Goal: Complete application form: Complete application form

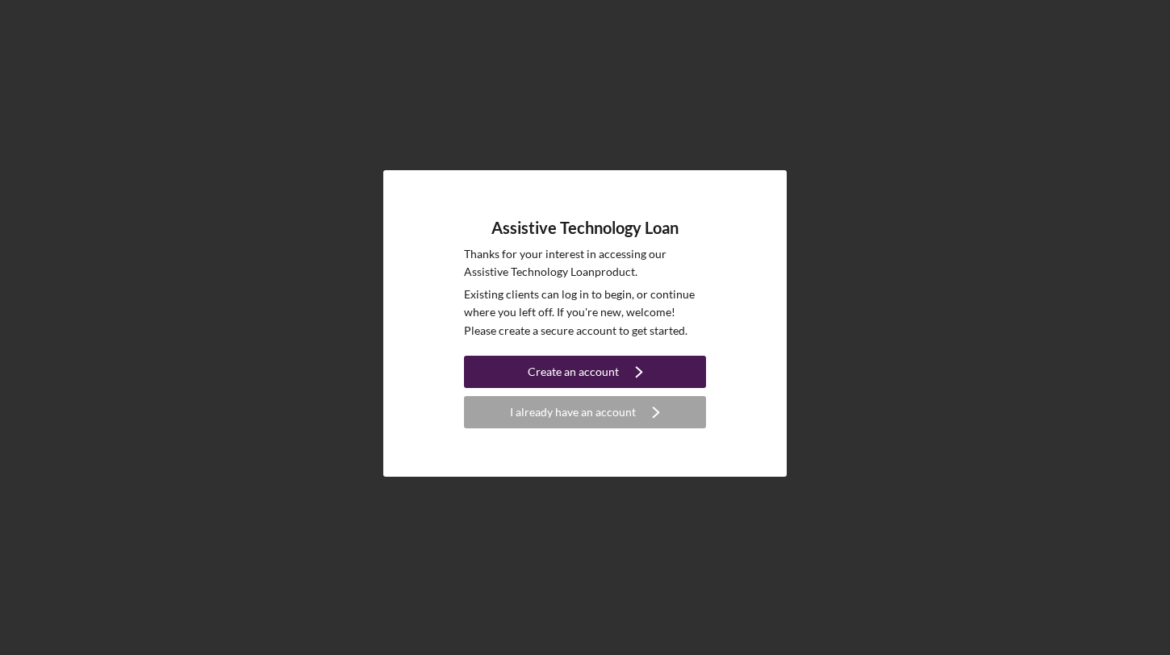
click at [623, 379] on icon "Icon/Navigate" at bounding box center [639, 372] width 40 height 40
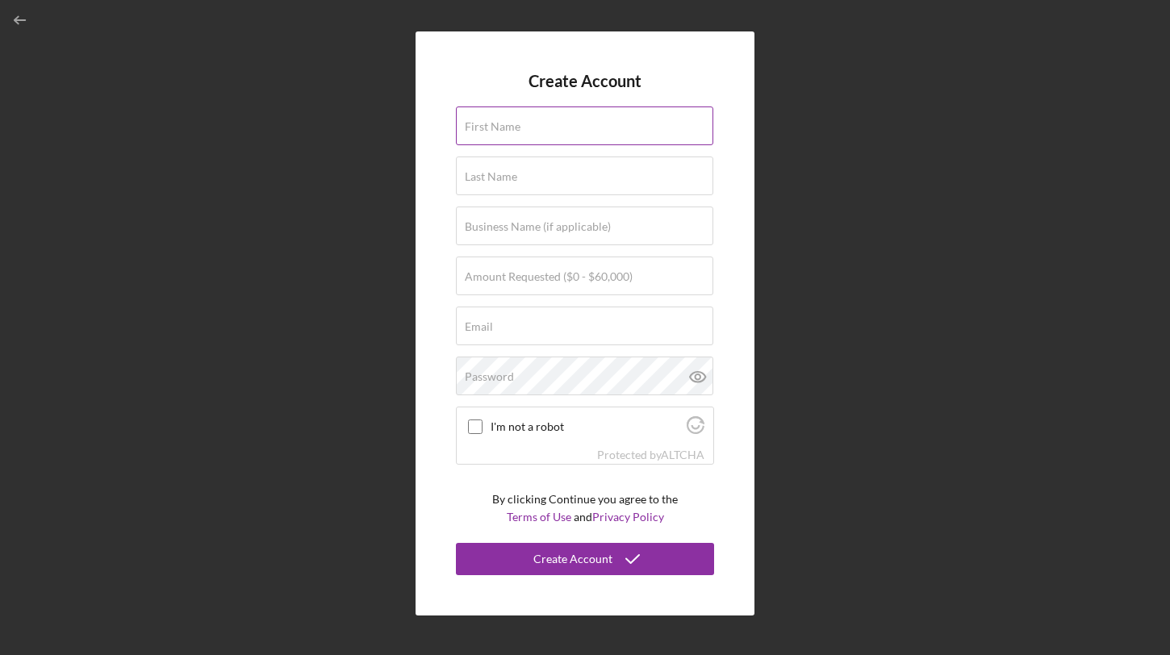
click at [570, 123] on div "First Name" at bounding box center [585, 127] width 258 height 40
type input "[PERSON_NAME]"
type input "RSM Home Services LLC"
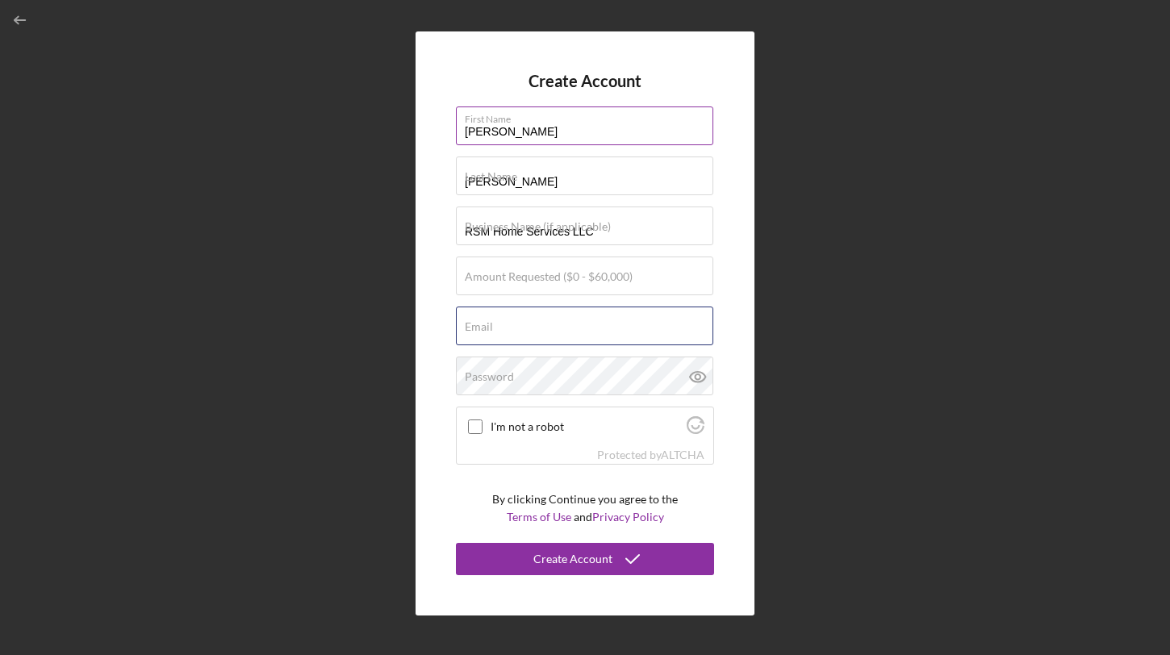
type input "[EMAIL_ADDRESS][DOMAIN_NAME]"
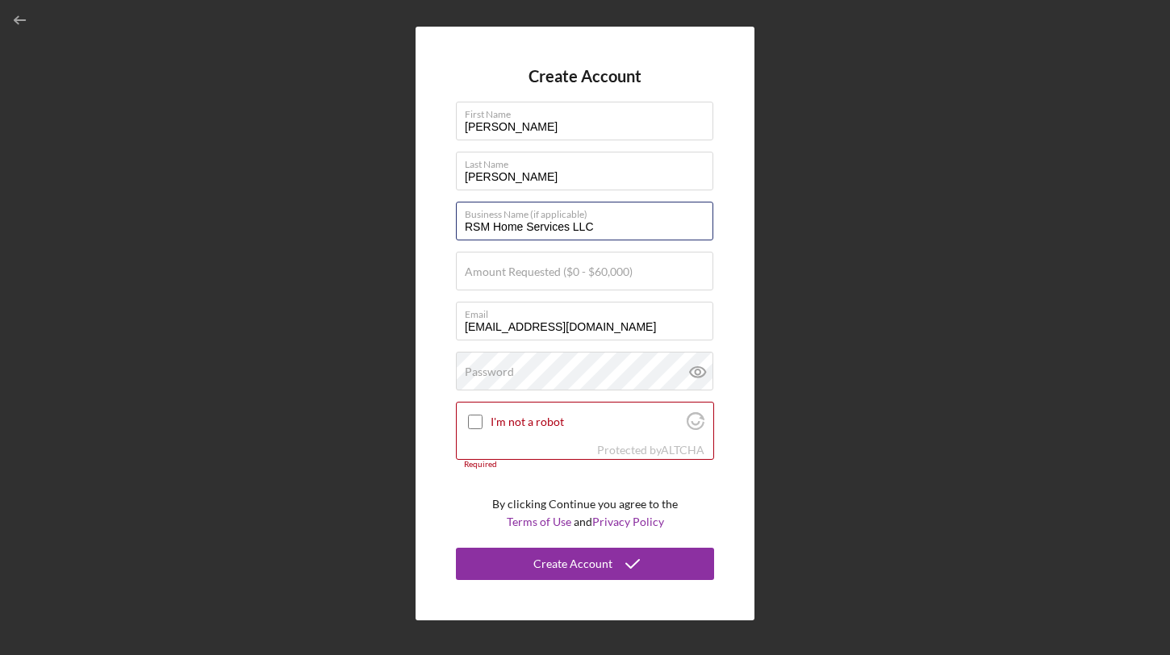
drag, startPoint x: 597, startPoint y: 227, endPoint x: 394, endPoint y: 225, distance: 203.3
click at [394, 225] on div "Create Account First Name [PERSON_NAME] Last Name [PERSON_NAME] Business Name (…" at bounding box center [585, 323] width 1154 height 647
click at [521, 277] on label "Amount Requested ($0 - $60,000)" at bounding box center [549, 271] width 168 height 13
click at [521, 277] on input "Amount Requested ($0 - $60,000)" at bounding box center [584, 271] width 257 height 39
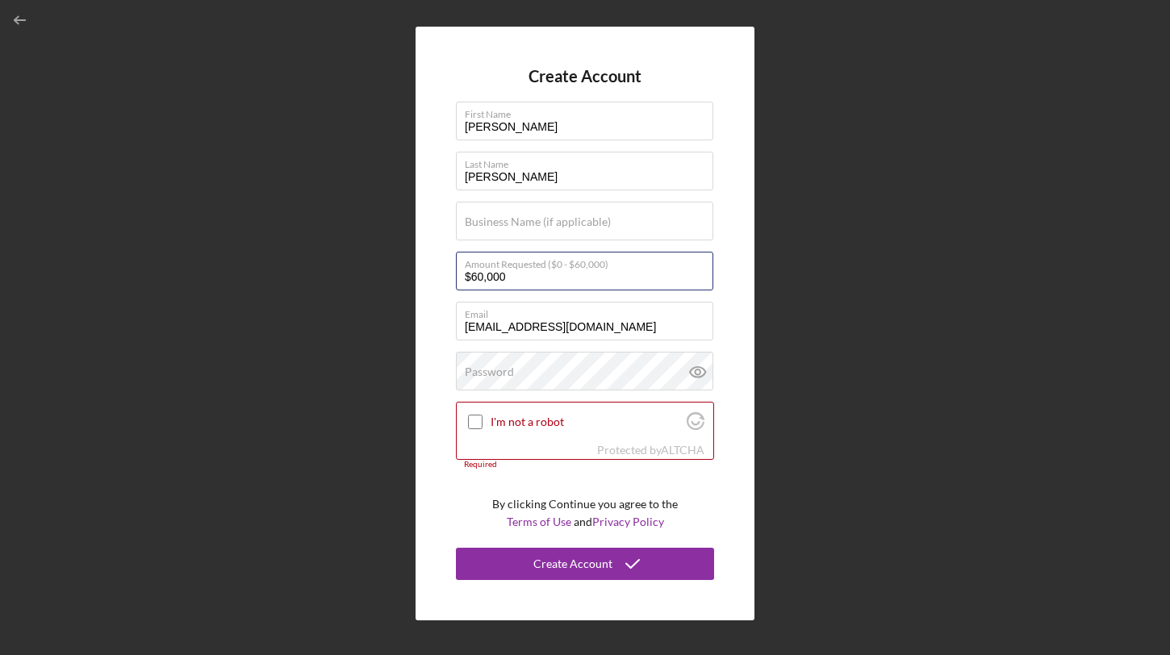
type input "$60,000"
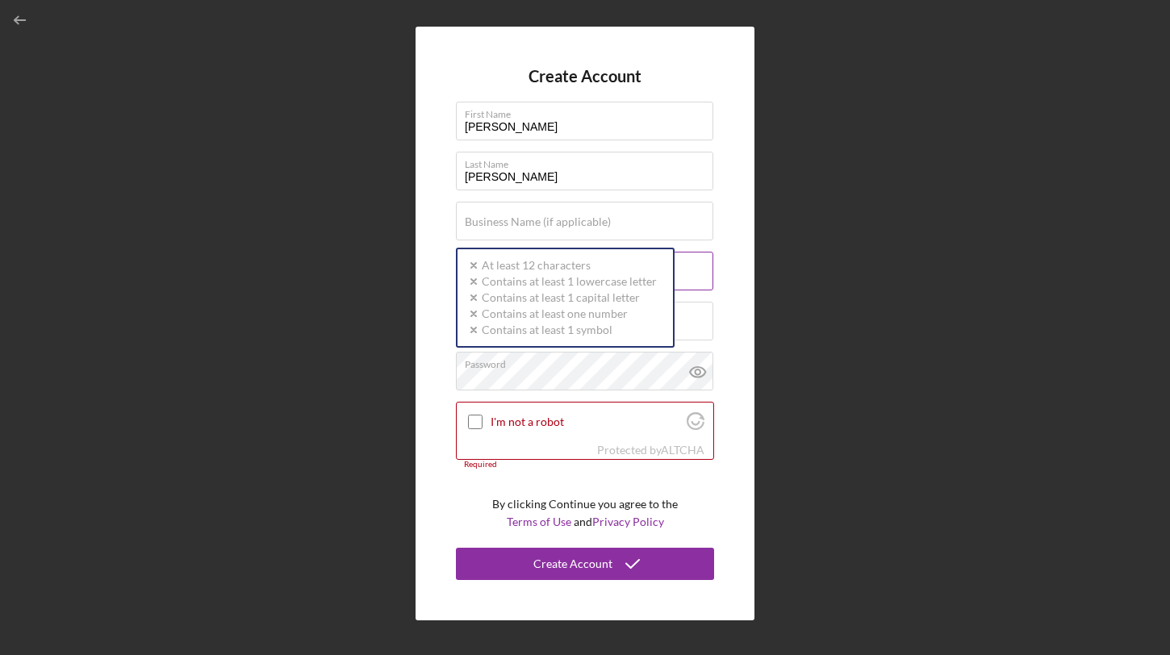
click at [700, 256] on label "Amount Requested ($0 - $60,000)" at bounding box center [589, 262] width 249 height 18
click at [700, 256] on input "$60,000" at bounding box center [584, 271] width 257 height 39
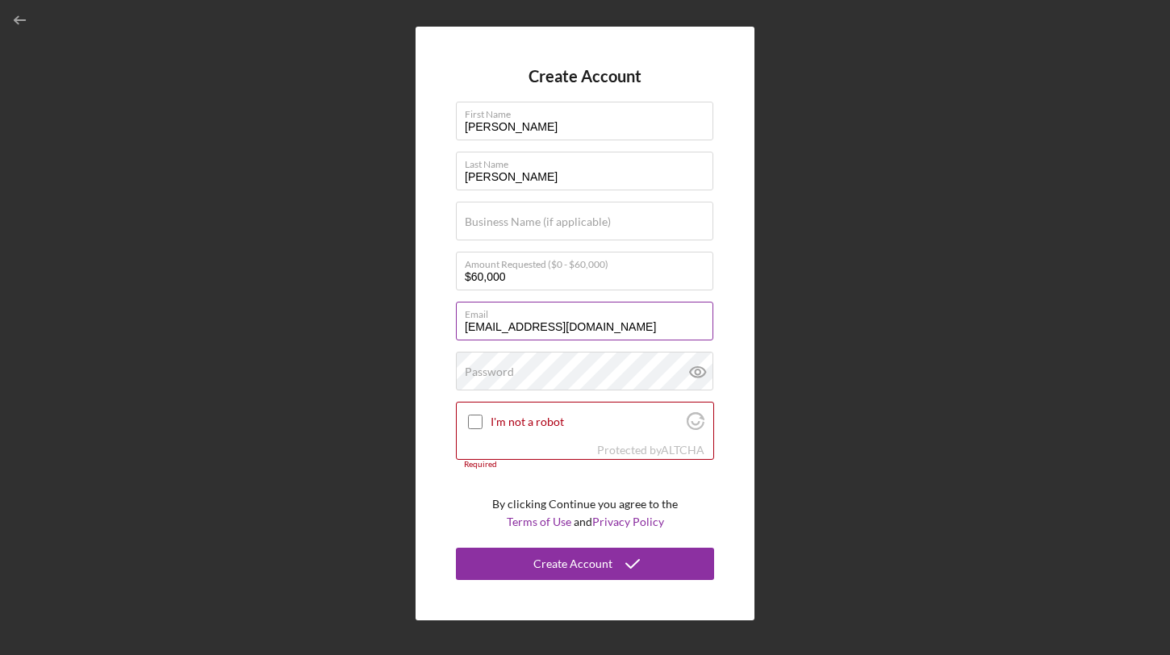
drag, startPoint x: 638, startPoint y: 324, endPoint x: 504, endPoint y: 328, distance: 134.0
click at [504, 328] on input "[EMAIL_ADDRESS][DOMAIN_NAME]" at bounding box center [584, 321] width 257 height 39
type input "[PERSON_NAME][EMAIL_ADDRESS][PERSON_NAME][DOMAIN_NAME]"
click at [516, 357] on div "Password" at bounding box center [585, 372] width 258 height 40
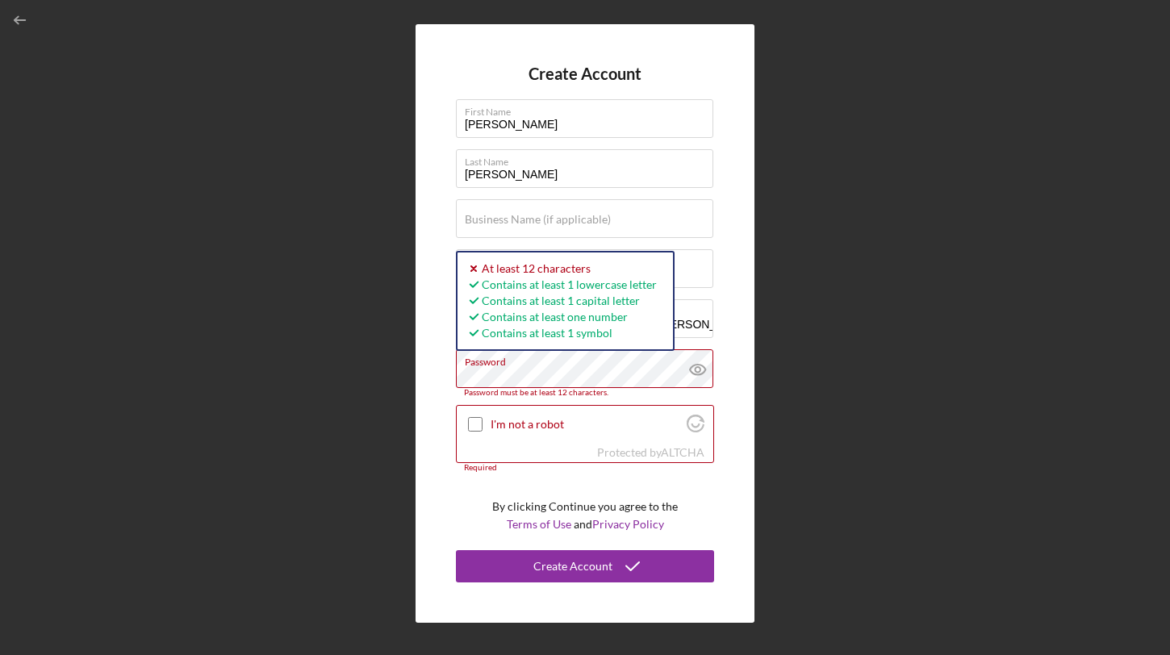
click at [729, 420] on div "Create Account First Name [PERSON_NAME] Last Name [PERSON_NAME] Business Name (…" at bounding box center [585, 323] width 339 height 599
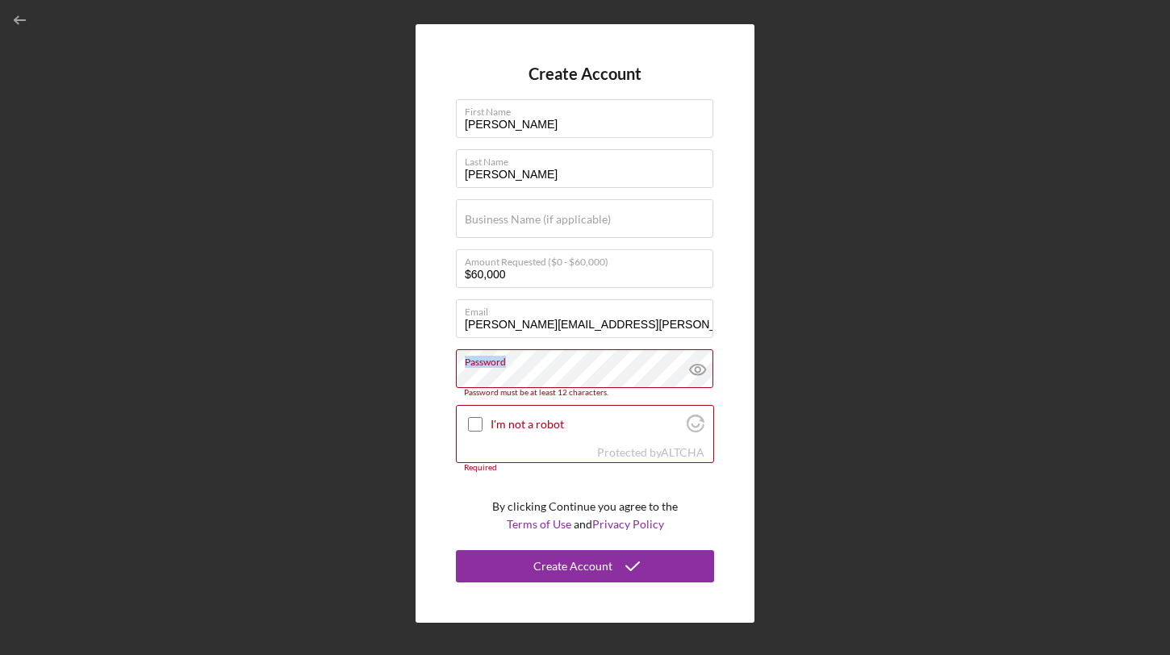
drag, startPoint x: 527, startPoint y: 367, endPoint x: 407, endPoint y: 356, distance: 120.0
click at [407, 356] on div "Create Account First Name [PERSON_NAME] Last Name [PERSON_NAME] Business Name (…" at bounding box center [585, 323] width 1154 height 647
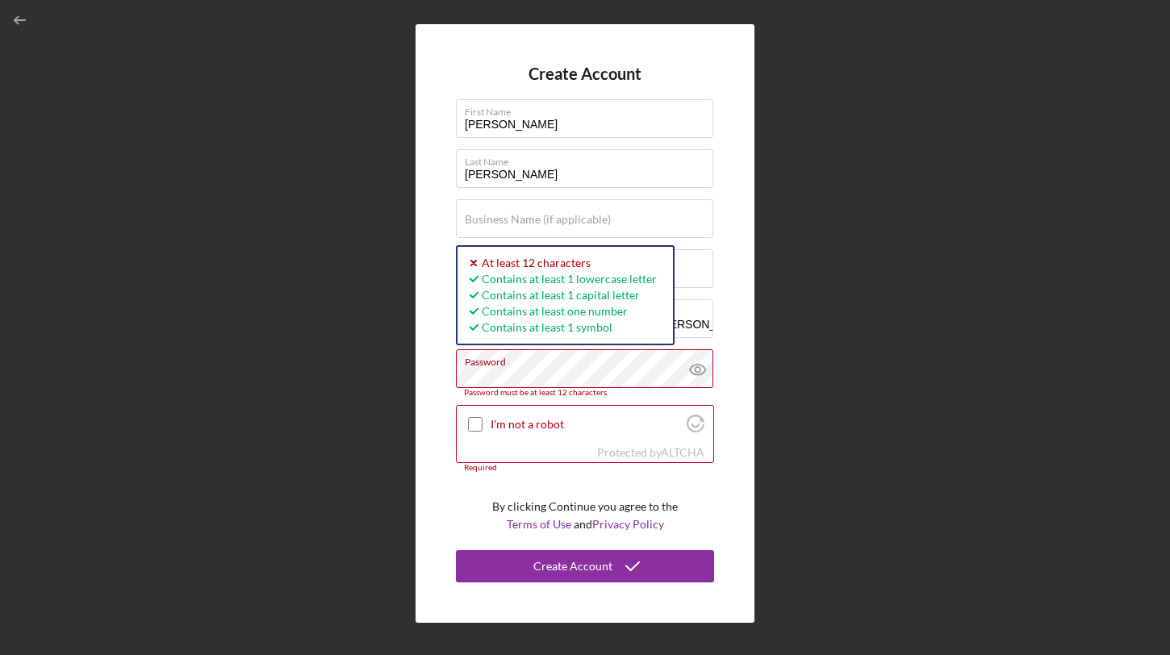
click at [419, 375] on div "Create Account First Name [PERSON_NAME] Last Name [PERSON_NAME] Business Name (…" at bounding box center [585, 323] width 339 height 599
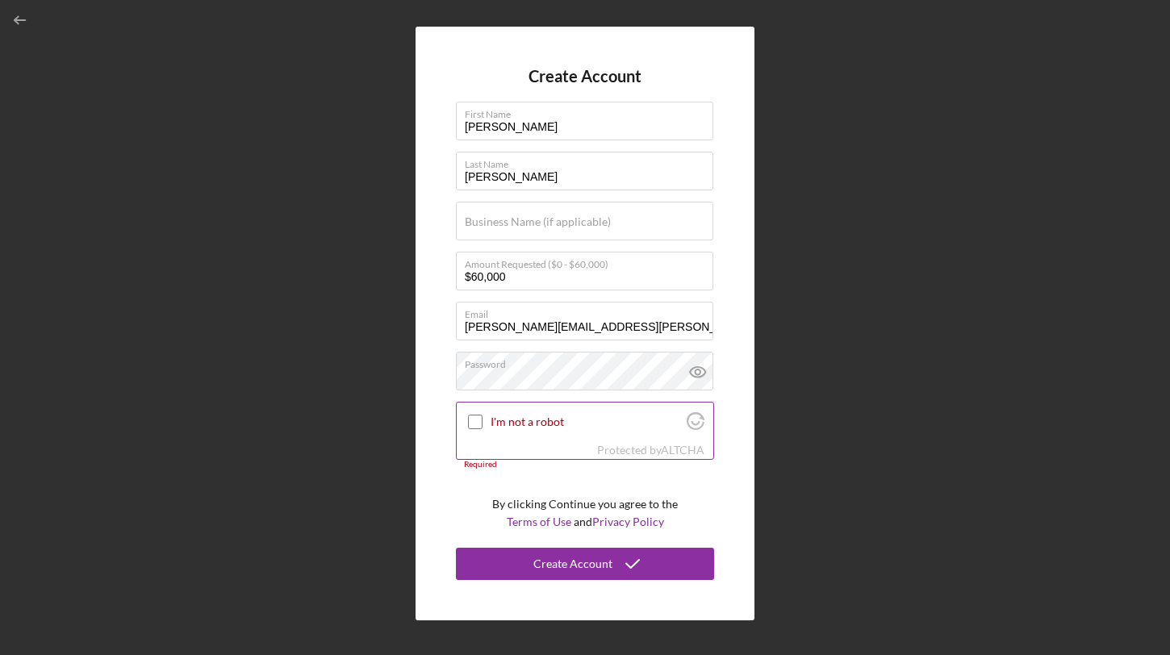
click at [470, 427] on input "I'm not a robot" at bounding box center [475, 422] width 15 height 15
checkbox input "true"
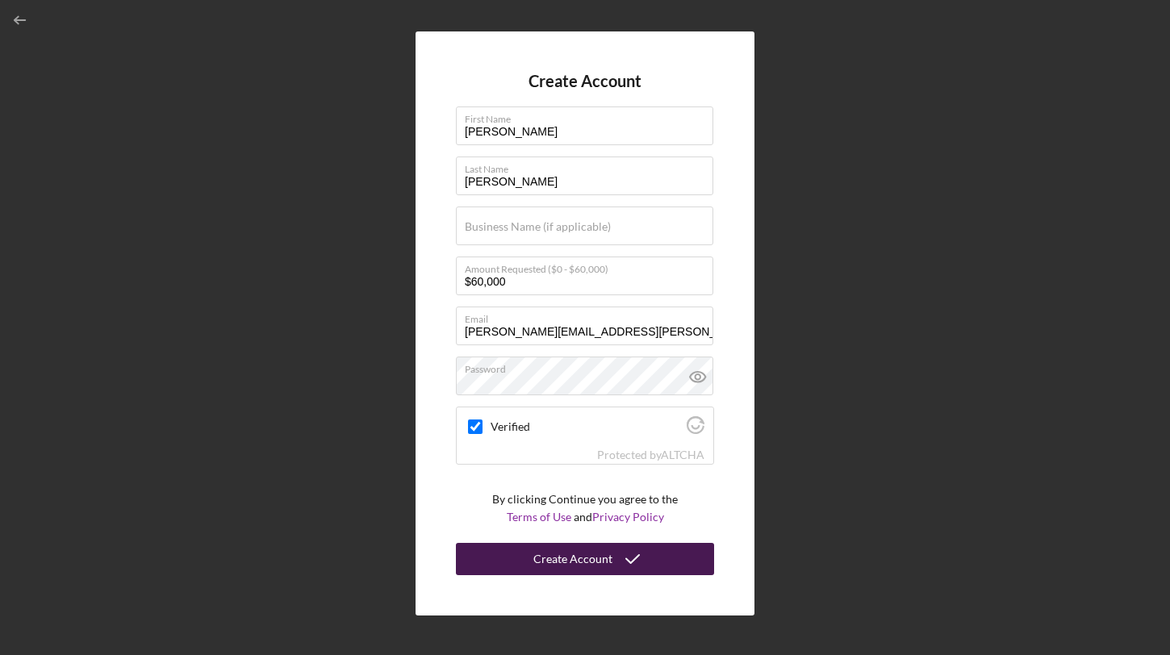
click at [533, 553] on button "Create Account" at bounding box center [585, 559] width 258 height 32
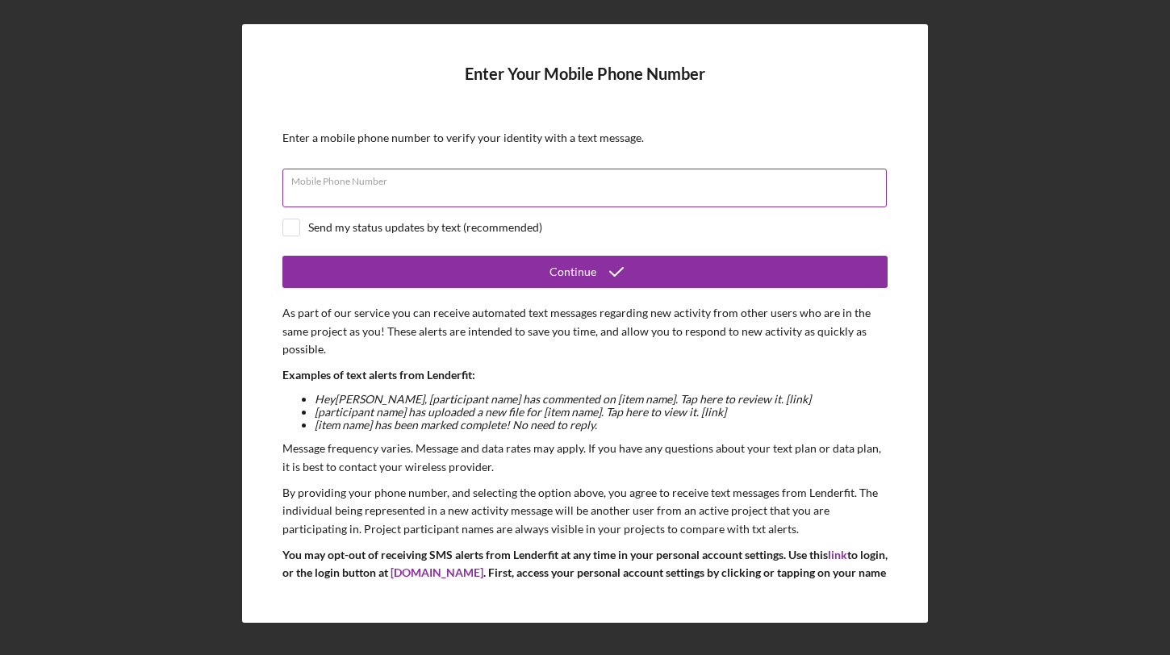
click at [503, 188] on input "Mobile Phone Number" at bounding box center [584, 188] width 604 height 39
type input "[PHONE_NUMBER]"
click at [297, 229] on input "checkbox" at bounding box center [291, 227] width 16 height 16
checkbox input "true"
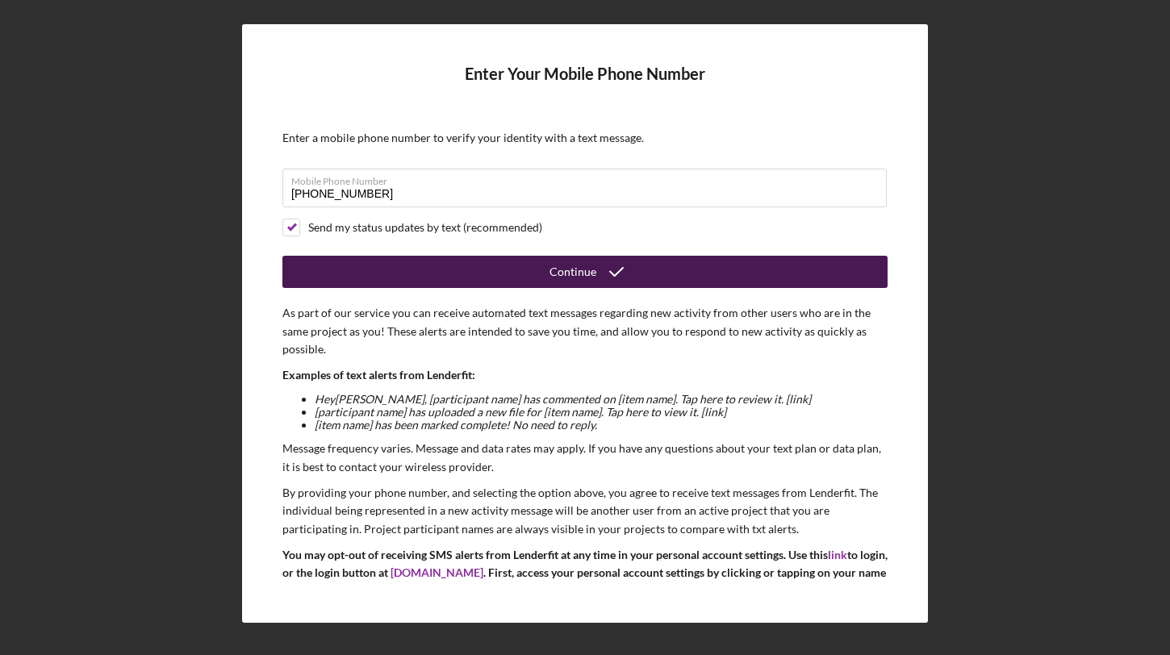
click at [395, 274] on button "Continue" at bounding box center [584, 272] width 605 height 32
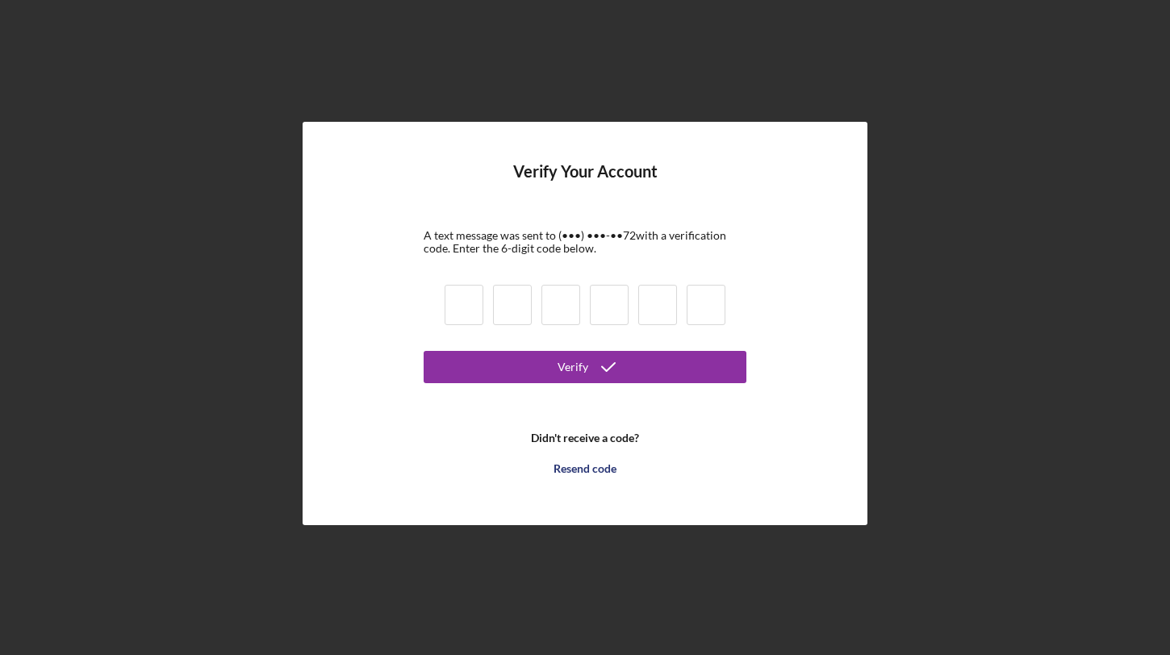
click at [453, 308] on input at bounding box center [464, 305] width 39 height 40
type input "8"
type input "7"
type input "9"
type input "4"
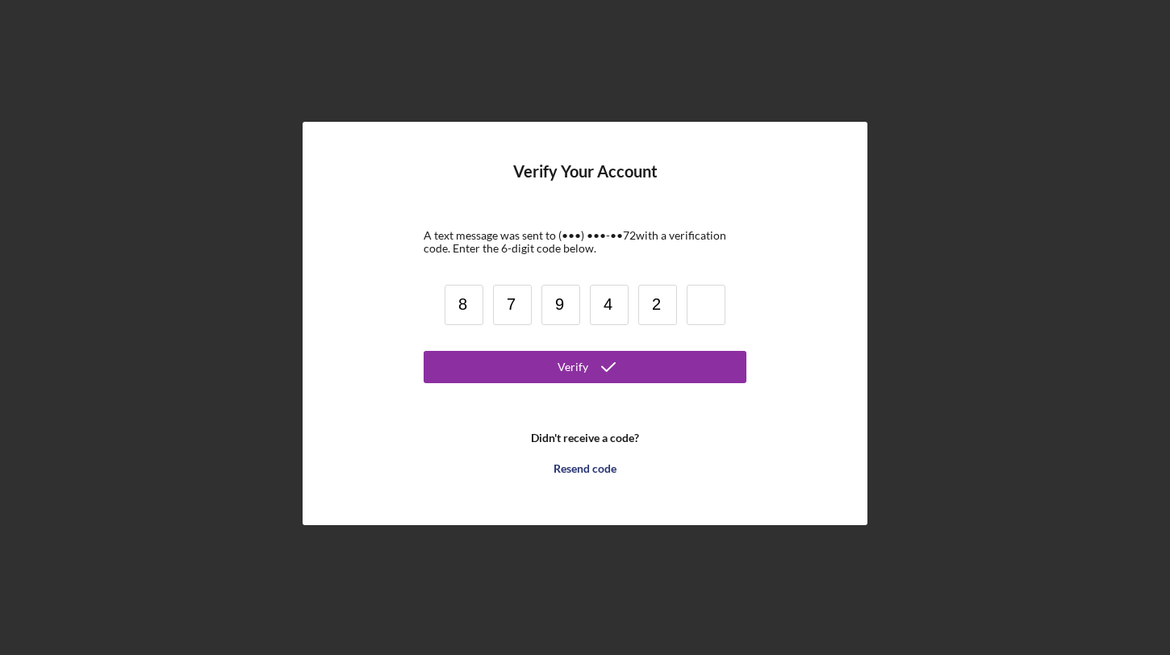
type input "2"
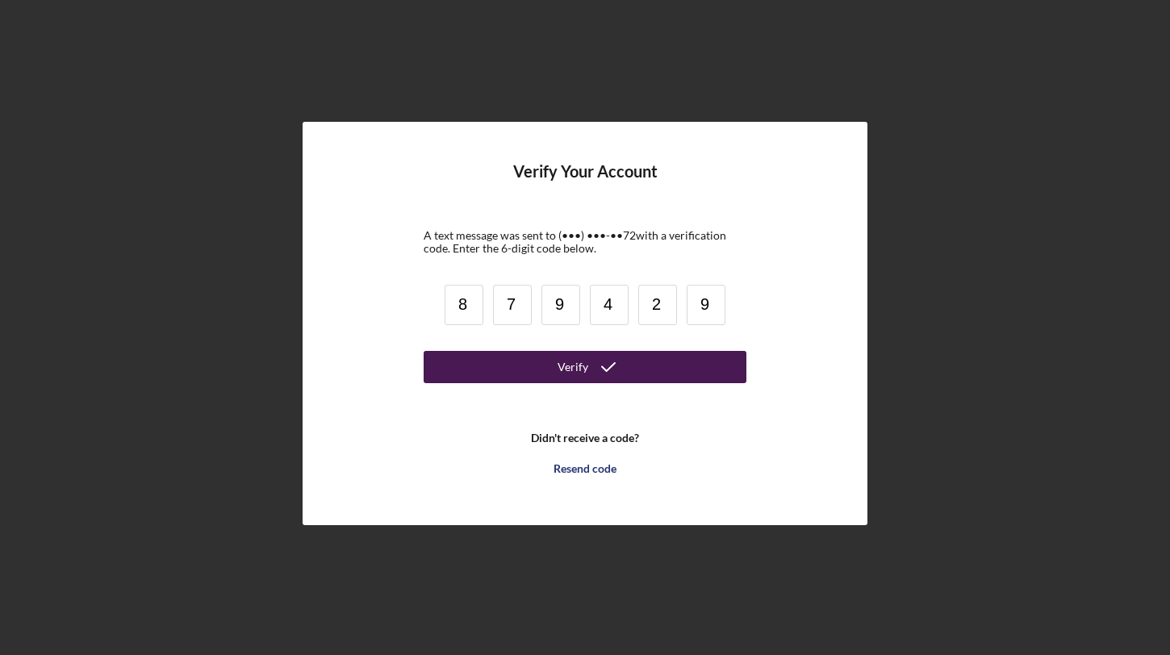
type input "9"
click at [493, 368] on button "Verify" at bounding box center [585, 367] width 323 height 32
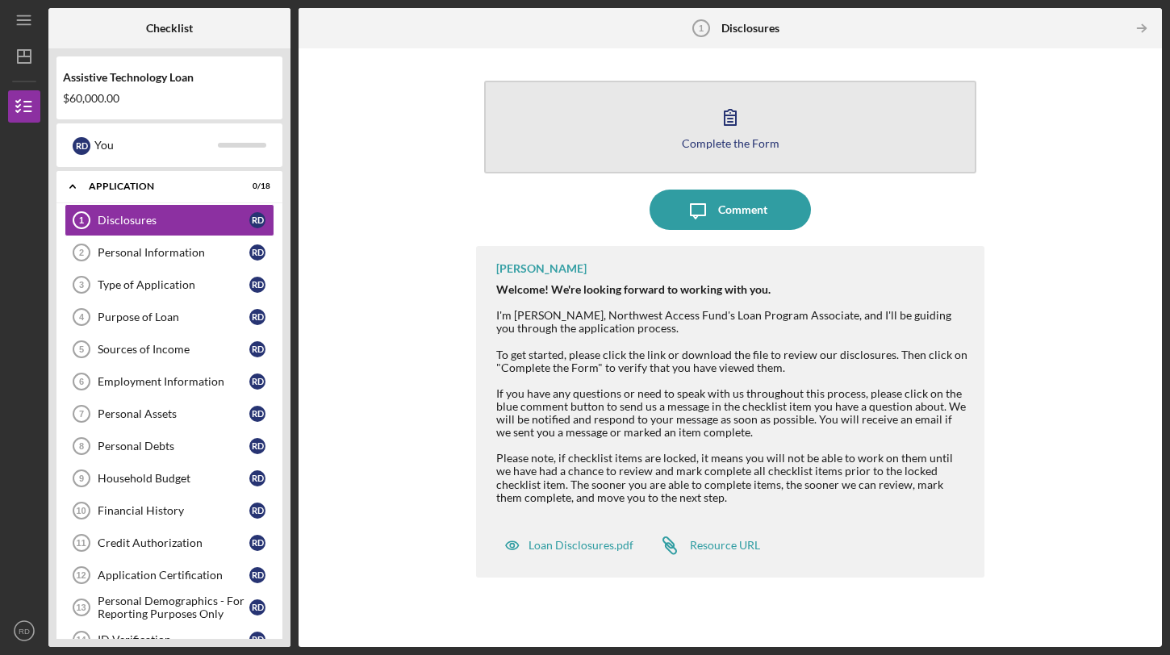
click at [738, 123] on icon "button" at bounding box center [730, 117] width 40 height 40
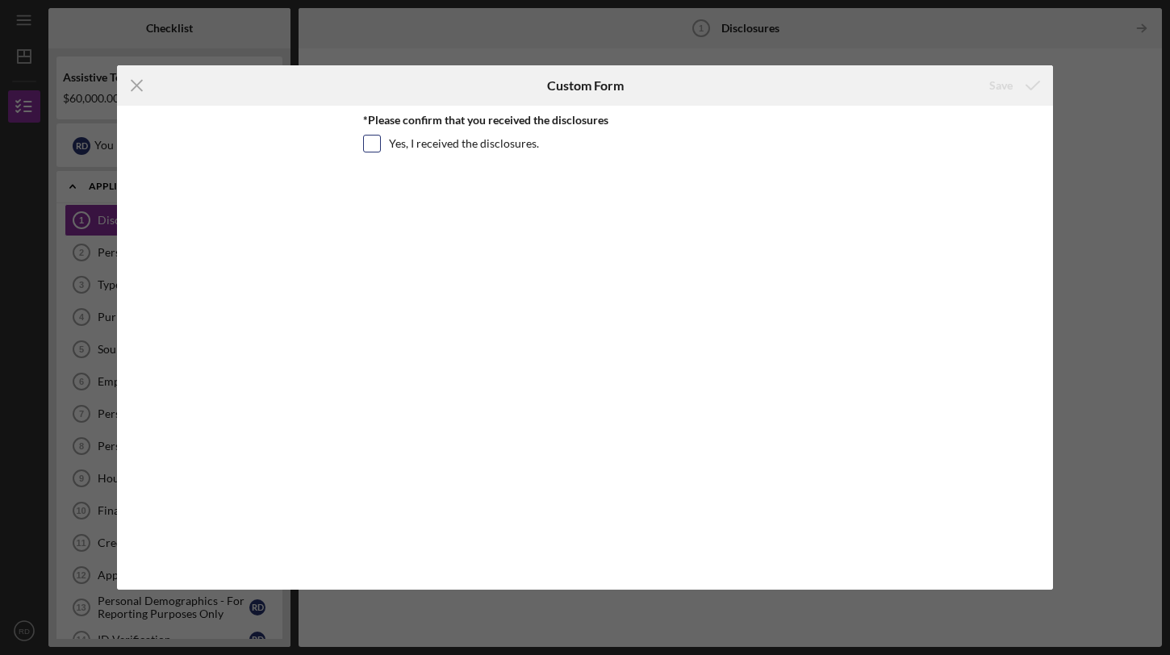
click at [375, 144] on input "Yes, I received the disclosures." at bounding box center [372, 144] width 16 height 16
checkbox input "true"
click at [1002, 86] on div "Save" at bounding box center [1000, 85] width 23 height 32
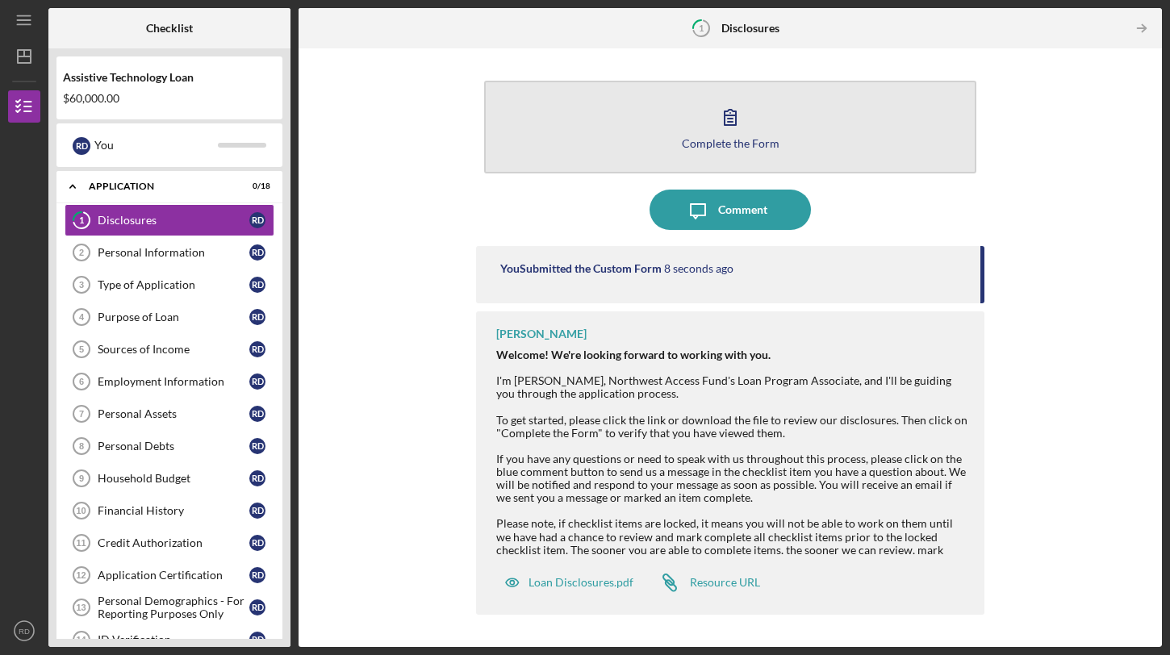
click at [743, 142] on div "Complete the Form" at bounding box center [731, 143] width 98 height 12
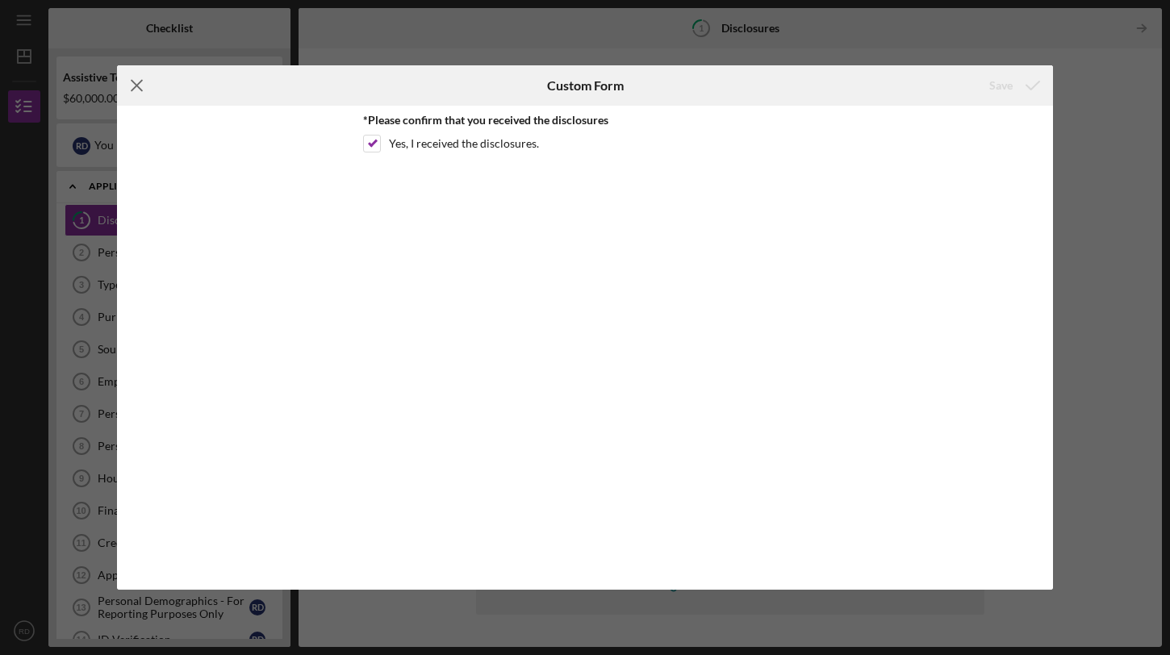
click at [138, 85] on line at bounding box center [137, 86] width 10 height 10
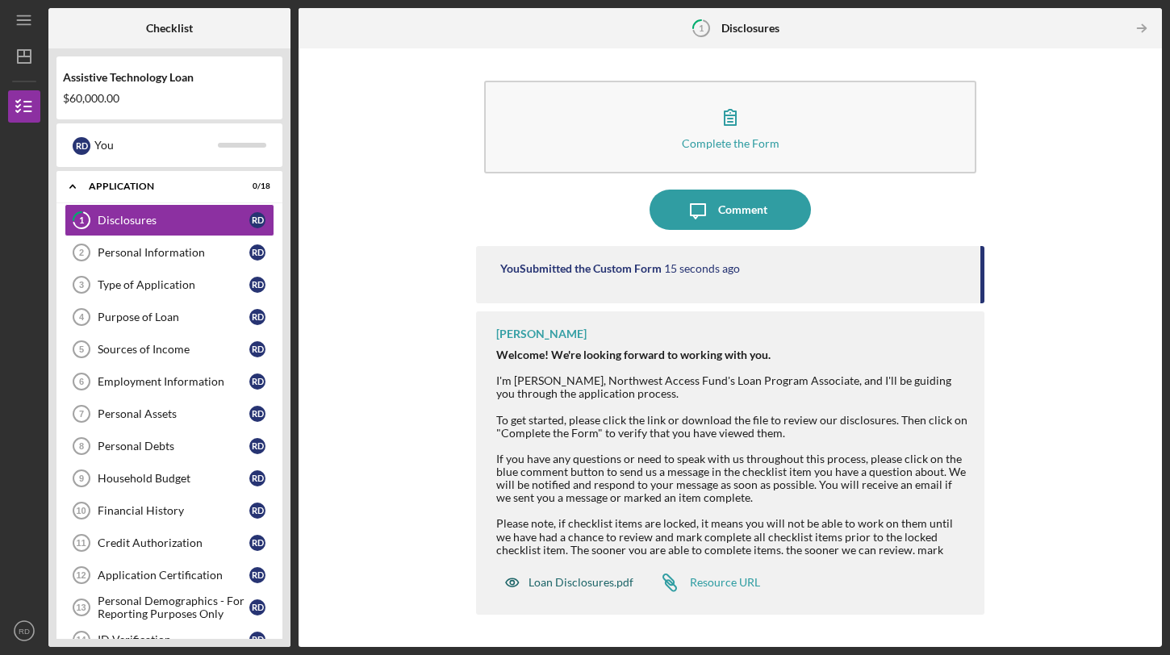
click at [608, 584] on div "Loan Disclosures.pdf" at bounding box center [581, 582] width 105 height 13
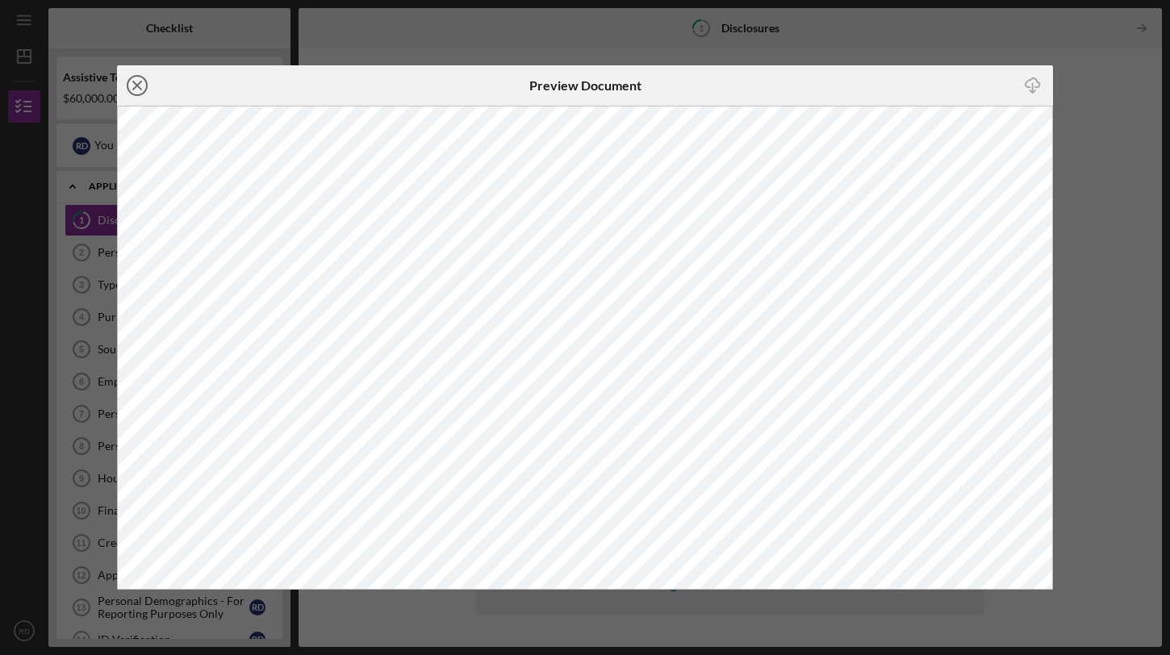
click at [145, 94] on icon "Icon/Close" at bounding box center [137, 85] width 40 height 40
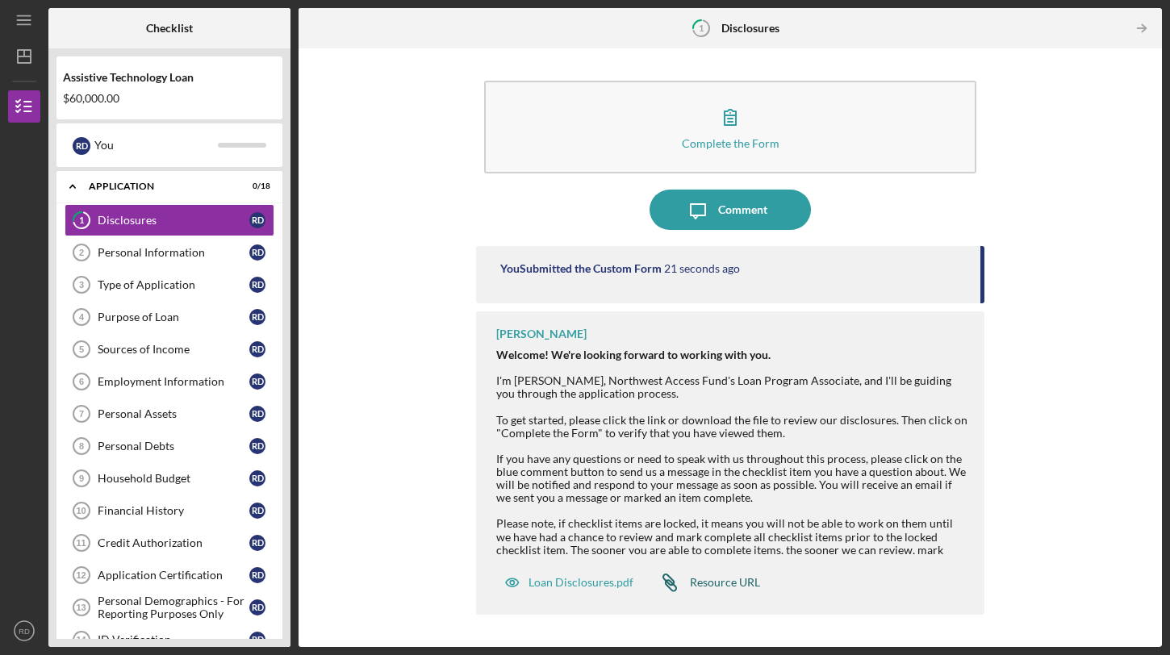
click at [733, 591] on link "Icon/Link Resource URL" at bounding box center [705, 582] width 111 height 32
click at [239, 228] on link "1 Disclosures R D" at bounding box center [170, 220] width 210 height 32
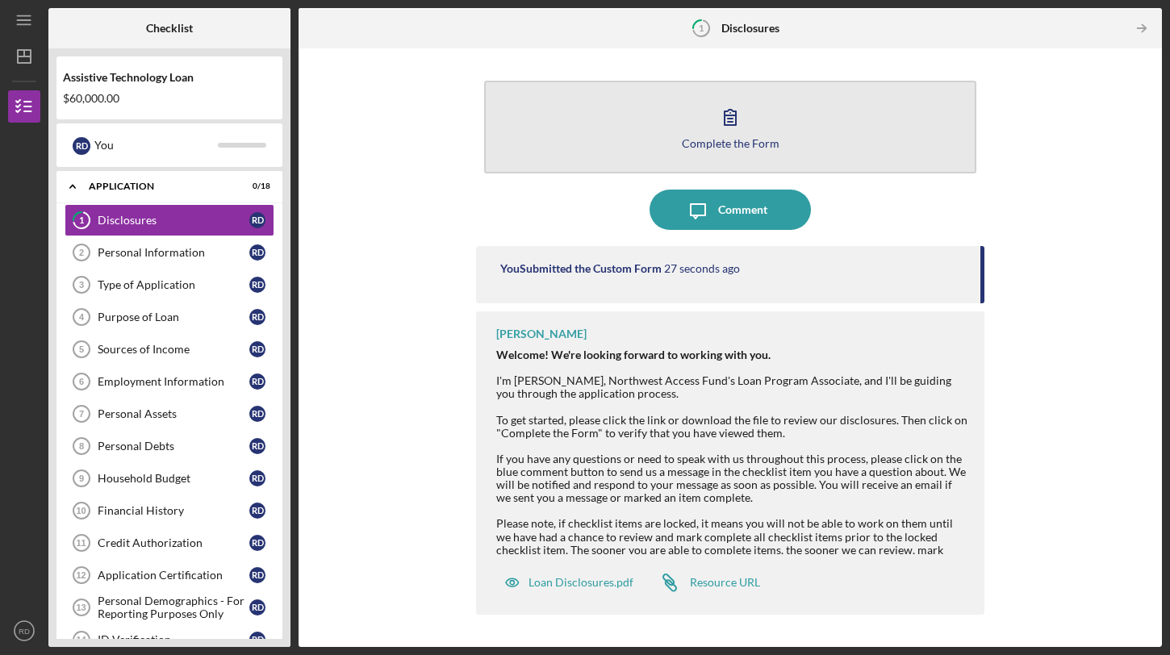
click at [748, 153] on button "Complete the Form Form" at bounding box center [730, 127] width 492 height 93
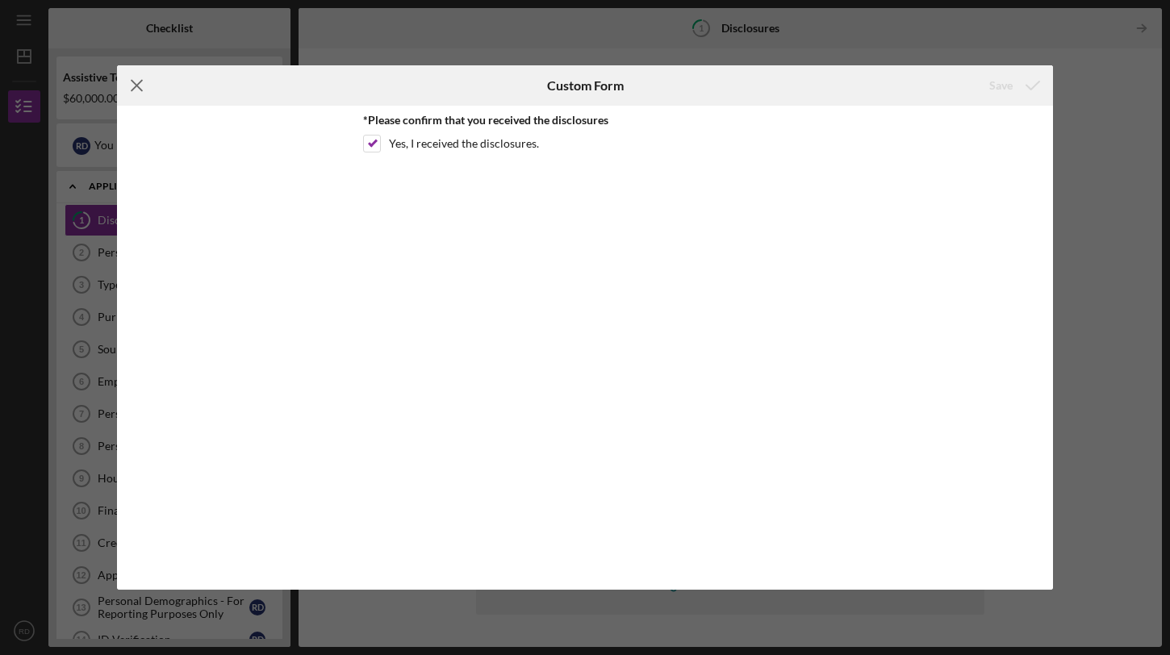
click at [140, 85] on icon "Icon/Menu Close" at bounding box center [137, 85] width 40 height 40
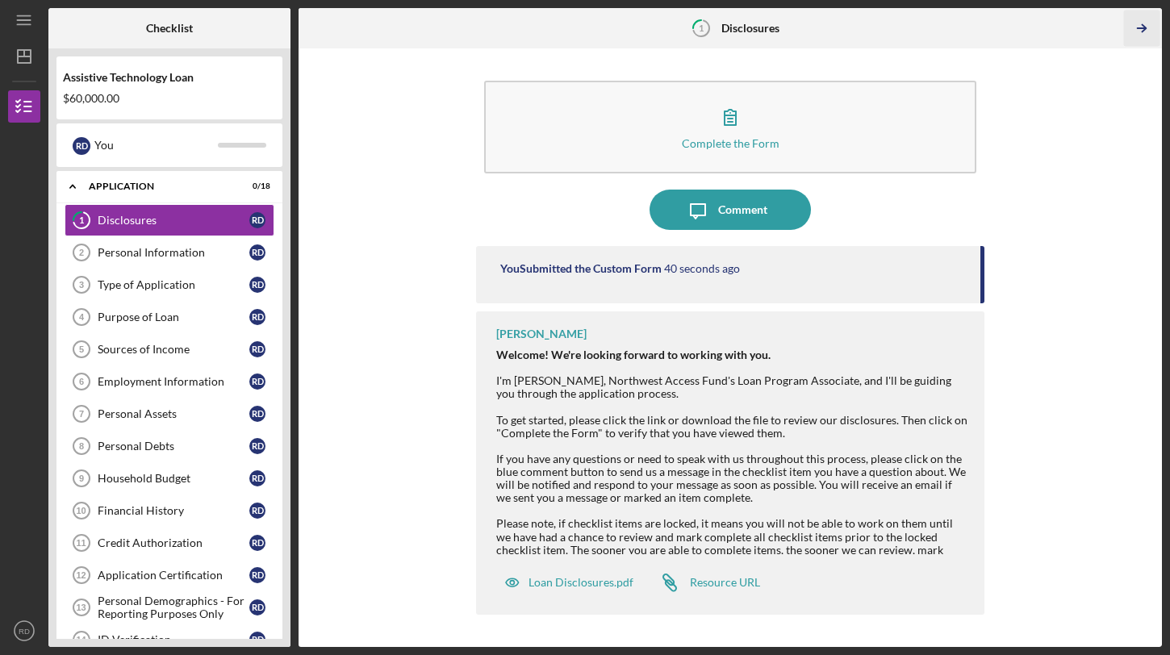
click at [1143, 29] on icon "Icon/Table Pagination Arrow" at bounding box center [1142, 28] width 36 height 36
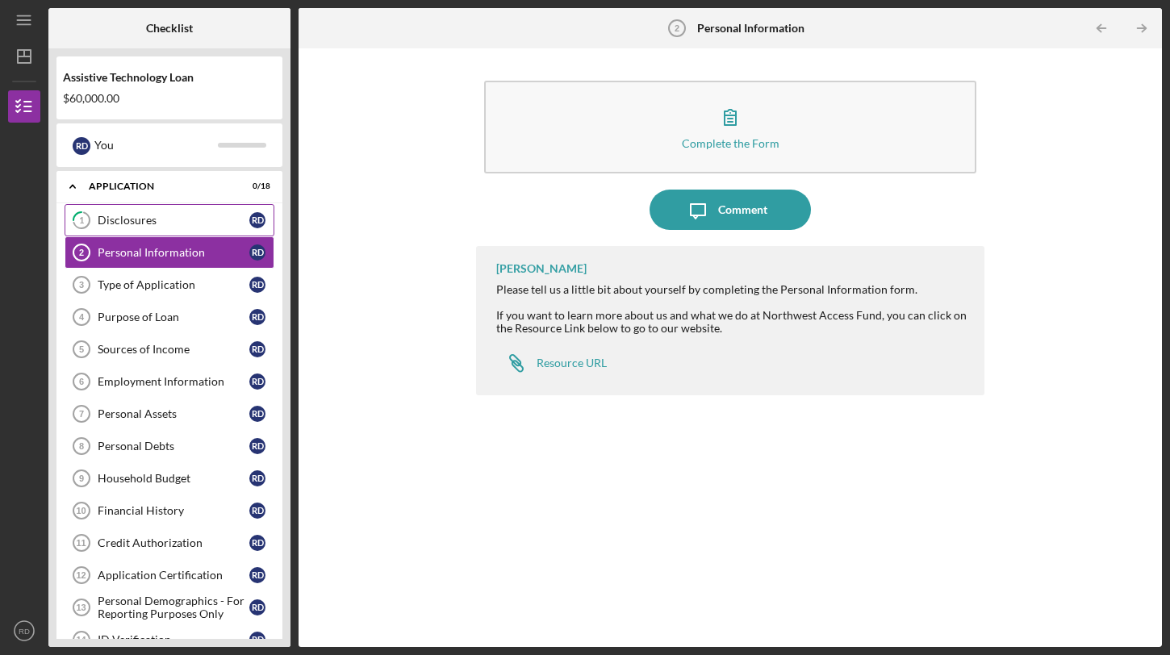
click at [218, 228] on link "1 Disclosures R D" at bounding box center [170, 220] width 210 height 32
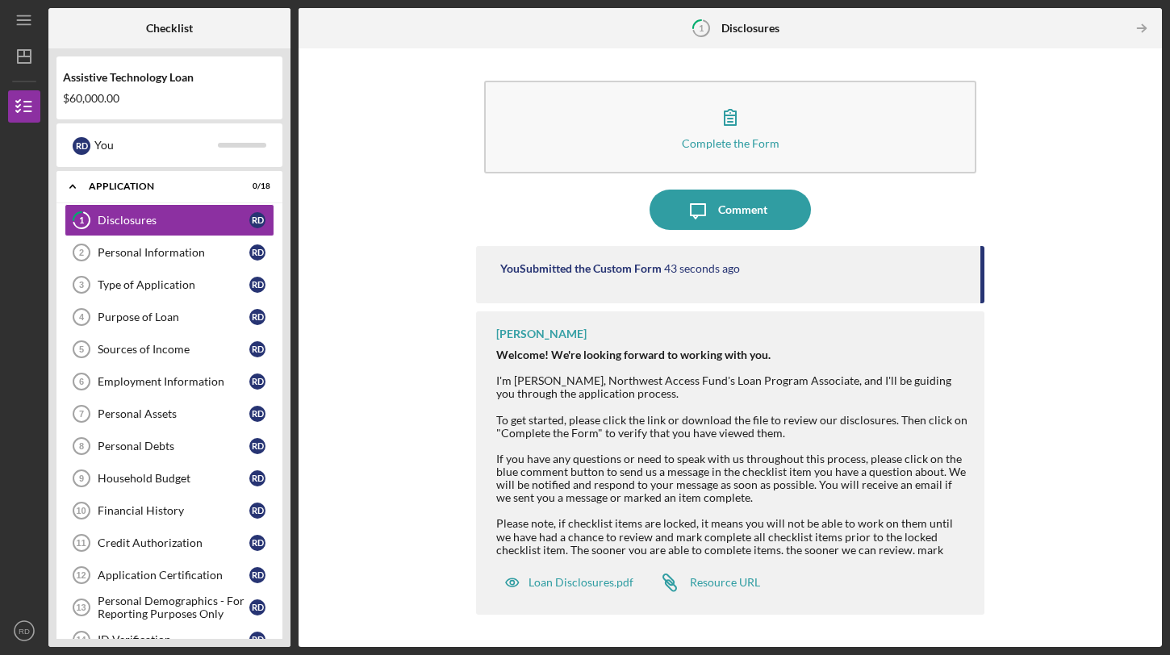
click at [602, 416] on div "To get started, please click the link or download the file to review our disclo…" at bounding box center [732, 485] width 472 height 169
click at [726, 199] on div "Comment" at bounding box center [742, 210] width 49 height 40
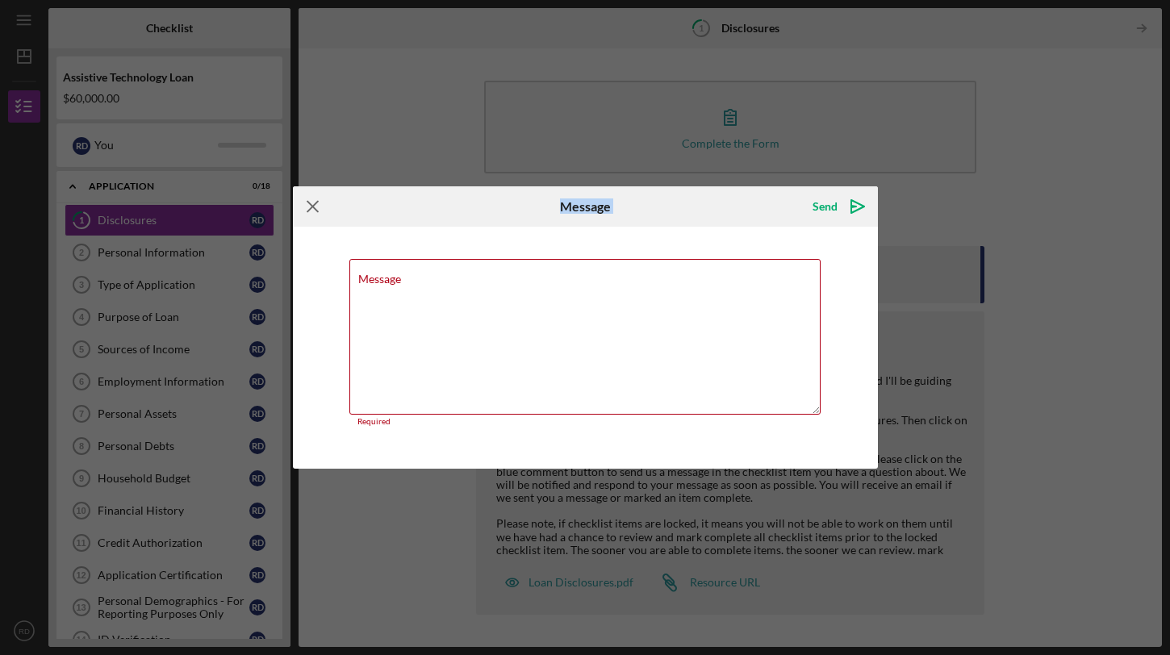
drag, startPoint x: 726, startPoint y: 199, endPoint x: 308, endPoint y: 203, distance: 418.0
click at [308, 203] on div "Icon/Menu Close Message Send Icon/icon-invite-send" at bounding box center [585, 206] width 585 height 40
click at [315, 204] on line at bounding box center [312, 207] width 10 height 10
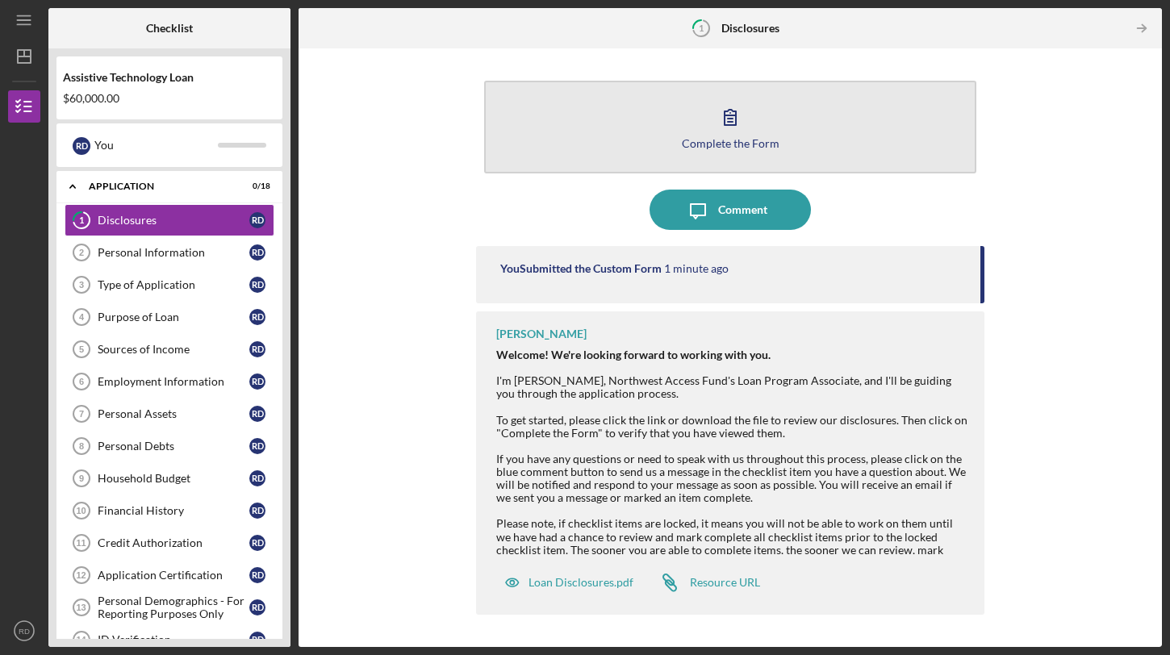
click at [757, 119] on button "Complete the Form Form" at bounding box center [730, 127] width 492 height 93
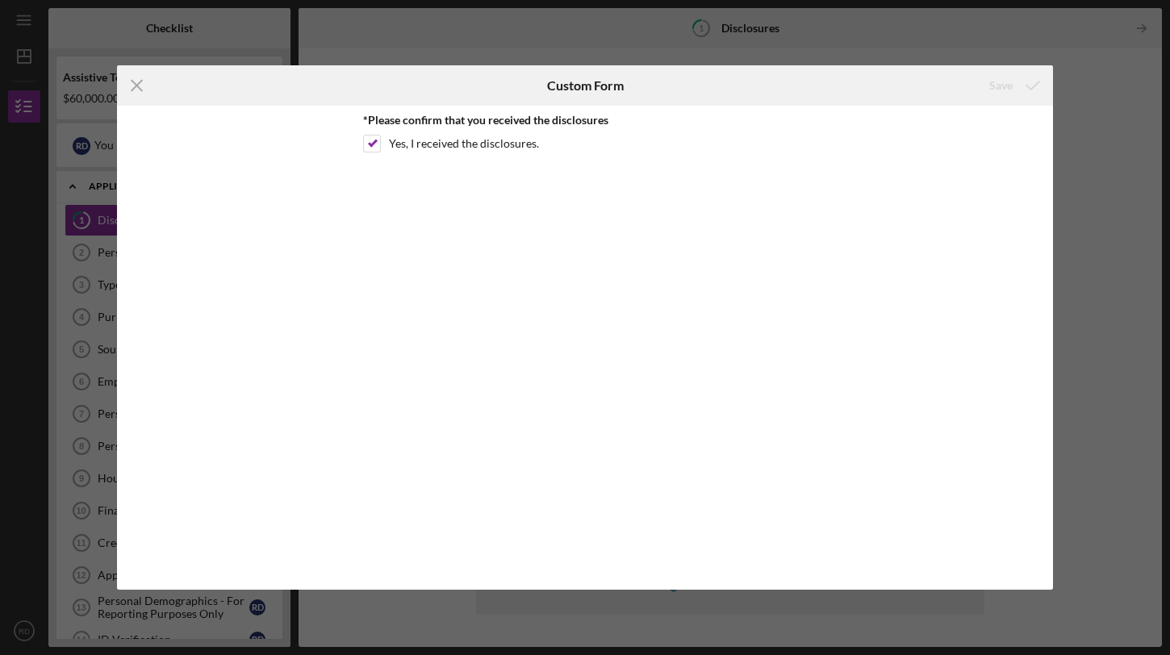
click at [633, 178] on div "*Please confirm that you received the disclosures Yes, I received the disclosur…" at bounding box center [585, 348] width 444 height 468
click at [142, 86] on icon "Icon/Menu Close" at bounding box center [137, 85] width 40 height 40
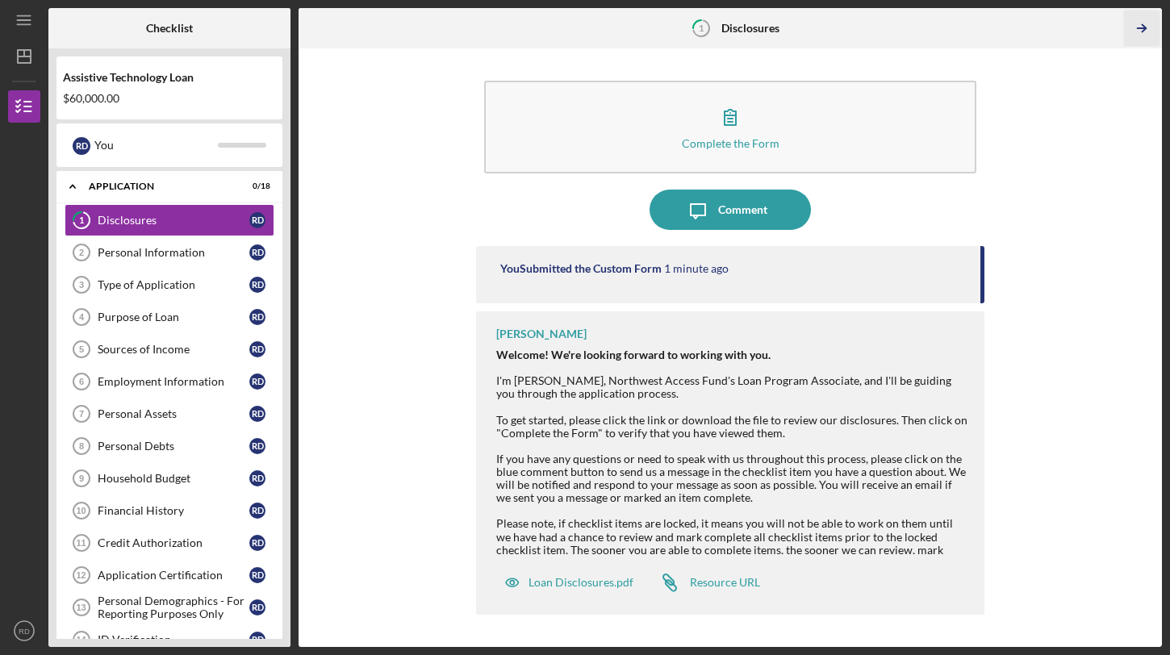
click at [1129, 28] on icon "Icon/Table Pagination Arrow" at bounding box center [1142, 28] width 36 height 36
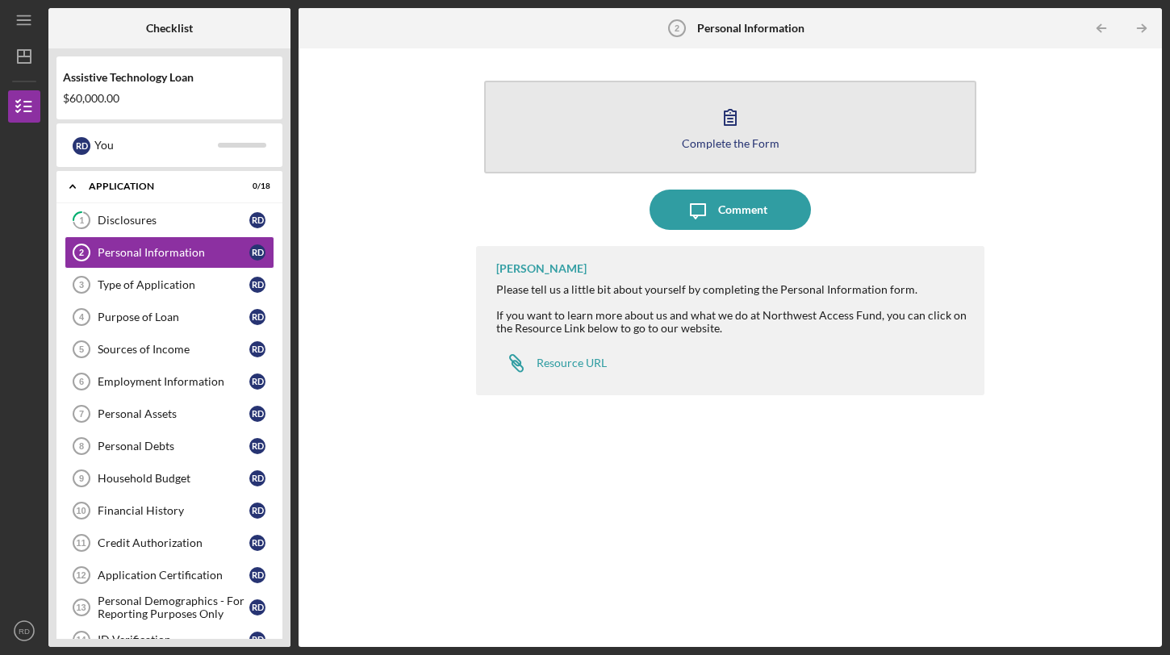
click at [792, 127] on button "Complete the Form Form" at bounding box center [730, 127] width 492 height 93
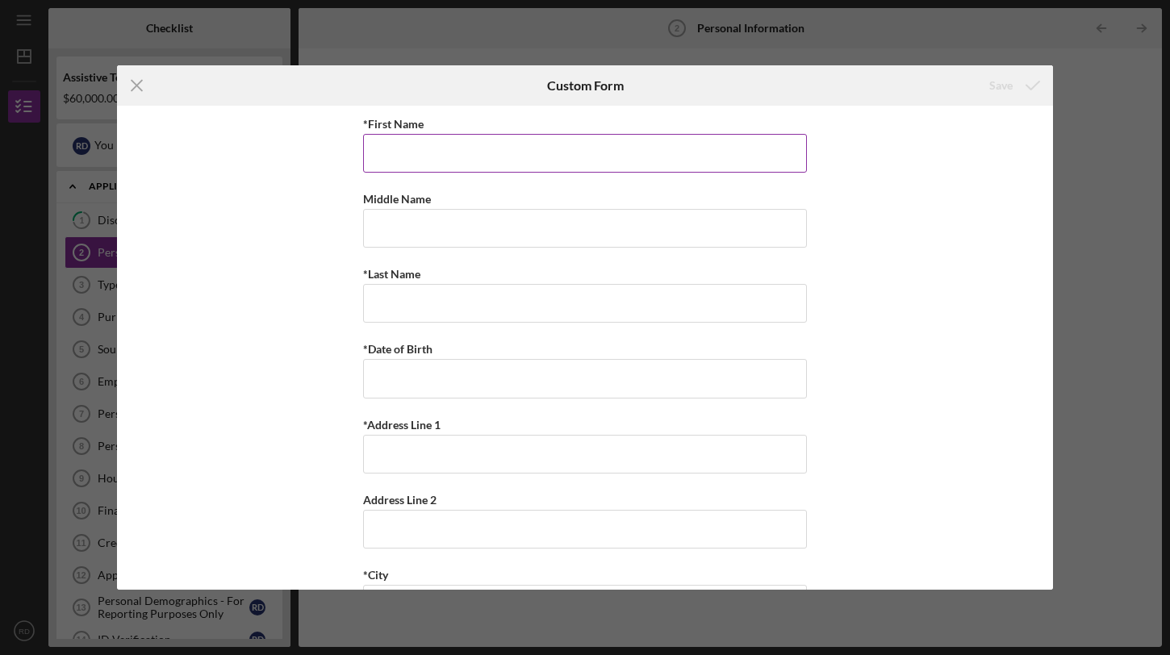
click at [669, 155] on input "*First Name" at bounding box center [585, 153] width 444 height 39
type input "[PERSON_NAME]"
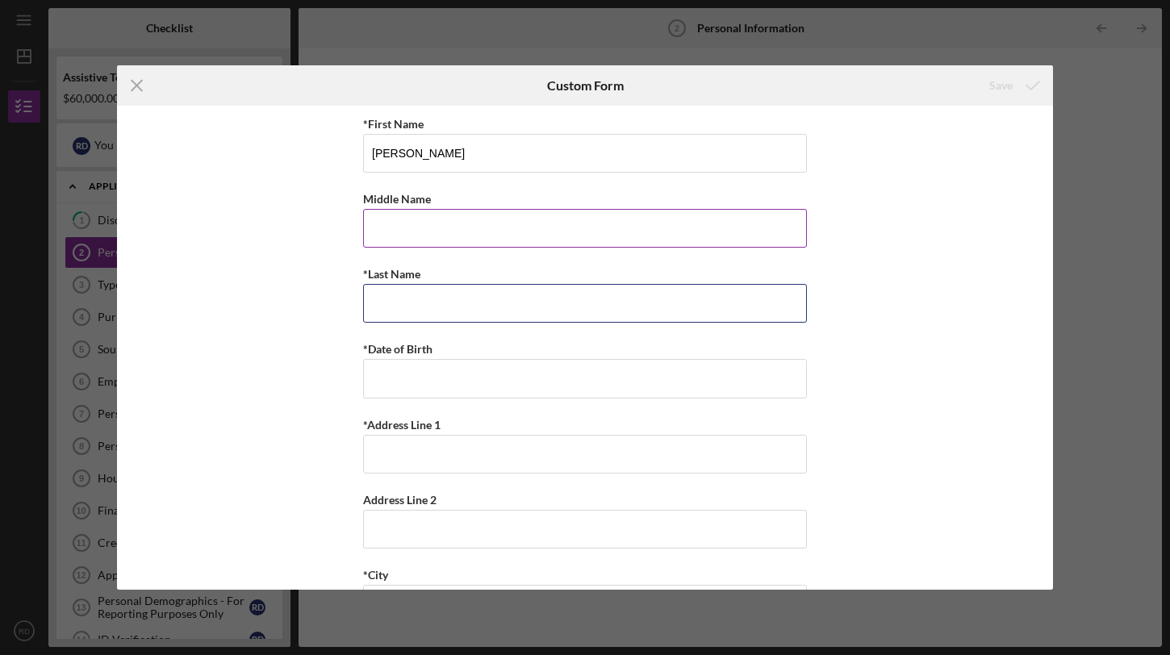
type input "[PERSON_NAME]"
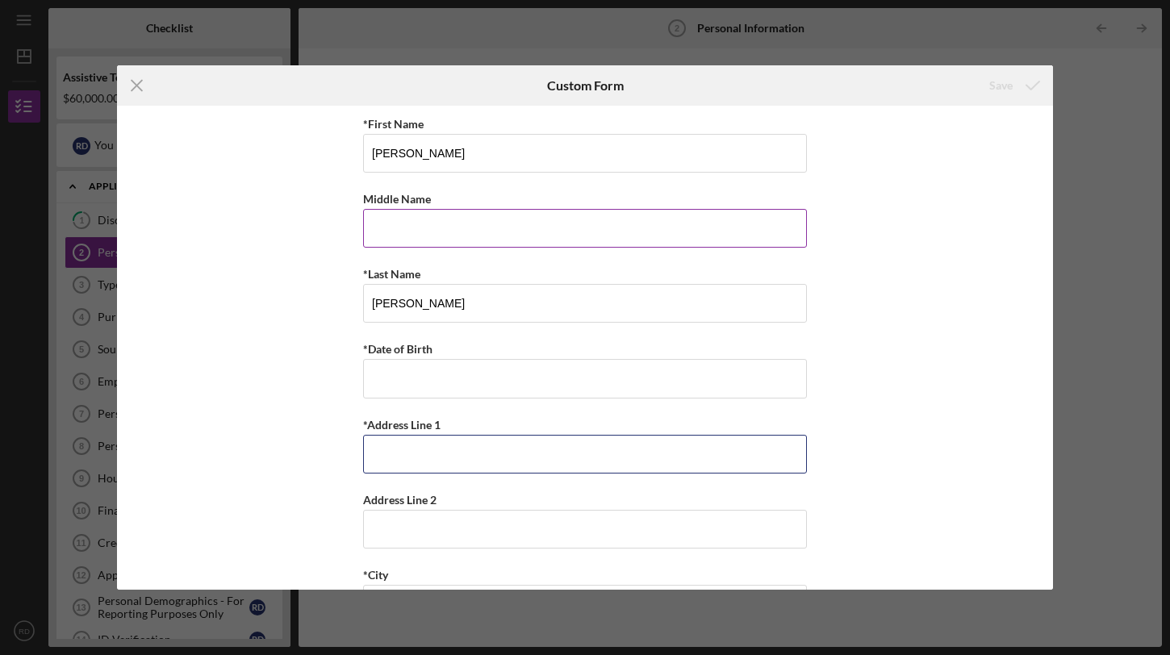
type input "17125 STATE ROUTE 9 SE"
type input "SNOHOMISH"
type input "98296"
type input "[US_STATE]"
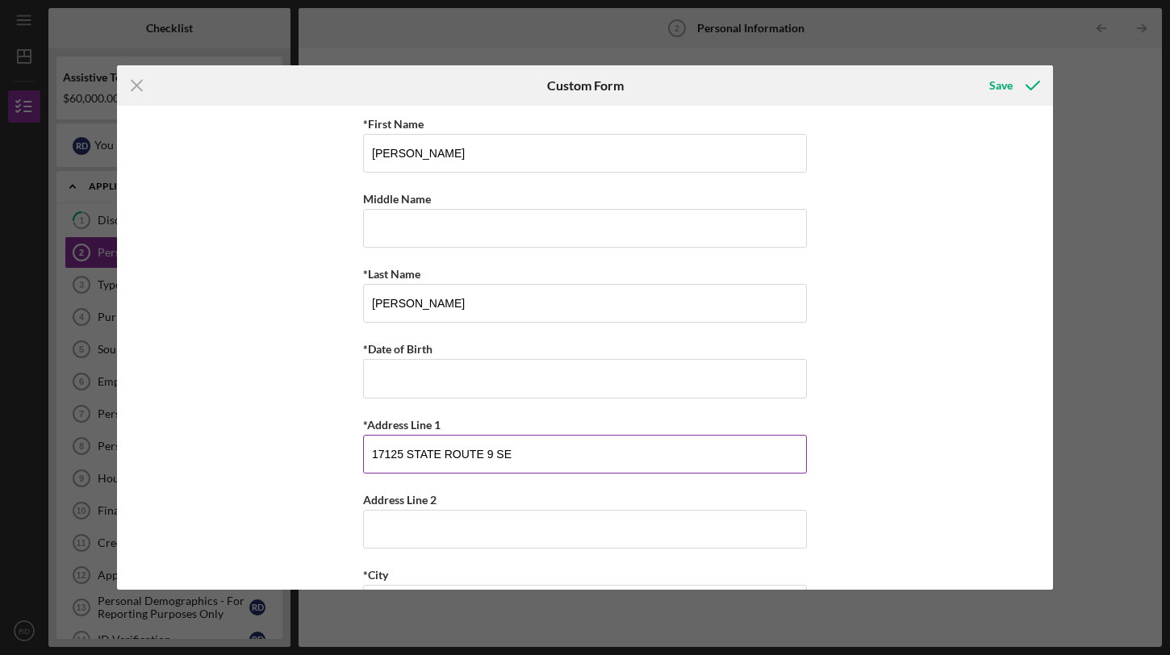
drag, startPoint x: 547, startPoint y: 446, endPoint x: 366, endPoint y: 445, distance: 180.7
click at [366, 444] on input "17125 STATE ROUTE 9 SE" at bounding box center [585, 454] width 444 height 39
drag, startPoint x: 521, startPoint y: 454, endPoint x: 297, endPoint y: 441, distance: 224.7
click at [297, 441] on div "*First Name [PERSON_NAME] Middle Name *Last Name [PERSON_NAME] *Date of Birth *…" at bounding box center [585, 348] width 936 height 484
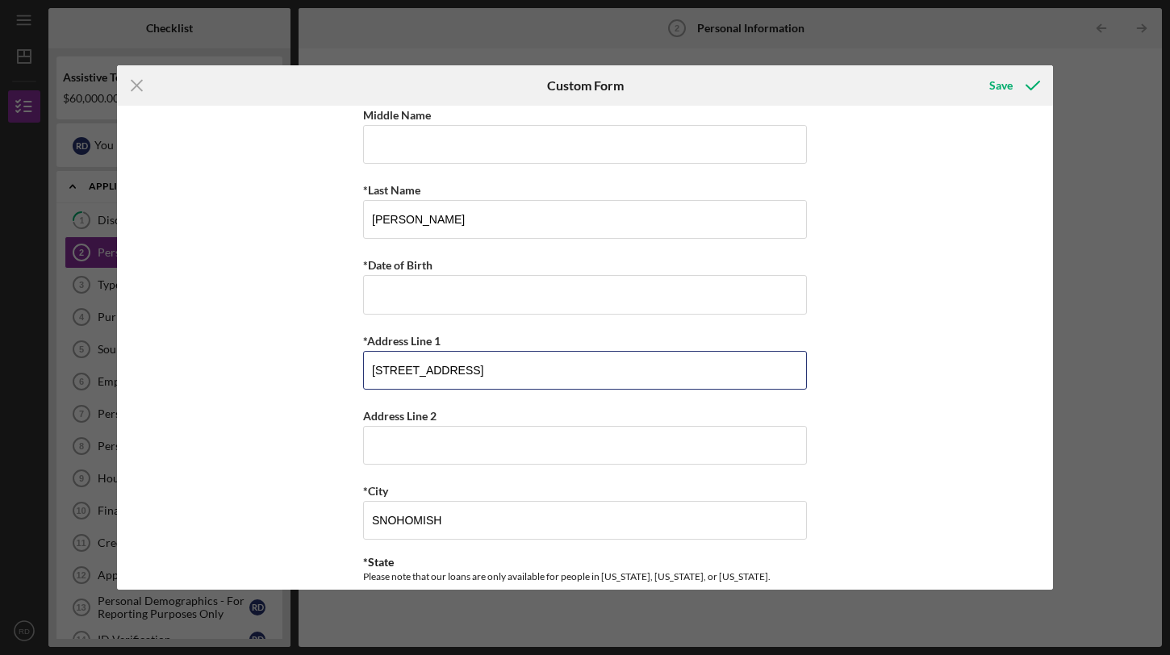
scroll to position [90, 0]
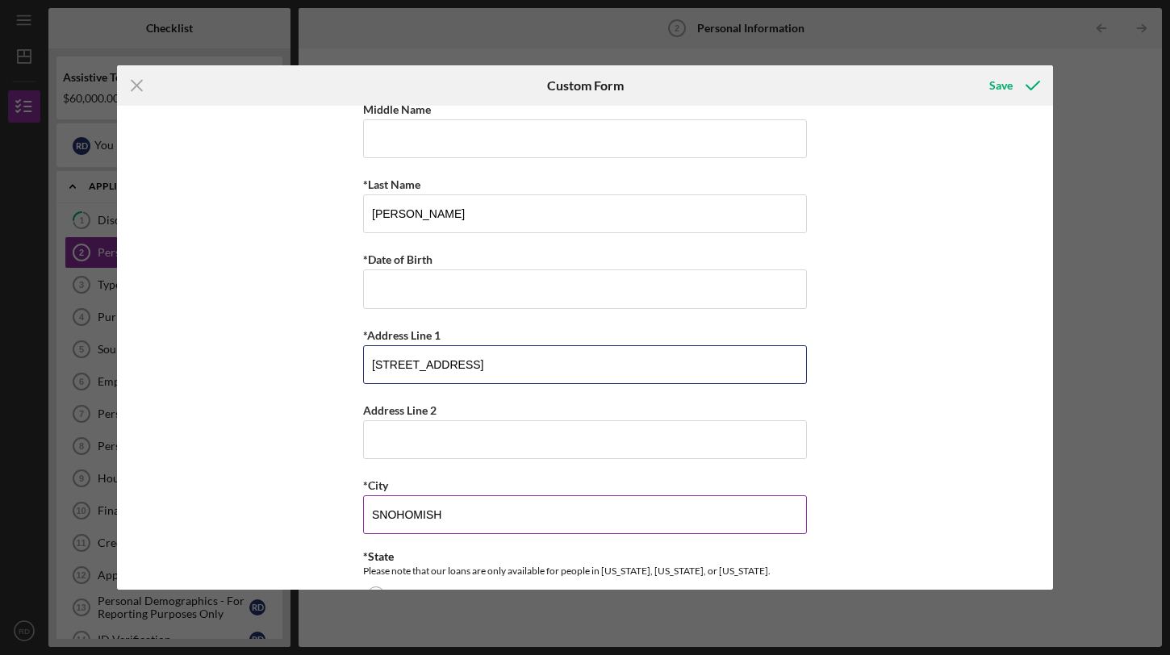
type input "[STREET_ADDRESS]"
drag, startPoint x: 466, startPoint y: 524, endPoint x: 321, endPoint y: 513, distance: 144.9
click at [321, 511] on div "*First Name [PERSON_NAME] Middle Name *Last Name [PERSON_NAME] *Date of Birth *…" at bounding box center [585, 348] width 936 height 484
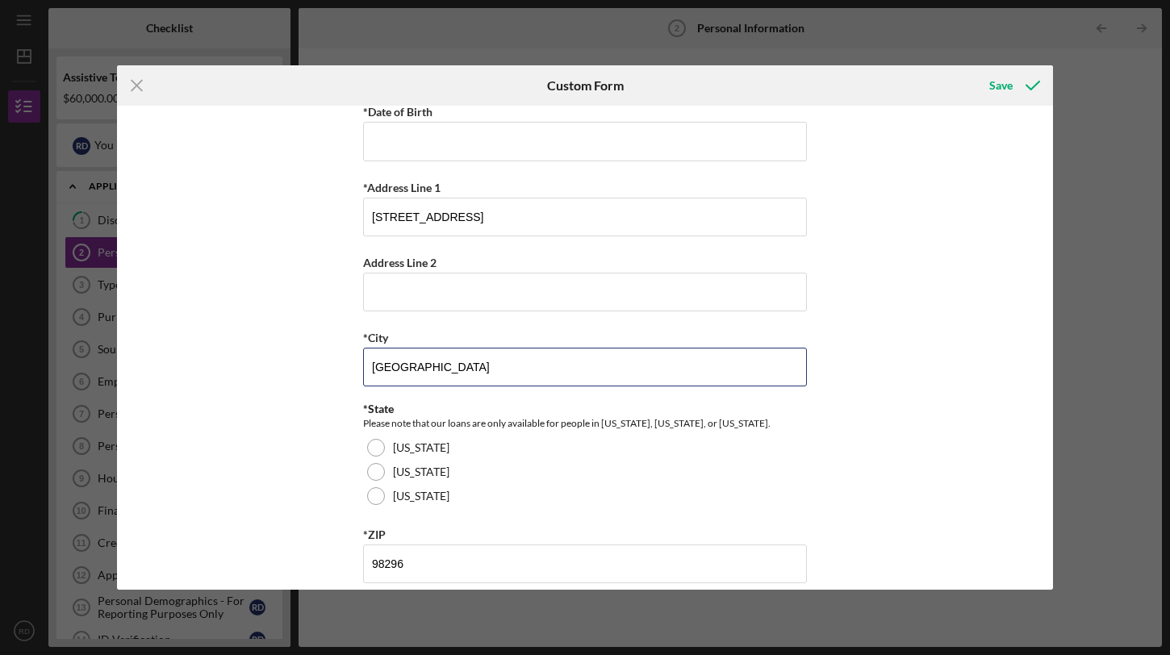
scroll to position [260, 0]
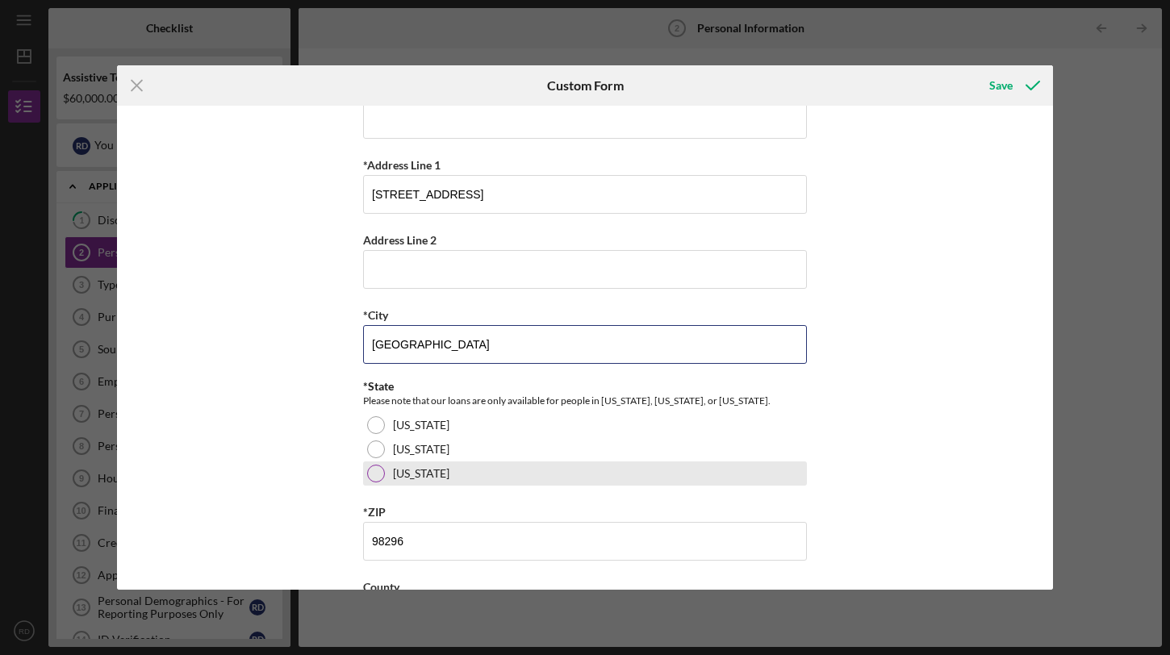
type input "[GEOGRAPHIC_DATA]"
click at [370, 481] on div at bounding box center [376, 474] width 18 height 18
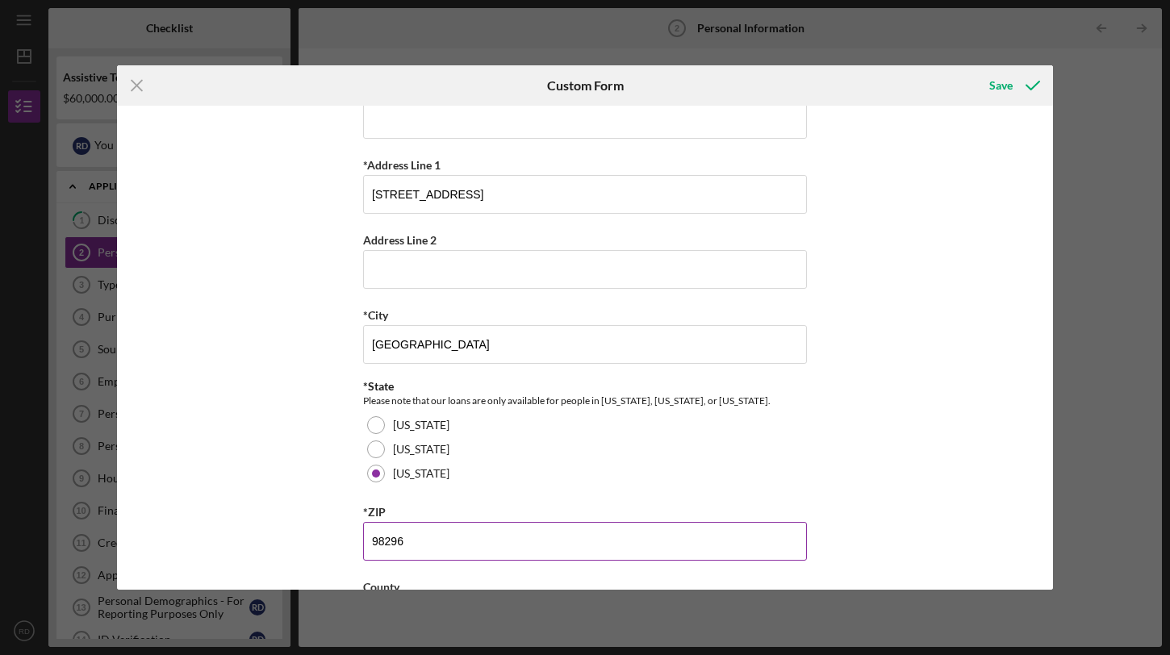
click at [400, 541] on input "98296" at bounding box center [585, 541] width 444 height 39
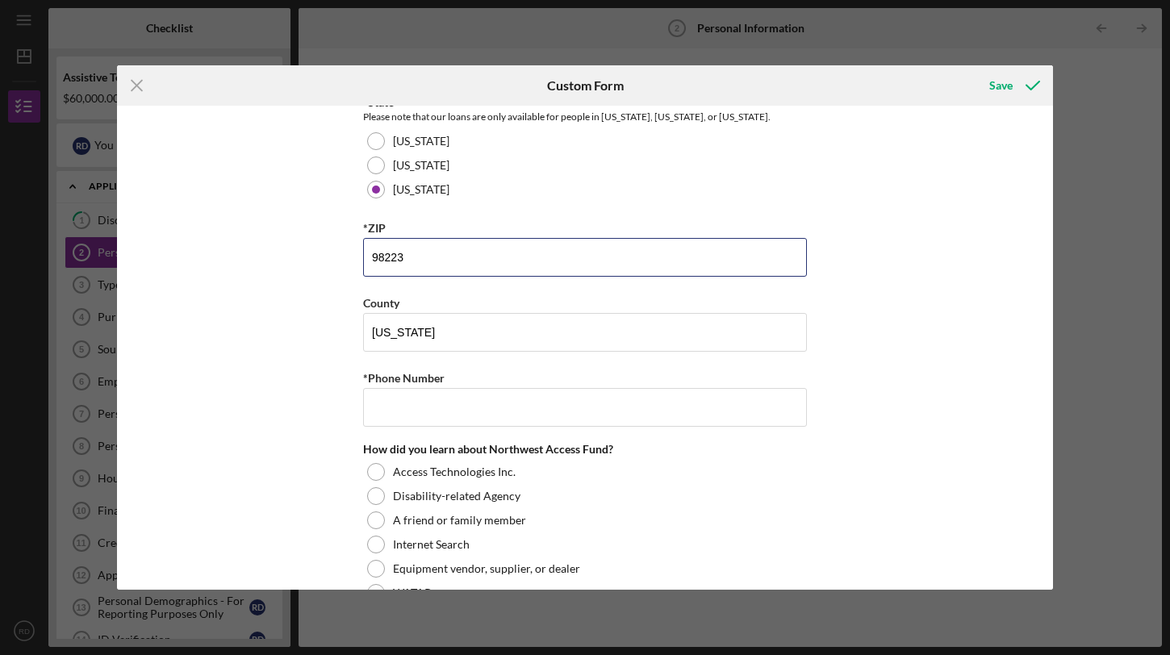
scroll to position [546, 0]
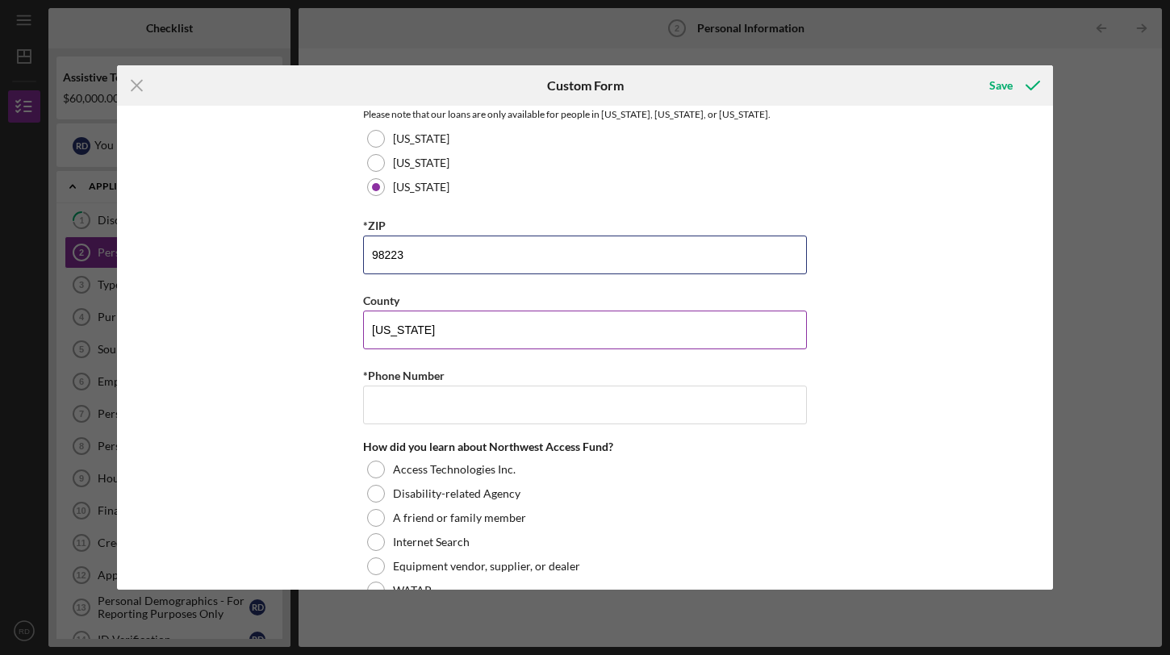
type input "98223"
drag, startPoint x: 467, startPoint y: 340, endPoint x: 333, endPoint y: 334, distance: 134.1
click at [333, 334] on div "*First Name [PERSON_NAME] Middle Name *Last Name [PERSON_NAME] *Date of Birth *…" at bounding box center [585, 348] width 936 height 484
type input "Snohomish"
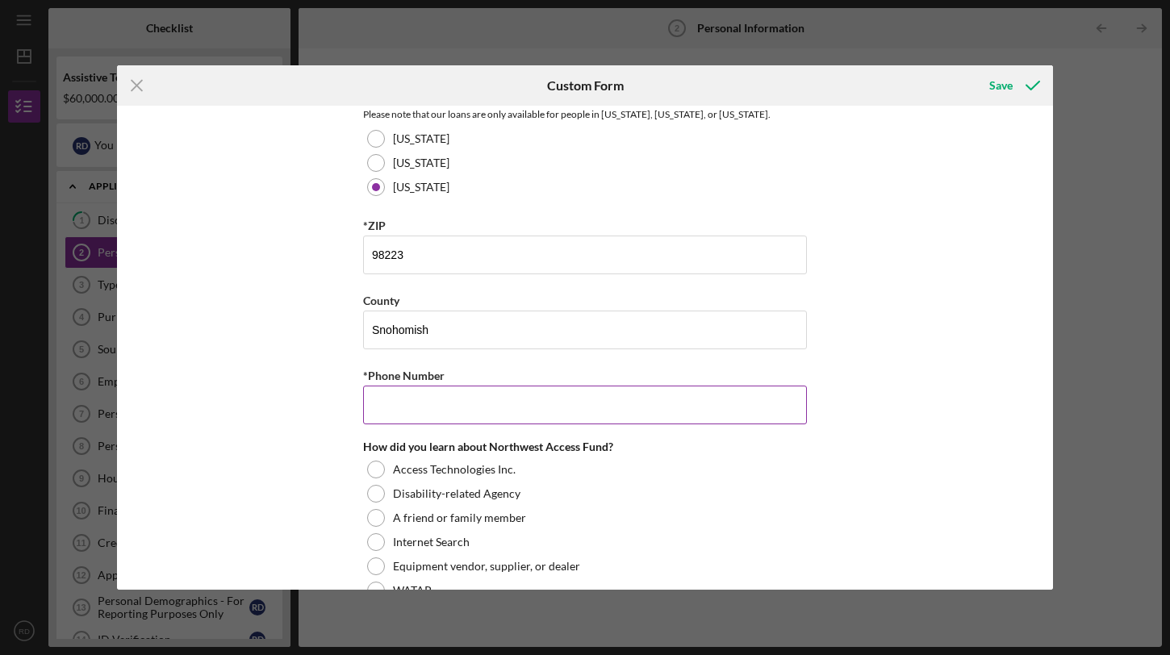
click at [399, 399] on input "*Phone Number" at bounding box center [585, 405] width 444 height 39
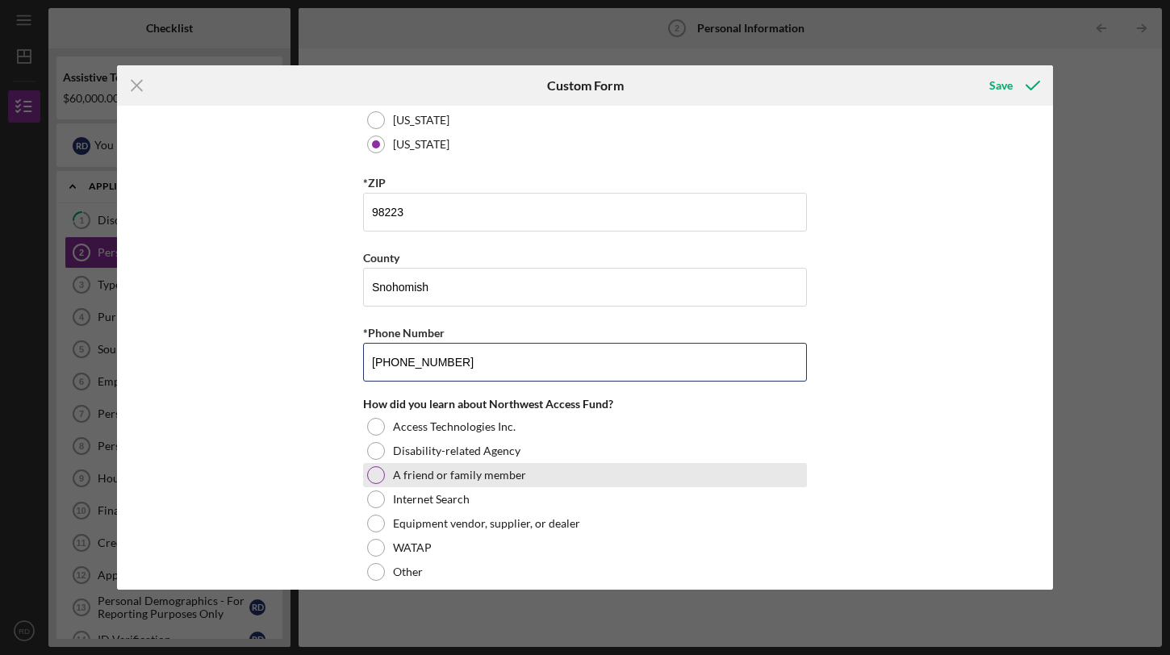
scroll to position [608, 0]
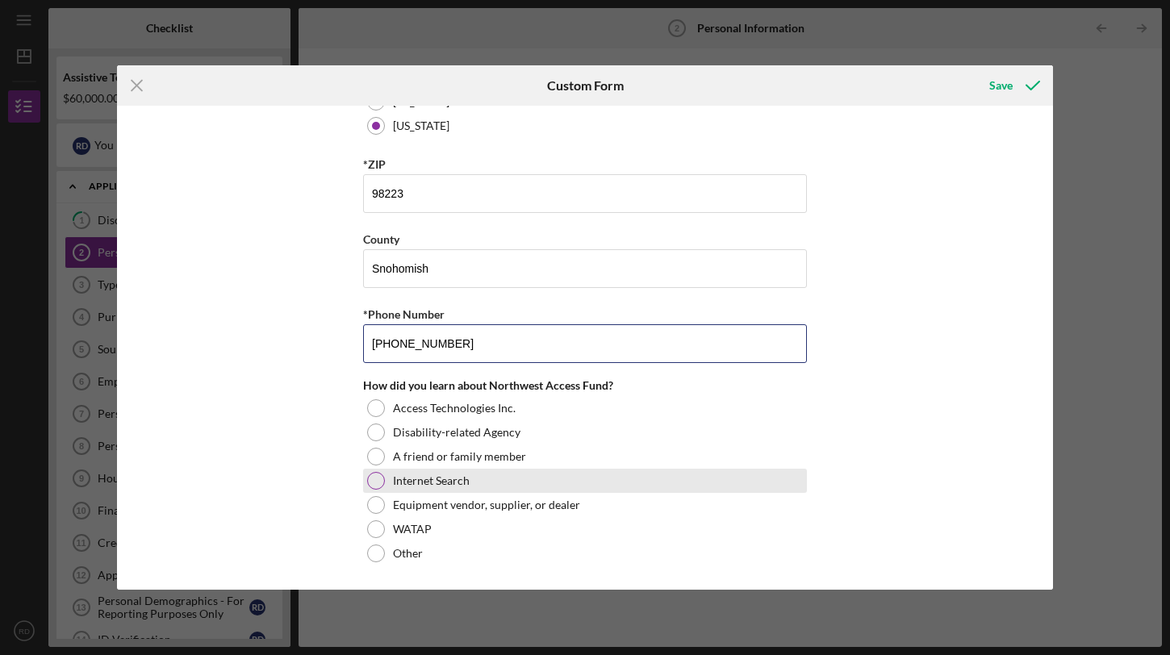
type input "[PHONE_NUMBER]"
click at [376, 477] on div at bounding box center [376, 481] width 18 height 18
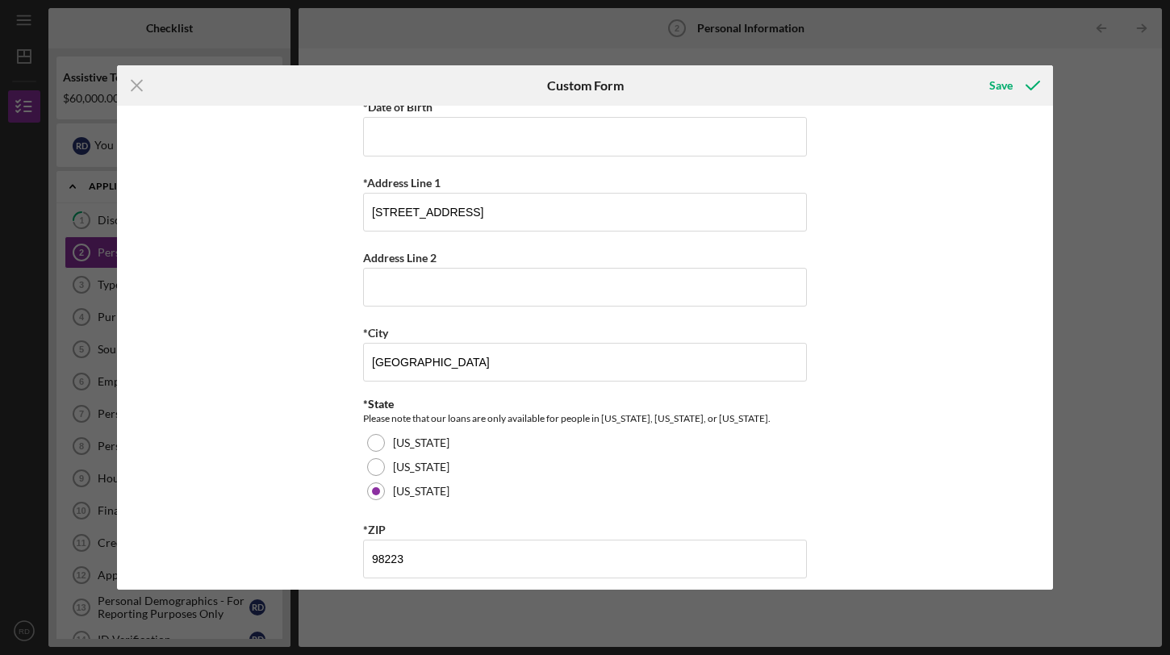
scroll to position [0, 0]
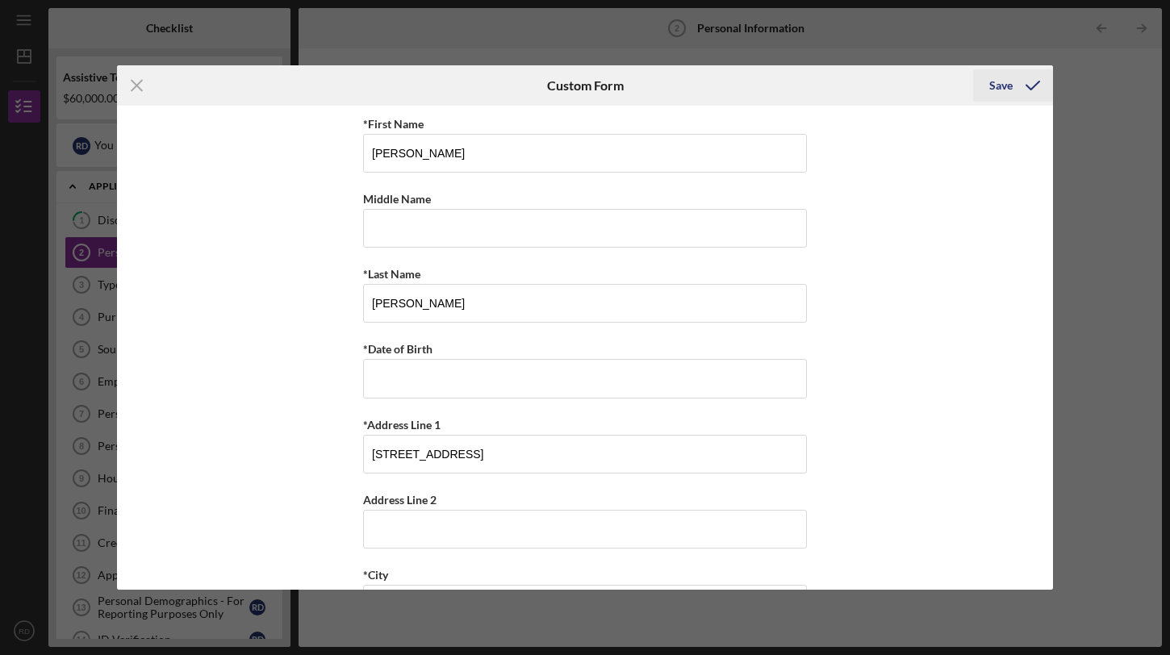
click at [1007, 91] on div "Save" at bounding box center [1000, 85] width 23 height 32
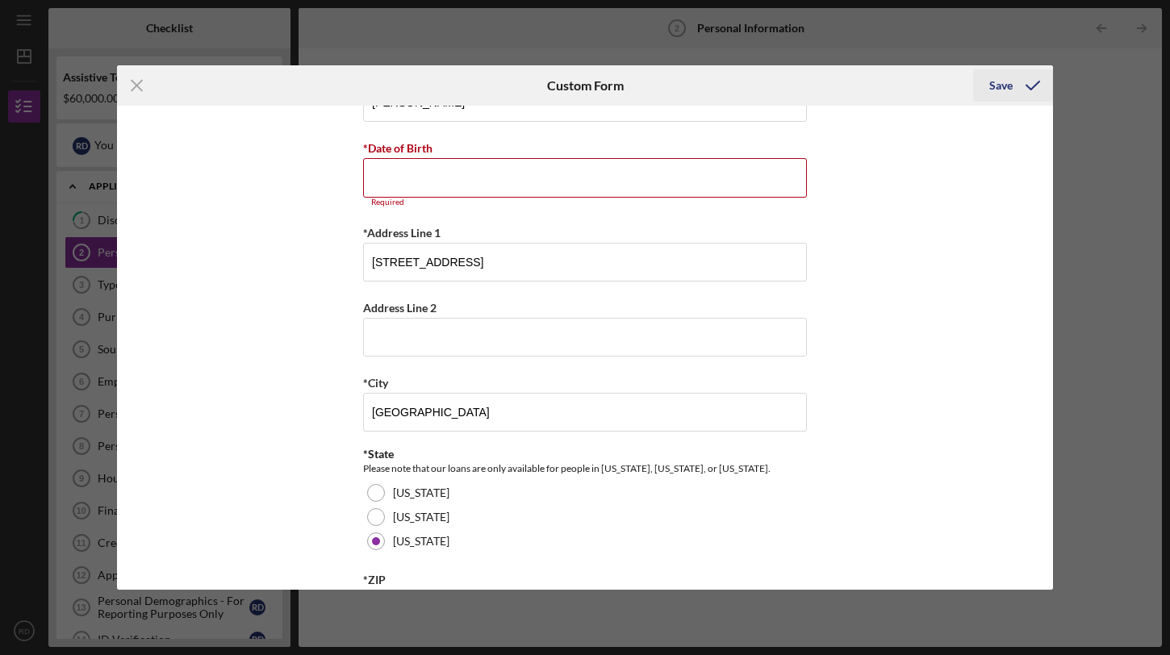
scroll to position [233, 0]
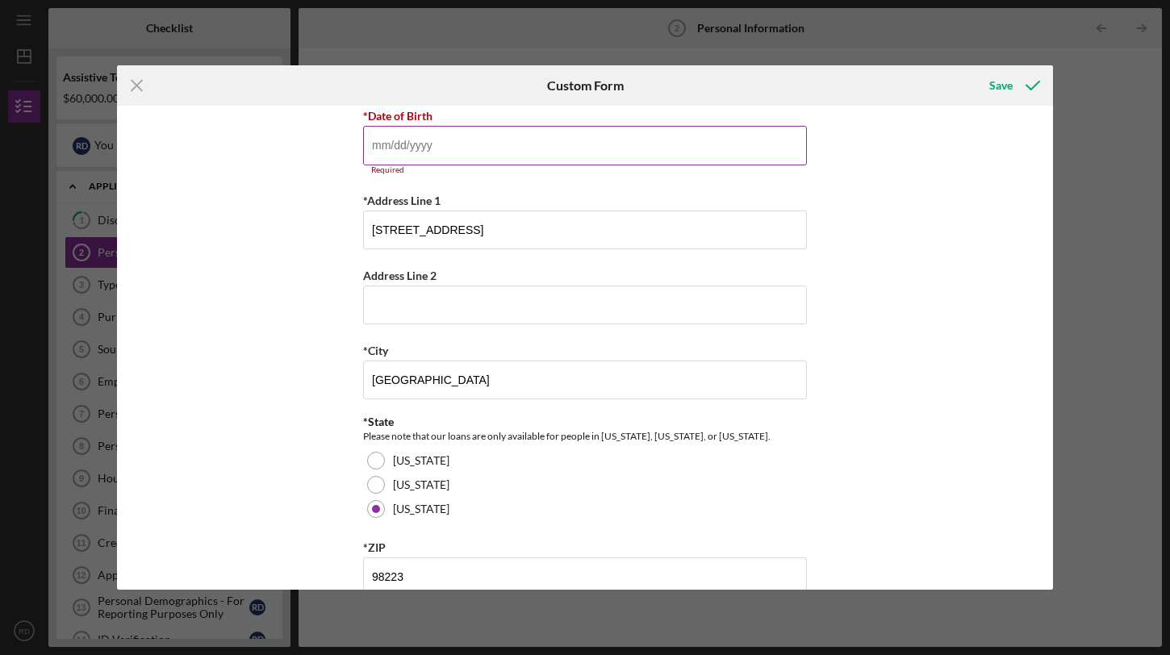
click at [657, 144] on input "*Date of Birth" at bounding box center [585, 145] width 444 height 39
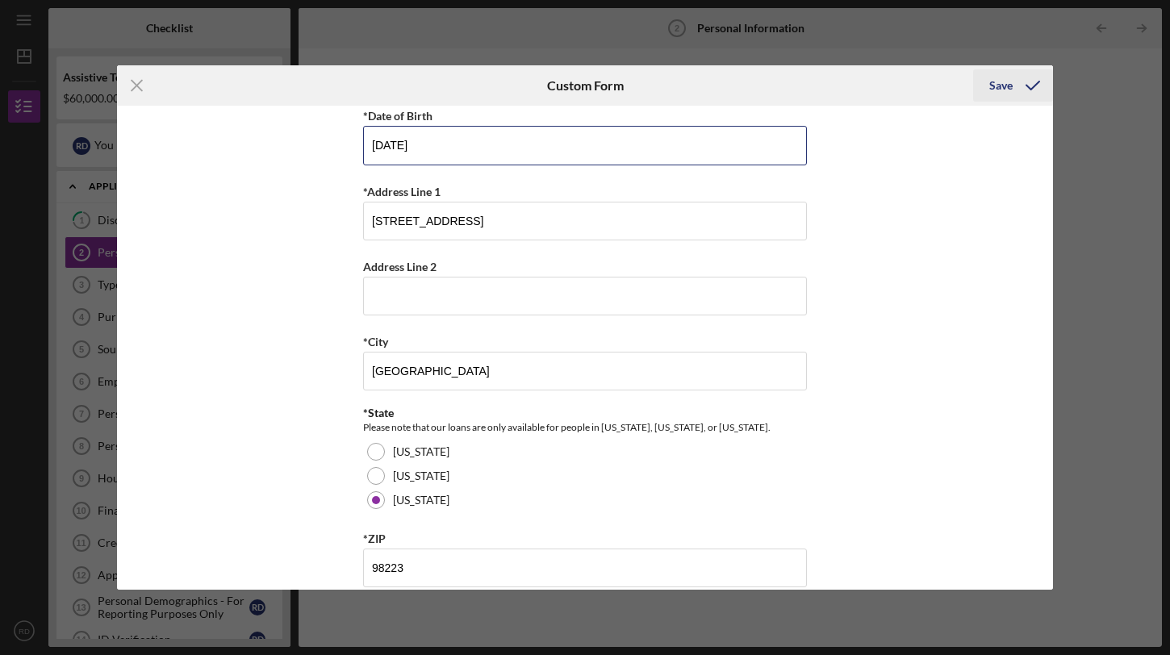
type input "[DATE]"
click at [1003, 93] on div "Save" at bounding box center [1000, 85] width 23 height 32
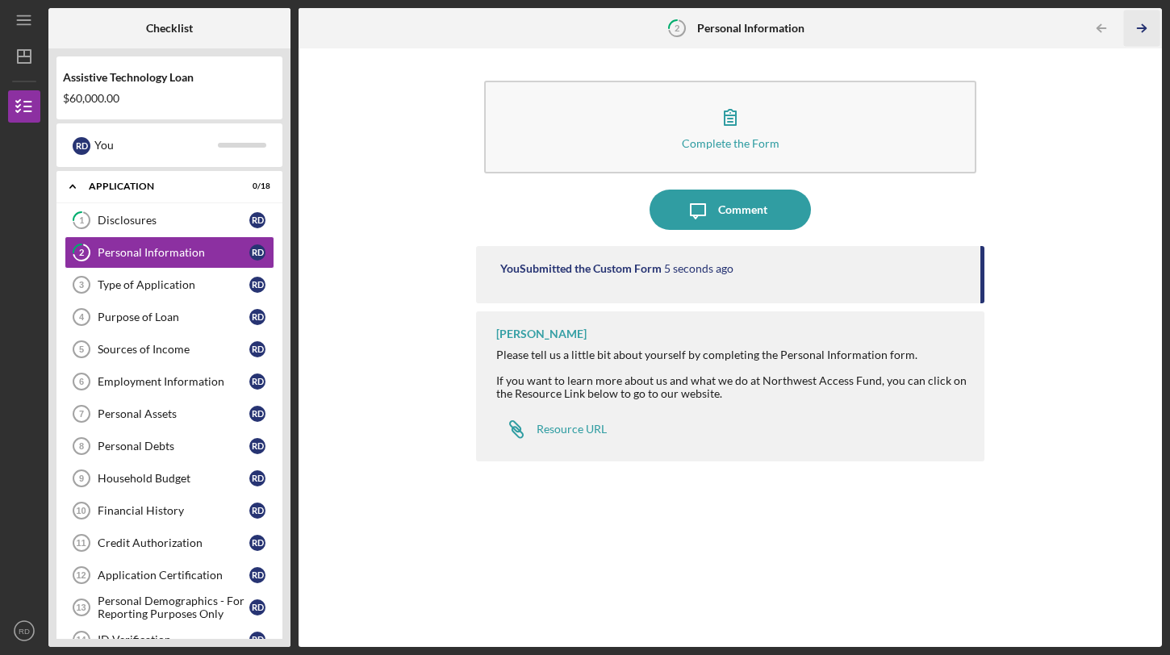
click at [1139, 27] on icon "Icon/Table Pagination Arrow" at bounding box center [1142, 28] width 36 height 36
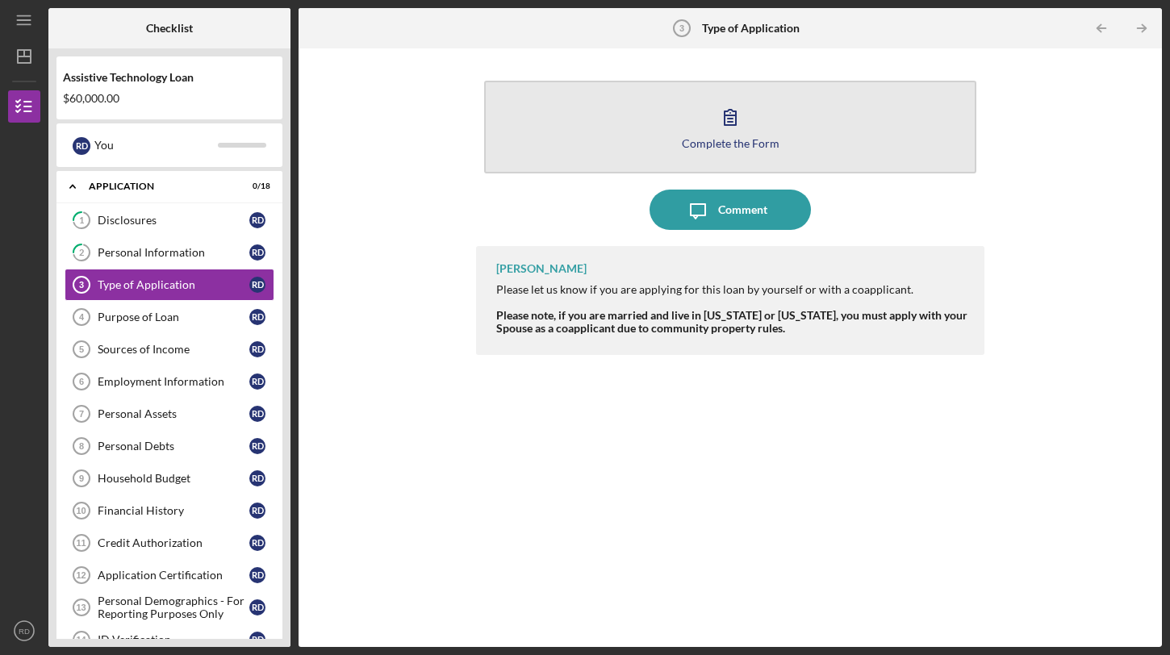
click at [790, 123] on button "Complete the Form Form" at bounding box center [730, 127] width 492 height 93
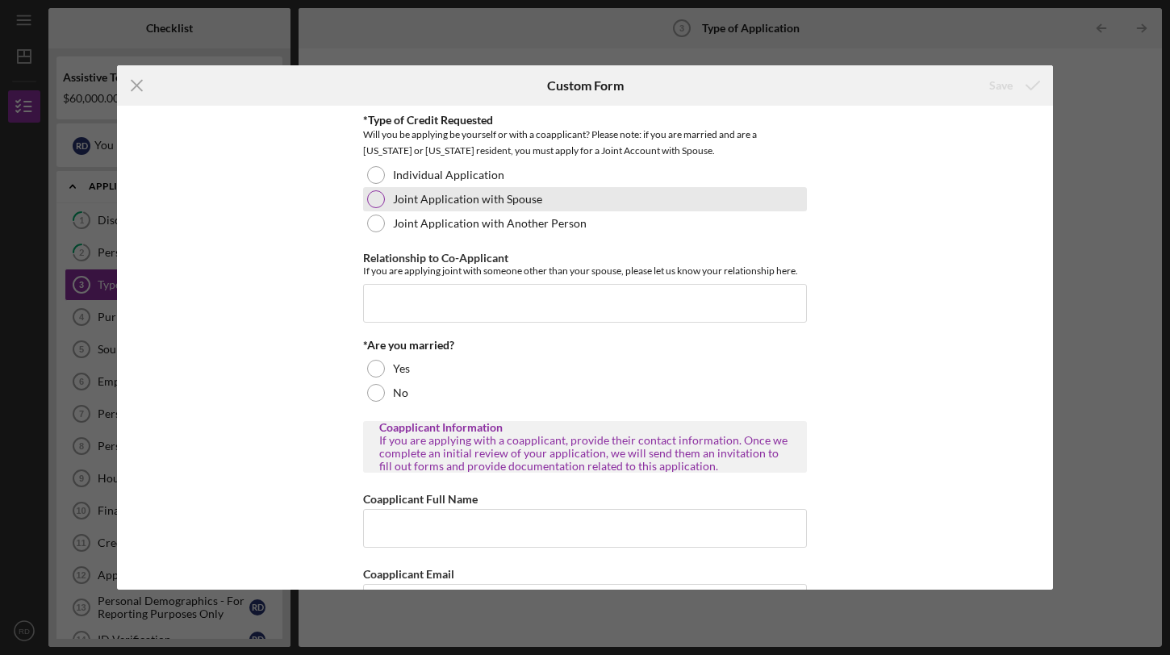
click at [374, 202] on div at bounding box center [376, 199] width 18 height 18
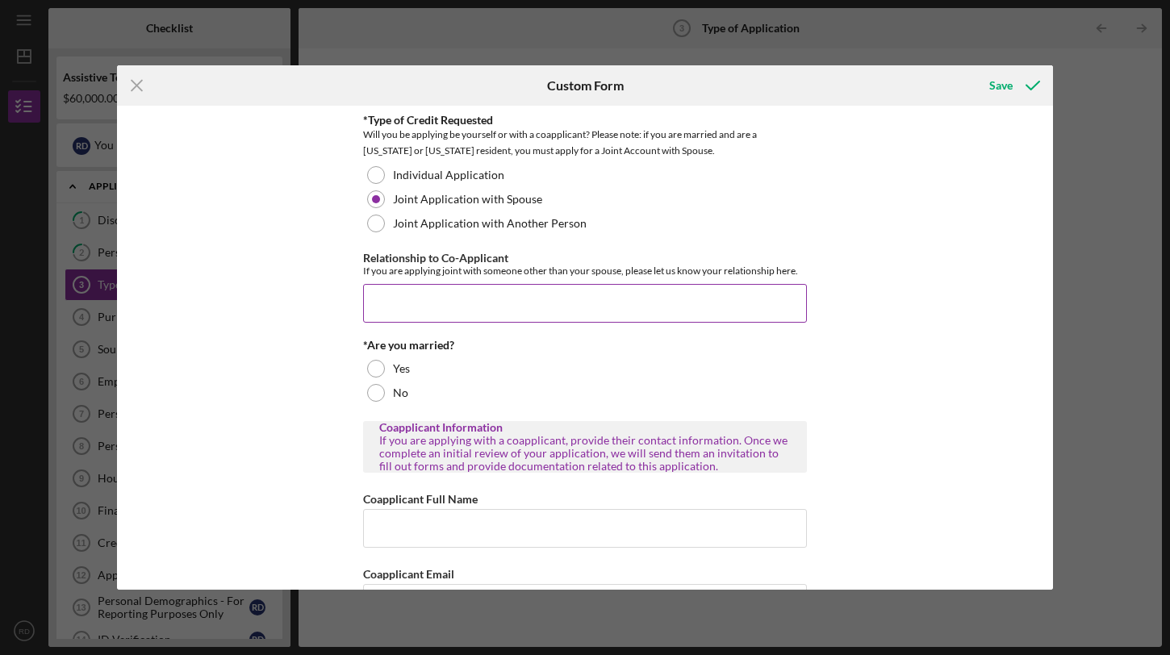
click at [421, 307] on input "Relationship to Co-Applicant" at bounding box center [585, 303] width 444 height 39
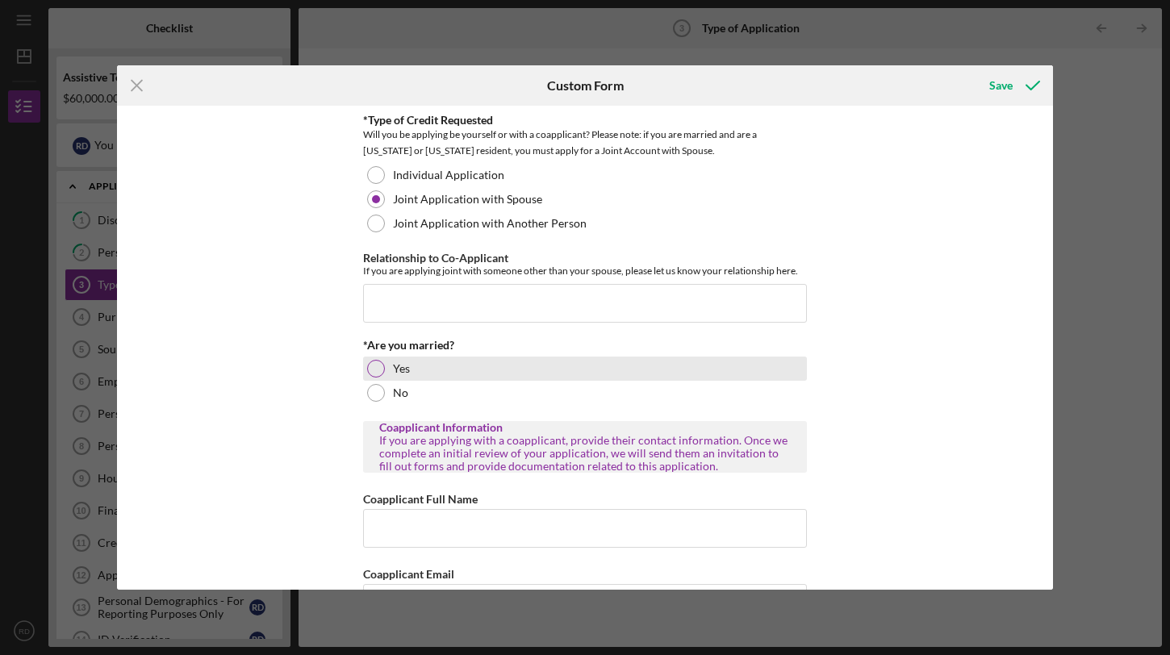
click at [402, 362] on label "Yes" at bounding box center [401, 368] width 17 height 13
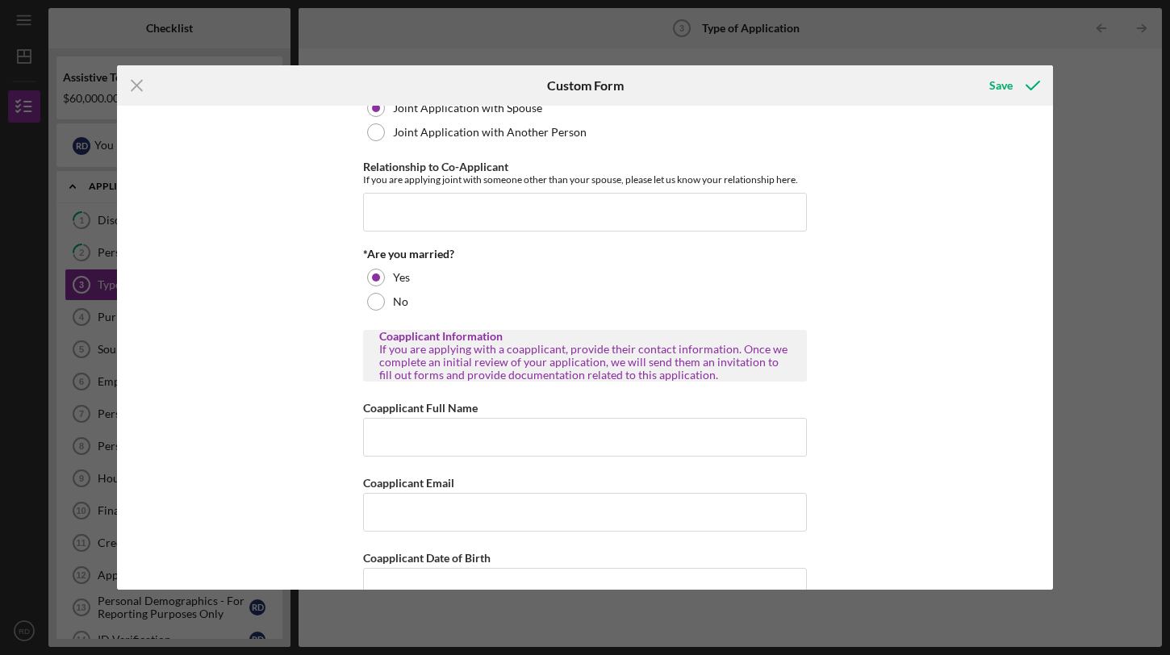
scroll to position [107, 0]
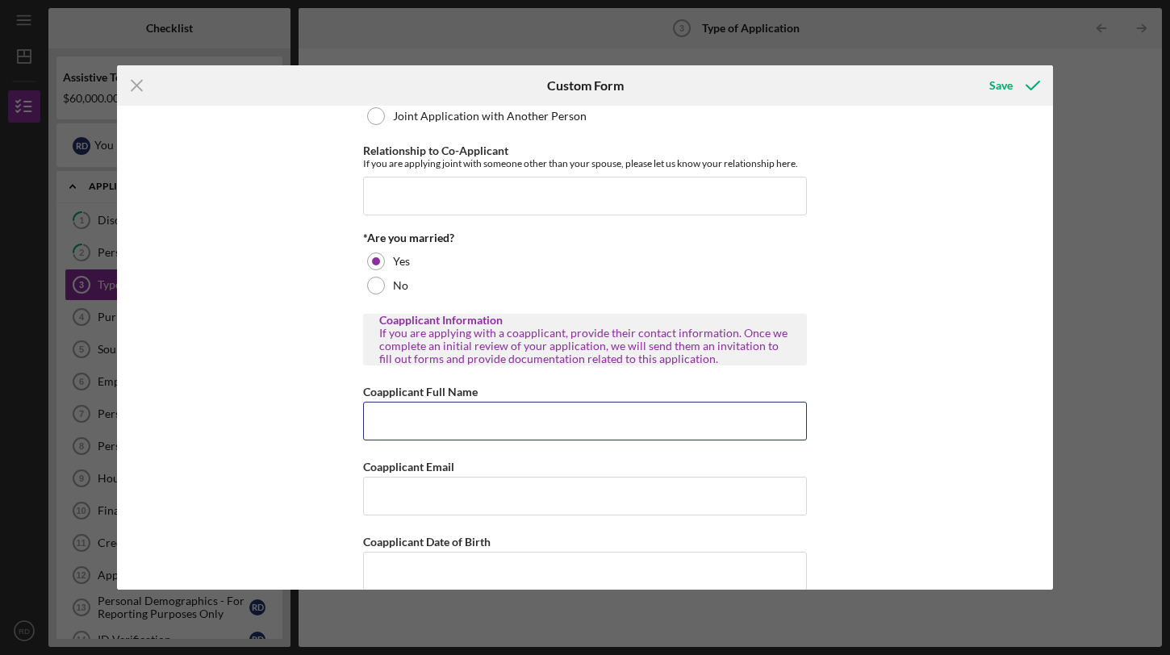
click at [540, 420] on input "Coapplicant Full Name" at bounding box center [585, 421] width 444 height 39
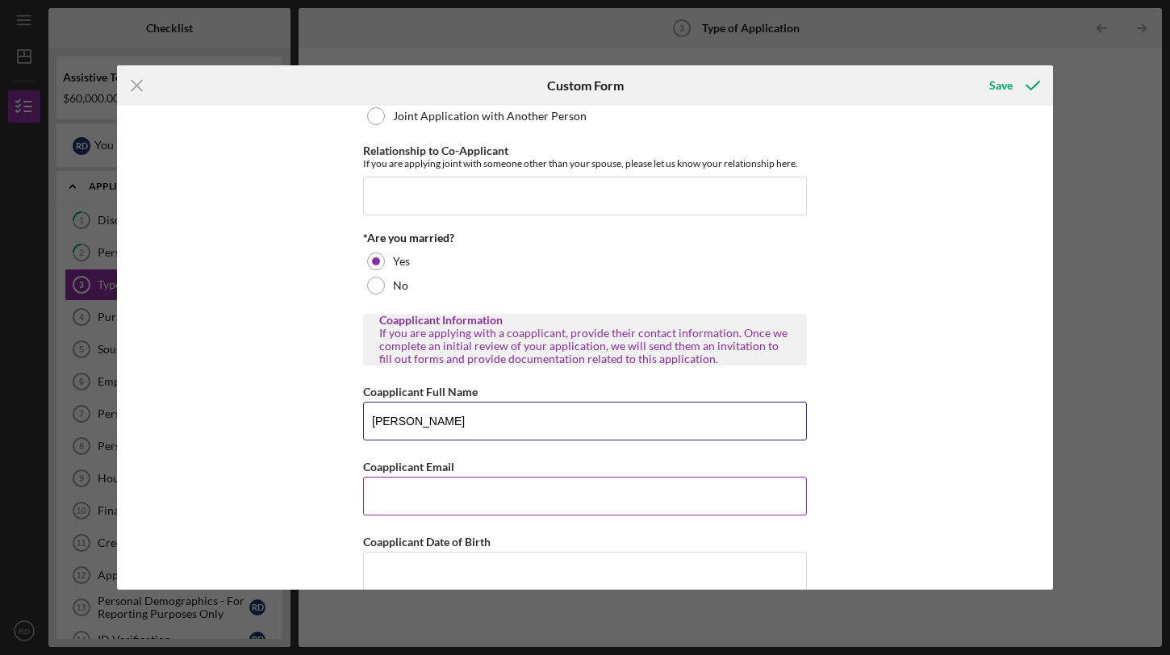
type input "[PERSON_NAME]"
click at [533, 496] on input "Coapplicant Email" at bounding box center [585, 496] width 444 height 39
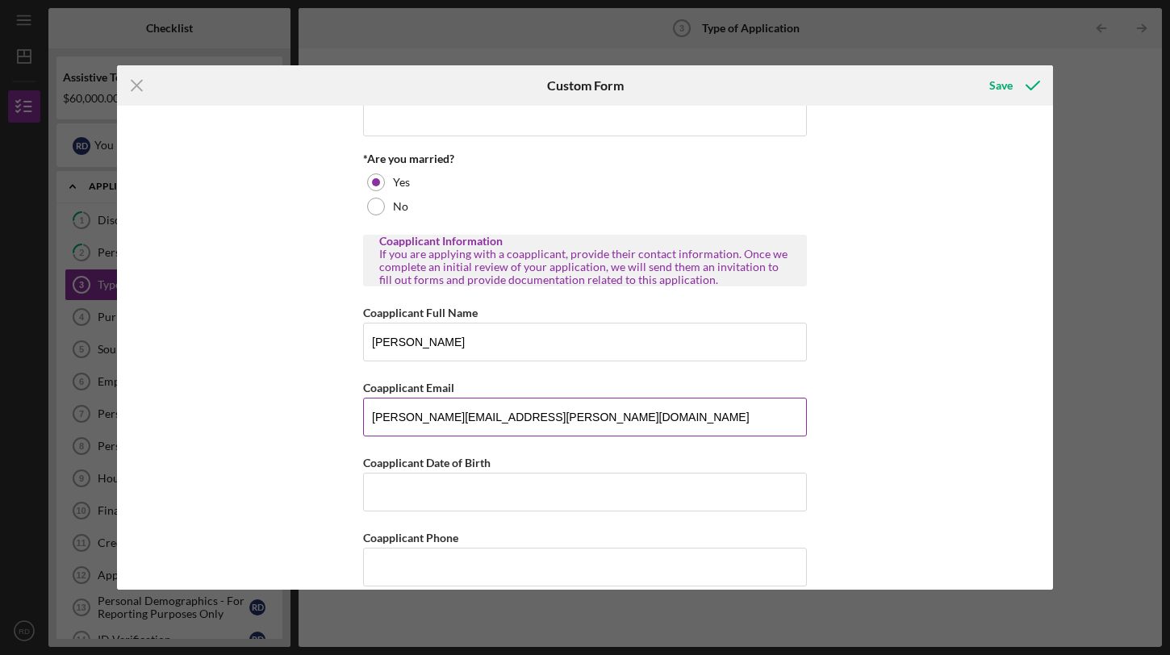
scroll to position [207, 0]
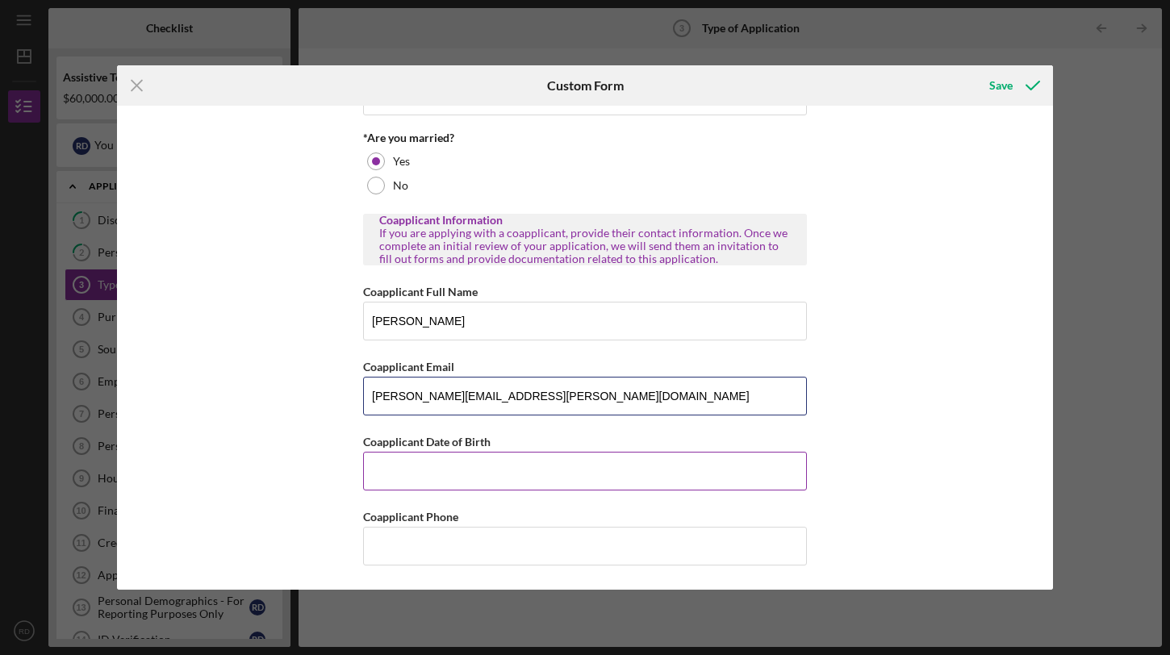
type input "[PERSON_NAME][EMAIL_ADDRESS][PERSON_NAME][DOMAIN_NAME]"
click at [519, 474] on input "Coapplicant Date of Birth" at bounding box center [585, 471] width 444 height 39
type input "[DATE]"
type input "(4##) ###-####"
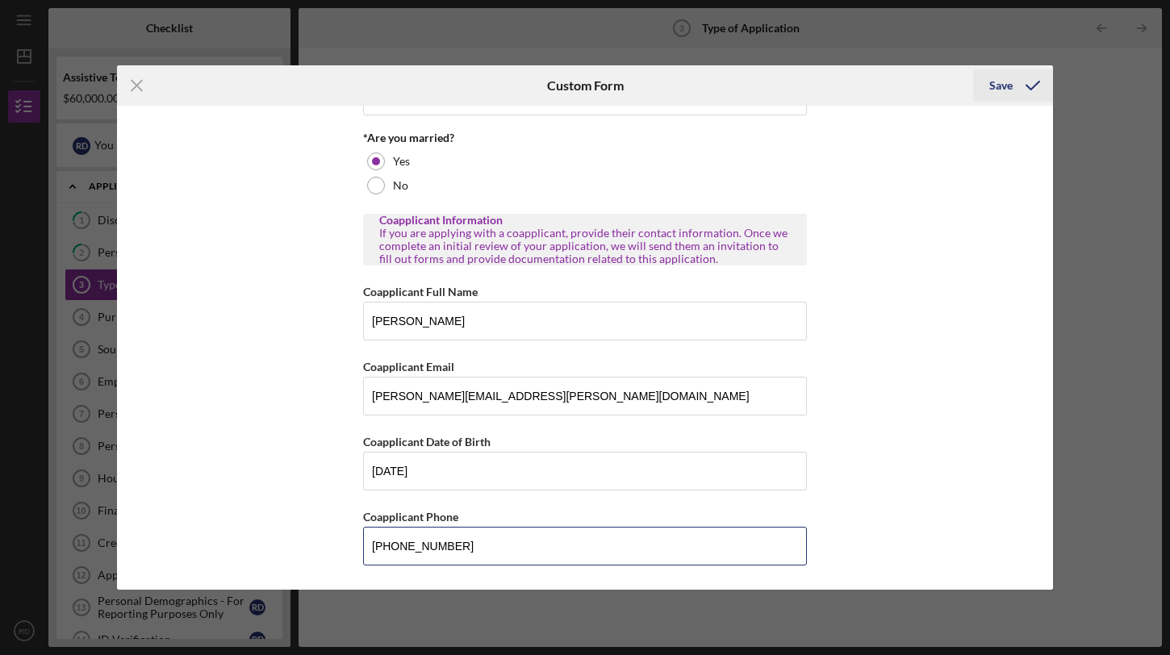
type input "[PHONE_NUMBER]"
click at [1013, 83] on icon "submit" at bounding box center [1033, 85] width 40 height 40
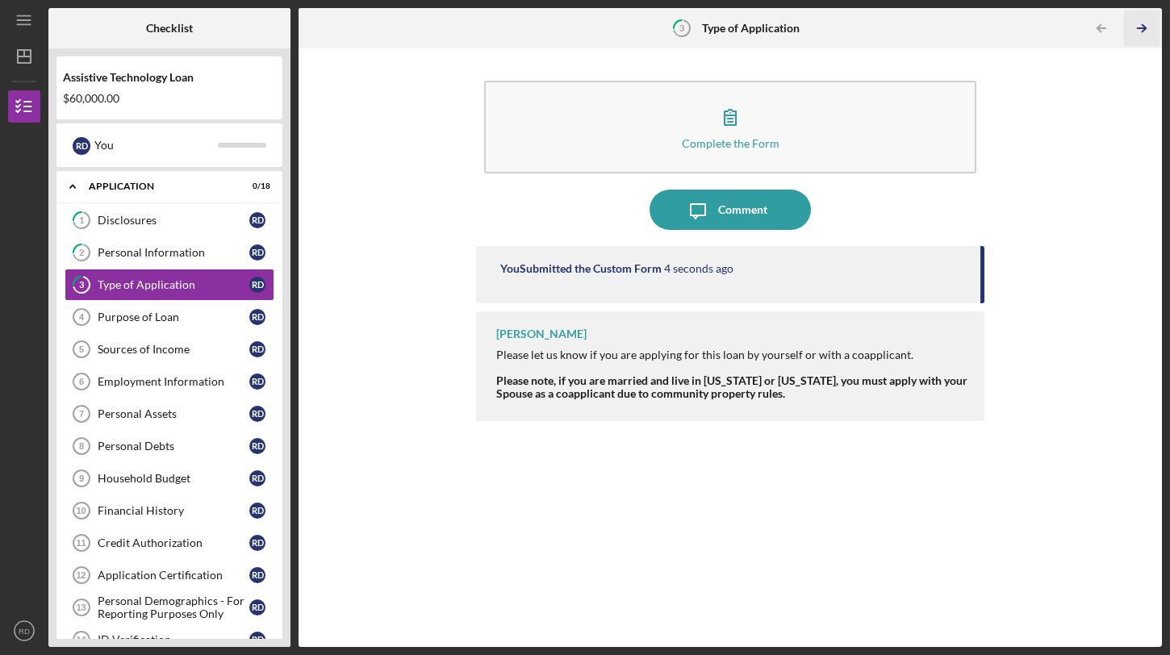
click at [1142, 30] on icon "Icon/Table Pagination Arrow" at bounding box center [1142, 28] width 36 height 36
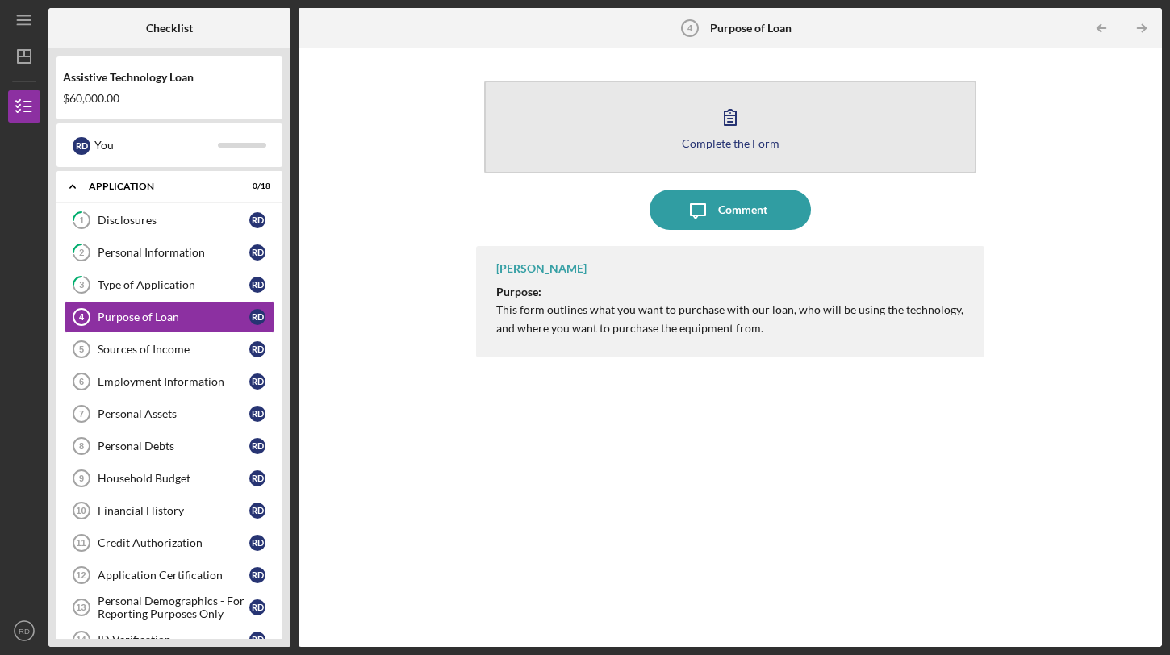
click at [812, 136] on button "Complete the Form Form" at bounding box center [730, 127] width 492 height 93
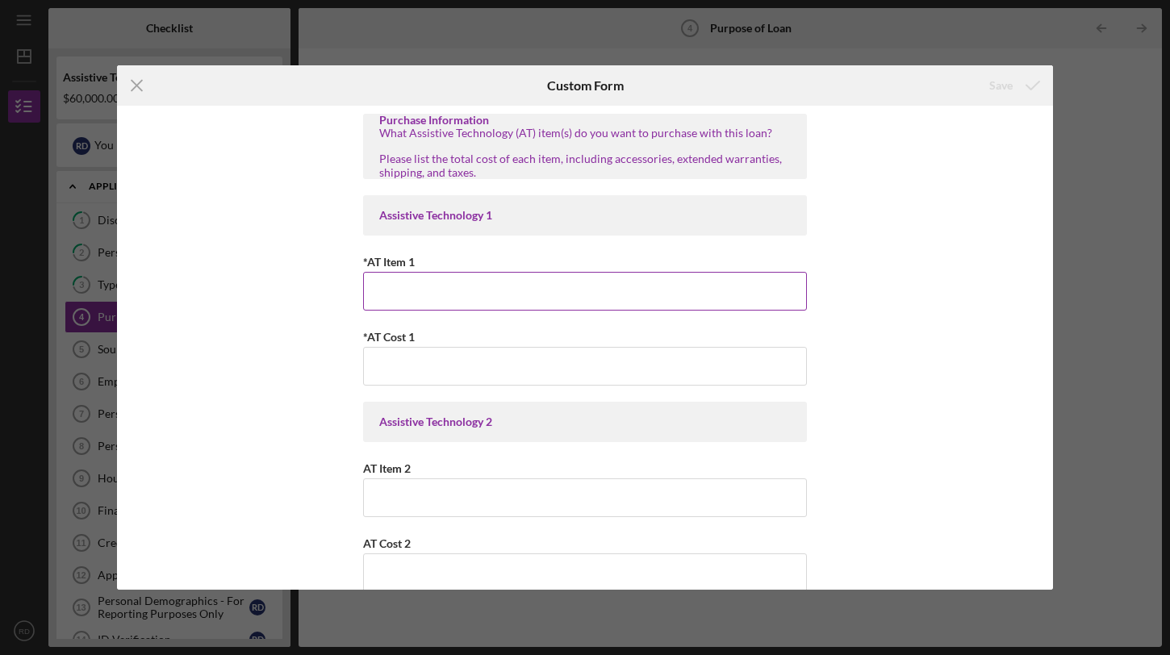
click at [425, 298] on input "*AT Item 1" at bounding box center [585, 291] width 444 height 39
paste input "Roll-in or barrier-free (curbless) shower (accessible shower)"
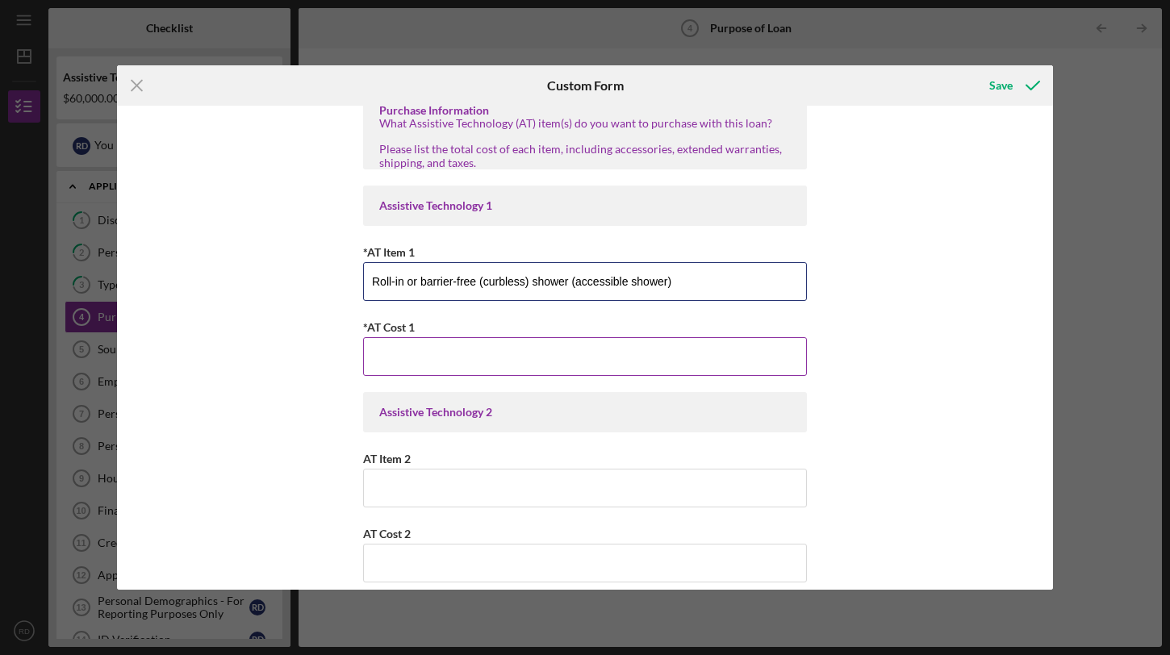
type input "Roll-in or barrier-free (curbless) shower (accessible shower)"
click at [456, 356] on input "*AT Cost 1" at bounding box center [585, 356] width 444 height 39
type input "$5,000"
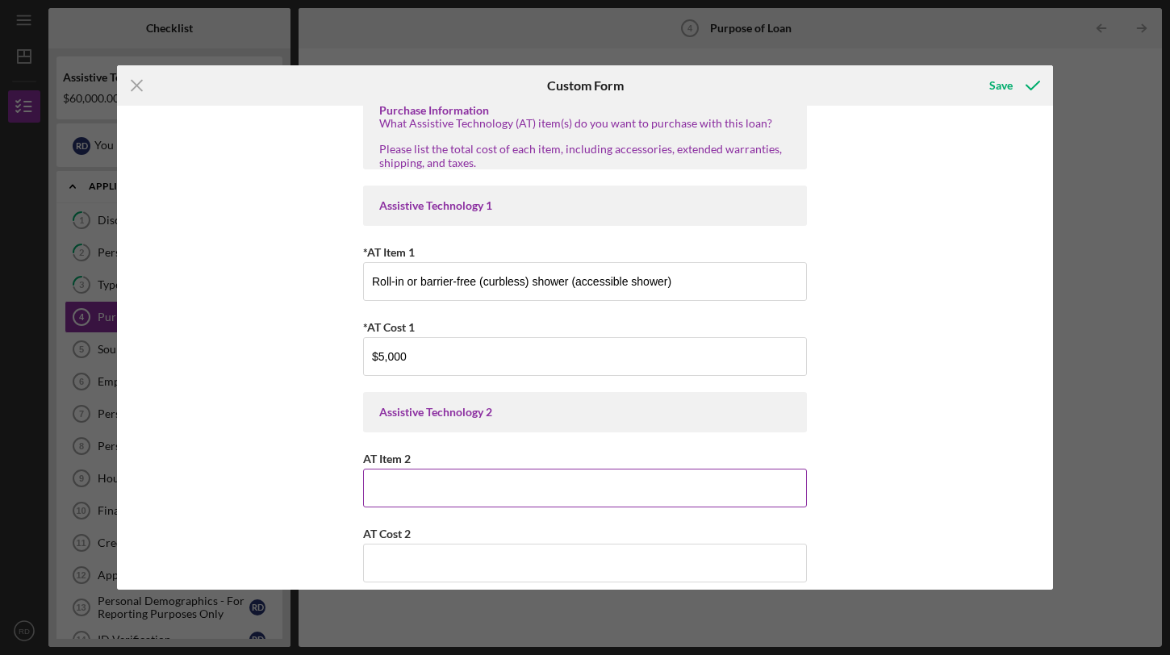
click at [407, 481] on input "AT Item 2" at bounding box center [585, 488] width 444 height 39
paste input "Flooring replacement with hard, sanitary surface (vinyl plank, tile, or ADA-com…"
type input "Flooring replacement with hard, sanitary surface (vinyl plank, tile, or ADA-com…"
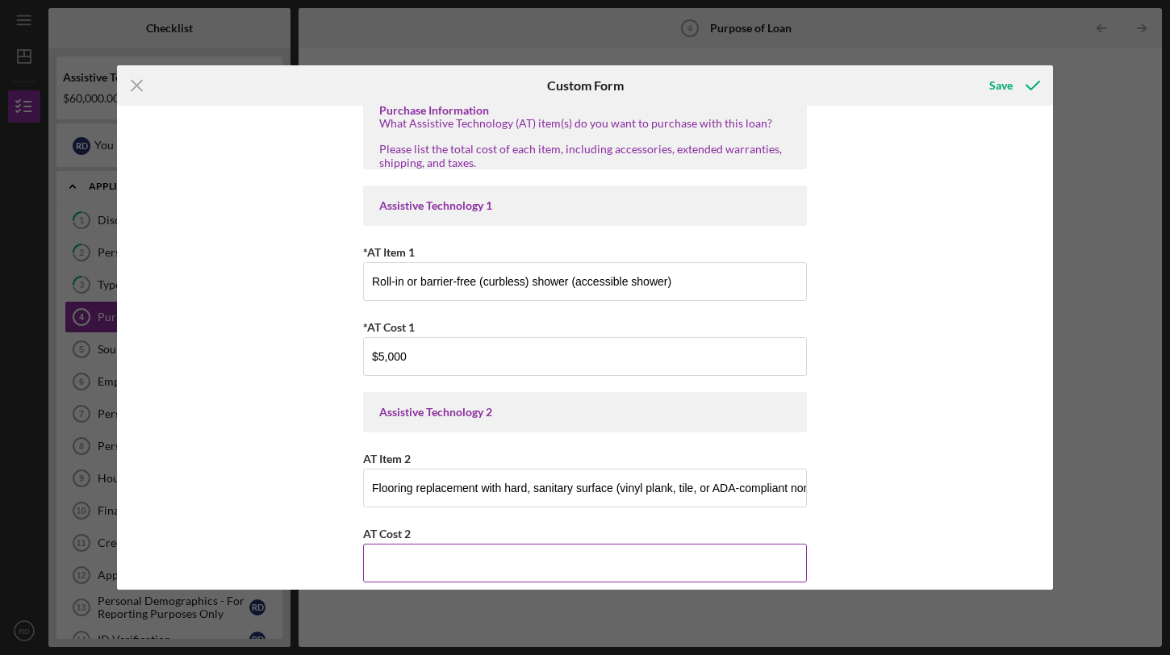
click at [416, 556] on input "AT Cost 2" at bounding box center [585, 563] width 444 height 39
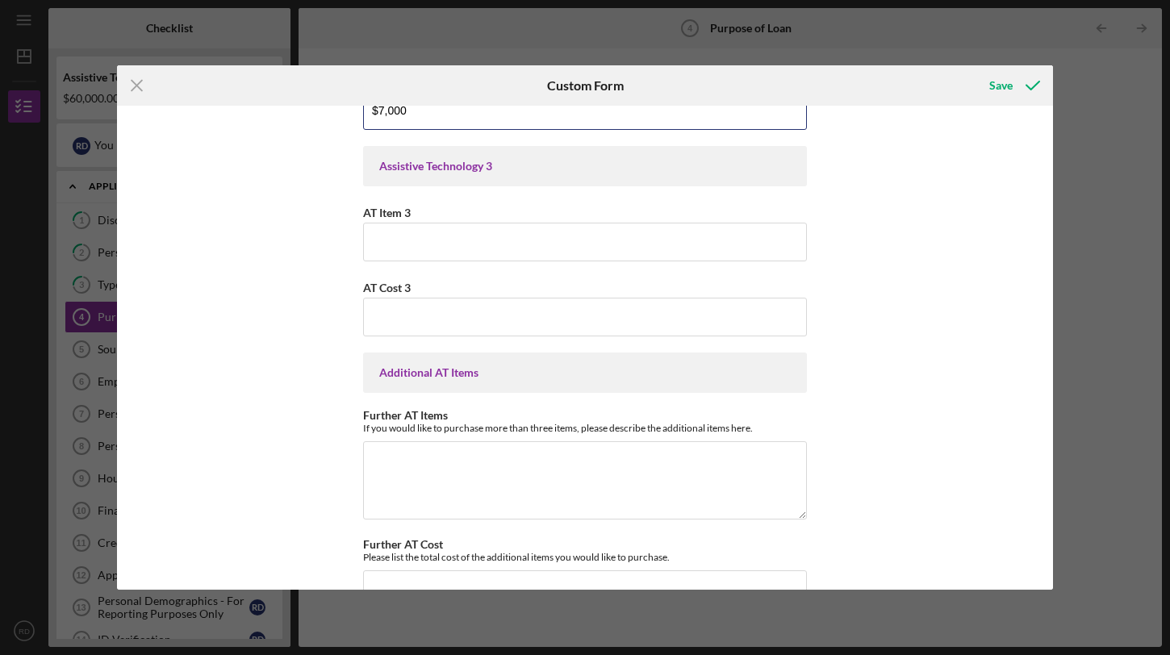
scroll to position [465, 0]
type input "$7,000"
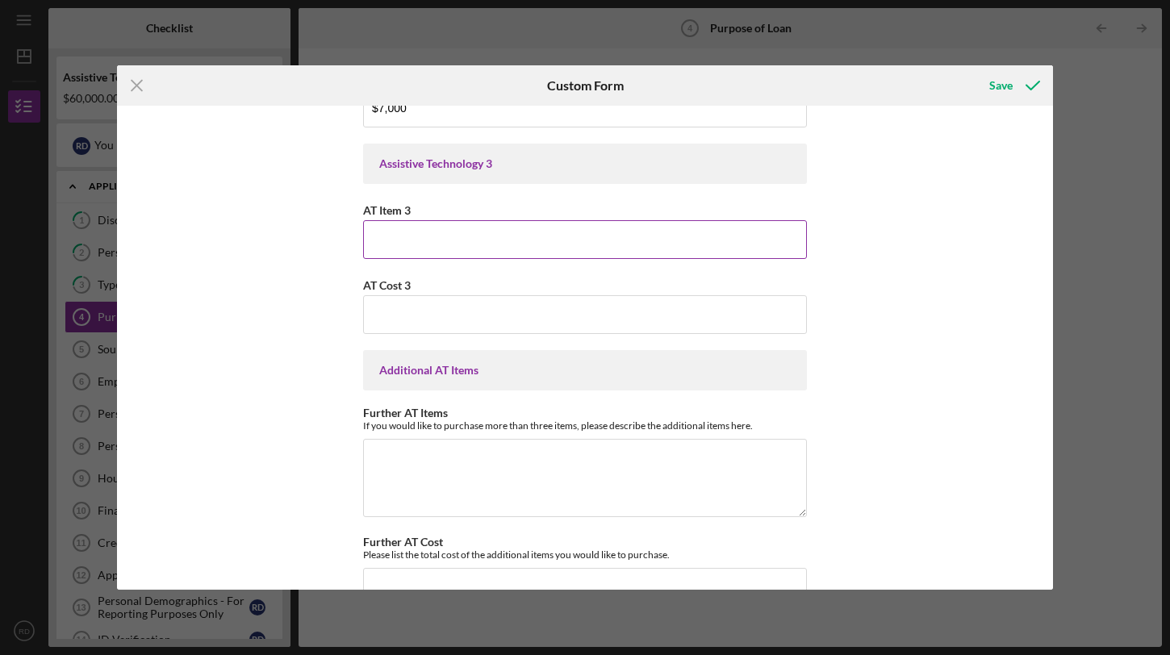
click at [440, 239] on input "AT Item 3" at bounding box center [585, 239] width 444 height 39
paste input "Door widening (to allow wheelchair / mobility device access)"
type input "Door widening (to allow wheelchair / mobility device access)"
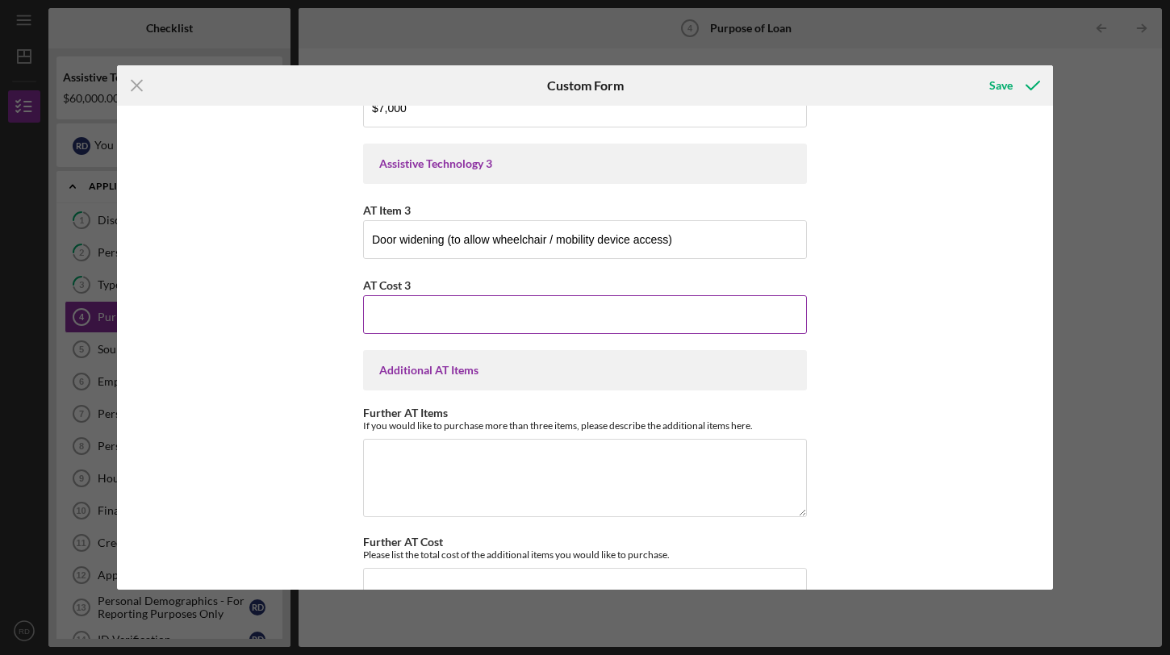
click at [454, 311] on input "AT Cost 3" at bounding box center [585, 314] width 444 height 39
type input "$5,000"
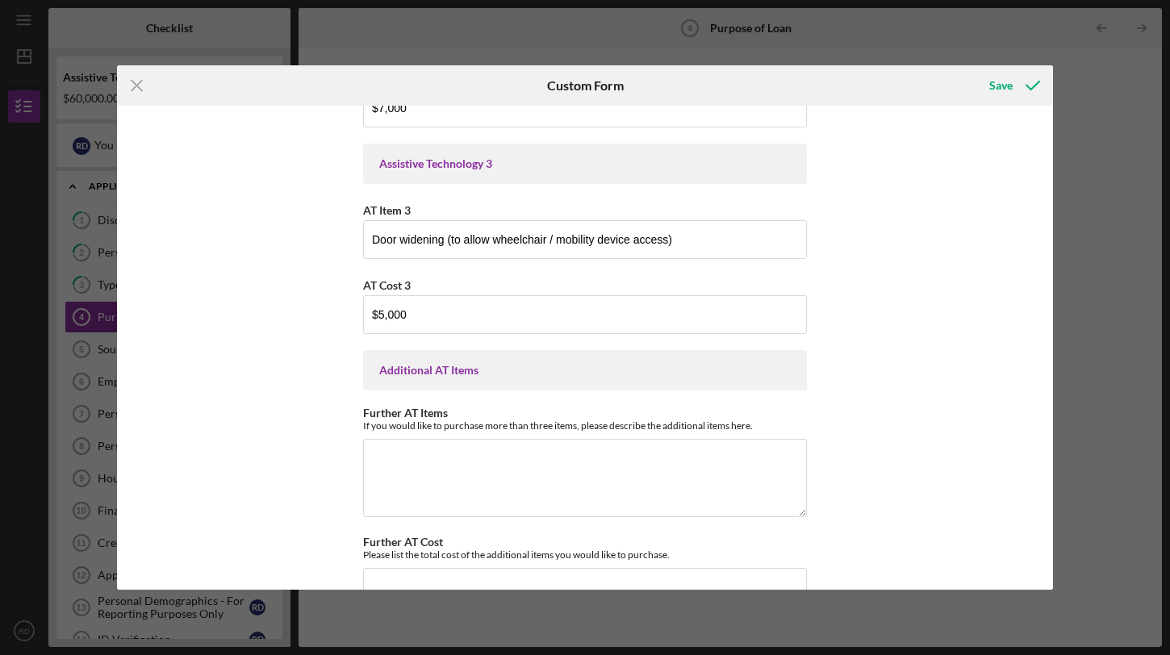
click at [860, 396] on div "Purchase Information What Assistive Technology (AT) item(s) do you want to purc…" at bounding box center [585, 348] width 936 height 484
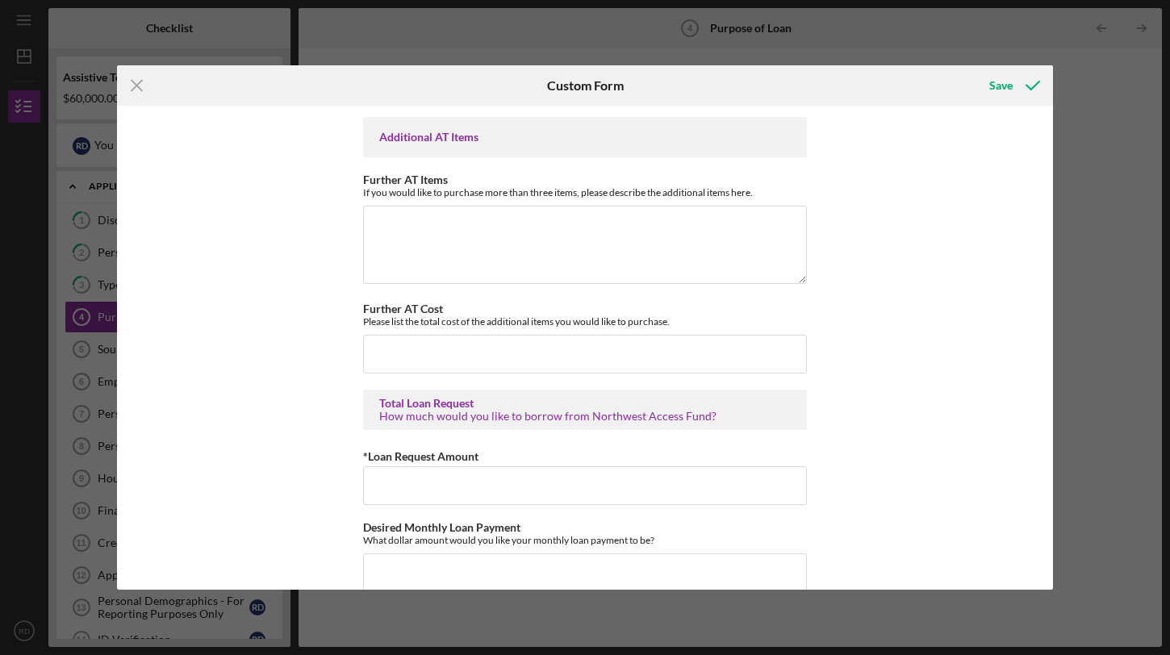
scroll to position [704, 0]
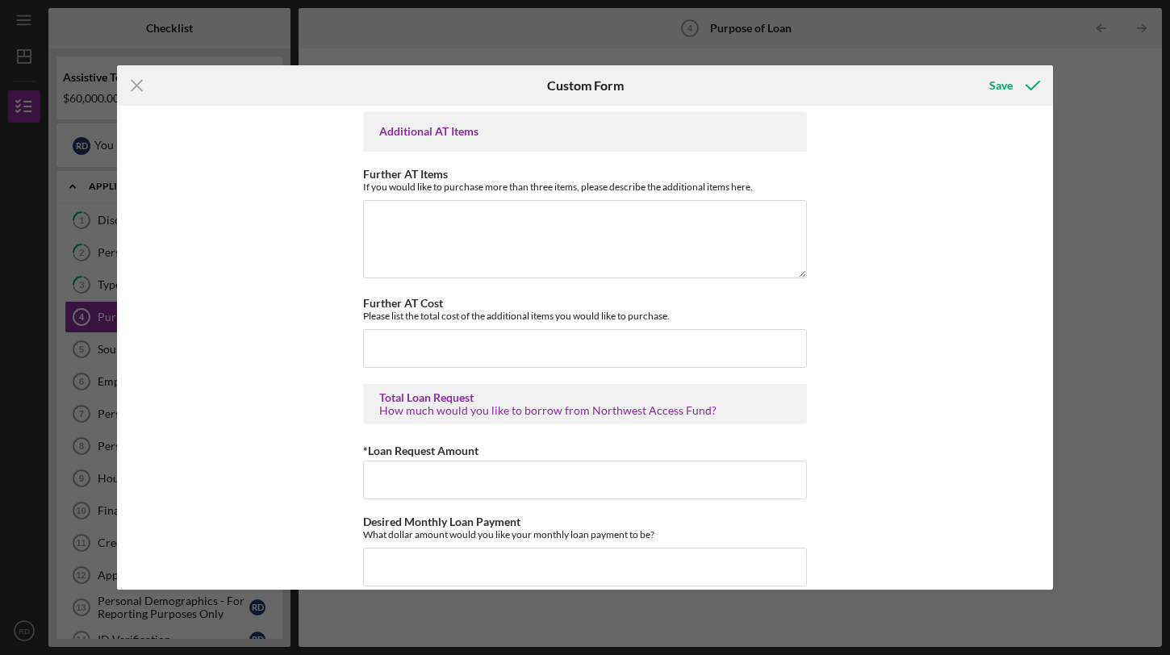
click at [264, 69] on div "Icon/Menu Close" at bounding box center [273, 85] width 312 height 40
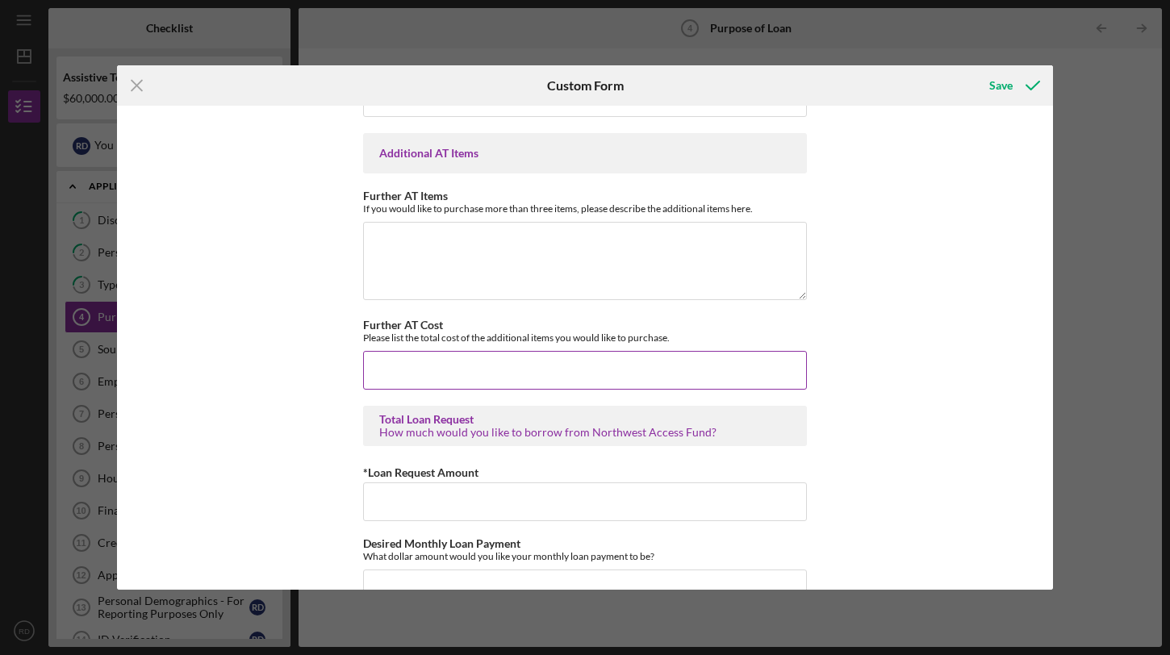
scroll to position [687, 0]
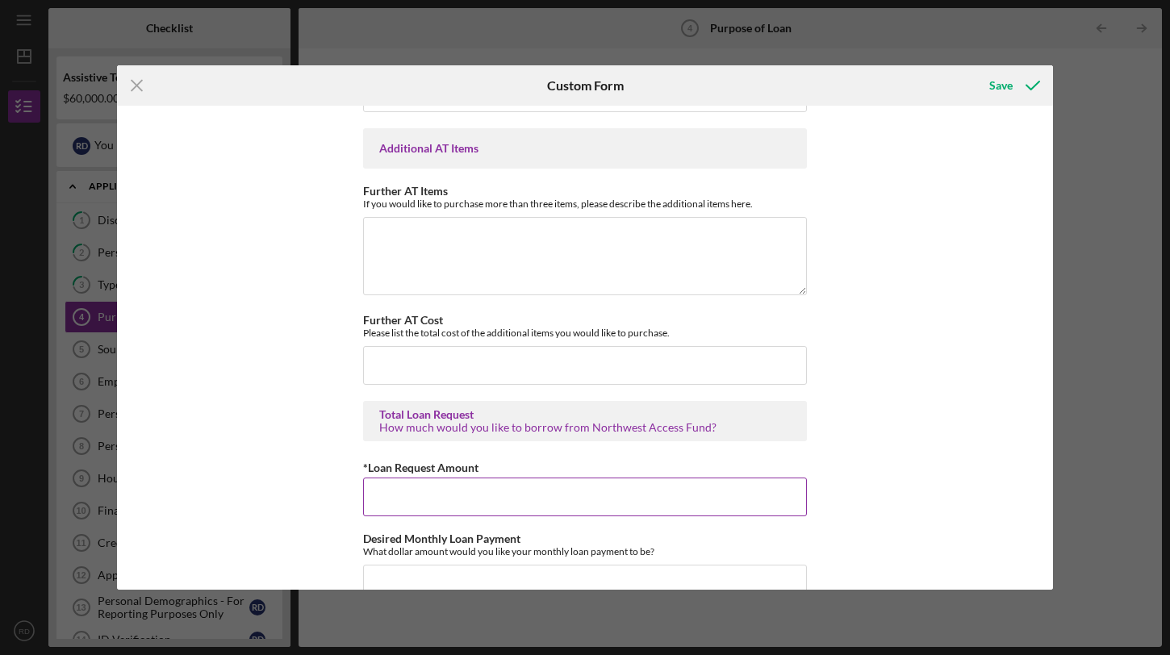
click at [491, 498] on input "*Loan Request Amount" at bounding box center [585, 497] width 444 height 39
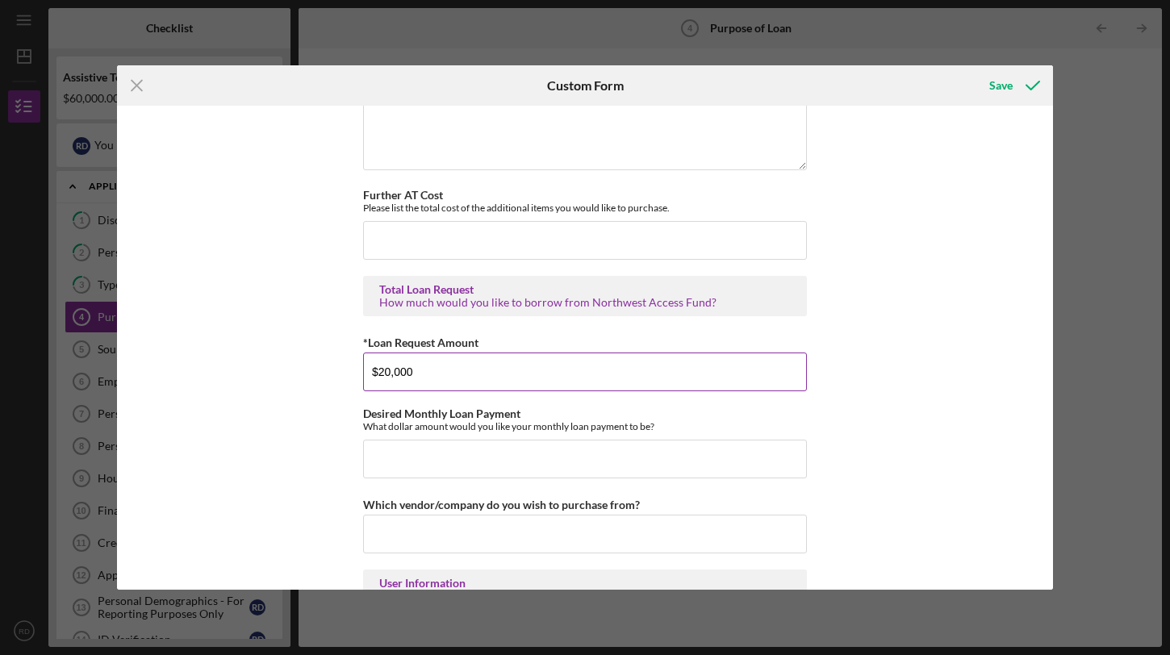
scroll to position [816, 0]
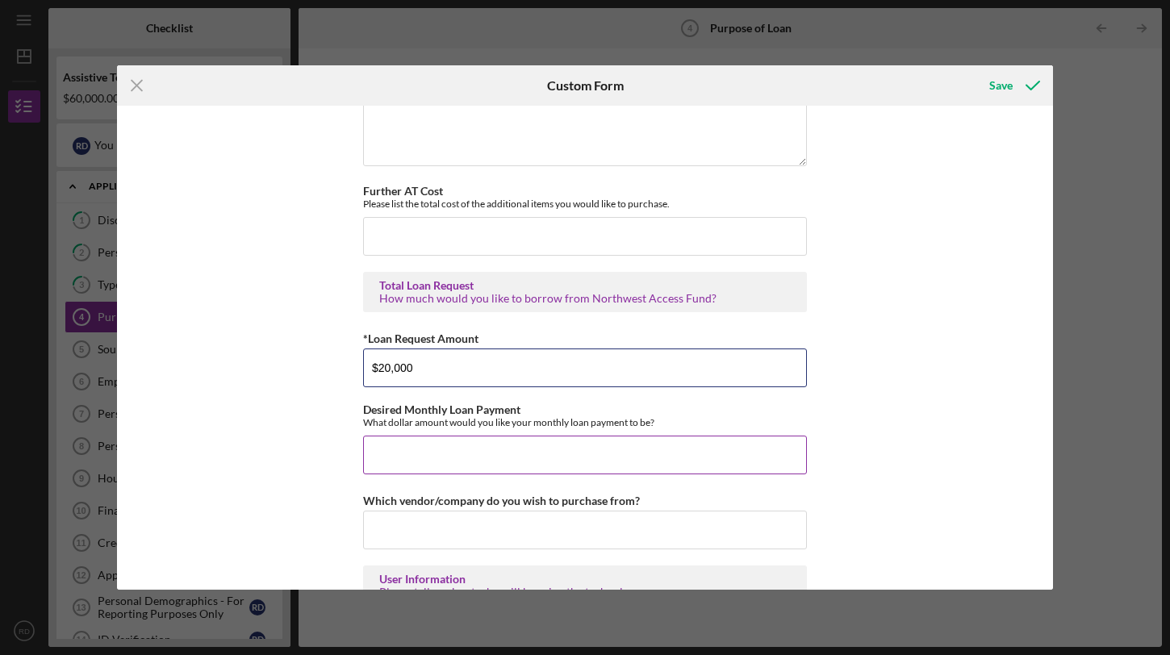
type input "$20,000"
click at [627, 463] on input "Desired Monthly Loan Payment" at bounding box center [585, 455] width 444 height 39
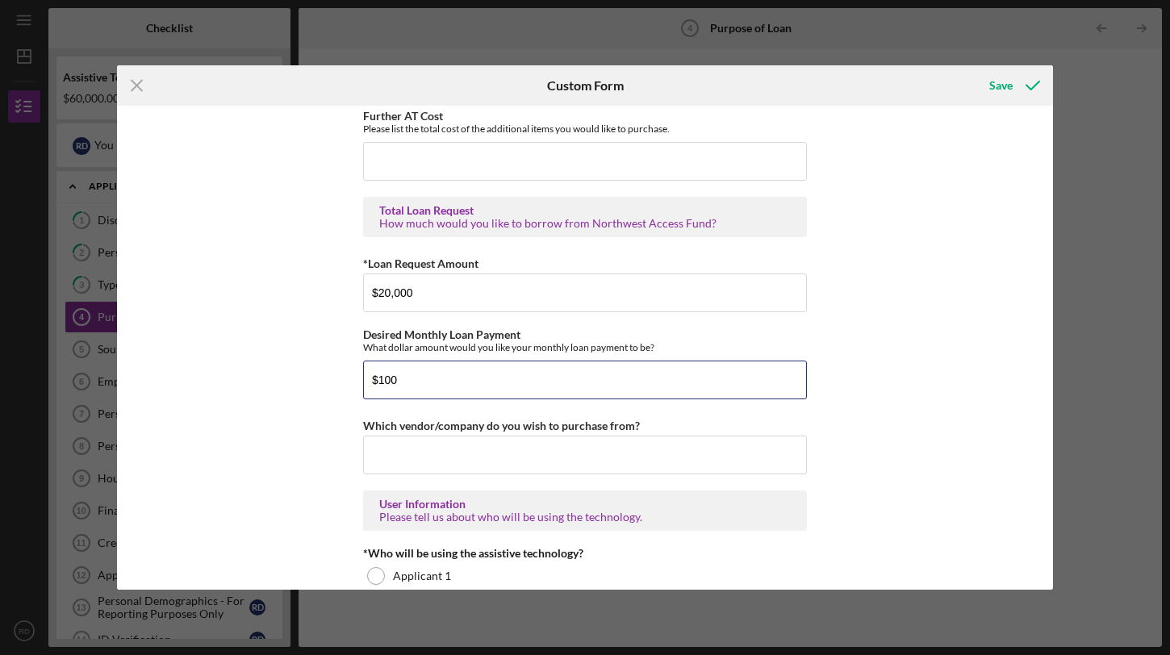
scroll to position [919, 0]
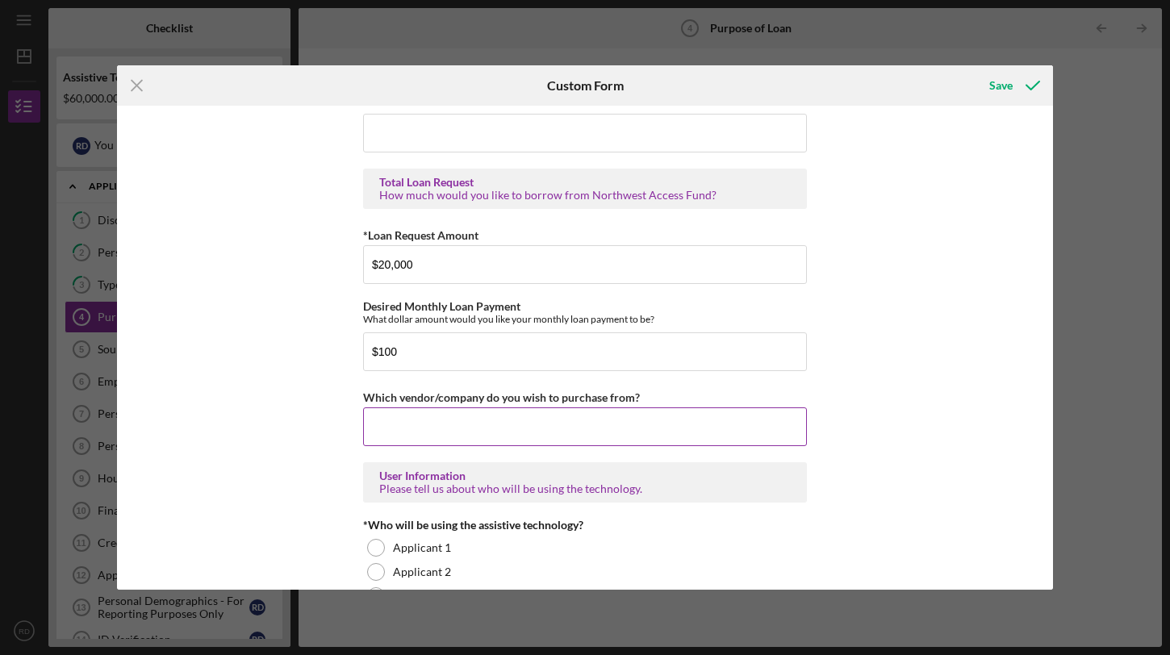
click at [696, 424] on input "Which vendor/company do you wish to purchase from?" at bounding box center [585, 426] width 444 height 39
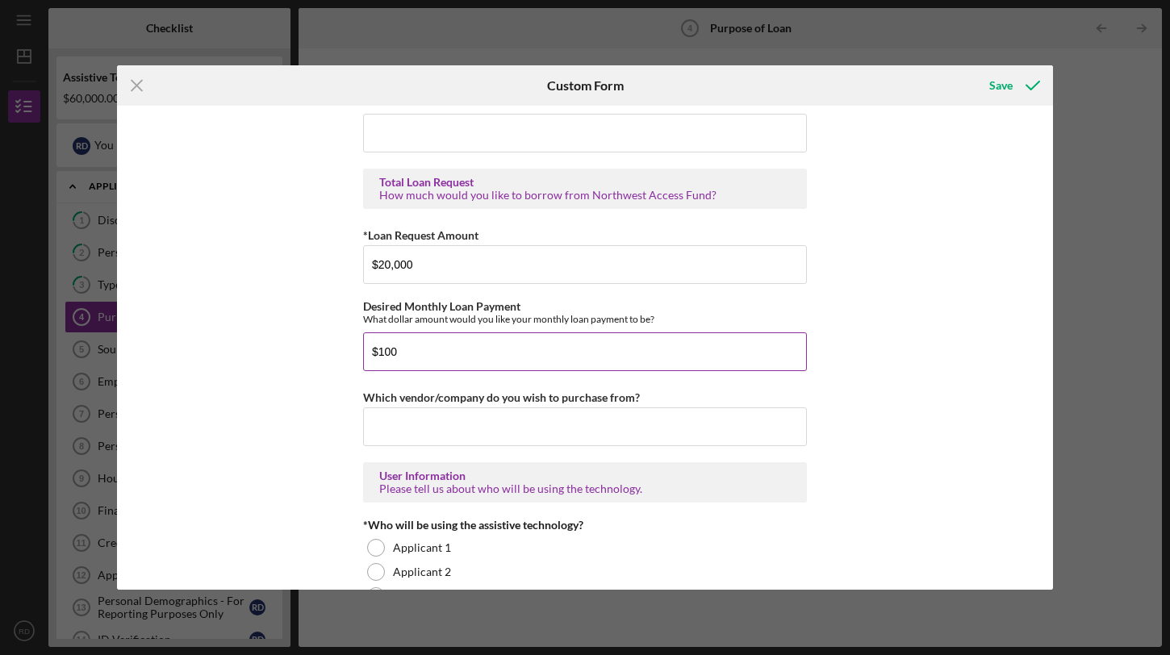
click at [409, 353] on input "$100" at bounding box center [585, 351] width 444 height 39
type input "$135"
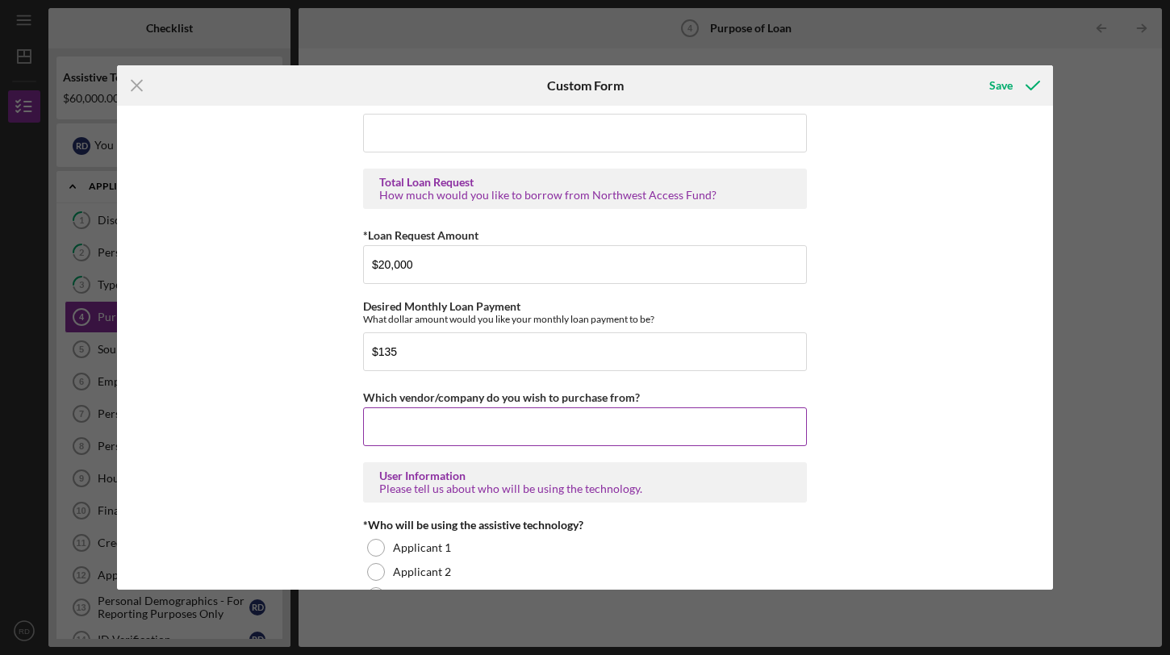
click at [384, 441] on input "Which vendor/company do you wish to purchase from?" at bounding box center [585, 426] width 444 height 39
paste input "Local licensed contractor (bids to be obtained)"
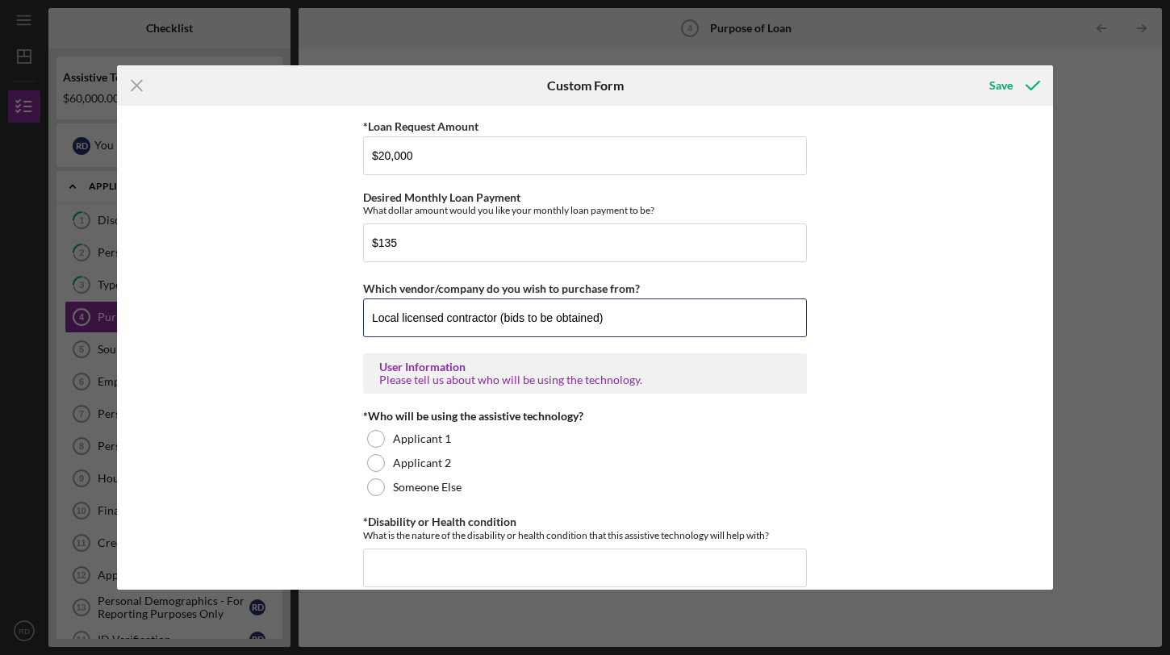
scroll to position [1032, 0]
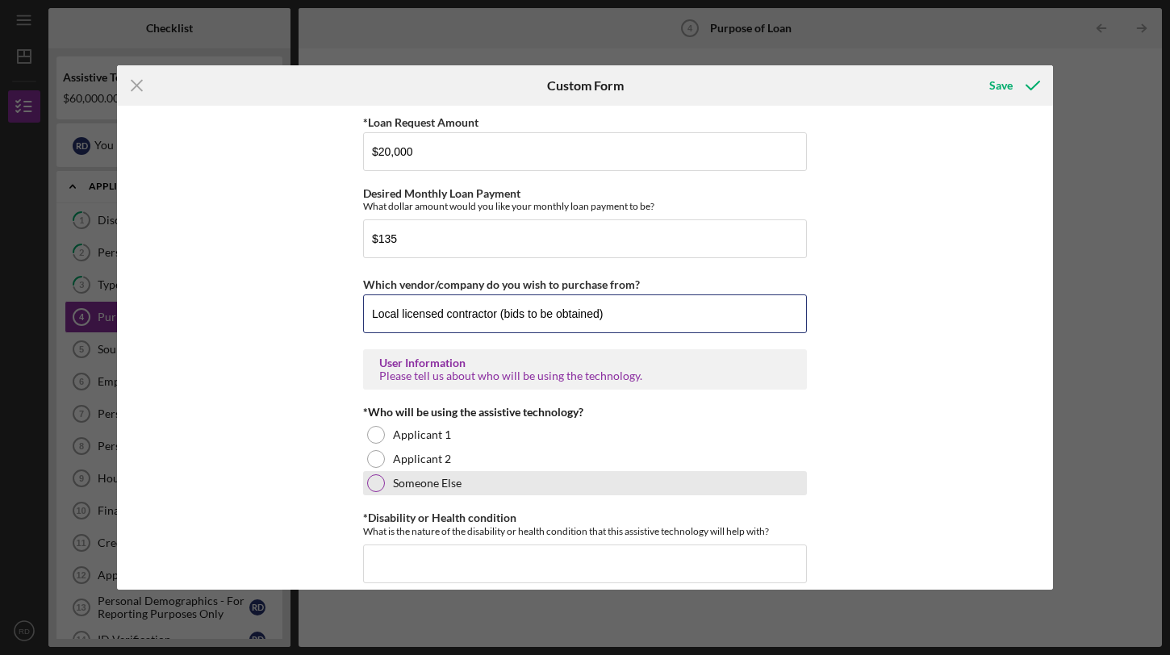
type input "Local licensed contractor (bids to be obtained)"
click at [386, 488] on div "Someone Else" at bounding box center [585, 483] width 444 height 24
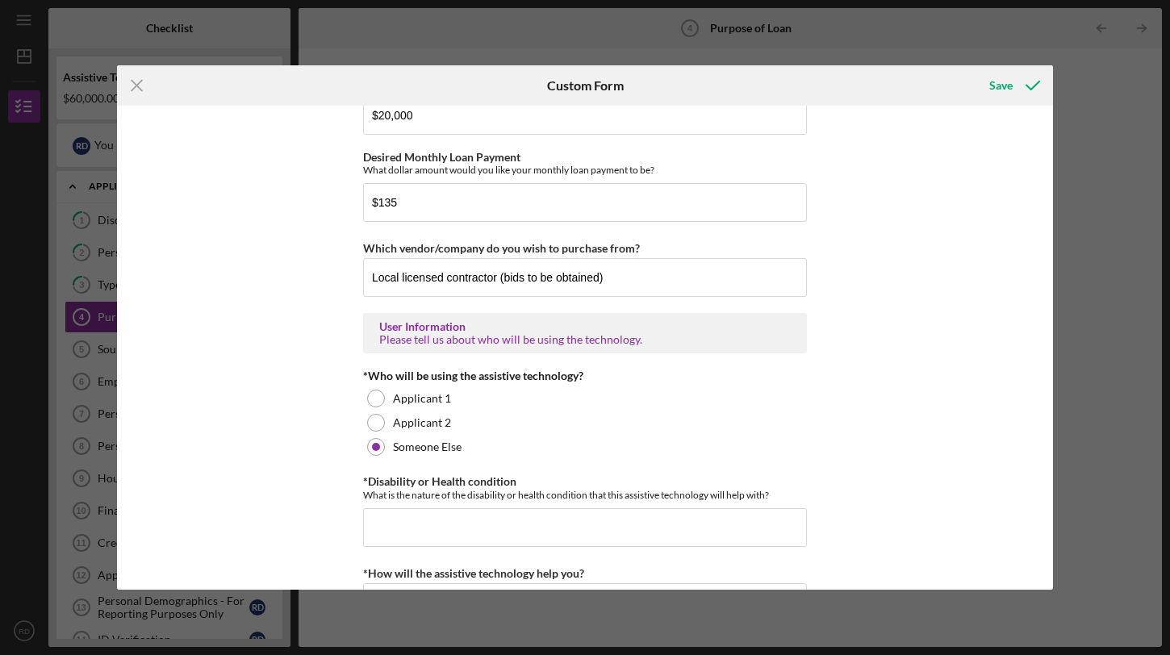
scroll to position [1111, 0]
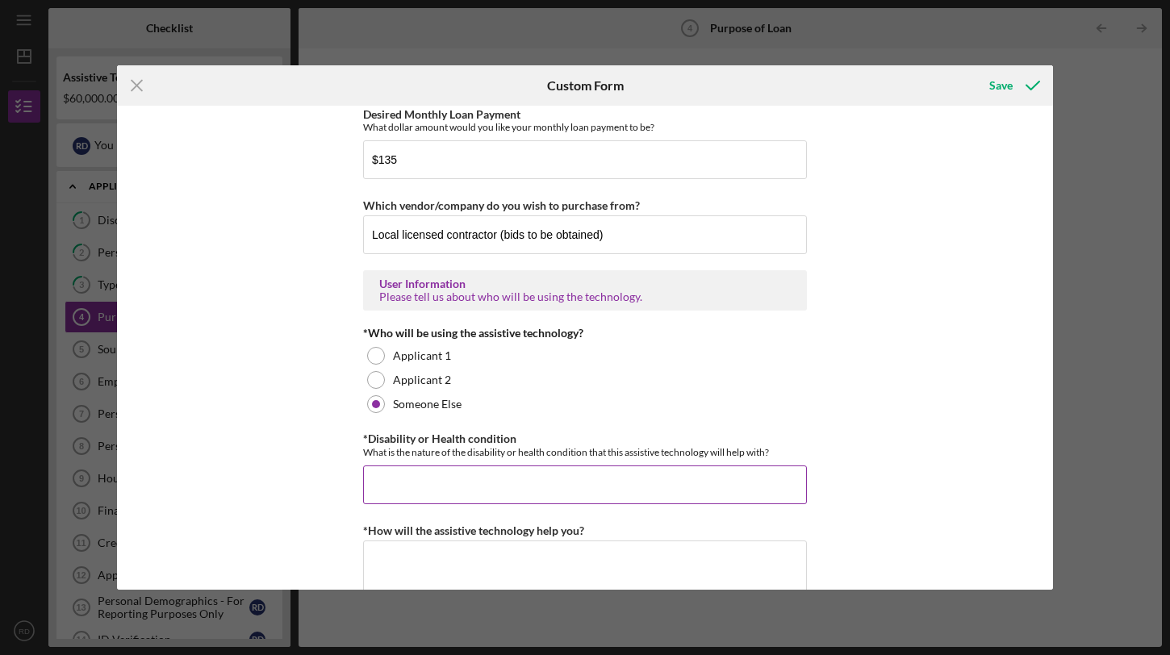
click at [627, 482] on input "*Disability or Health condition" at bounding box center [585, 485] width 444 height 39
click at [489, 486] on input "myelomeningeocele s" at bounding box center [585, 485] width 444 height 39
click at [443, 487] on input "myelomeningeocele [PERSON_NAME][MEDICAL_DATA], [MEDICAL_DATA]" at bounding box center [585, 485] width 444 height 39
click at [526, 485] on input "[MEDICAL_DATA] [PERSON_NAME][MEDICAL_DATA], [MEDICAL_DATA]" at bounding box center [585, 485] width 444 height 39
click at [372, 486] on input "[MEDICAL_DATA] [PERSON_NAME][MEDICAL_DATA], [MEDICAL_DATA]" at bounding box center [585, 485] width 444 height 39
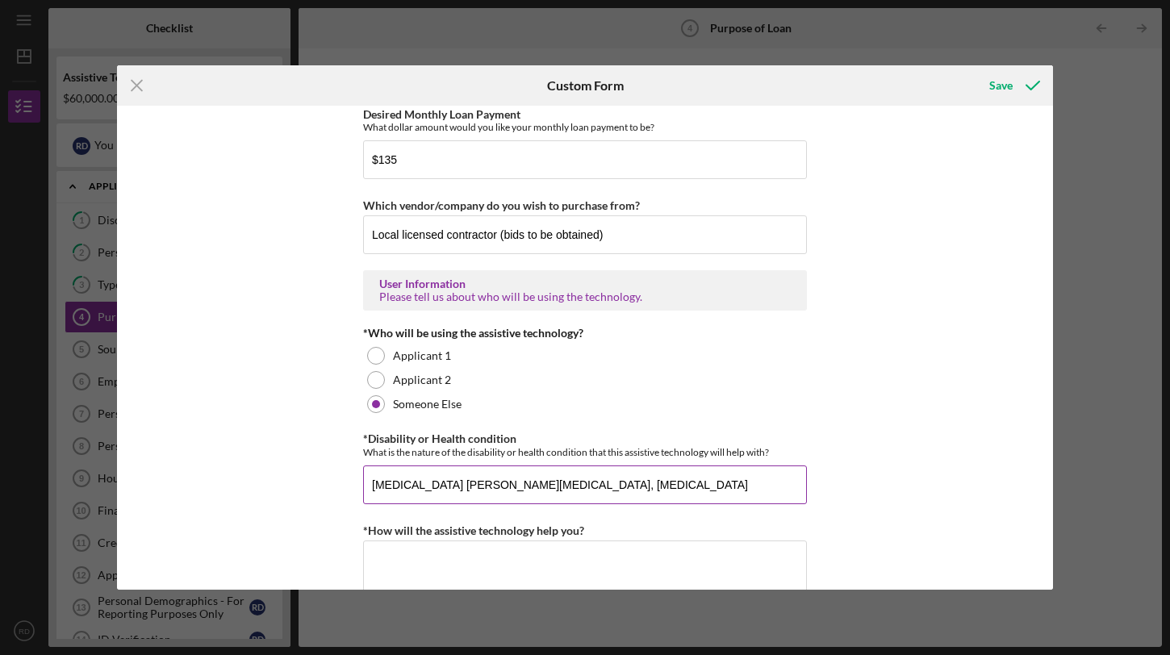
click at [372, 486] on input "[MEDICAL_DATA] [PERSON_NAME][MEDICAL_DATA], [MEDICAL_DATA]" at bounding box center [585, 485] width 444 height 39
click at [445, 485] on input "[MEDICAL_DATA] [PERSON_NAME][MEDICAL_DATA], [MEDICAL_DATA]" at bounding box center [585, 485] width 444 height 39
click at [436, 490] on input "[MEDICAL_DATA] [PERSON_NAME][MEDICAL_DATA], [MEDICAL_DATA]" at bounding box center [585, 485] width 444 height 39
click at [464, 483] on input "myelomeningeocele [PERSON_NAME][MEDICAL_DATA], [MEDICAL_DATA]" at bounding box center [585, 485] width 444 height 39
click at [461, 483] on input "myelomeningeocele [PERSON_NAME][MEDICAL_DATA], [MEDICAL_DATA]" at bounding box center [585, 485] width 444 height 39
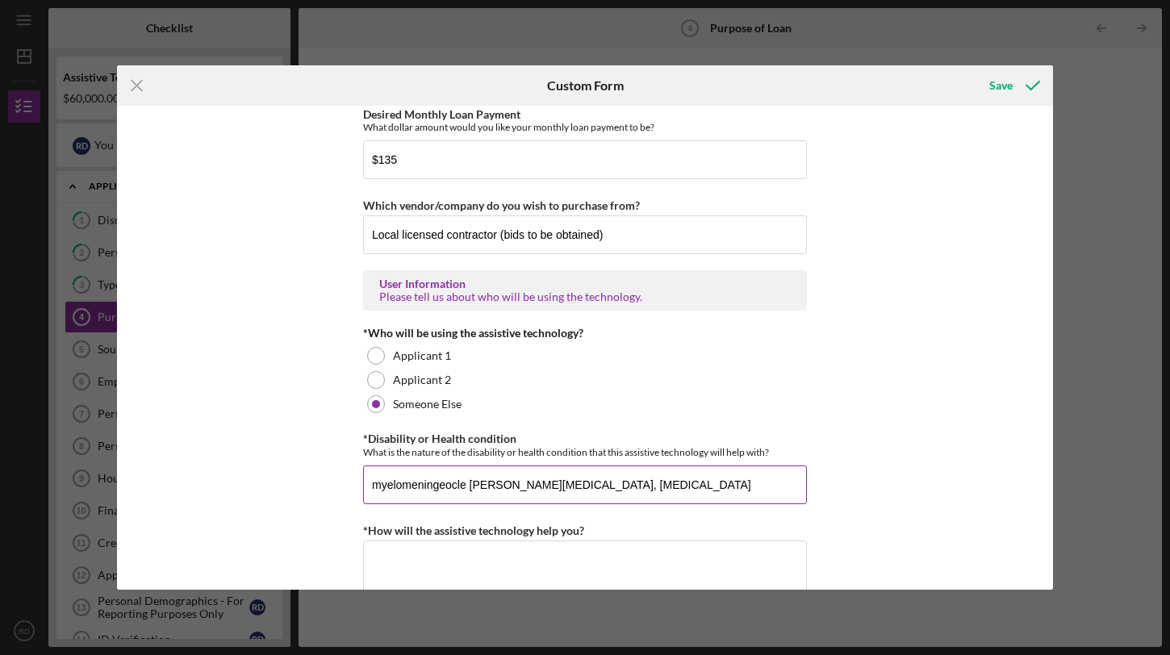
click at [517, 483] on input "myelomeningeocle [PERSON_NAME][MEDICAL_DATA], [MEDICAL_DATA]" at bounding box center [585, 485] width 444 height 39
click at [369, 488] on input "myelomeningeocle [PERSON_NAME][MEDICAL_DATA], [MEDICAL_DATA]" at bounding box center [585, 485] width 444 height 39
click at [463, 485] on input "myelomeningeocle [PERSON_NAME][MEDICAL_DATA], [MEDICAL_DATA]" at bounding box center [585, 485] width 444 height 39
drag, startPoint x: 470, startPoint y: 486, endPoint x: 324, endPoint y: 467, distance: 146.4
click at [324, 467] on div "Purchase Information What Assistive Technology (AT) item(s) do you want to purc…" at bounding box center [585, 348] width 936 height 484
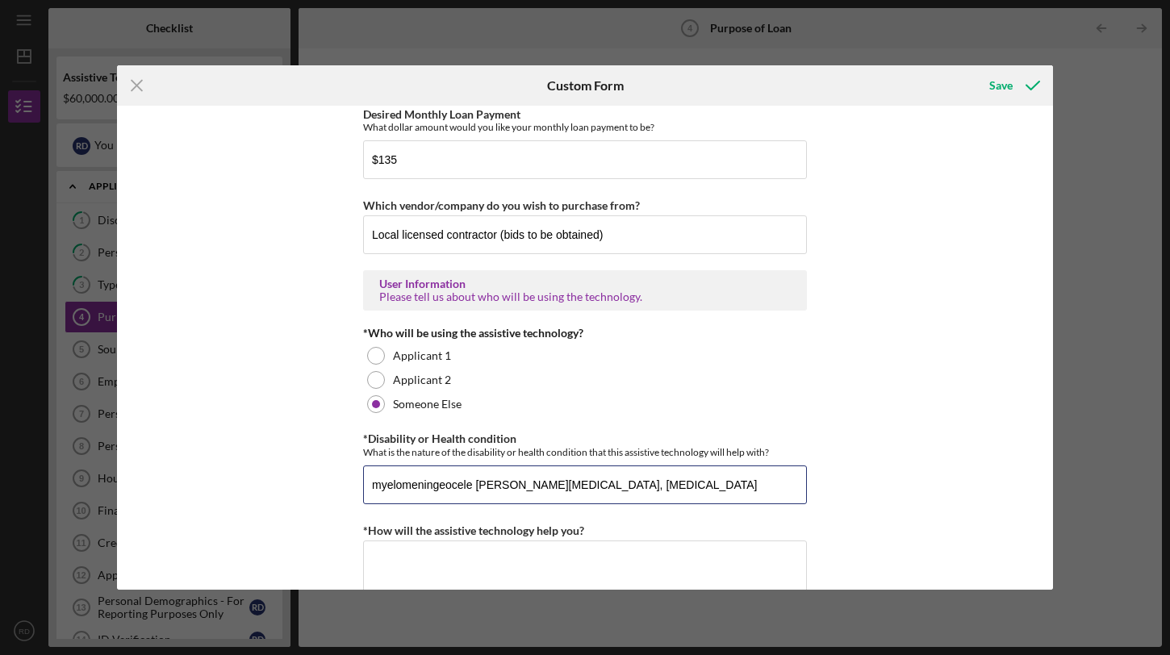
paste input
click at [610, 487] on input "[MEDICAL_DATA] [PERSON_NAME][MEDICAL_DATA], [MEDICAL_DATA]" at bounding box center [585, 485] width 444 height 39
click at [372, 486] on input "[MEDICAL_DATA] [PERSON_NAME][MEDICAL_DATA], [MEDICAL_DATA]" at bounding box center [585, 485] width 444 height 39
type input "Permanent disability - [MEDICAL_DATA] [PERSON_NAME][MEDICAL_DATA], [MEDICAL_DAT…"
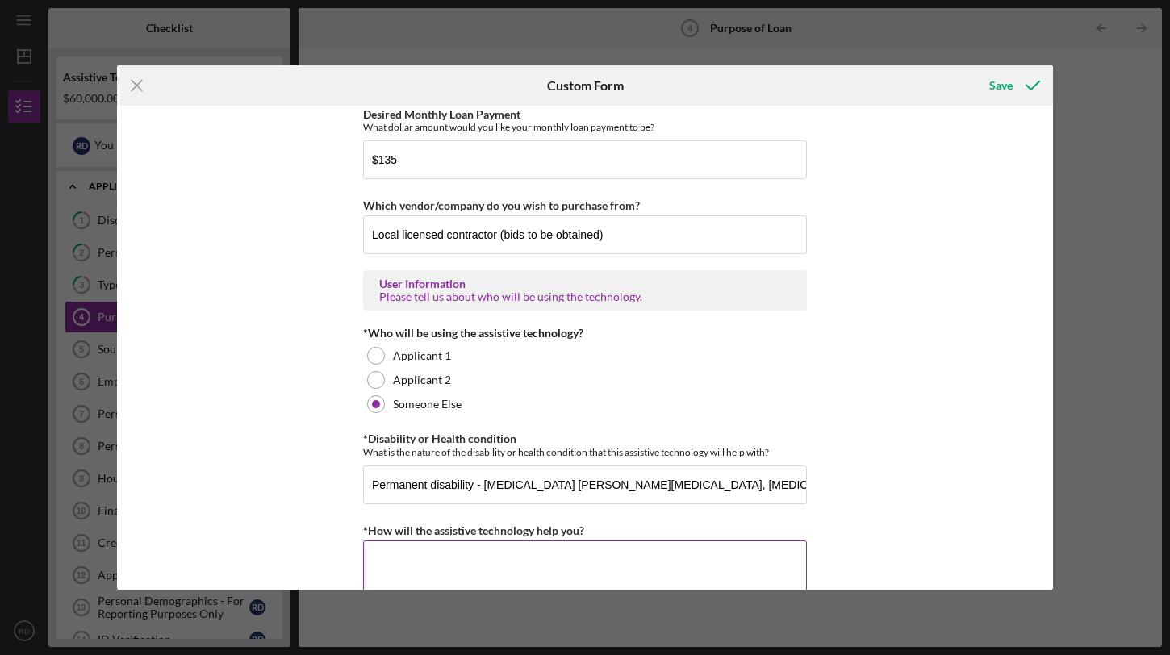
click at [575, 553] on textarea "*How will the assistive technology help you?" at bounding box center [585, 579] width 444 height 77
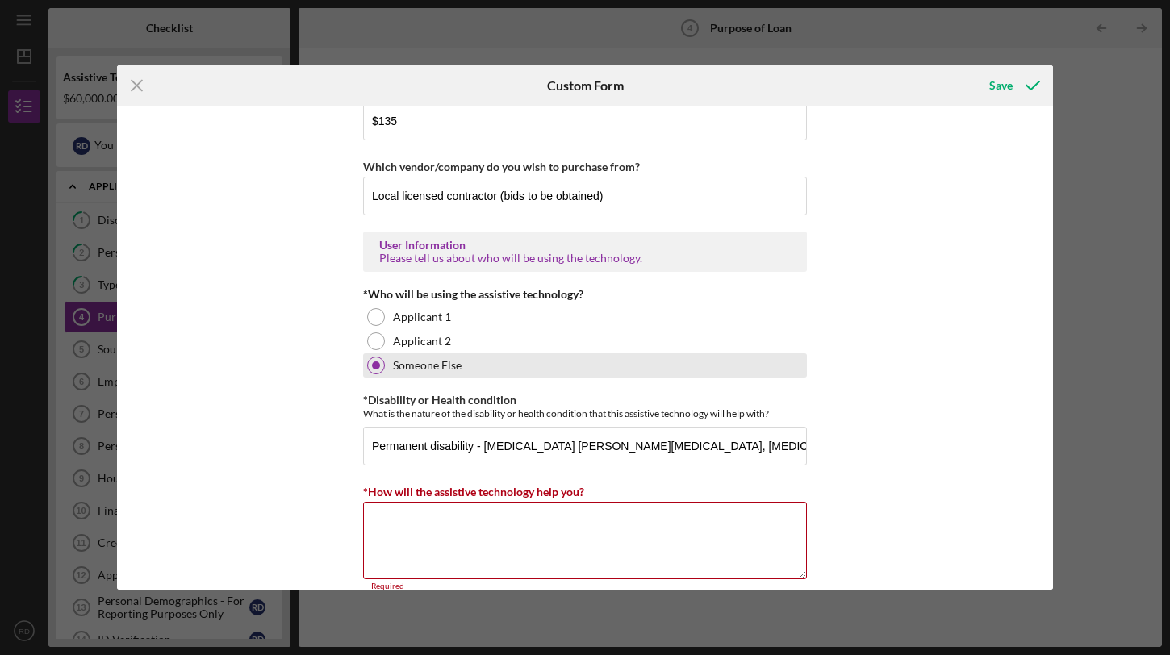
scroll to position [1168, 0]
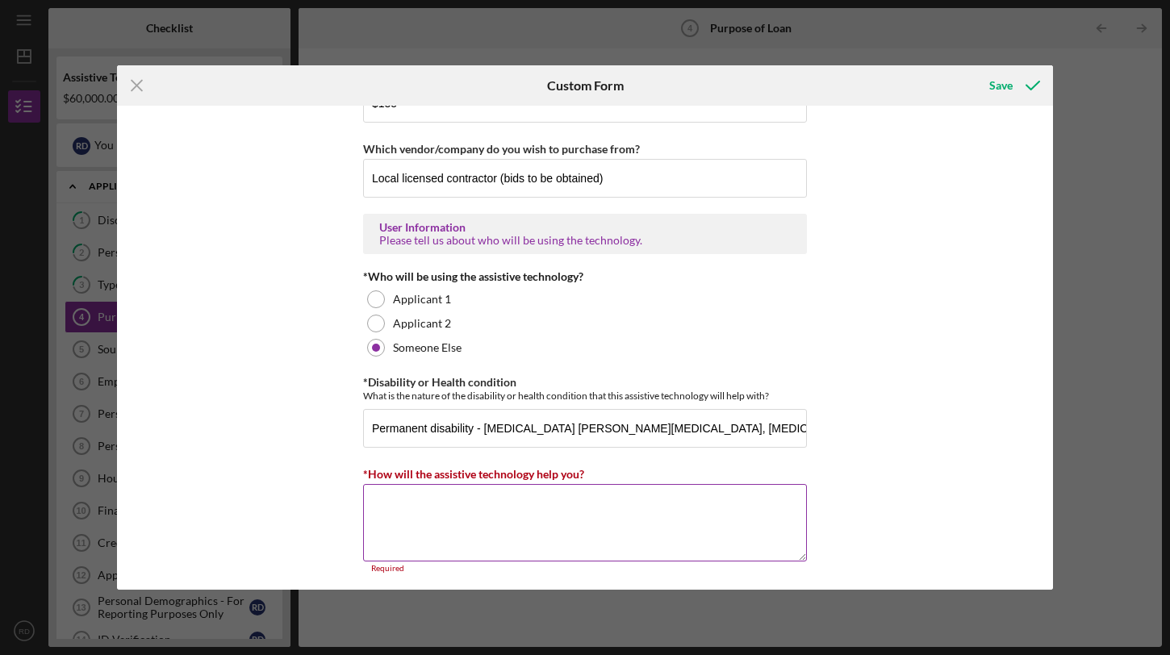
click at [604, 516] on textarea "*How will the assistive technology help you?" at bounding box center [585, 522] width 444 height 77
paste textarea "My daughter has [PERSON_NAME][MEDICAL_DATA] ([MEDICAL_DATA]) and [MEDICAL_DATA]…"
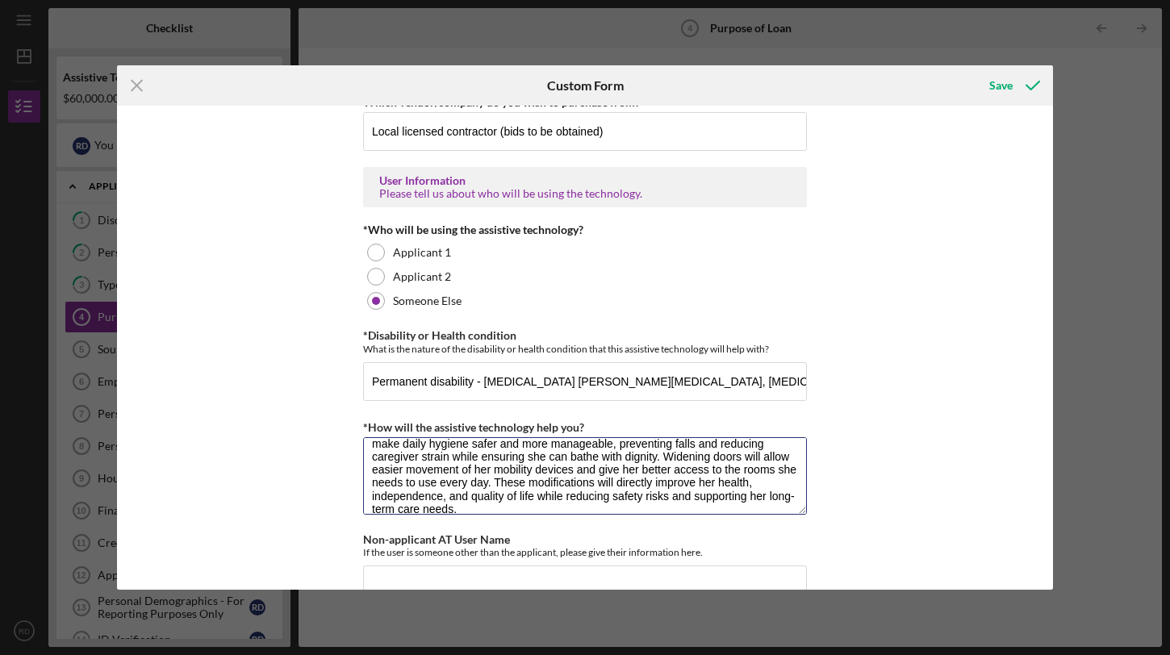
scroll to position [1256, 0]
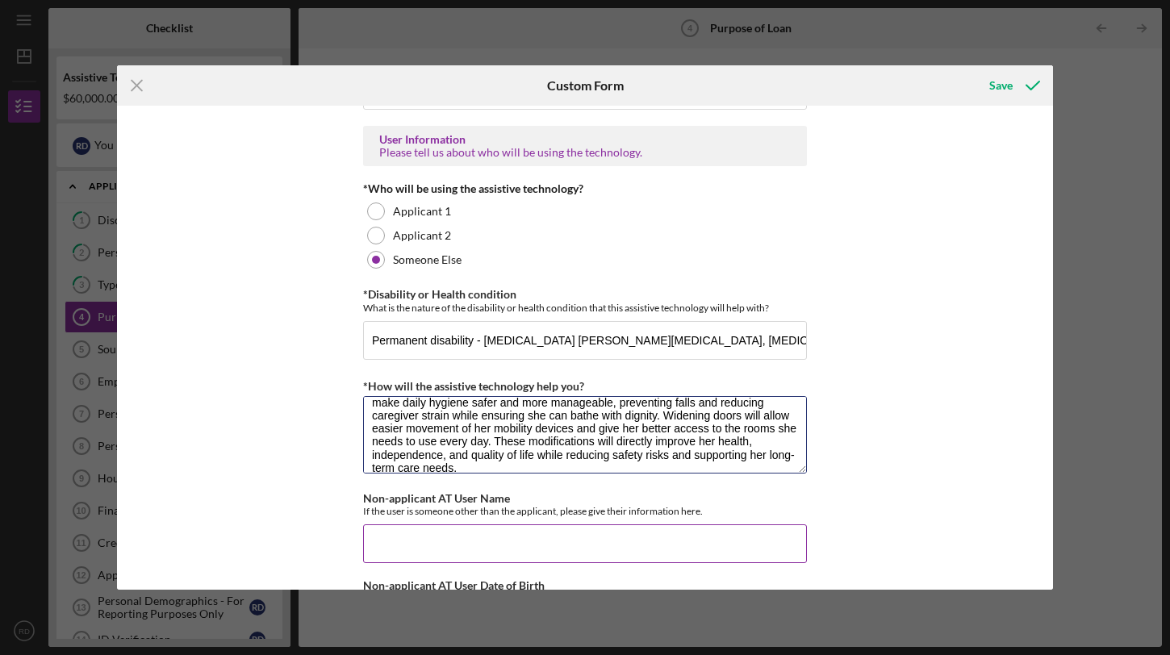
type textarea "My daughter has [PERSON_NAME][MEDICAL_DATA] ([MEDICAL_DATA]) and [MEDICAL_DATA]…"
click at [674, 536] on input "Non-applicant AT User Name" at bounding box center [585, 543] width 444 height 39
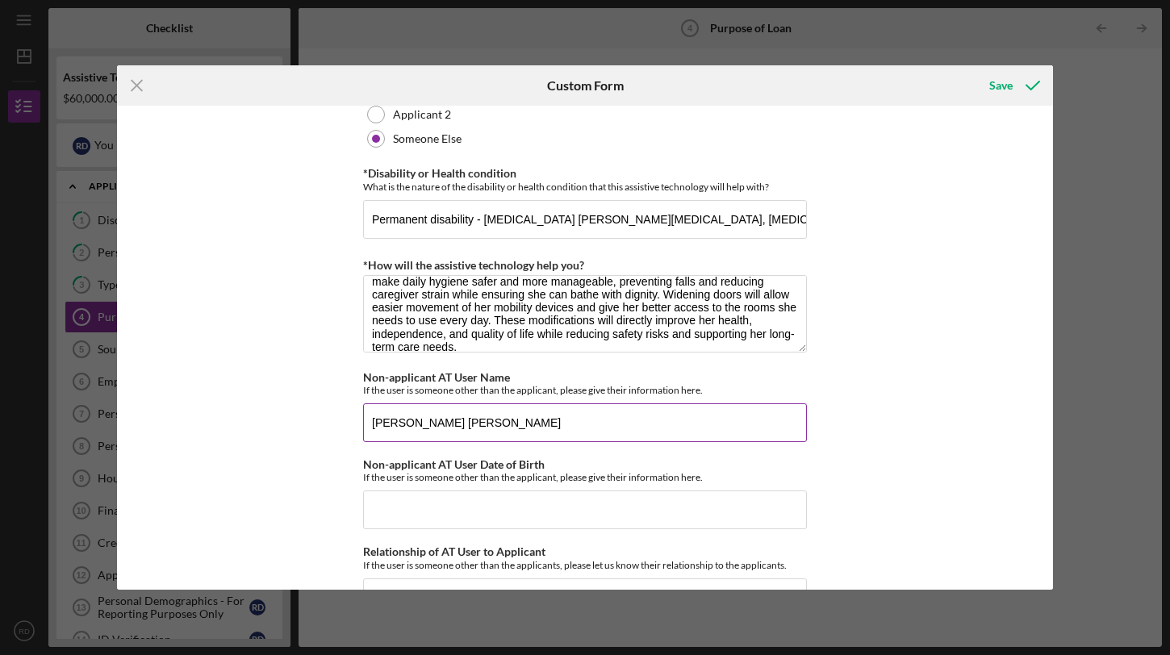
scroll to position [1376, 0]
type input "[PERSON_NAME] [PERSON_NAME]"
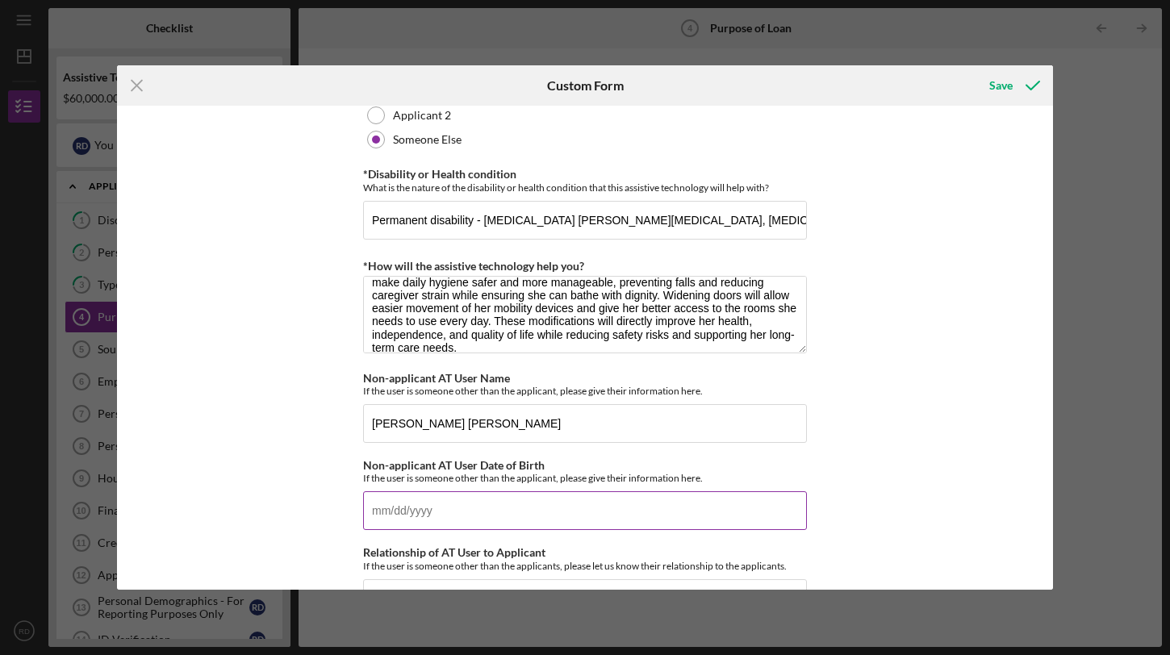
click at [564, 506] on input "Non-applicant AT User Date of Birth" at bounding box center [585, 510] width 444 height 39
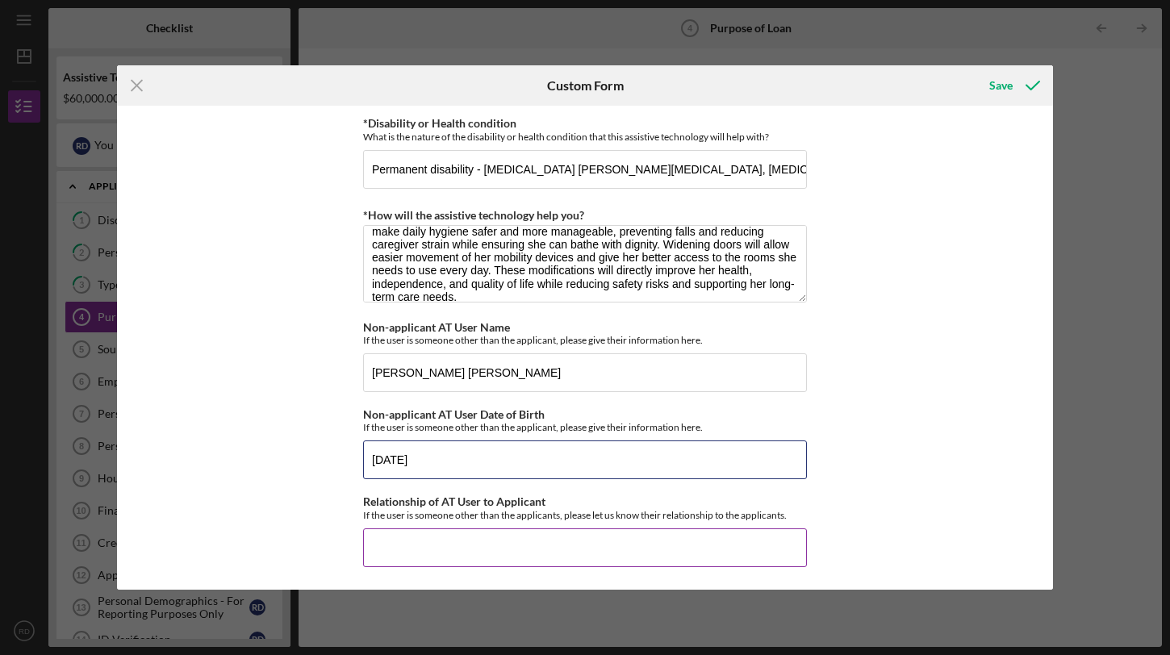
type input "[DATE]"
click at [583, 549] on input "Relationship of AT User to Applicant" at bounding box center [585, 548] width 444 height 39
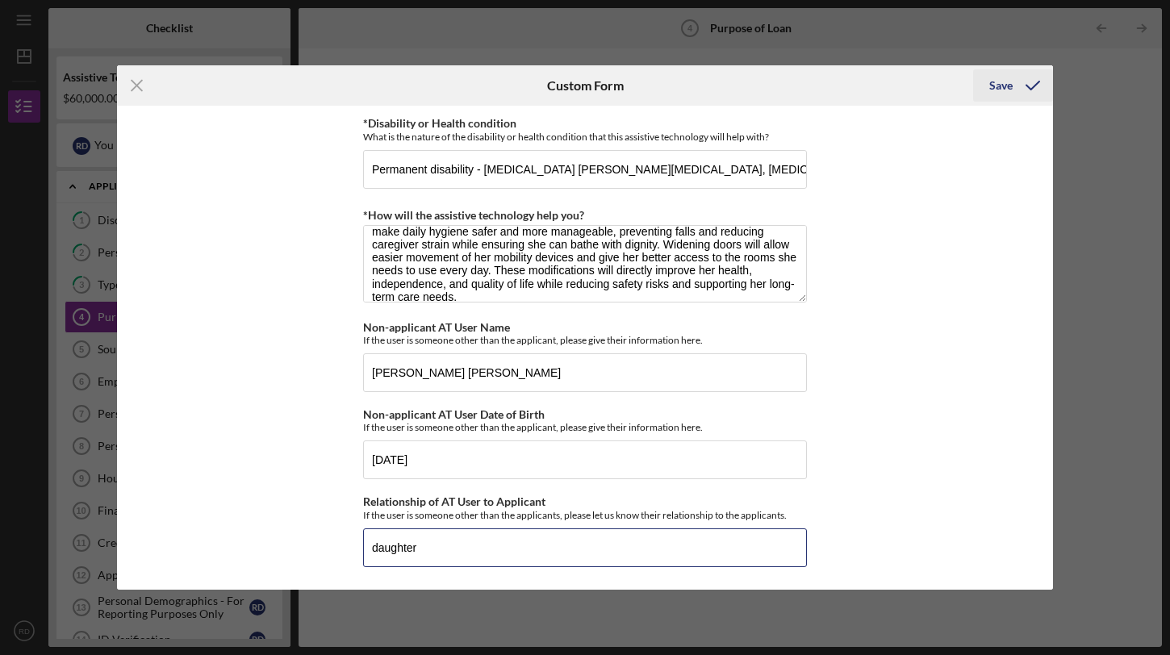
type input "daughter"
click at [1001, 78] on div "Save" at bounding box center [1000, 85] width 23 height 32
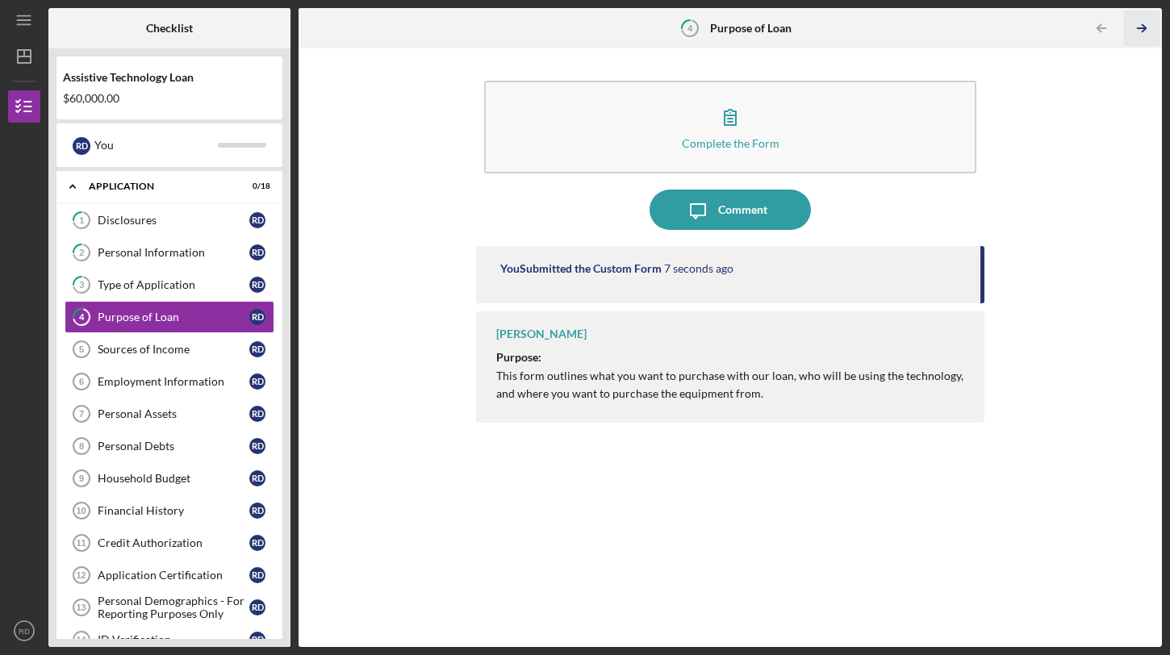
click at [1141, 27] on icon "Icon/Table Pagination Arrow" at bounding box center [1142, 28] width 36 height 36
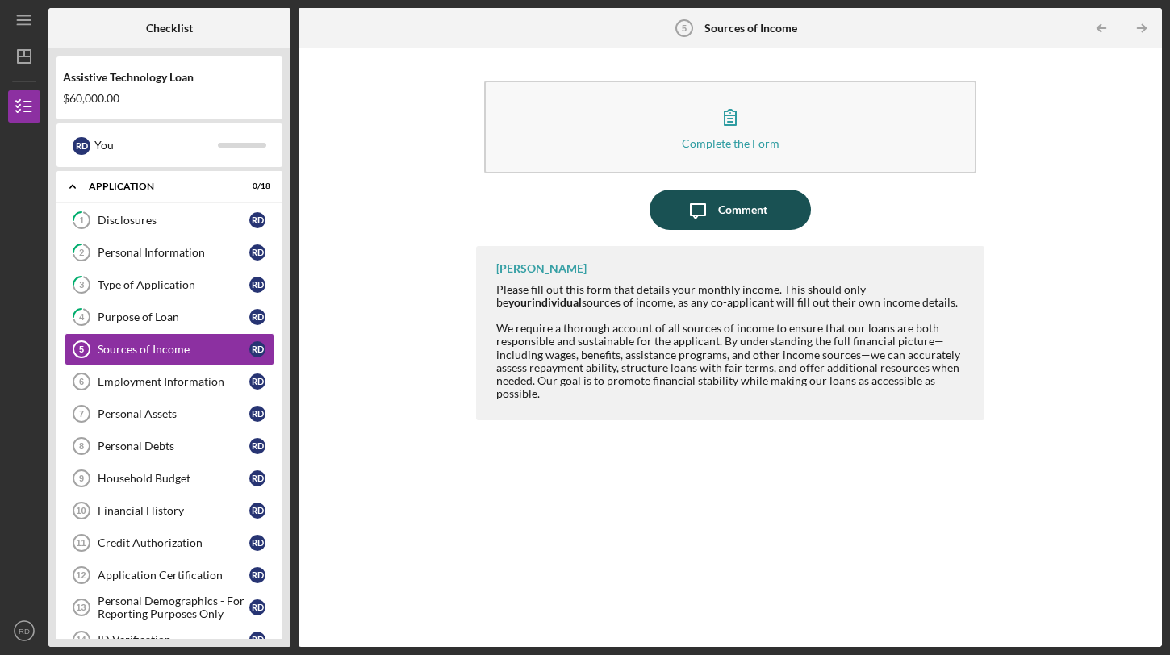
click at [728, 198] on div "Comment" at bounding box center [742, 210] width 49 height 40
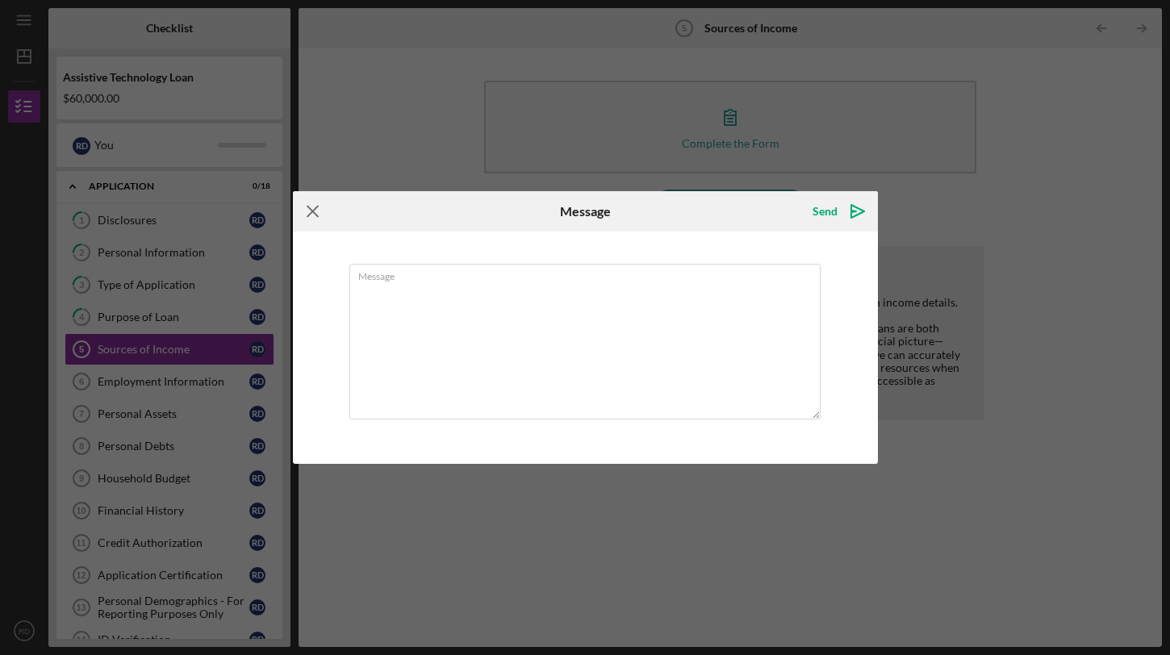
click at [312, 215] on icon "Icon/Menu Close" at bounding box center [313, 211] width 40 height 40
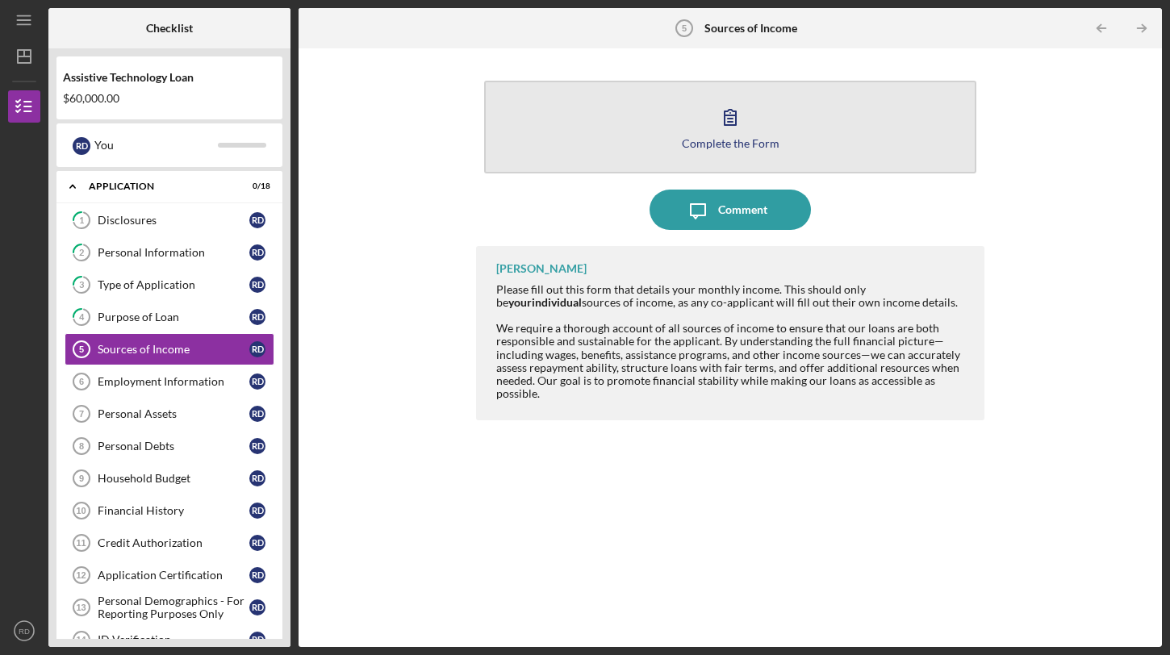
click at [672, 168] on button "Complete the Form Form" at bounding box center [730, 127] width 492 height 93
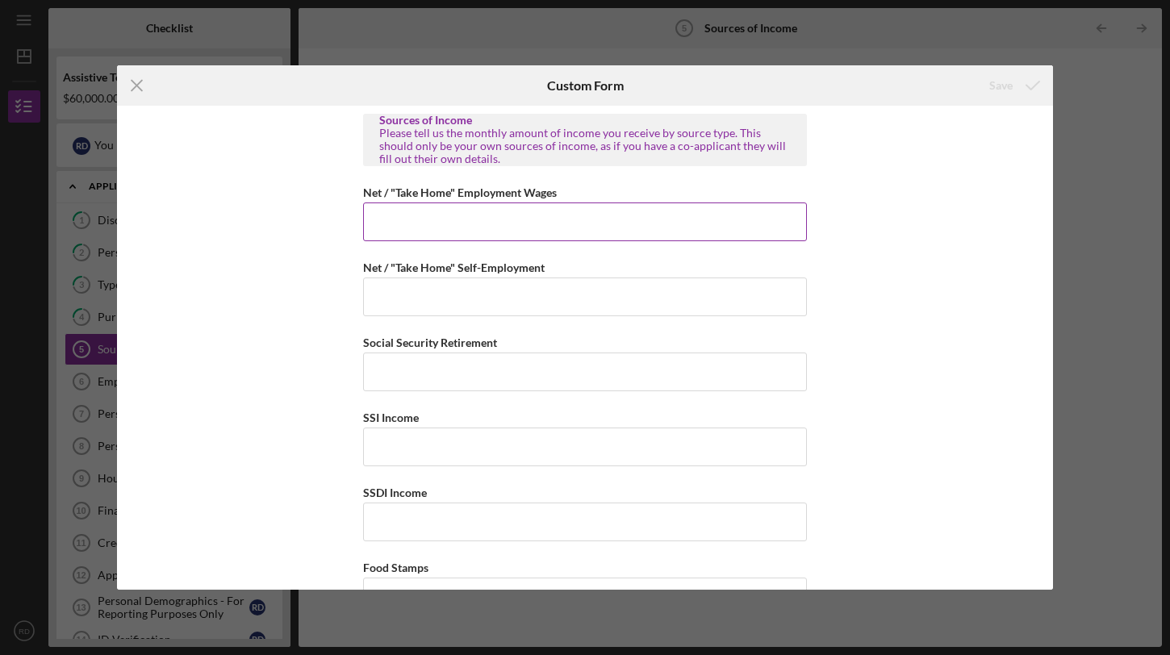
click at [588, 214] on input "Net / "Take Home" Employment Wages" at bounding box center [585, 222] width 444 height 39
type input "$4,950"
click at [492, 301] on input "Net / "Take Home" Self-Employment" at bounding box center [585, 297] width 444 height 39
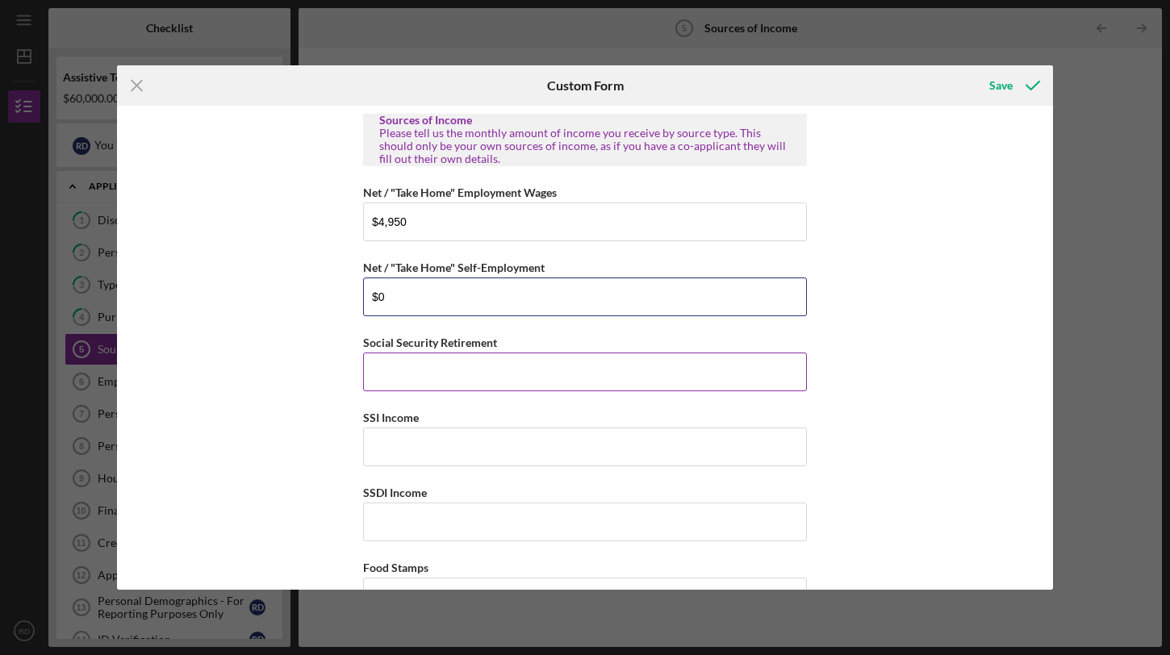
type input "$0"
click at [483, 378] on input "Social Security Retirement" at bounding box center [585, 372] width 444 height 39
type input "$0"
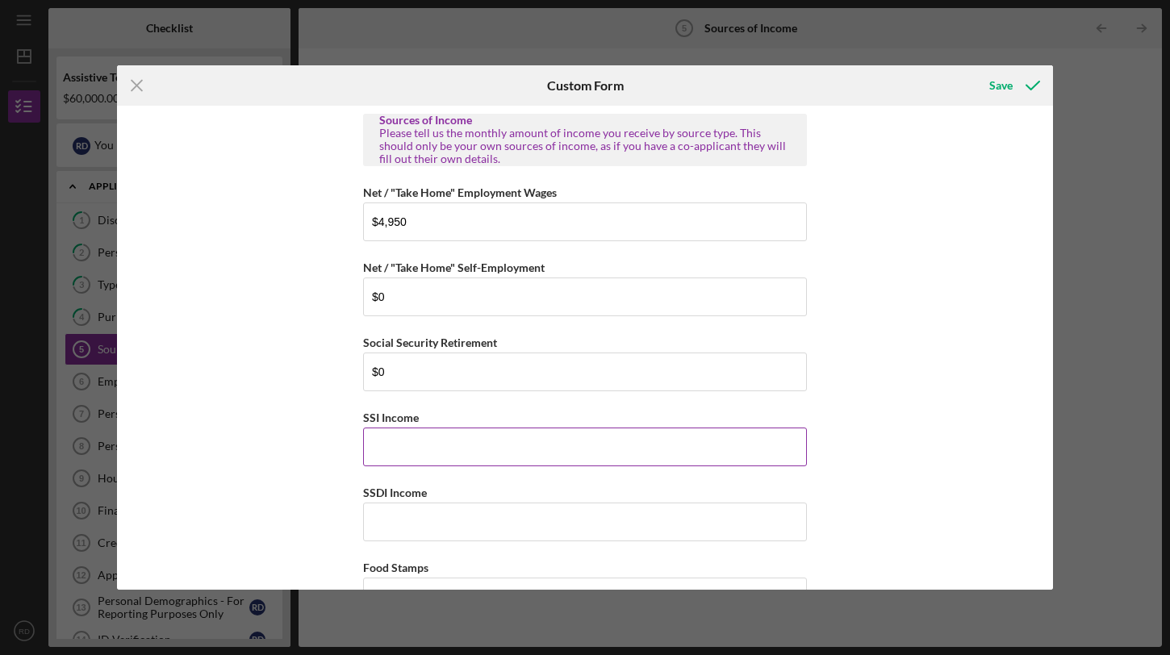
click at [473, 449] on input "SSI Income" at bounding box center [585, 447] width 444 height 39
type input "$0"
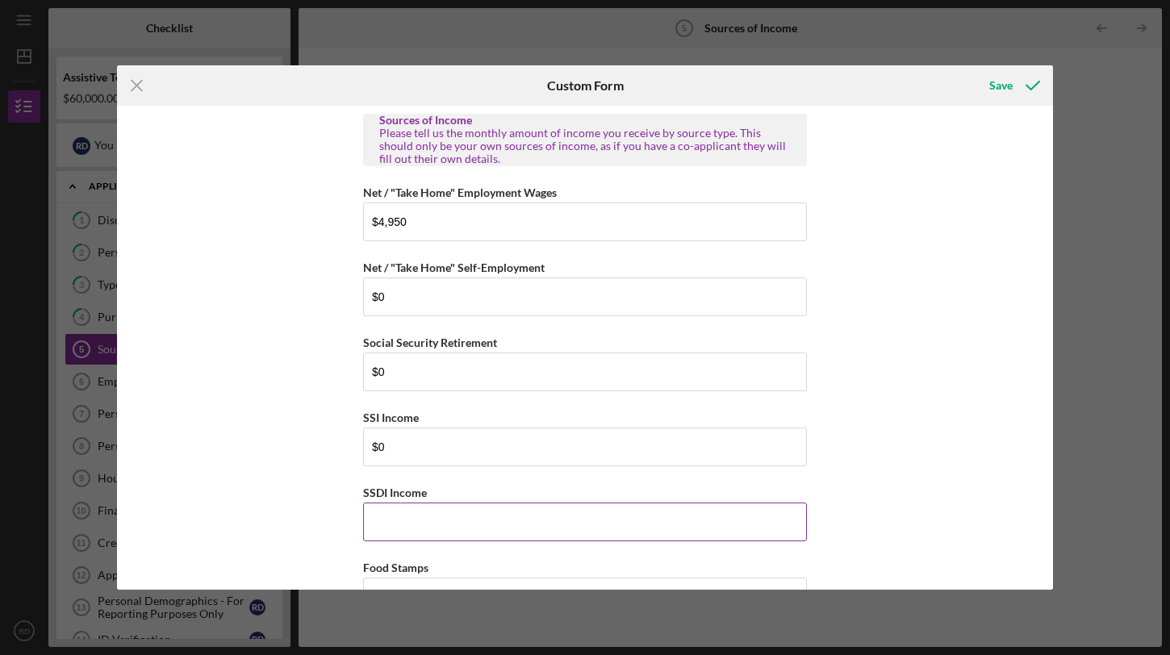
click at [459, 518] on input "SSDI Income" at bounding box center [585, 522] width 444 height 39
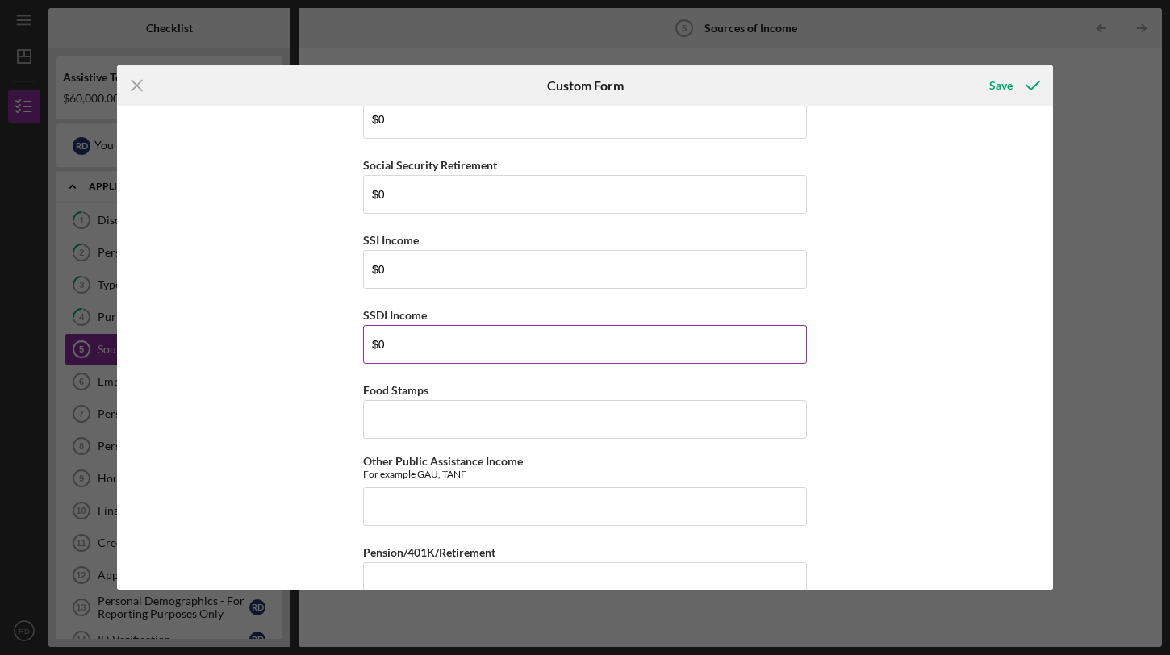
scroll to position [194, 0]
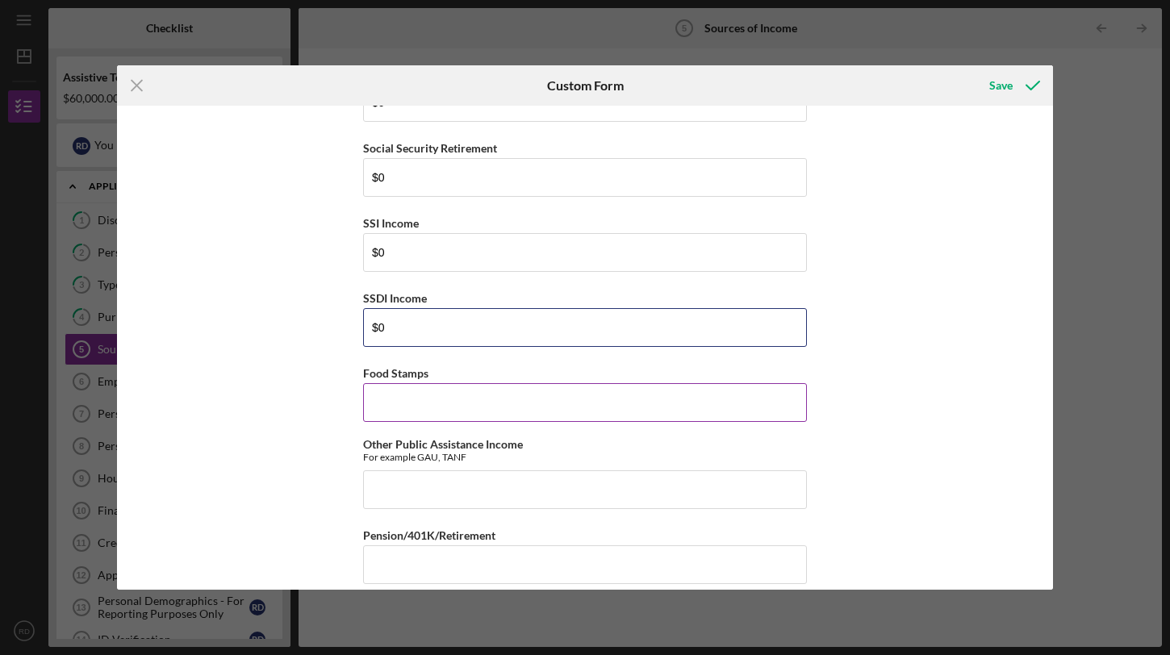
type input "$0"
click at [518, 396] on input "Food Stamps" at bounding box center [585, 402] width 444 height 39
type input "$0"
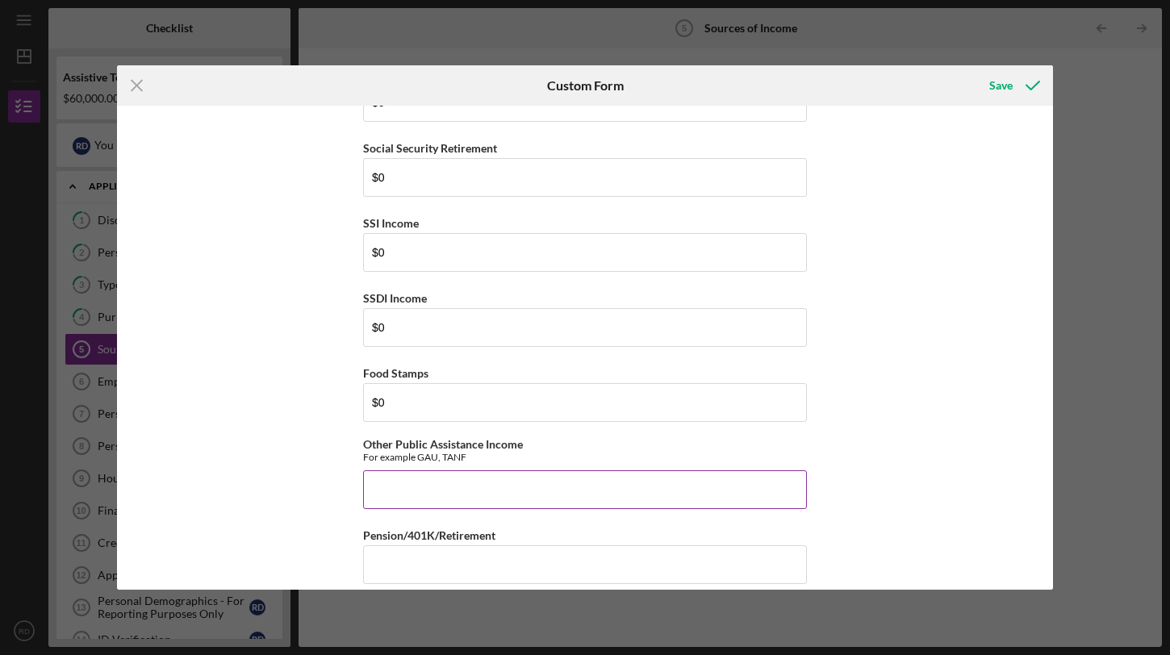
click at [500, 484] on input "Other Public Assistance Income" at bounding box center [585, 489] width 444 height 39
type input "$0"
click at [502, 560] on input "Pension/401K/Retirement" at bounding box center [585, 564] width 444 height 39
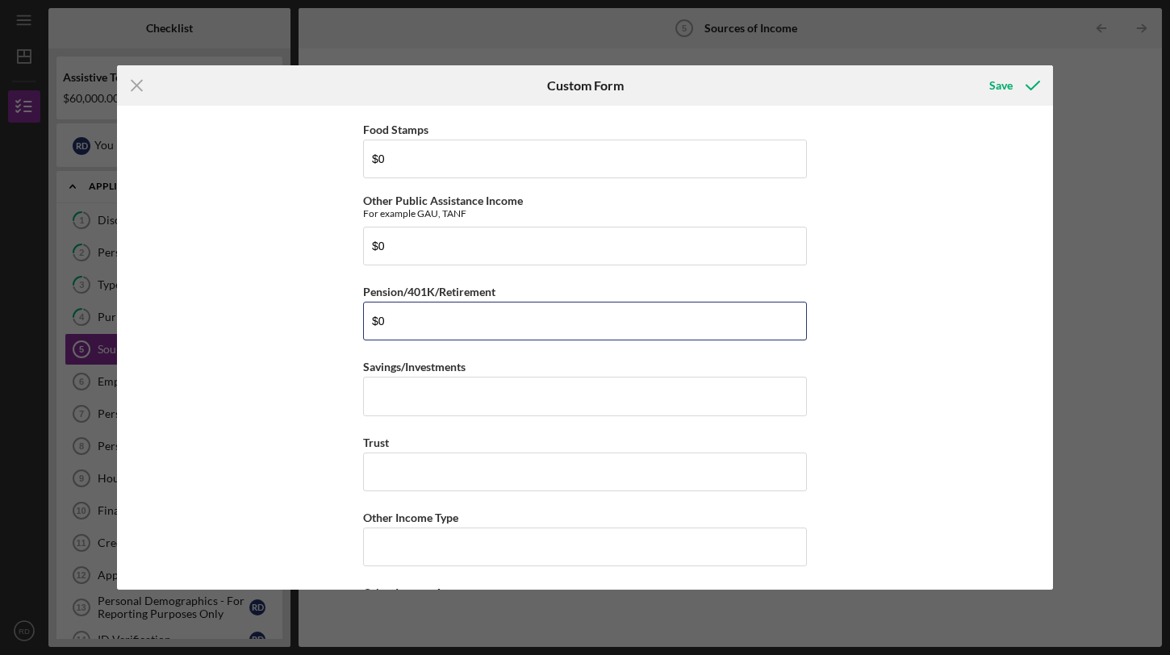
scroll to position [445, 0]
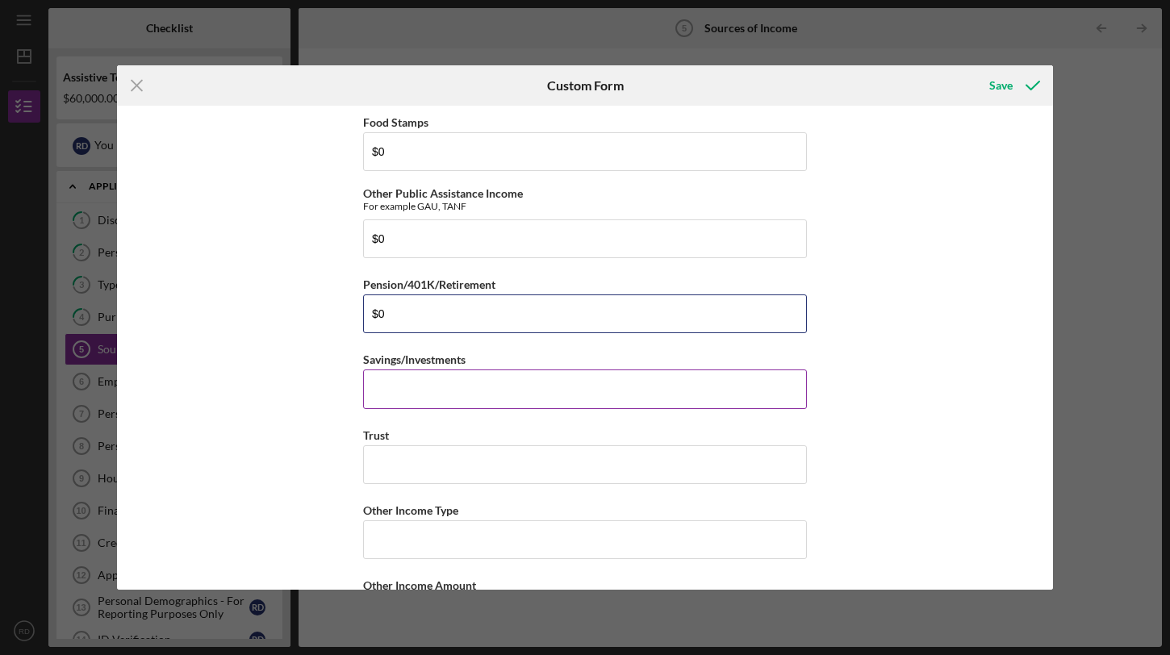
type input "$0"
click at [468, 392] on input "Savings/Investments" at bounding box center [585, 389] width 444 height 39
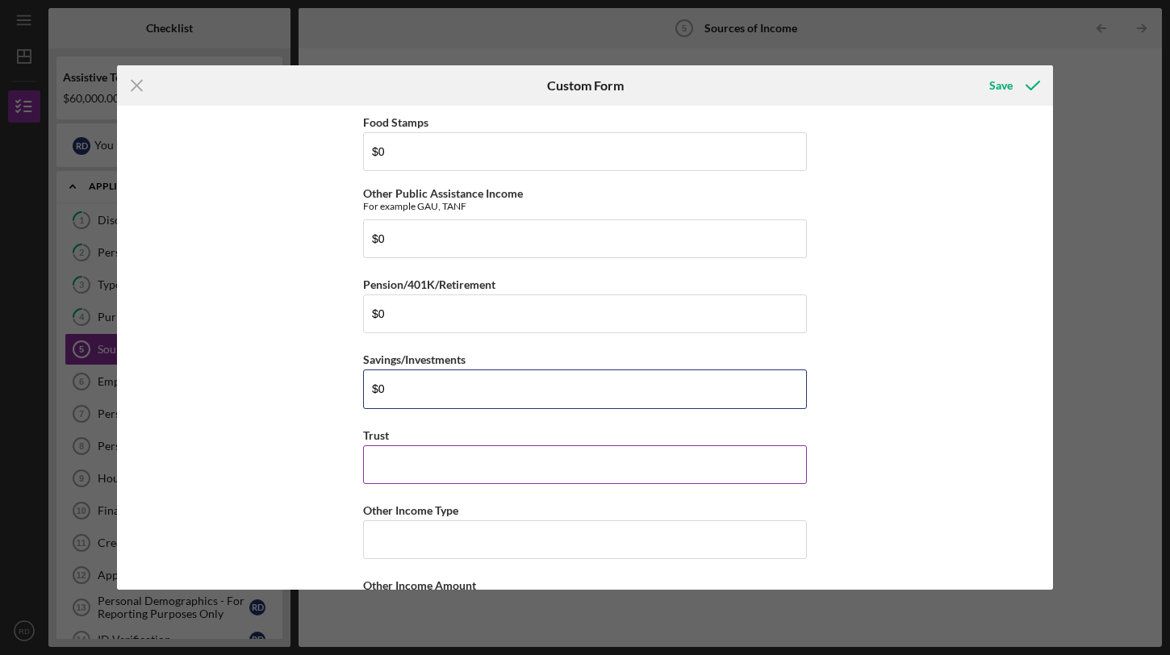
type input "$0"
click at [425, 482] on input "Trust" at bounding box center [585, 464] width 444 height 39
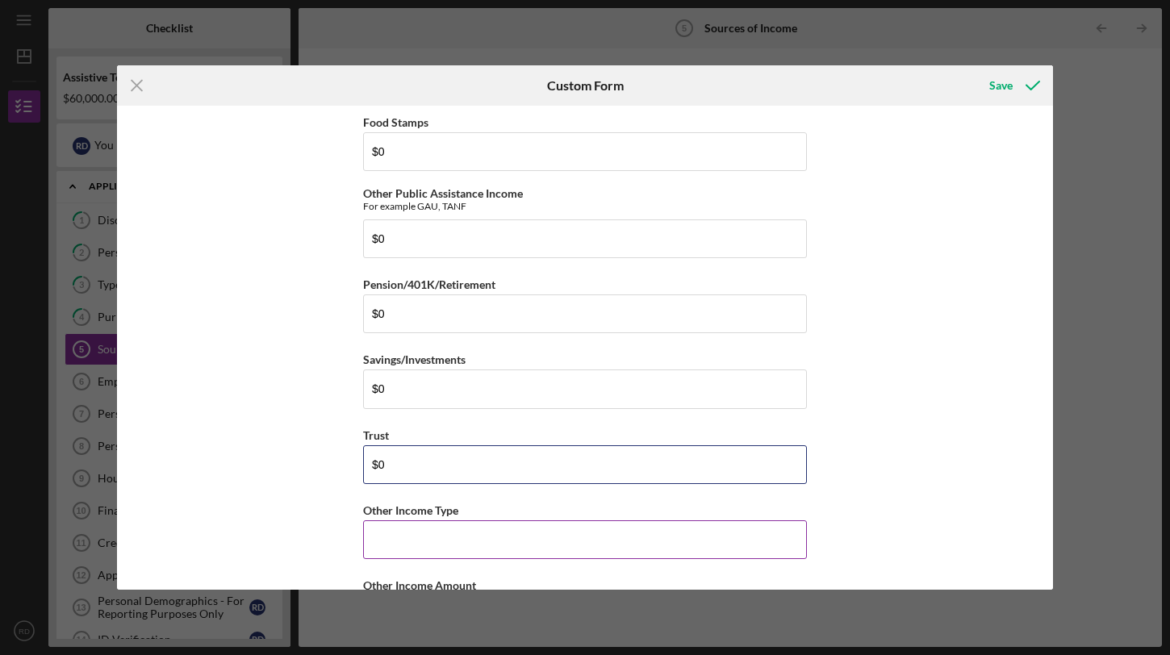
type input "$0"
click at [433, 533] on input "Other Income Type" at bounding box center [585, 539] width 444 height 39
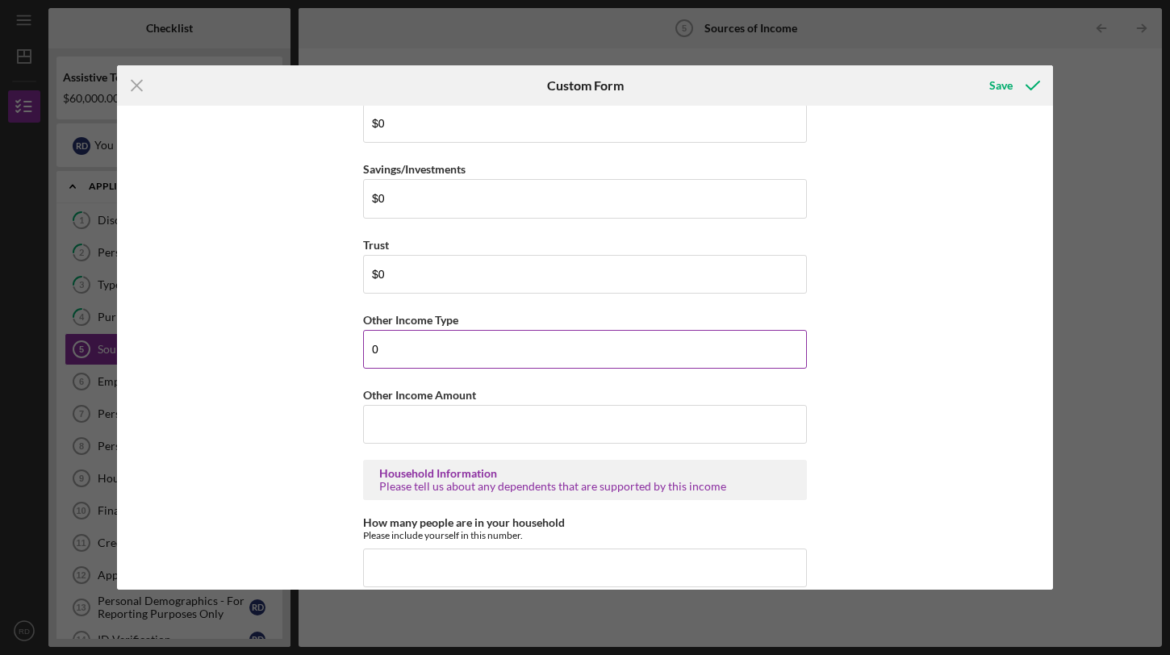
scroll to position [652, 0]
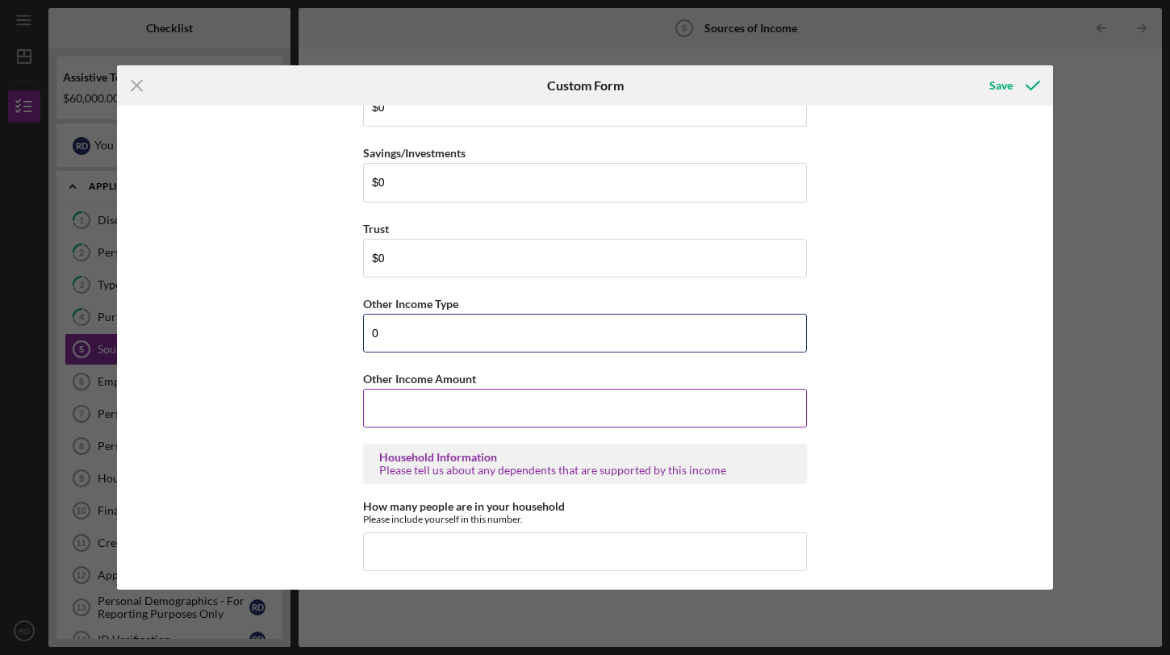
type input "0"
click at [559, 399] on input "Other Income Amount" at bounding box center [585, 408] width 444 height 39
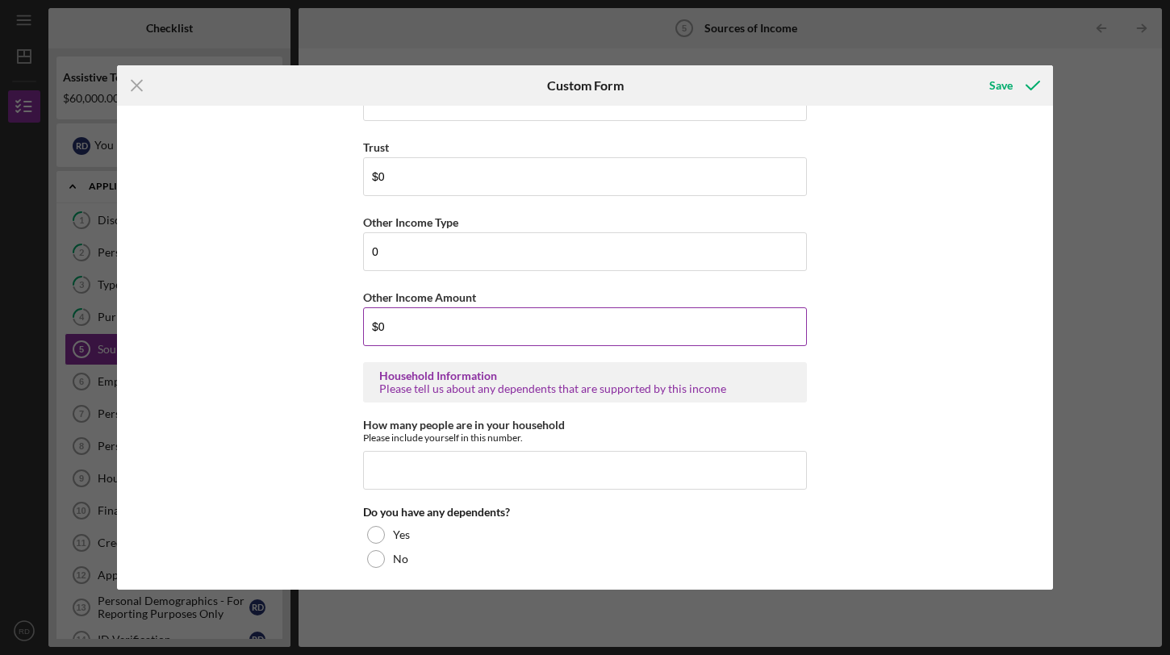
scroll to position [771, 0]
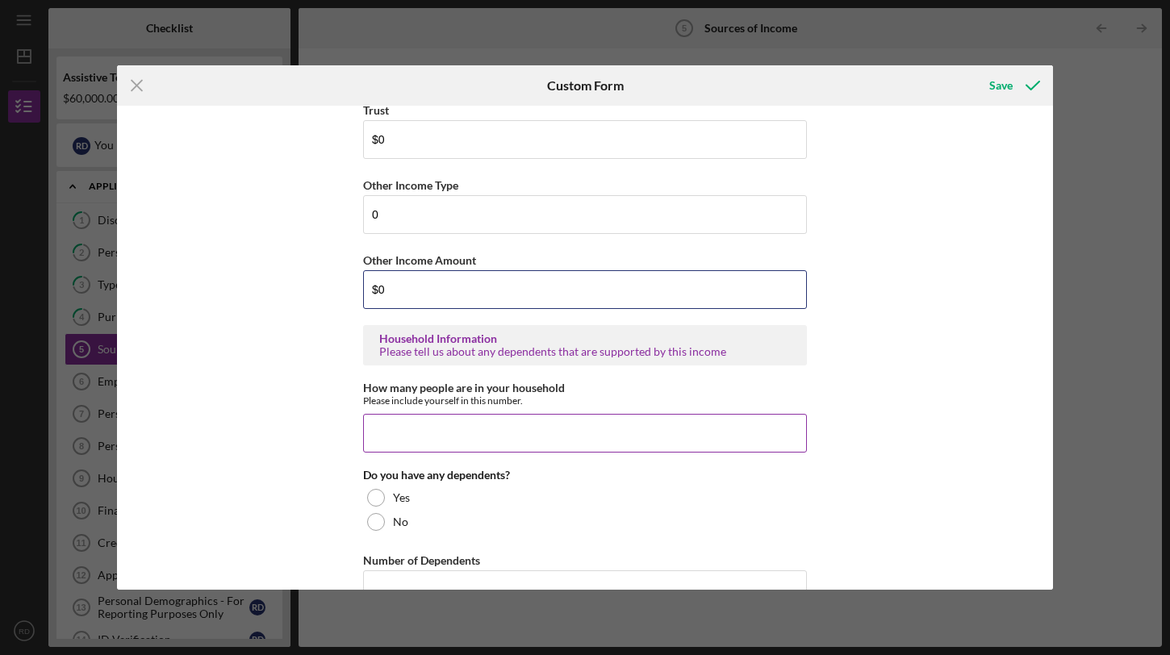
type input "$0"
click at [520, 426] on input "How many people are in your household" at bounding box center [585, 433] width 444 height 39
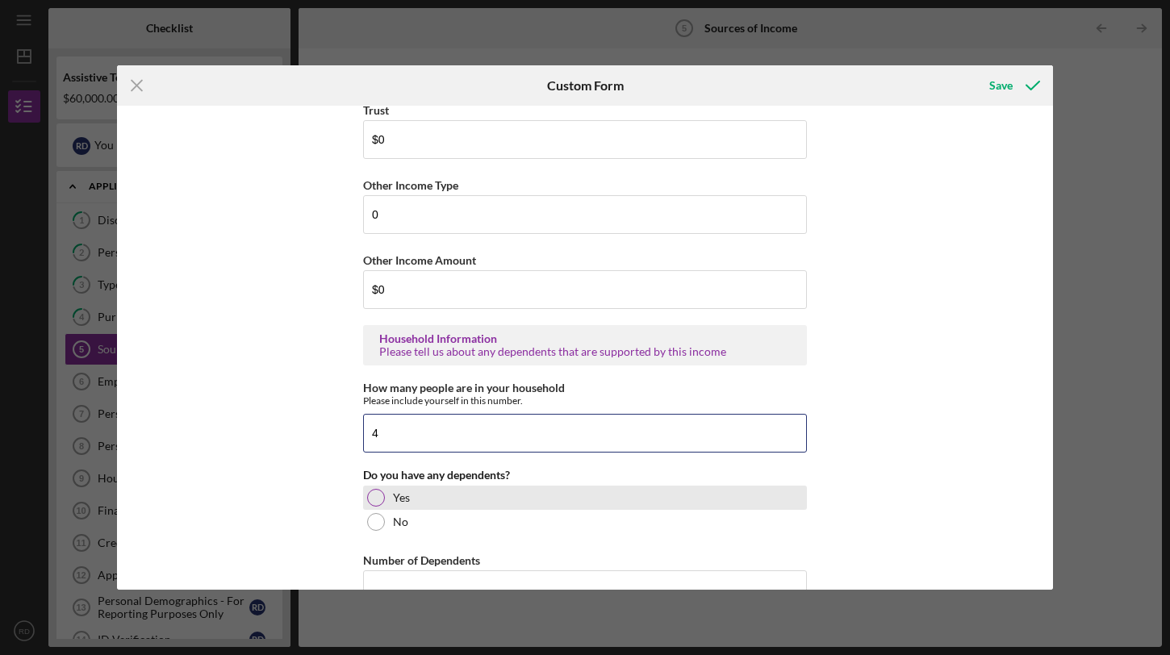
type input "4"
click at [378, 499] on div at bounding box center [376, 498] width 18 height 18
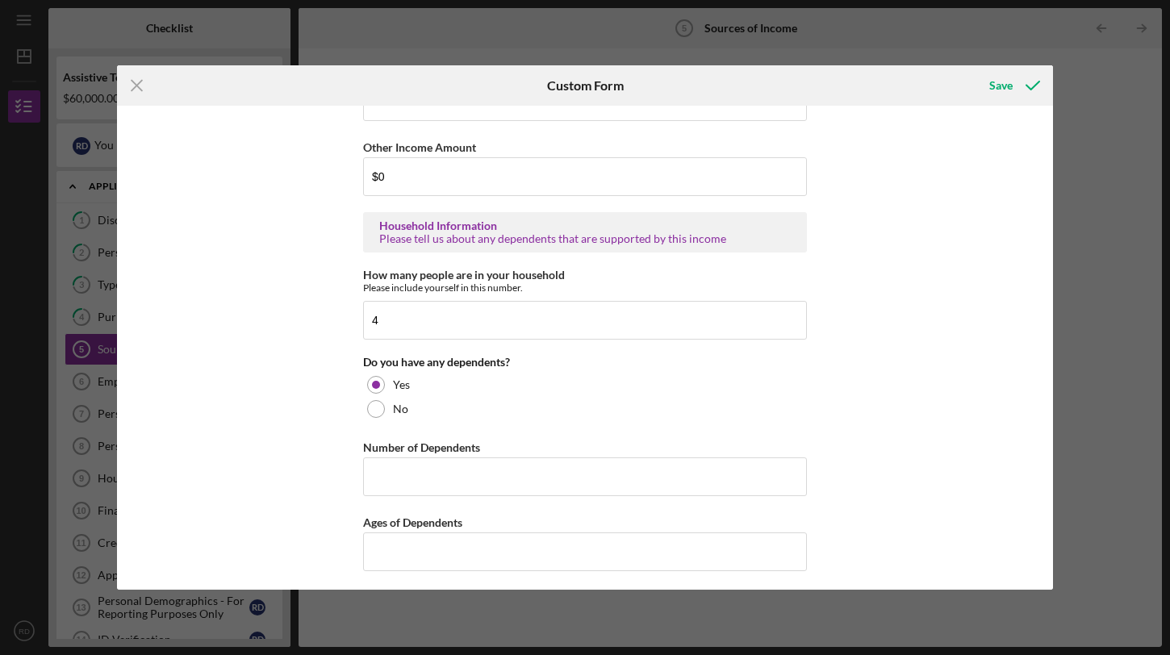
scroll to position [885, 0]
click at [512, 489] on input "Number of Dependents" at bounding box center [585, 475] width 444 height 39
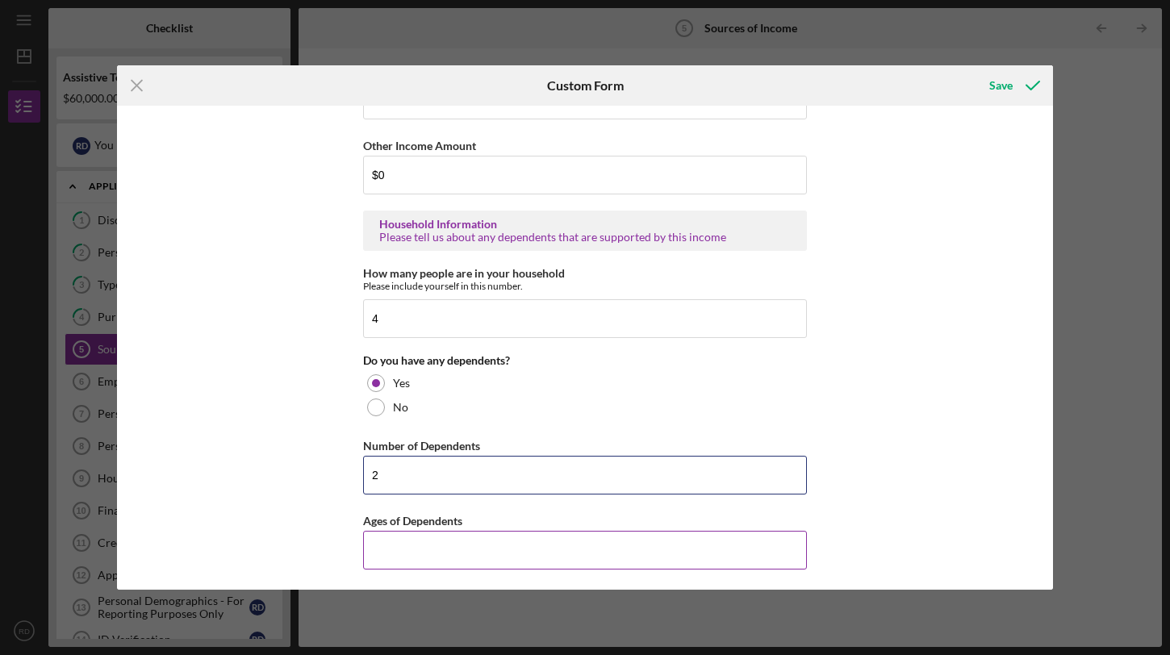
type input "2"
click at [466, 549] on input "Ages of Dependents" at bounding box center [585, 550] width 444 height 39
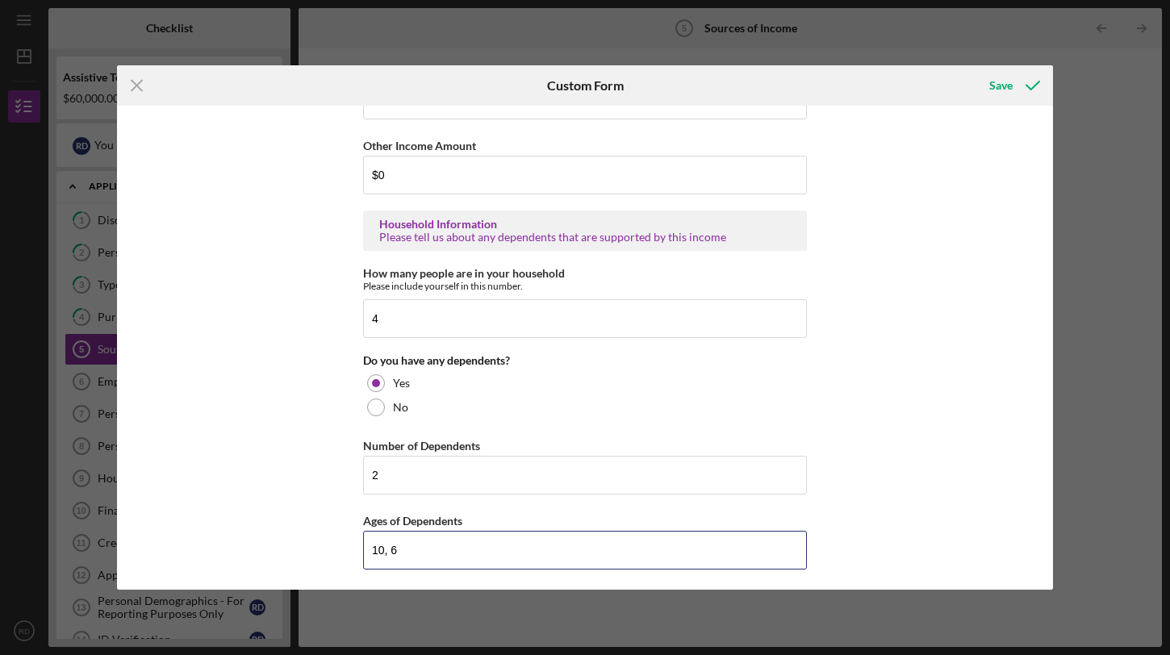
scroll to position [889, 0]
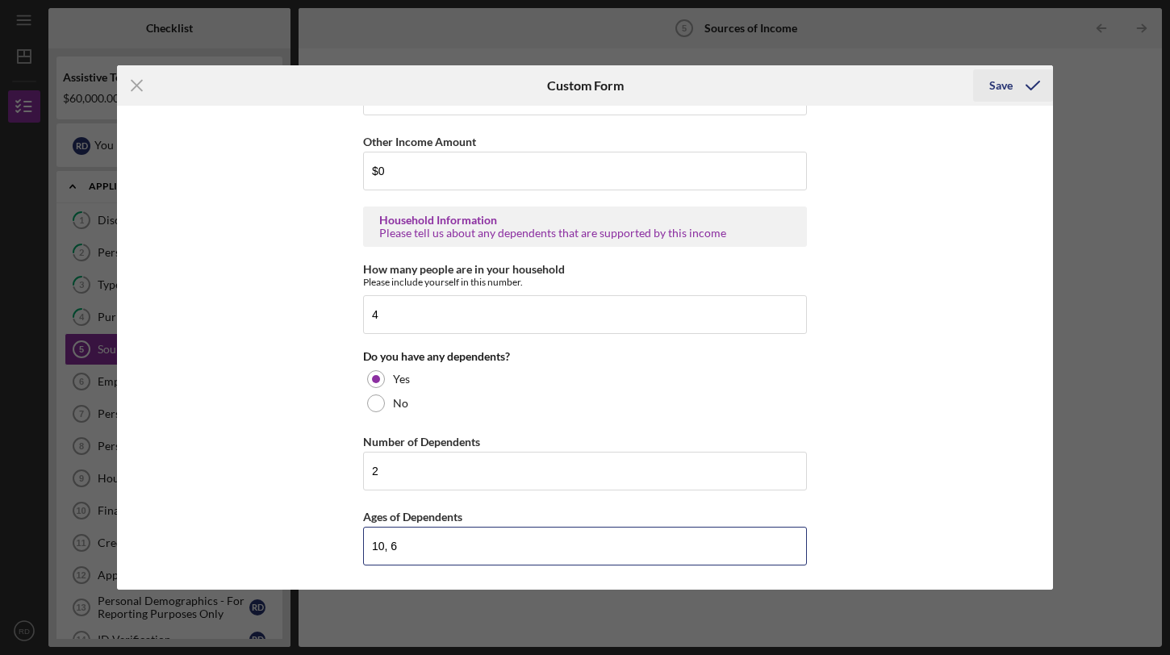
type input "10, 6"
click at [1017, 80] on icon "submit" at bounding box center [1033, 85] width 40 height 40
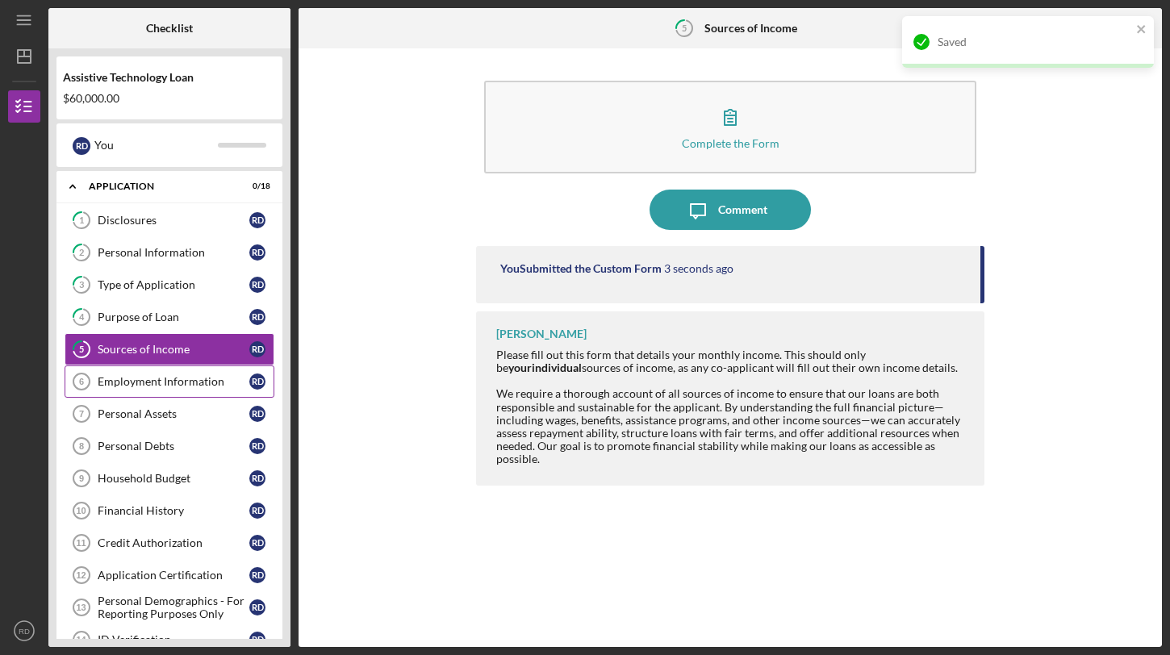
click at [133, 381] on div "Employment Information" at bounding box center [174, 381] width 152 height 13
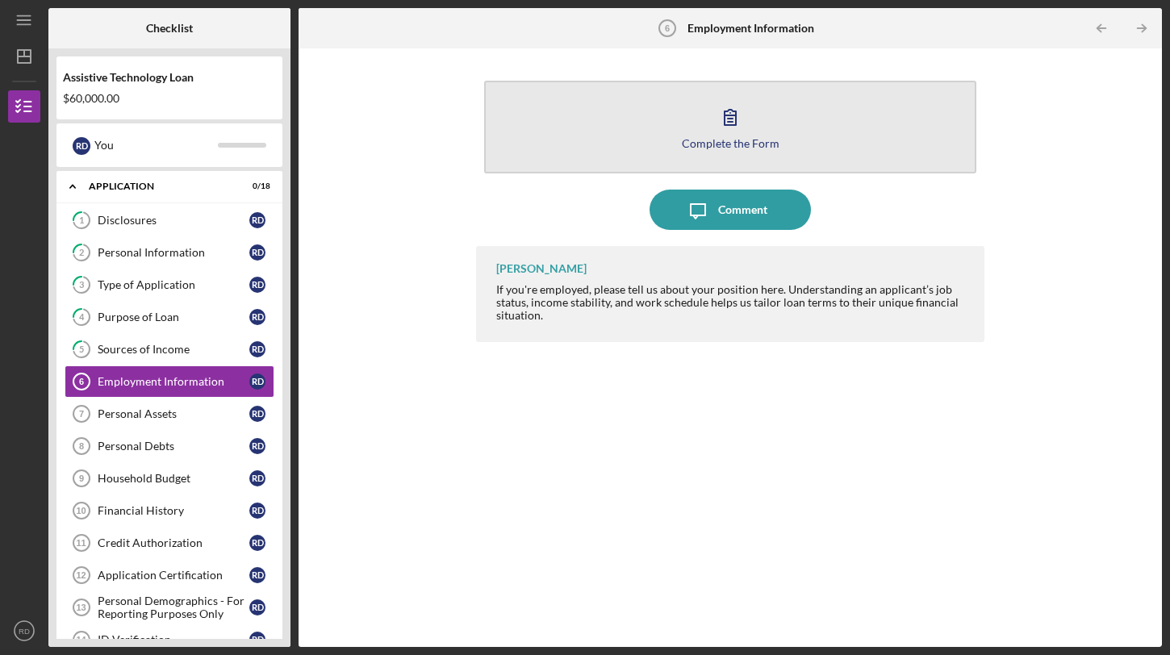
click at [734, 120] on icon "button" at bounding box center [730, 117] width 40 height 40
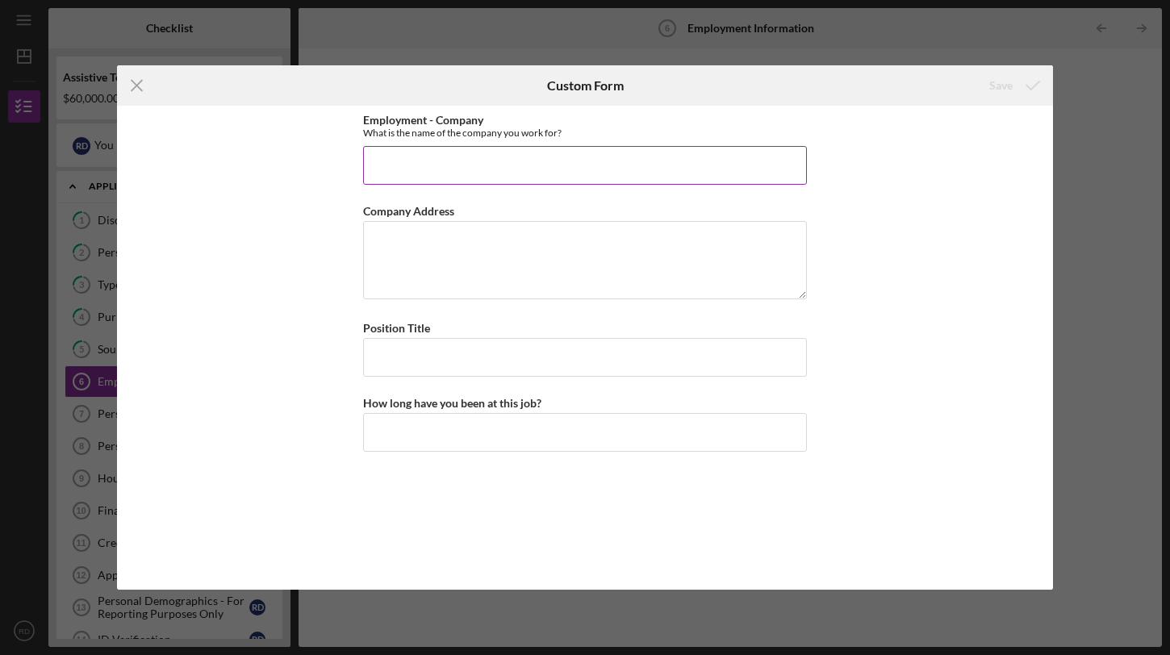
click at [548, 166] on input "Employment - Company" at bounding box center [585, 165] width 444 height 39
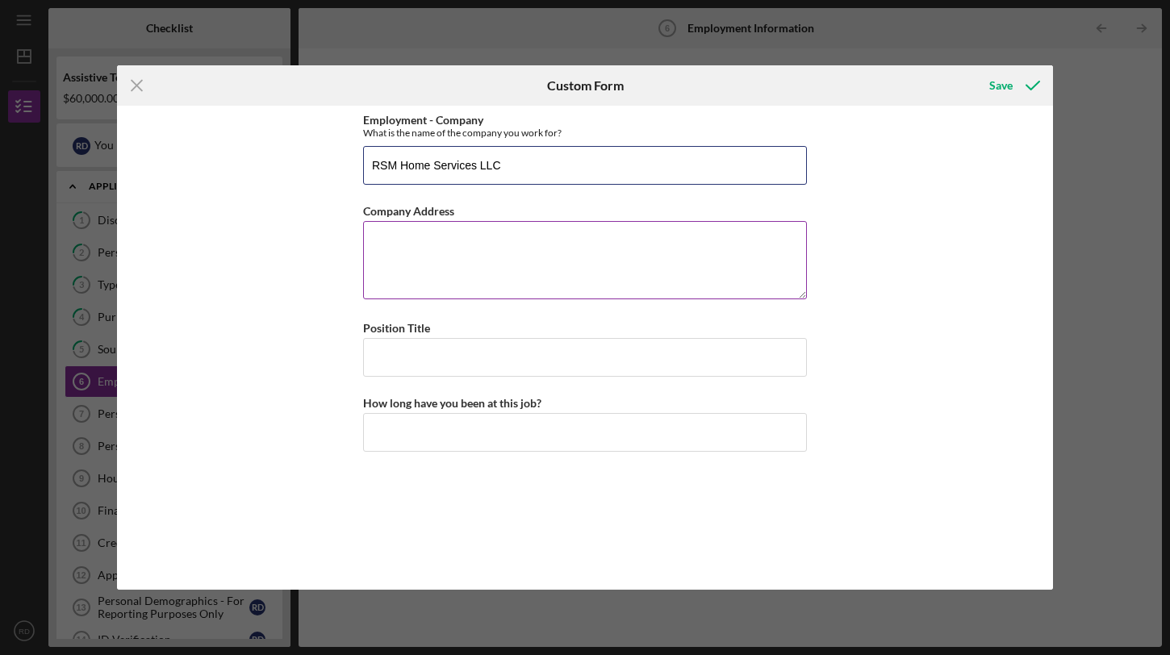
type input "RSM Home Services LLC"
click at [528, 243] on textarea "Company Address" at bounding box center [585, 259] width 444 height 77
type textarea "[STREET_ADDRESS]"
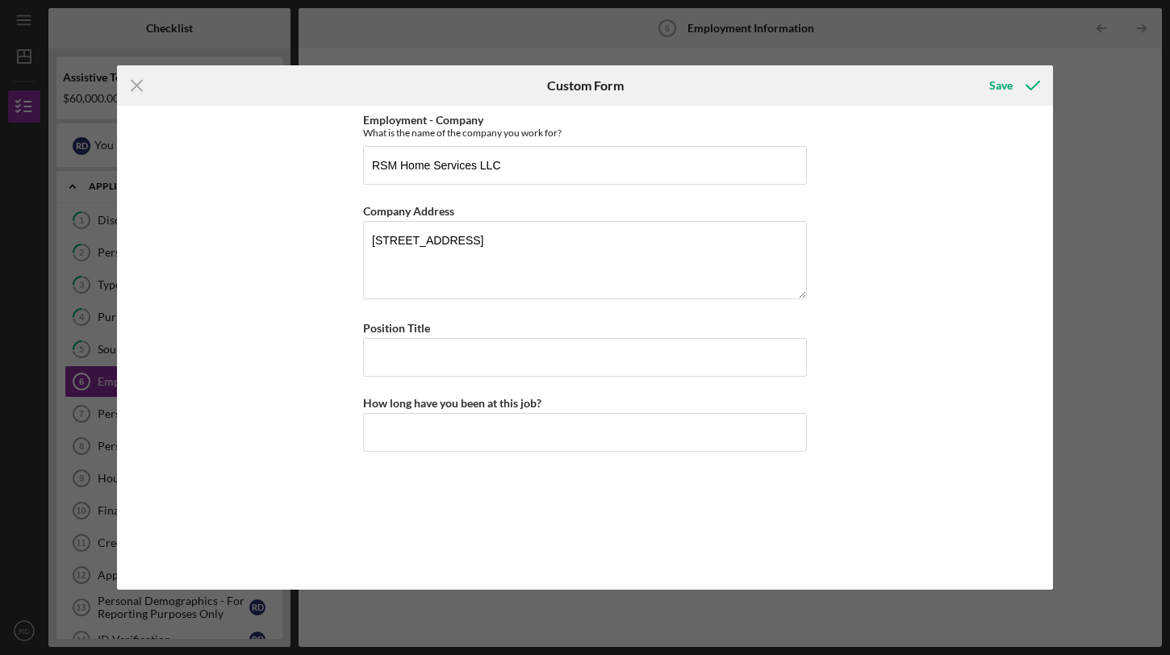
click at [538, 379] on div "Employment - Company What is the name of the company you work for? RSM Home Ser…" at bounding box center [585, 348] width 444 height 468
click at [539, 367] on input "Position Title" at bounding box center [585, 357] width 444 height 39
type input "General Manager"
click at [506, 433] on input "How long have you been at this job?" at bounding box center [585, 432] width 444 height 39
type input "2 years"
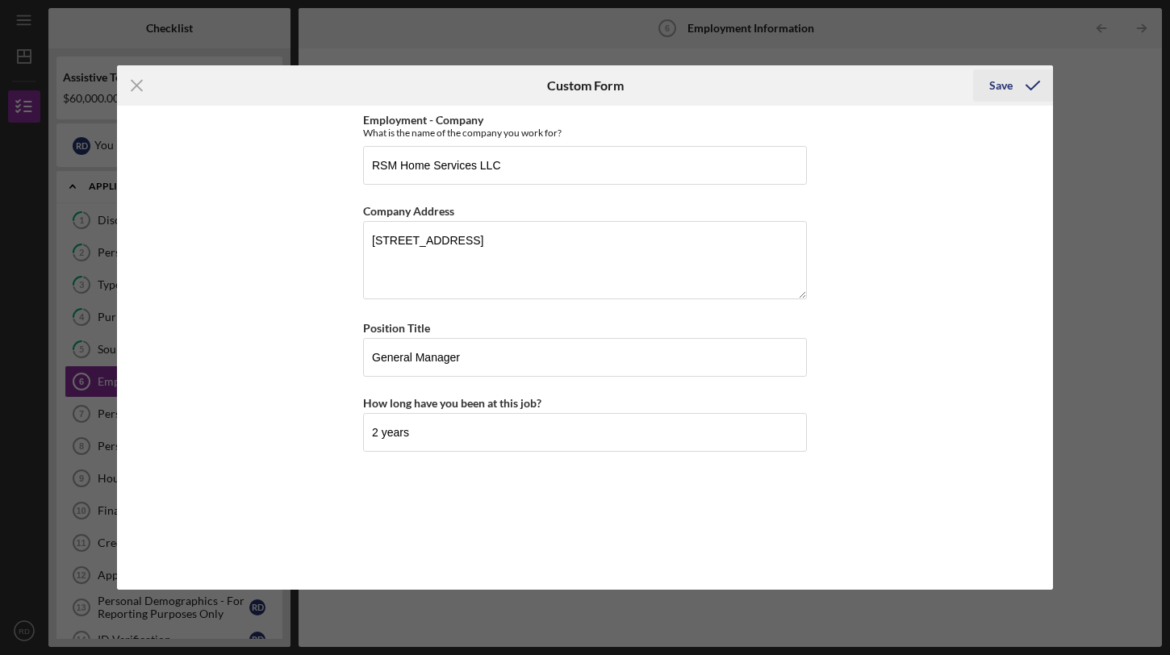
click at [999, 85] on div "Save" at bounding box center [1000, 85] width 23 height 32
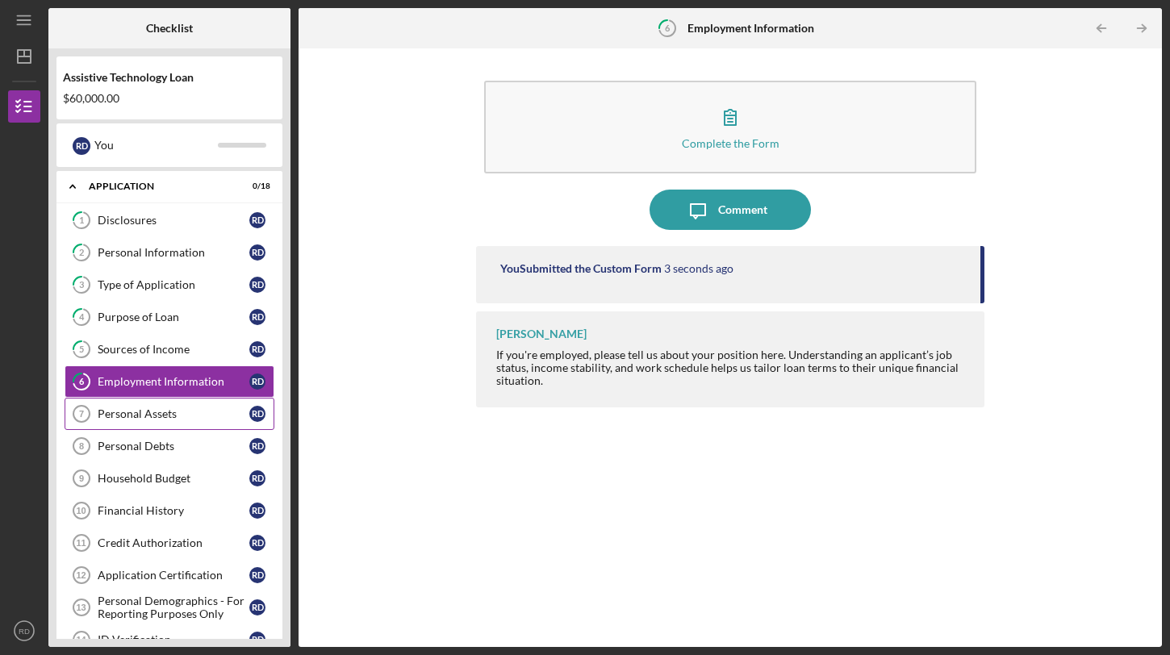
click at [189, 410] on div "Personal Assets" at bounding box center [174, 413] width 152 height 13
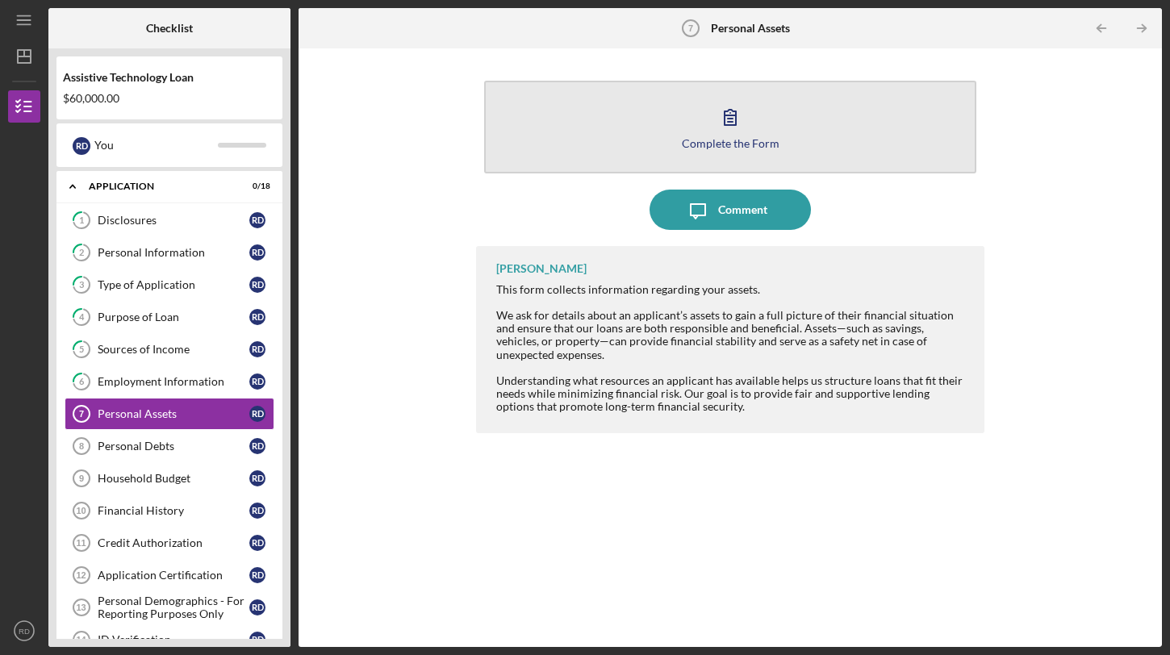
click at [763, 125] on button "Complete the Form Form" at bounding box center [730, 127] width 492 height 93
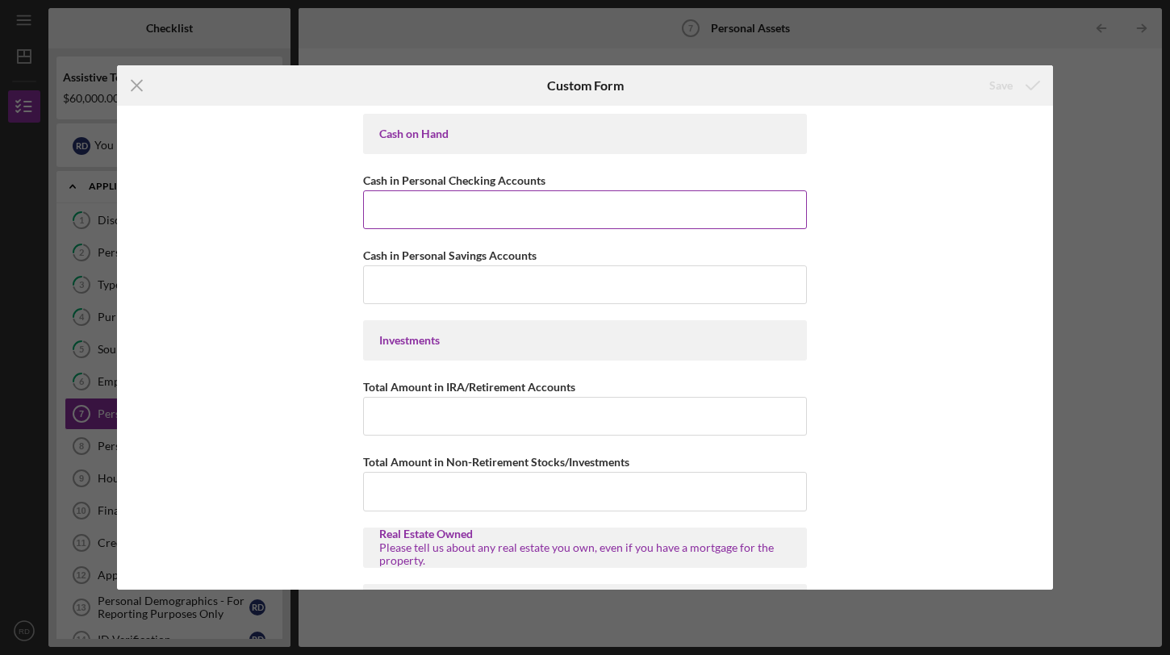
click at [471, 212] on input "Cash in Personal Checking Accounts" at bounding box center [585, 209] width 444 height 39
type input "$200"
click at [461, 286] on input "Cash in Personal Savings Accounts" at bounding box center [585, 284] width 444 height 39
type input "$0"
click at [430, 423] on input "Total Amount in IRA/Retirement Accounts" at bounding box center [585, 416] width 444 height 39
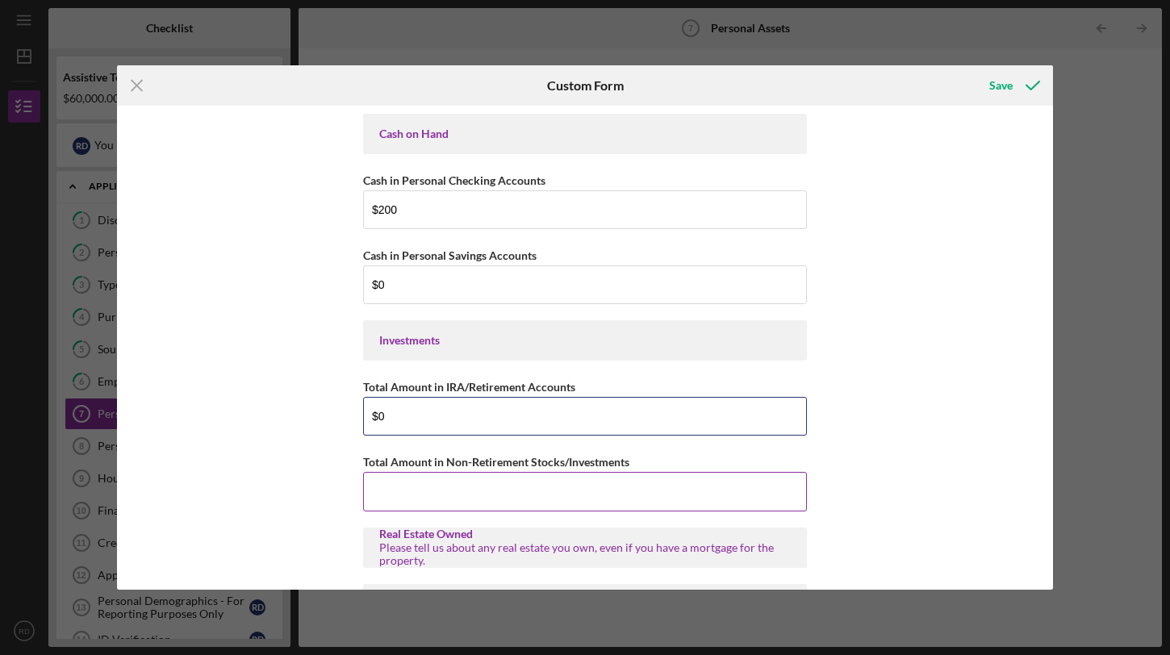
type input "$0"
click at [433, 501] on input "Total Amount in Non-Retirement Stocks/Investments" at bounding box center [585, 491] width 444 height 39
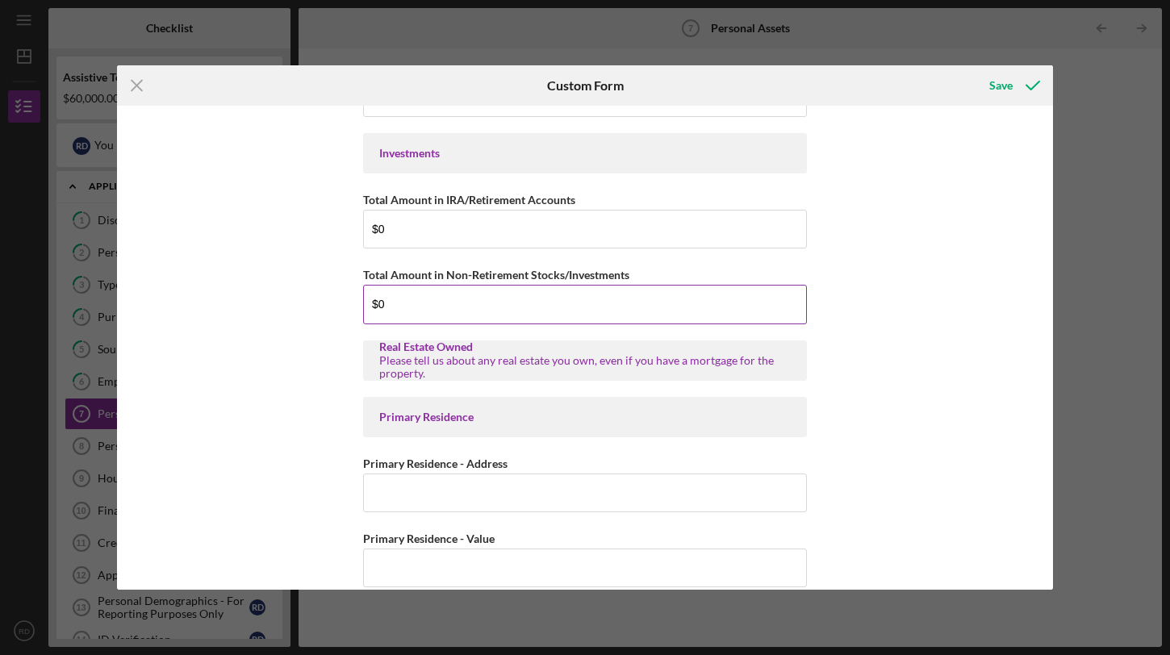
scroll to position [207, 0]
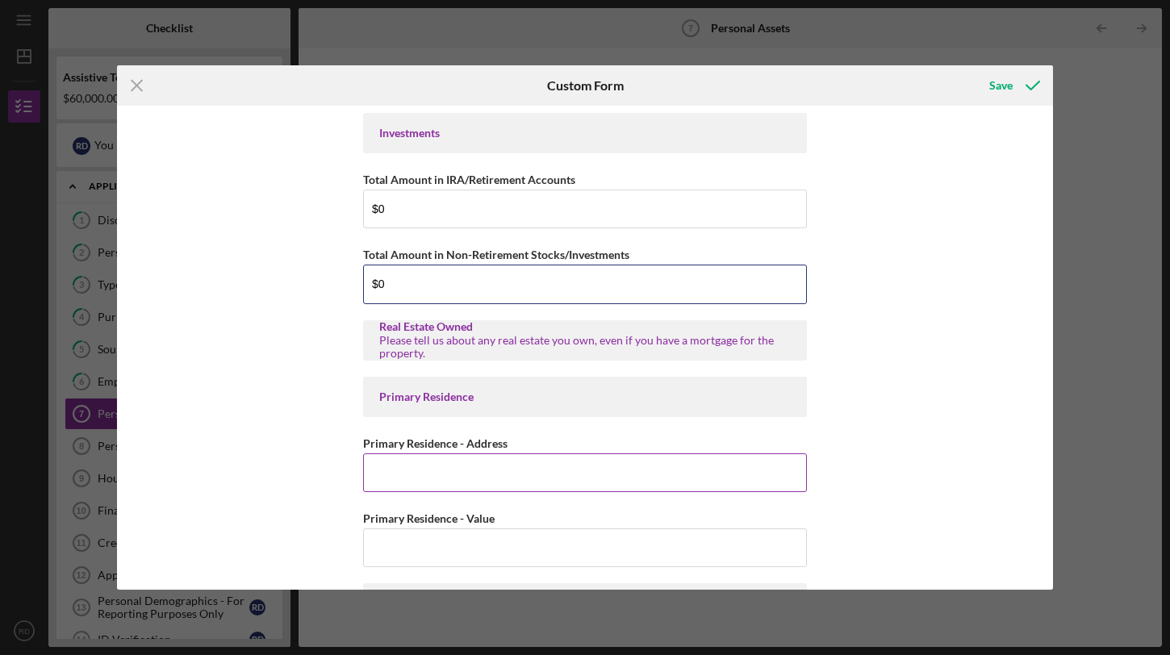
type input "$0"
click at [479, 483] on input "Primary Residence - Address" at bounding box center [585, 472] width 444 height 39
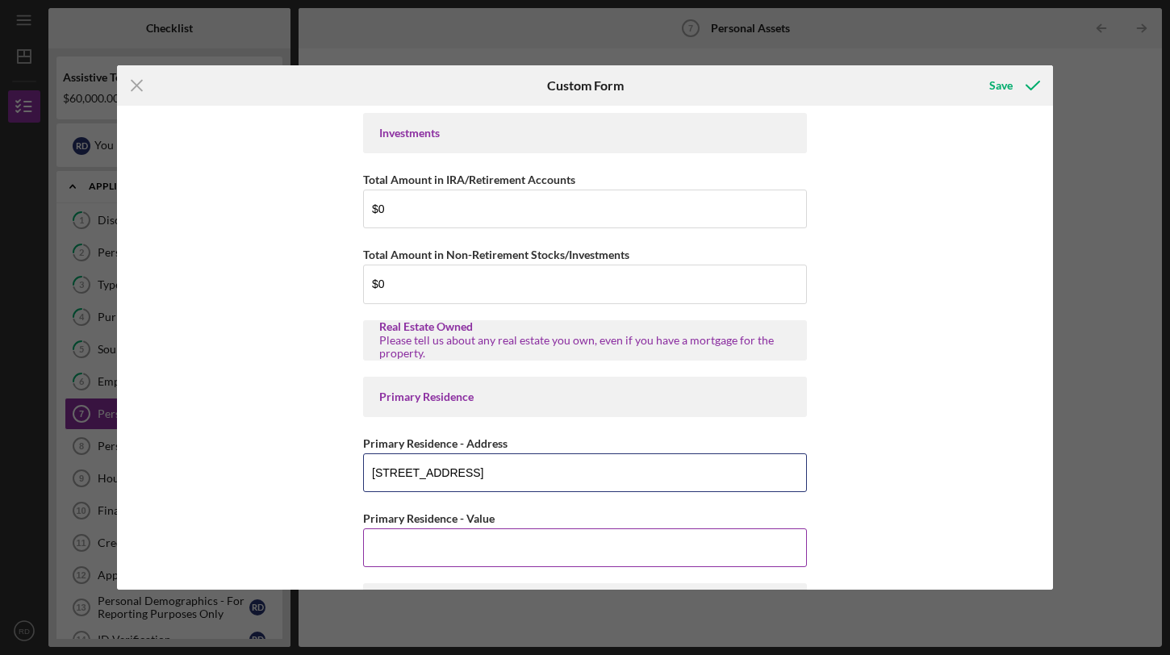
type input "[STREET_ADDRESS]"
click at [495, 543] on input "Primary Residence - Value" at bounding box center [585, 548] width 444 height 39
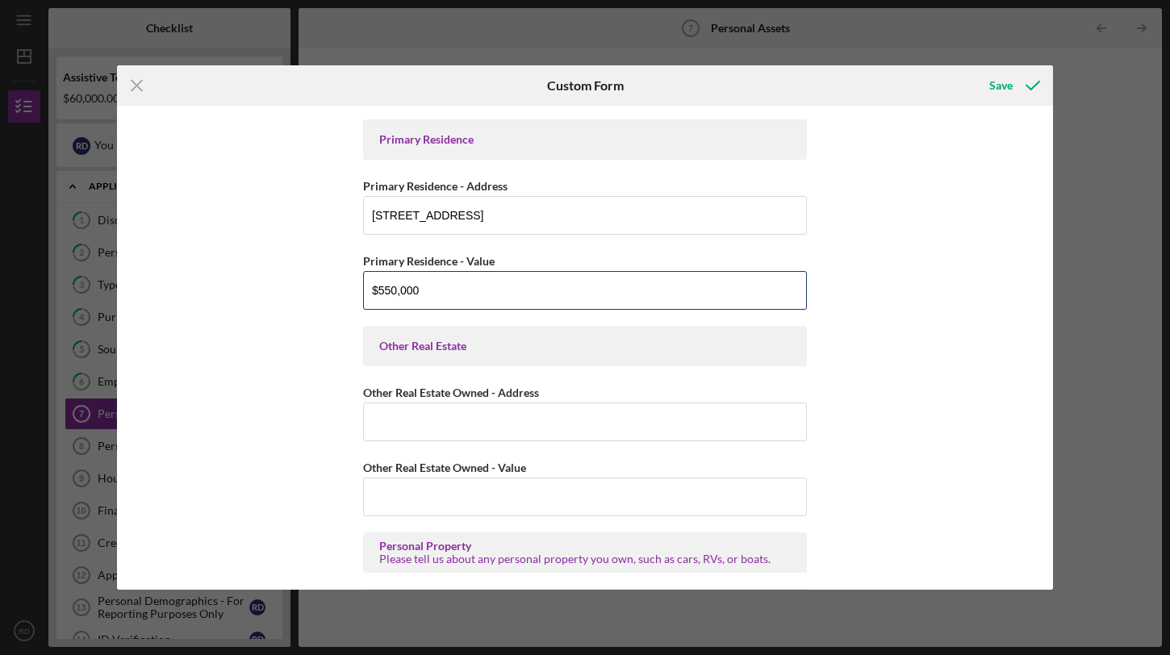
scroll to position [469, 0]
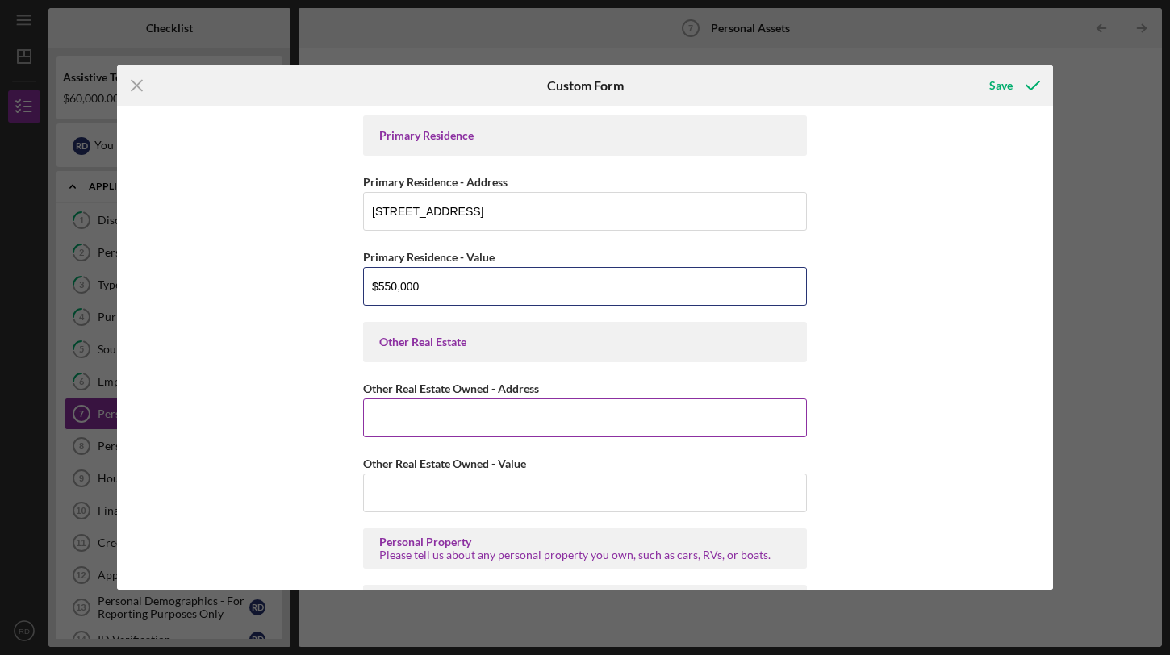
type input "$550,000"
click at [575, 413] on input "Other Real Estate Owned - Address" at bounding box center [585, 418] width 444 height 39
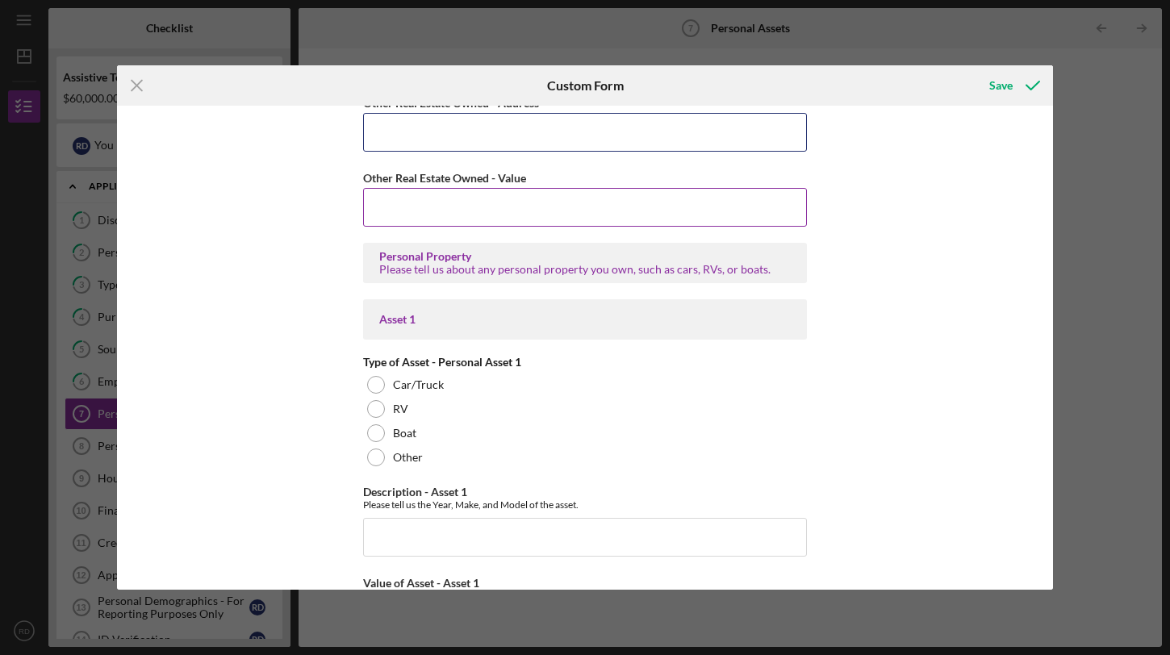
scroll to position [763, 0]
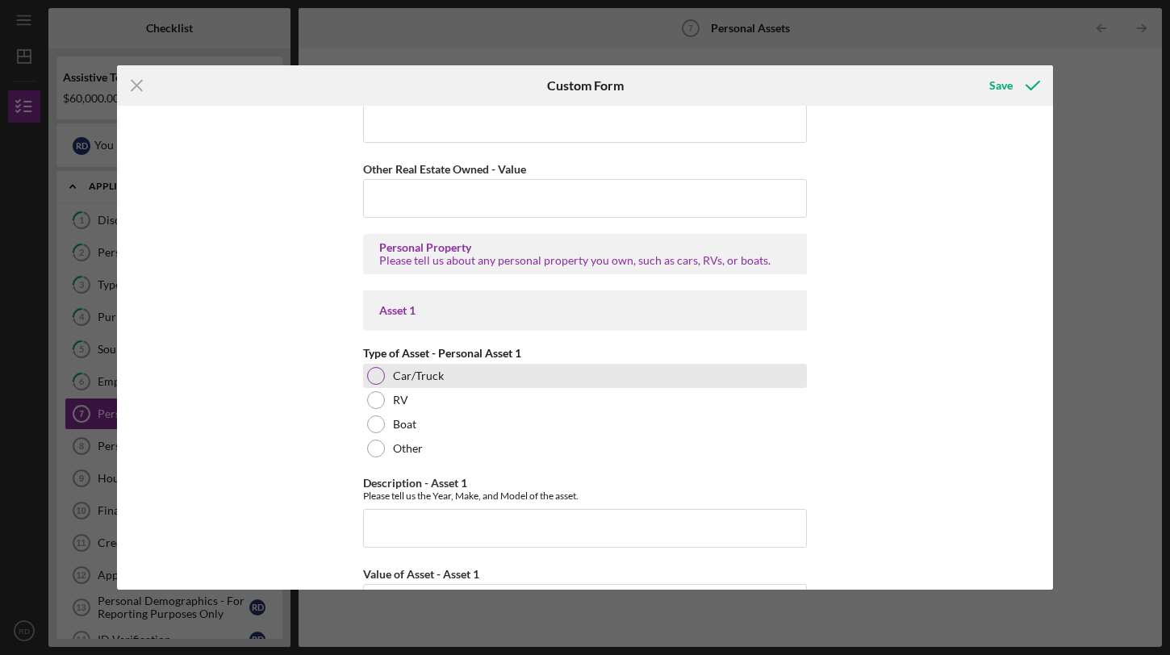
click at [377, 378] on div at bounding box center [376, 376] width 18 height 18
click at [498, 521] on input "Description - Asset 1" at bounding box center [585, 528] width 444 height 39
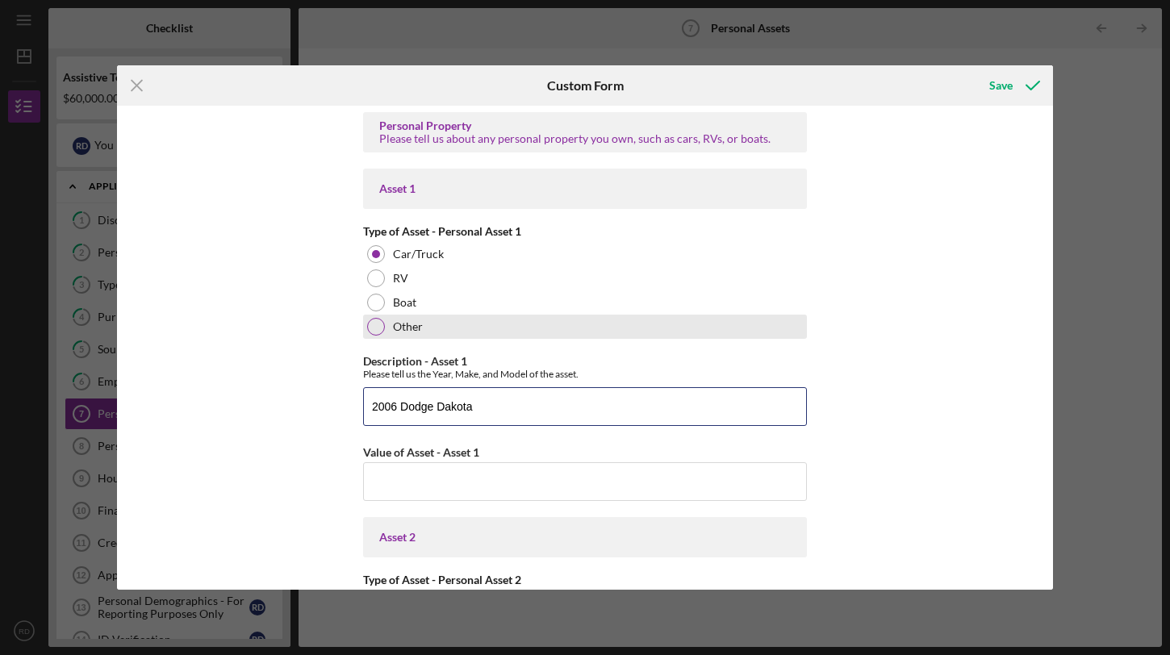
scroll to position [888, 0]
type input "2006 Dodge Dakota"
click at [494, 458] on div "Value of Asset - Asset 1" at bounding box center [585, 450] width 444 height 20
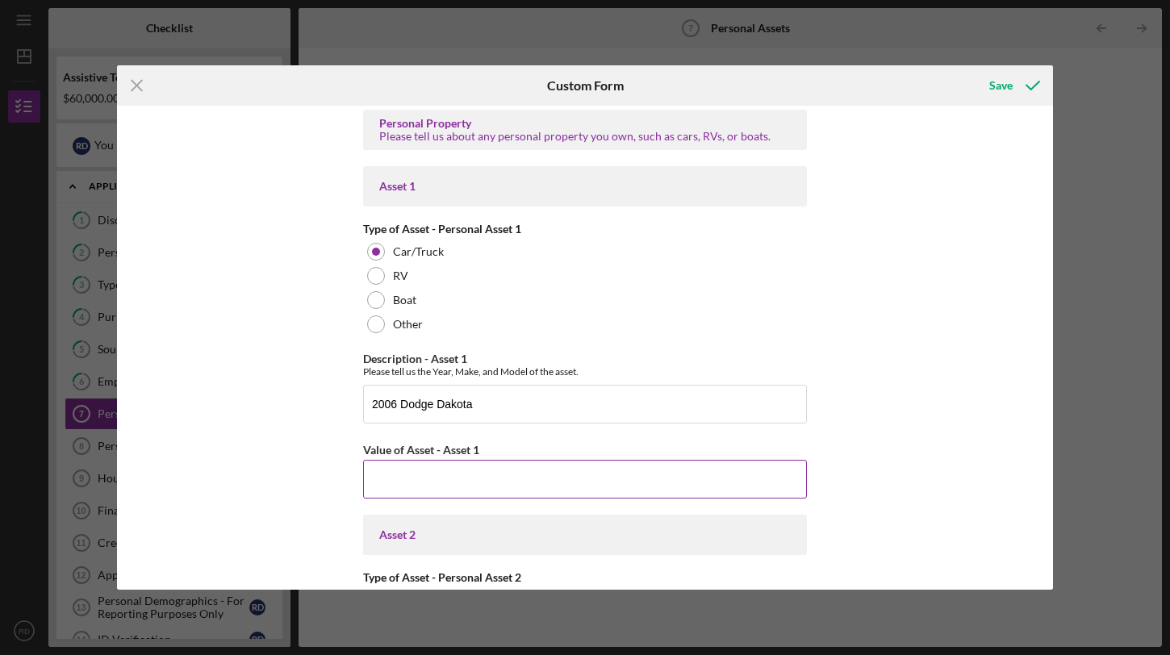
click at [496, 473] on input "Value of Asset - Asset 1" at bounding box center [585, 479] width 444 height 39
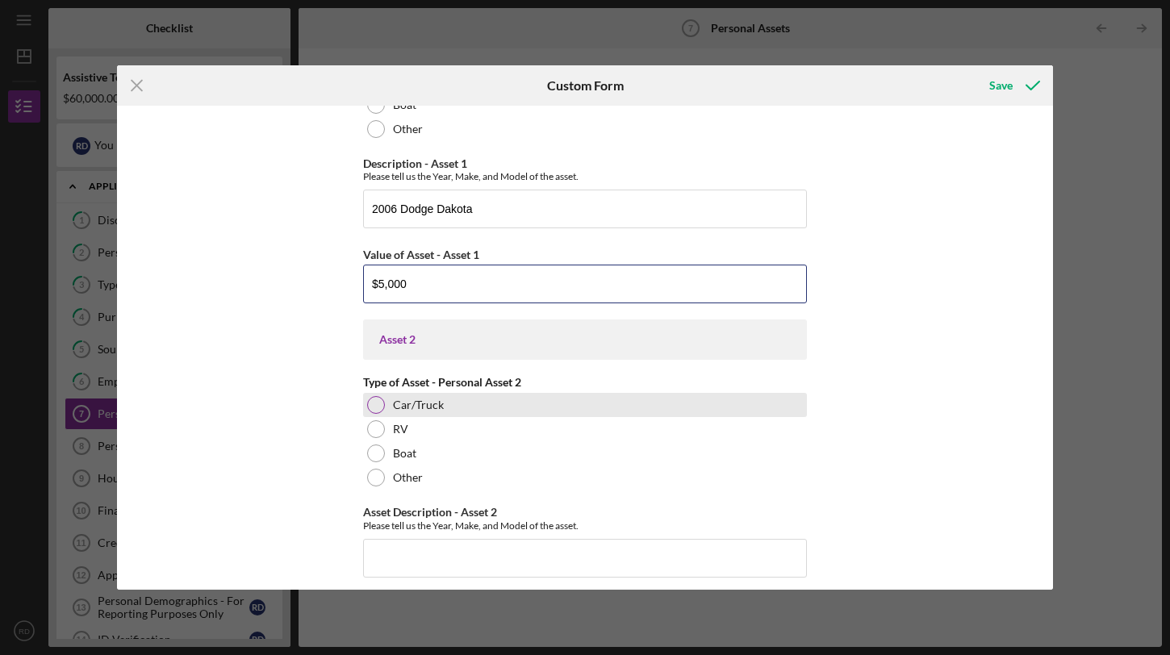
scroll to position [1095, 0]
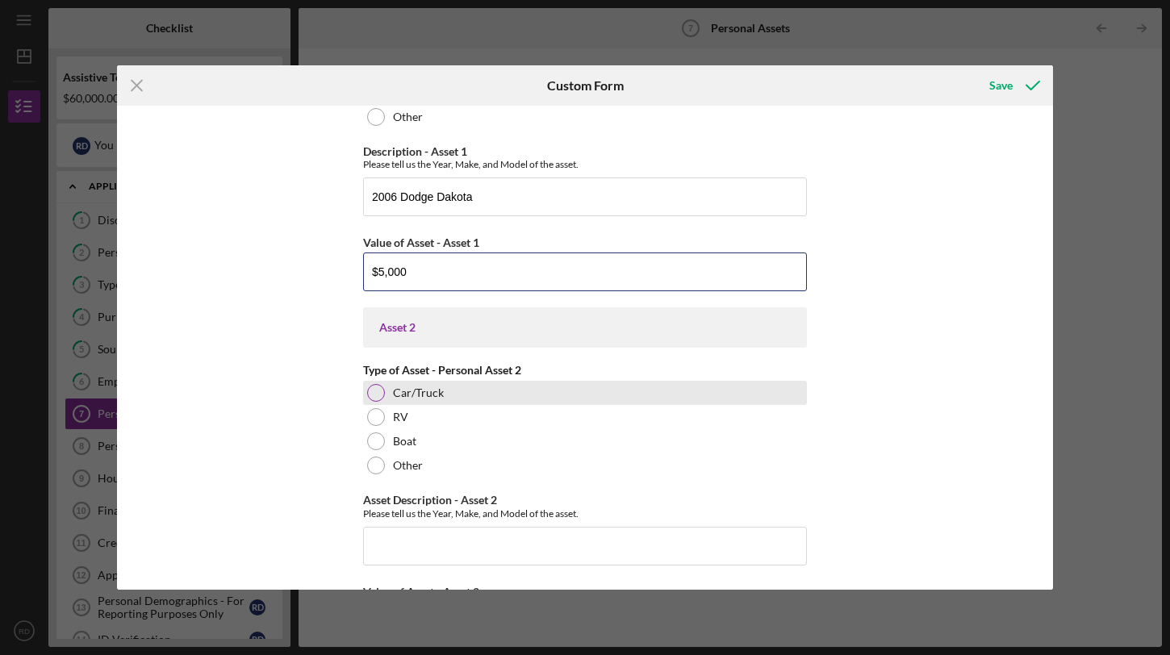
type input "$5,000"
click at [422, 395] on label "Car/Truck" at bounding box center [418, 392] width 51 height 13
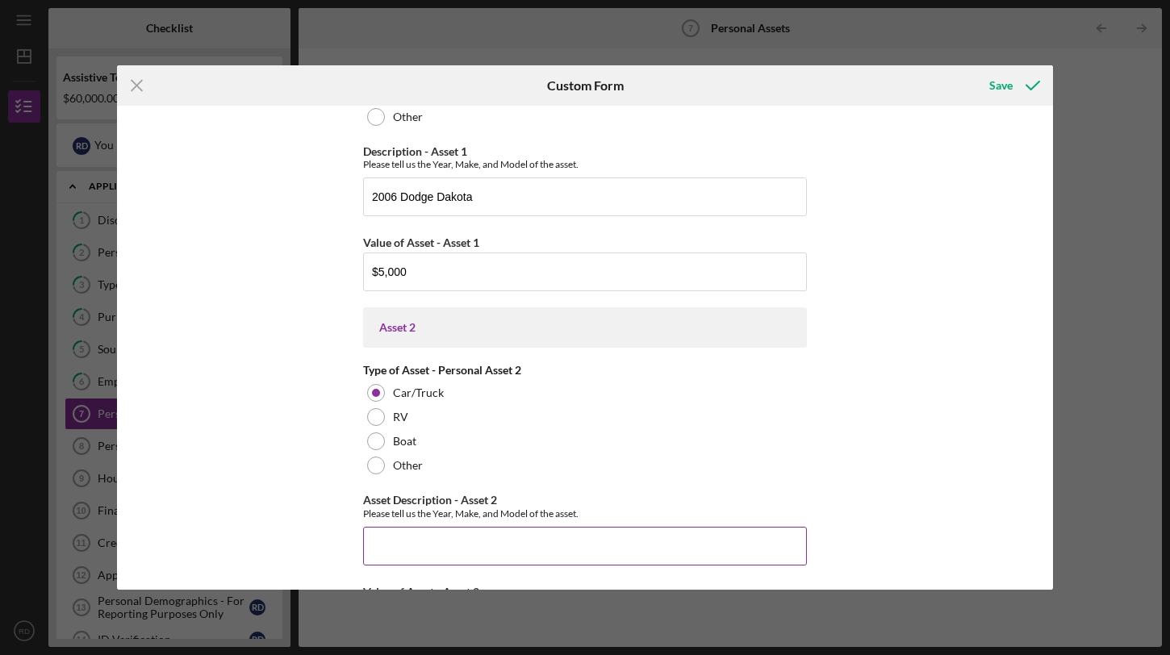
click at [420, 543] on input "Asset Description - Asset 2" at bounding box center [585, 546] width 444 height 39
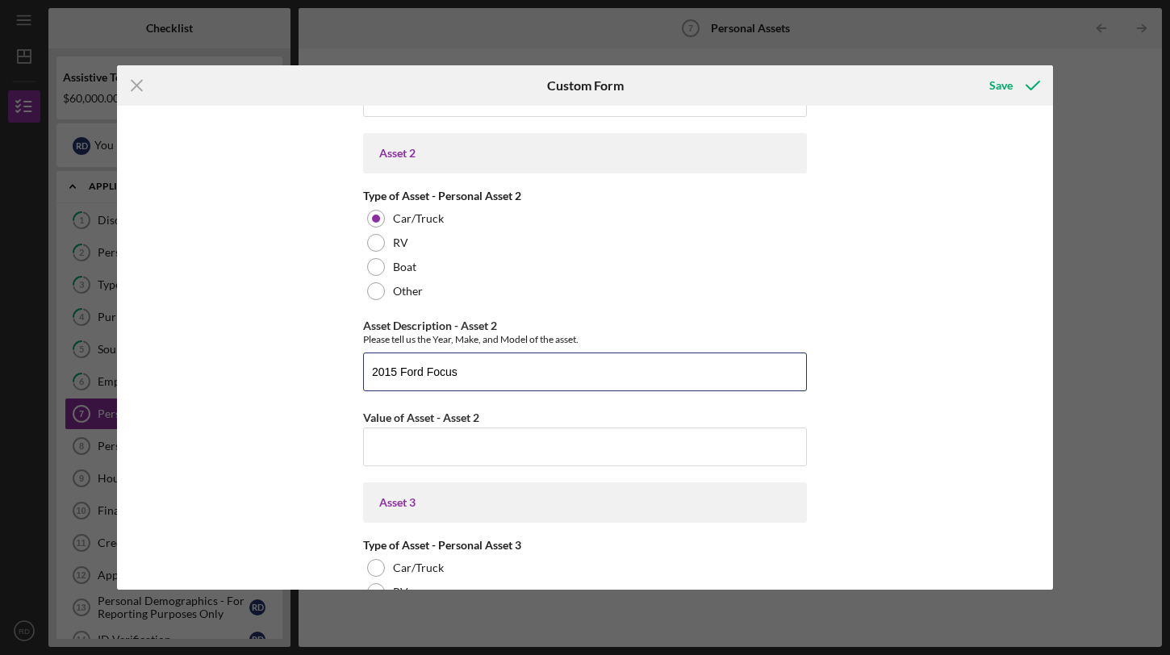
scroll to position [1294, 0]
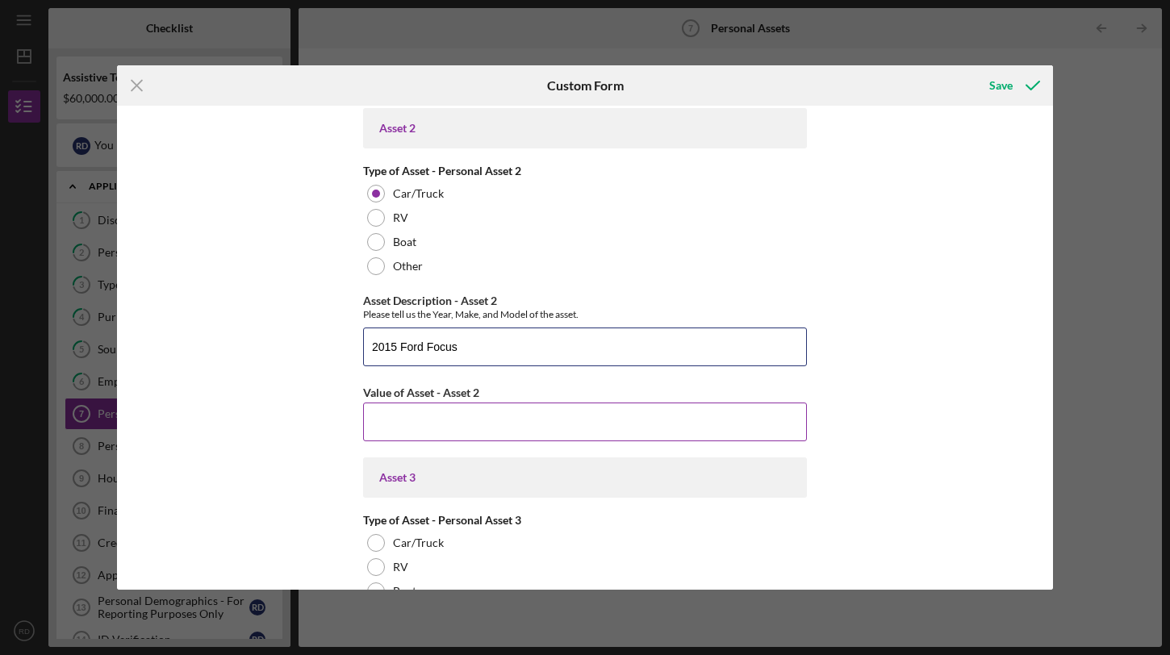
type input "2015 Ford Focus"
click at [461, 424] on input "Value of Asset - Asset 2" at bounding box center [585, 422] width 444 height 39
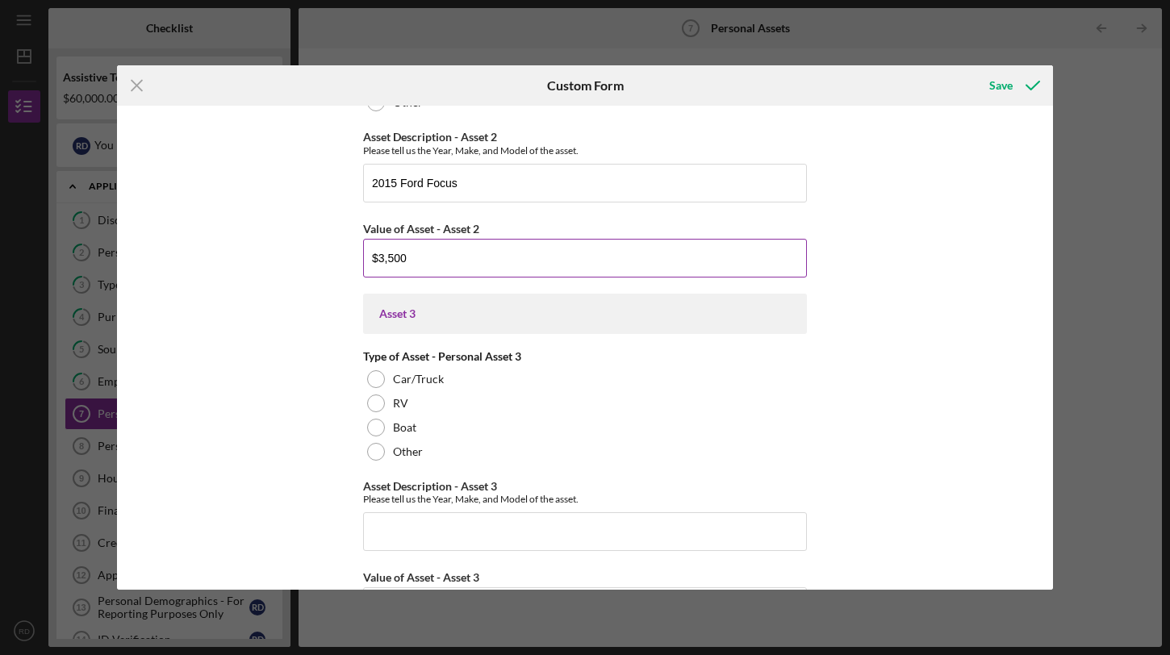
scroll to position [1470, 0]
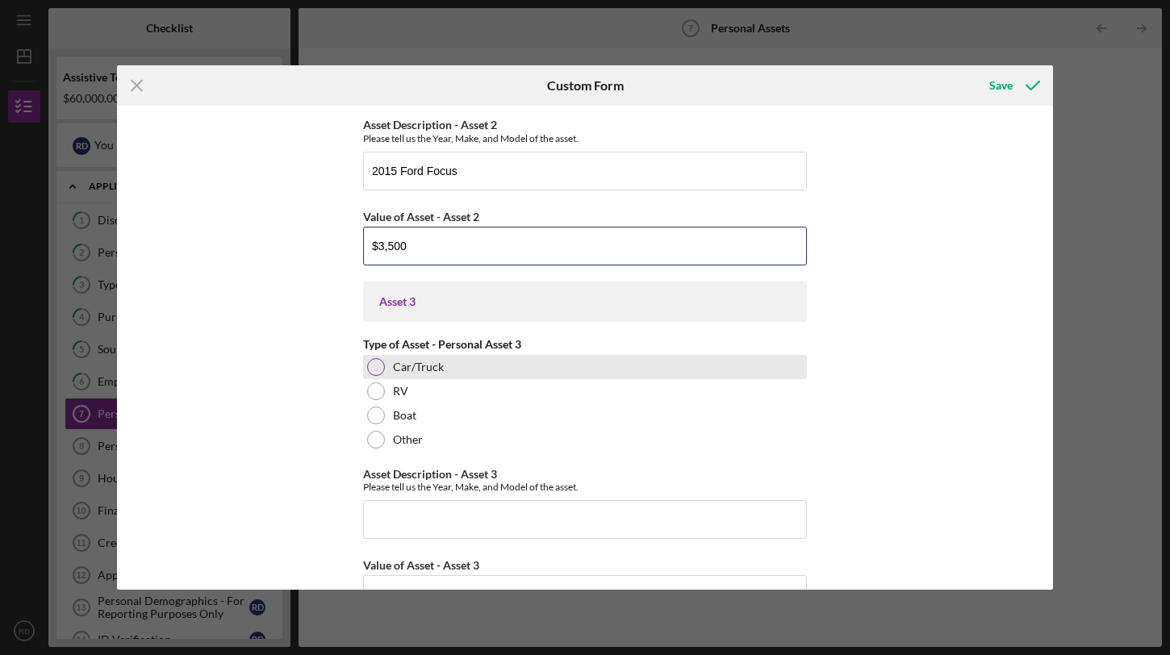
type input "$3,500"
click at [375, 370] on div at bounding box center [376, 367] width 18 height 18
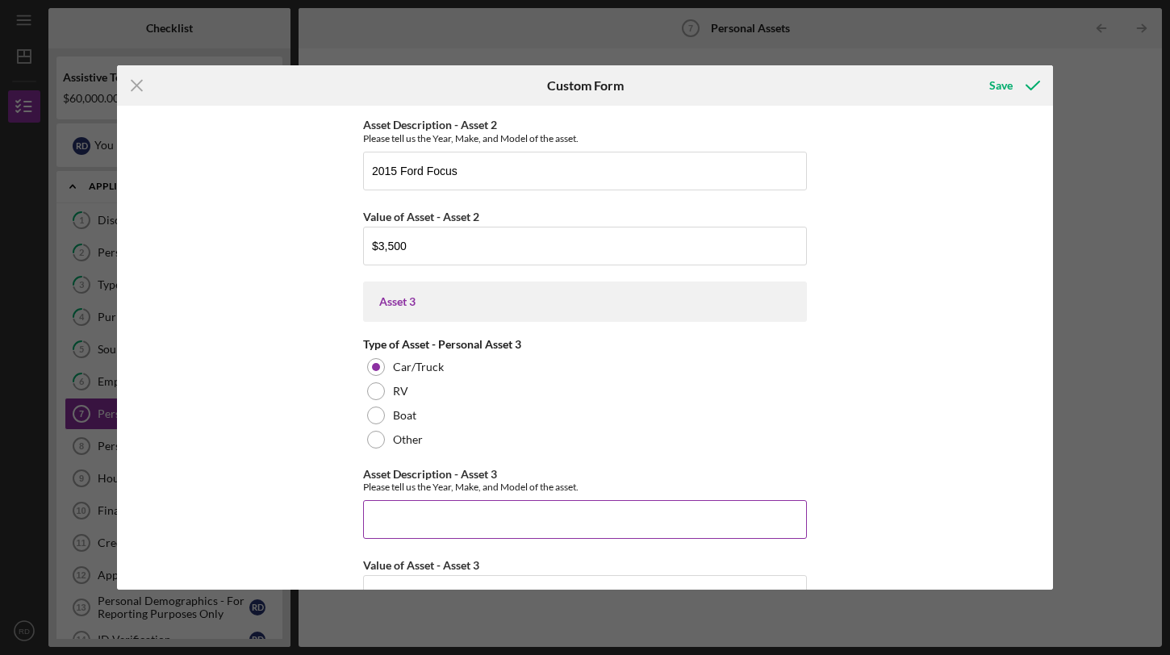
click at [438, 516] on input "Asset Description - Asset 3" at bounding box center [585, 519] width 444 height 39
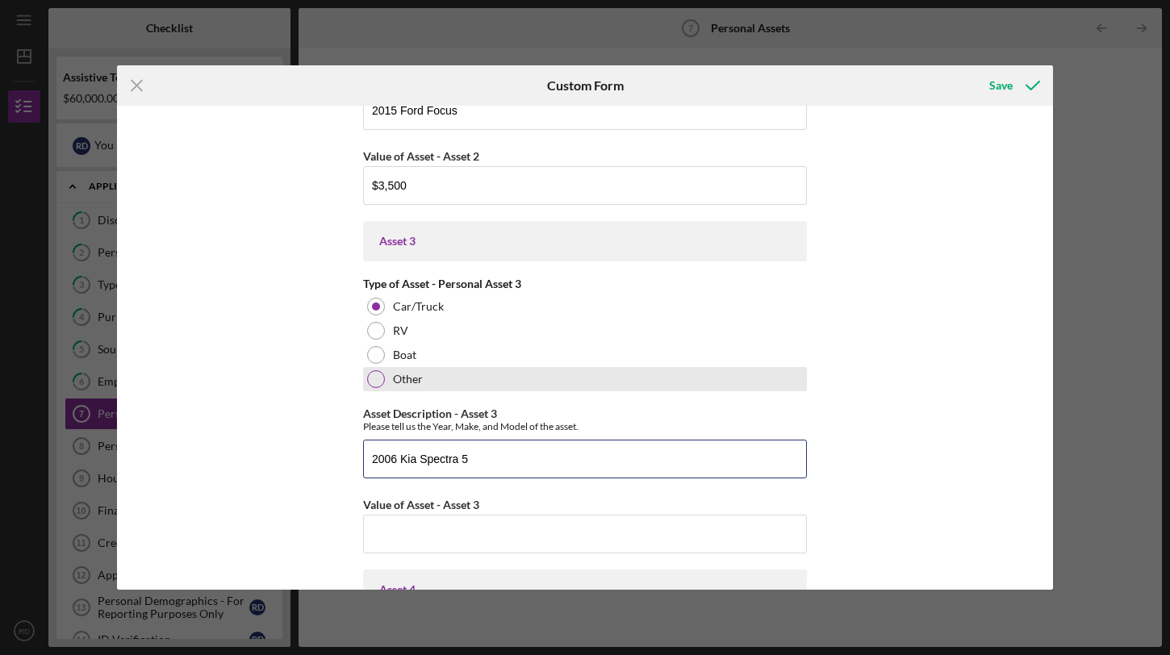
scroll to position [1574, 0]
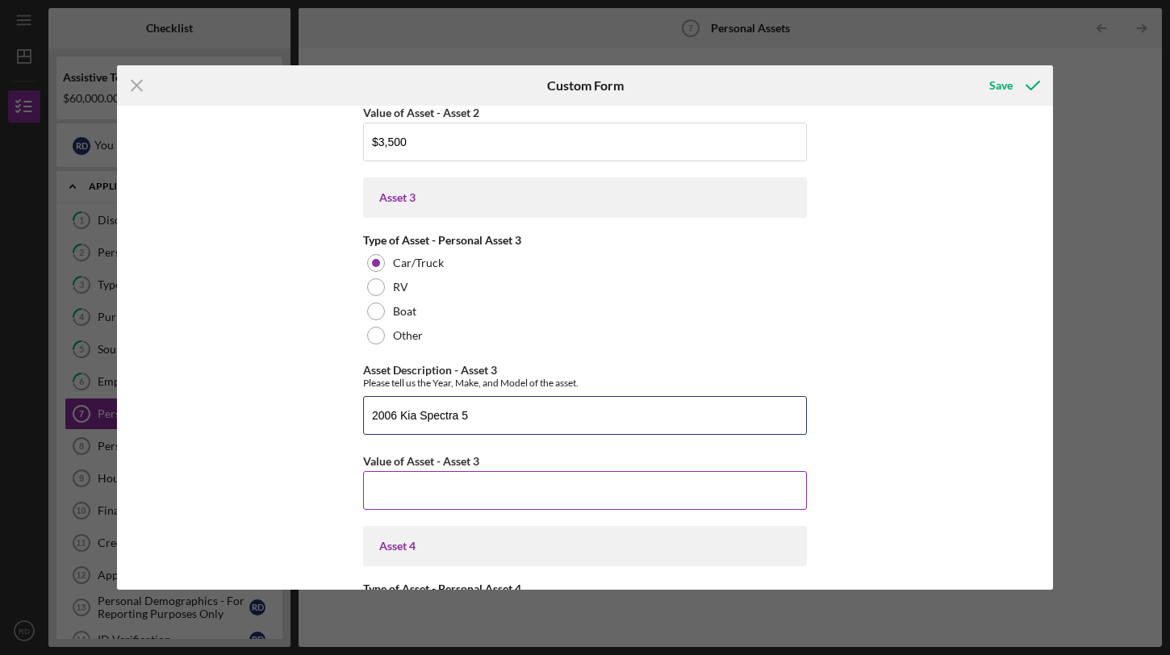
type input "2006 Kia Spectra 5"
click at [421, 483] on input "Value of Asset - Asset 3" at bounding box center [585, 490] width 444 height 39
type input "$3"
type input "$5"
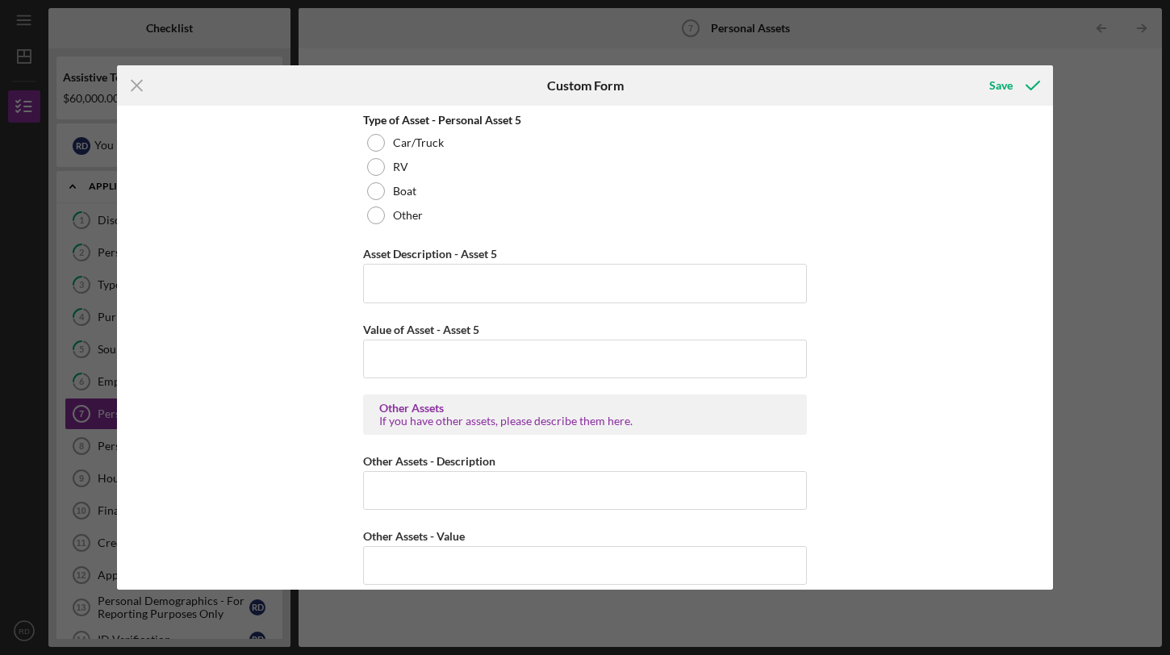
scroll to position [2399, 0]
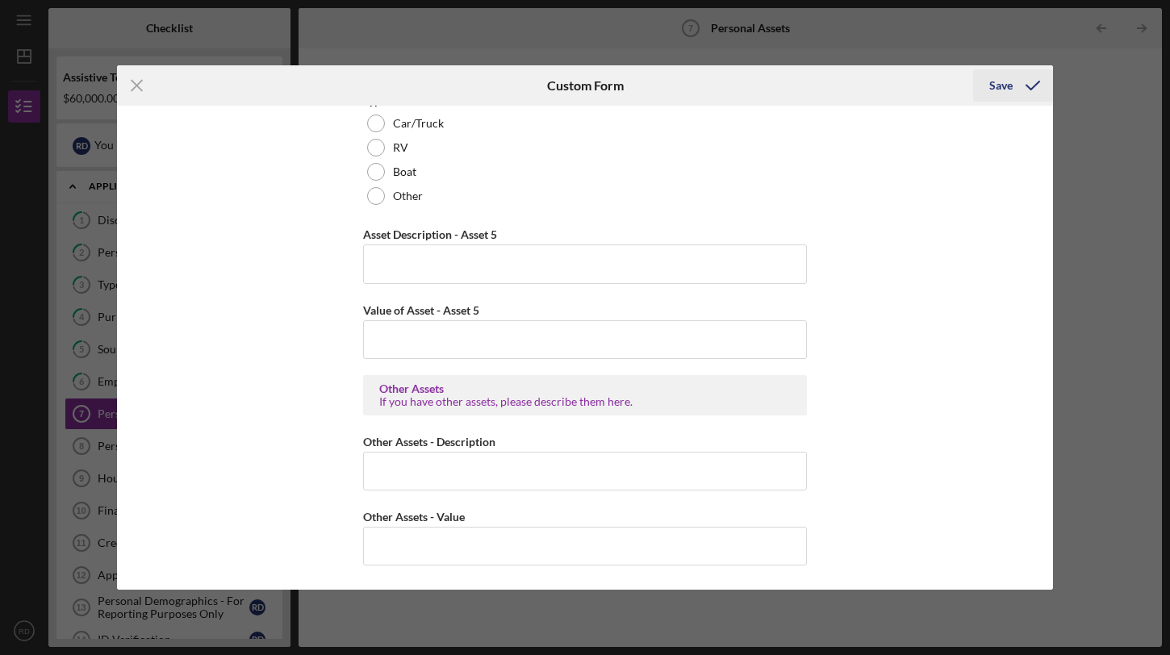
type input "$600"
click at [1016, 88] on icon "submit" at bounding box center [1033, 85] width 40 height 40
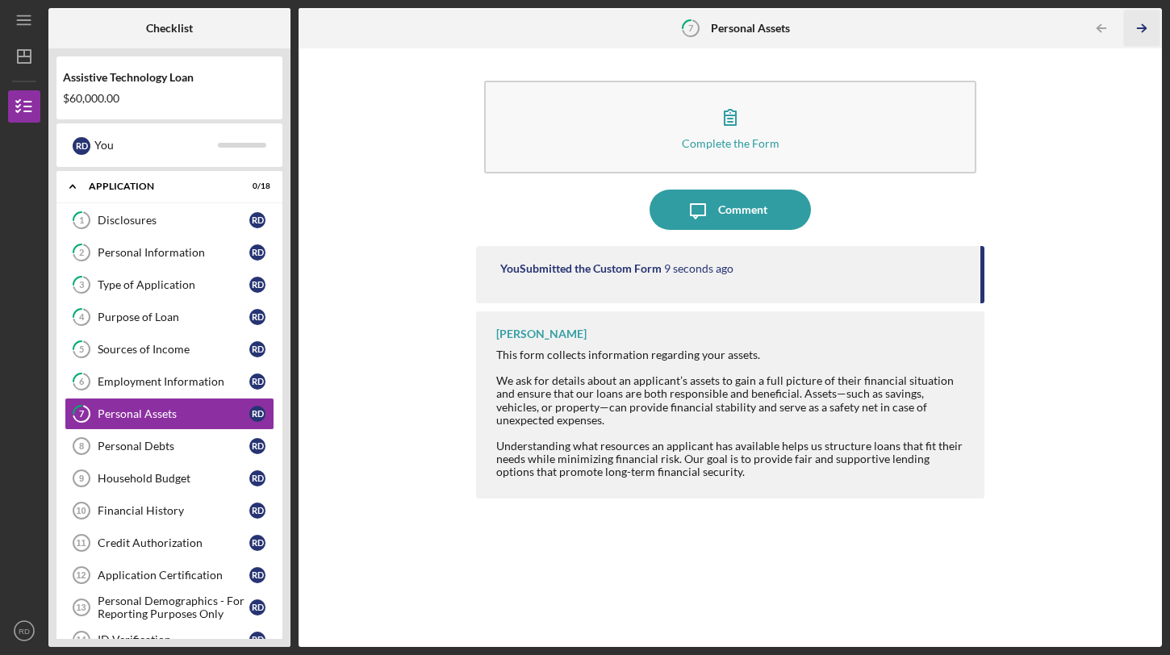
click at [1130, 34] on icon "Icon/Table Pagination Arrow" at bounding box center [1142, 28] width 36 height 36
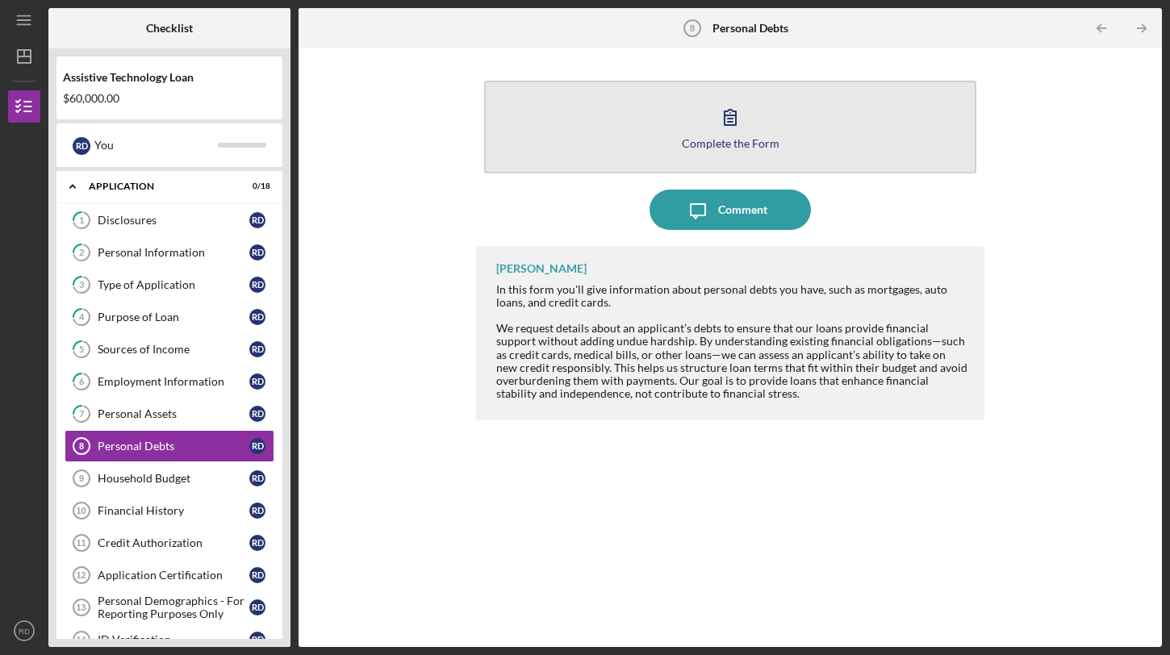
click at [872, 132] on button "Complete the Form Form" at bounding box center [730, 127] width 492 height 93
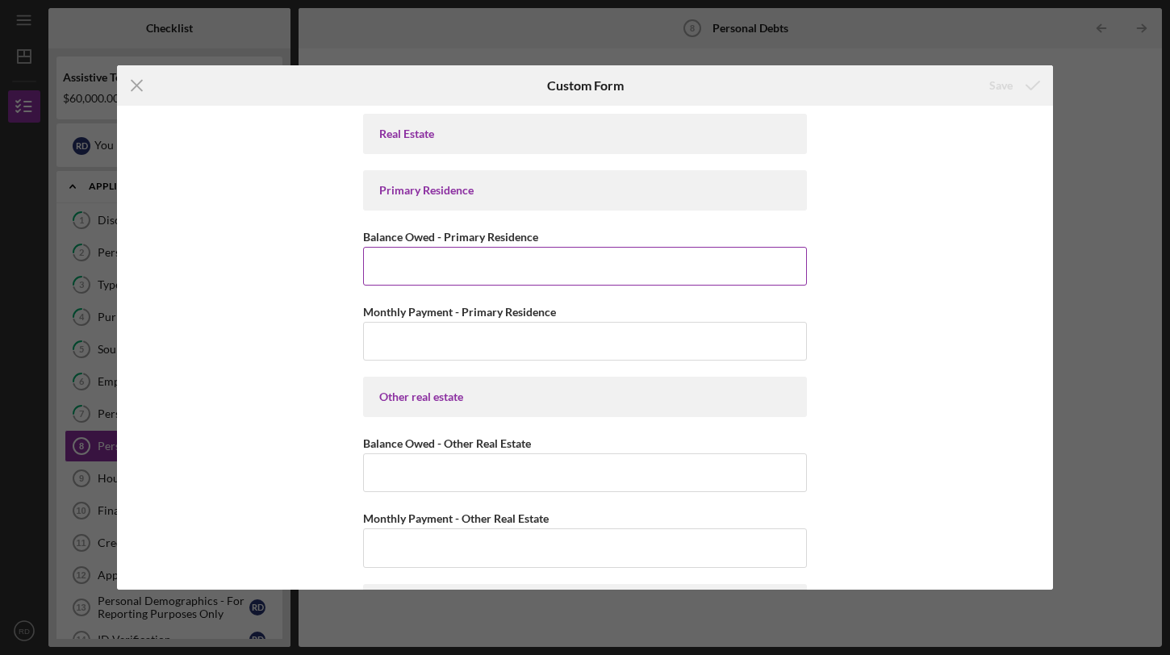
click at [485, 267] on input "Balance Owed - Primary Residence" at bounding box center [585, 266] width 444 height 39
type input "$181,000"
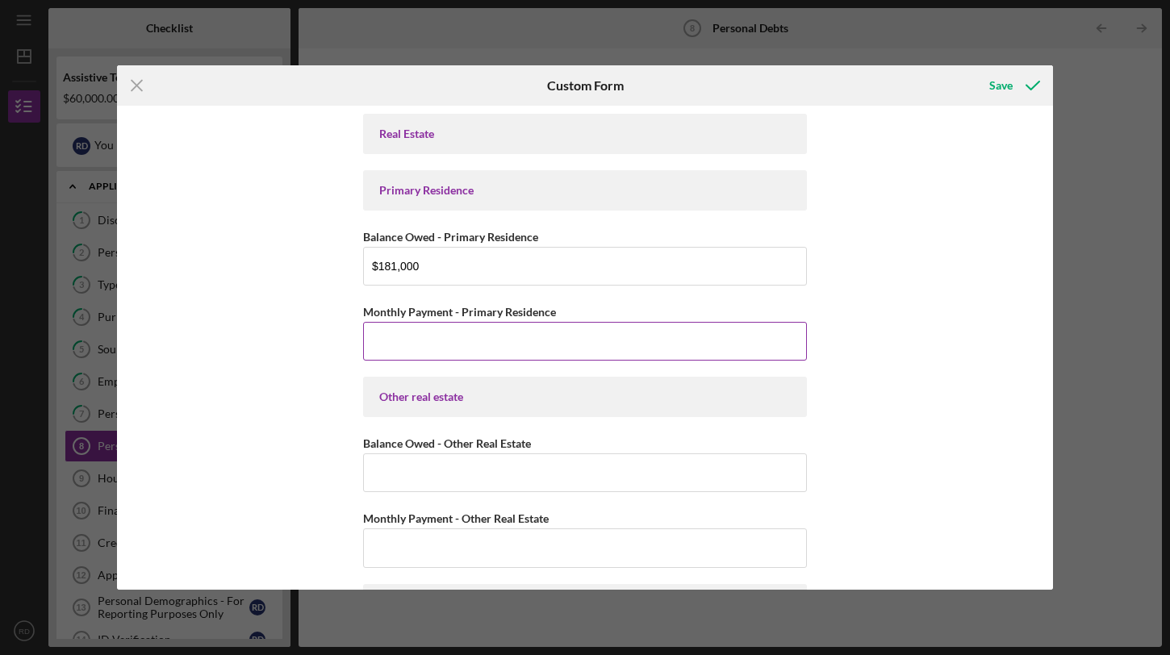
click at [498, 337] on input "Monthly Payment - Primary Residence" at bounding box center [585, 341] width 444 height 39
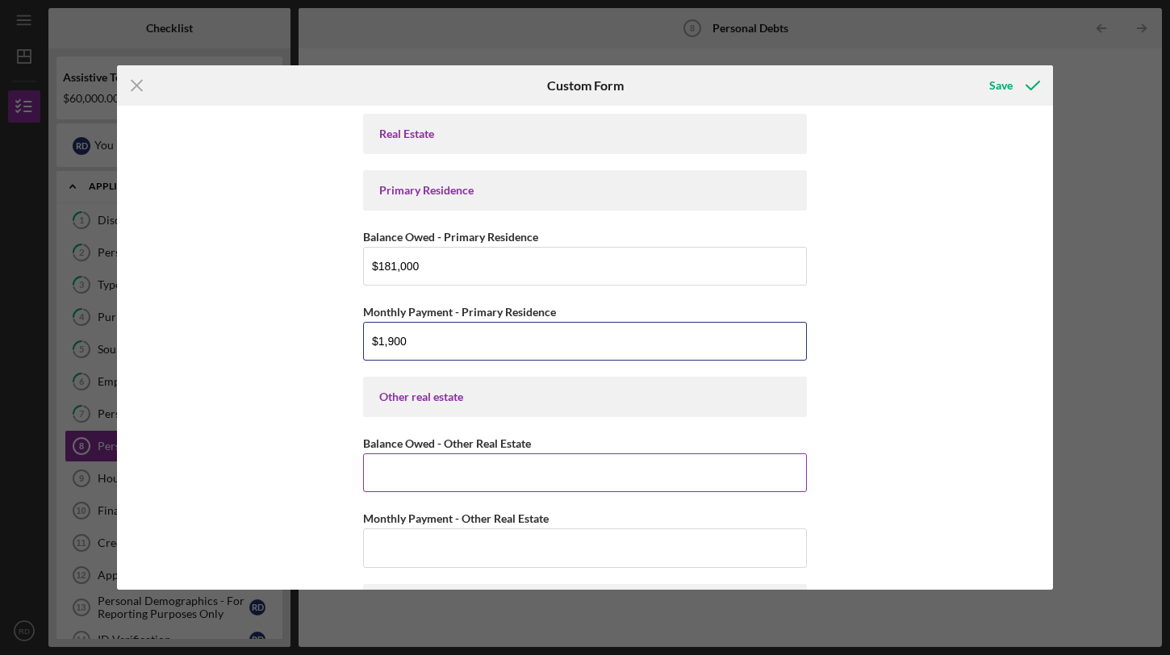
type input "$1,900"
click at [490, 463] on input "Balance Owed - Other Real Estate" at bounding box center [585, 472] width 444 height 39
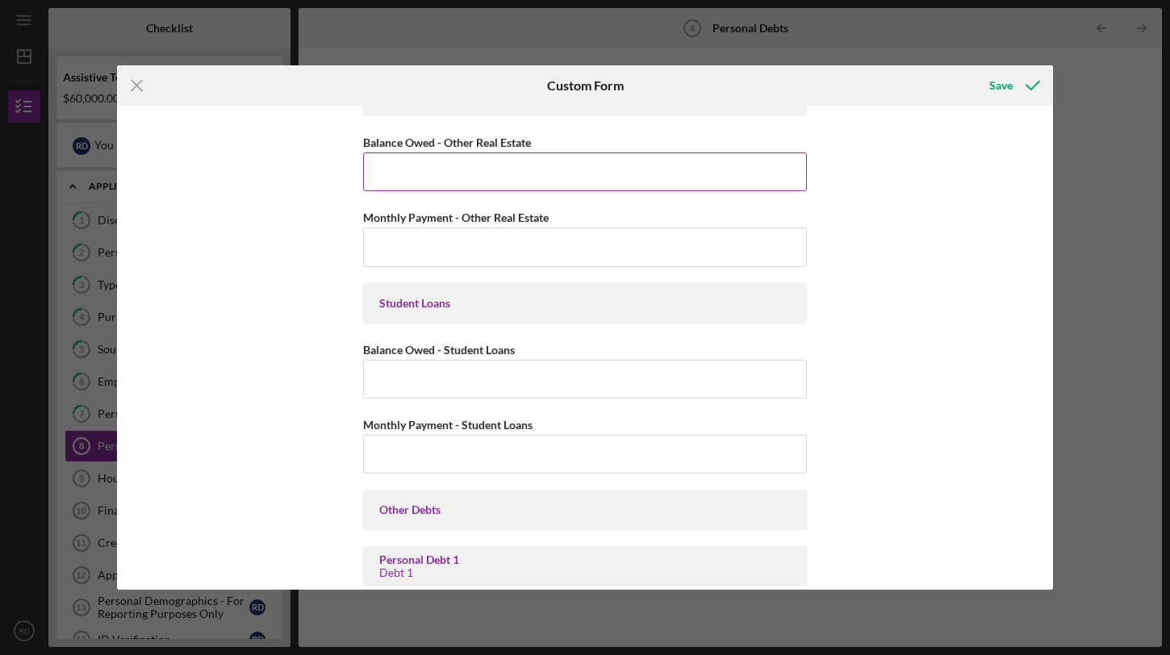
scroll to position [306, 0]
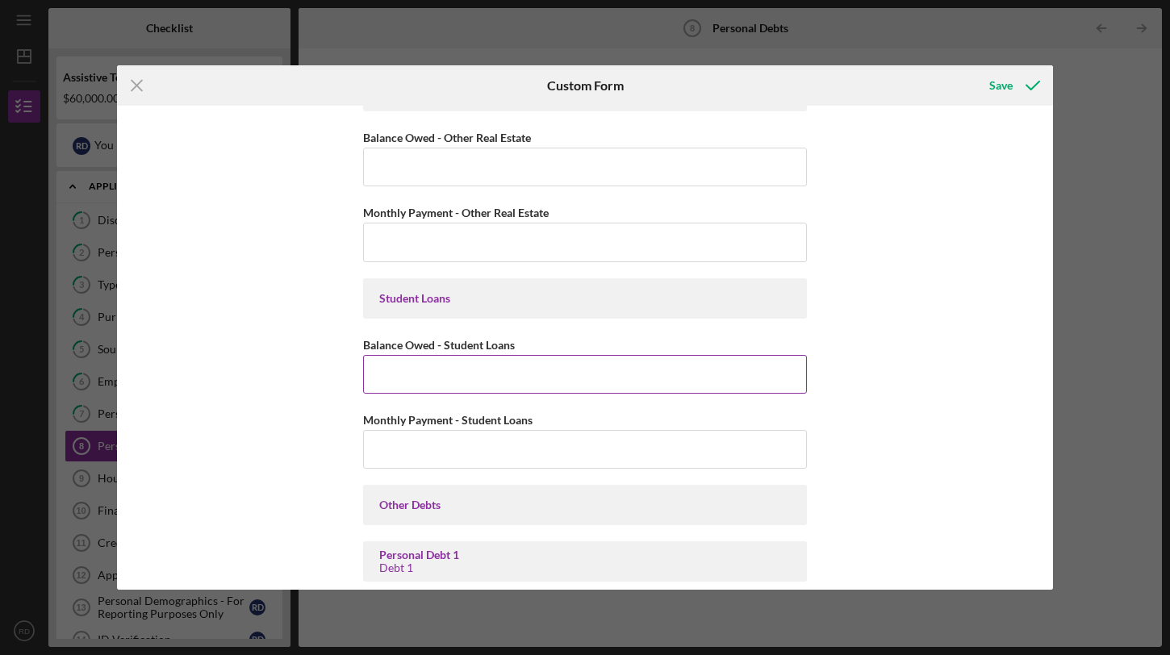
click at [502, 359] on input "Balance Owed - Student Loans" at bounding box center [585, 374] width 444 height 39
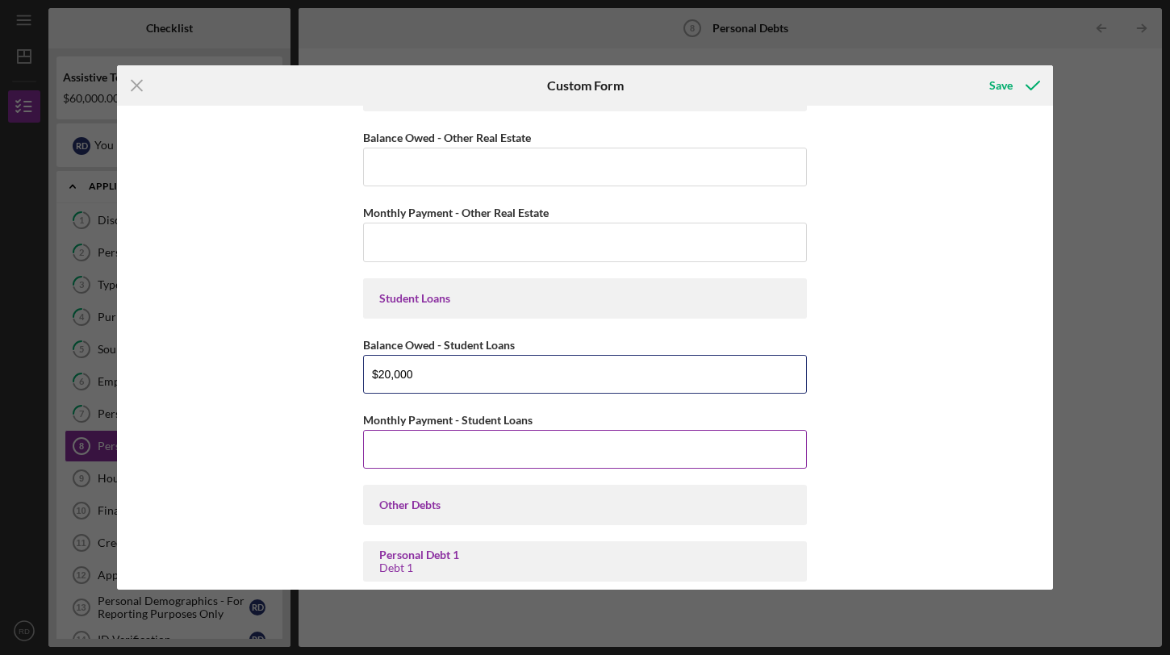
type input "$20,000"
click at [497, 446] on input "Monthly Payment - Student Loans" at bounding box center [585, 449] width 444 height 39
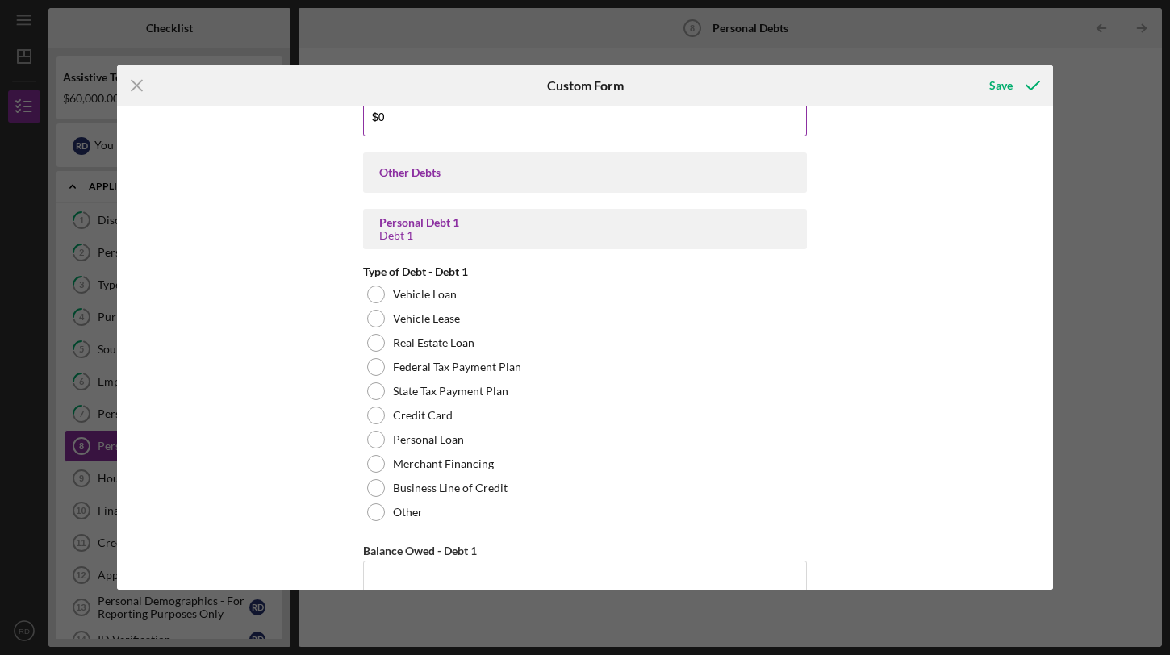
scroll to position [639, 0]
type input "$0"
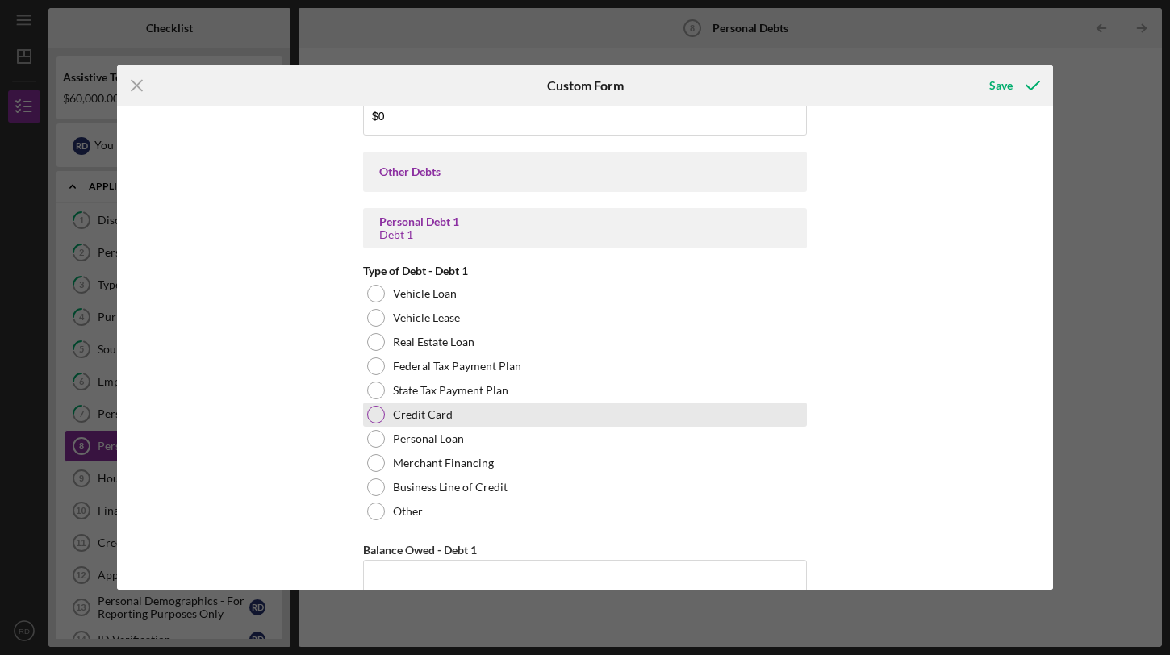
click at [374, 413] on div at bounding box center [376, 415] width 18 height 18
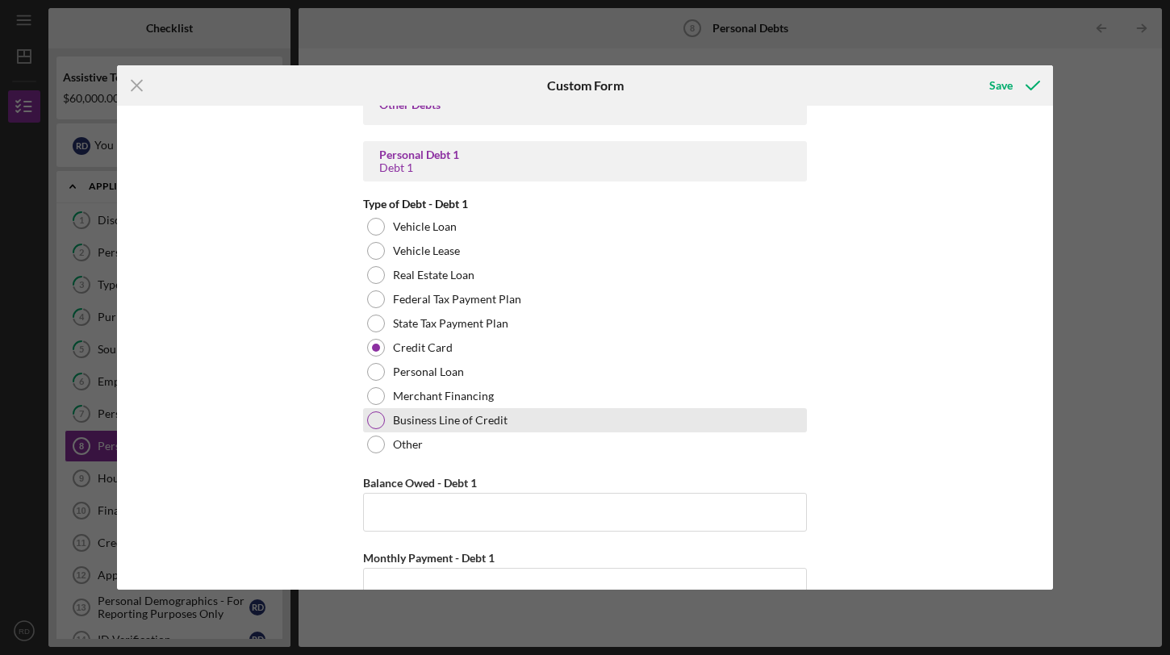
scroll to position [707, 0]
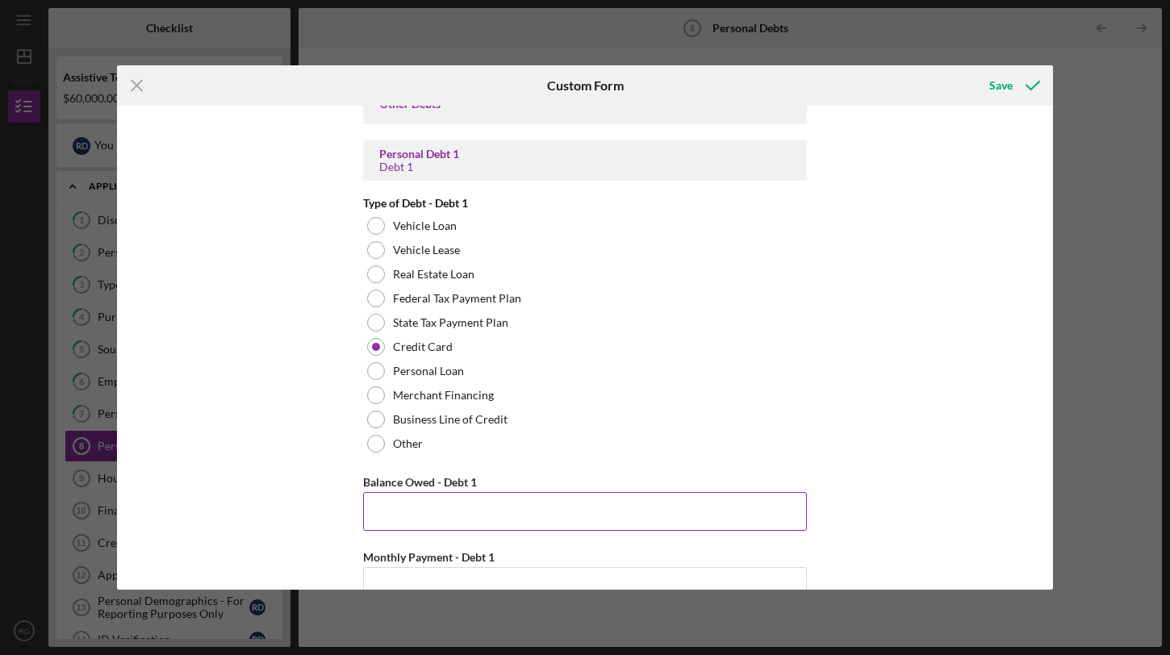
click at [577, 499] on input "Balance Owed - Debt 1" at bounding box center [585, 511] width 444 height 39
type input "$20,000"
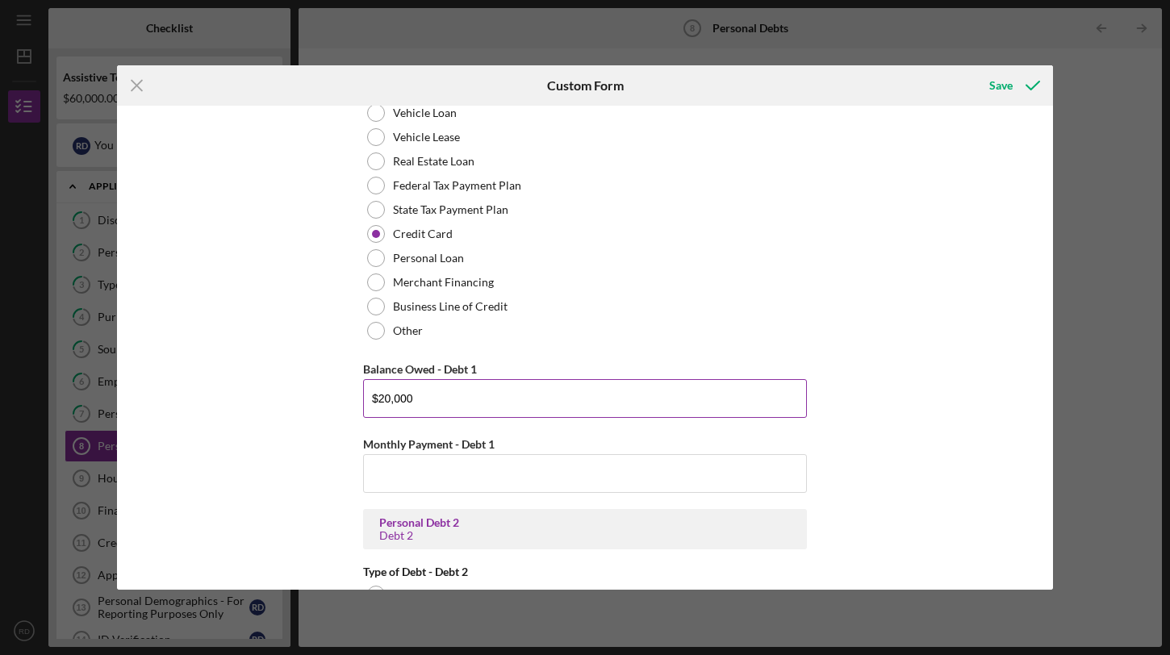
scroll to position [821, 0]
drag, startPoint x: 456, startPoint y: 401, endPoint x: 338, endPoint y: 400, distance: 117.8
click at [338, 400] on div "Real Estate Primary Residence Balance Owed - Primary Residence $181,000 Monthly…" at bounding box center [585, 348] width 936 height 484
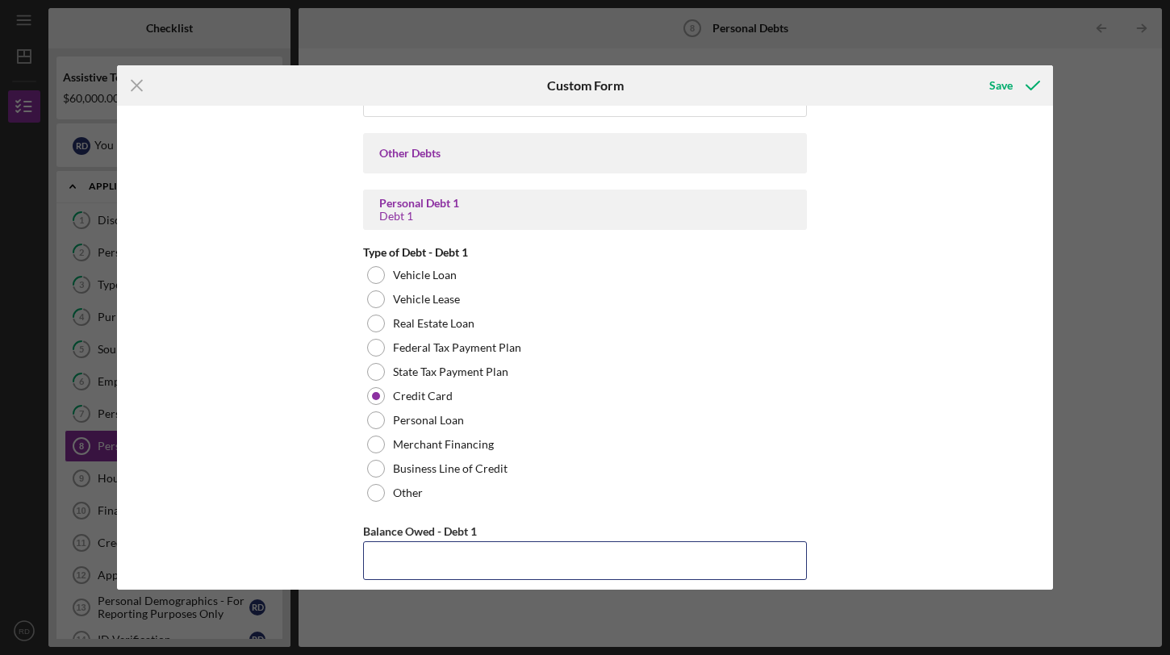
scroll to position [661, 0]
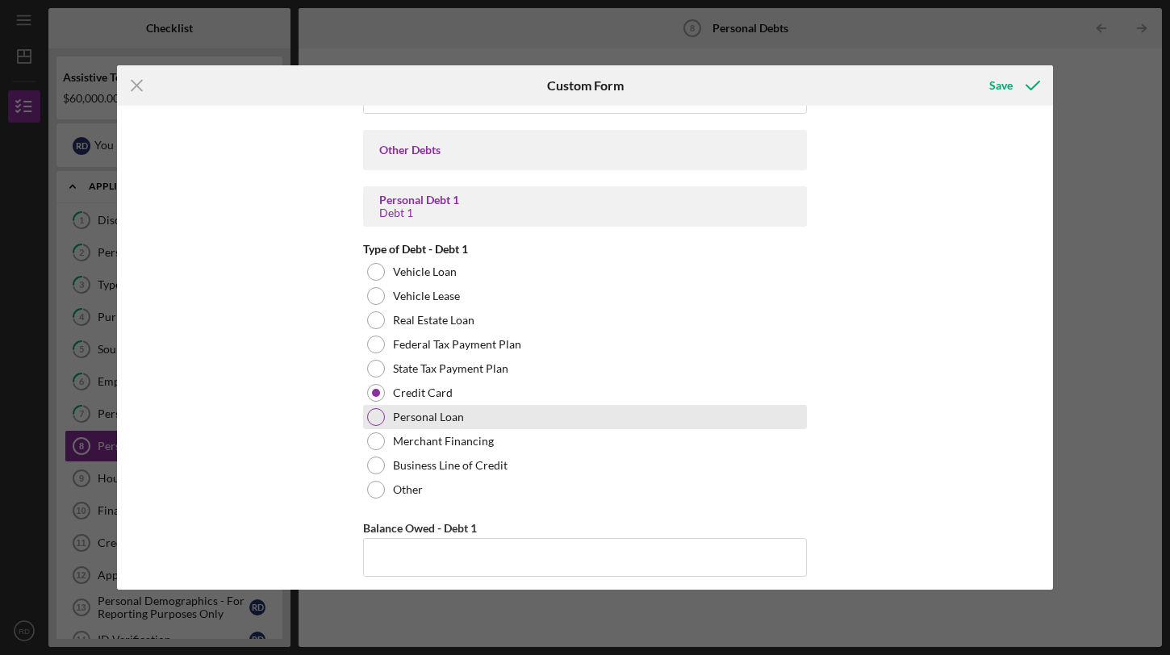
click at [375, 418] on div at bounding box center [376, 417] width 18 height 18
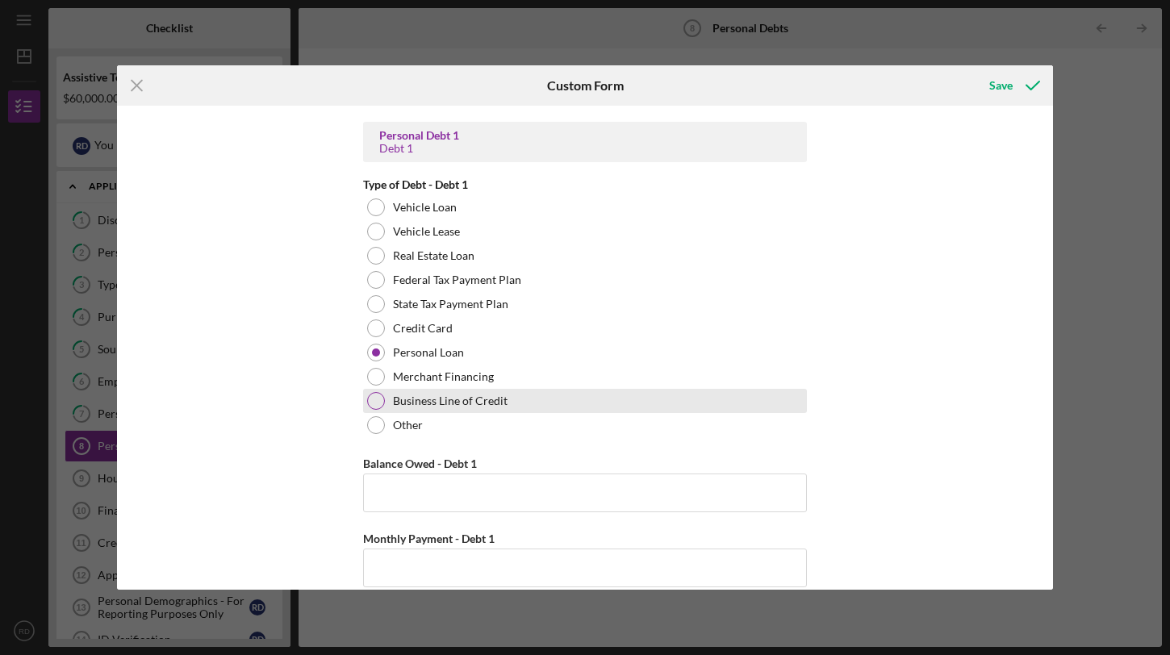
scroll to position [729, 0]
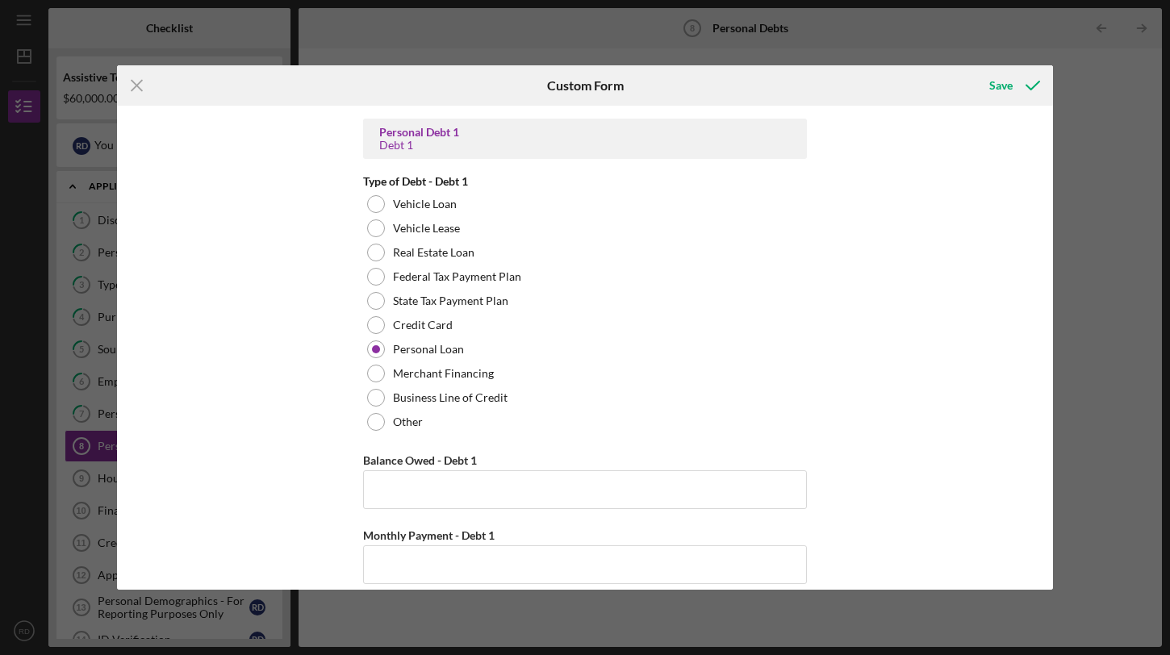
click at [395, 427] on label "Other" at bounding box center [408, 422] width 30 height 13
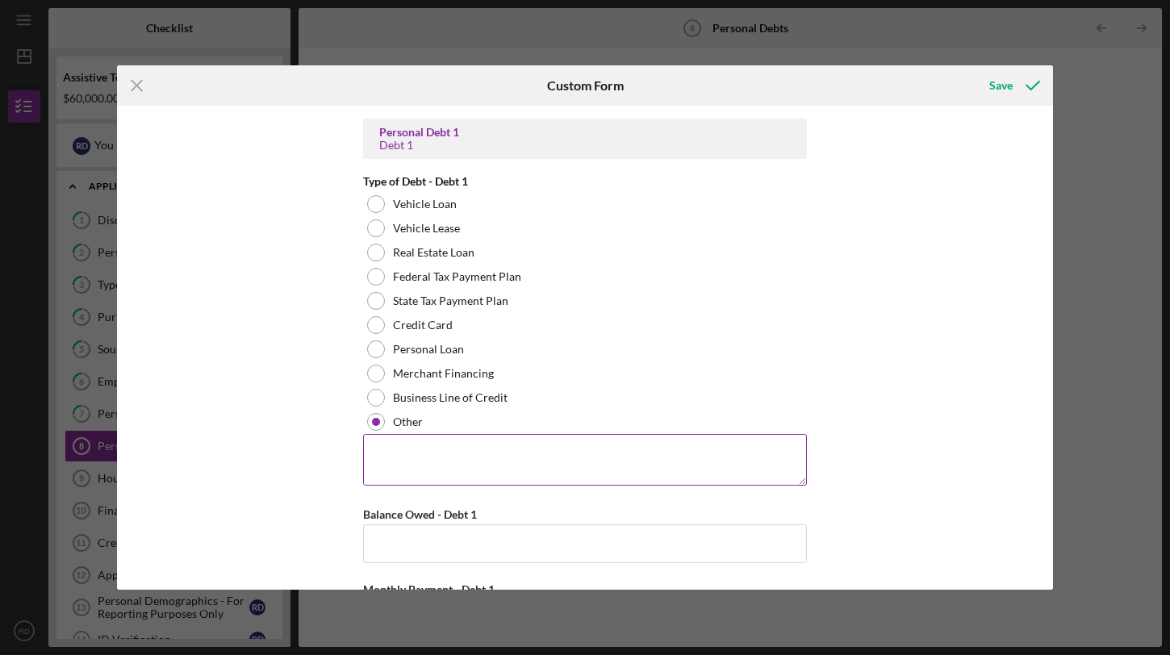
click at [441, 450] on textarea at bounding box center [585, 460] width 444 height 52
click at [376, 420] on div at bounding box center [376, 422] width 8 height 8
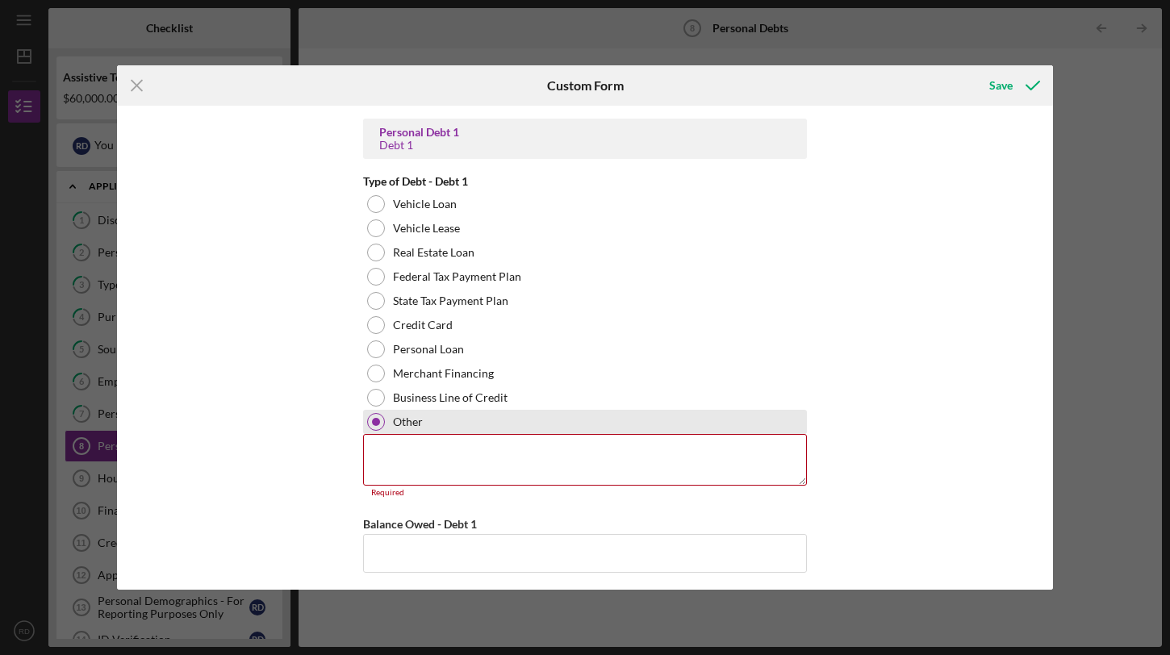
click at [376, 420] on div at bounding box center [376, 422] width 8 height 8
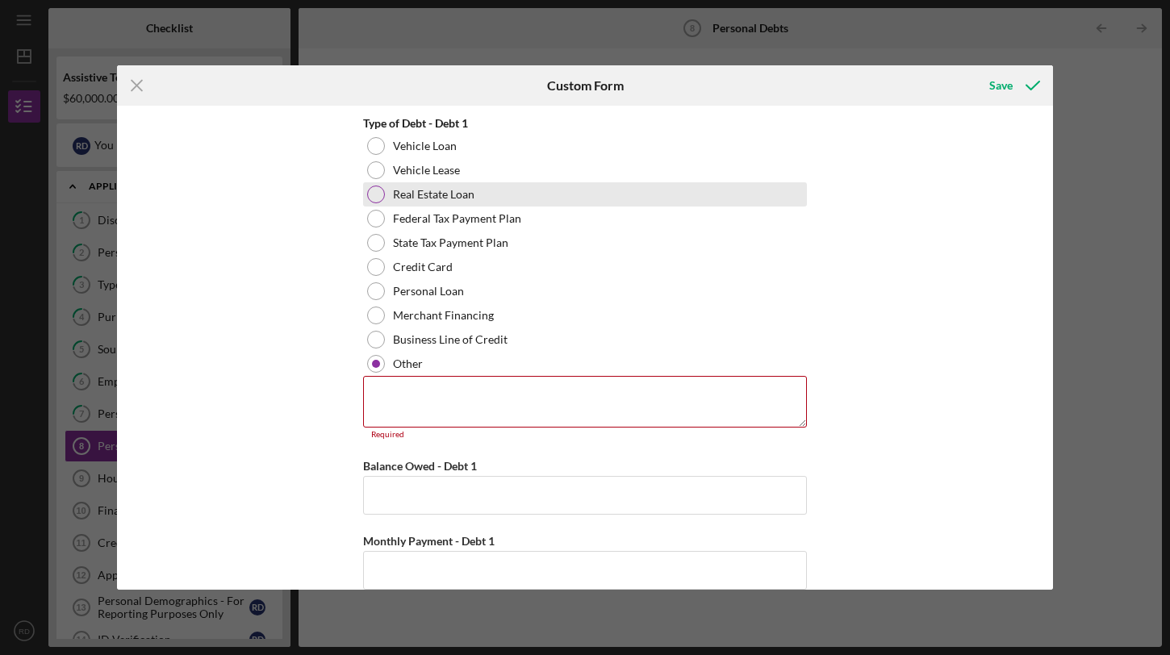
scroll to position [792, 0]
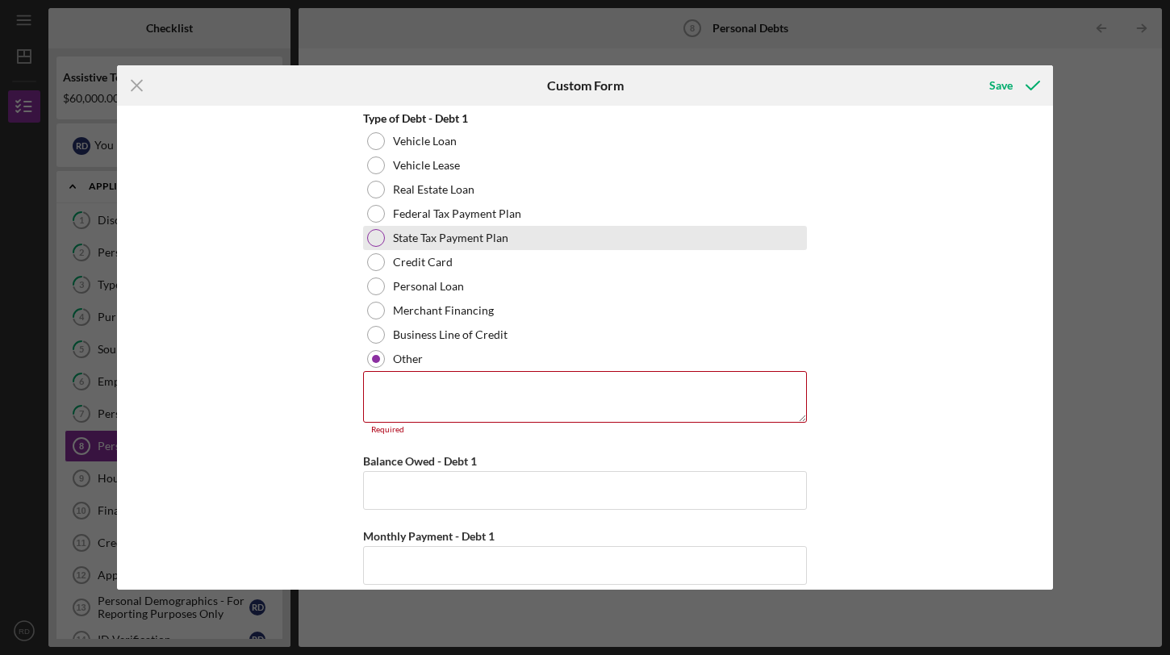
click at [378, 245] on div "State Tax Payment Plan" at bounding box center [585, 238] width 444 height 24
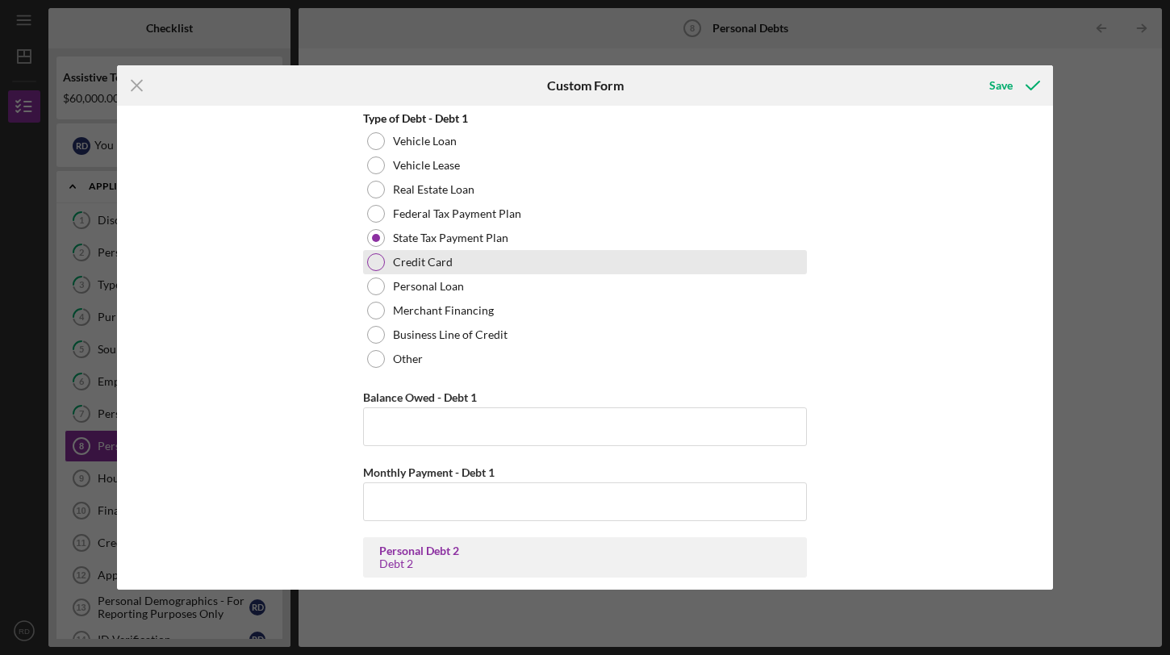
click at [375, 262] on div at bounding box center [376, 262] width 18 height 18
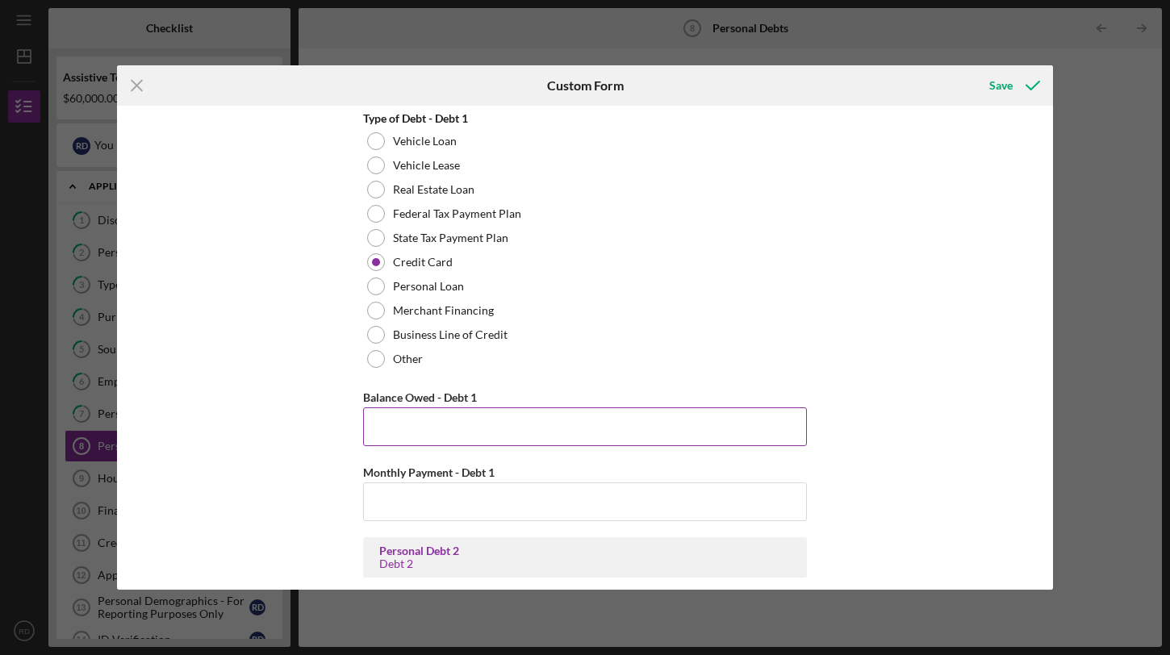
click at [427, 424] on input "Balance Owed - Debt 1" at bounding box center [585, 426] width 444 height 39
type input "$2"
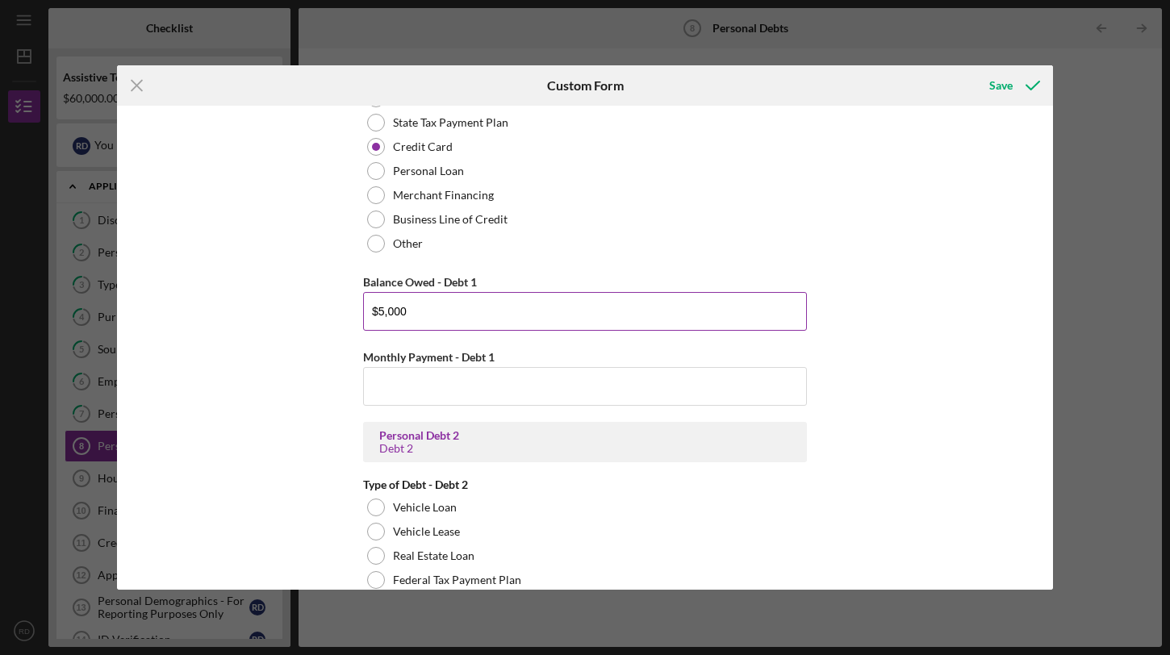
scroll to position [917, 0]
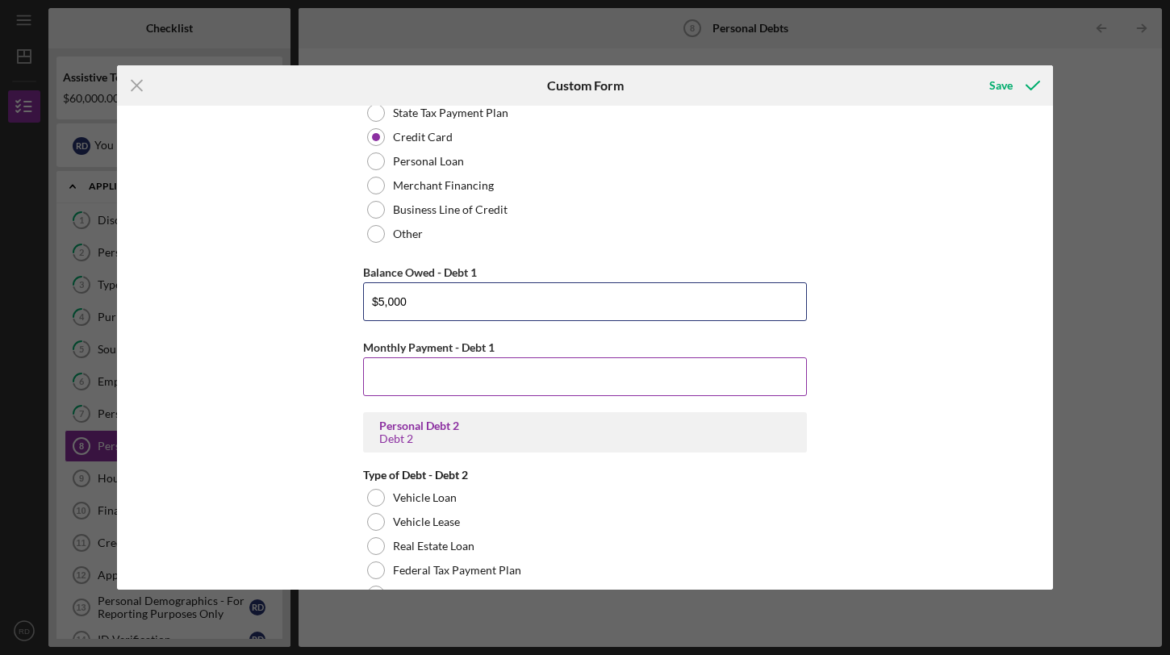
type input "$5,000"
click at [561, 358] on input "Monthly Payment - Debt 1" at bounding box center [585, 376] width 444 height 39
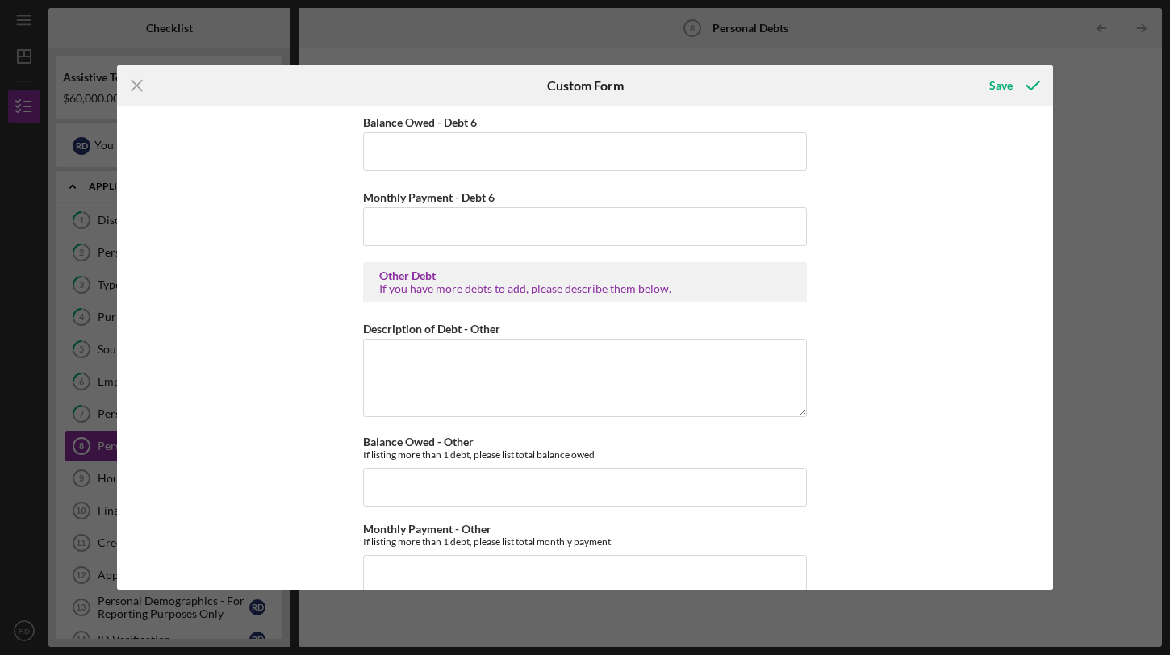
scroll to position [3504, 0]
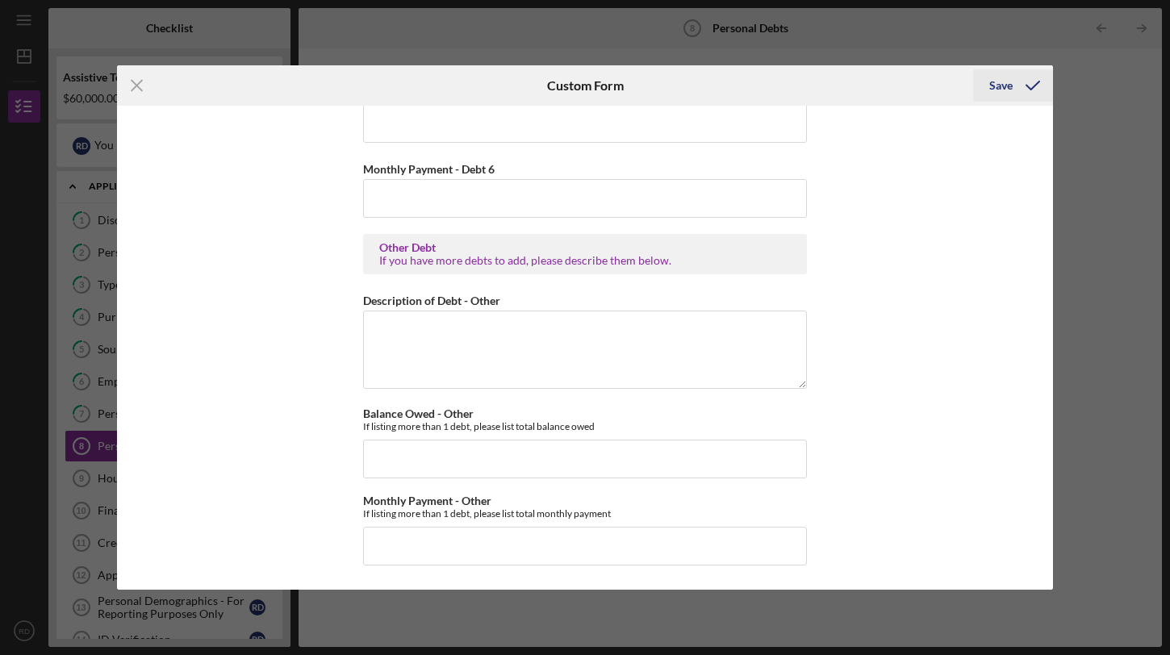
type input "$100"
click at [1004, 86] on div "Save" at bounding box center [1000, 85] width 23 height 32
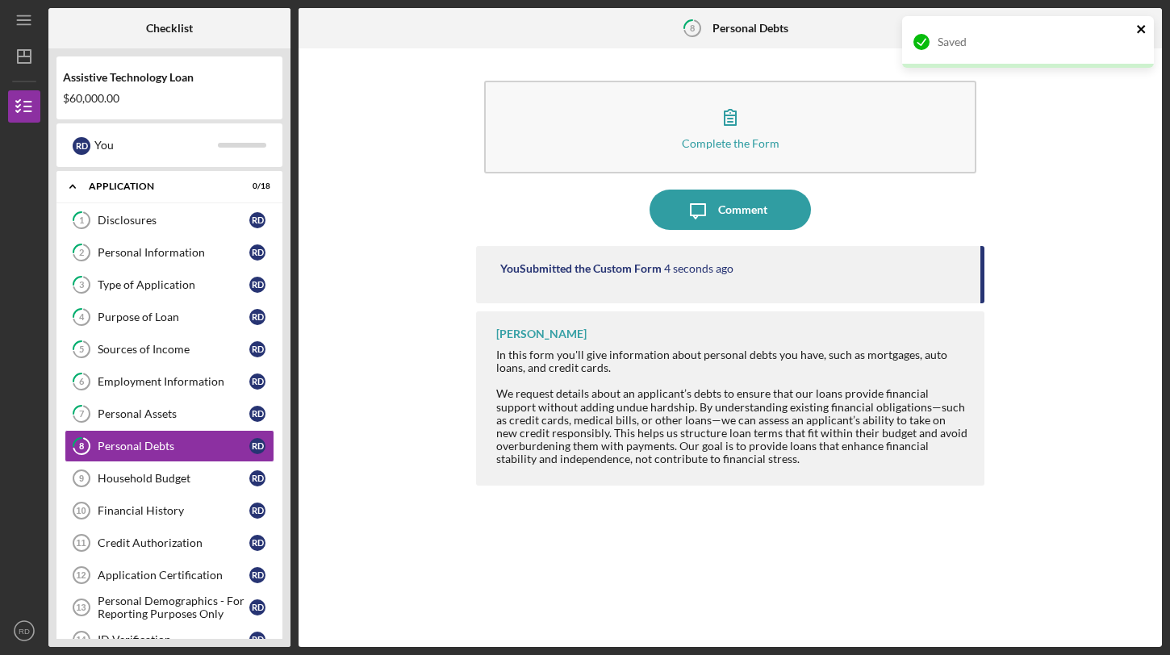
click at [1144, 30] on icon "close" at bounding box center [1141, 29] width 11 height 13
click at [1144, 19] on div "Saved" at bounding box center [1028, 16] width 258 height 6
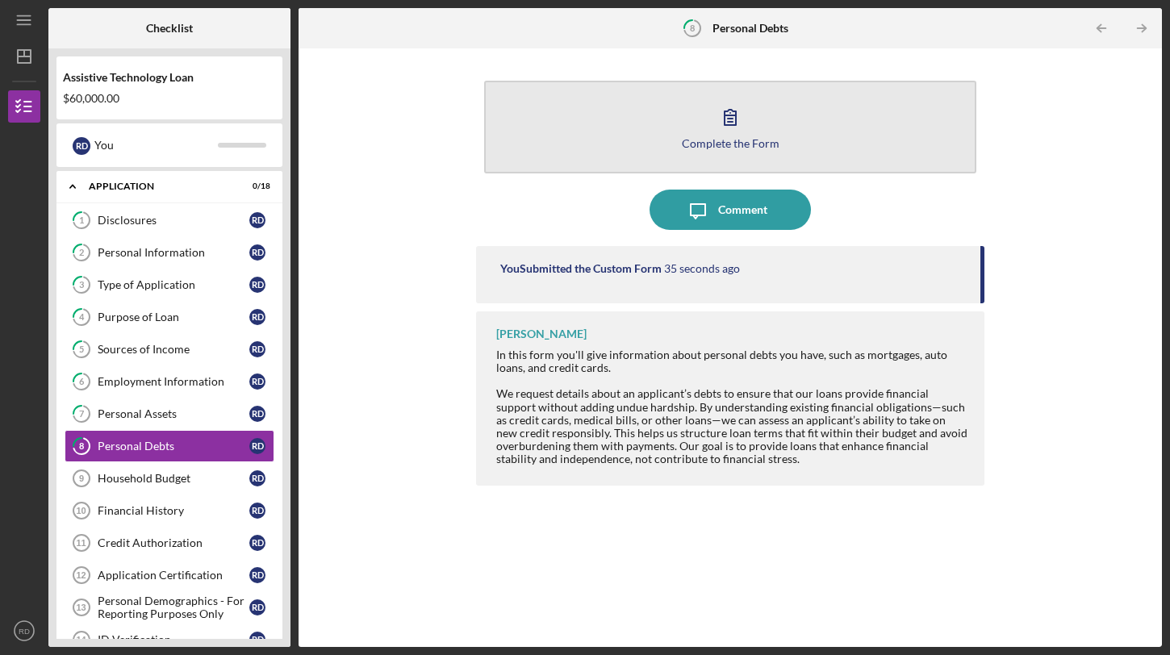
click at [814, 134] on button "Complete the Form Form" at bounding box center [730, 127] width 492 height 93
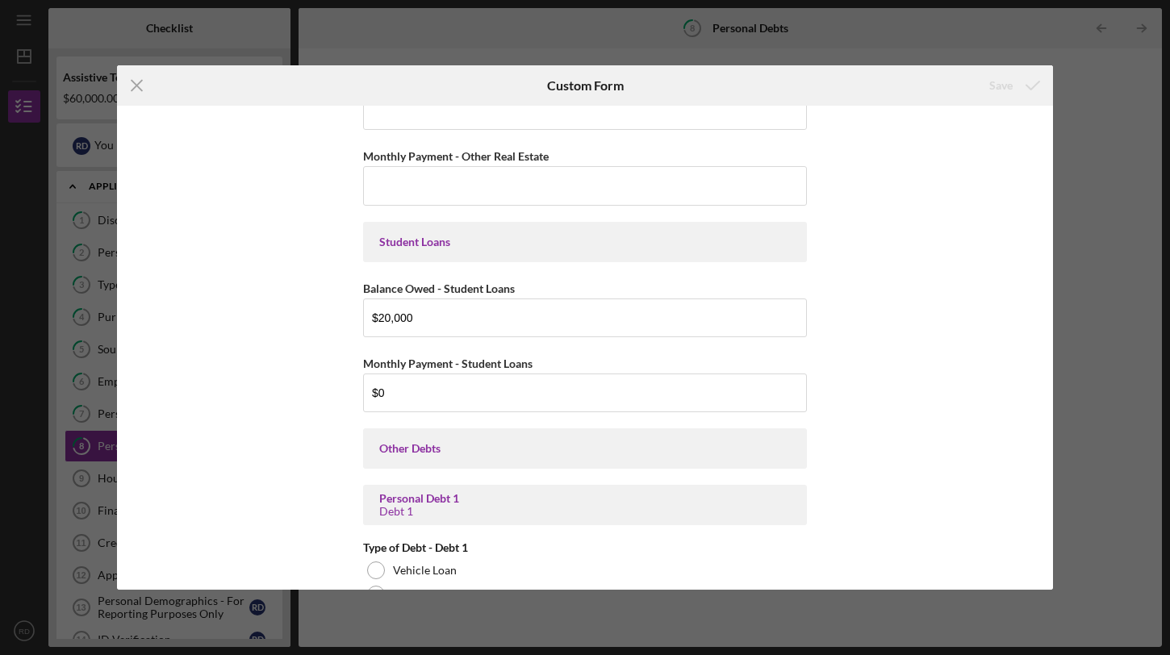
scroll to position [361, 0]
click at [133, 81] on icon "Icon/Menu Close" at bounding box center [137, 85] width 40 height 40
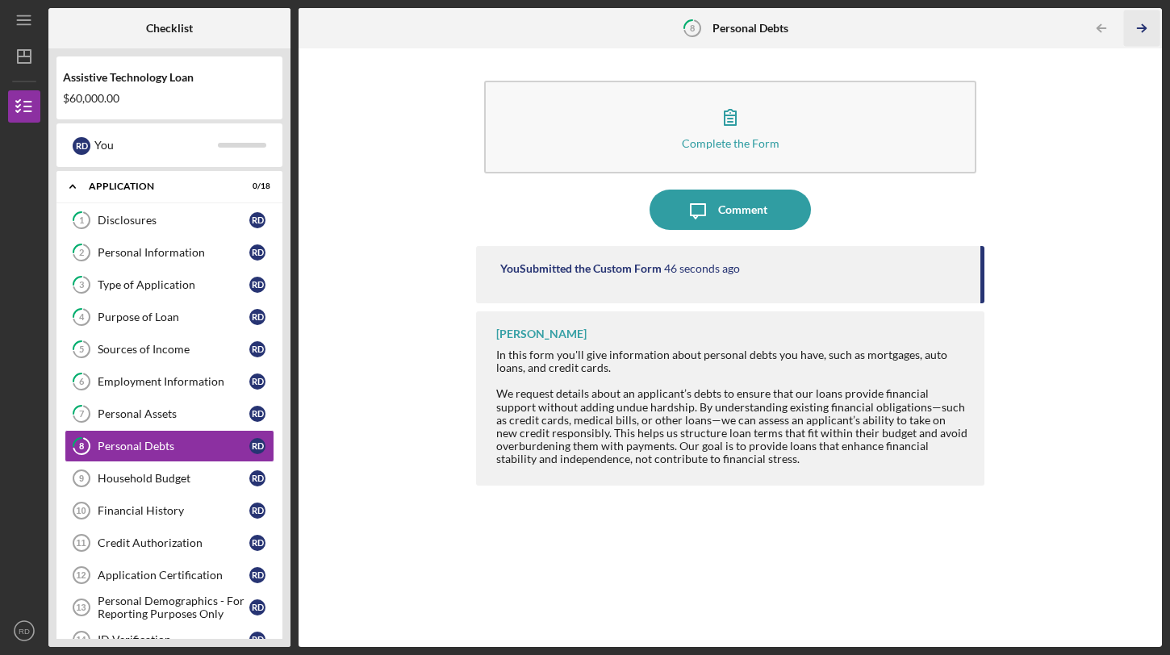
click at [1137, 32] on icon "Icon/Table Pagination Arrow" at bounding box center [1142, 28] width 36 height 36
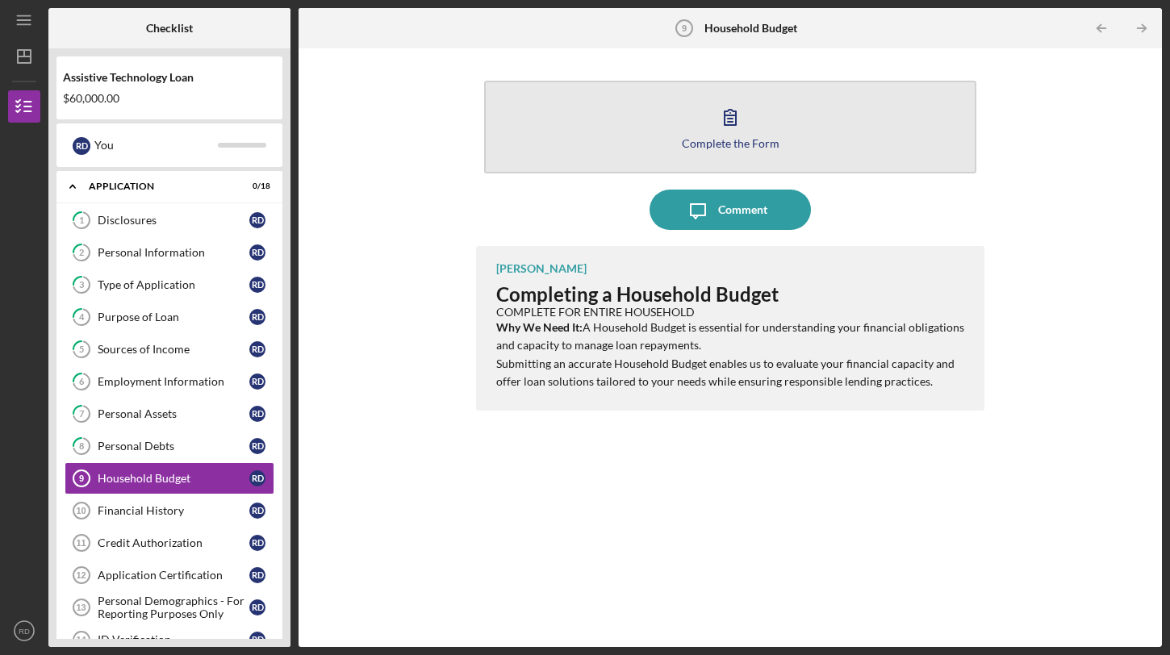
click at [779, 111] on button "Complete the Form Form" at bounding box center [730, 127] width 492 height 93
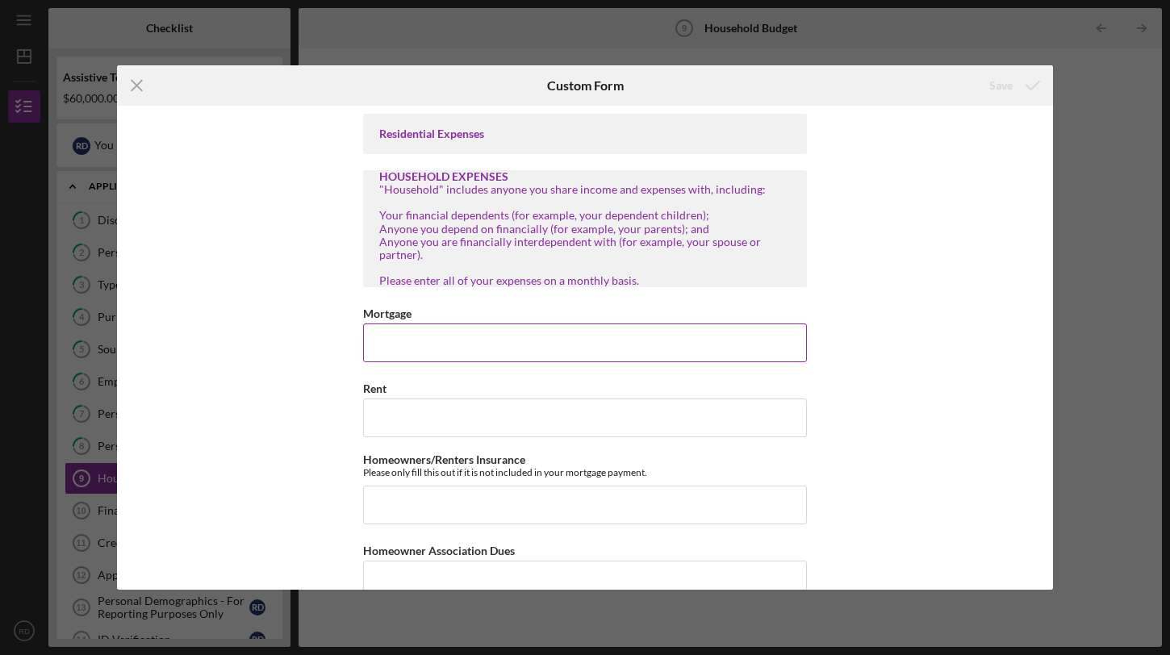
click at [466, 343] on input "Mortgage" at bounding box center [585, 343] width 444 height 39
type input "$1,900"
click at [471, 483] on div "Homeowners/Renters Insurance Please only fill this out if it is not included in…" at bounding box center [585, 488] width 444 height 71
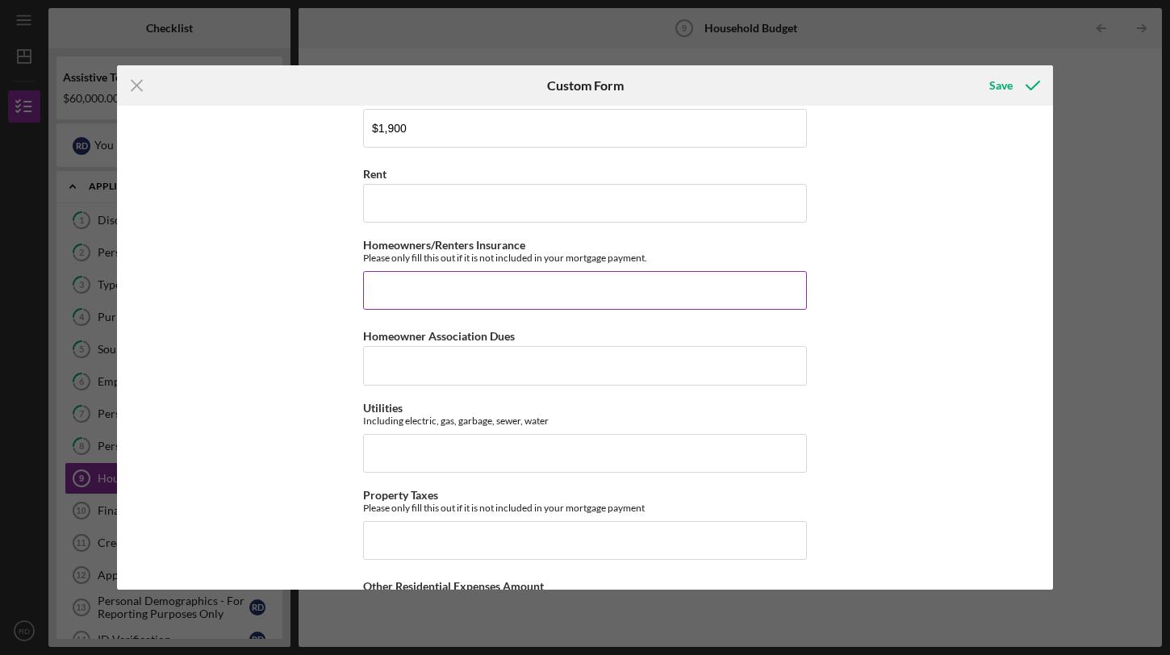
scroll to position [216, 0]
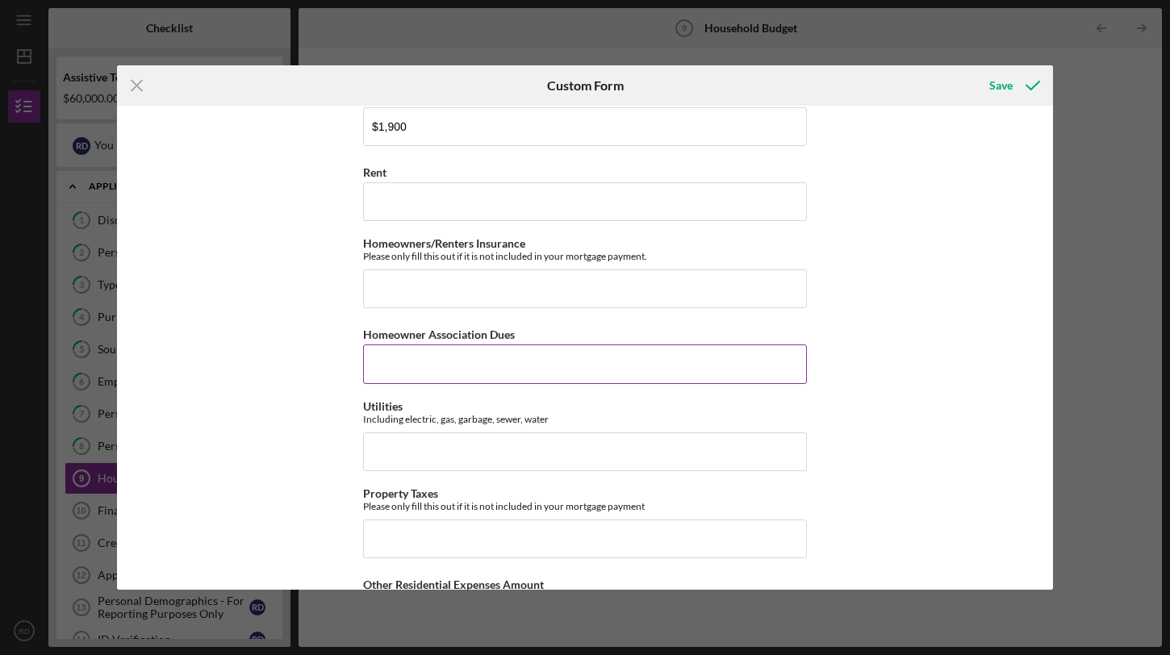
click at [508, 378] on input "Homeowner Association Dues" at bounding box center [585, 364] width 444 height 39
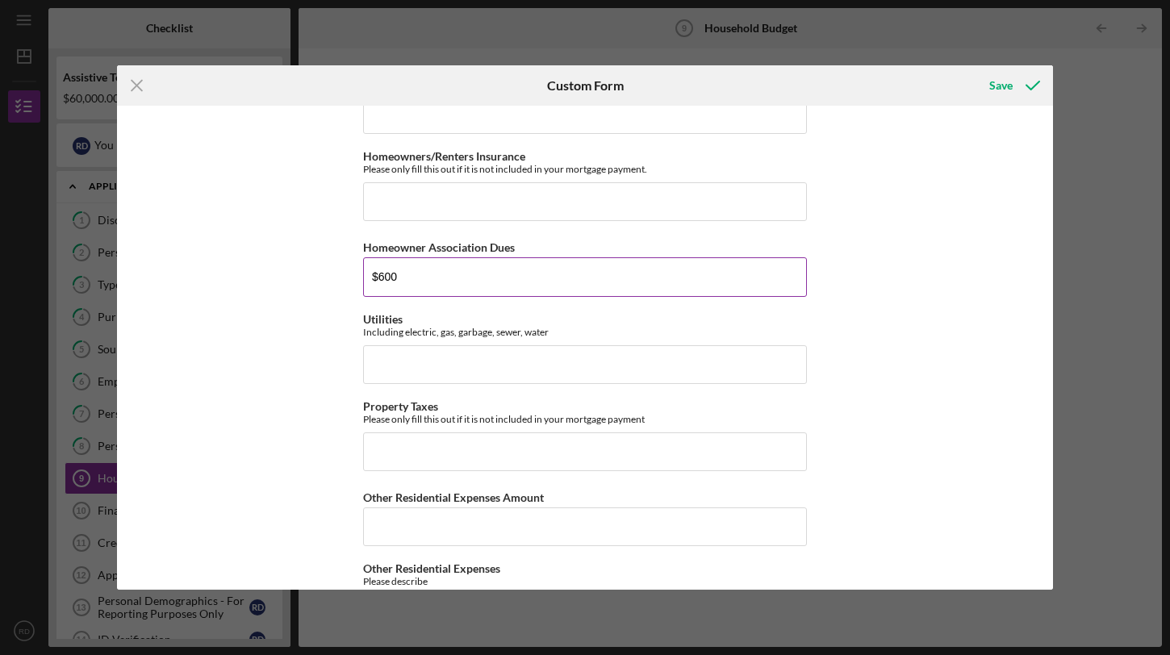
scroll to position [304, 0]
type input "$600"
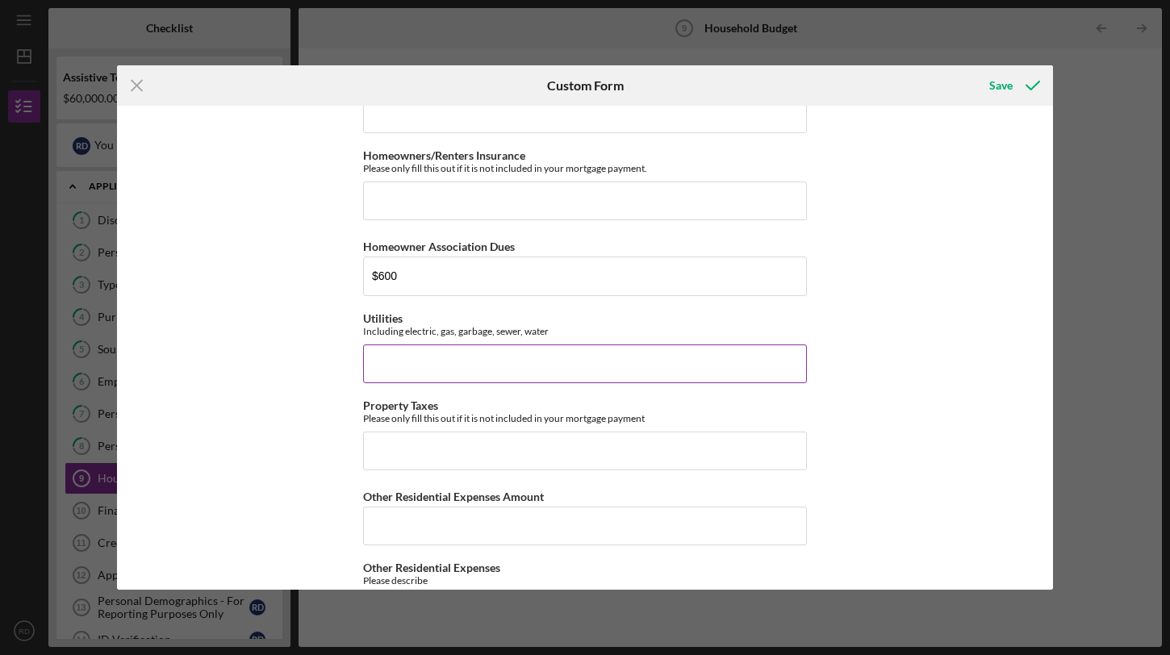
click at [562, 363] on input "Utilities" at bounding box center [585, 364] width 444 height 39
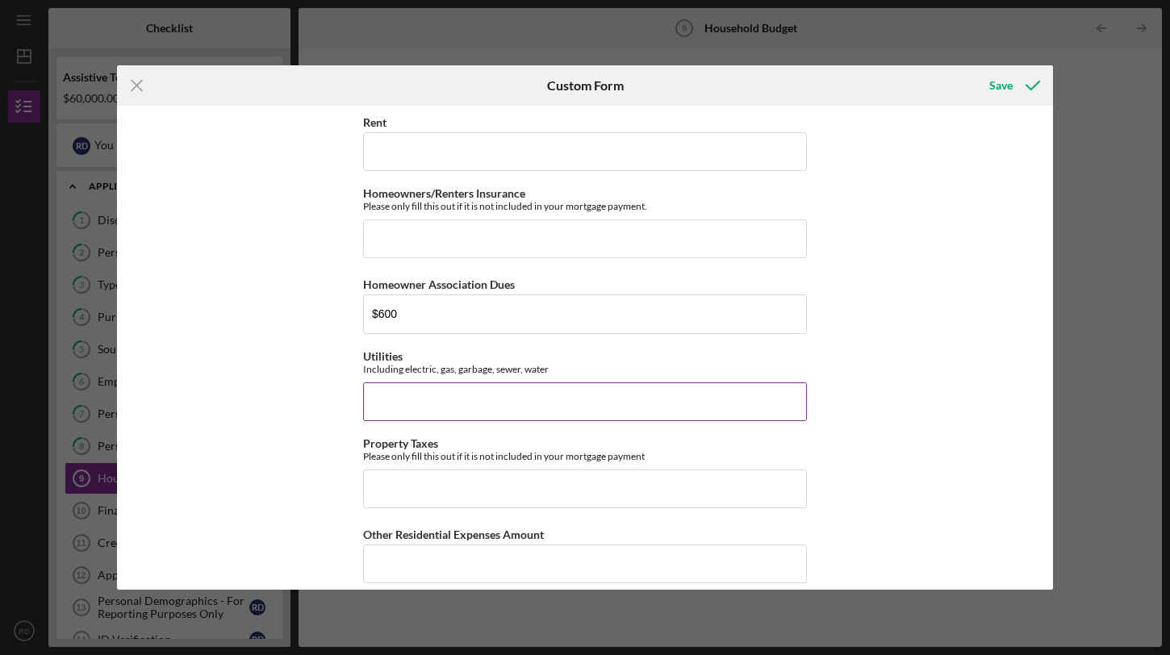
scroll to position [286, 0]
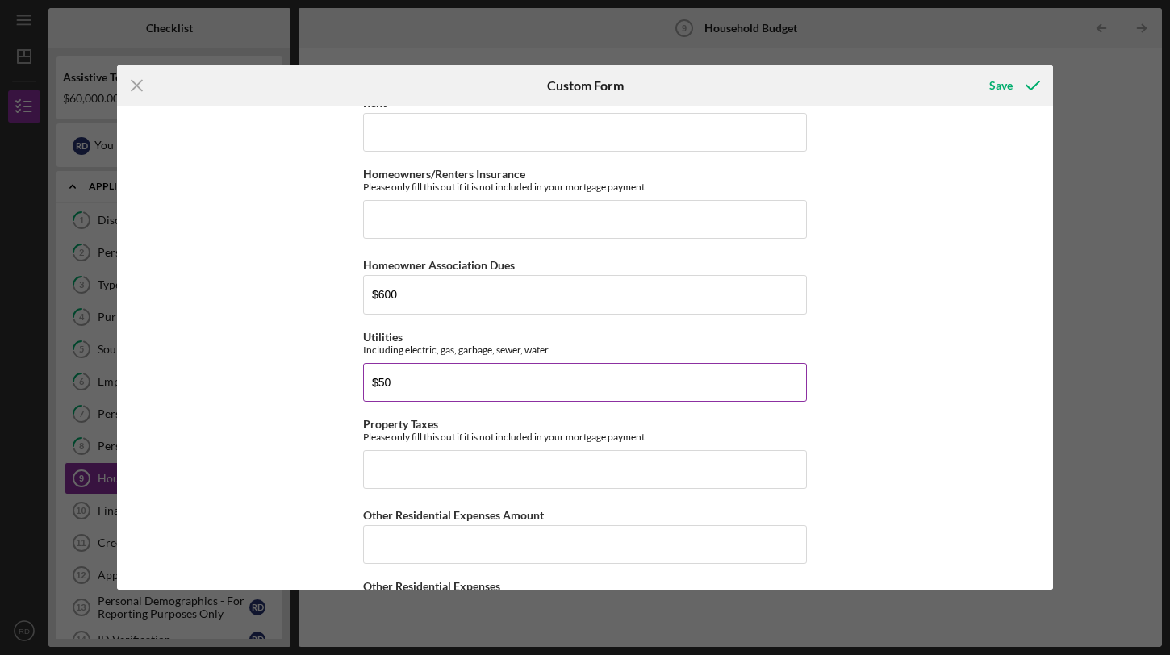
type input "$5"
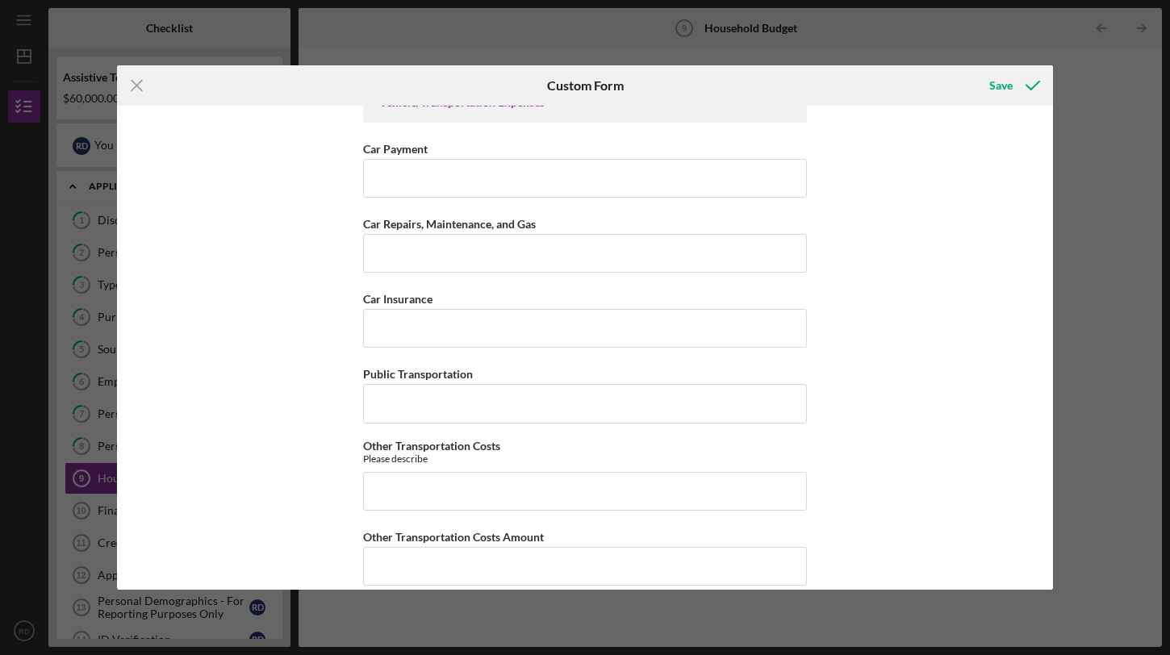
scroll to position [874, 0]
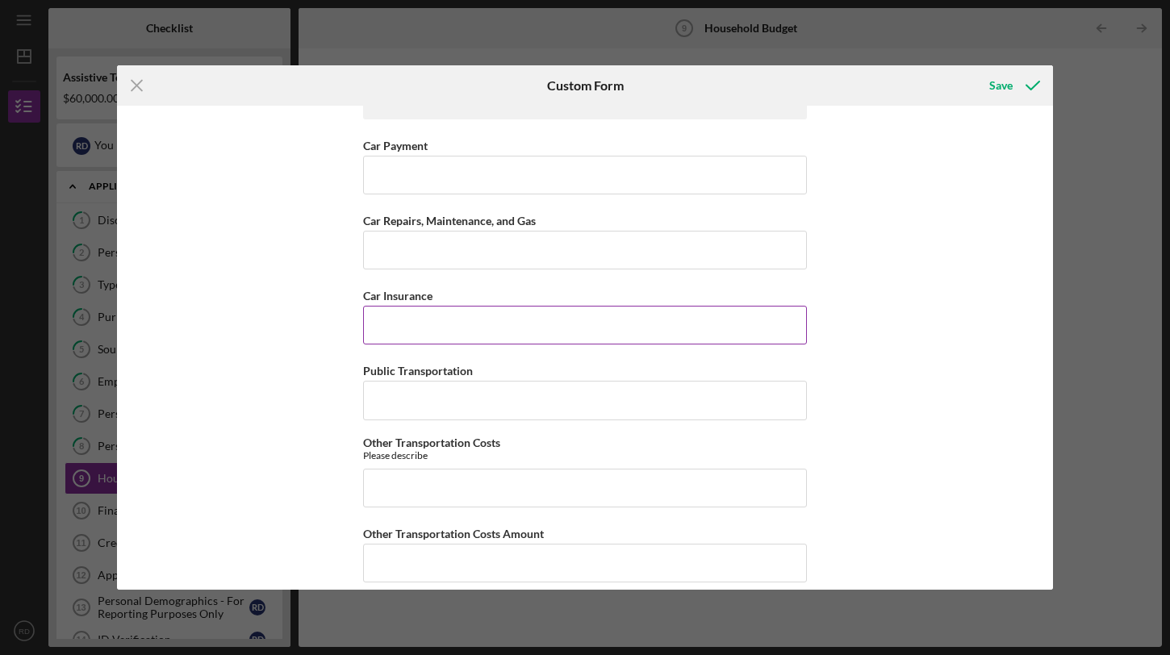
type input "$500"
click at [566, 324] on input "Car Insurance" at bounding box center [585, 325] width 444 height 39
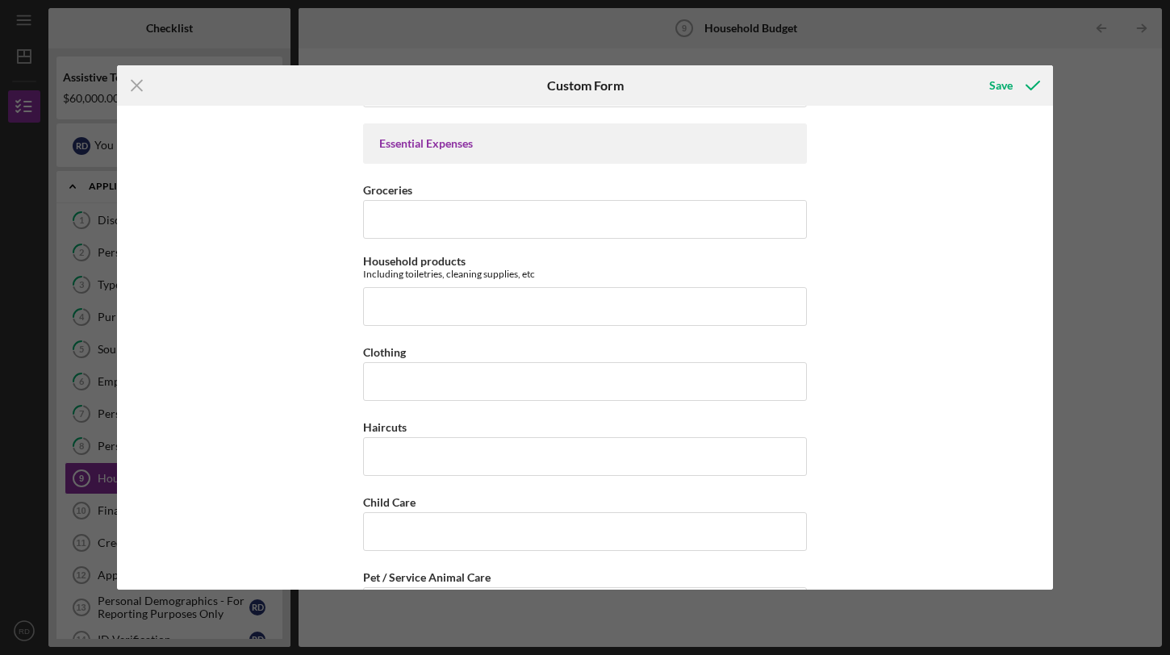
scroll to position [2010, 0]
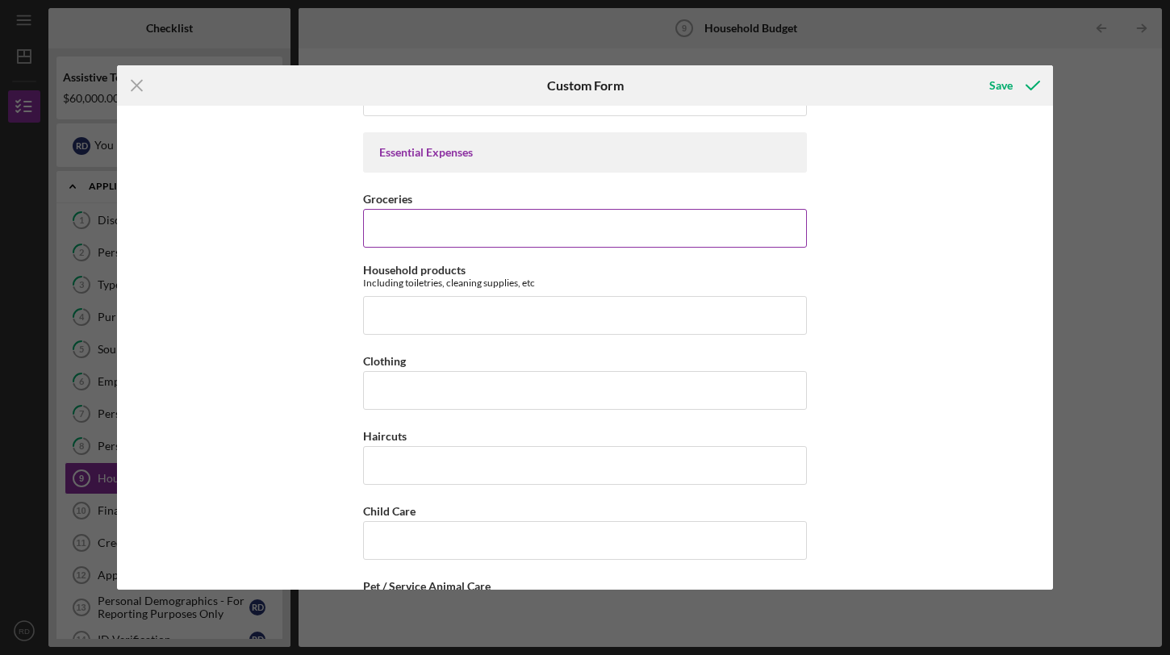
type input "$150"
click at [565, 239] on input "Groceries" at bounding box center [585, 228] width 444 height 39
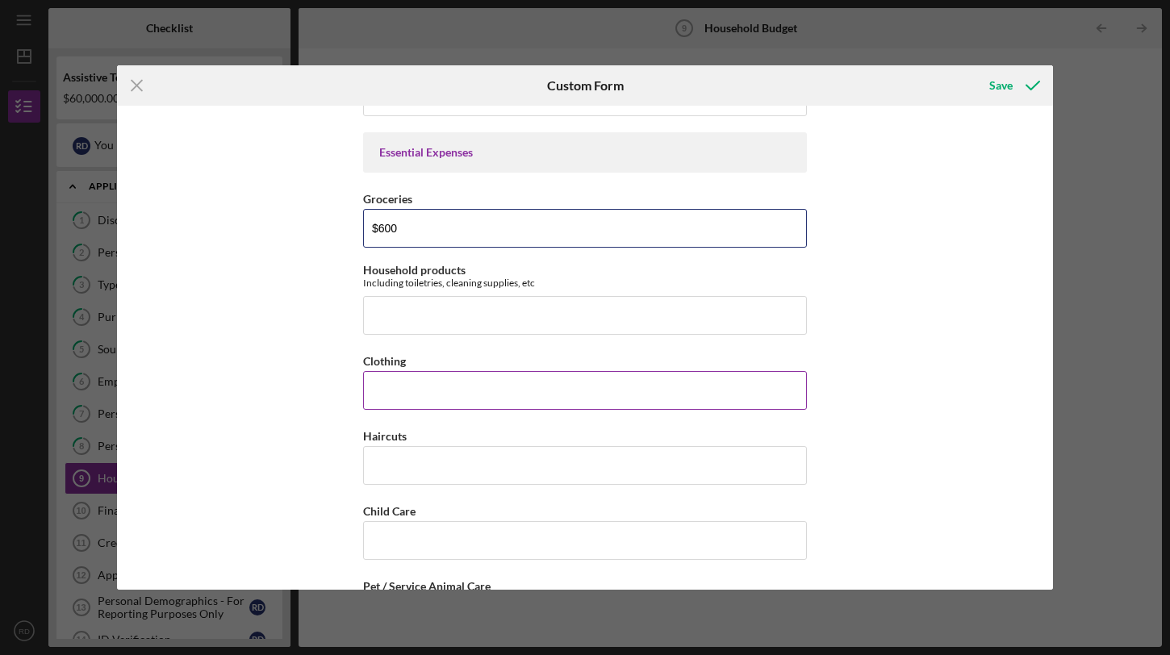
type input "$600"
click at [464, 391] on input "Clothing" at bounding box center [585, 390] width 444 height 39
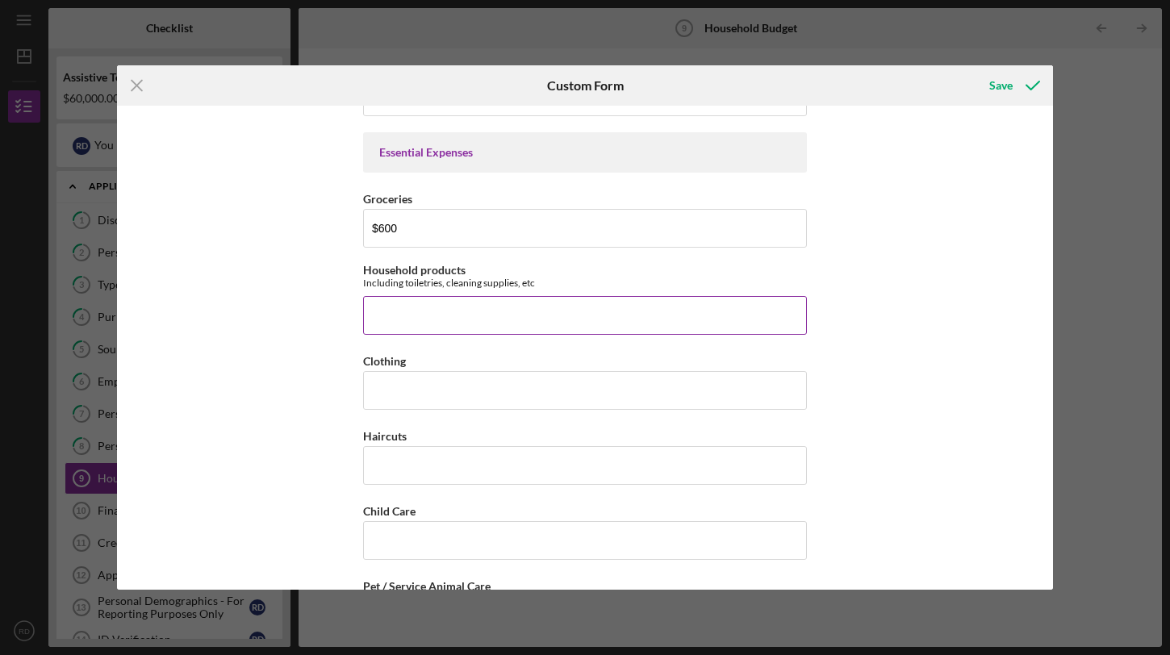
click at [472, 318] on input "Household products" at bounding box center [585, 315] width 444 height 39
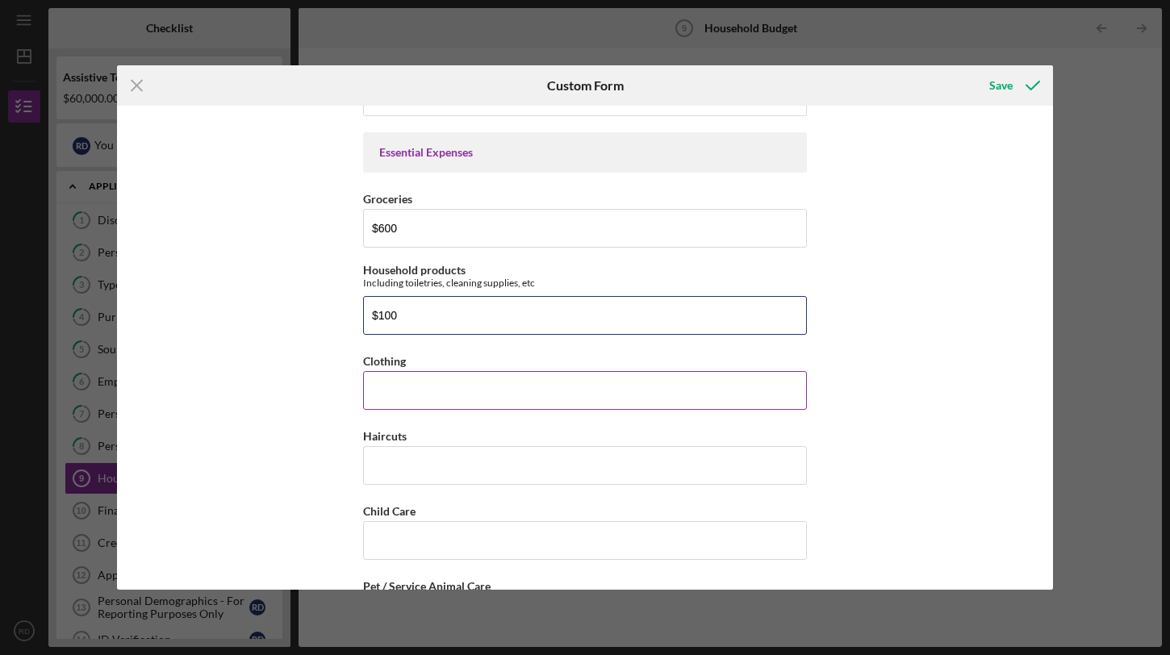
type input "$100"
click at [453, 385] on input "Clothing" at bounding box center [585, 390] width 444 height 39
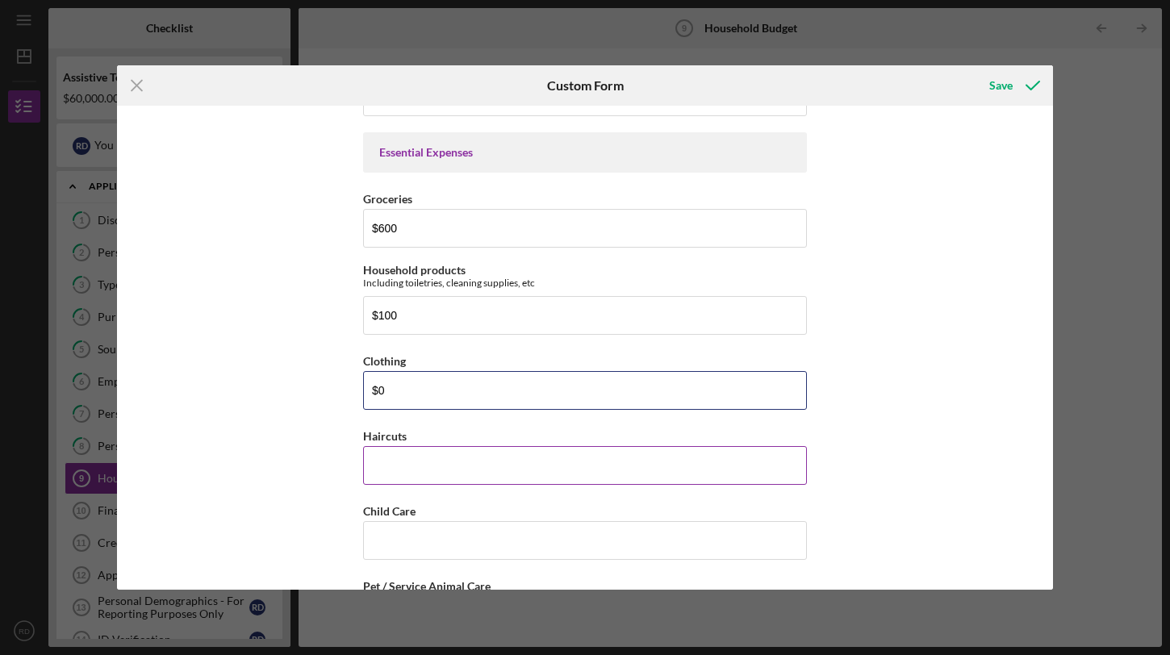
type input "$0"
click at [440, 455] on input "Haircuts" at bounding box center [585, 465] width 444 height 39
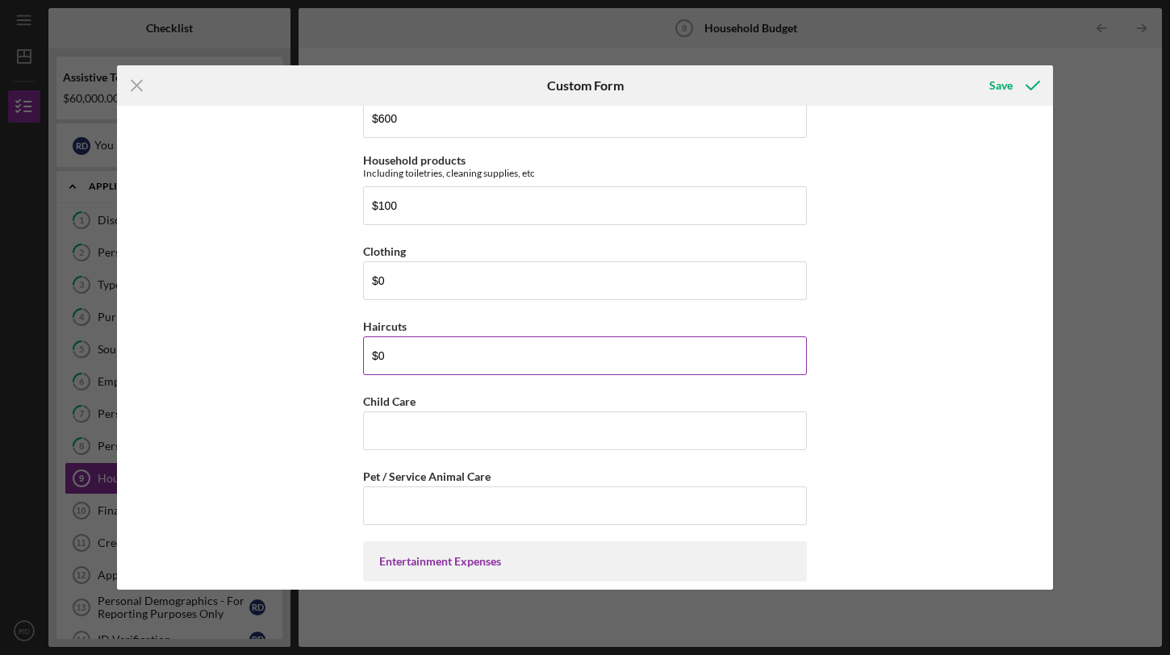
scroll to position [2137, 0]
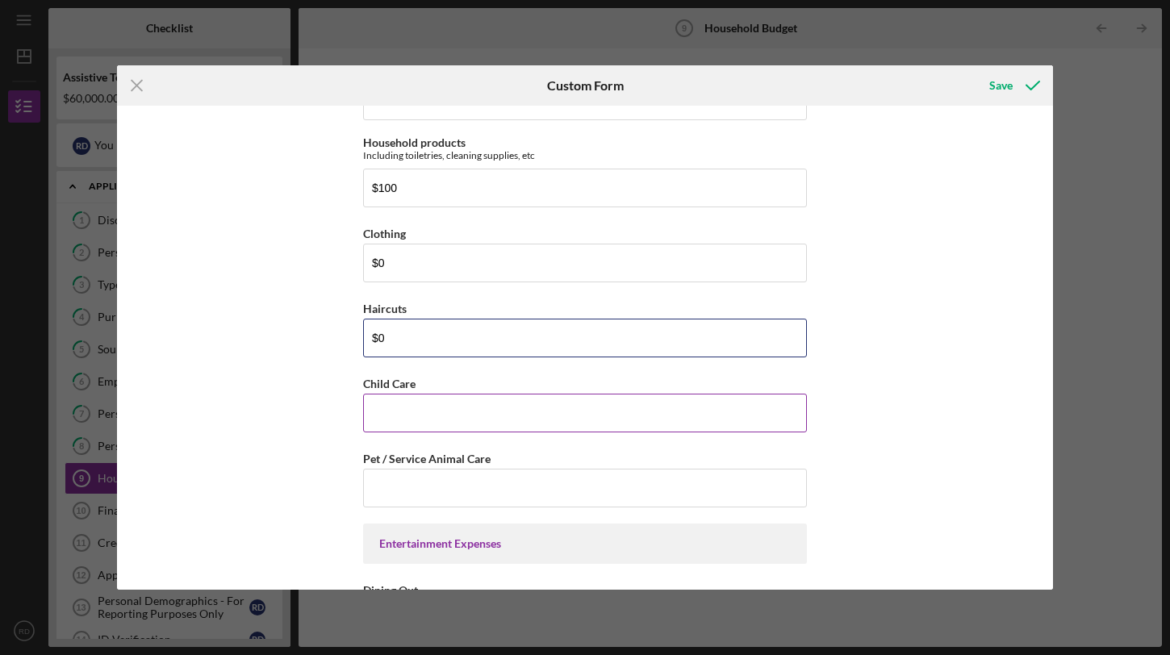
type input "$0"
click at [419, 416] on input "Child Care" at bounding box center [585, 413] width 444 height 39
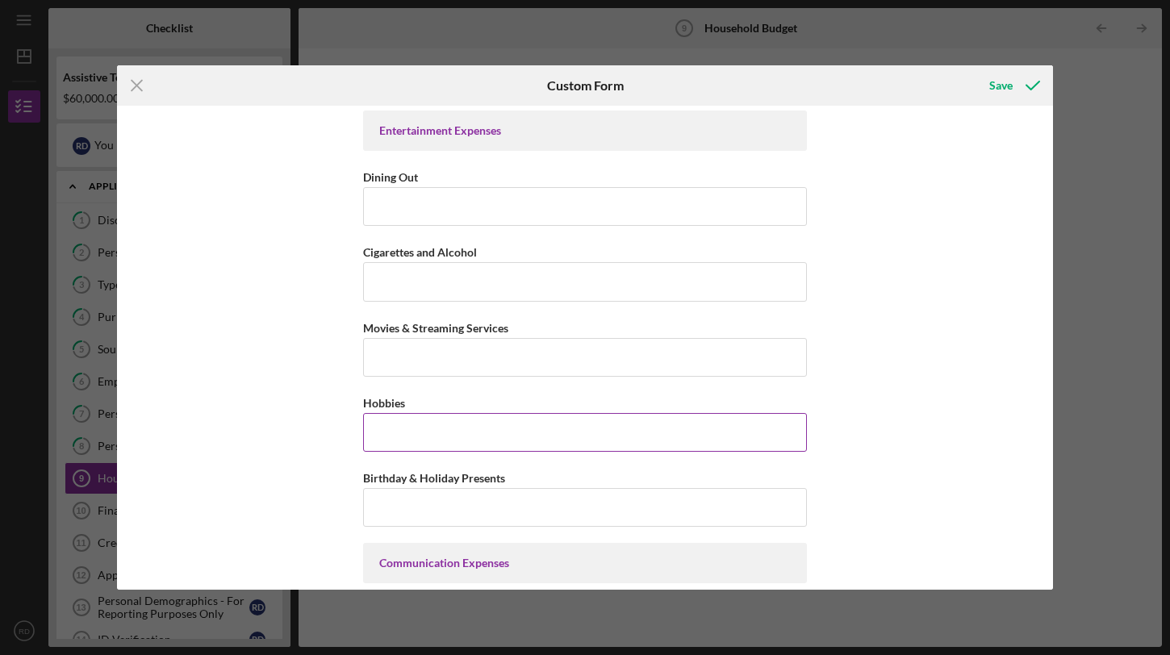
scroll to position [2555, 0]
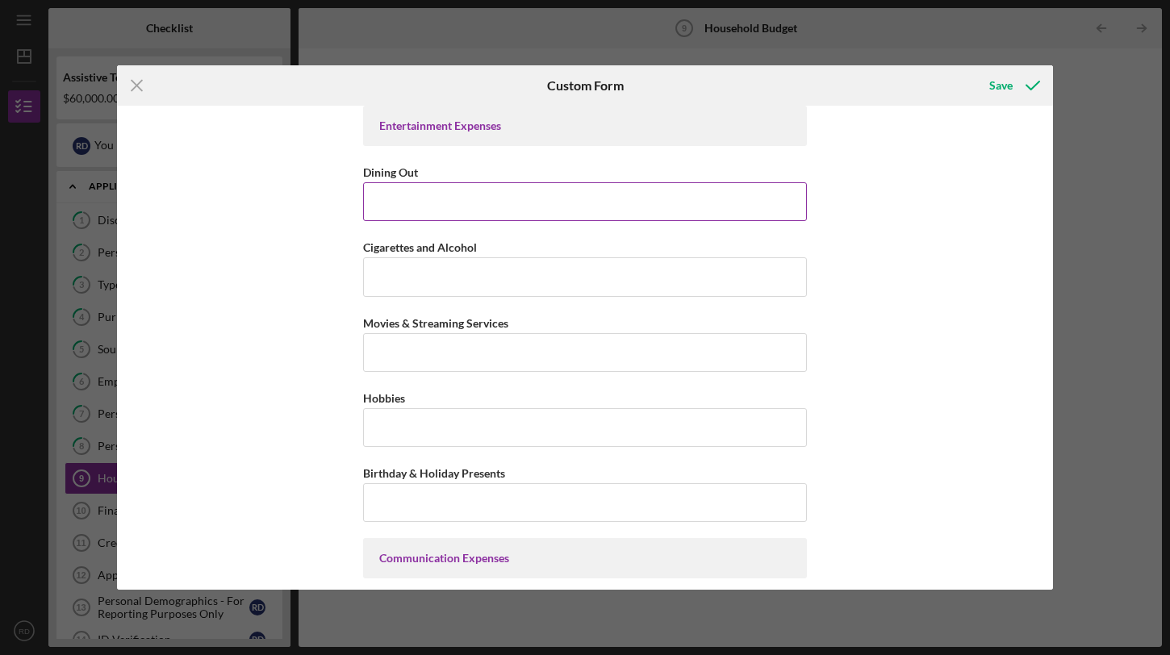
type input "$600"
click at [442, 211] on input "Dining Out" at bounding box center [585, 201] width 444 height 39
type input "$0"
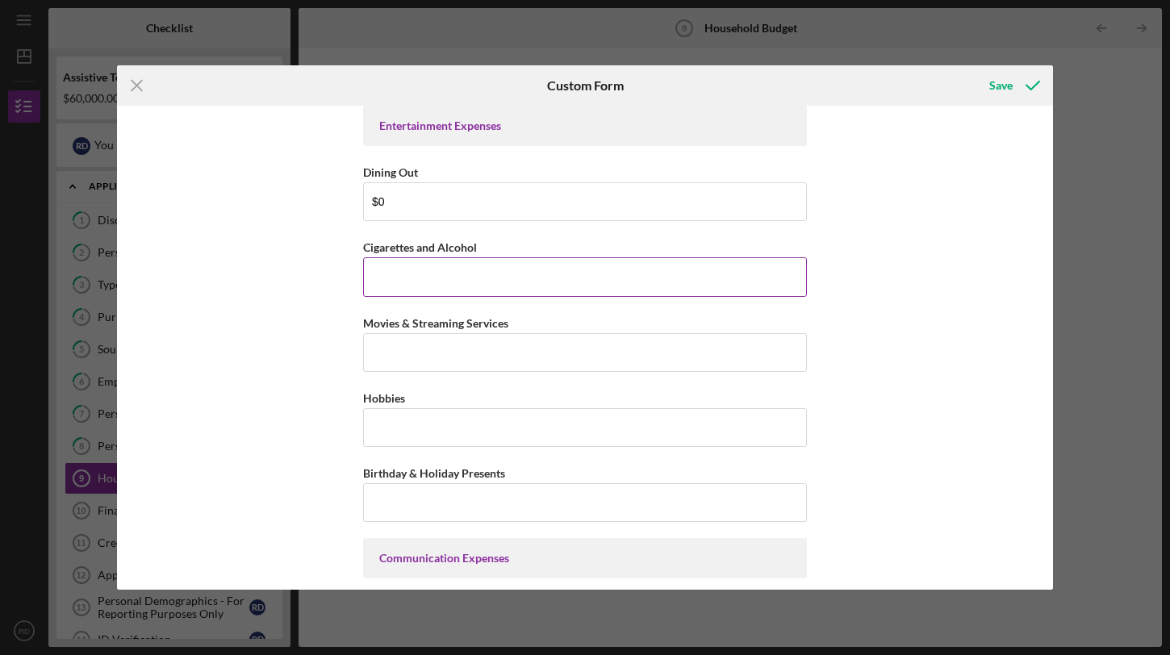
click at [438, 262] on input "Cigarettes and Alcohol" at bounding box center [585, 276] width 444 height 39
type input "$-"
type input "$0"
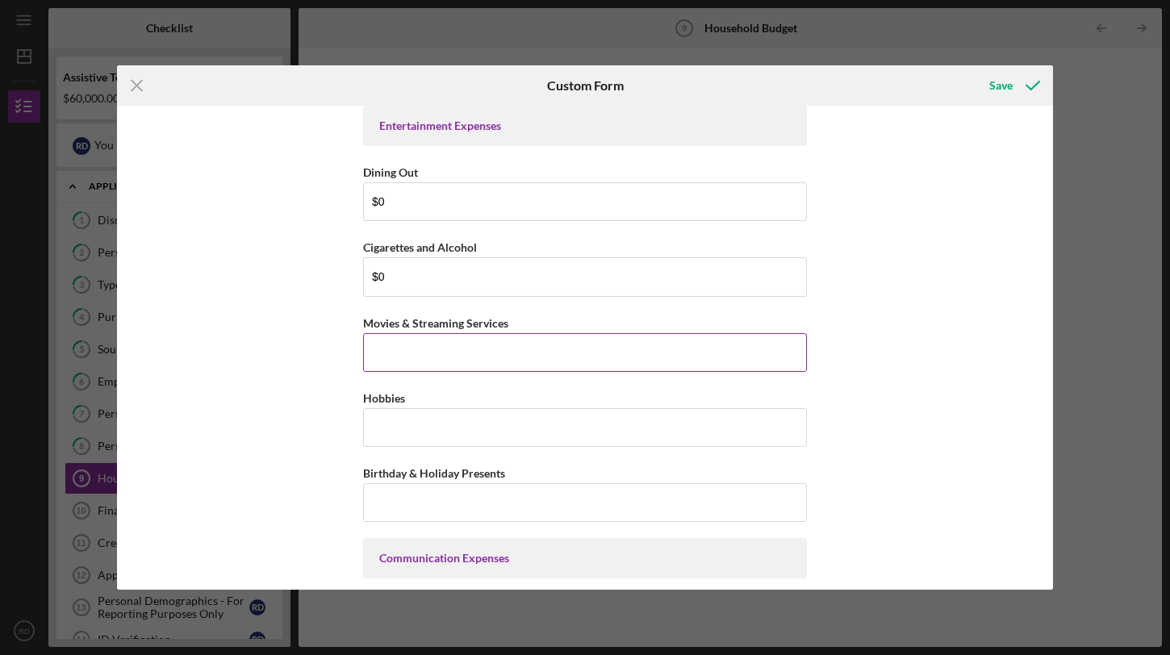
click at [430, 351] on input "Movies & Streaming Services" at bounding box center [585, 352] width 444 height 39
type input "$50"
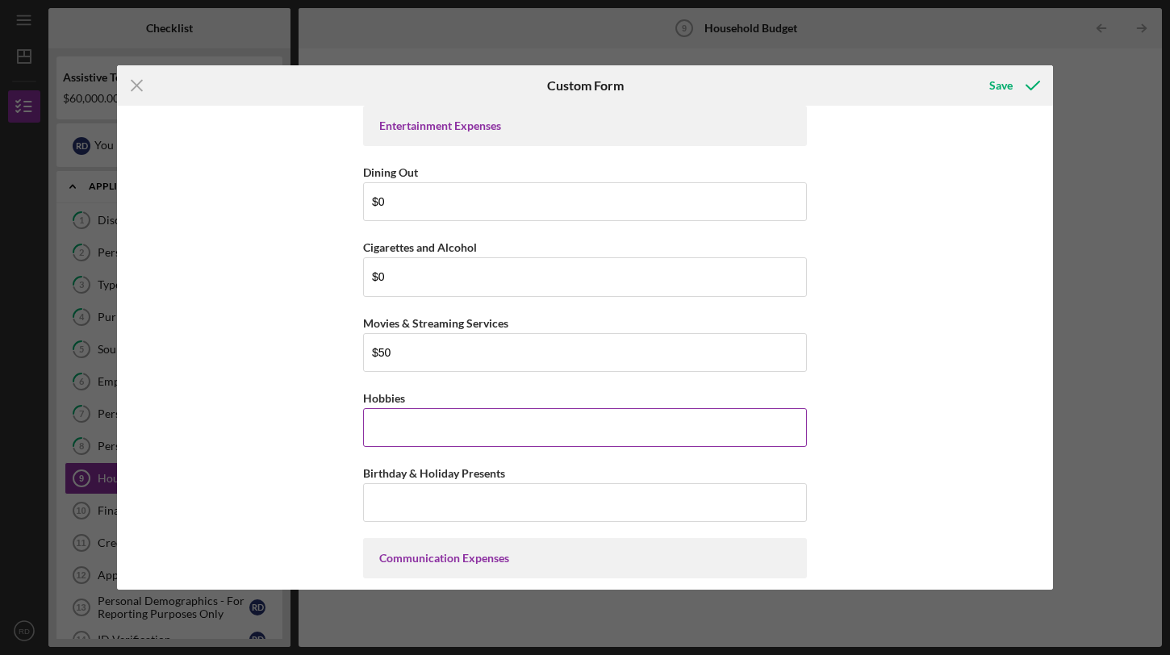
click at [422, 427] on input "Hobbies" at bounding box center [585, 427] width 444 height 39
type input "$0"
click at [416, 485] on input "Birthday & Holiday Presents" at bounding box center [585, 502] width 444 height 39
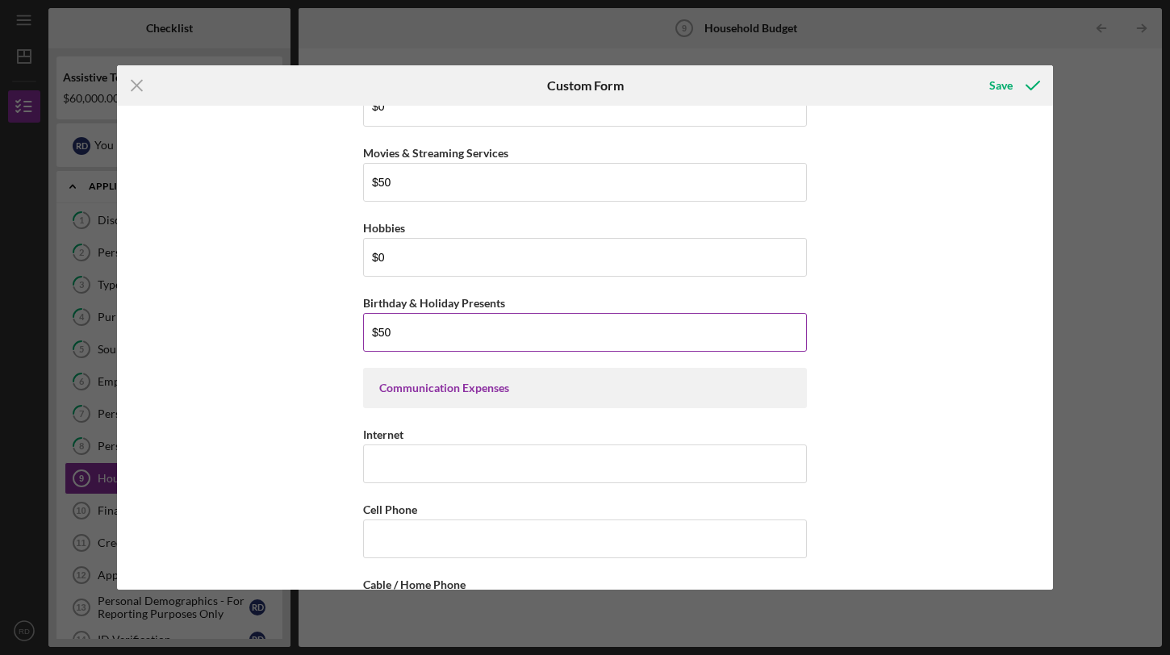
scroll to position [2741, 0]
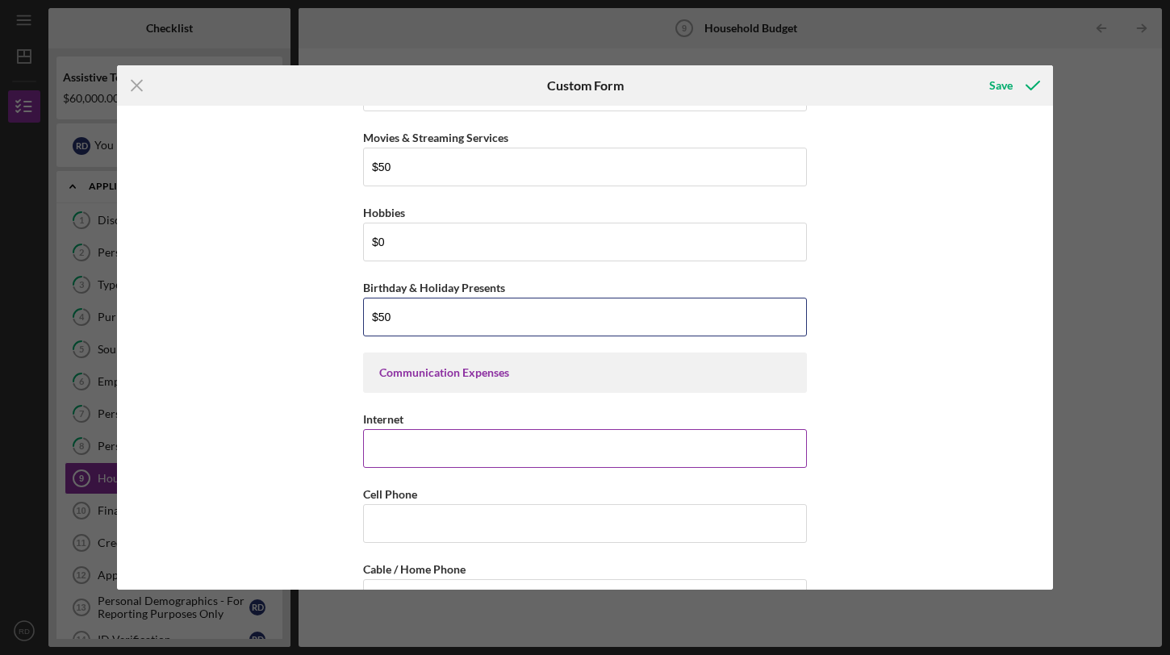
type input "$50"
click at [411, 448] on input "Internet" at bounding box center [585, 448] width 444 height 39
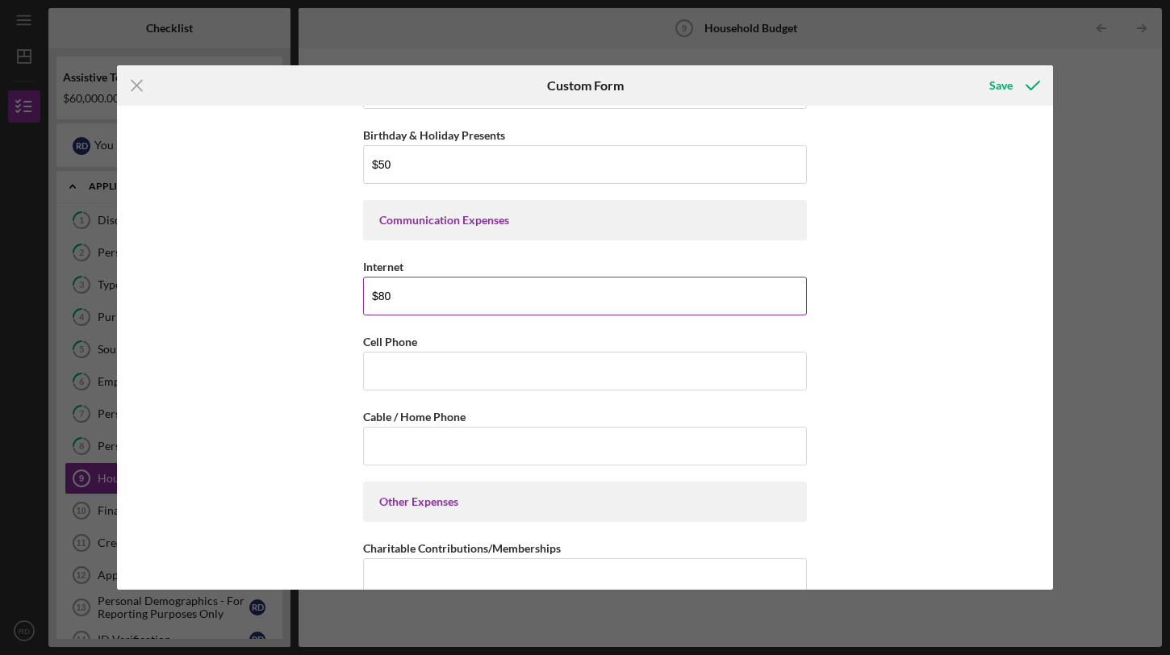
scroll to position [2895, 0]
type input "$80"
click at [407, 373] on input "Cell Phone" at bounding box center [585, 369] width 444 height 39
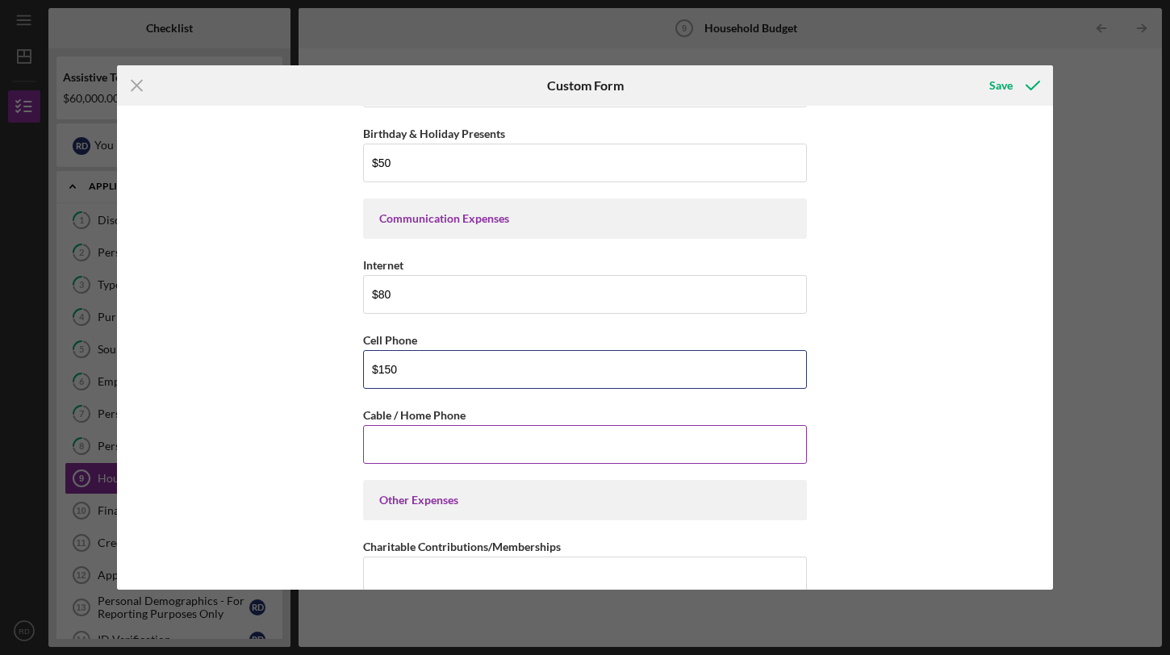
type input "$150"
click at [402, 449] on input "Cable / Home Phone" at bounding box center [585, 444] width 444 height 39
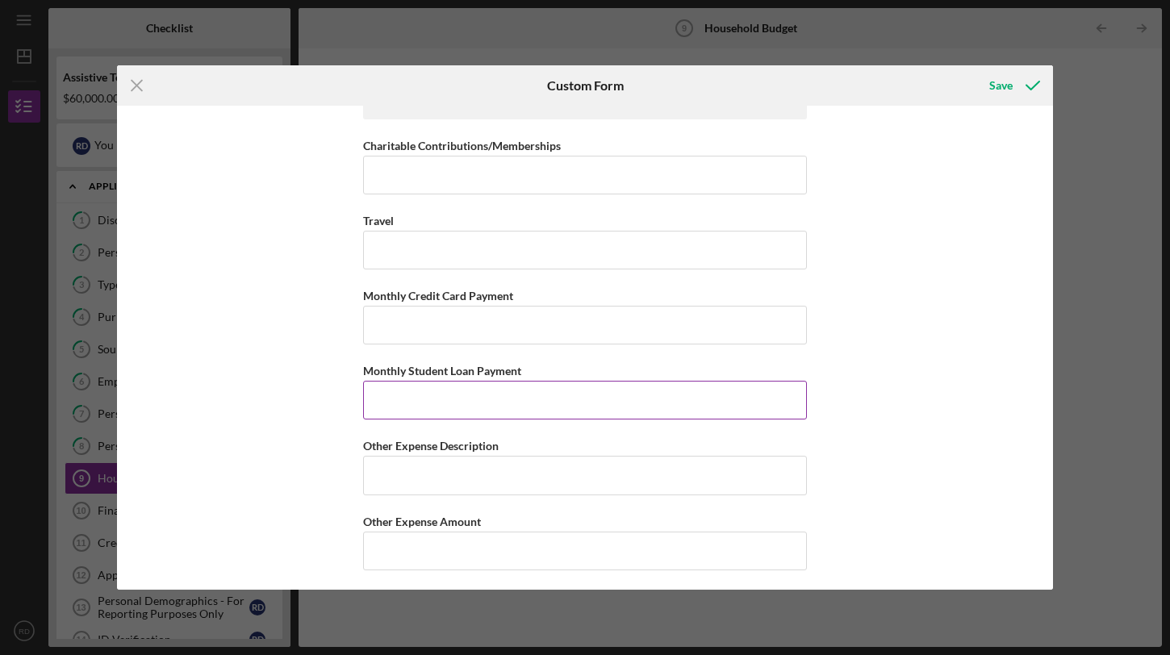
scroll to position [3300, 0]
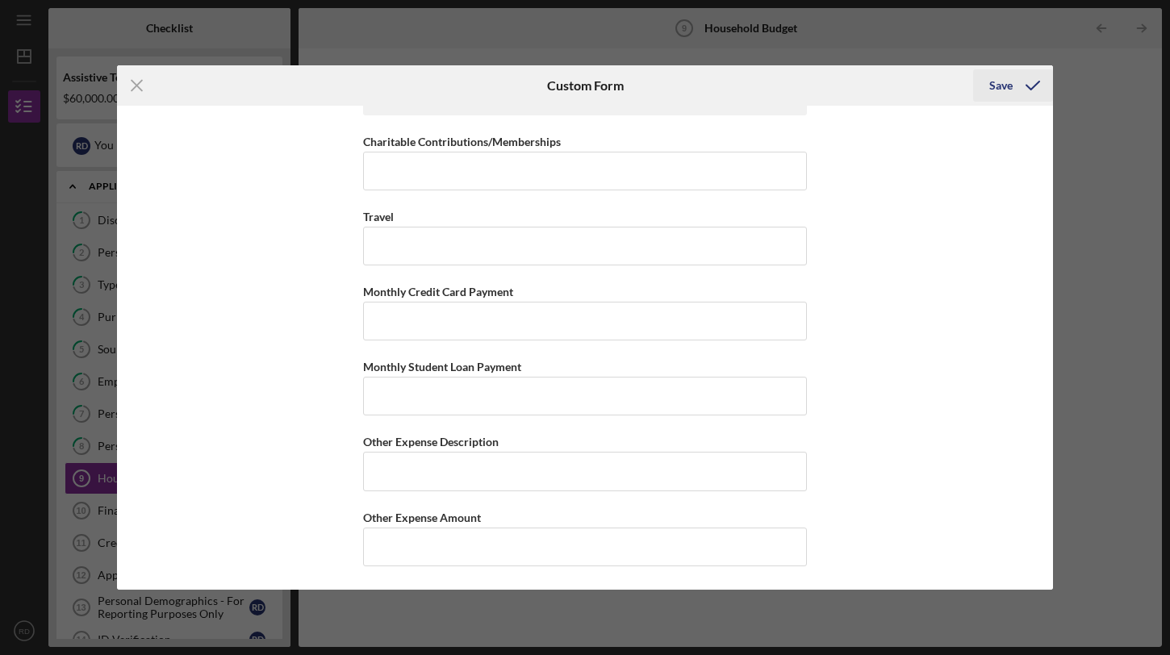
type input "$0"
click at [1009, 81] on div "Save" at bounding box center [1000, 85] width 23 height 32
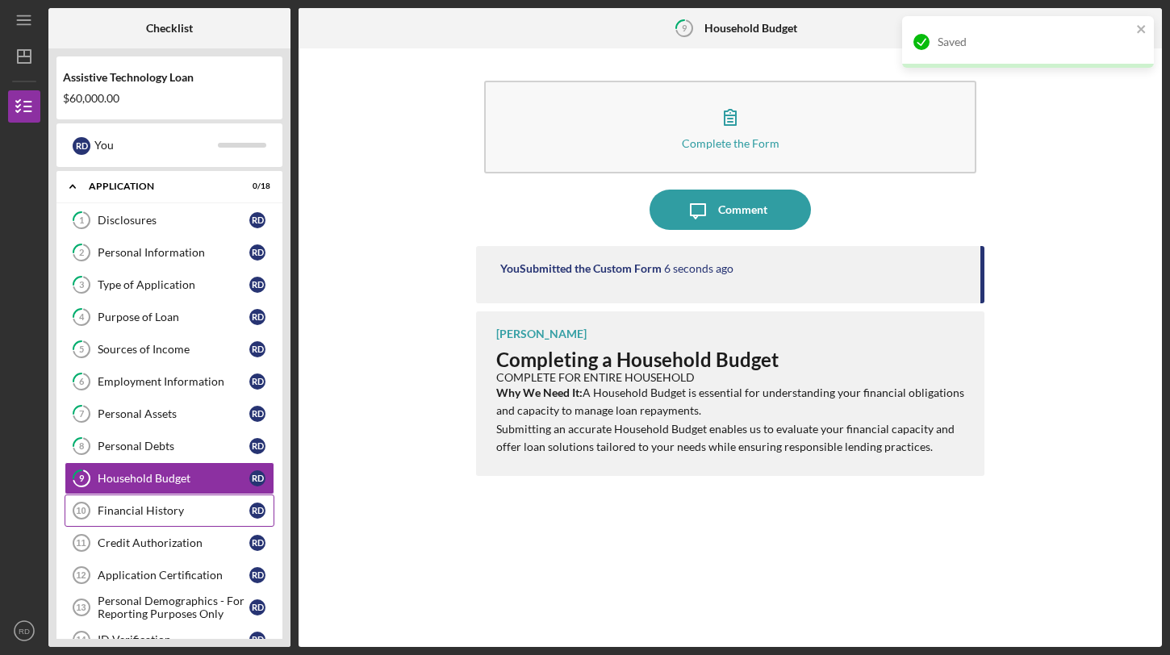
click at [184, 507] on div "Financial History" at bounding box center [174, 510] width 152 height 13
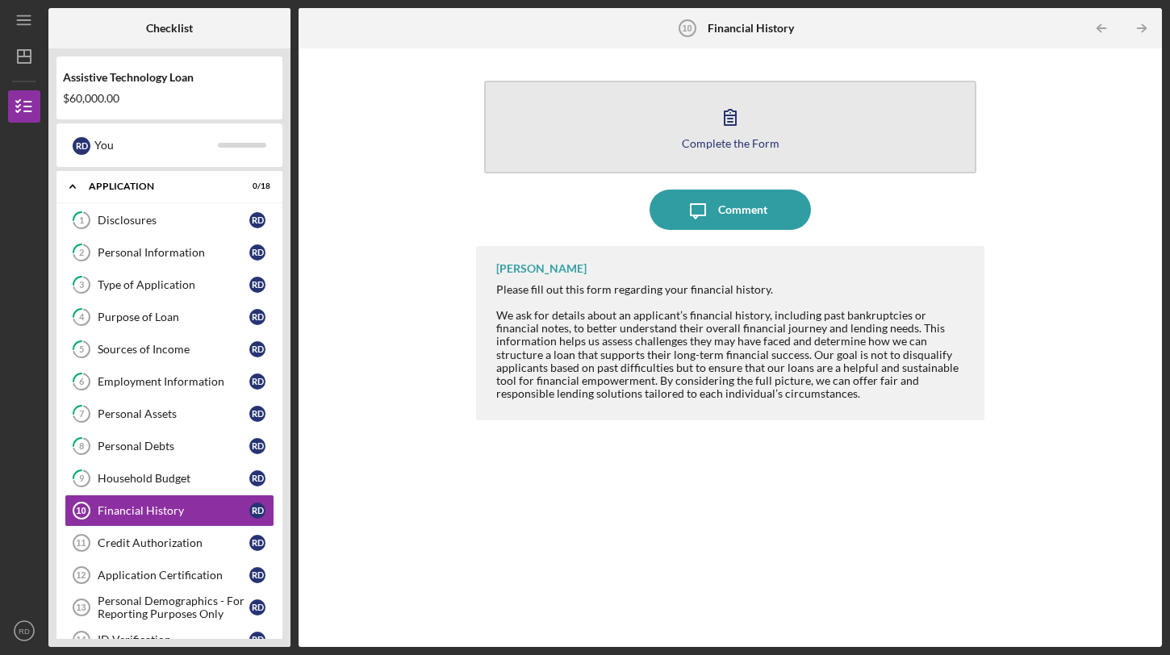
click at [726, 168] on button "Complete the Form Form" at bounding box center [730, 127] width 492 height 93
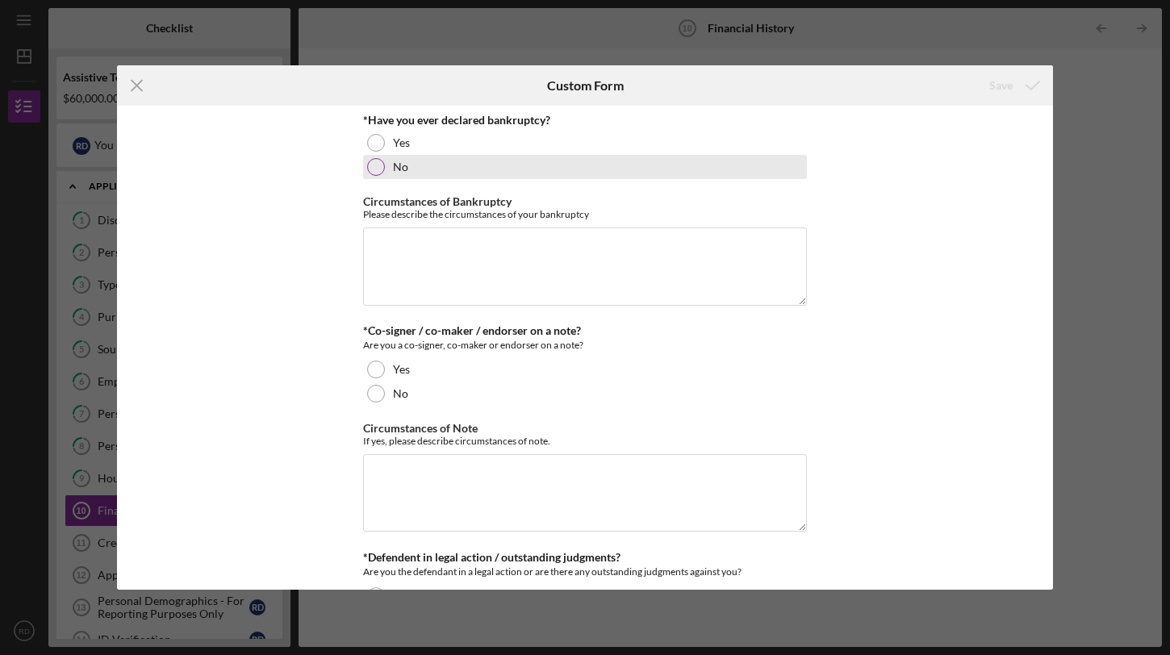
click at [387, 170] on div "No" at bounding box center [585, 167] width 444 height 24
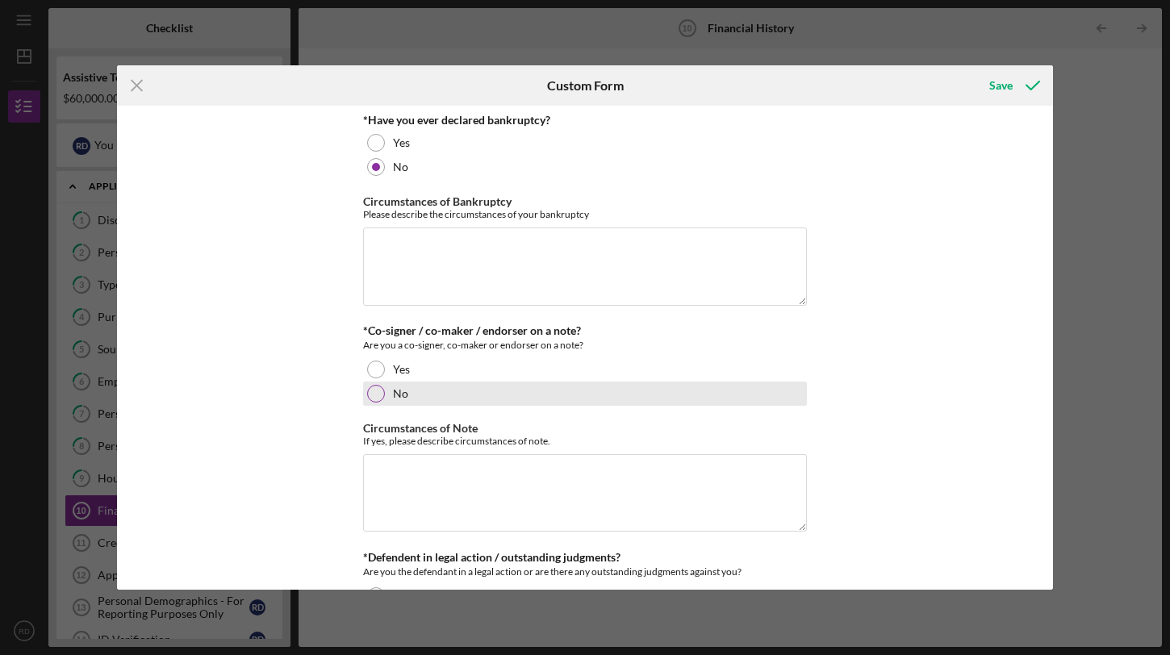
click at [379, 395] on div at bounding box center [376, 394] width 18 height 18
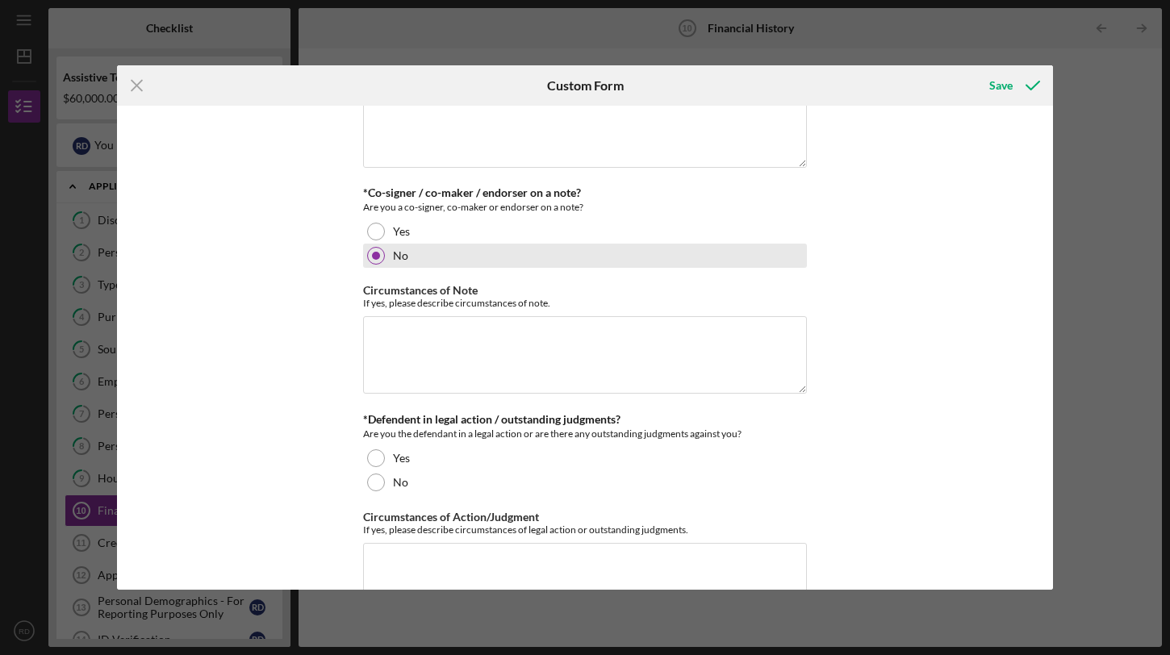
scroll to position [194, 0]
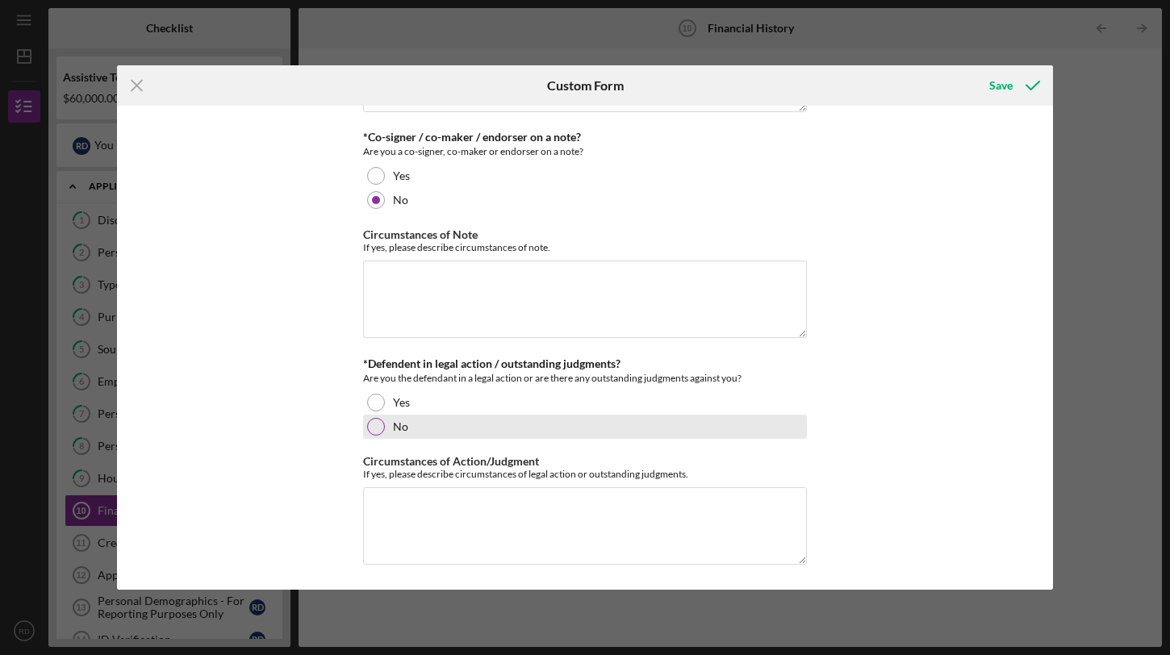
click at [378, 421] on div at bounding box center [376, 427] width 18 height 18
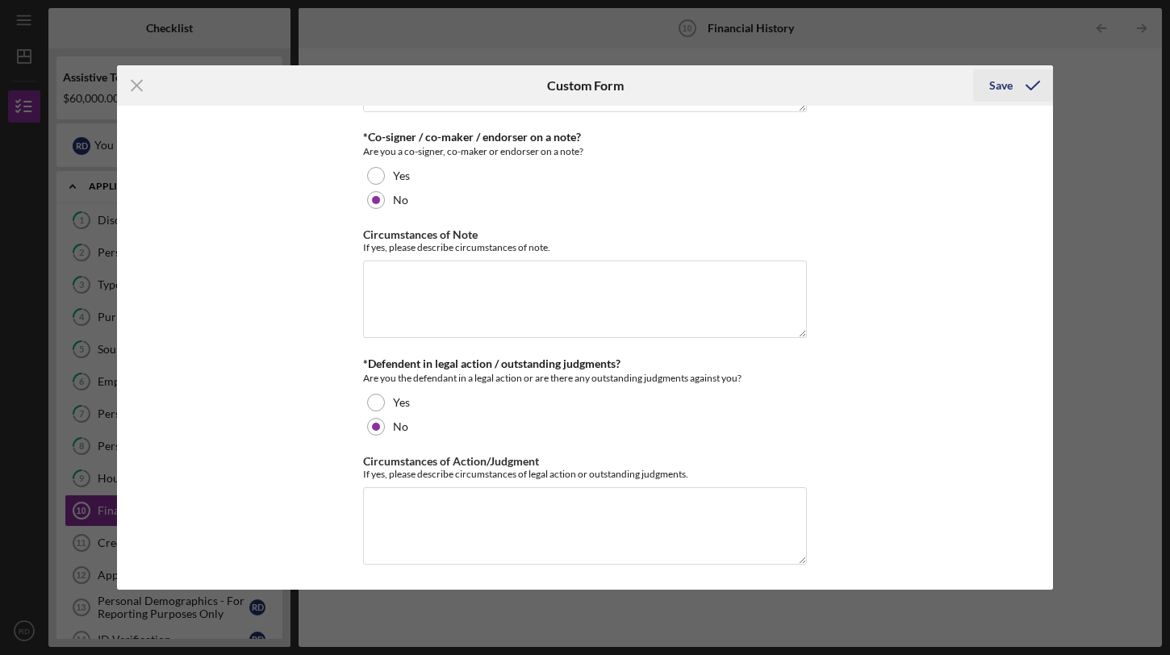
click at [1017, 81] on icon "submit" at bounding box center [1033, 85] width 40 height 40
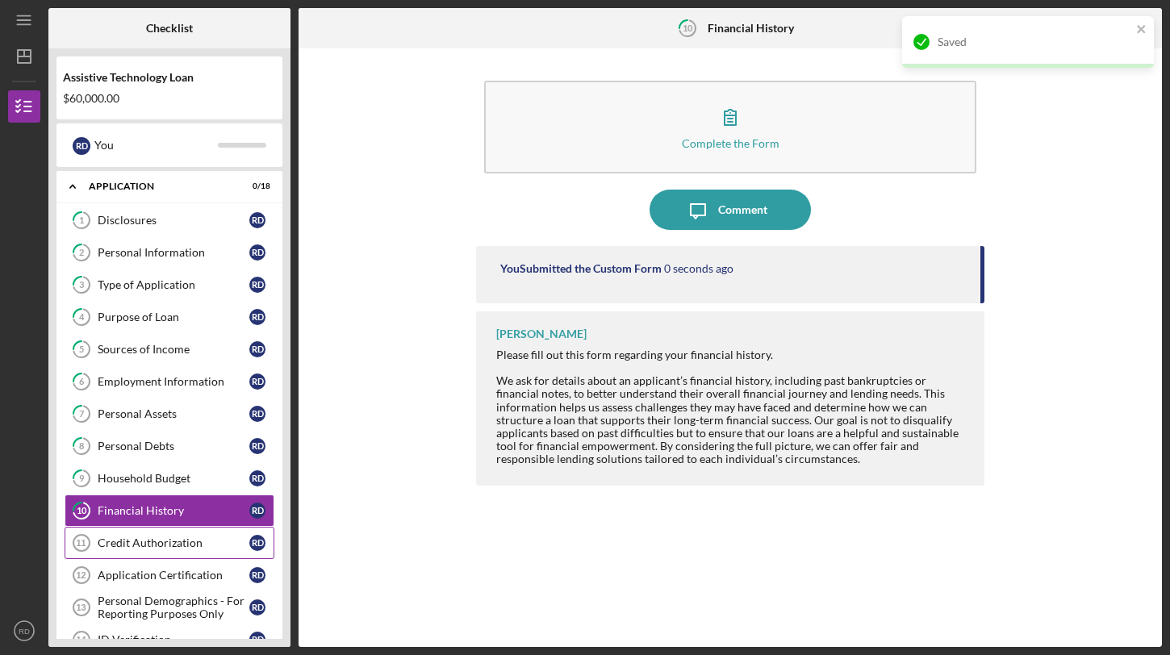
click at [105, 541] on div "Credit Authorization" at bounding box center [174, 543] width 152 height 13
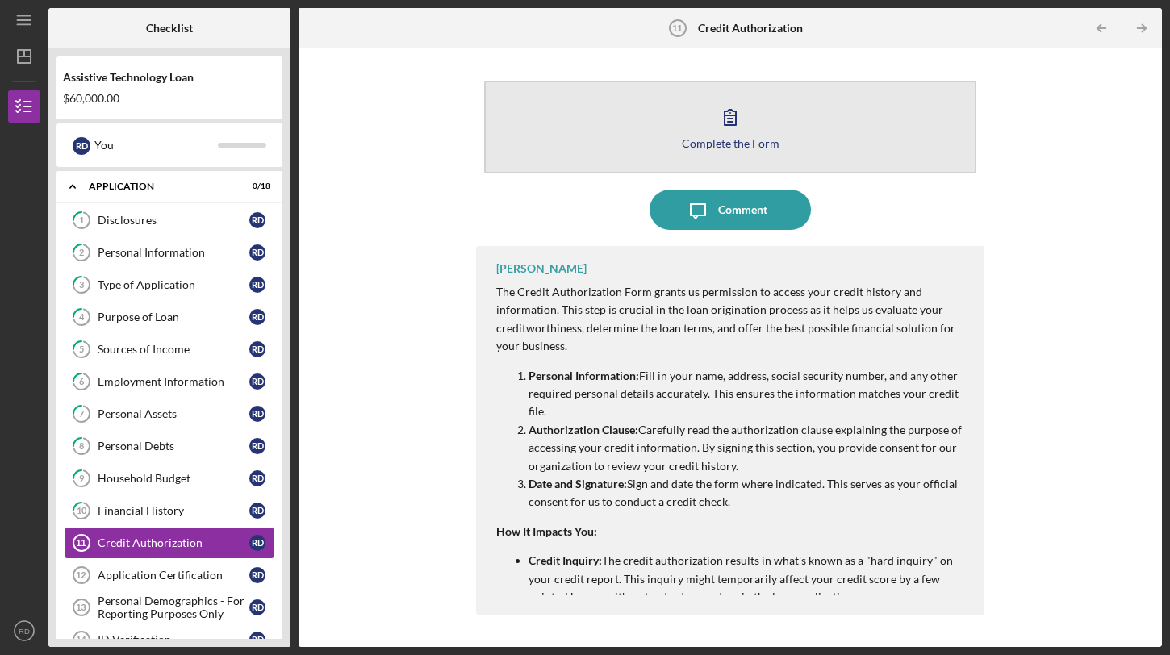
click at [743, 138] on div "Complete the Form" at bounding box center [731, 143] width 98 height 12
click at [754, 160] on button "Complete the Form Form" at bounding box center [730, 127] width 492 height 93
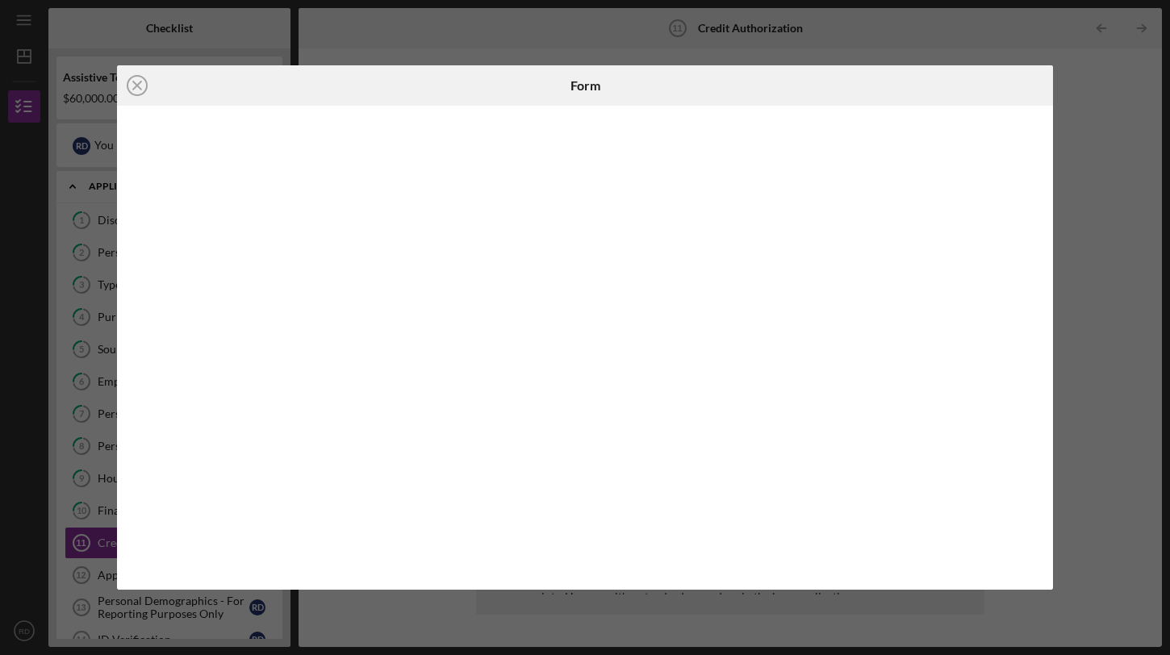
click at [1062, 505] on div "Icon/Close Form" at bounding box center [585, 327] width 1170 height 655
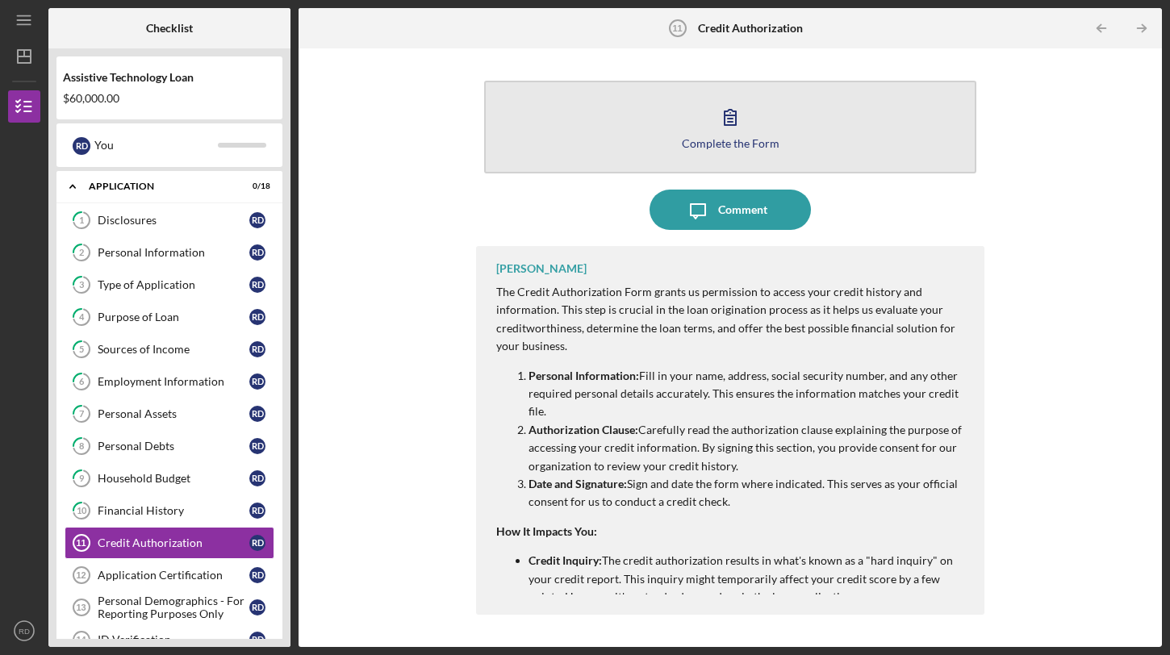
click at [725, 133] on icon "button" at bounding box center [730, 117] width 40 height 40
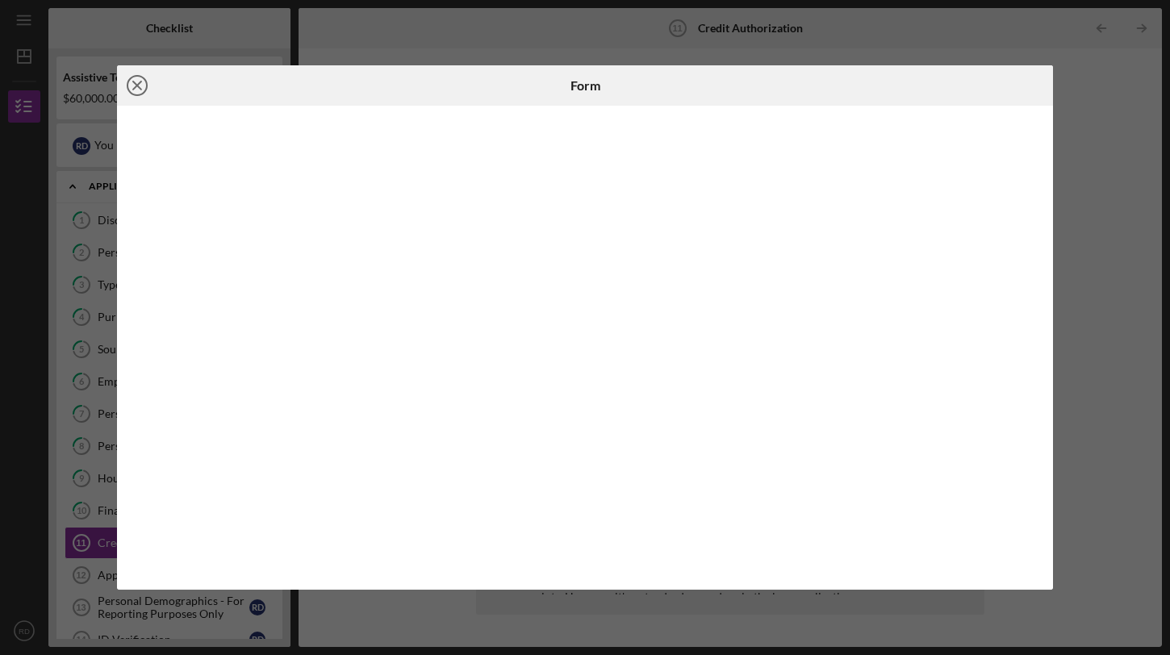
click at [139, 90] on icon "Icon/Close" at bounding box center [137, 85] width 40 height 40
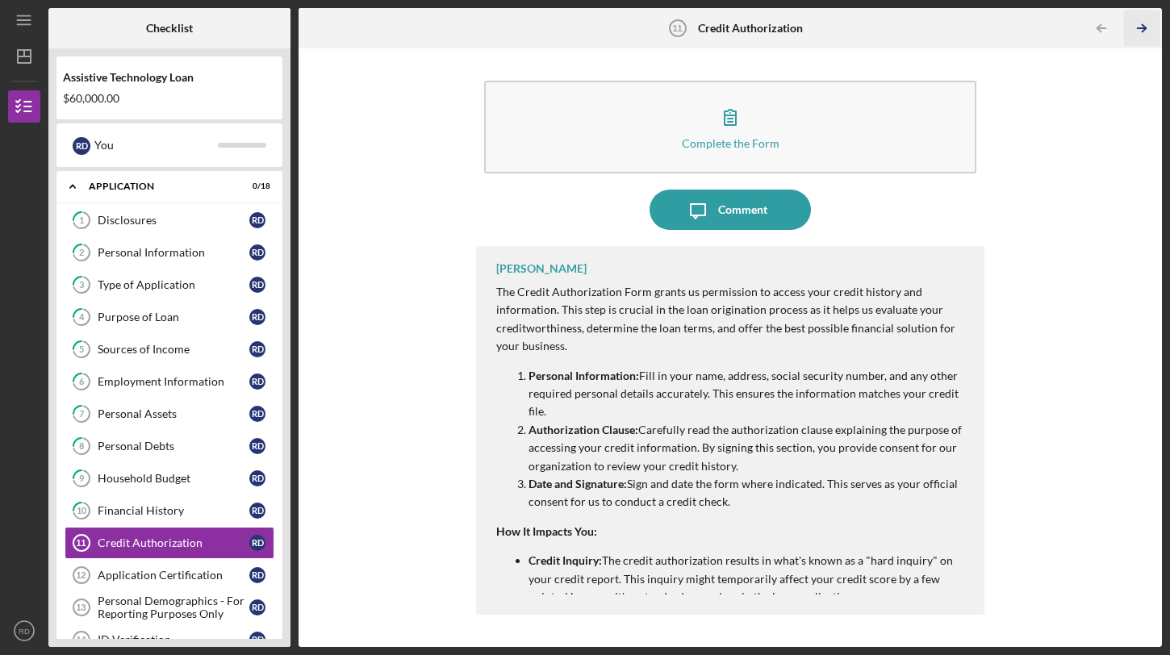
click at [1143, 25] on polyline "button" at bounding box center [1144, 28] width 4 height 7
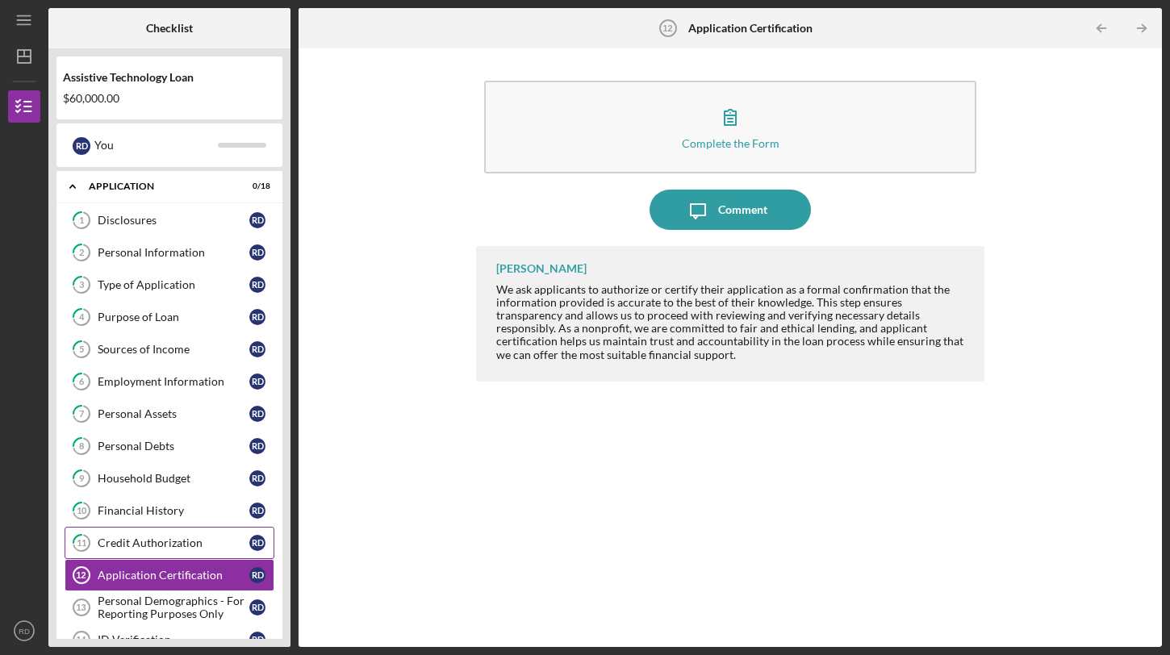
click at [144, 554] on link "11 Credit Authorization R D" at bounding box center [170, 543] width 210 height 32
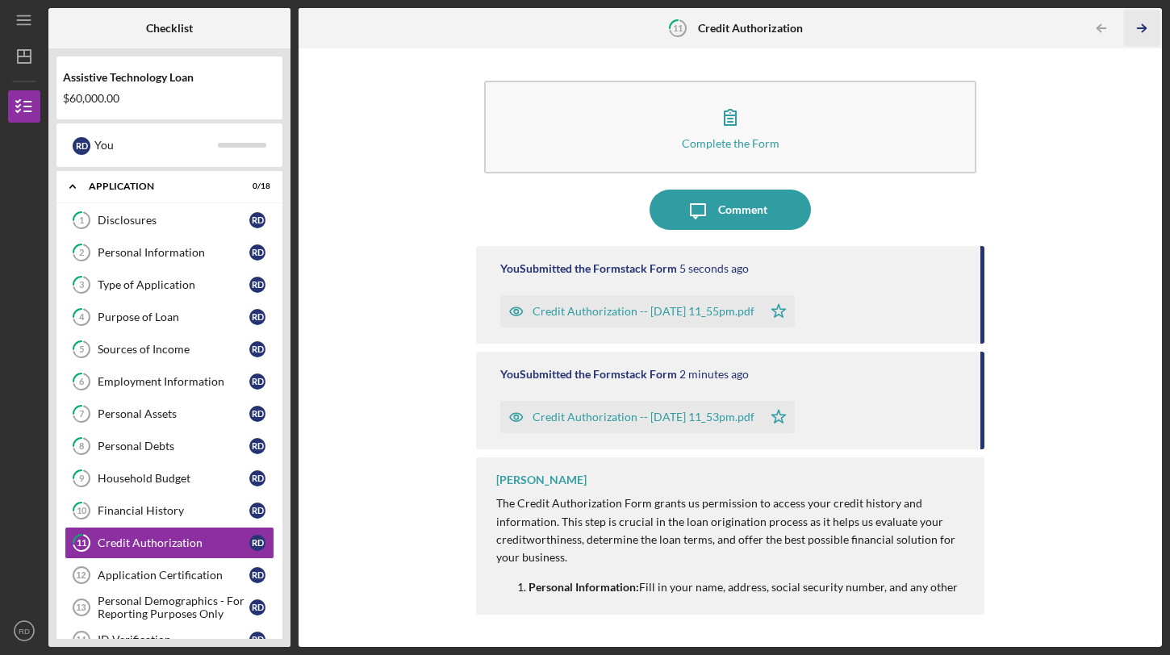
click at [1142, 30] on icon "Icon/Table Pagination Arrow" at bounding box center [1142, 28] width 36 height 36
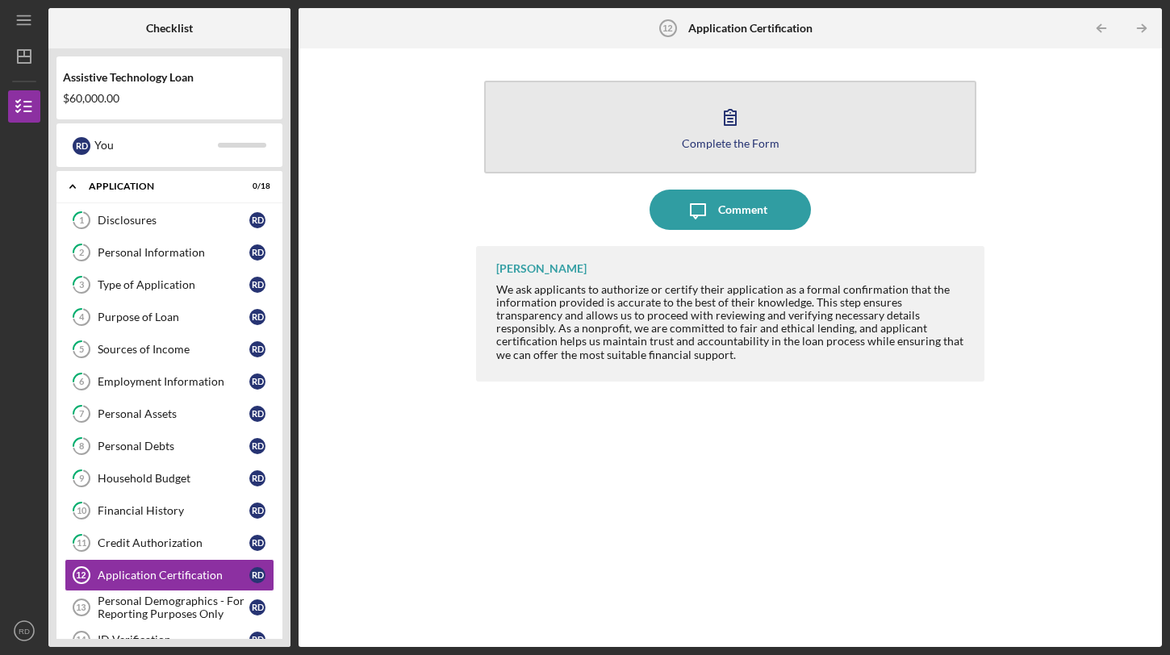
click at [722, 147] on div "Complete the Form" at bounding box center [731, 143] width 98 height 12
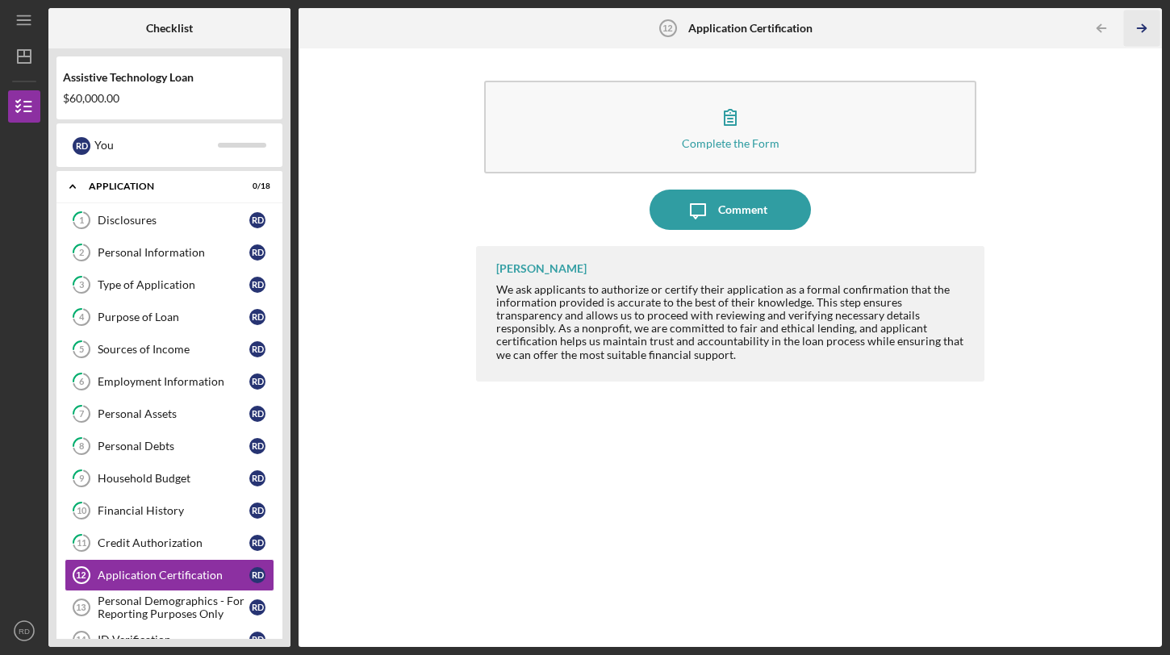
click at [1148, 28] on icon "Icon/Table Pagination Arrow" at bounding box center [1142, 28] width 36 height 36
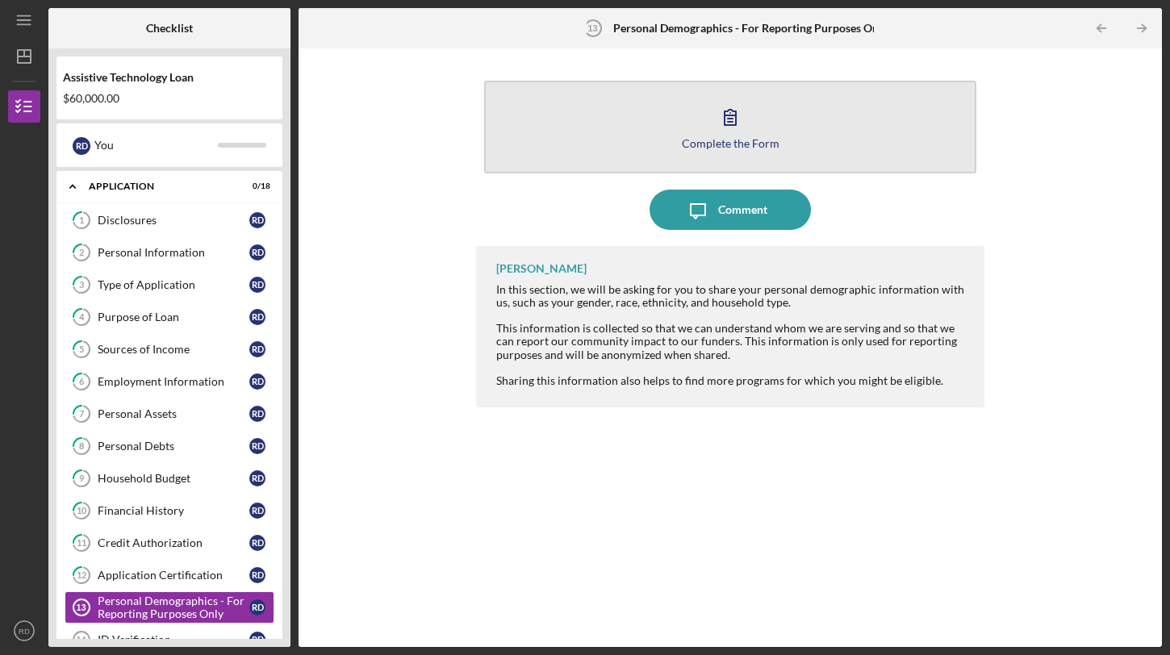
click at [718, 131] on icon "button" at bounding box center [730, 117] width 40 height 40
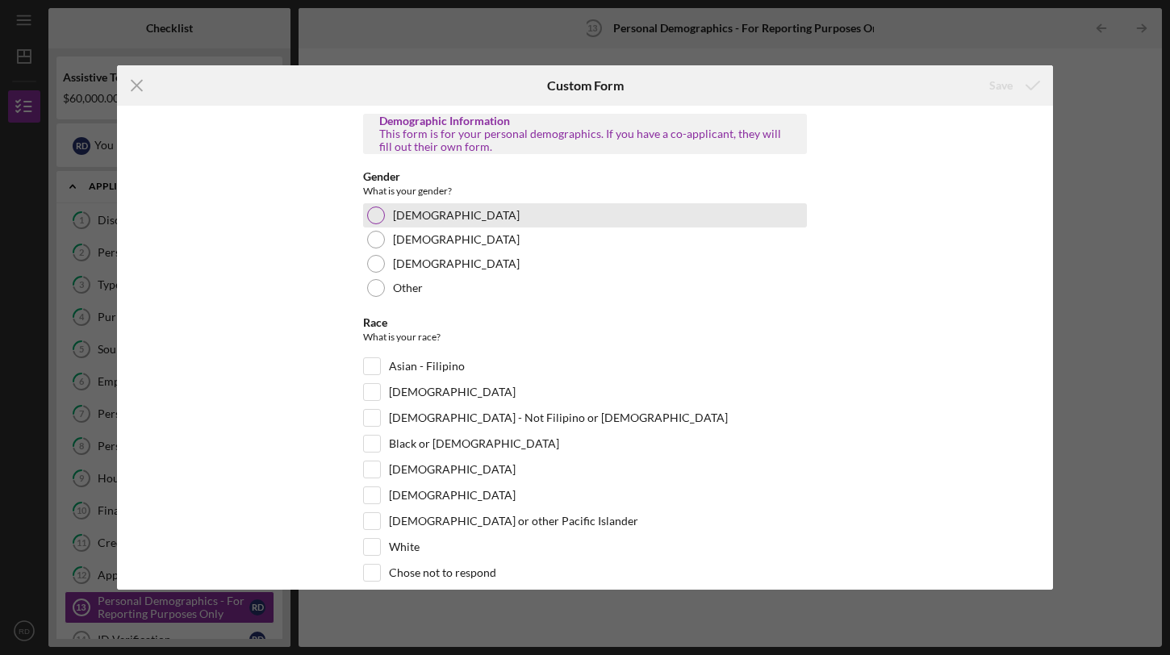
click at [393, 212] on label "[DEMOGRAPHIC_DATA]" at bounding box center [456, 215] width 127 height 13
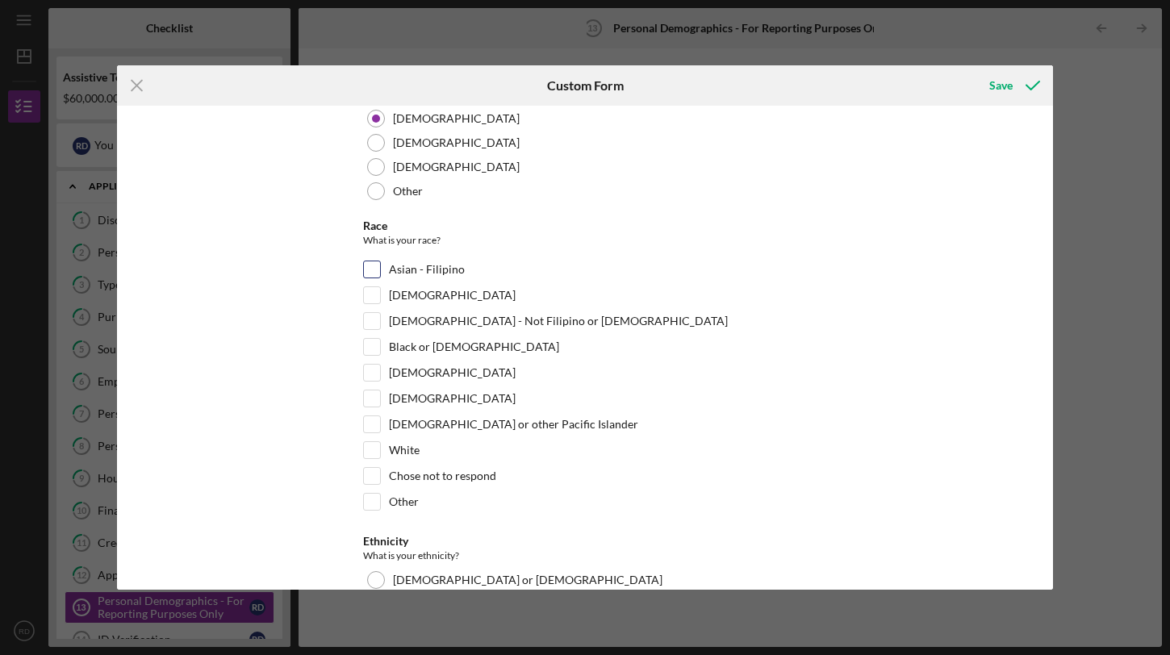
scroll to position [102, 0]
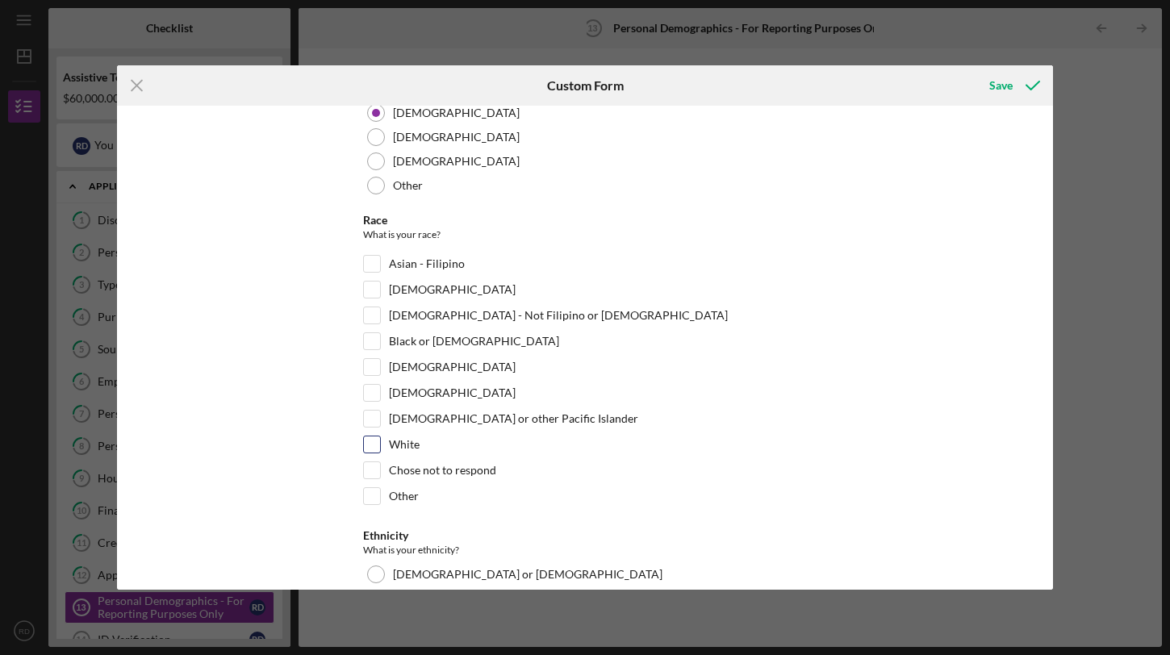
click at [370, 446] on input "White" at bounding box center [372, 445] width 16 height 16
checkbox input "true"
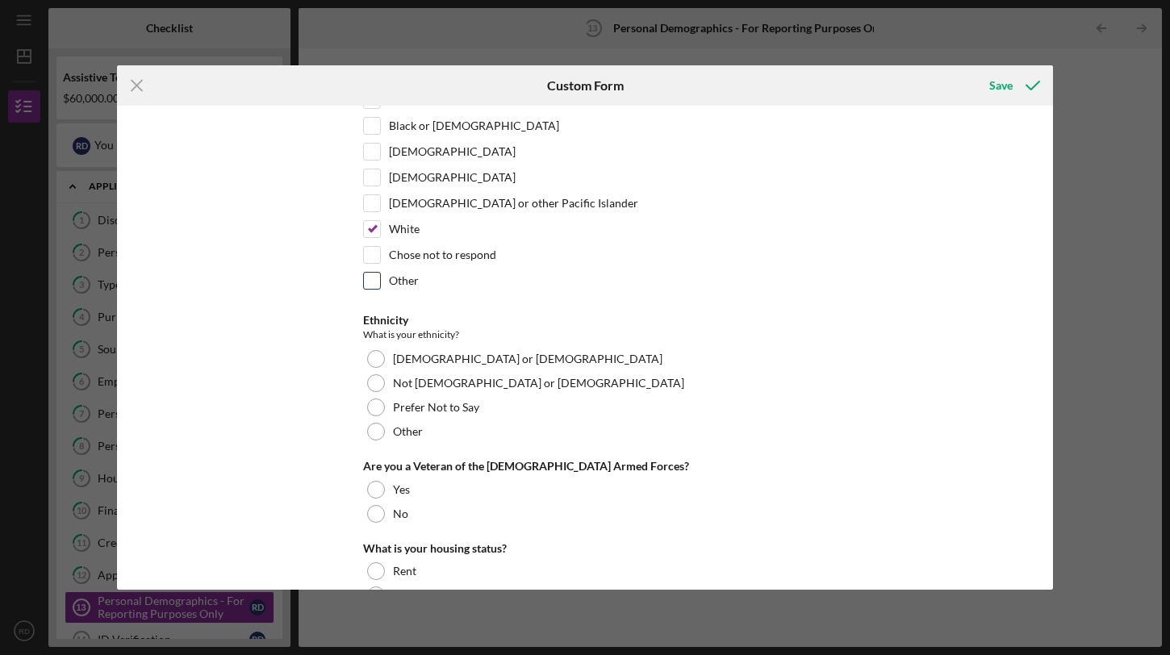
scroll to position [324, 0]
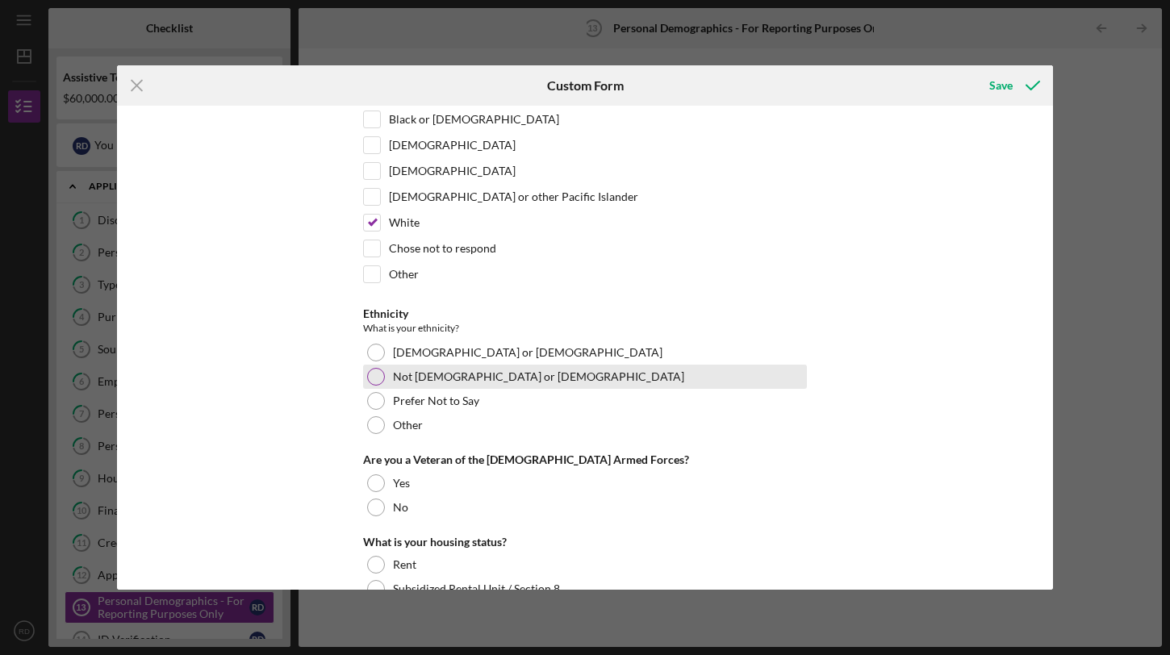
click at [382, 381] on div "Not [DEMOGRAPHIC_DATA] or [DEMOGRAPHIC_DATA]" at bounding box center [585, 377] width 444 height 24
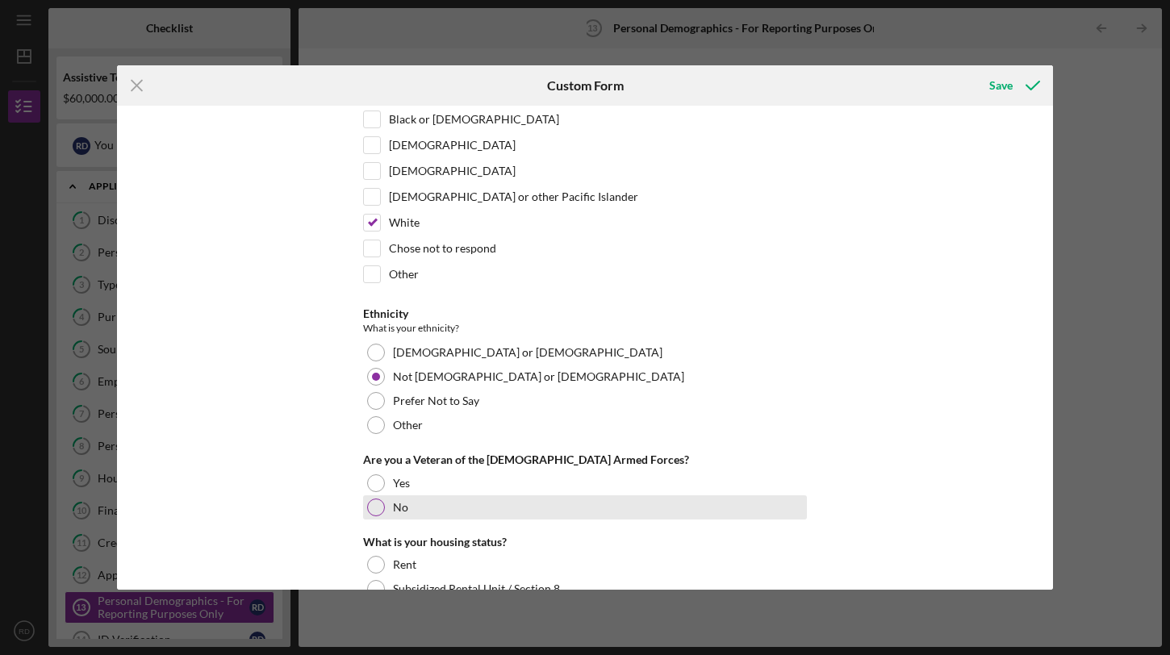
click at [423, 500] on div "No" at bounding box center [585, 507] width 444 height 24
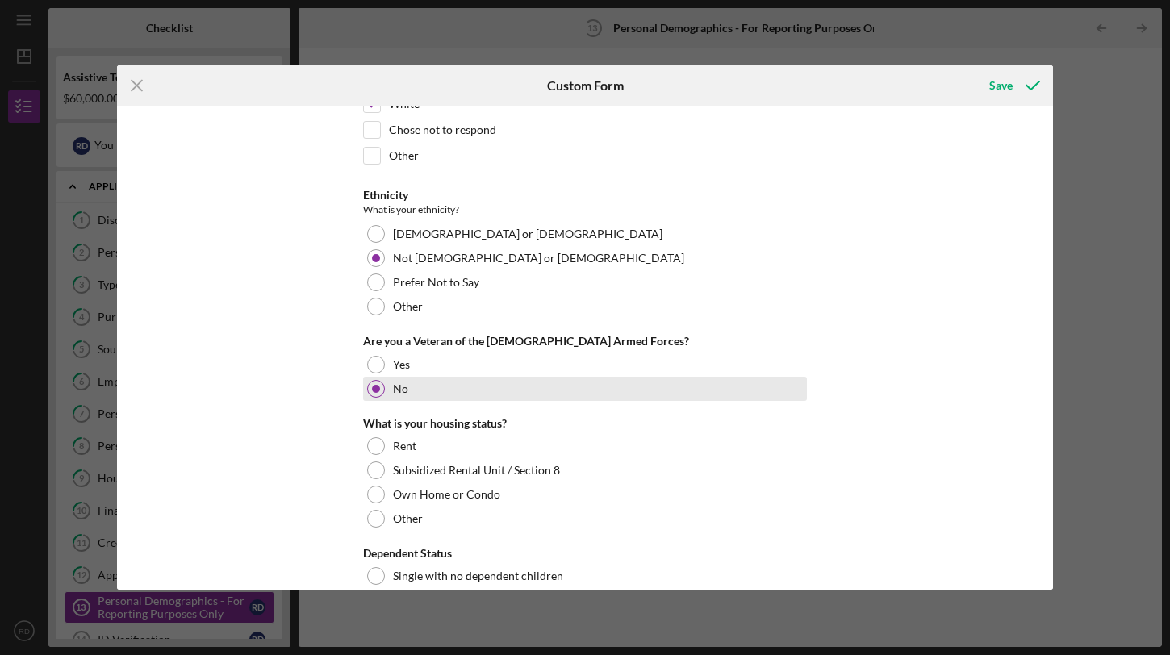
scroll to position [453, 0]
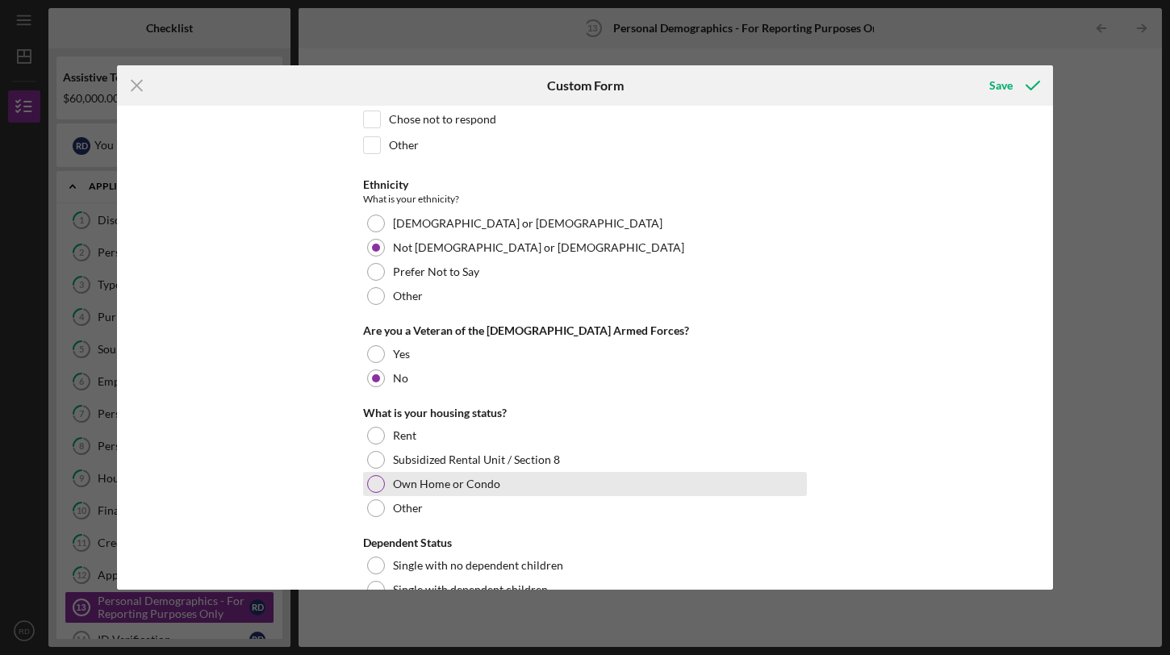
click at [369, 490] on div at bounding box center [376, 484] width 18 height 18
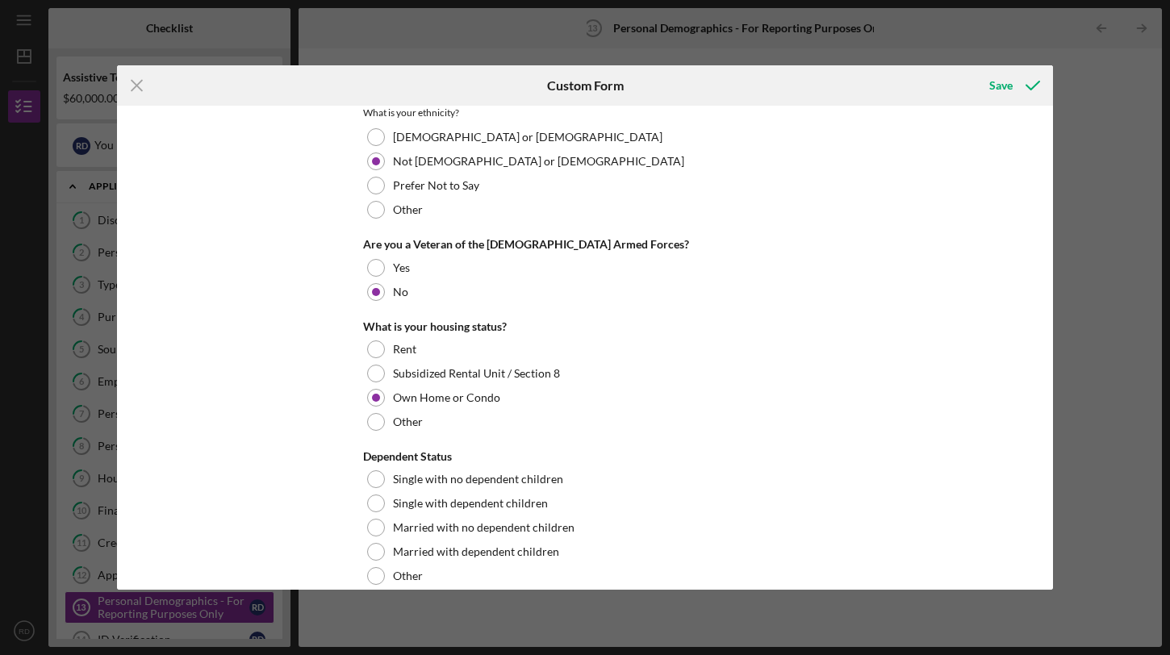
scroll to position [550, 0]
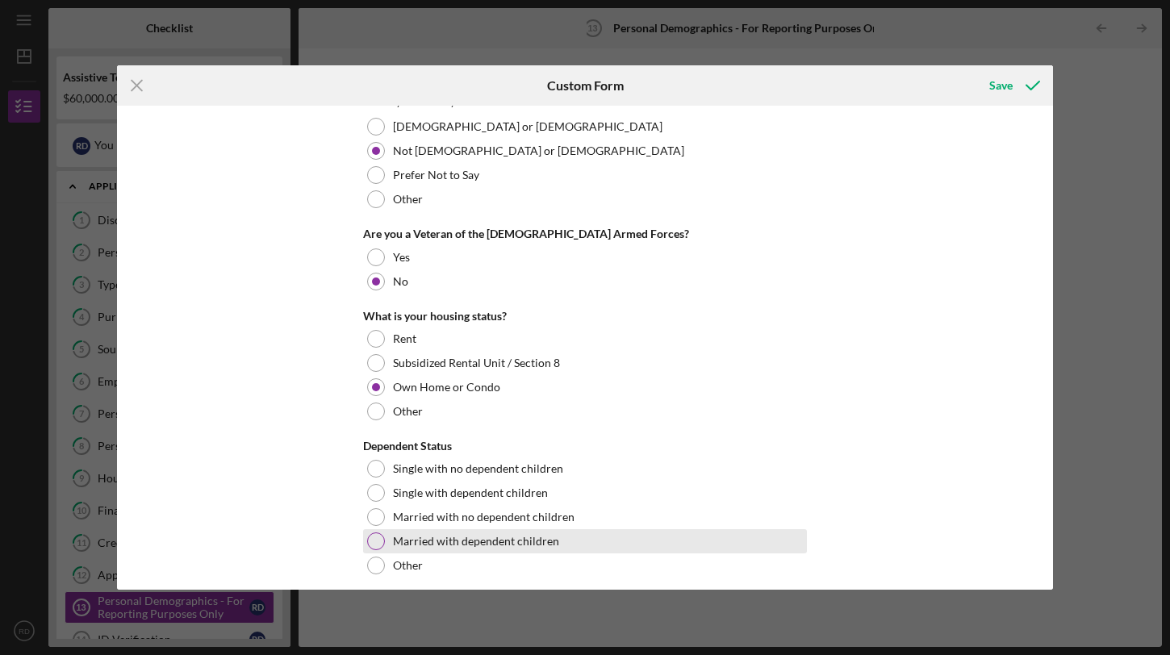
click at [370, 543] on div at bounding box center [376, 542] width 18 height 18
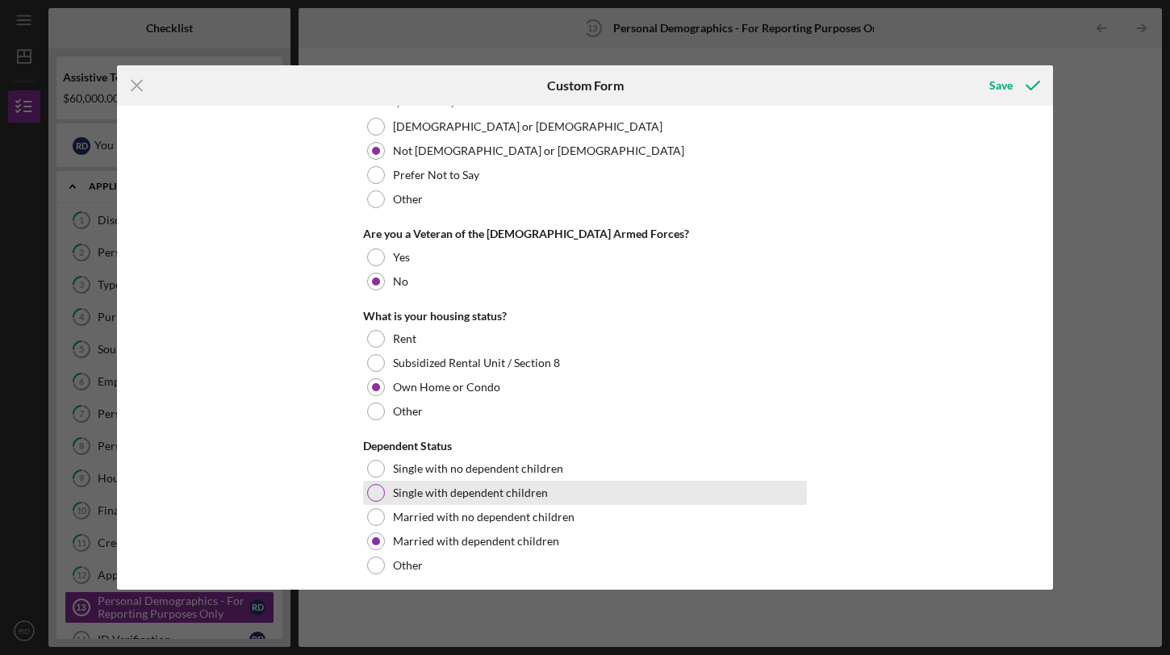
scroll to position [562, 0]
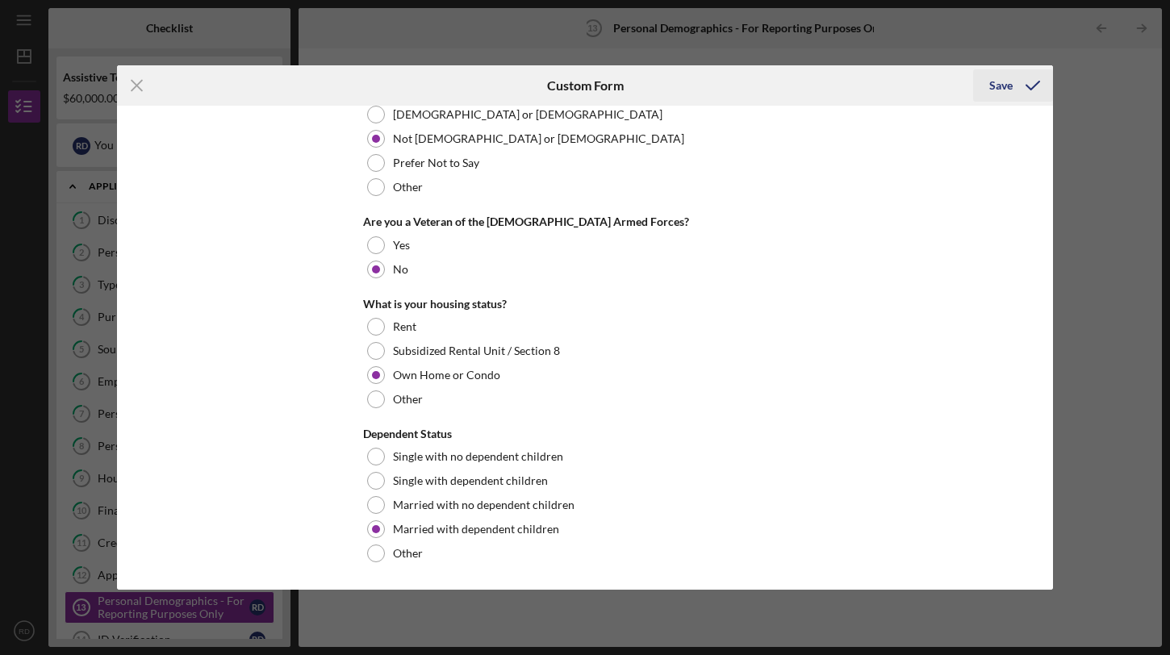
click at [1019, 81] on icon "submit" at bounding box center [1033, 85] width 40 height 40
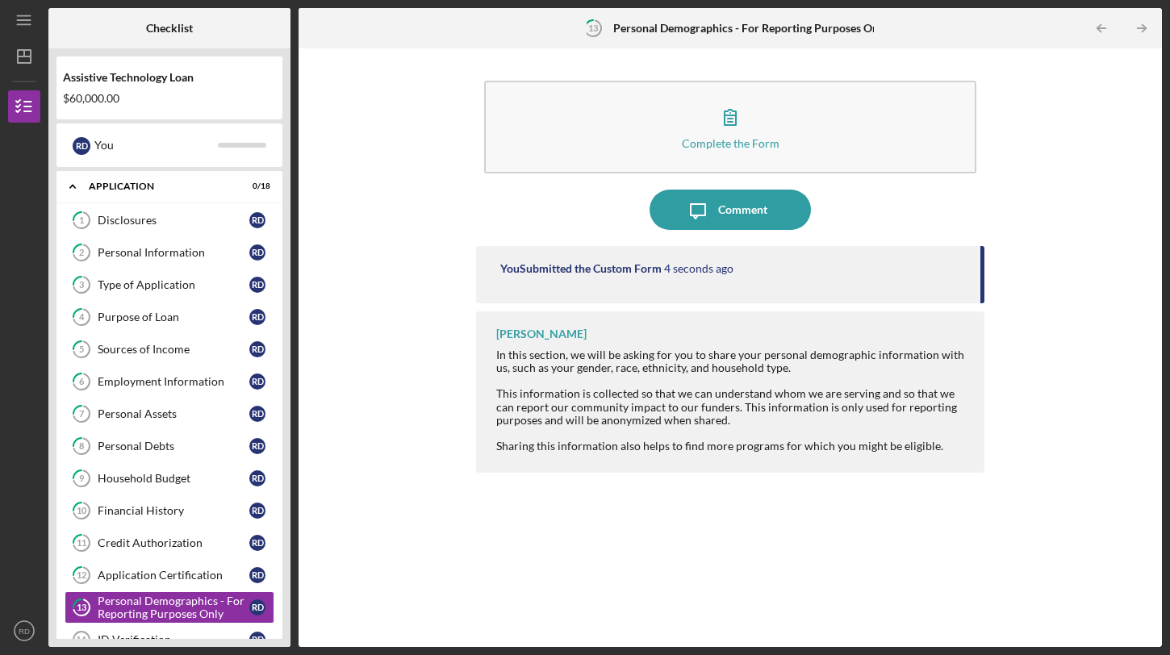
click at [1141, 23] on icon "Icon/Table Pagination Arrow" at bounding box center [1142, 28] width 36 height 36
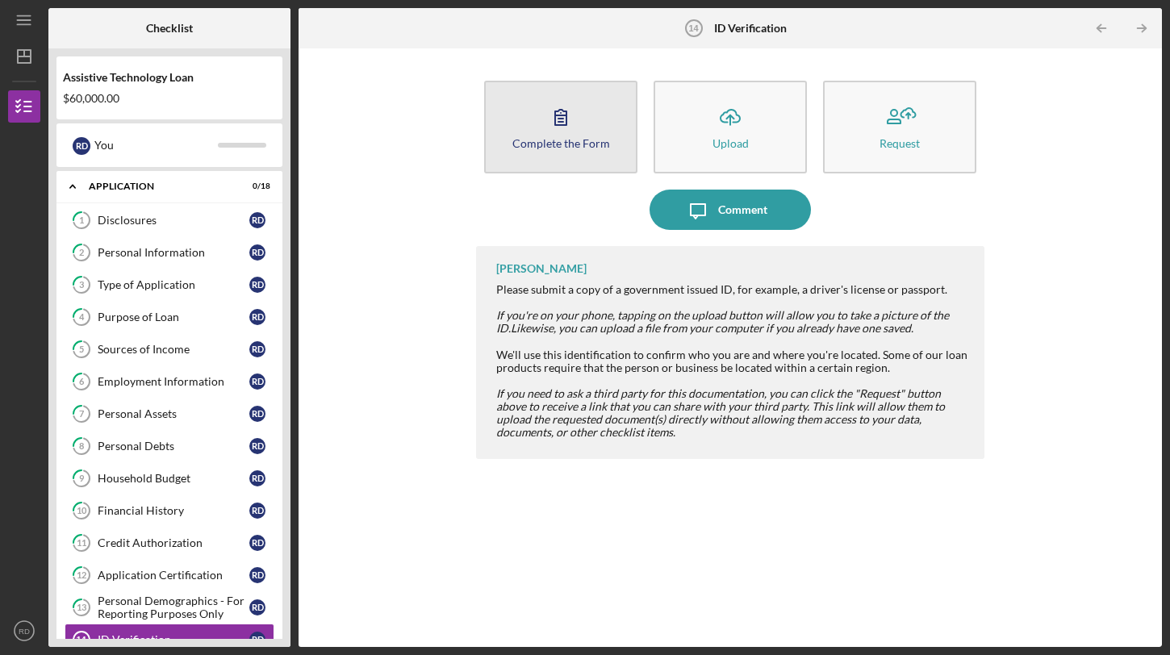
click at [601, 159] on button "Complete the Form Form" at bounding box center [560, 127] width 153 height 93
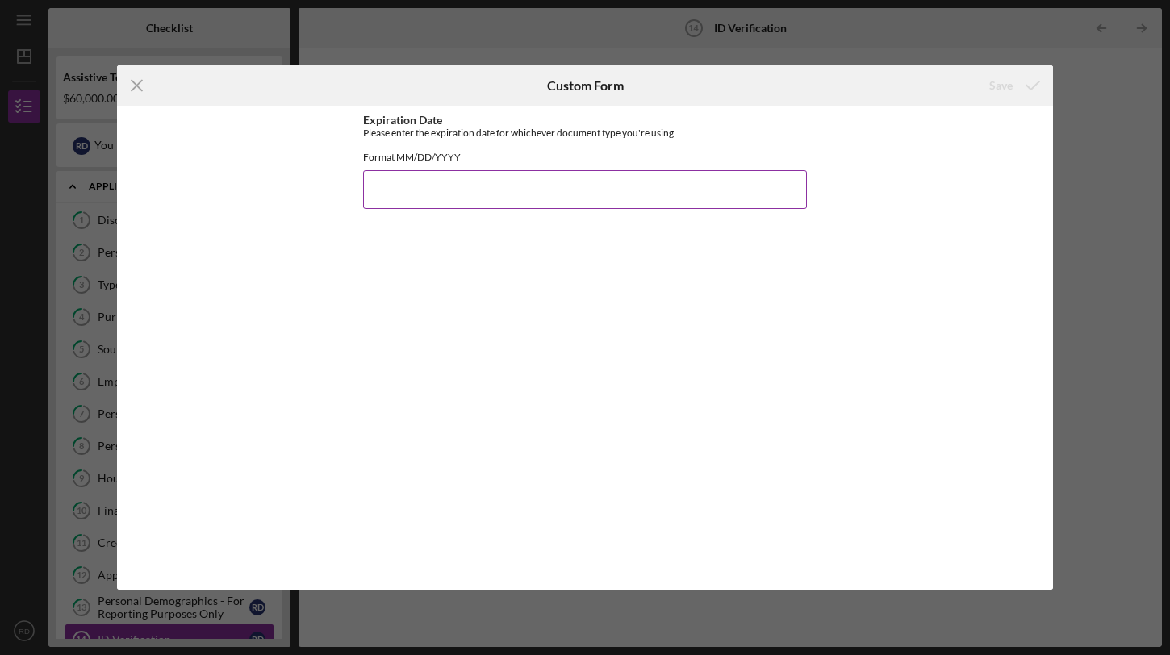
click at [523, 197] on input "Expiration Date" at bounding box center [585, 189] width 444 height 39
click at [138, 86] on line at bounding box center [137, 86] width 10 height 10
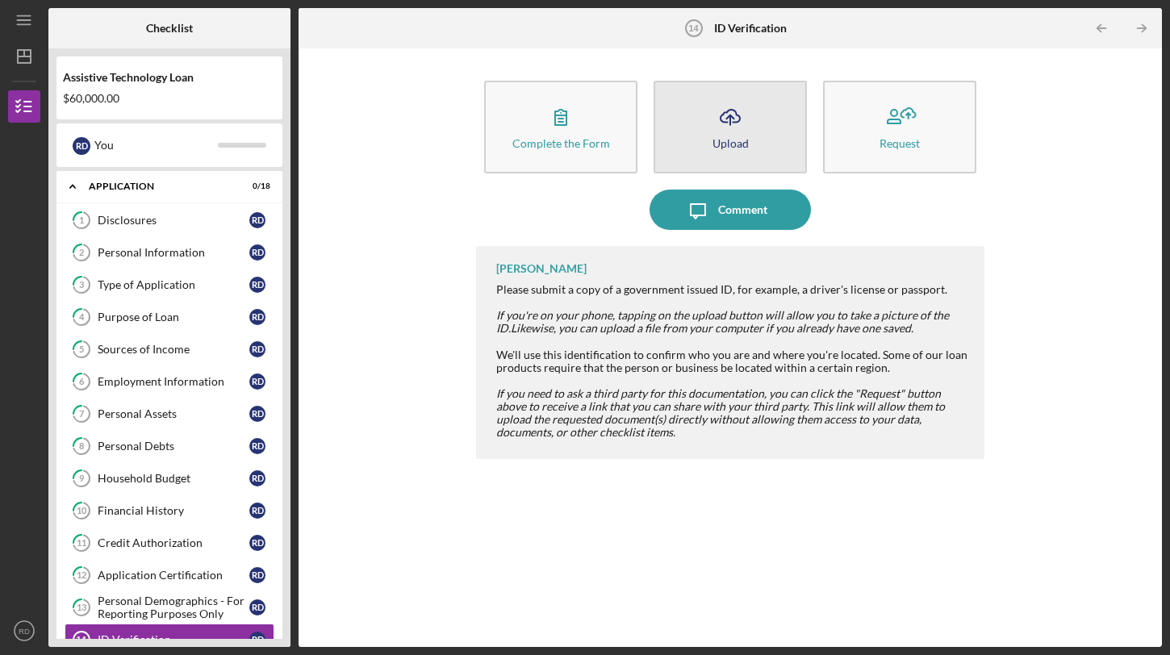
click at [759, 132] on button "Icon/Upload Upload" at bounding box center [730, 127] width 153 height 93
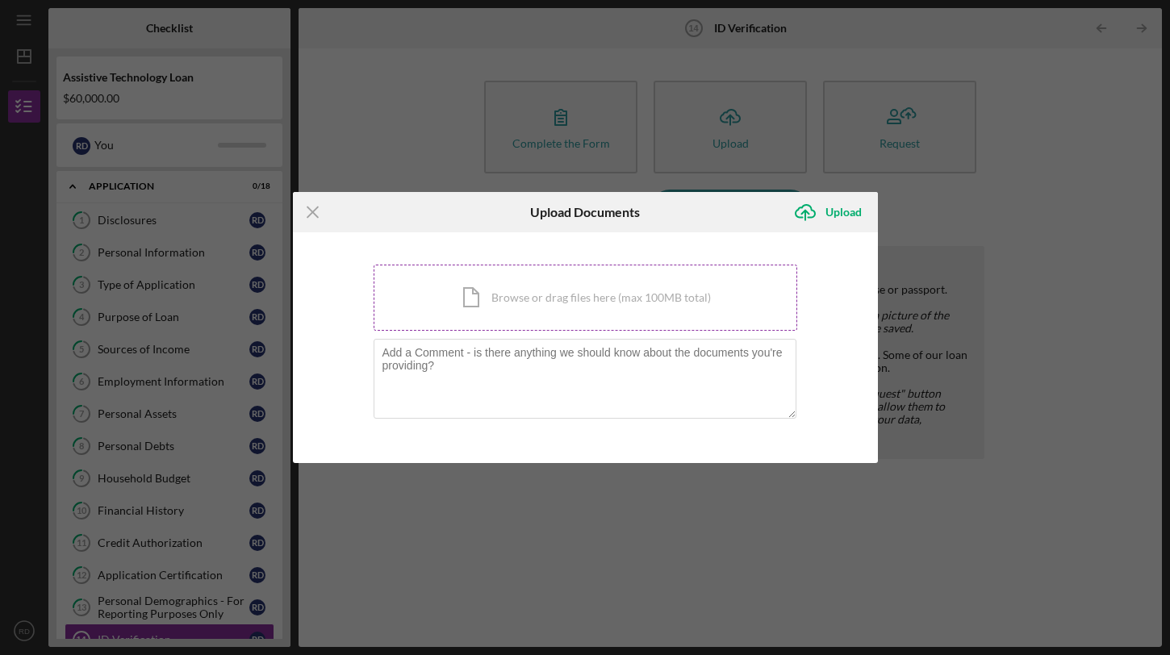
click at [619, 295] on div "Icon/Document Browse or drag files here (max 100MB total) Tap to choose files o…" at bounding box center [586, 298] width 424 height 66
click at [810, 215] on icon "Icon/Upload" at bounding box center [805, 212] width 40 height 40
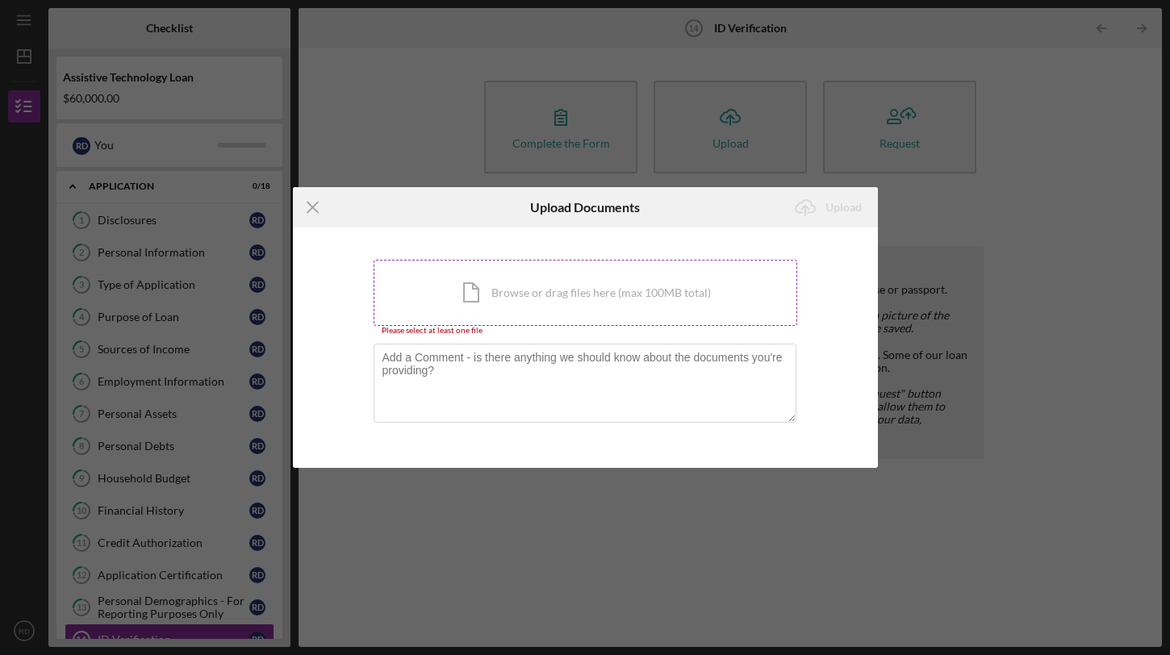
click at [597, 321] on div "Icon/Document Browse or drag files here (max 100MB total) Tap to choose files o…" at bounding box center [586, 293] width 424 height 66
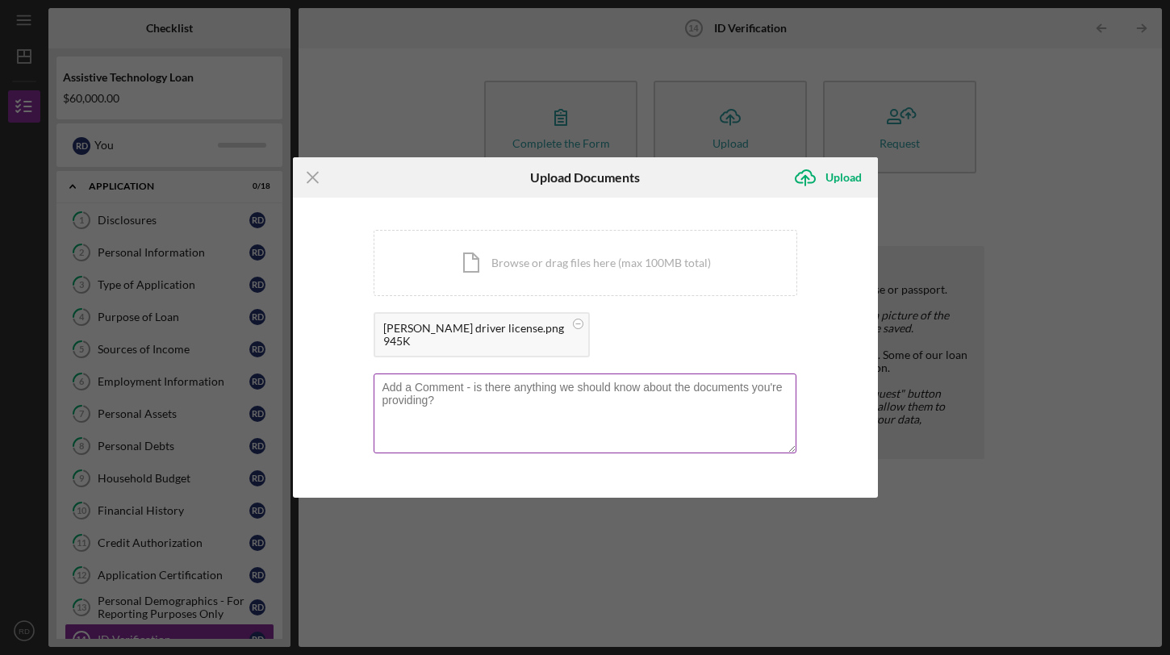
click at [588, 400] on textarea at bounding box center [585, 413] width 423 height 79
type textarea "My driver license"
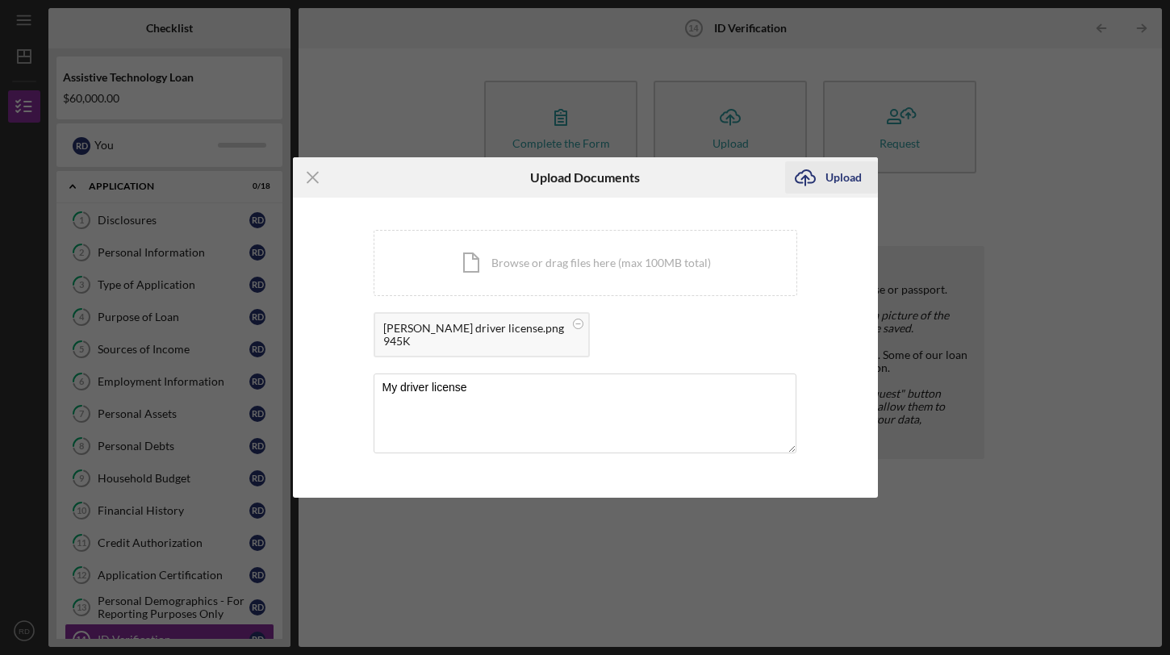
click at [800, 172] on icon "Icon/Upload" at bounding box center [805, 177] width 40 height 40
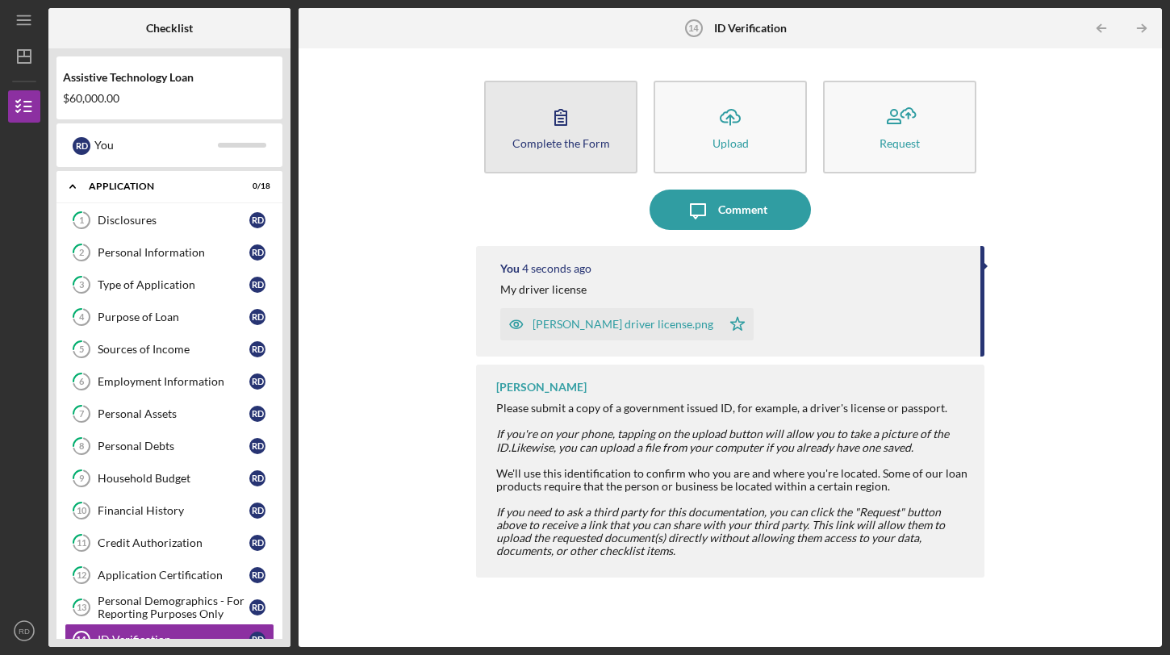
click at [594, 117] on button "Complete the Form Form" at bounding box center [560, 127] width 153 height 93
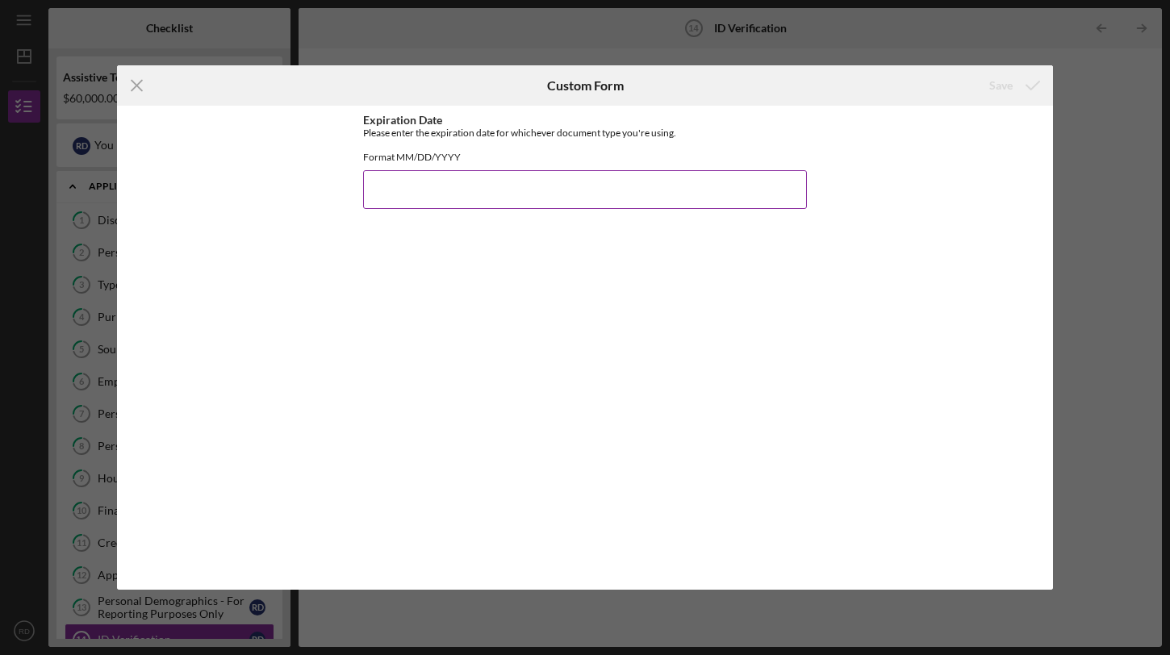
click at [381, 200] on input "Expiration Date" at bounding box center [585, 189] width 444 height 39
type input "[DATE]"
click at [983, 91] on button "Save" at bounding box center [1013, 85] width 80 height 32
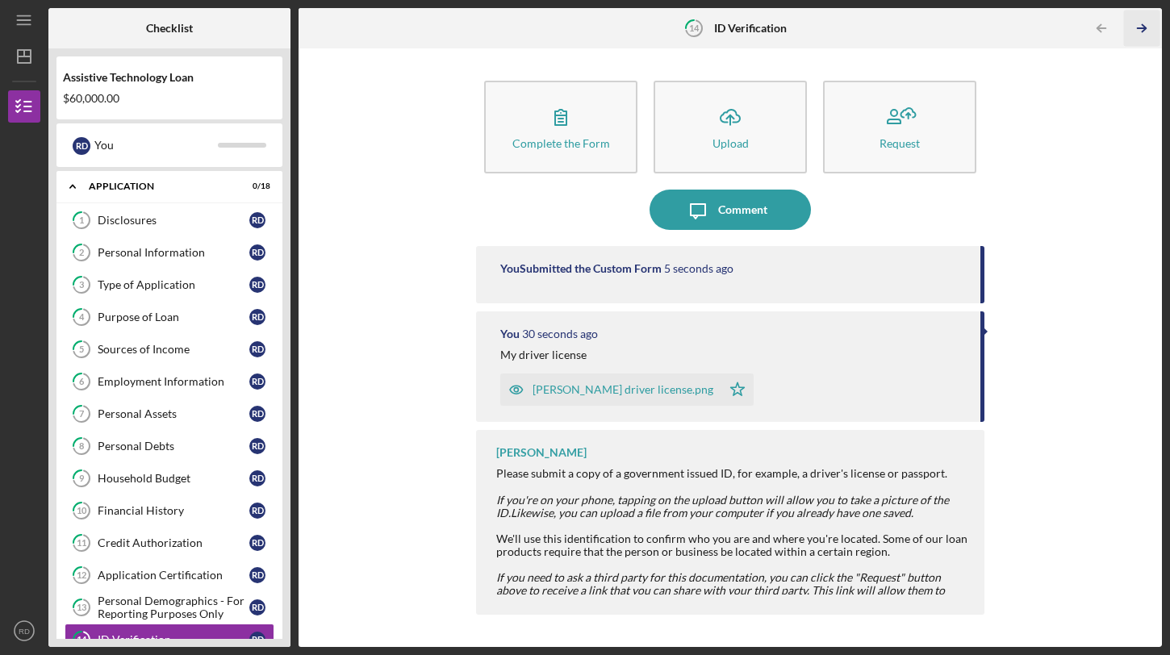
click at [1139, 33] on icon "Icon/Table Pagination Arrow" at bounding box center [1142, 28] width 36 height 36
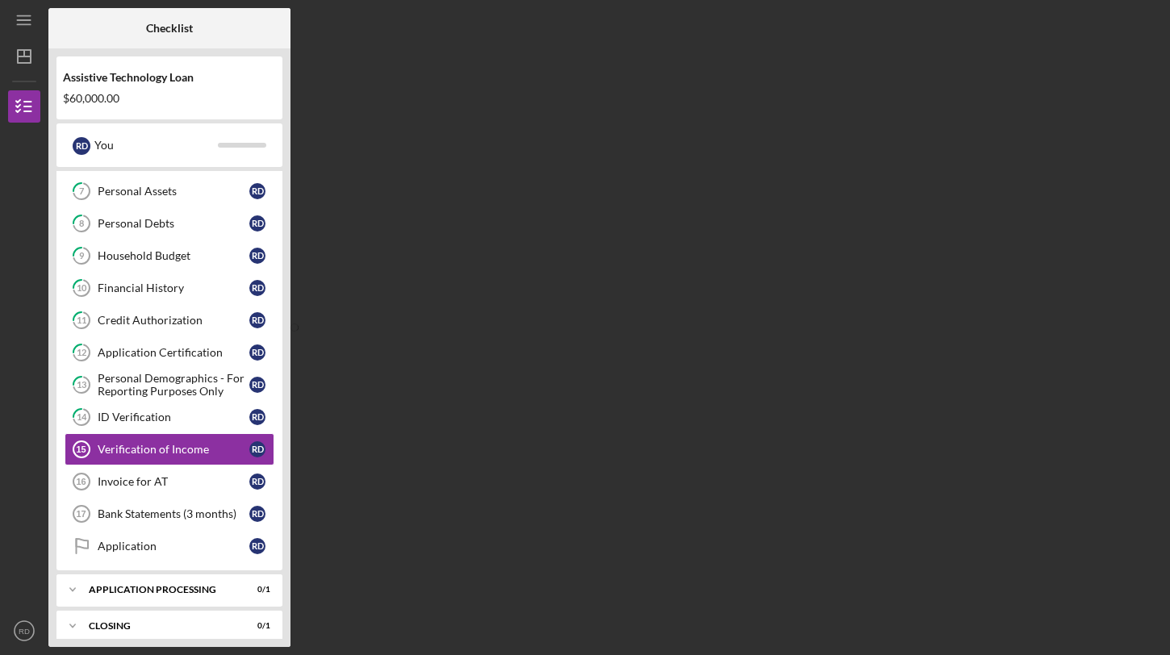
scroll to position [235, 0]
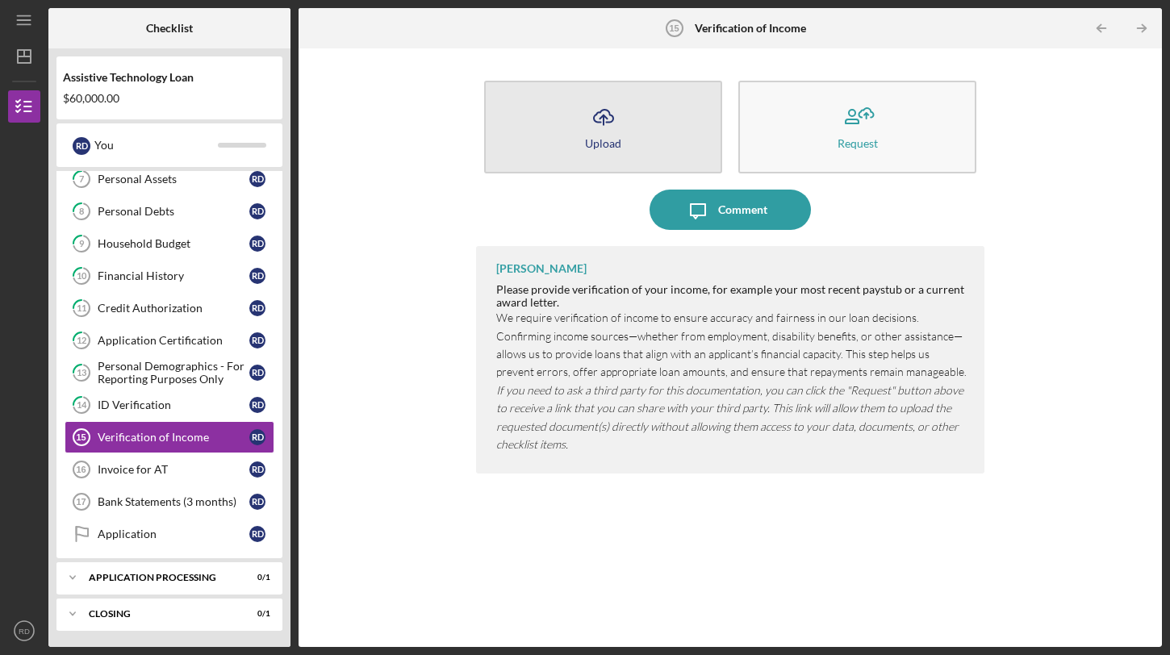
click at [622, 132] on icon "Icon/Upload" at bounding box center [603, 117] width 40 height 40
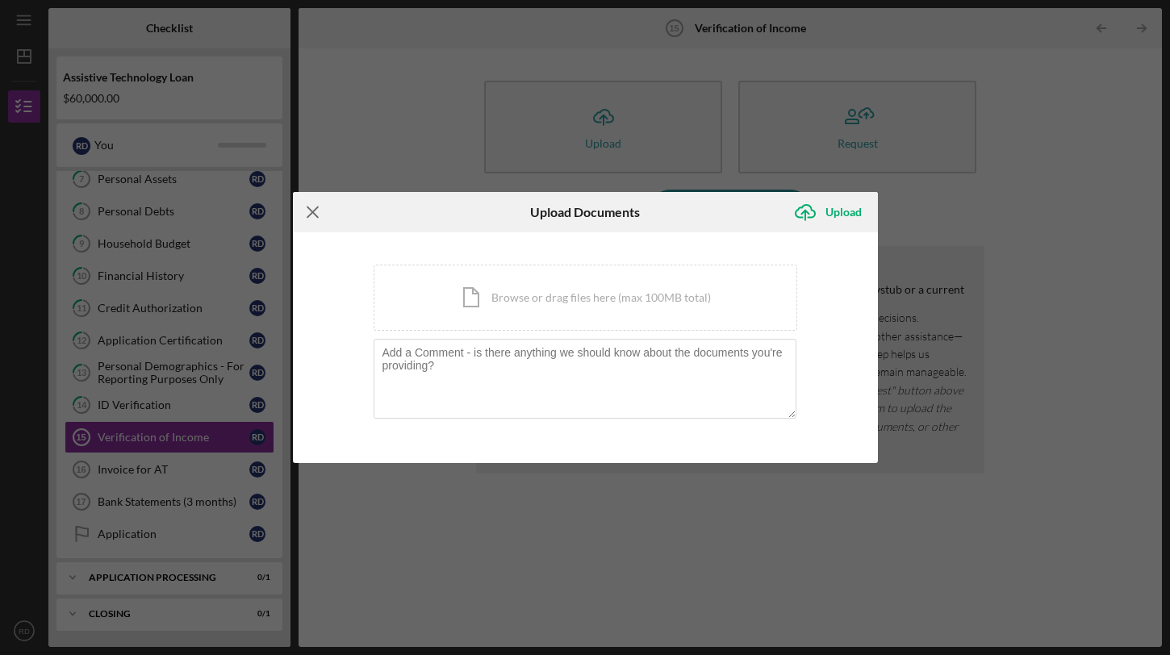
click at [312, 211] on icon "Icon/Menu Close" at bounding box center [313, 212] width 40 height 40
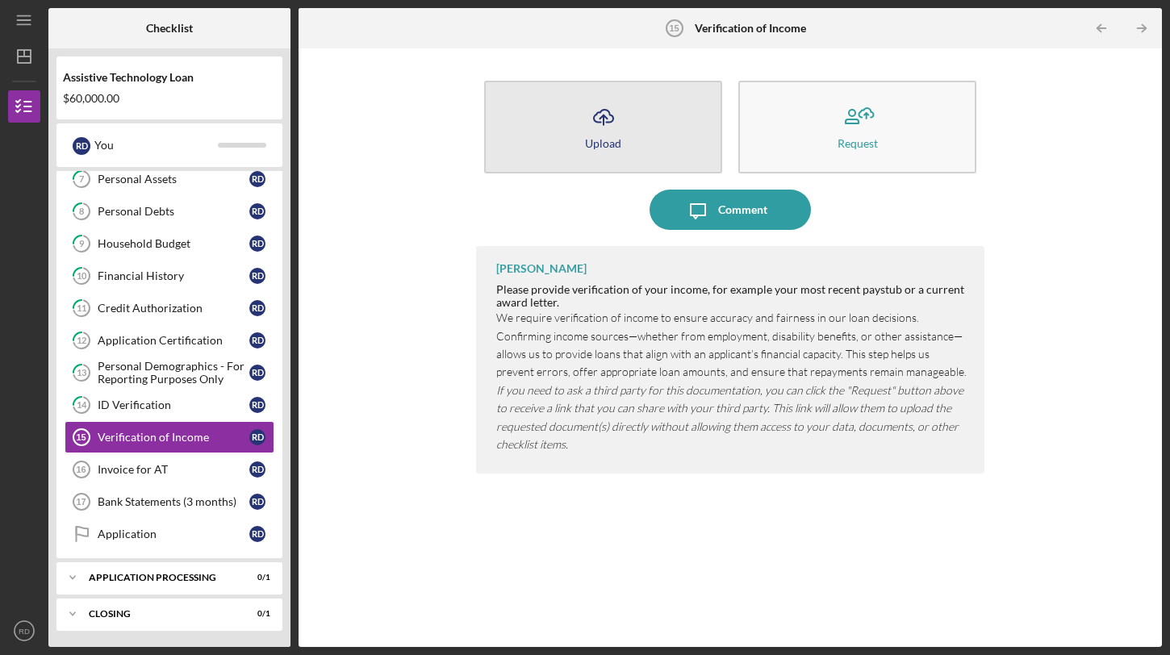
click at [615, 140] on div "Upload" at bounding box center [603, 143] width 36 height 12
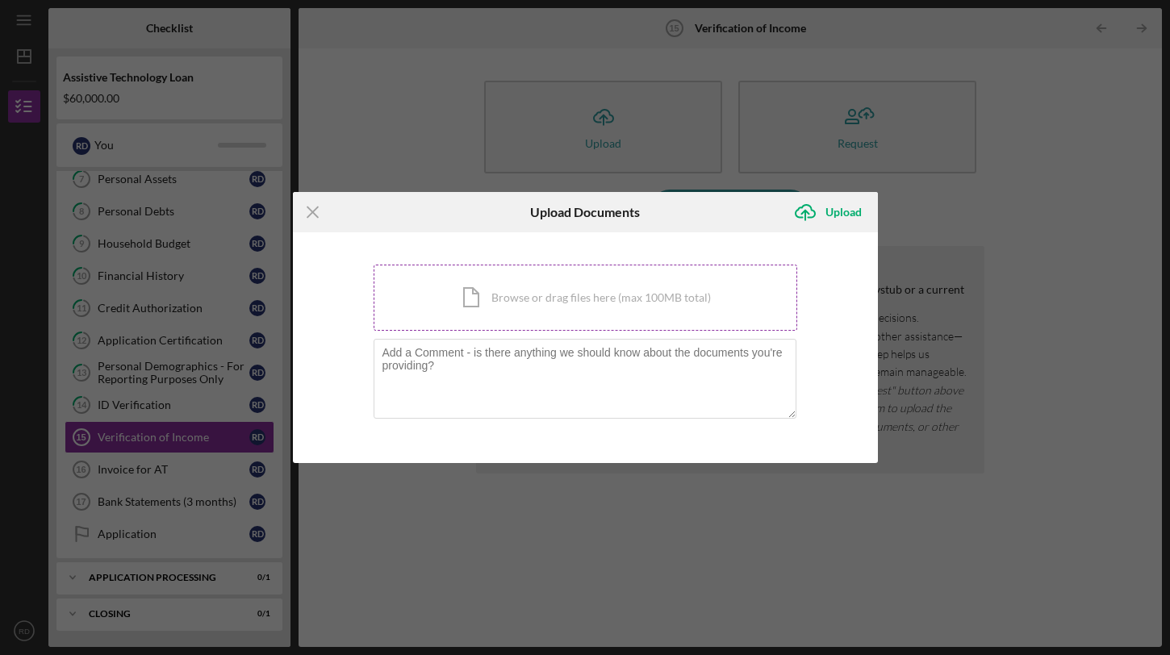
click at [478, 293] on div "Icon/Document Browse or drag files here (max 100MB total) Tap to choose files o…" at bounding box center [586, 298] width 424 height 66
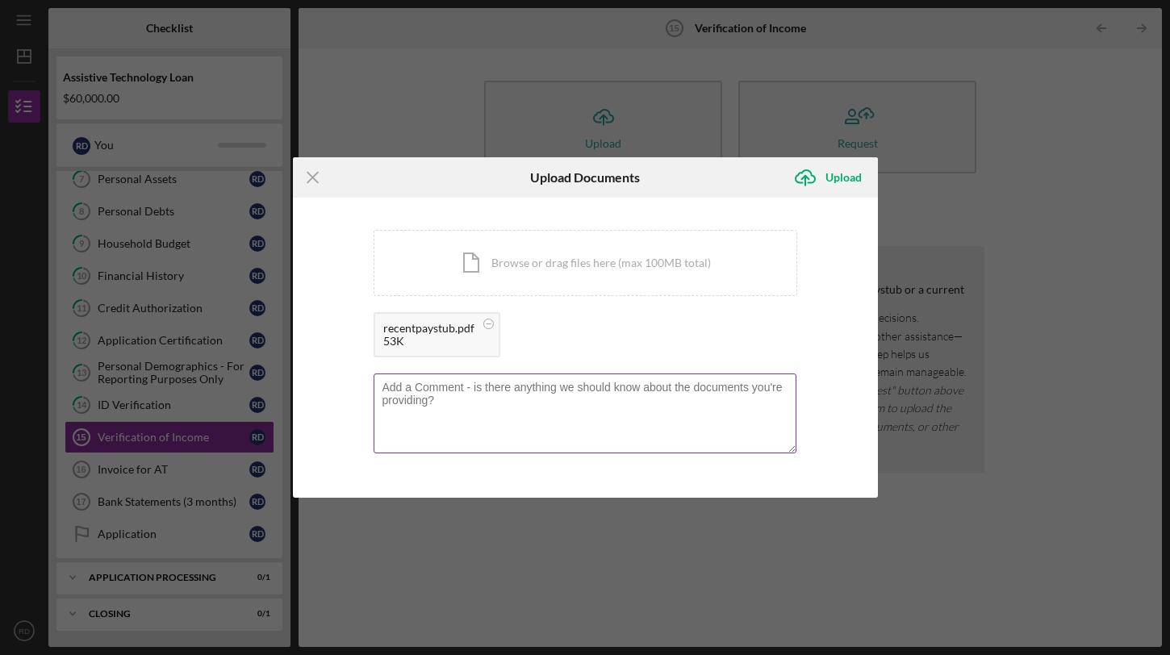
click at [604, 408] on textarea at bounding box center [585, 413] width 423 height 79
type textarea "recent paystub"
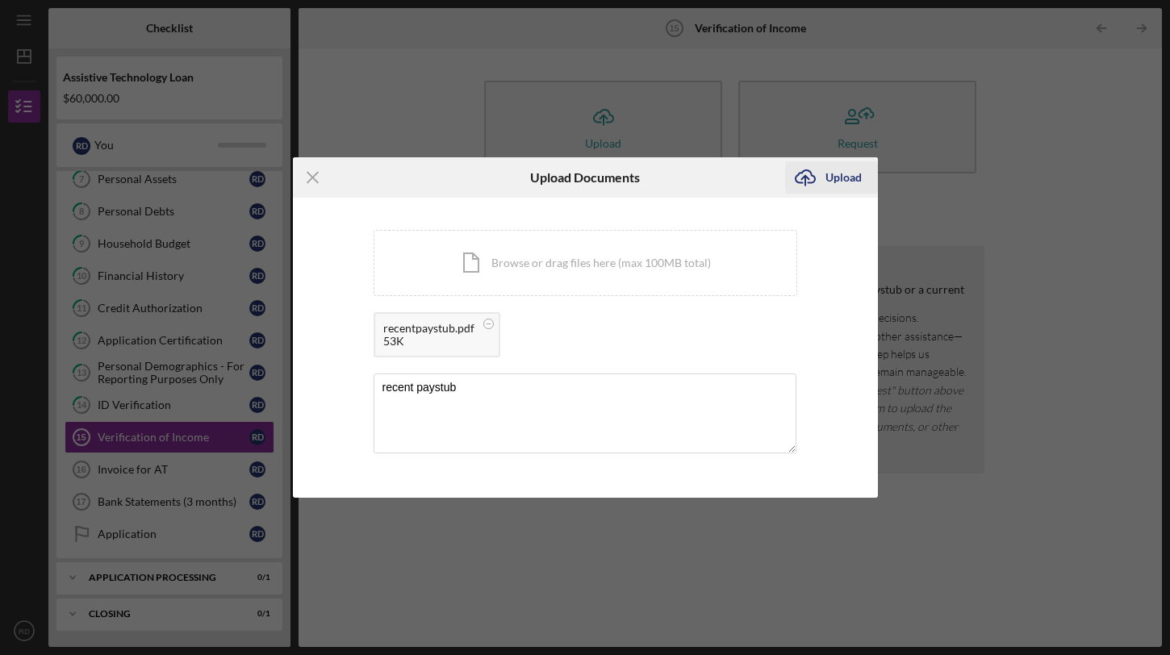
click at [844, 187] on div "Upload" at bounding box center [843, 177] width 36 height 32
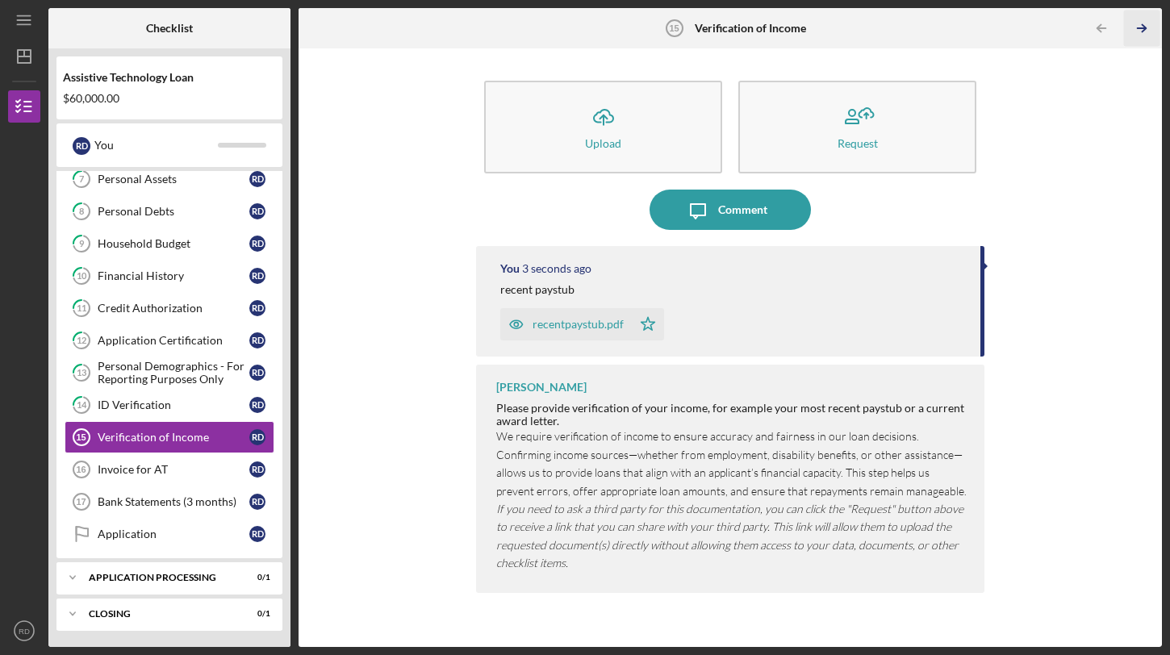
click at [1139, 30] on icon "Icon/Table Pagination Arrow" at bounding box center [1142, 28] width 36 height 36
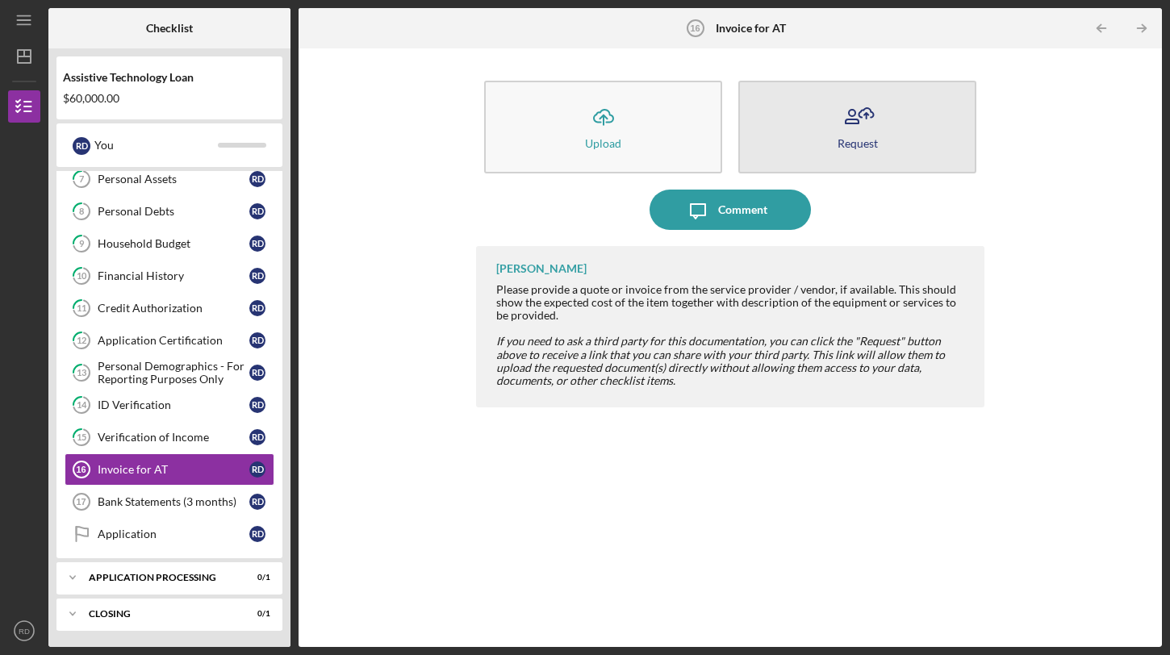
click at [833, 148] on button "Request" at bounding box center [857, 127] width 238 height 93
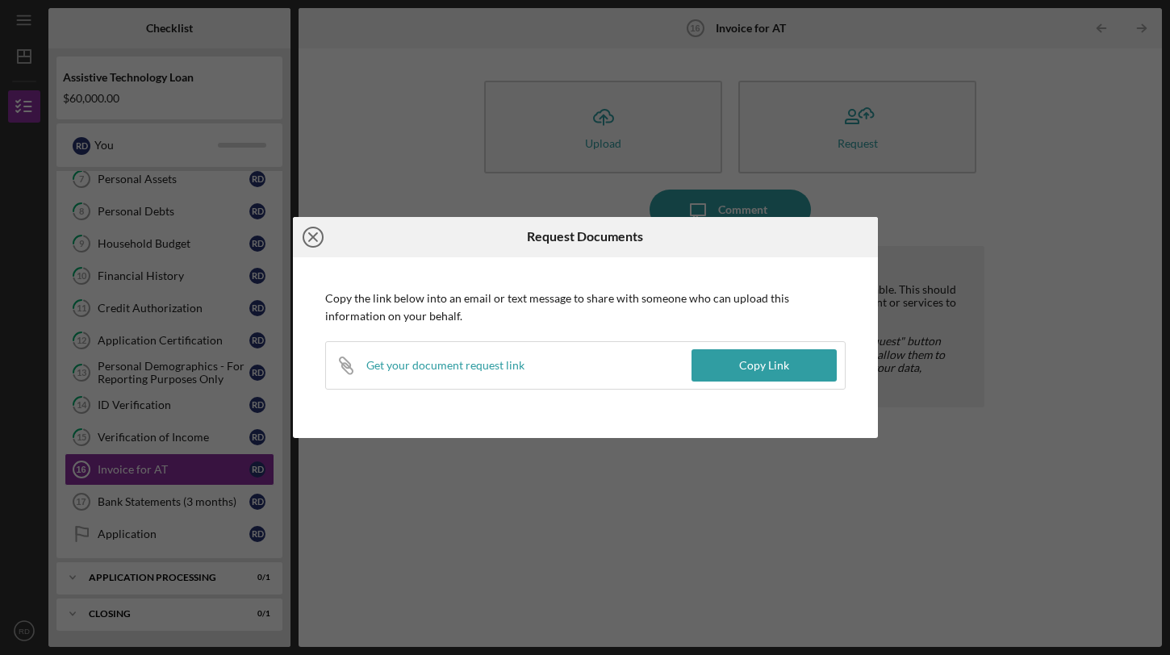
click at [313, 238] on line at bounding box center [313, 237] width 8 height 8
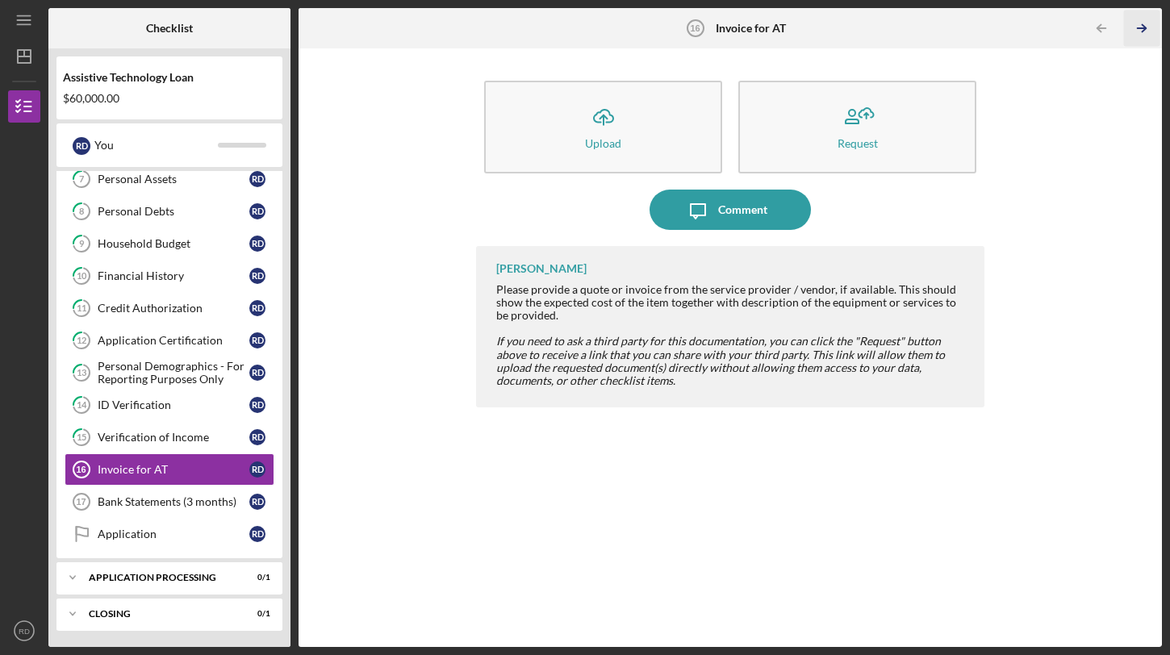
click at [1135, 29] on icon "Icon/Table Pagination Arrow" at bounding box center [1142, 28] width 36 height 36
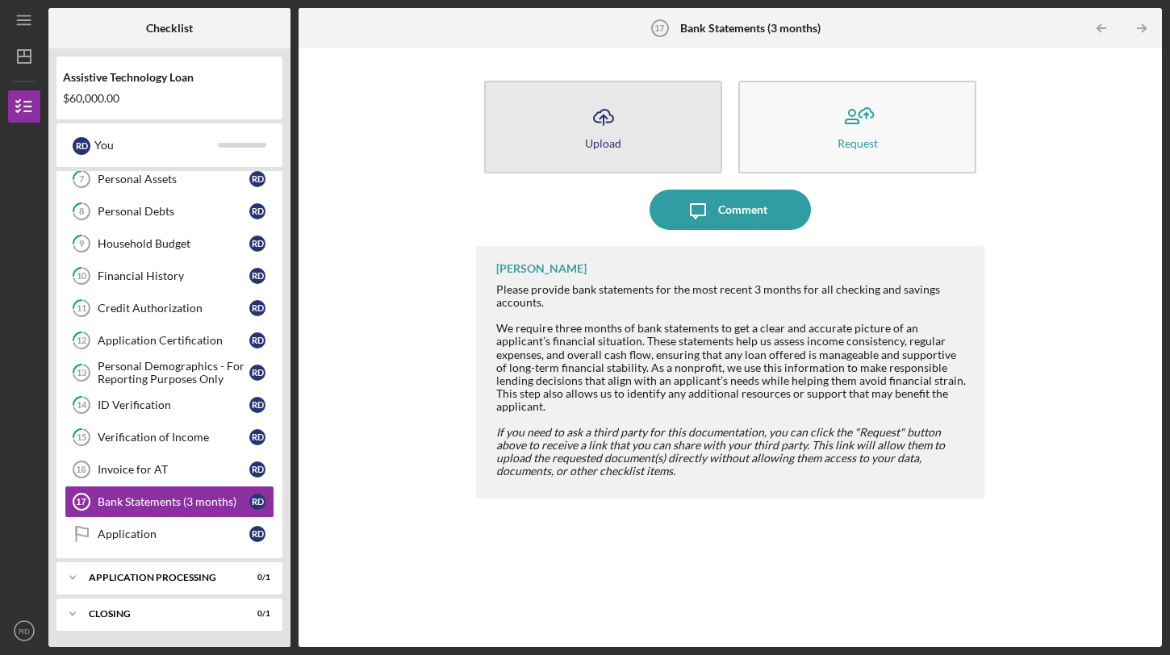
click at [575, 140] on button "Icon/Upload Upload" at bounding box center [603, 127] width 238 height 93
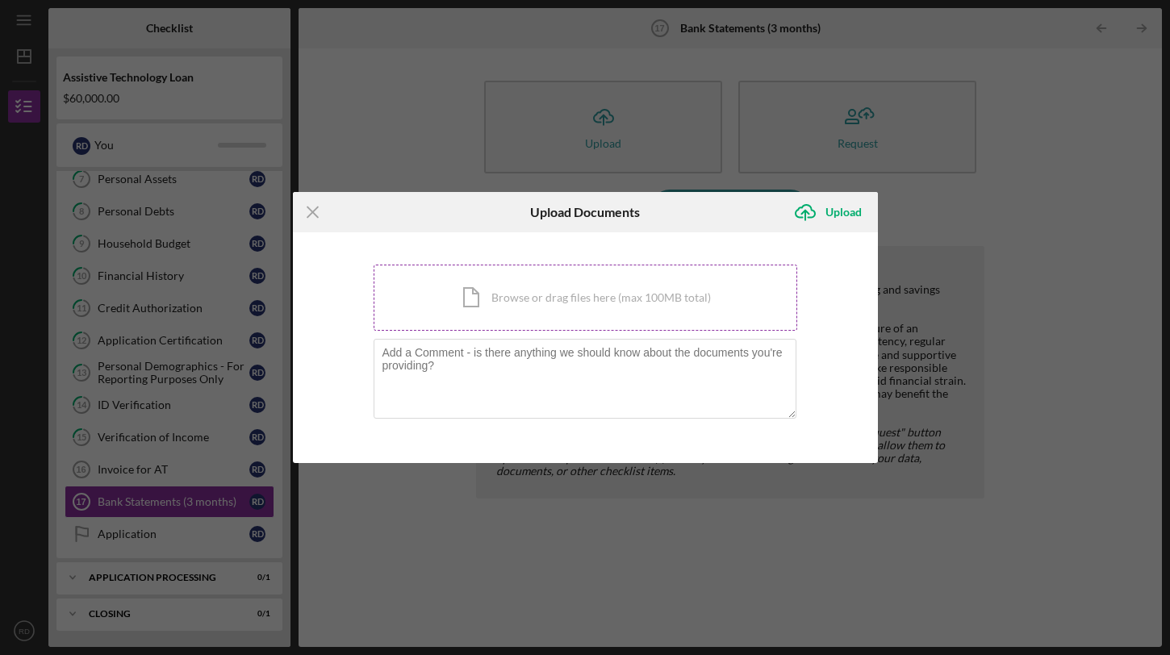
click at [503, 300] on div "Icon/Document Browse or drag files here (max 100MB total) Tap to choose files o…" at bounding box center [586, 298] width 424 height 66
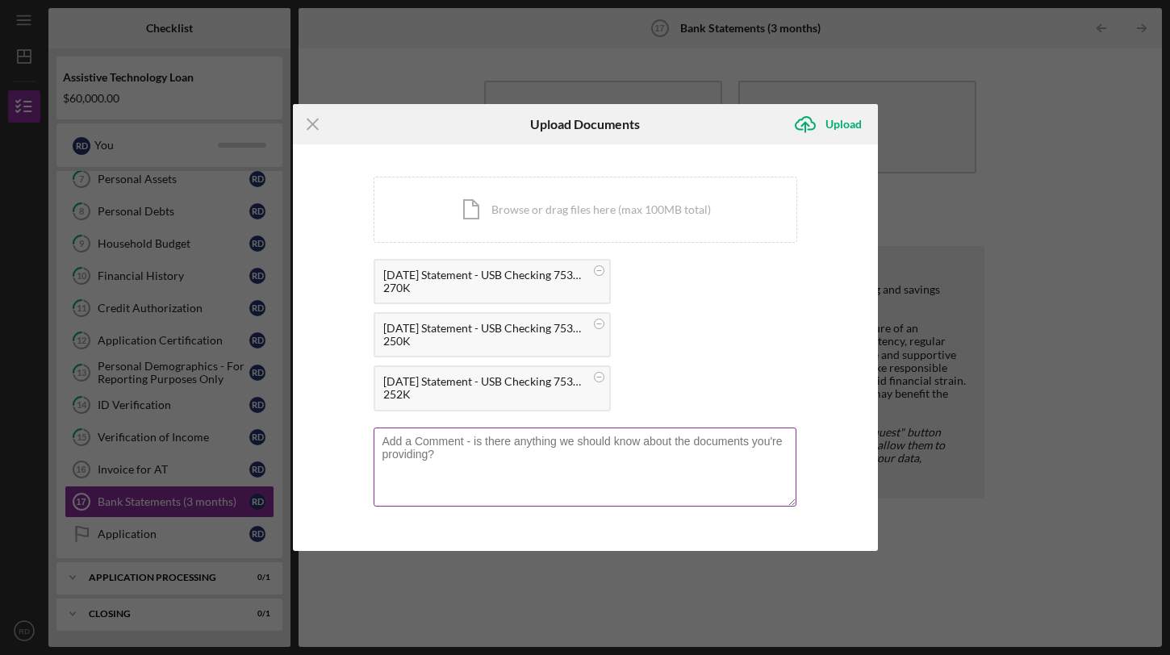
click at [631, 466] on textarea at bounding box center [585, 467] width 423 height 79
type textarea "3 months bank statements"
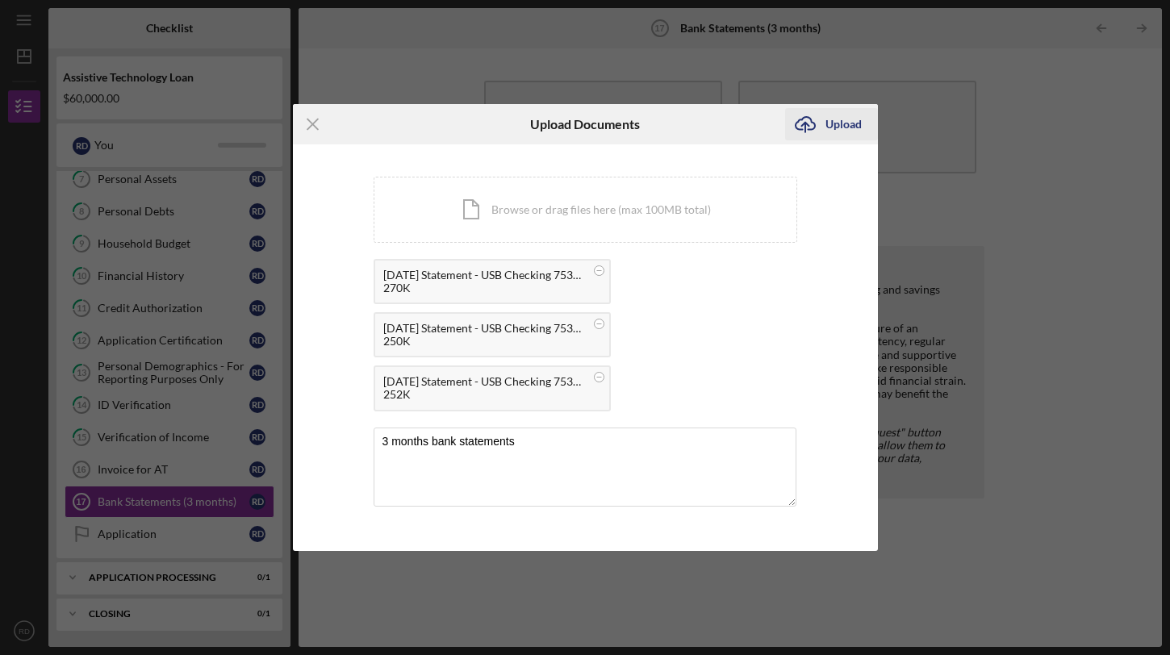
click at [820, 127] on icon "Icon/Upload" at bounding box center [805, 124] width 40 height 40
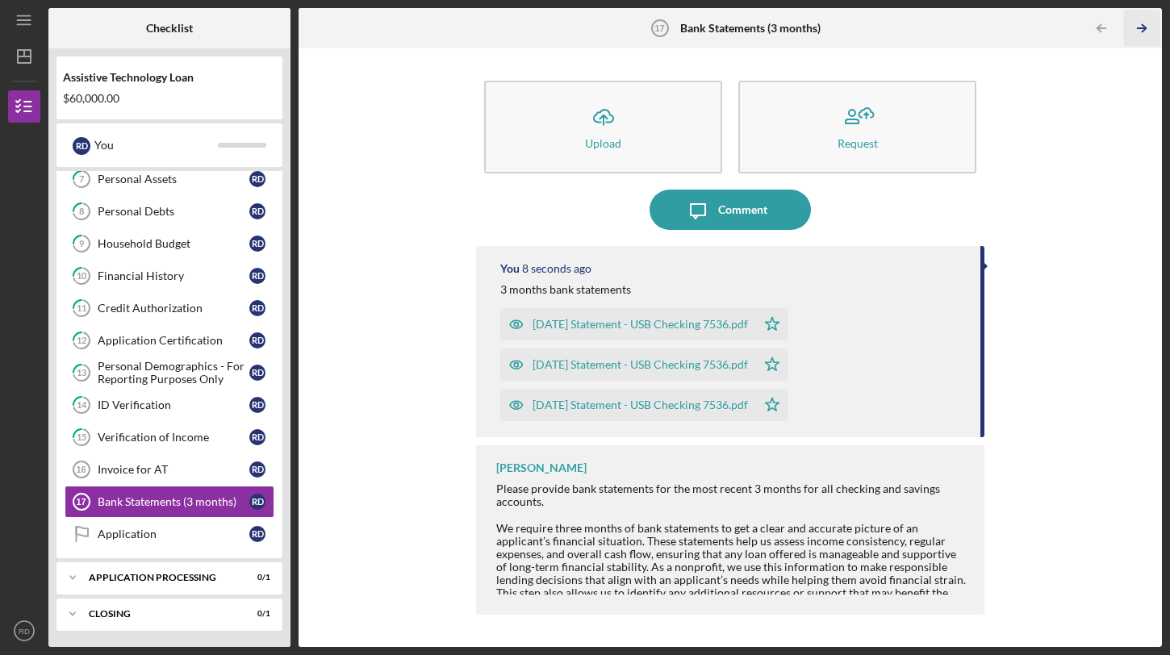
click at [1143, 30] on polyline "button" at bounding box center [1144, 28] width 4 height 7
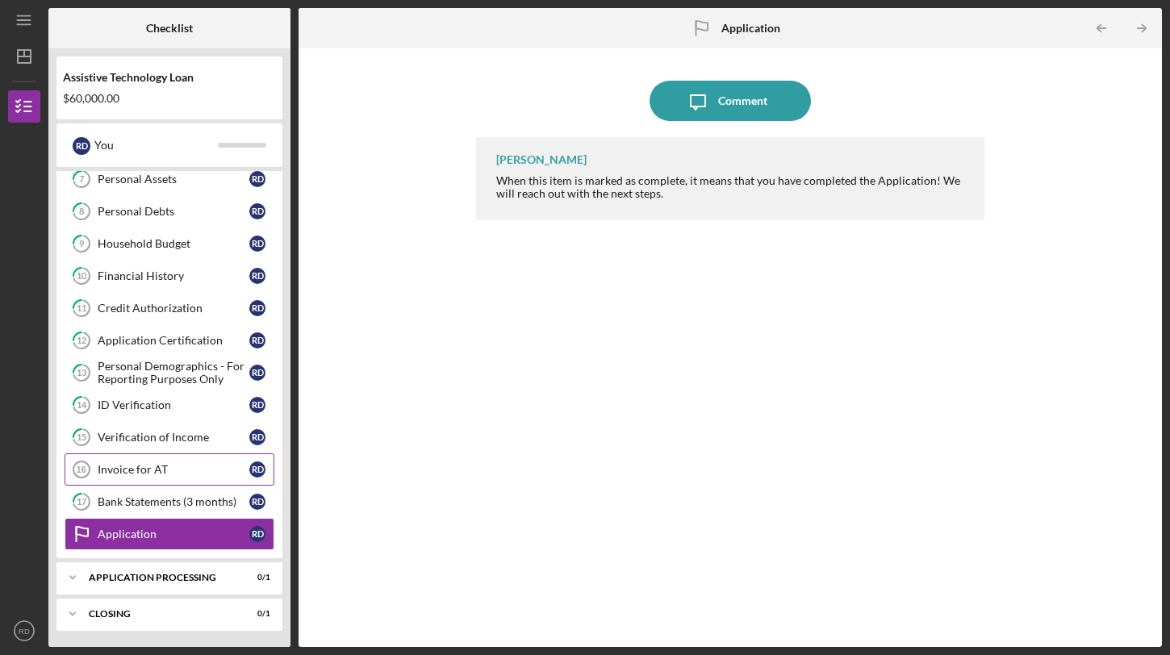
click at [173, 463] on div "Invoice for AT" at bounding box center [174, 469] width 152 height 13
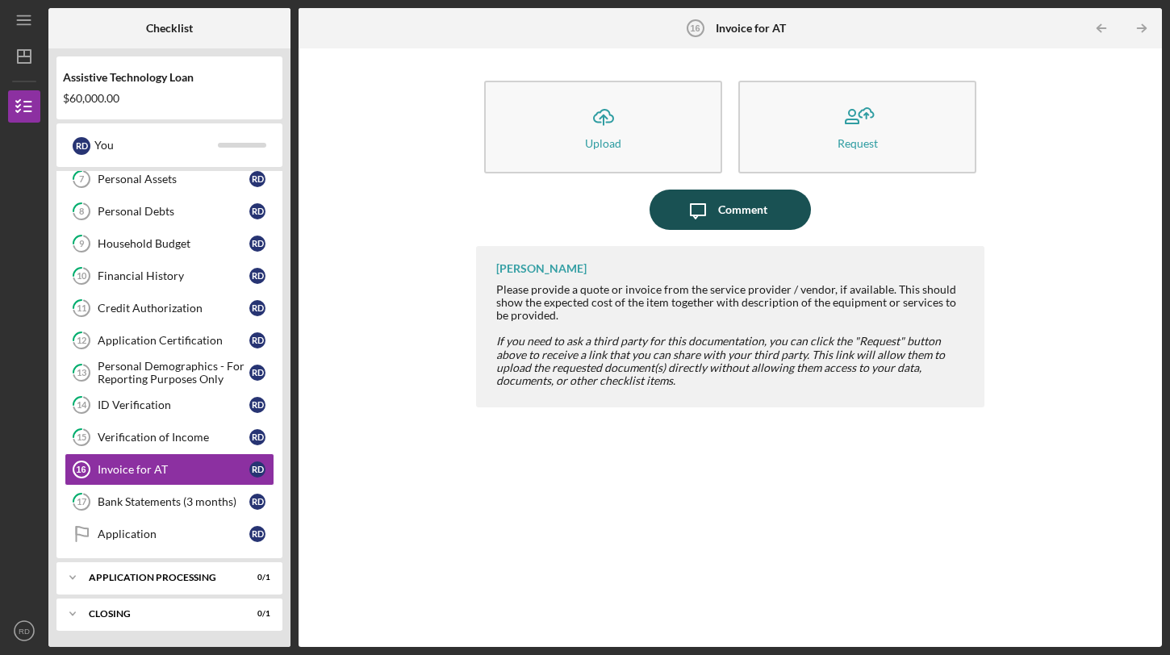
click at [746, 213] on div "Comment" at bounding box center [742, 210] width 49 height 40
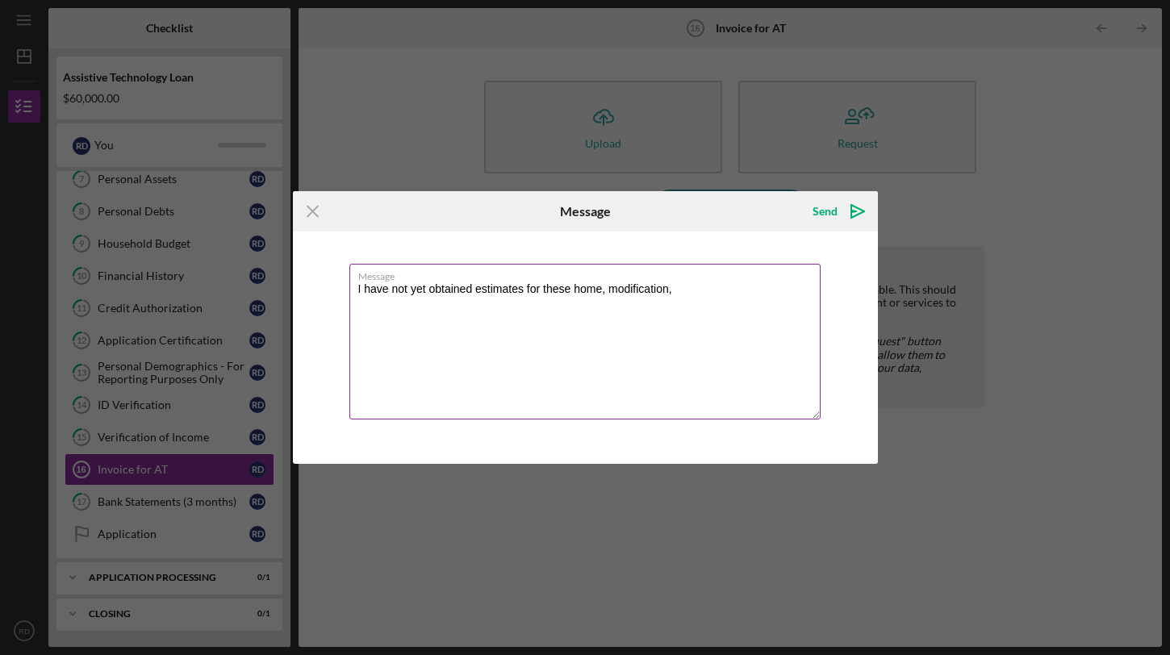
click at [614, 290] on textarea "I have not yet obtained estimates for these home, modification," at bounding box center [584, 342] width 471 height 156
click at [668, 290] on textarea "I have not yet obtained estimates for these home modification," at bounding box center [584, 342] width 471 height 156
click at [695, 286] on textarea "I have not yet obtained estimates for these home modifications," at bounding box center [584, 342] width 471 height 156
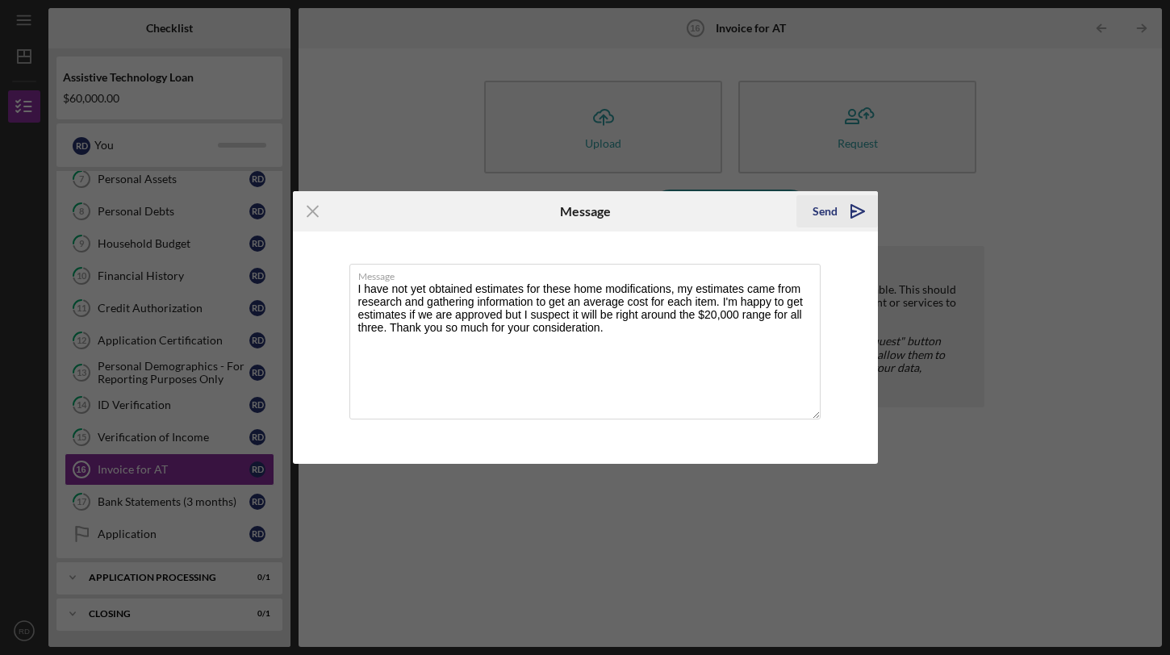
type textarea "I have not yet obtained estimates for these home modifications, my estimates ca…"
click at [840, 211] on icon "Icon/icon-invite-send" at bounding box center [858, 211] width 40 height 40
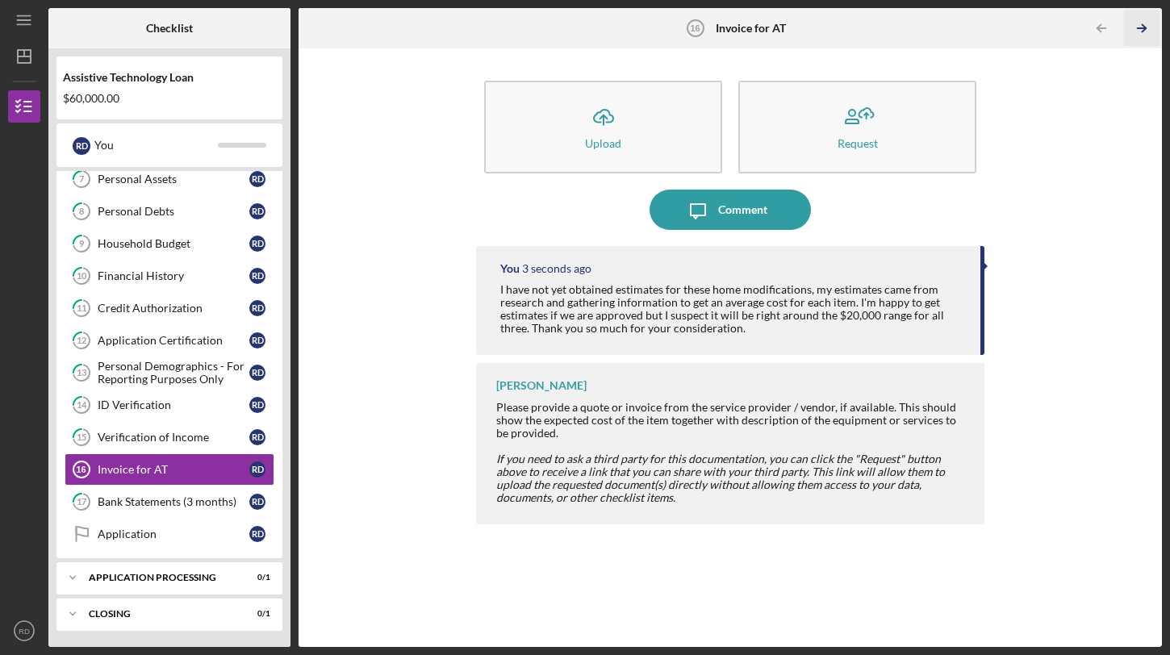
click at [1139, 24] on icon "Icon/Table Pagination Arrow" at bounding box center [1142, 28] width 36 height 36
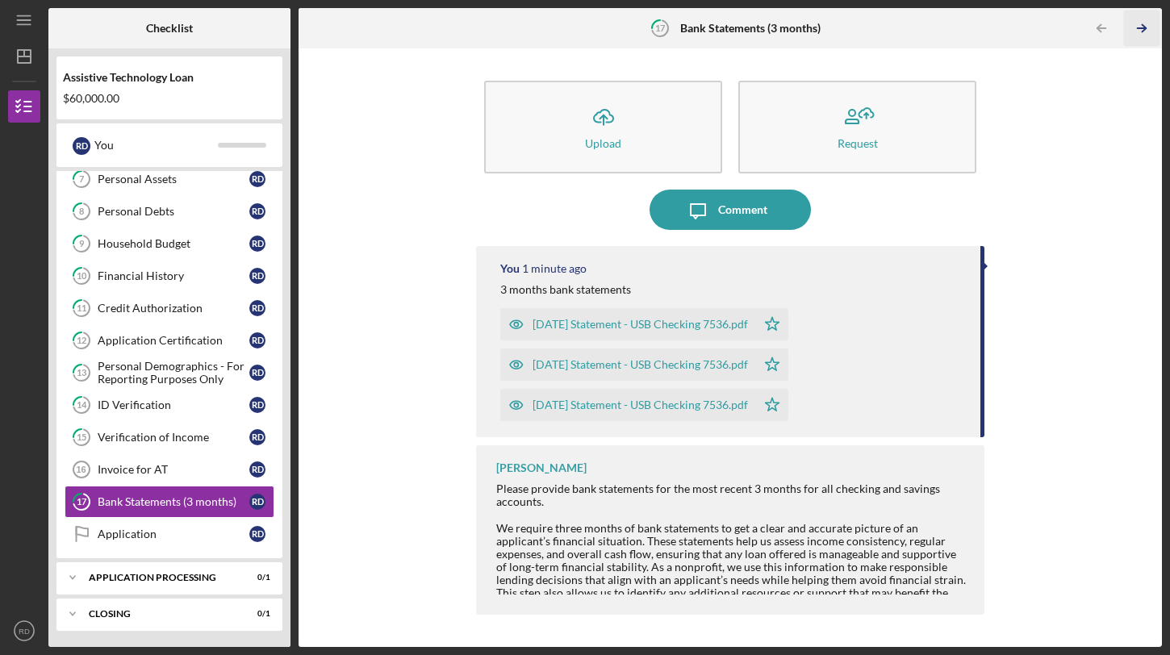
click at [1139, 24] on icon "Icon/Table Pagination Arrow" at bounding box center [1142, 28] width 36 height 36
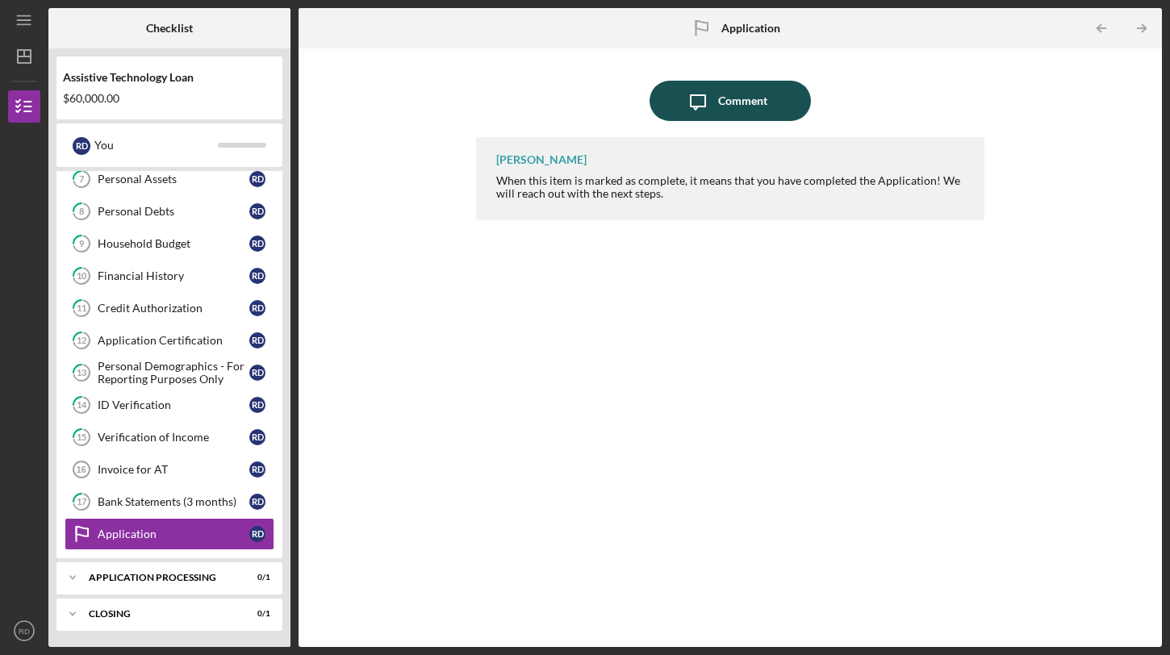
click at [742, 87] on div "Comment" at bounding box center [742, 101] width 49 height 40
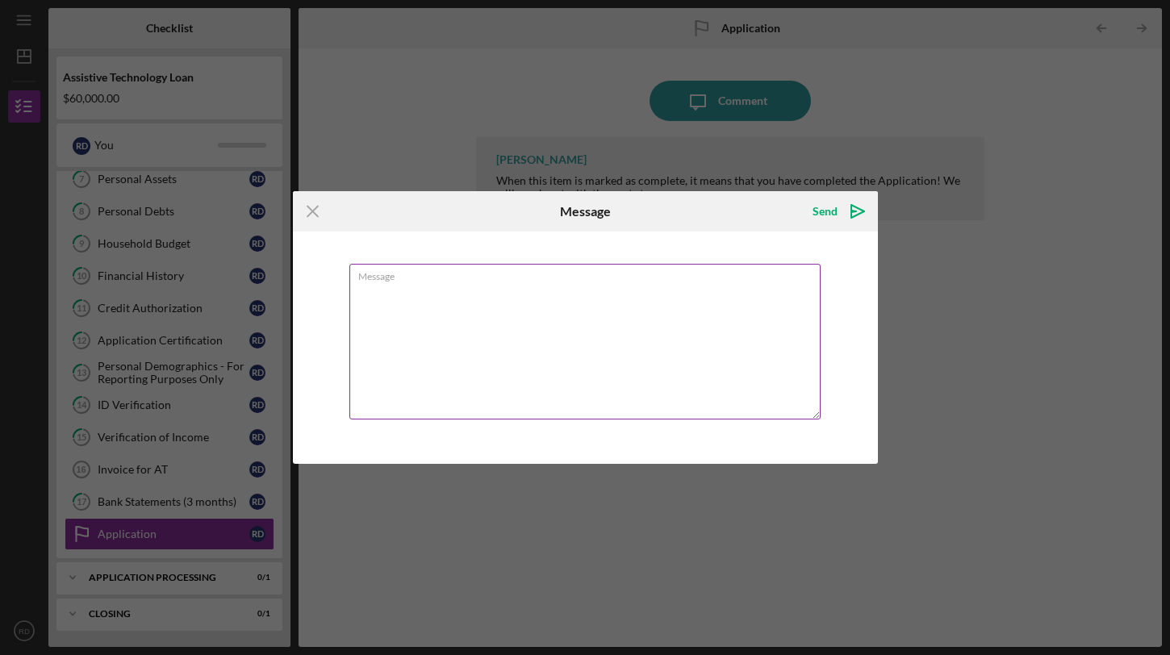
click at [592, 288] on textarea "Message" at bounding box center [584, 342] width 471 height 156
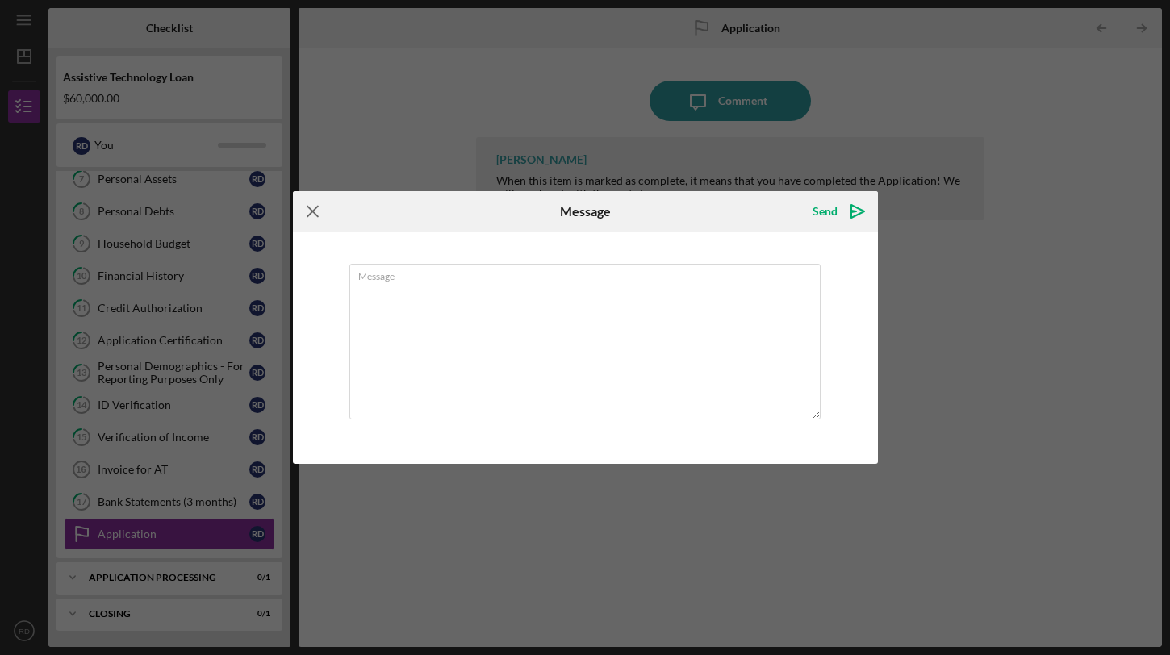
click at [299, 209] on icon "Icon/Menu Close" at bounding box center [313, 211] width 40 height 40
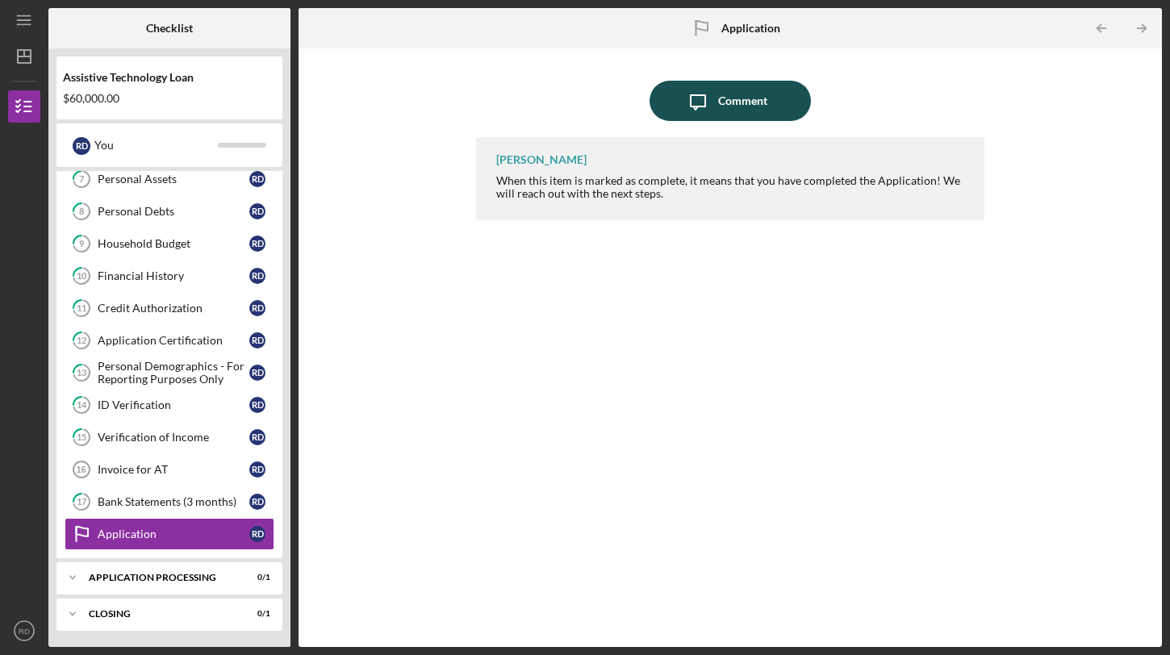
click at [734, 111] on div "Comment" at bounding box center [742, 101] width 49 height 40
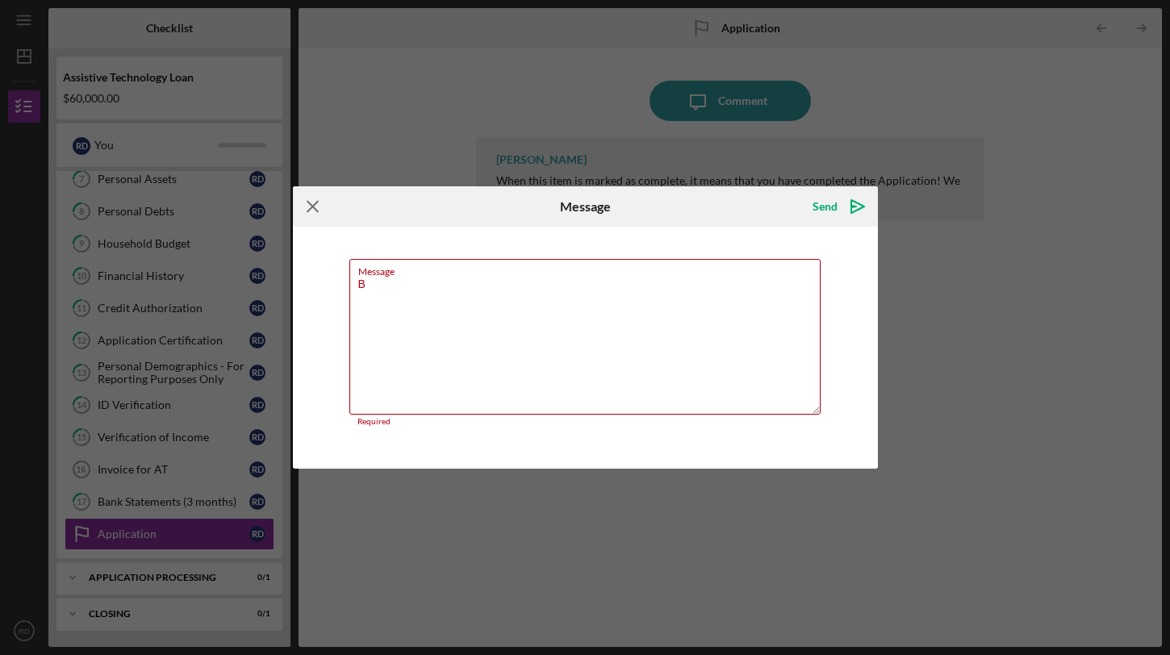
type textarea "But"
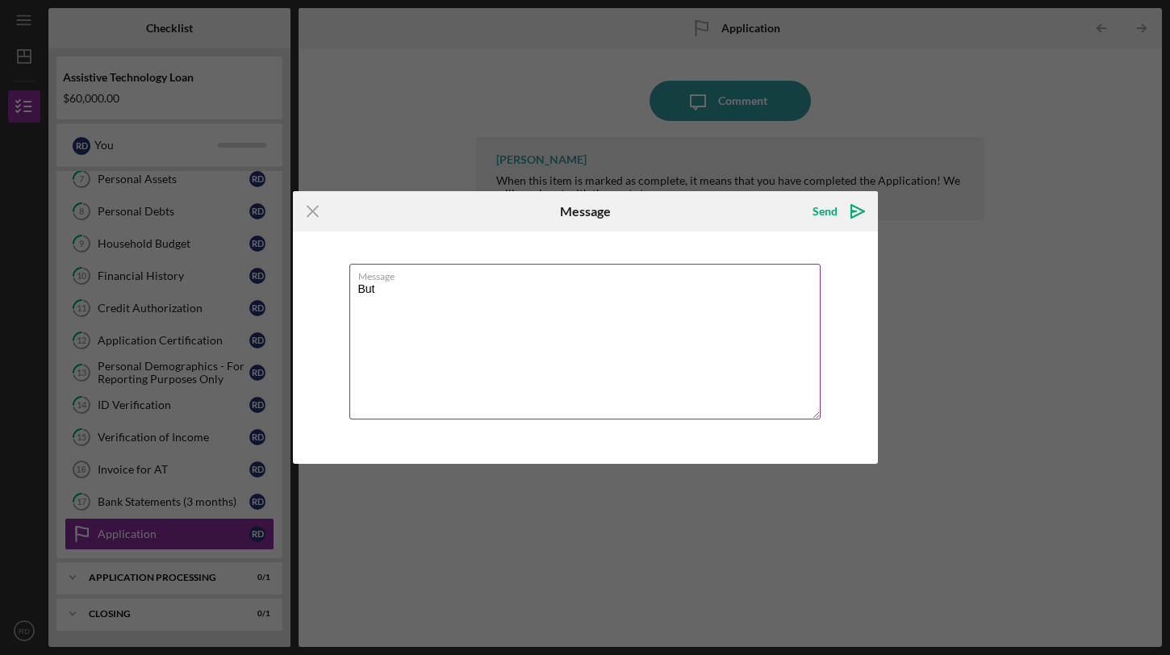
drag, startPoint x: 386, startPoint y: 288, endPoint x: 349, endPoint y: 285, distance: 36.5
click at [349, 285] on textarea "But" at bounding box center [584, 342] width 471 height 156
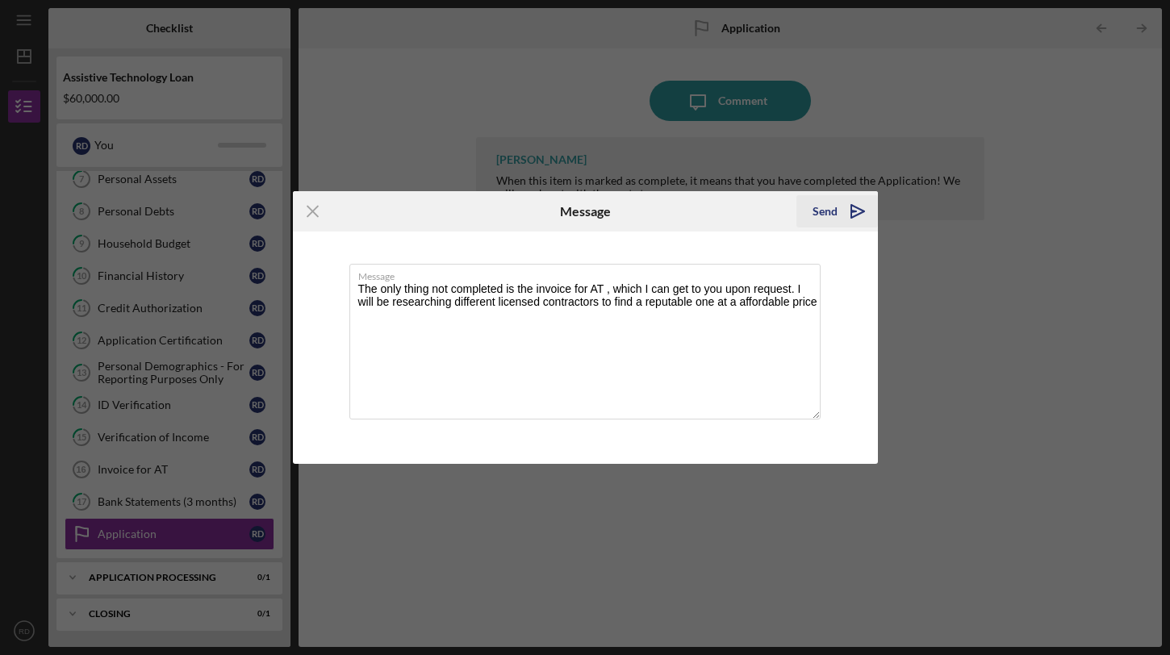
type textarea "The only thing not completed is the invoice for AT , which I can get to you upo…"
click at [851, 207] on polygon "submit" at bounding box center [857, 211] width 13 height 13
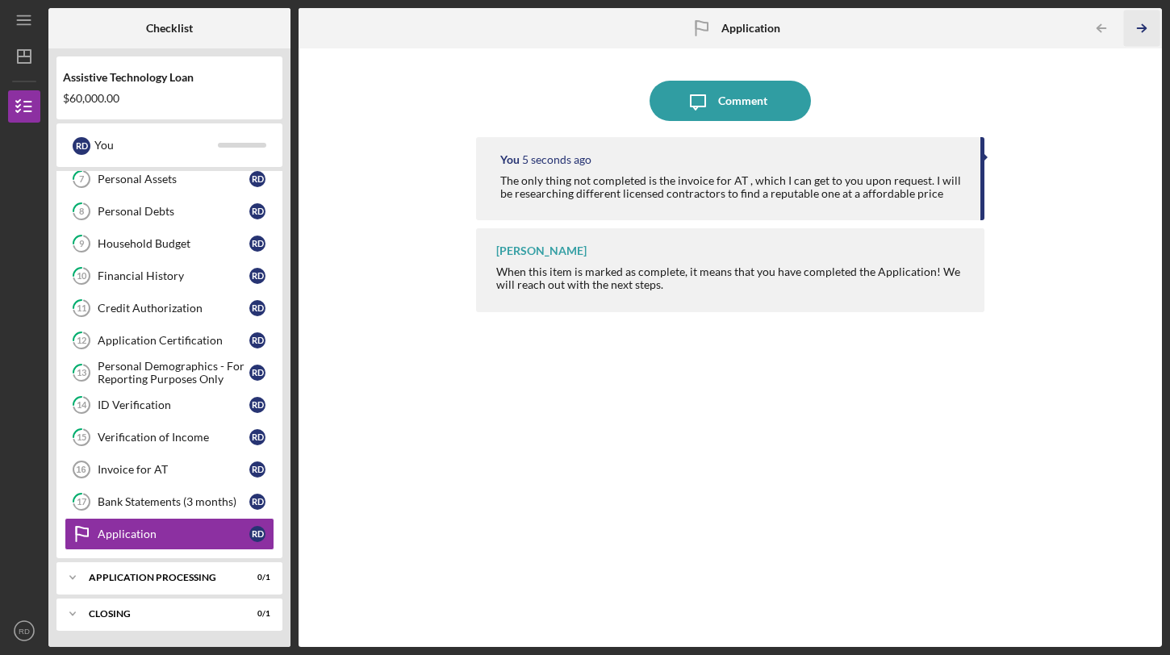
click at [1139, 27] on icon "Icon/Table Pagination Arrow" at bounding box center [1142, 28] width 36 height 36
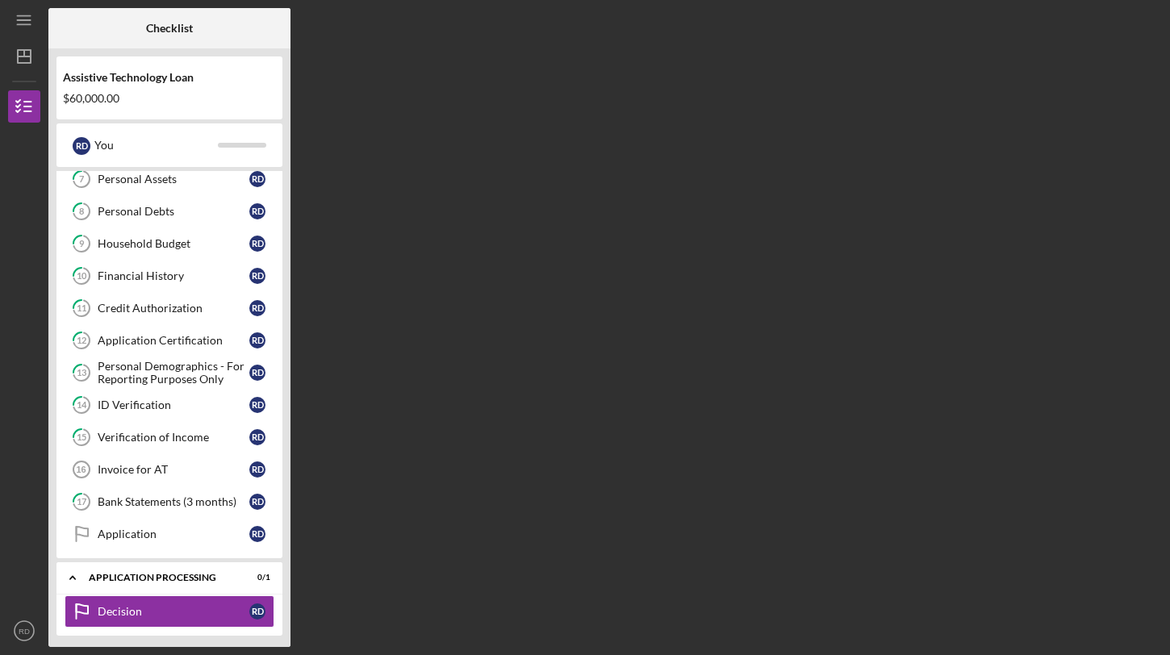
scroll to position [276, 0]
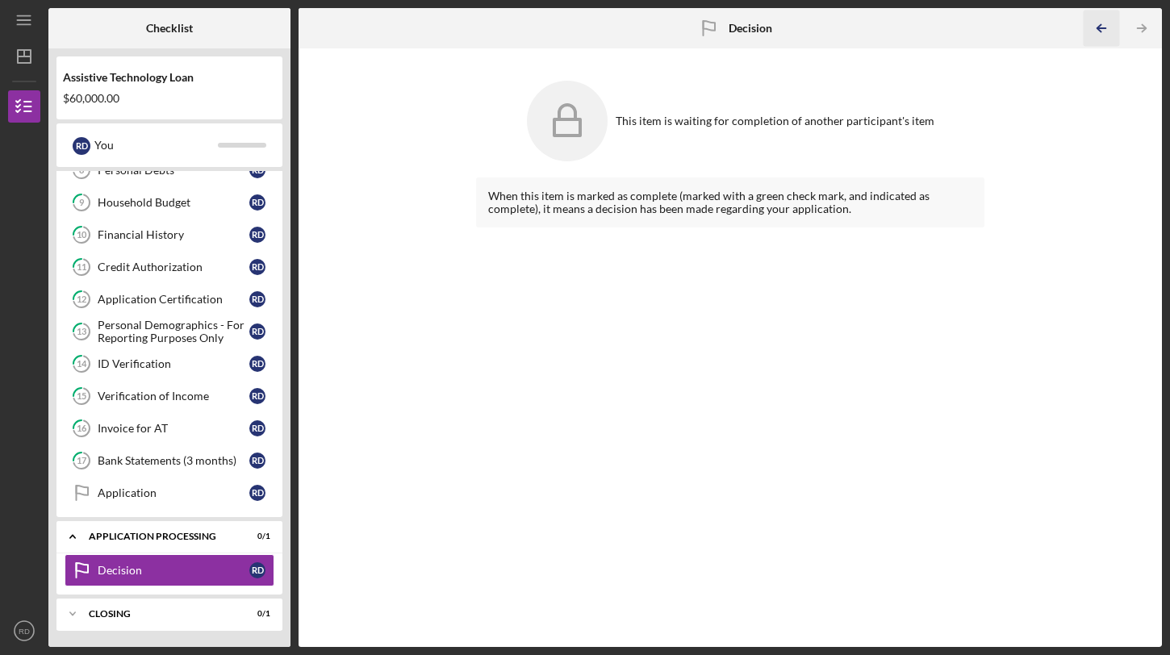
click at [1086, 32] on icon "Icon/Table Pagination Arrow" at bounding box center [1102, 28] width 36 height 36
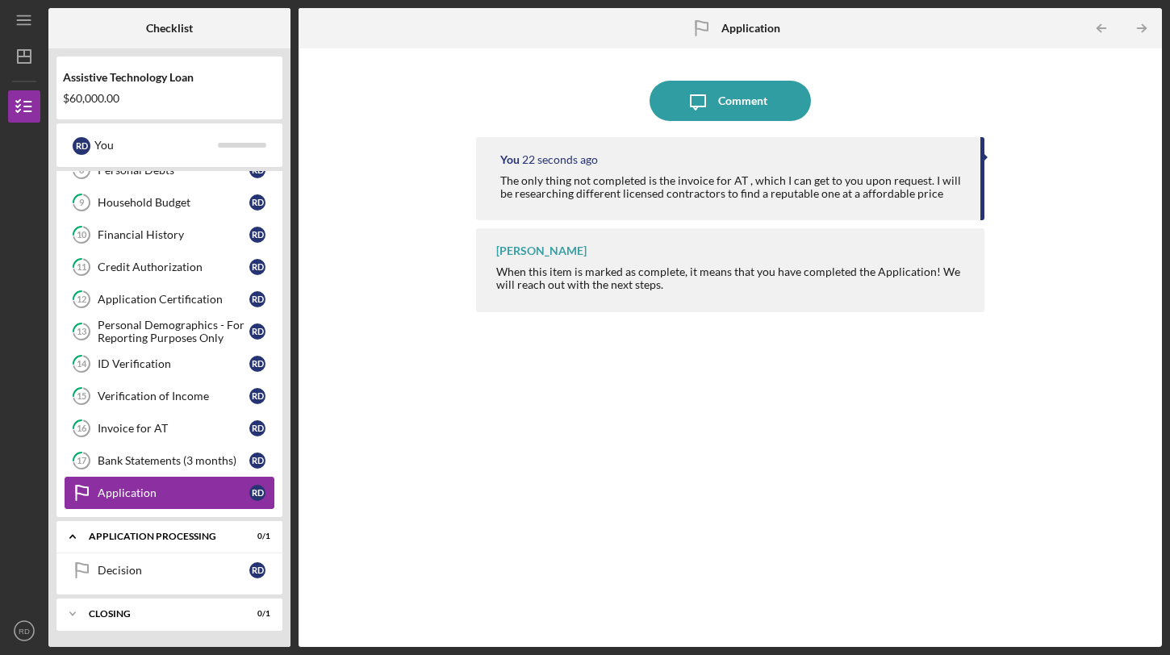
click at [175, 491] on div "Application" at bounding box center [174, 493] width 152 height 13
click at [178, 537] on div "Application Processing" at bounding box center [175, 537] width 173 height 10
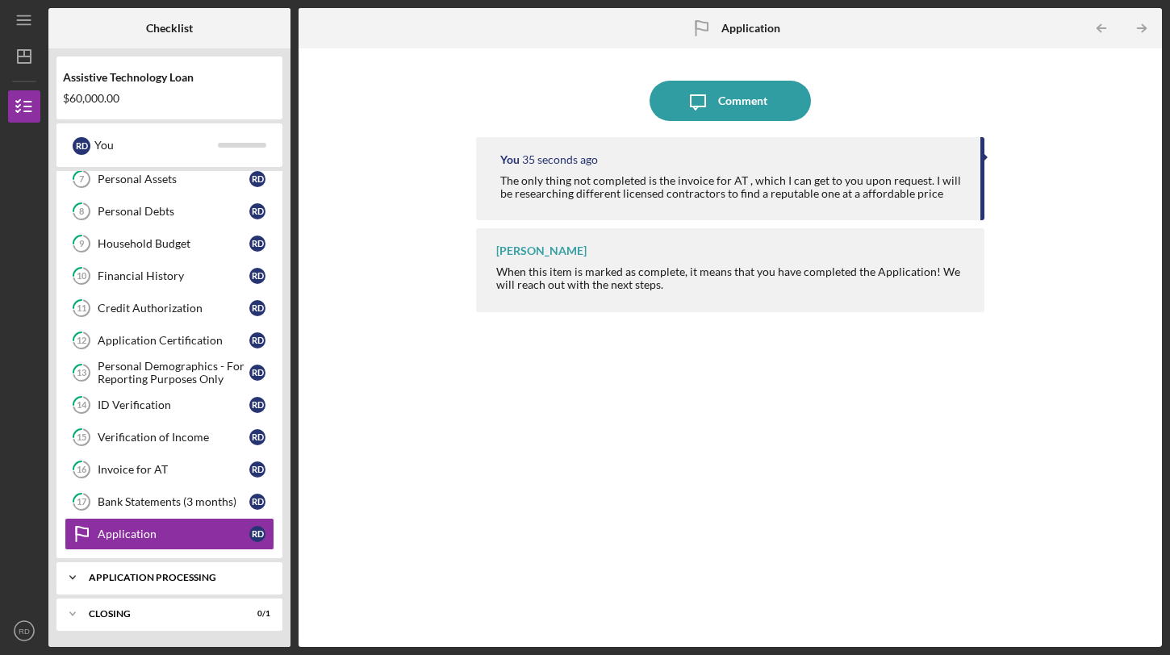
click at [178, 537] on div "Application" at bounding box center [174, 534] width 152 height 13
click at [164, 476] on div "Invoice for AT" at bounding box center [174, 469] width 152 height 13
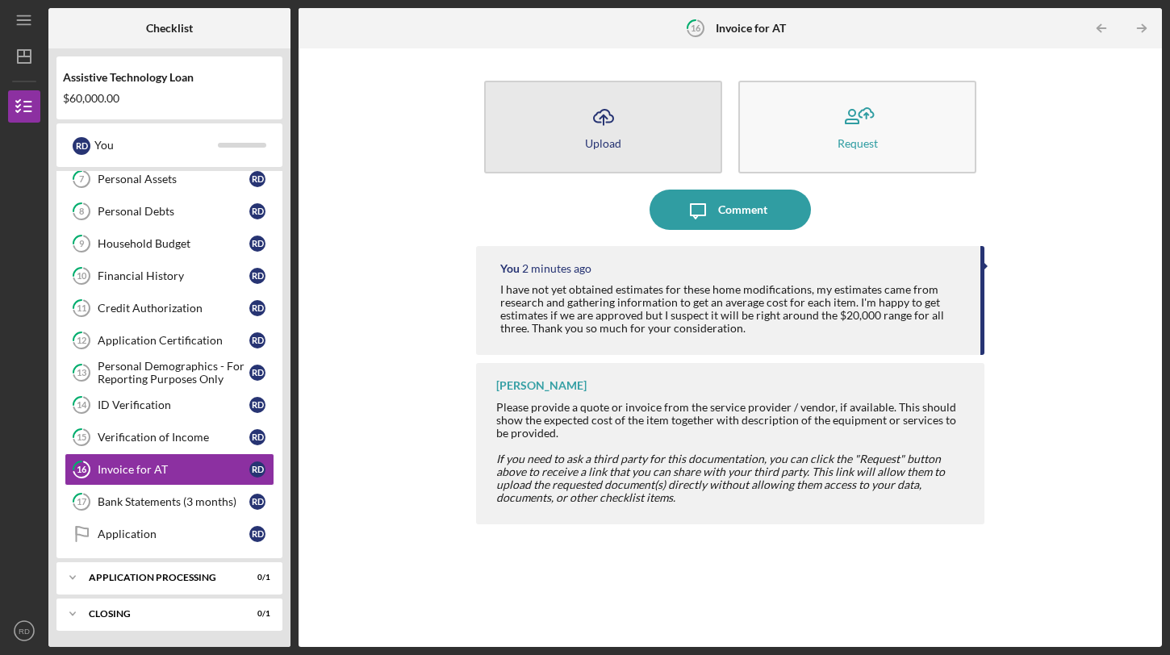
click at [599, 129] on icon "Icon/Upload" at bounding box center [603, 117] width 40 height 40
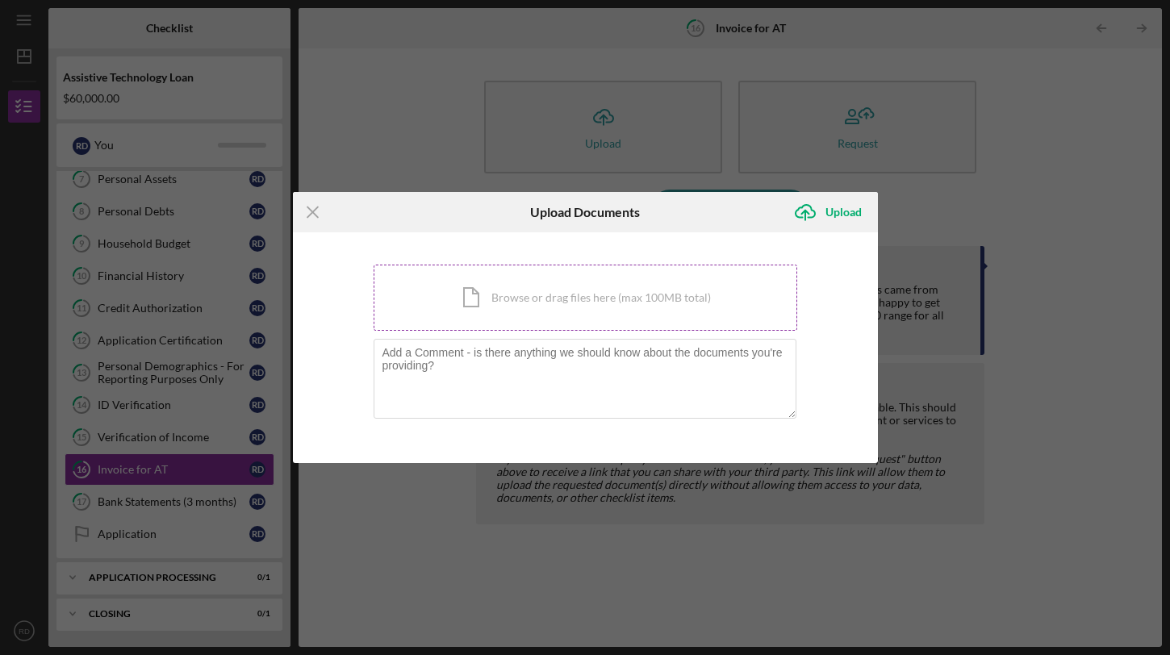
click at [488, 296] on div "Icon/Document Browse or drag files here (max 100MB total) Tap to choose files o…" at bounding box center [586, 298] width 424 height 66
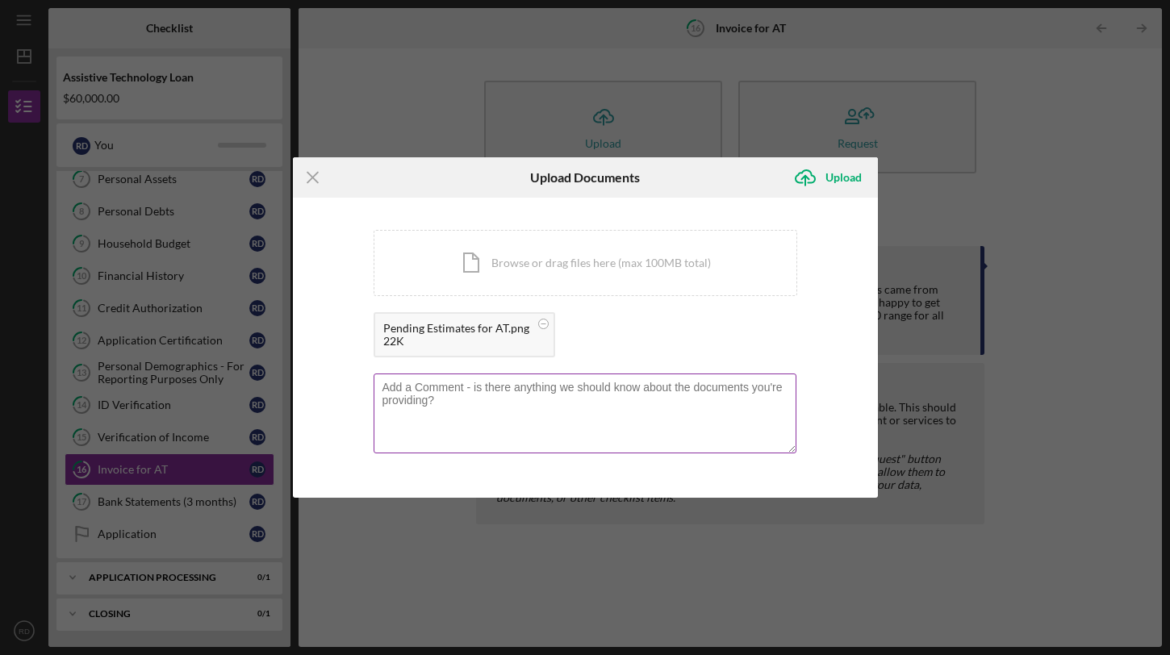
click at [510, 391] on textarea at bounding box center [585, 413] width 423 height 79
type textarea "I still need to gather estimates to produce quotes for AT requested"
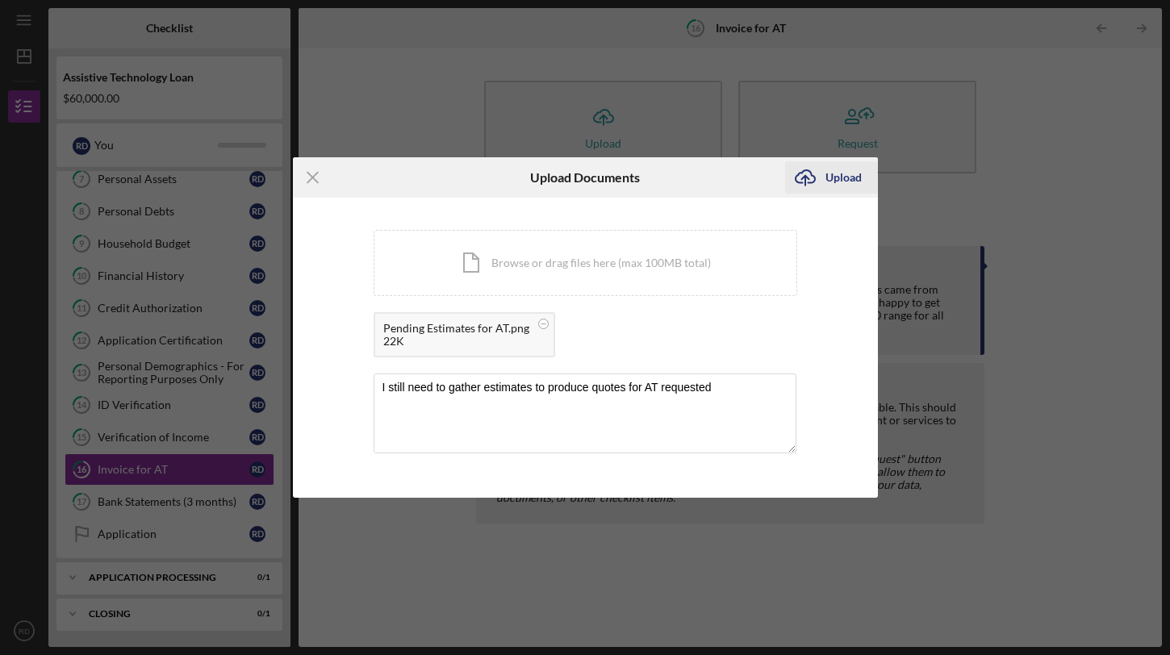
click at [830, 182] on div "Upload" at bounding box center [843, 177] width 36 height 32
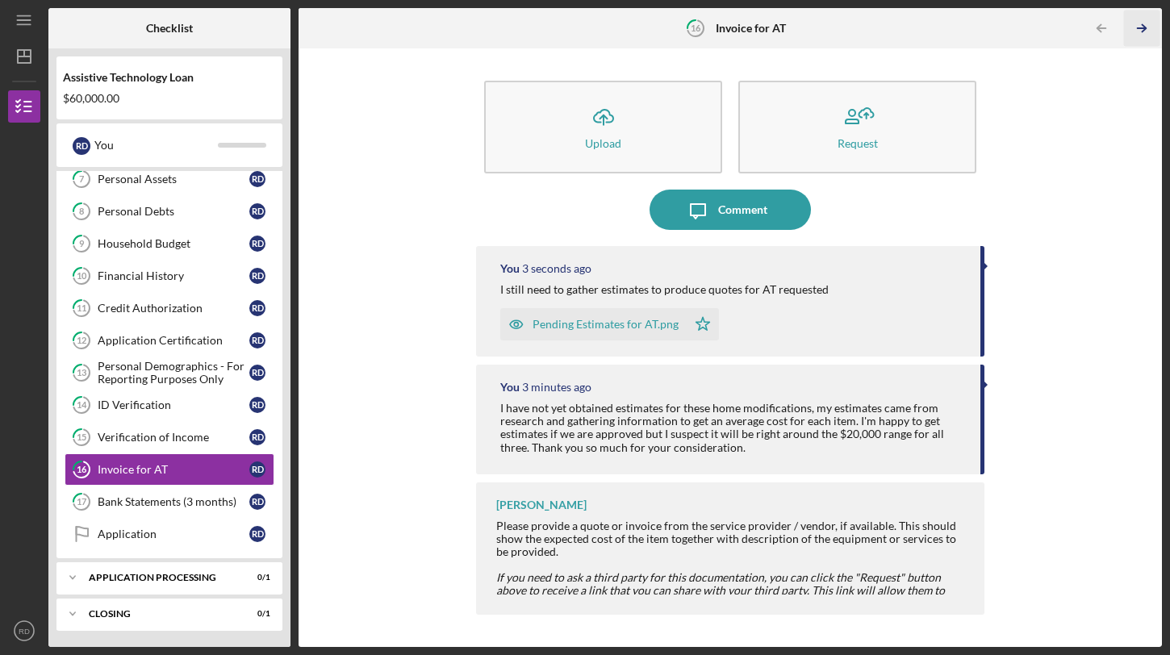
click at [1133, 27] on icon "Icon/Table Pagination Arrow" at bounding box center [1142, 28] width 36 height 36
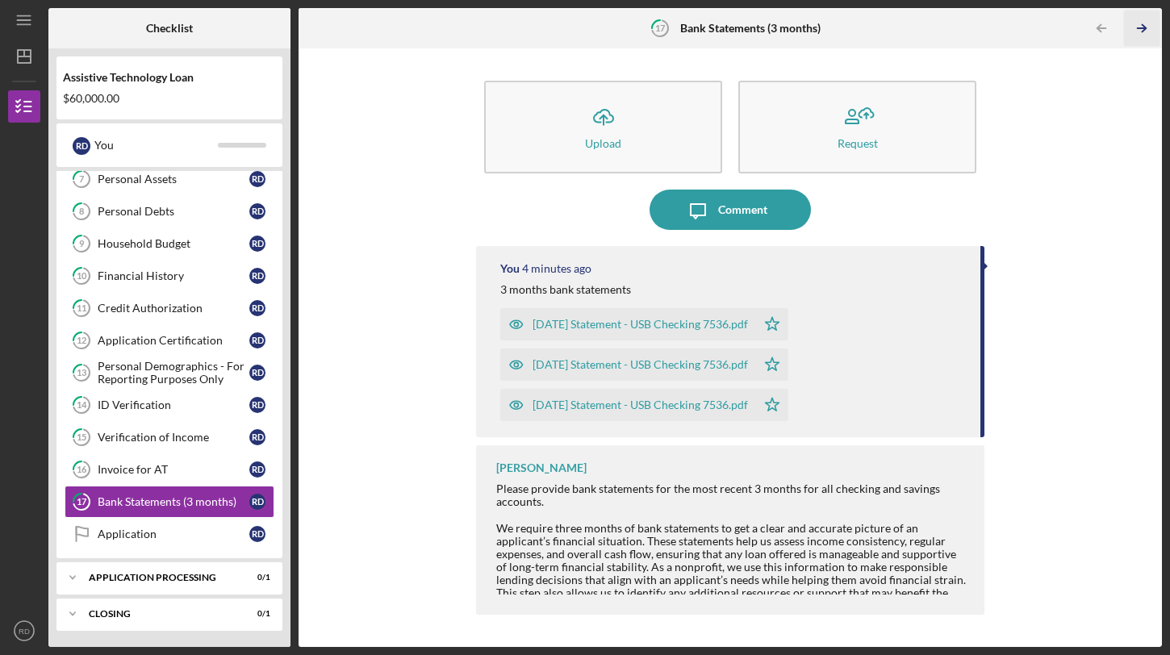
click at [1133, 27] on icon "Icon/Table Pagination Arrow" at bounding box center [1142, 28] width 36 height 36
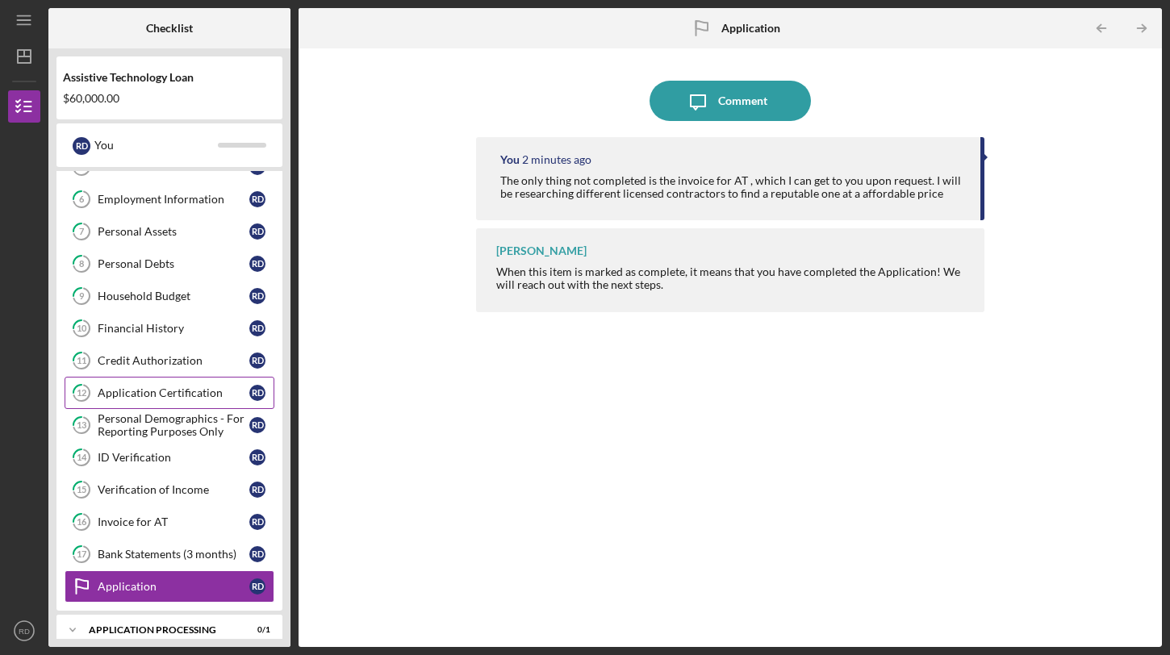
scroll to position [235, 0]
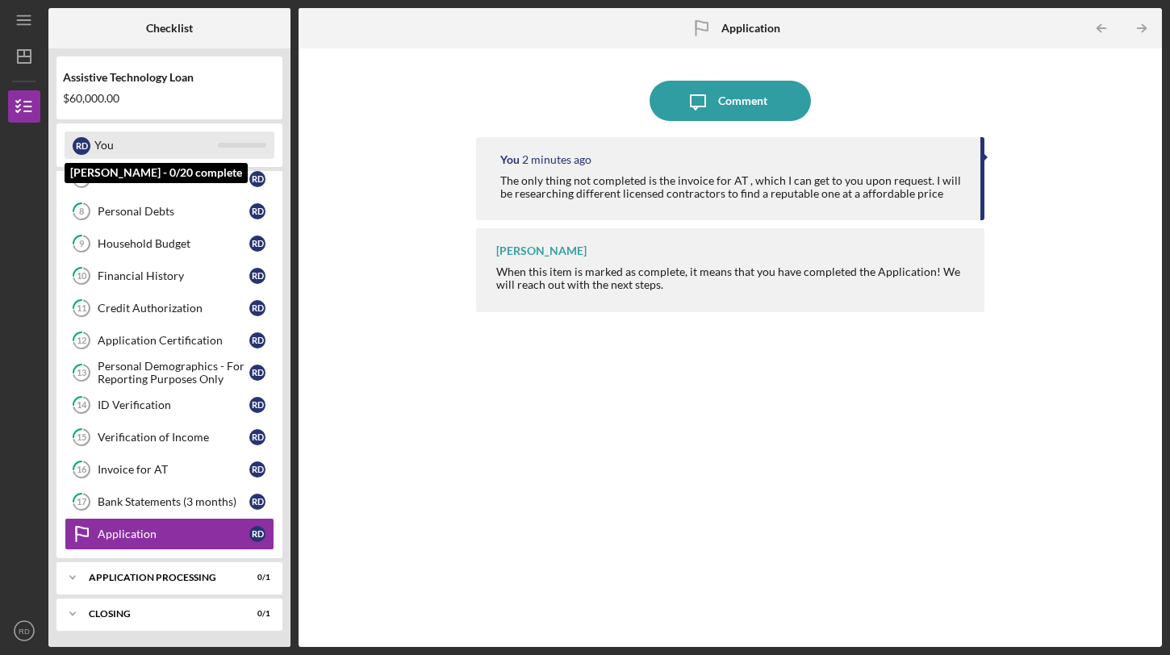
click at [244, 150] on div "R D You" at bounding box center [170, 145] width 210 height 27
click at [244, 149] on div "R D You" at bounding box center [170, 145] width 210 height 27
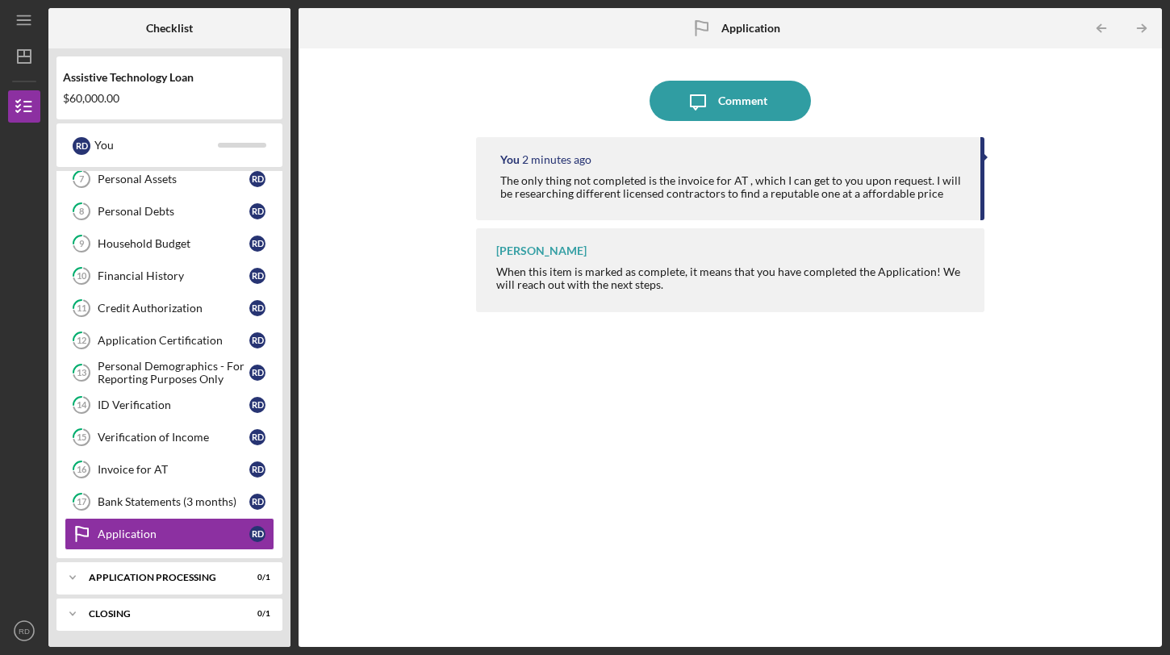
click at [182, 77] on div "Assistive Technology Loan" at bounding box center [169, 77] width 213 height 13
click at [127, 179] on div "Personal Assets" at bounding box center [174, 179] width 152 height 13
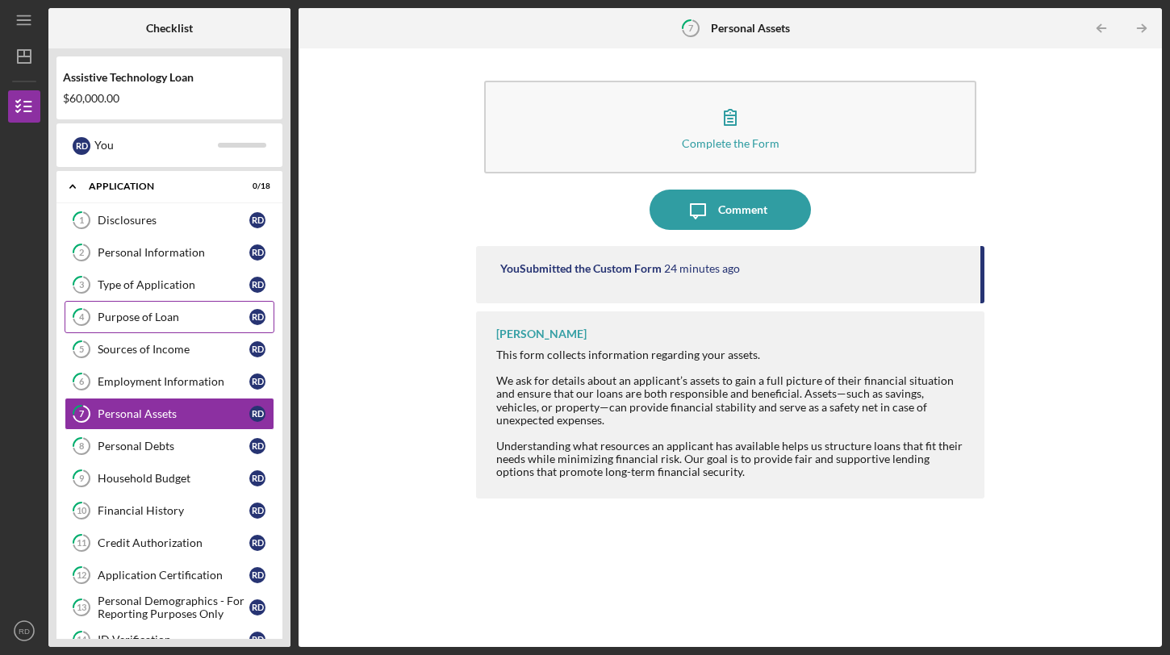
click at [151, 315] on div "Purpose of Loan" at bounding box center [174, 317] width 152 height 13
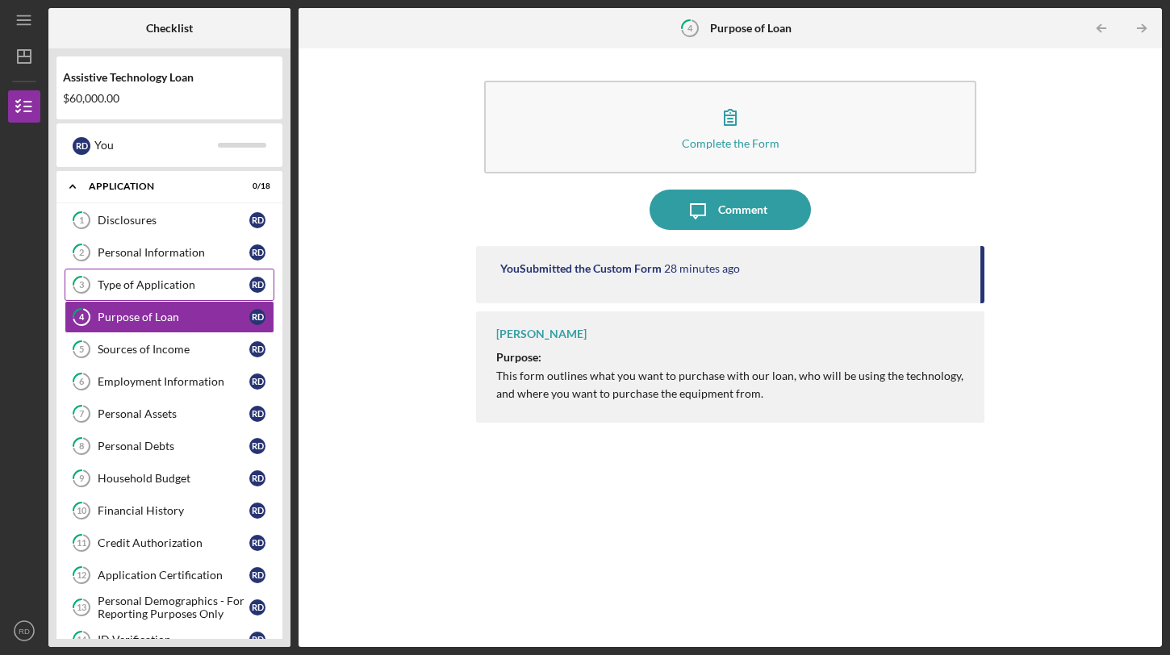
click at [153, 286] on div "Type of Application" at bounding box center [174, 284] width 152 height 13
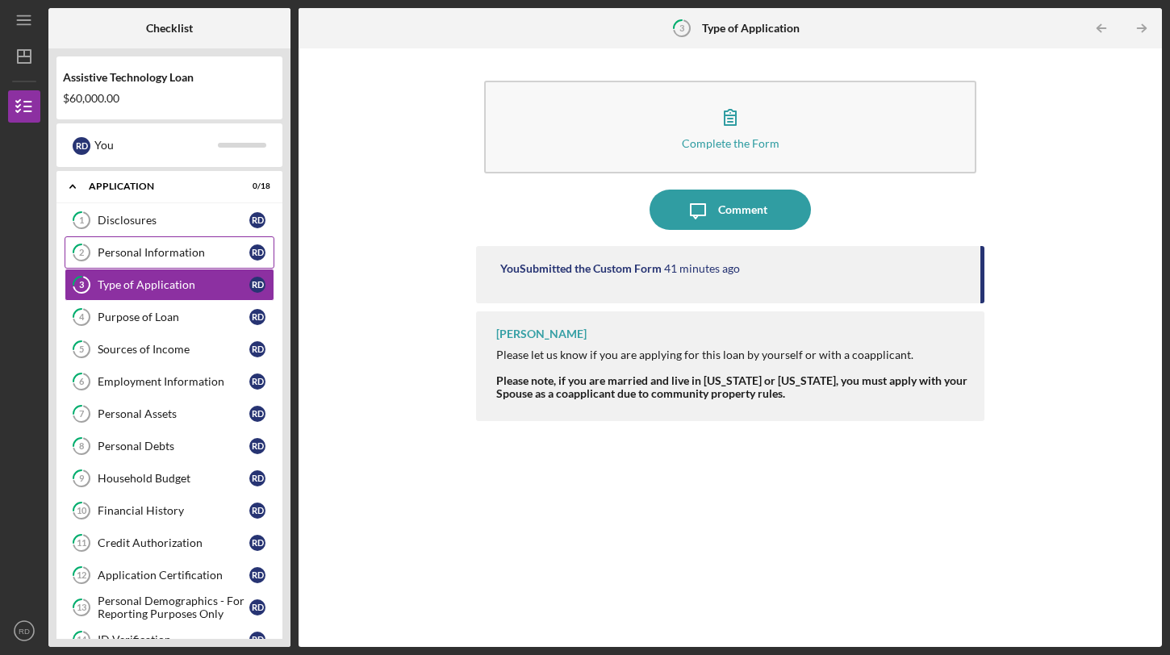
click at [159, 257] on div "Personal Information" at bounding box center [174, 252] width 152 height 13
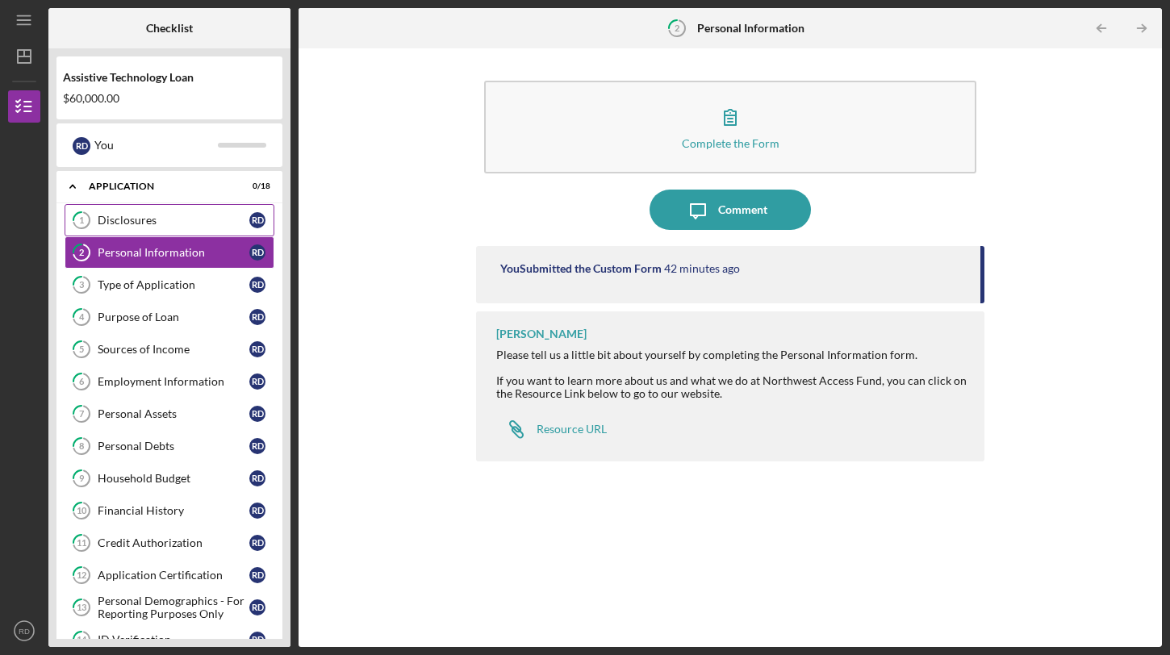
click at [169, 228] on link "1 Disclosures R D" at bounding box center [170, 220] width 210 height 32
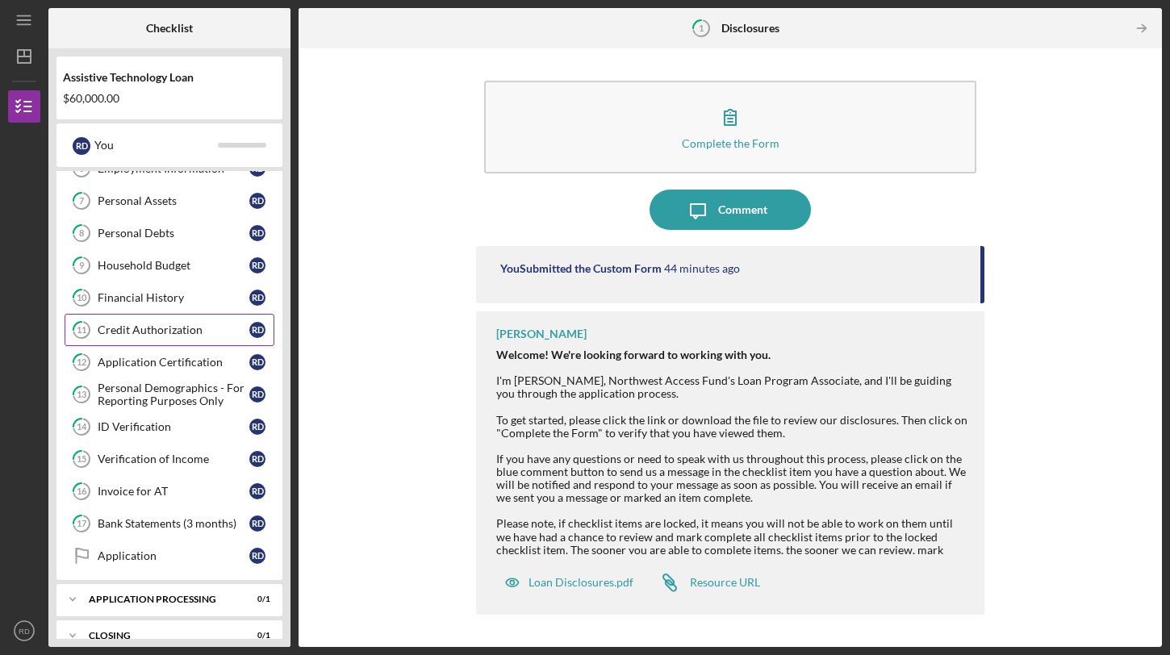
scroll to position [235, 0]
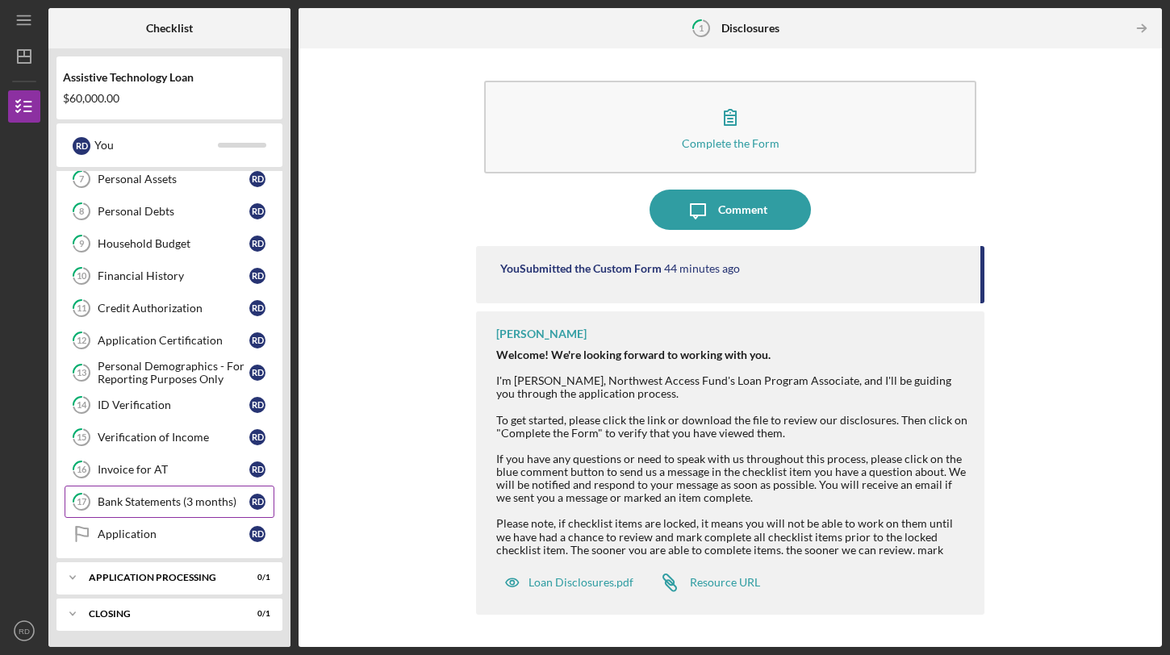
click at [153, 512] on link "17 Bank Statements (3 months) R D" at bounding box center [170, 502] width 210 height 32
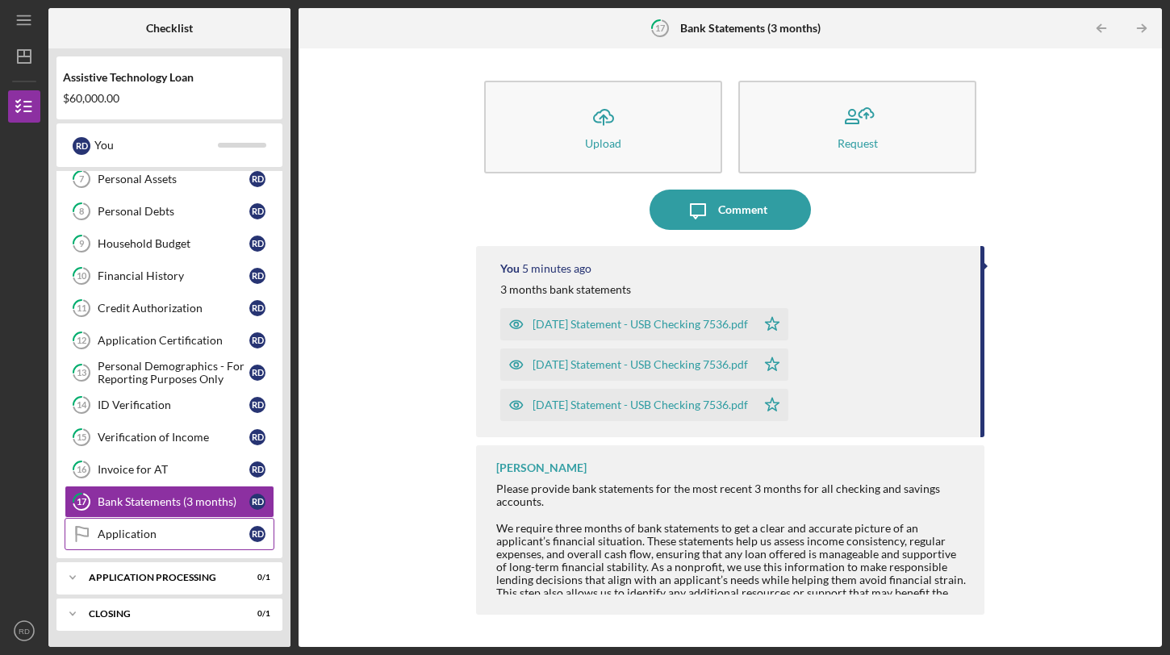
click at [231, 522] on link "Application Application R D" at bounding box center [170, 534] width 210 height 32
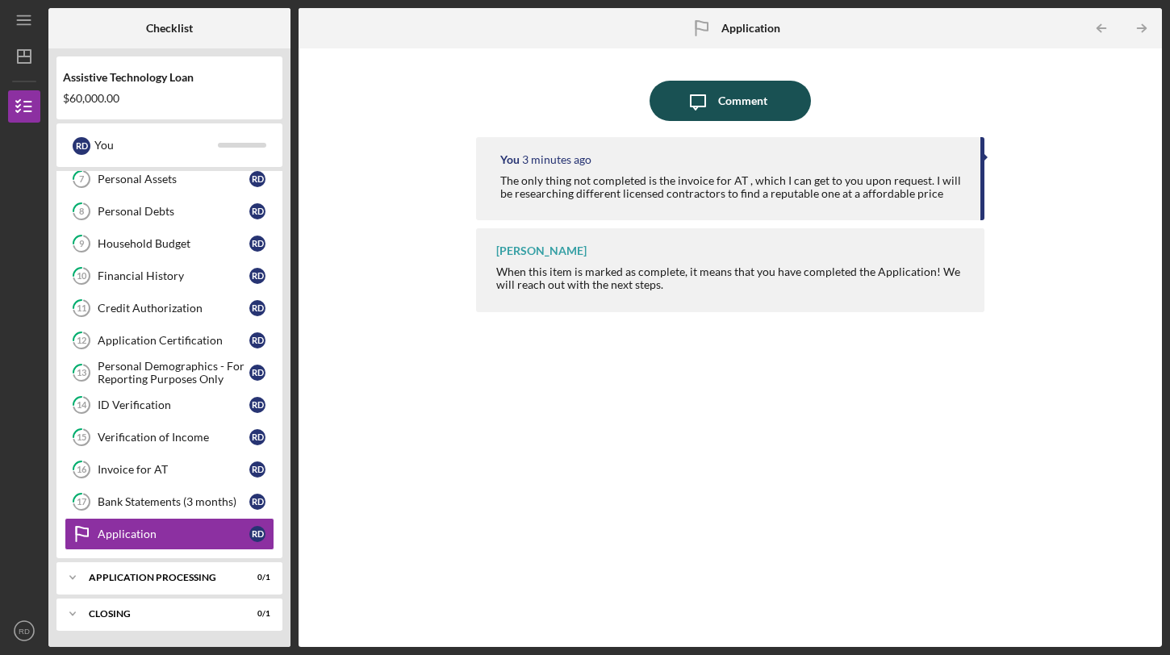
click at [760, 98] on div "Comment" at bounding box center [742, 101] width 49 height 40
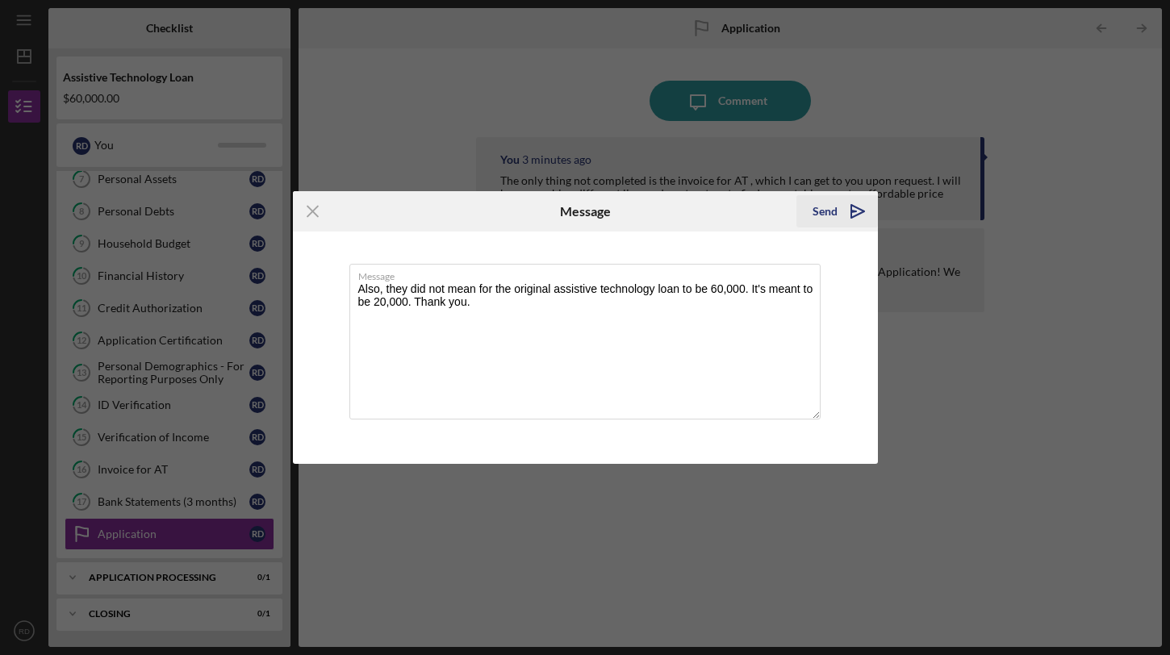
type textarea "Also, they did not mean for the original assistive technology loan to be 60,000…"
click at [812, 218] on button "Send Icon/icon-invite-send" at bounding box center [836, 211] width 81 height 32
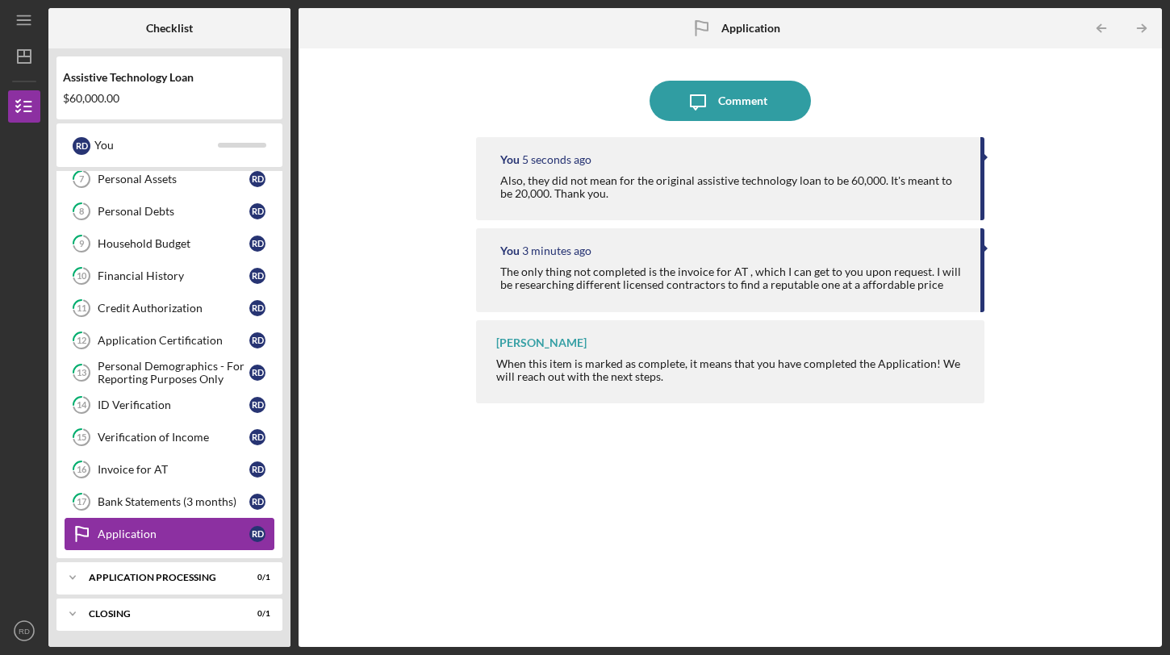
click at [161, 521] on link "Application Application R D" at bounding box center [170, 534] width 210 height 32
click at [172, 503] on div "Bank Statements (3 months)" at bounding box center [174, 501] width 152 height 13
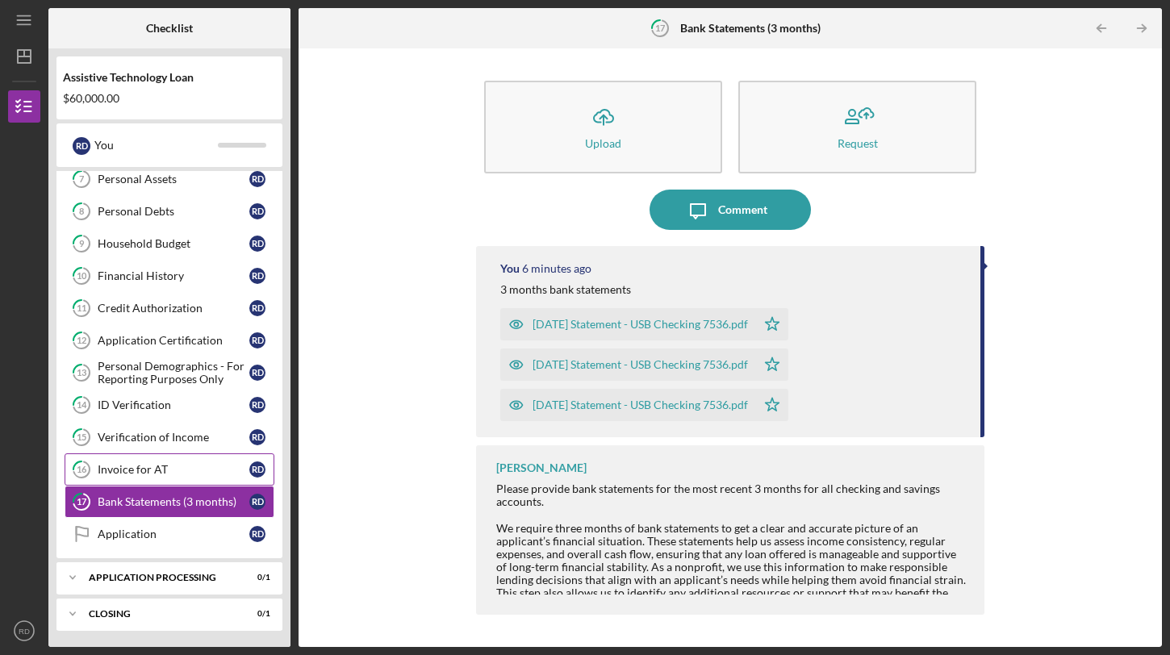
click at [182, 469] on div "Invoice for AT" at bounding box center [174, 469] width 152 height 13
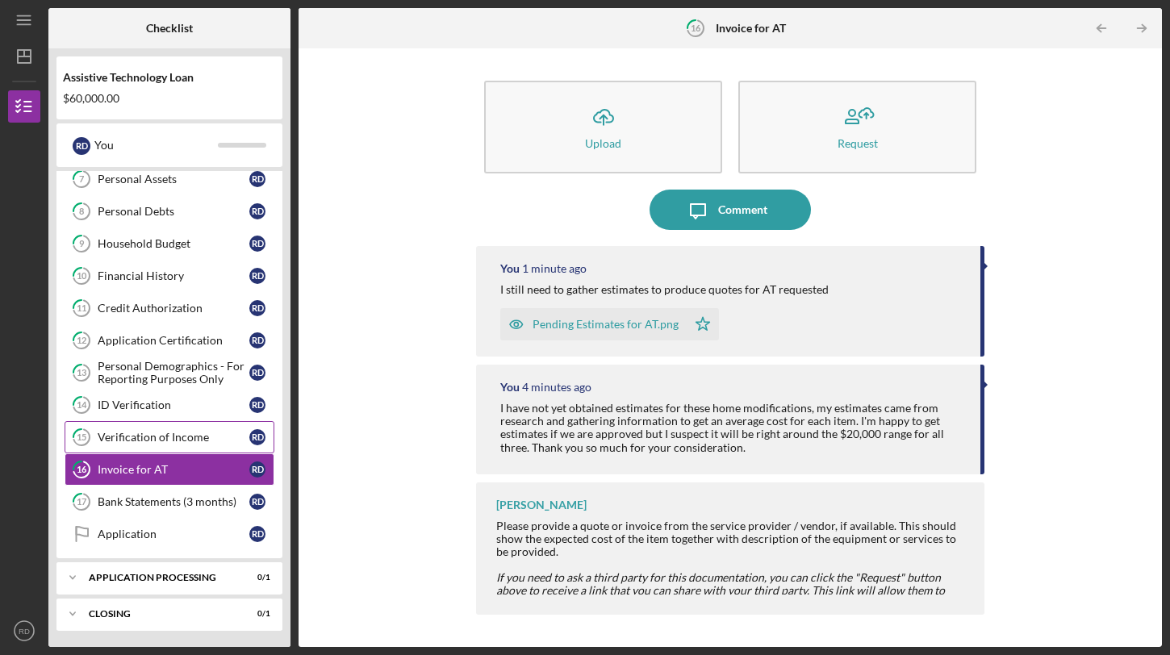
click at [194, 441] on div "Verification of Income" at bounding box center [174, 437] width 152 height 13
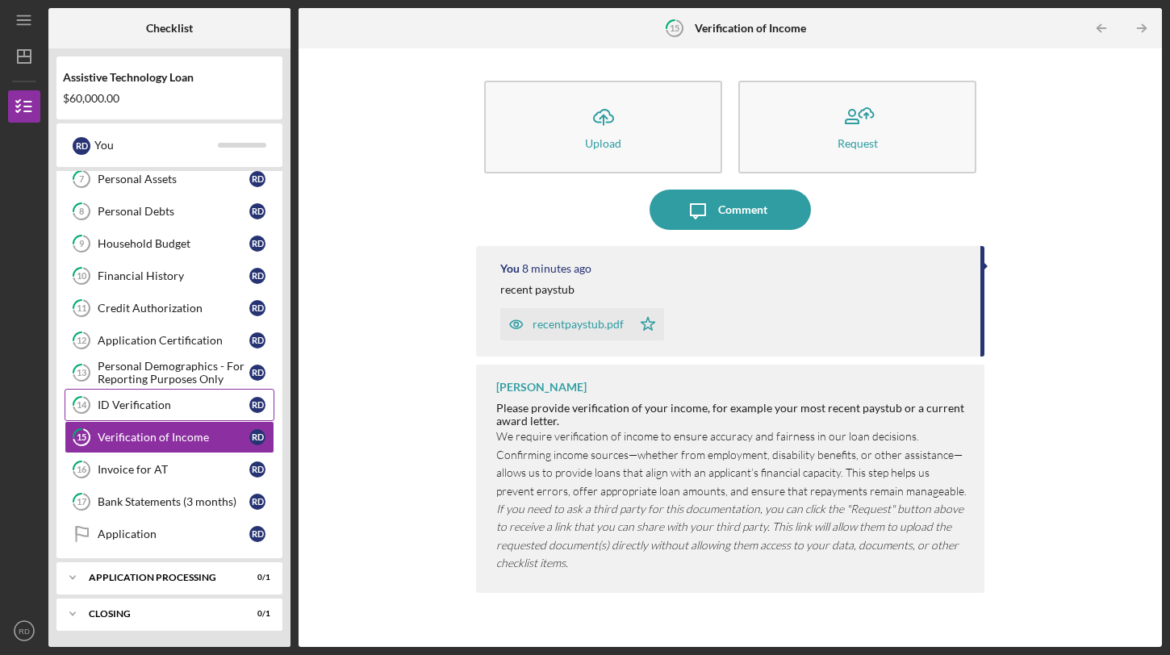
click at [201, 393] on link "14 ID Verification R D" at bounding box center [170, 405] width 210 height 32
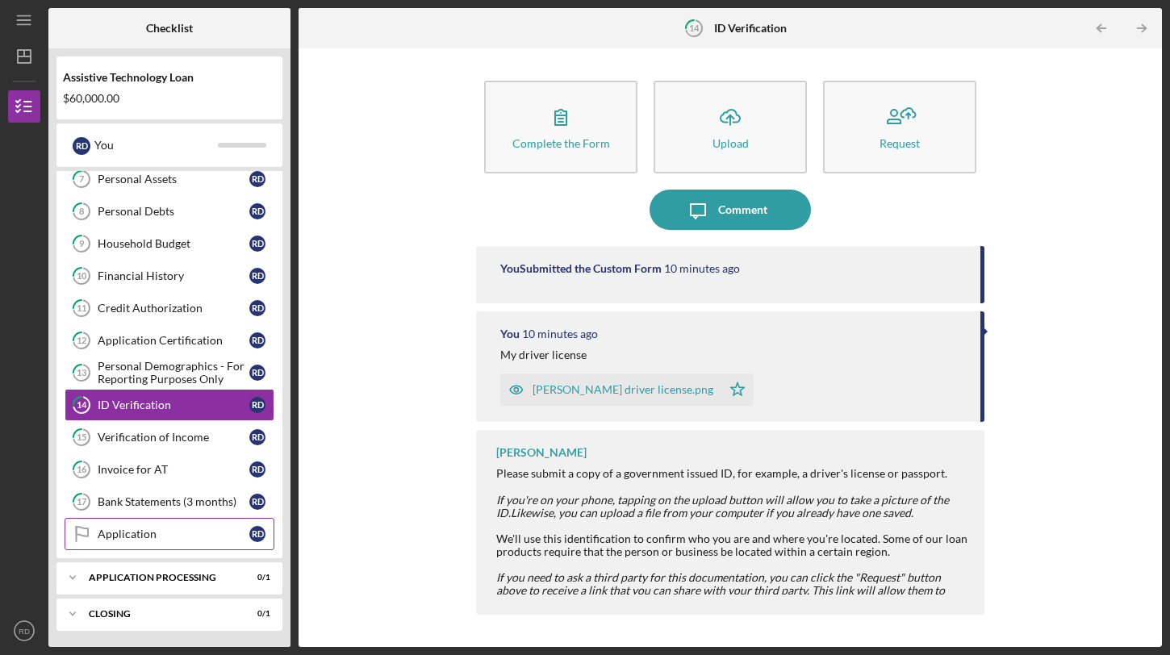
click at [162, 541] on link "Application Application R D" at bounding box center [170, 534] width 210 height 32
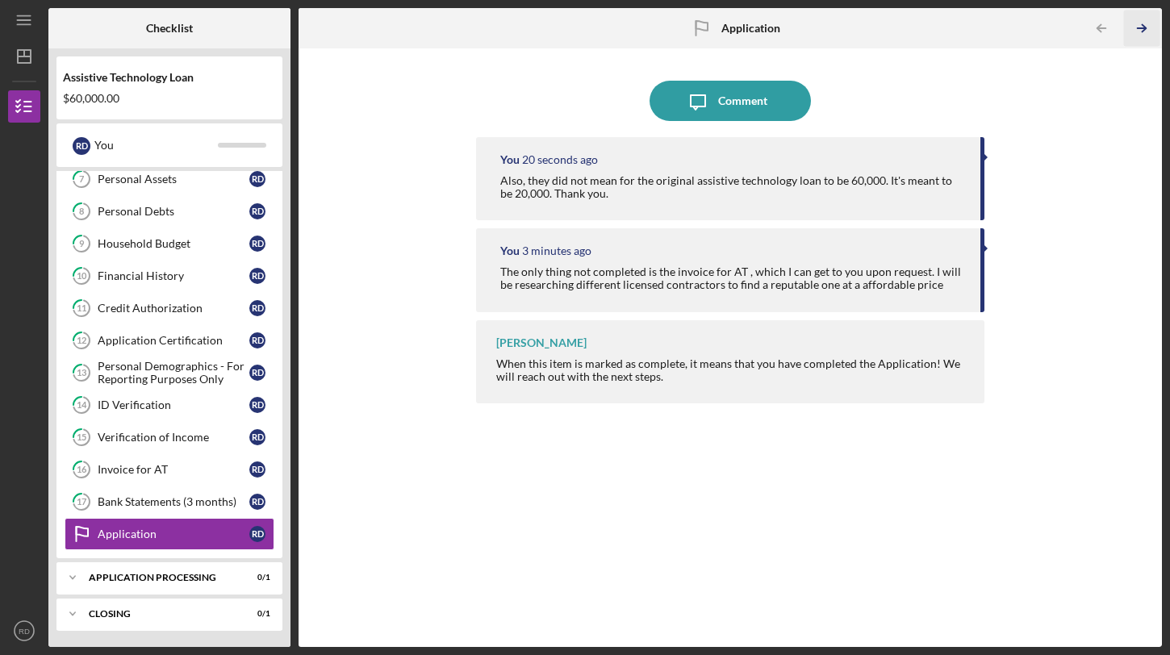
click at [1142, 29] on icon "Icon/Table Pagination Arrow" at bounding box center [1142, 28] width 36 height 36
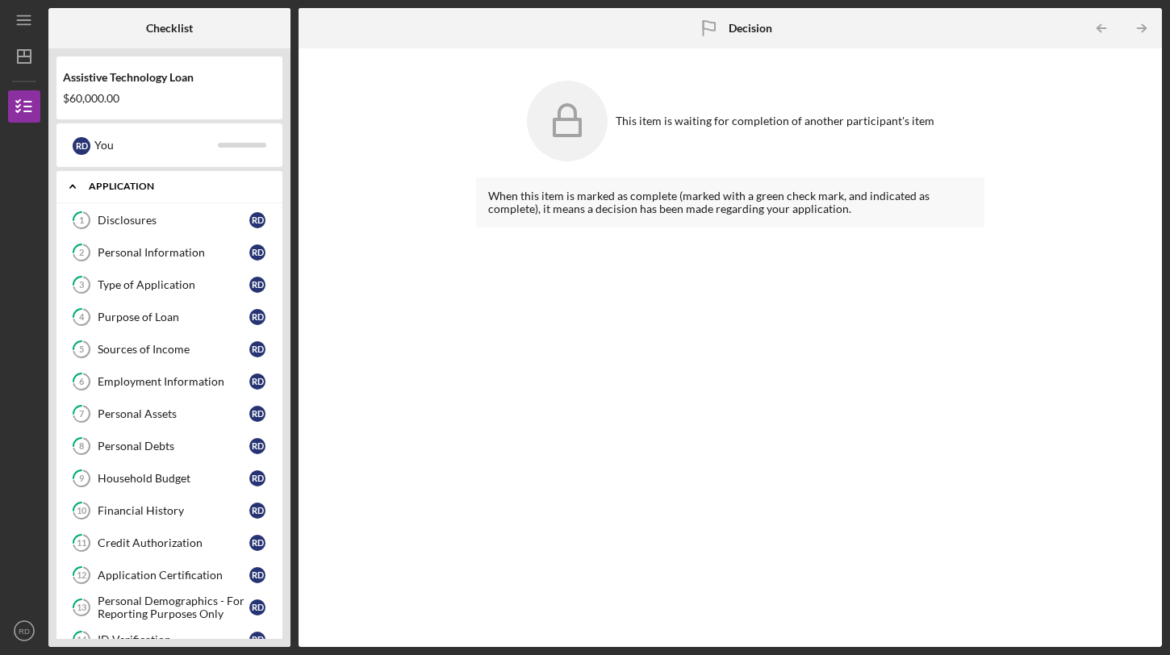
click at [250, 180] on div "Icon/Expander Application 0 / 18" at bounding box center [169, 186] width 226 height 33
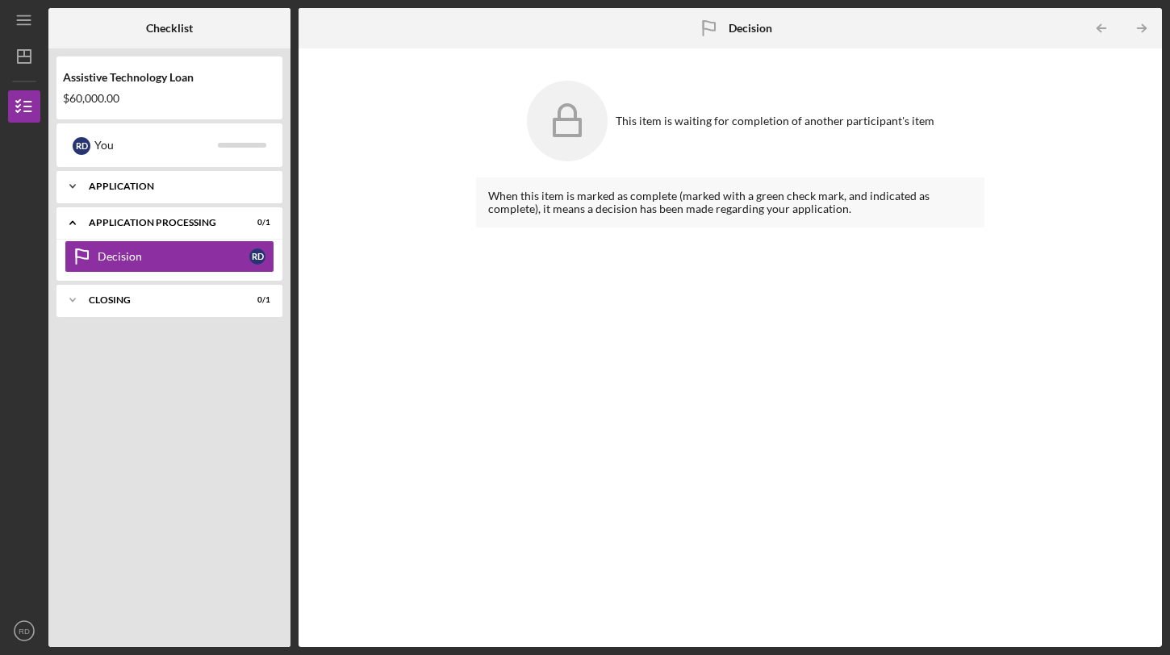
click at [250, 182] on div "Application" at bounding box center [175, 187] width 173 height 10
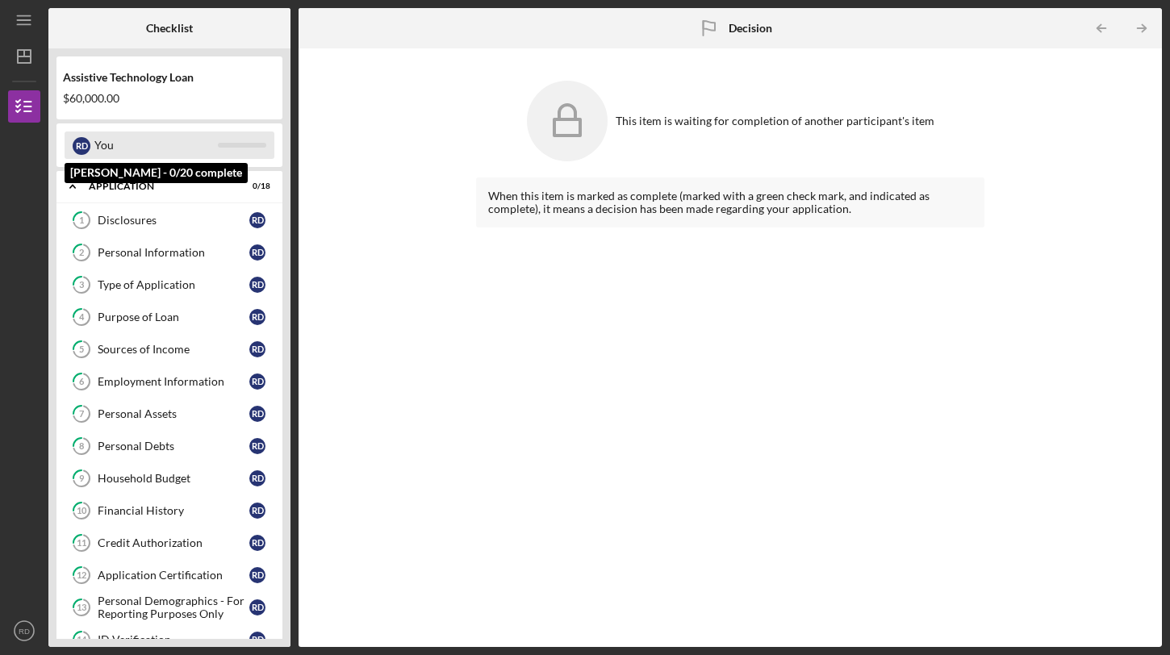
click at [243, 152] on div "R D You" at bounding box center [170, 145] width 210 height 27
click at [90, 142] on div "R D" at bounding box center [82, 145] width 18 height 27
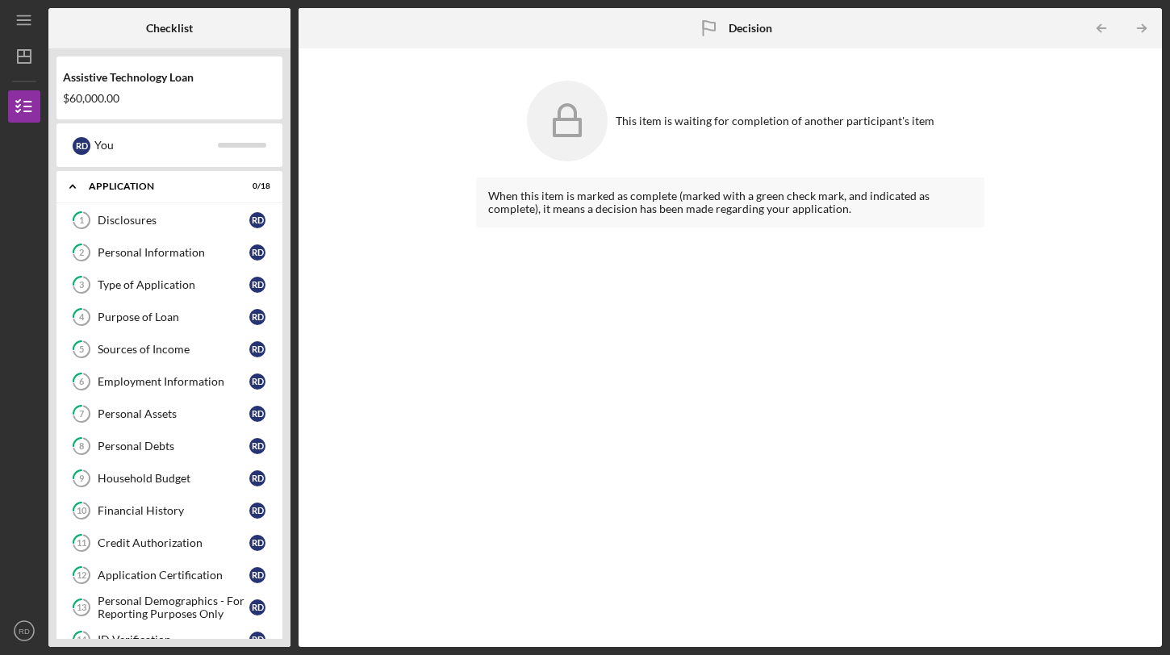
click at [112, 78] on div "Assistive Technology Loan" at bounding box center [169, 77] width 213 height 13
click at [23, 57] on icon "Icon/Dashboard" at bounding box center [24, 56] width 40 height 40
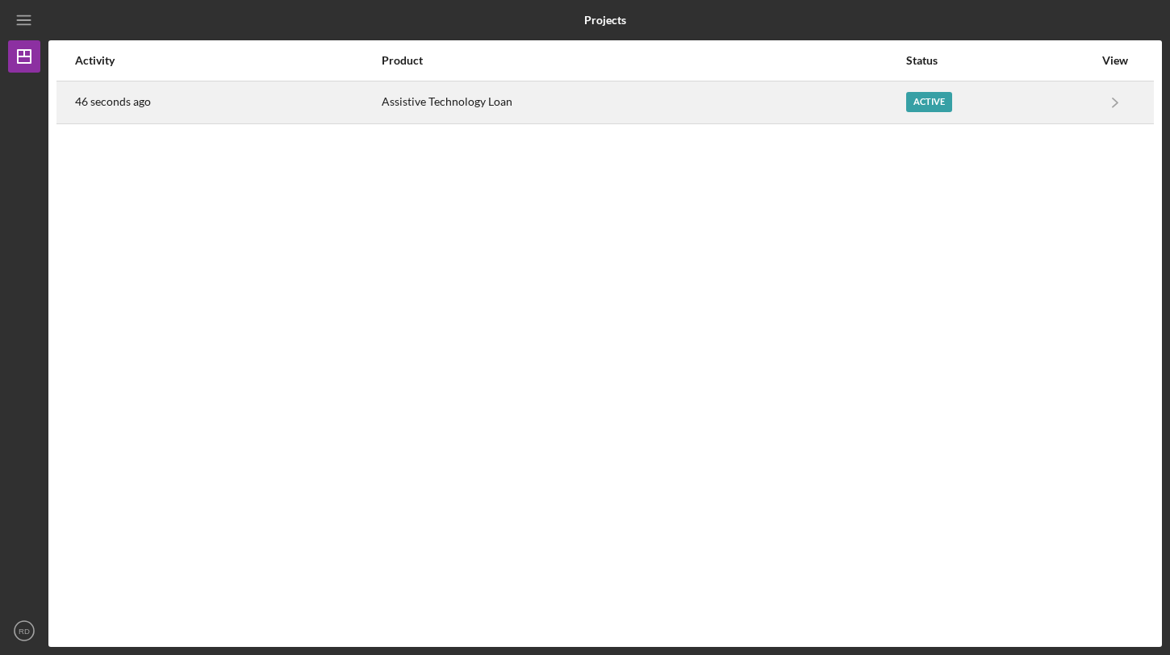
click at [468, 119] on div "Assistive Technology Loan" at bounding box center [643, 102] width 523 height 40
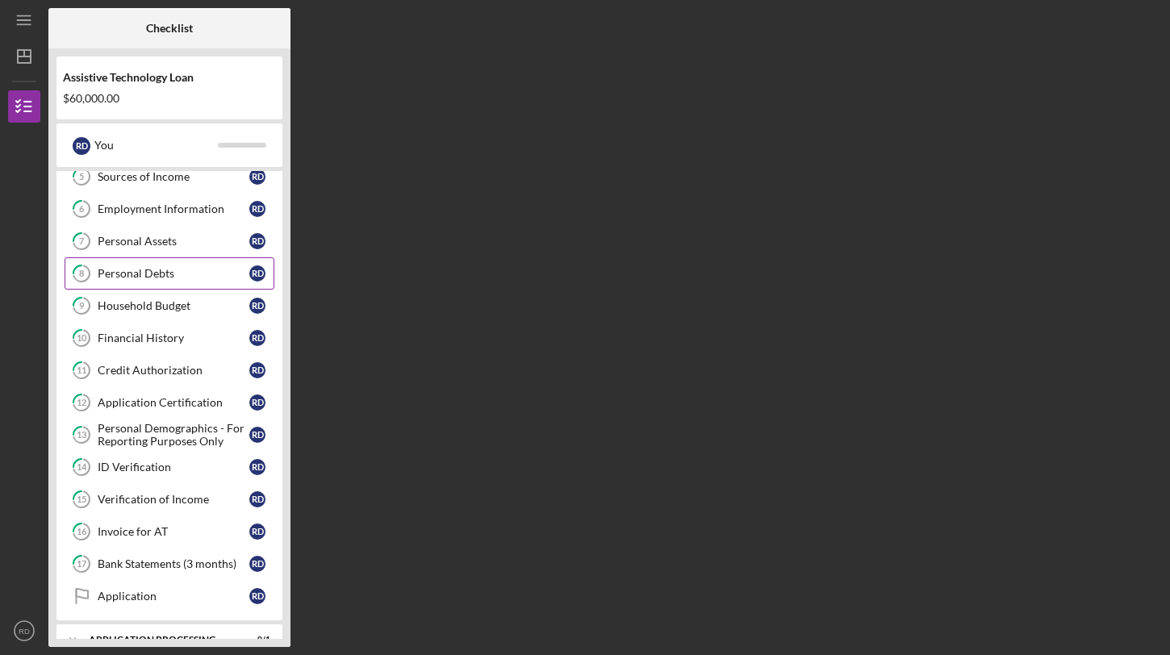
scroll to position [235, 0]
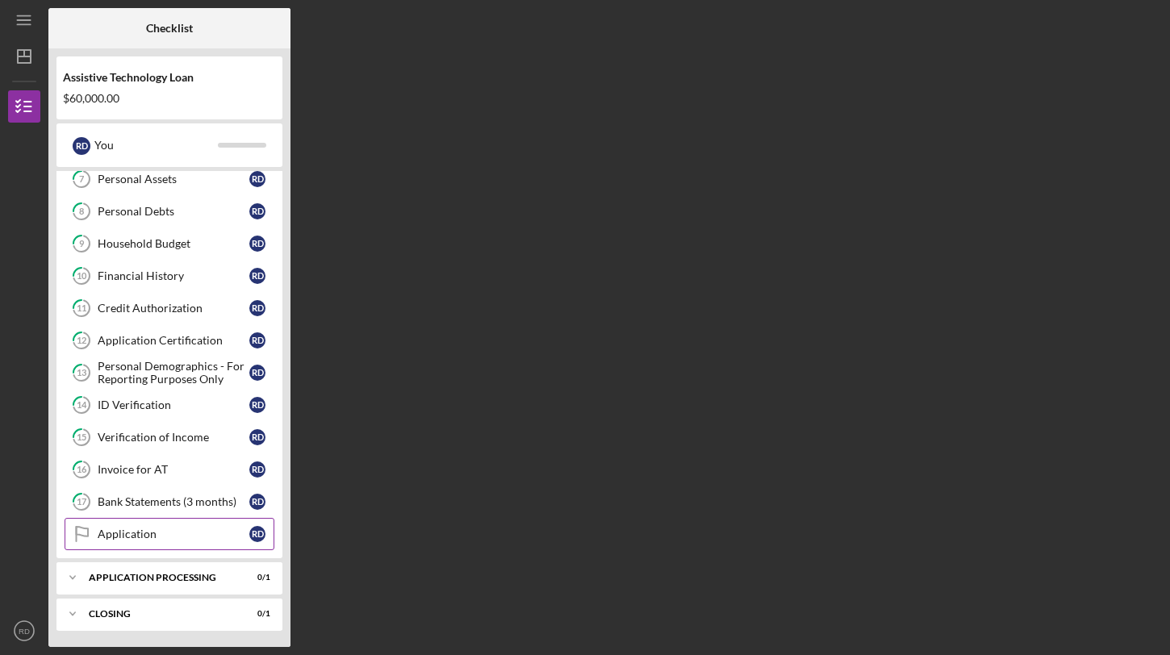
click at [137, 532] on div "Application" at bounding box center [174, 534] width 152 height 13
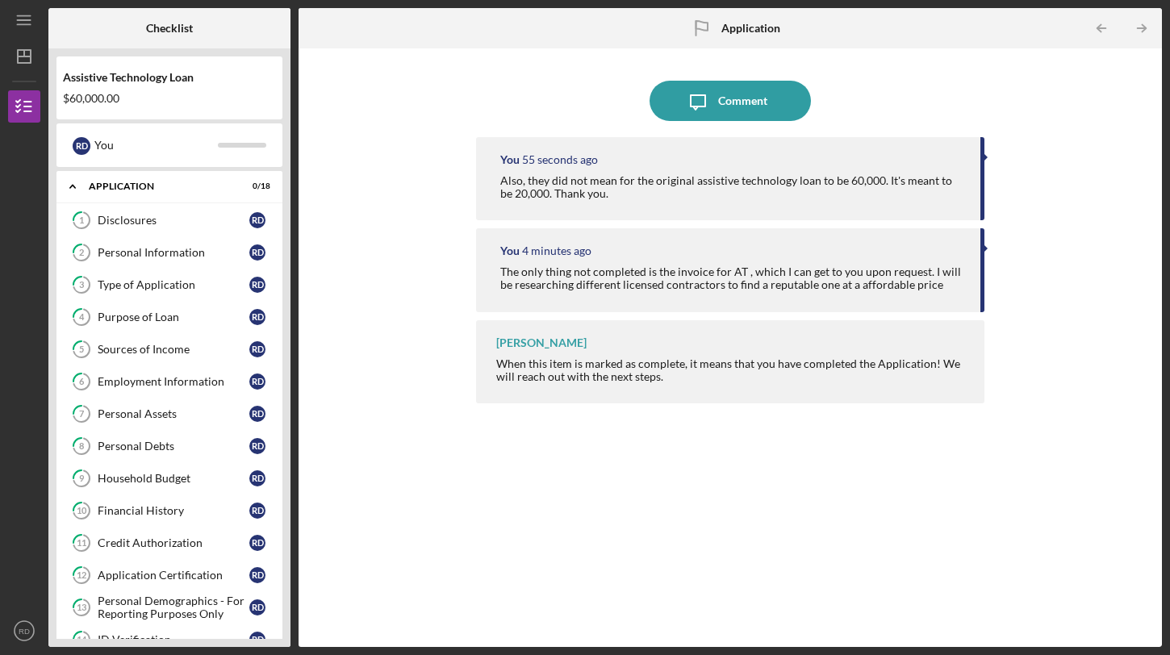
click at [22, 73] on nav "Icon/Menu Icon/Dashboard Dashboard Assistive Technology Loan Checklist Icon/Tab…" at bounding box center [28, 323] width 40 height 647
click at [23, 56] on line "button" at bounding box center [24, 56] width 13 height 0
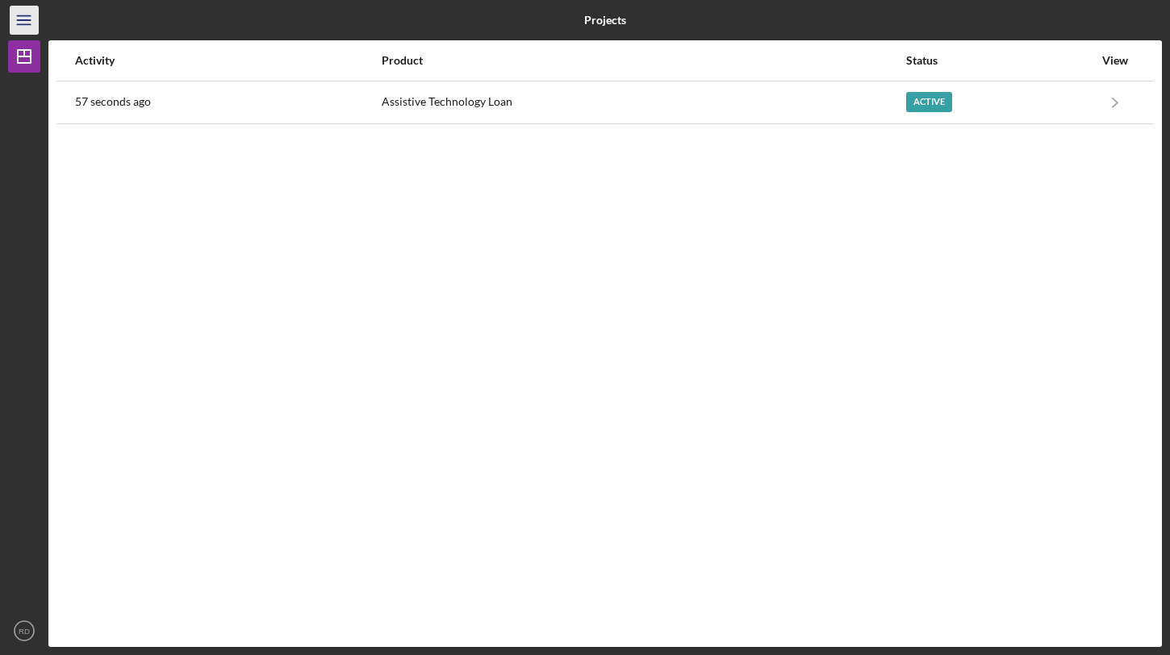
click at [16, 18] on icon "Icon/Menu" at bounding box center [24, 20] width 36 height 36
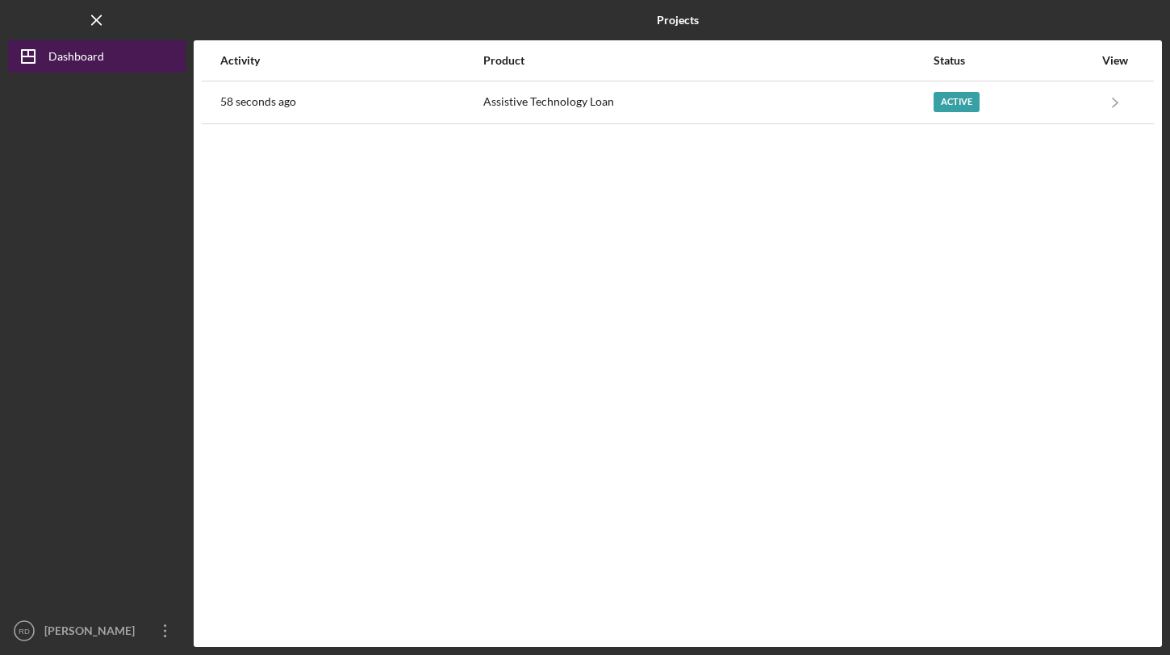
click at [115, 64] on button "Icon/Dashboard Dashboard" at bounding box center [97, 56] width 178 height 32
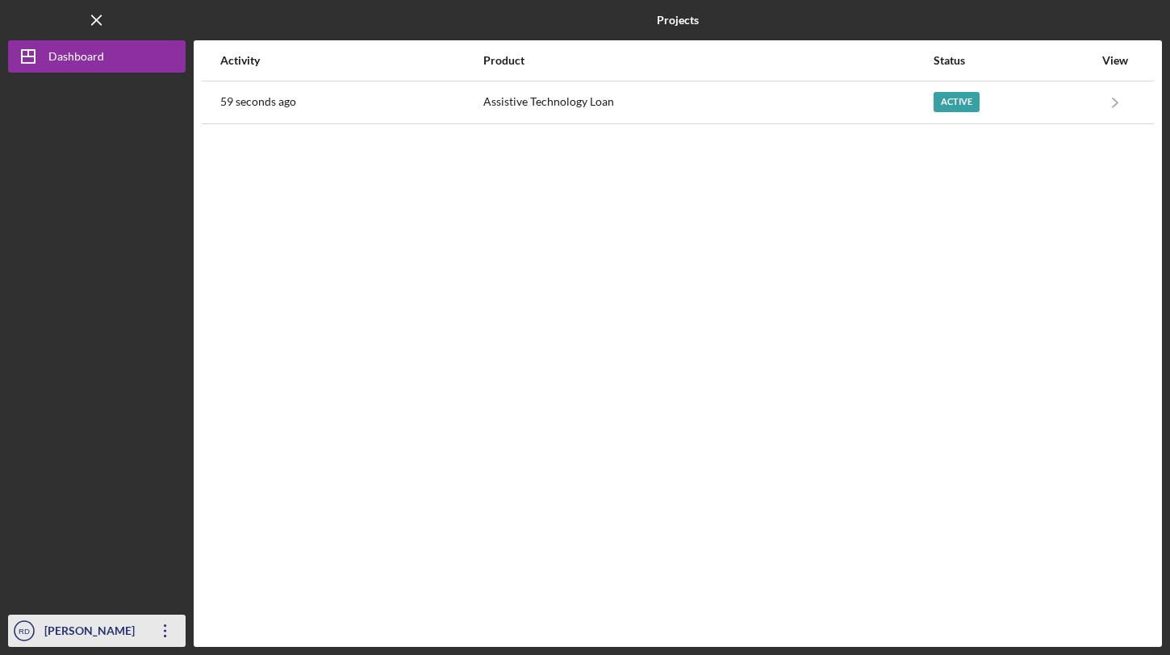
click at [144, 616] on div "[PERSON_NAME]" at bounding box center [92, 633] width 105 height 36
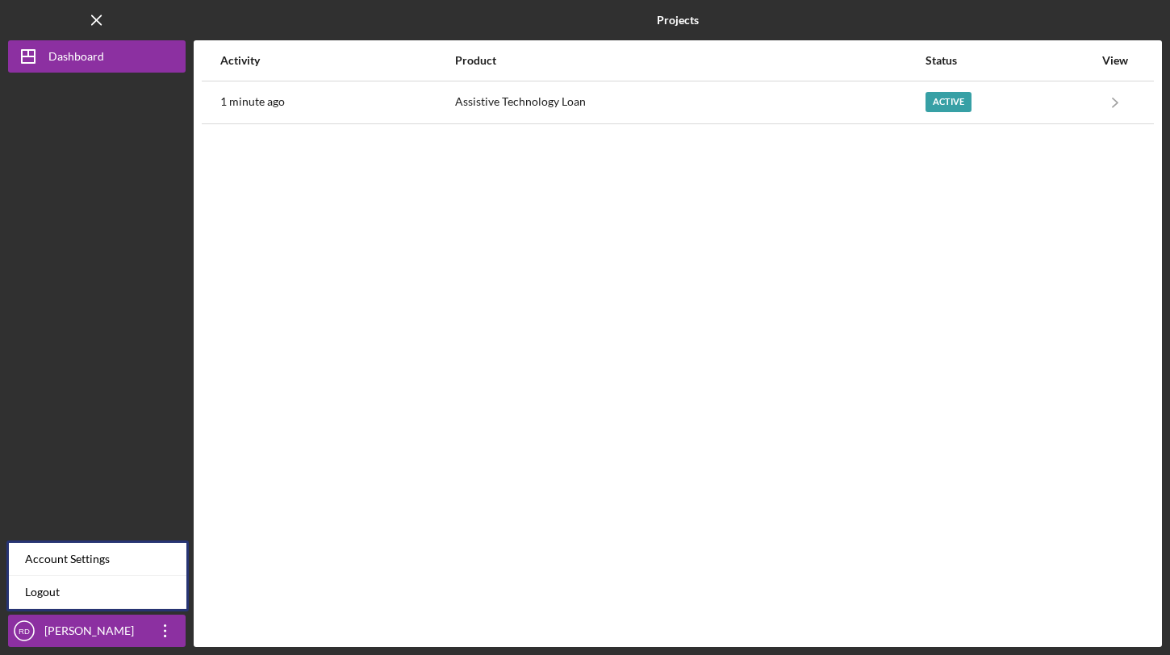
click at [502, 306] on div "Activity Product Status View 1 minute ago Assistive Technology Loan Active Icon…" at bounding box center [678, 343] width 968 height 607
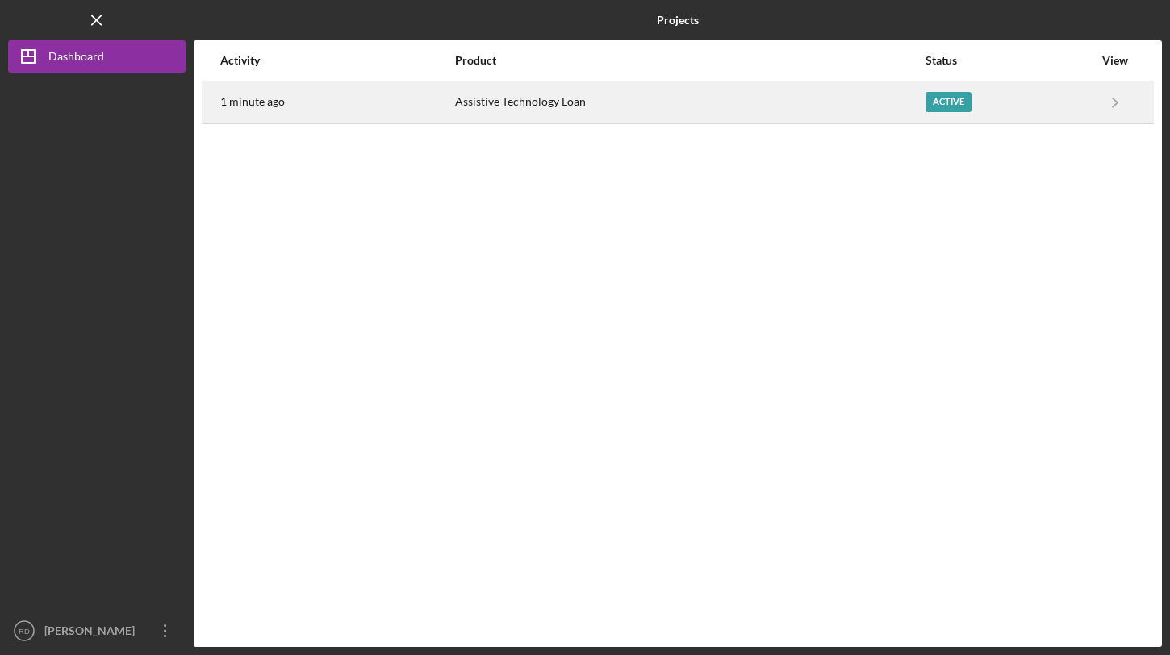
click at [1038, 89] on div "Active" at bounding box center [1009, 102] width 168 height 40
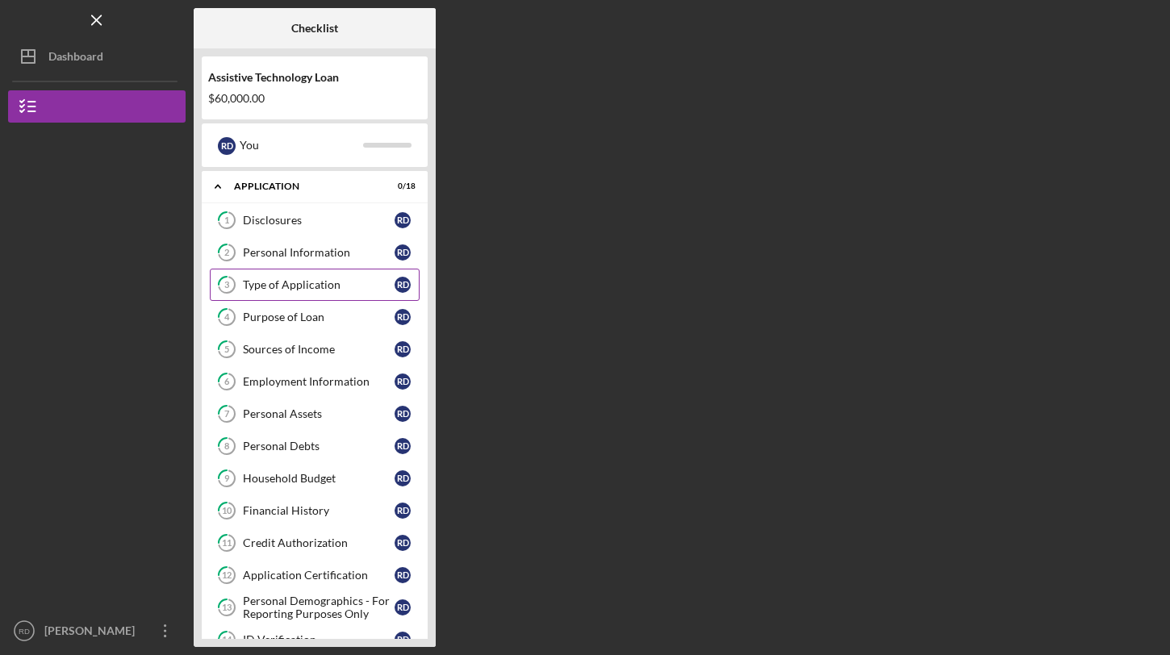
drag, startPoint x: 324, startPoint y: 262, endPoint x: 324, endPoint y: 274, distance: 12.1
click at [324, 274] on div "1 Disclosures R D 2 Personal Information R D 3 Type of Application R D 4 Purpos…" at bounding box center [315, 498] width 226 height 589
click at [324, 271] on link "3 Type of Application R D" at bounding box center [315, 285] width 210 height 32
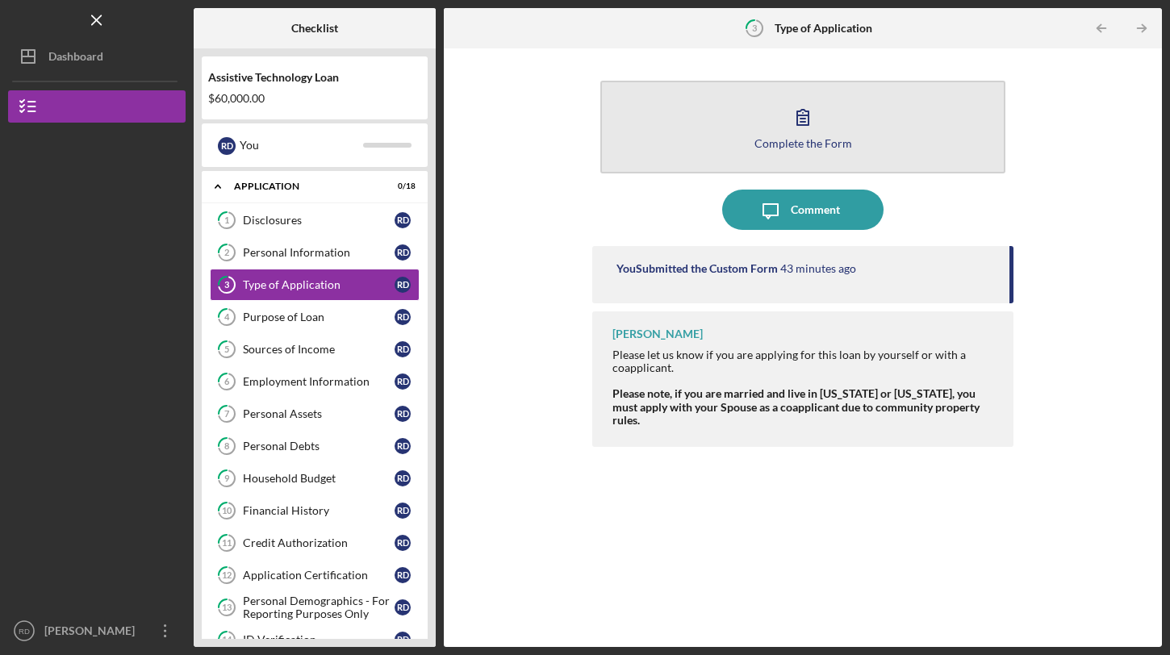
click at [779, 111] on button "Complete the Form Form" at bounding box center [802, 127] width 405 height 93
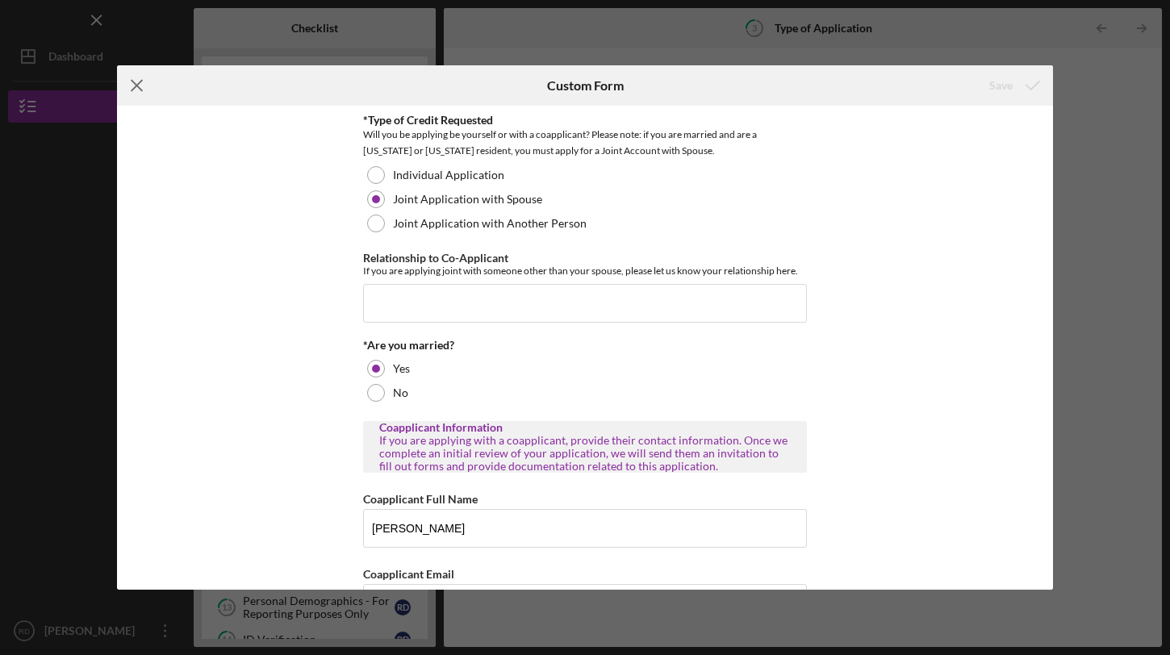
click at [140, 77] on icon "Icon/Menu Close" at bounding box center [137, 85] width 40 height 40
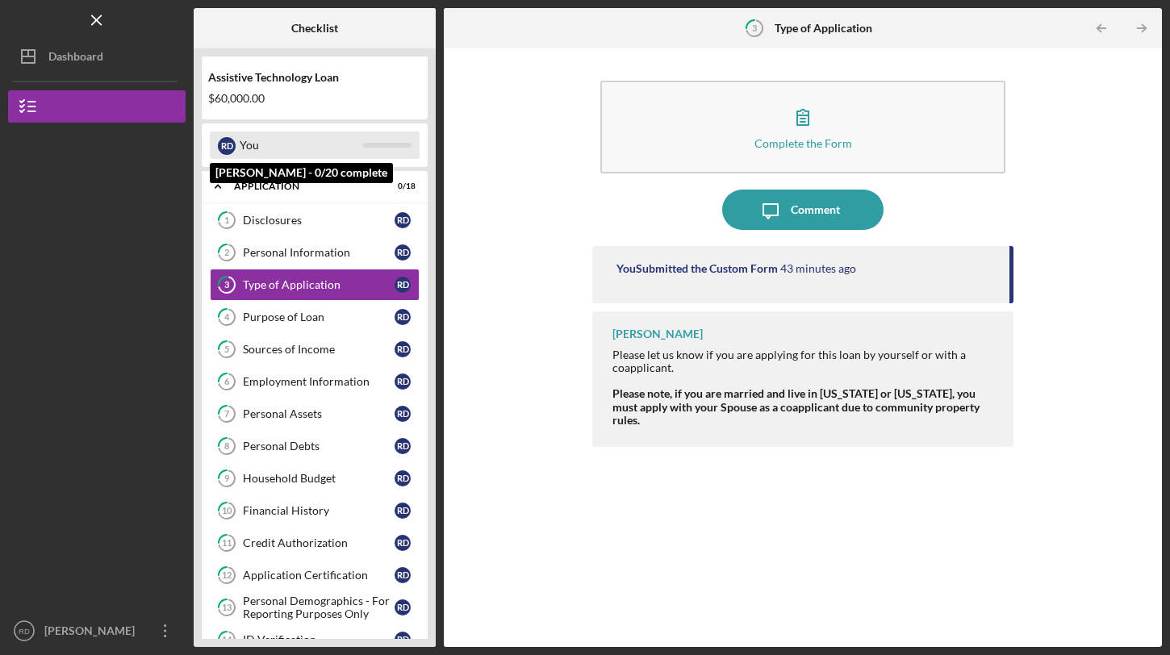
click at [307, 138] on div "You" at bounding box center [301, 145] width 123 height 27
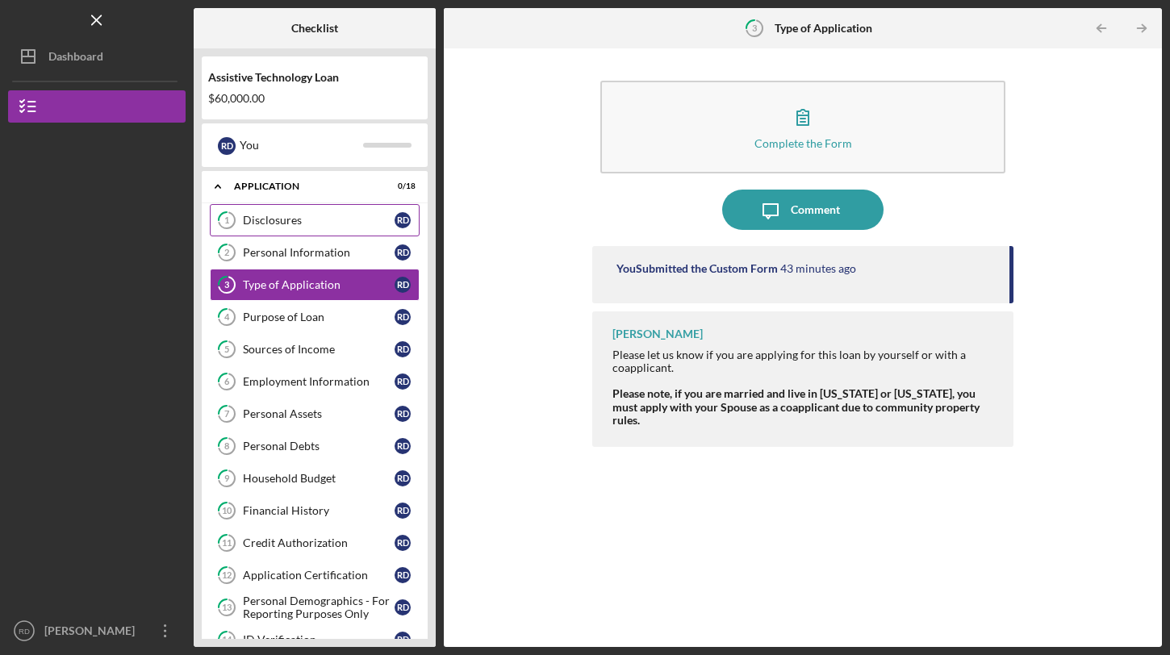
click at [375, 212] on link "1 Disclosures R D" at bounding box center [315, 220] width 210 height 32
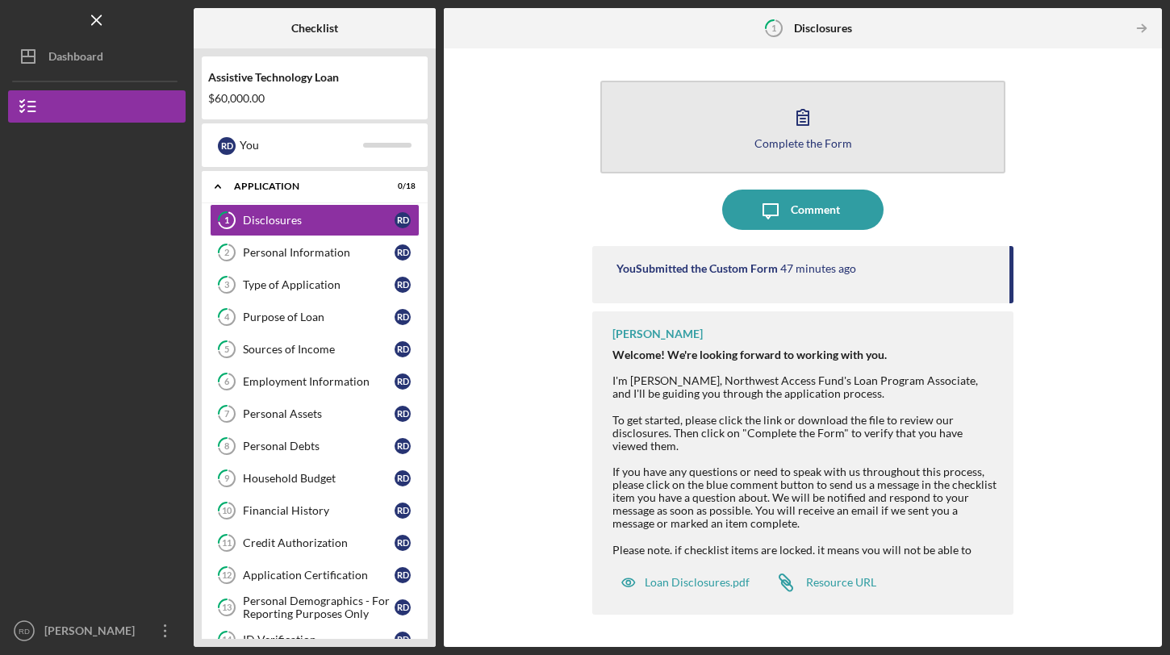
click at [823, 119] on button "Complete the Form Form" at bounding box center [802, 127] width 405 height 93
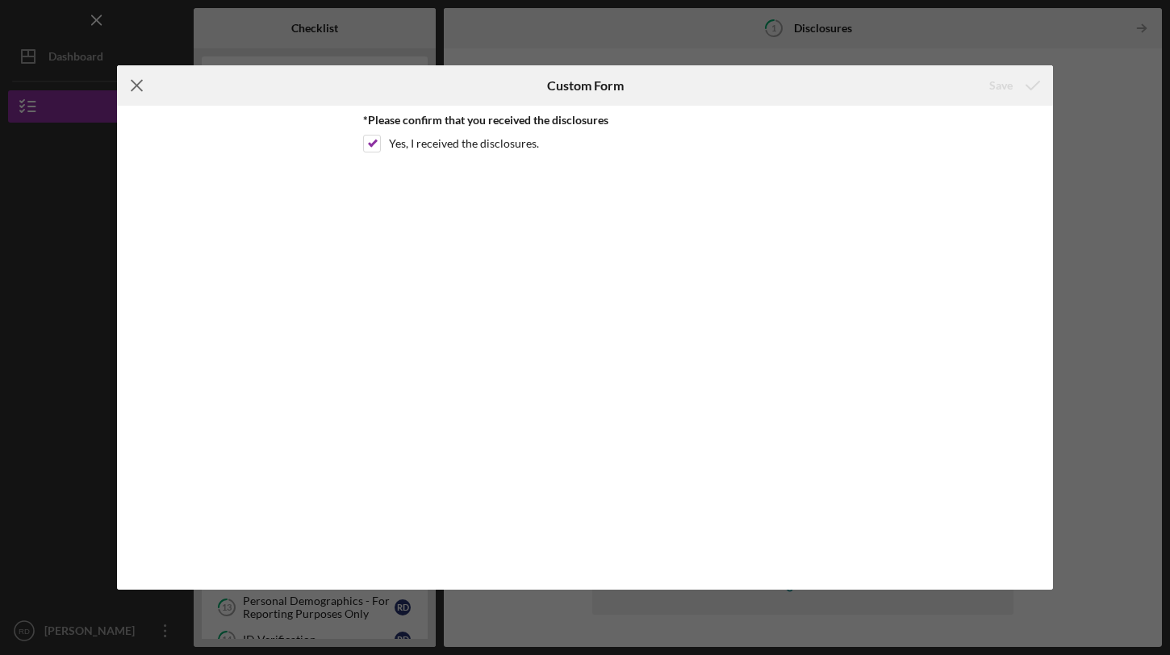
click at [125, 90] on icon "Icon/Menu Close" at bounding box center [137, 85] width 40 height 40
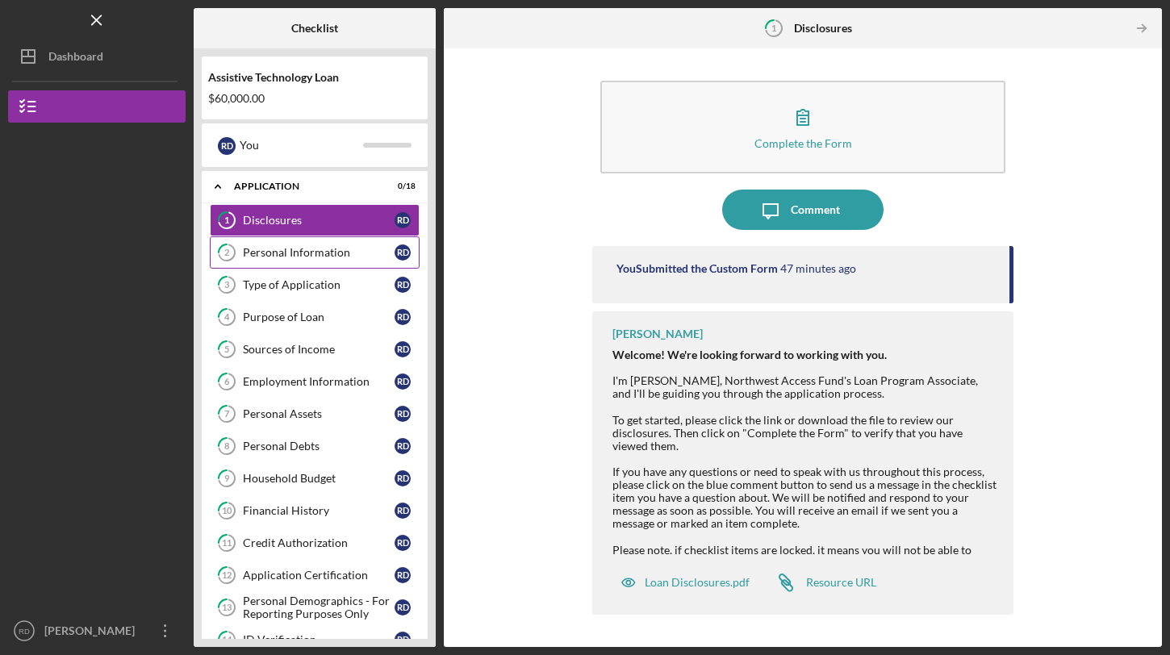
click at [287, 257] on div "Personal Information" at bounding box center [319, 252] width 152 height 13
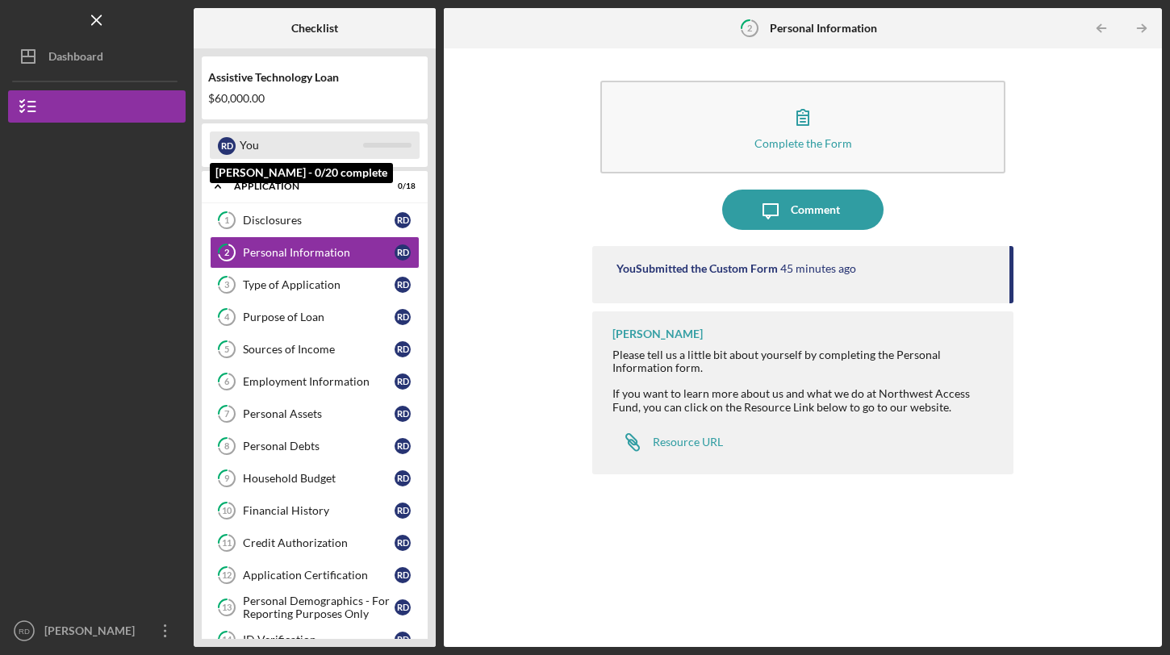
click at [341, 146] on div "You" at bounding box center [301, 145] width 123 height 27
click at [217, 138] on div "R D You" at bounding box center [315, 145] width 210 height 27
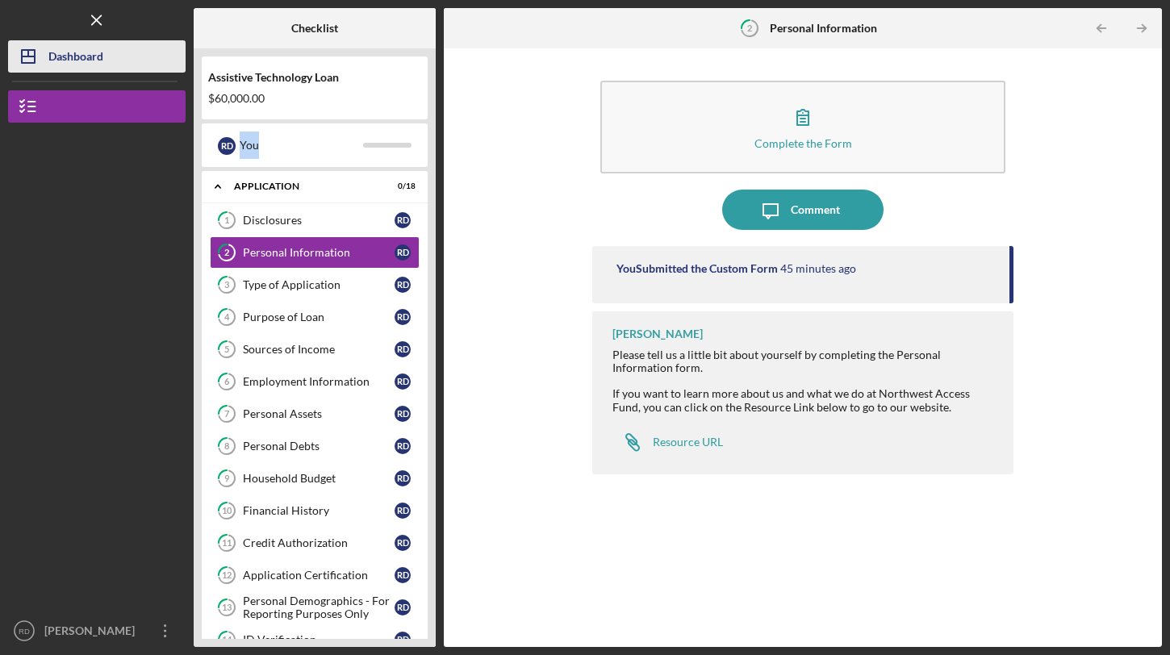
click at [107, 69] on button "Icon/Dashboard Dashboard" at bounding box center [97, 56] width 178 height 32
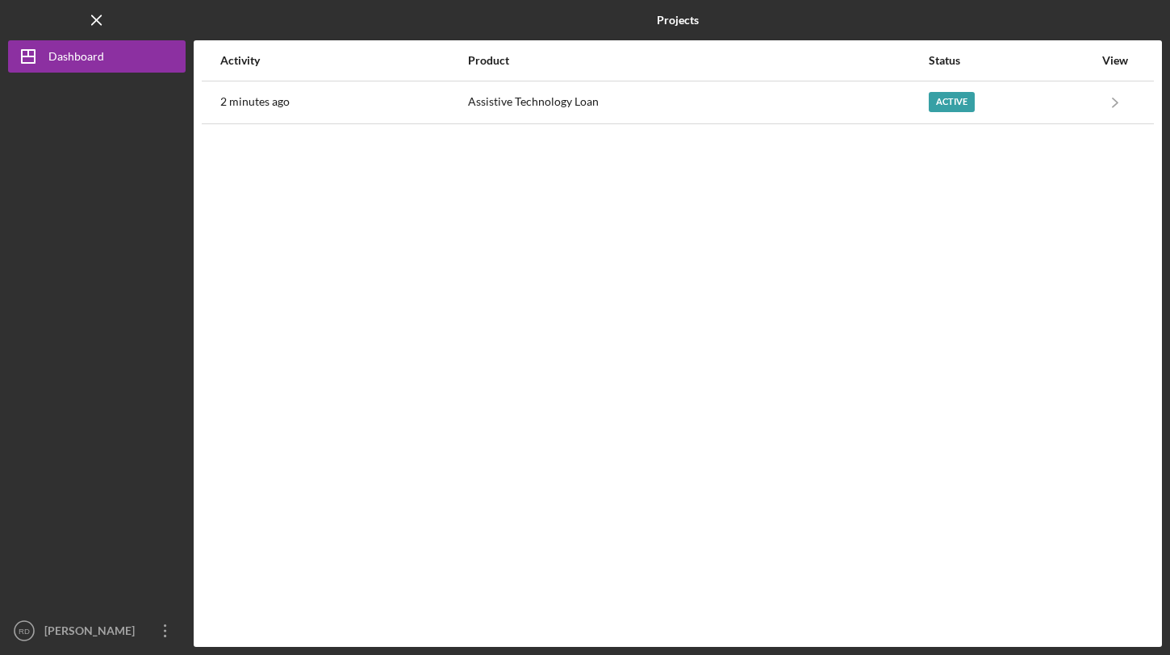
click at [642, 70] on div "Product" at bounding box center [698, 60] width 460 height 39
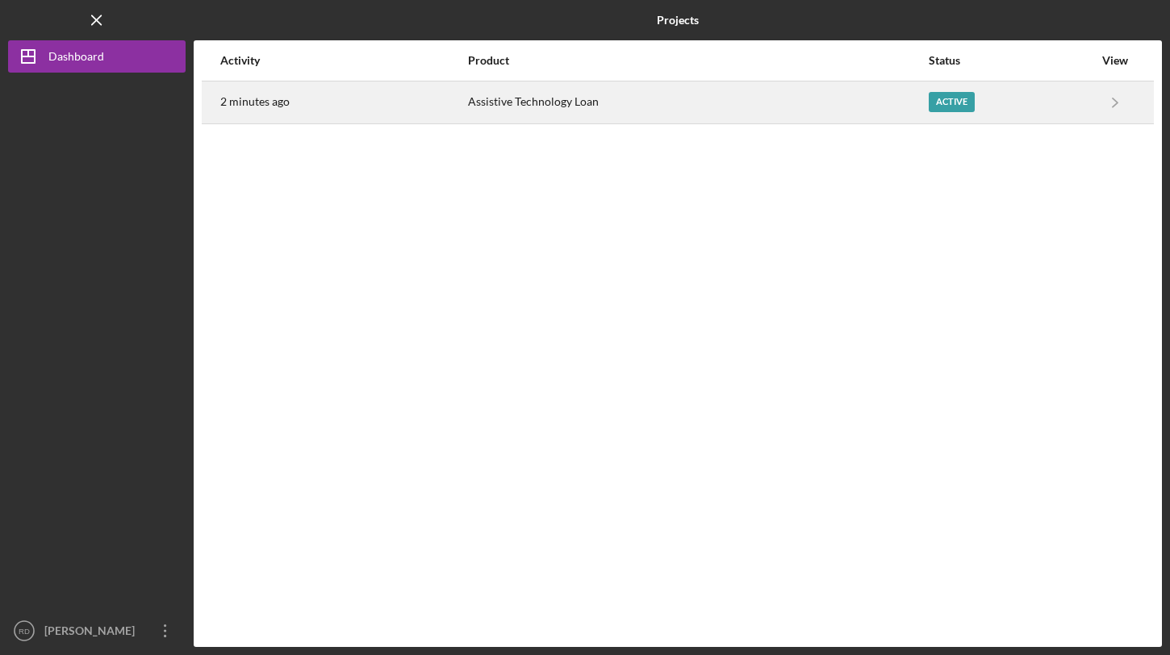
click at [634, 97] on div "Assistive Technology Loan" at bounding box center [698, 102] width 460 height 40
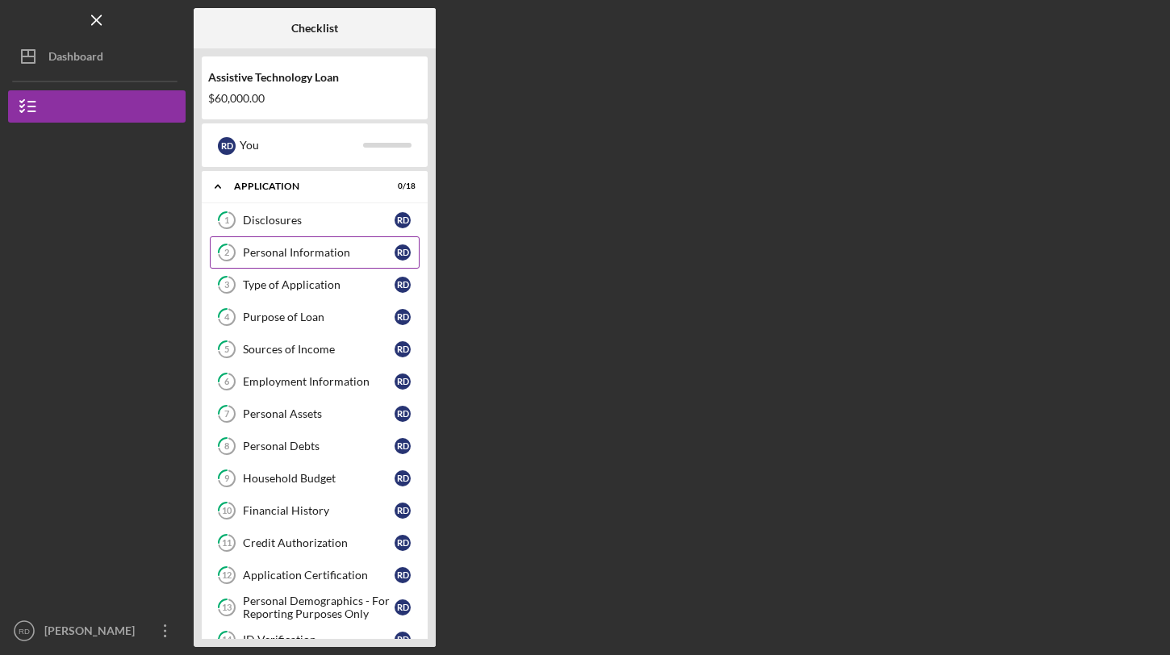
scroll to position [235, 0]
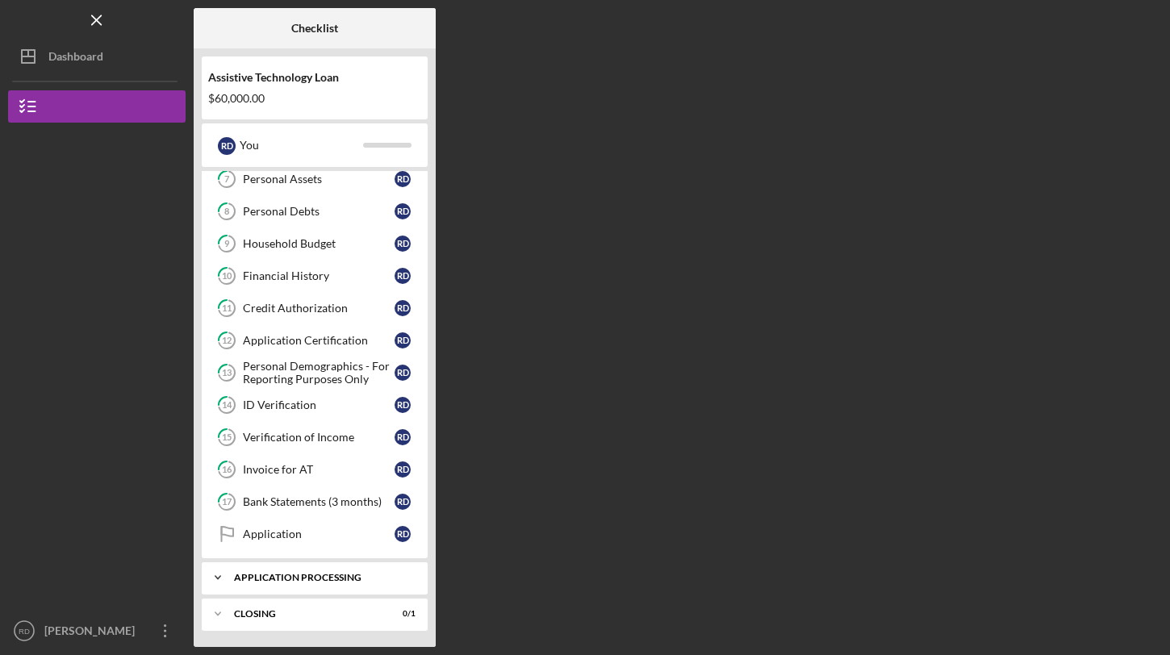
click at [347, 579] on div "Application Processing" at bounding box center [320, 578] width 173 height 10
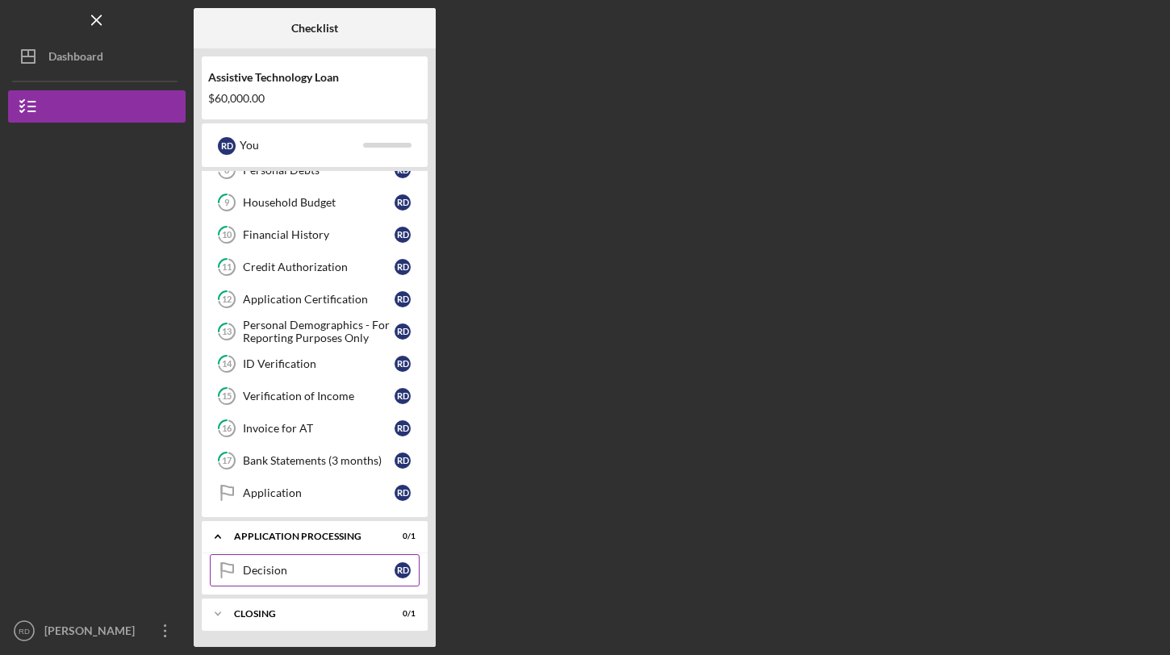
click at [345, 579] on link "Decision Decision R D" at bounding box center [315, 570] width 210 height 32
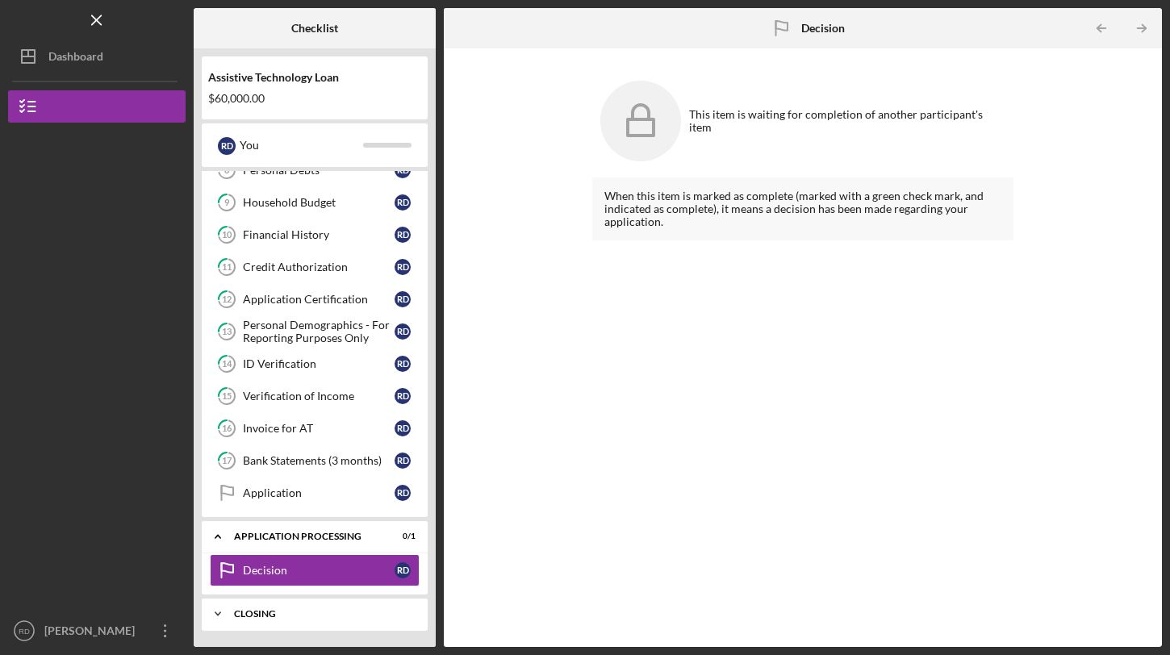
click at [299, 617] on div "Closing" at bounding box center [320, 614] width 173 height 10
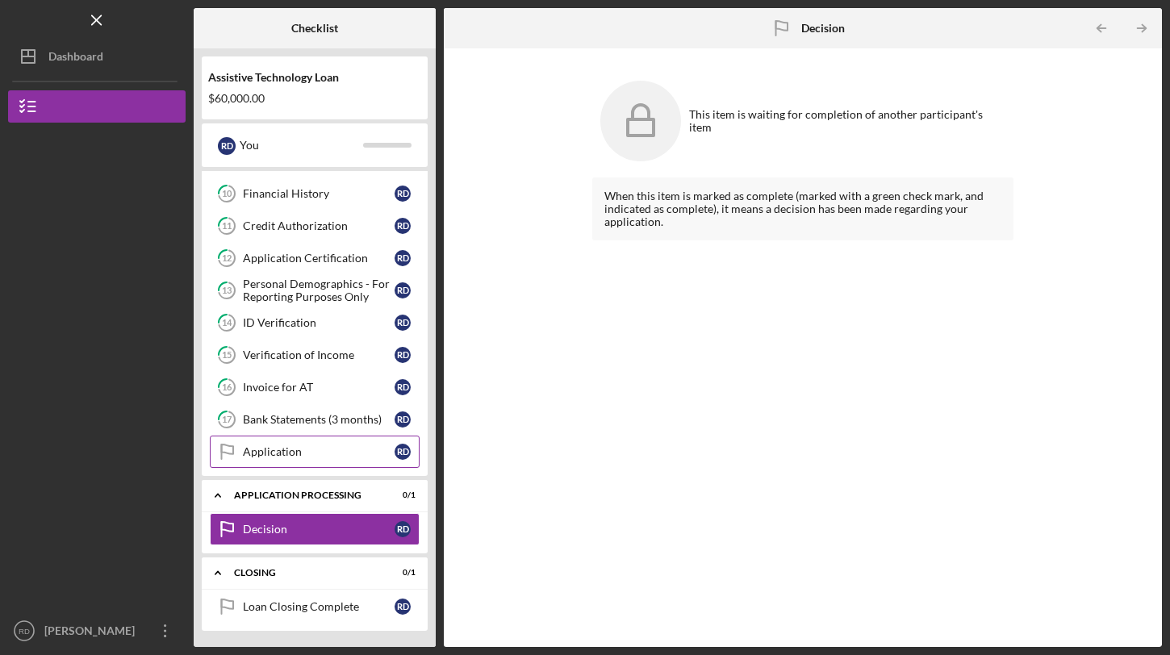
click at [336, 445] on div "Application" at bounding box center [319, 451] width 152 height 13
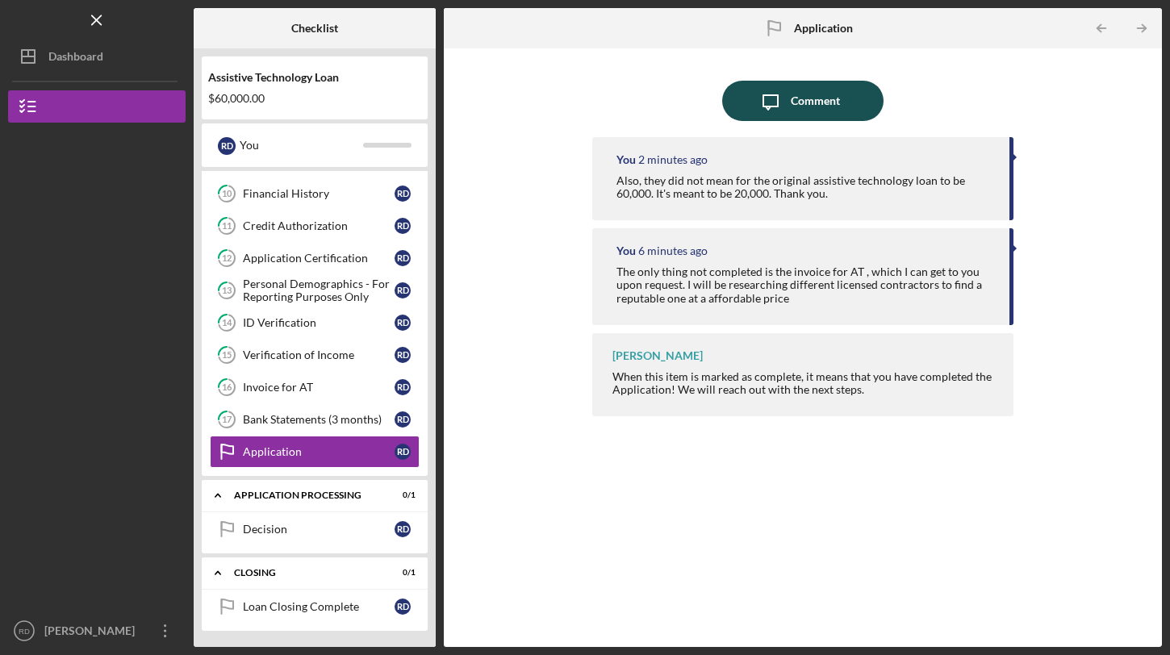
click at [862, 112] on button "Icon/Message Comment" at bounding box center [802, 101] width 161 height 40
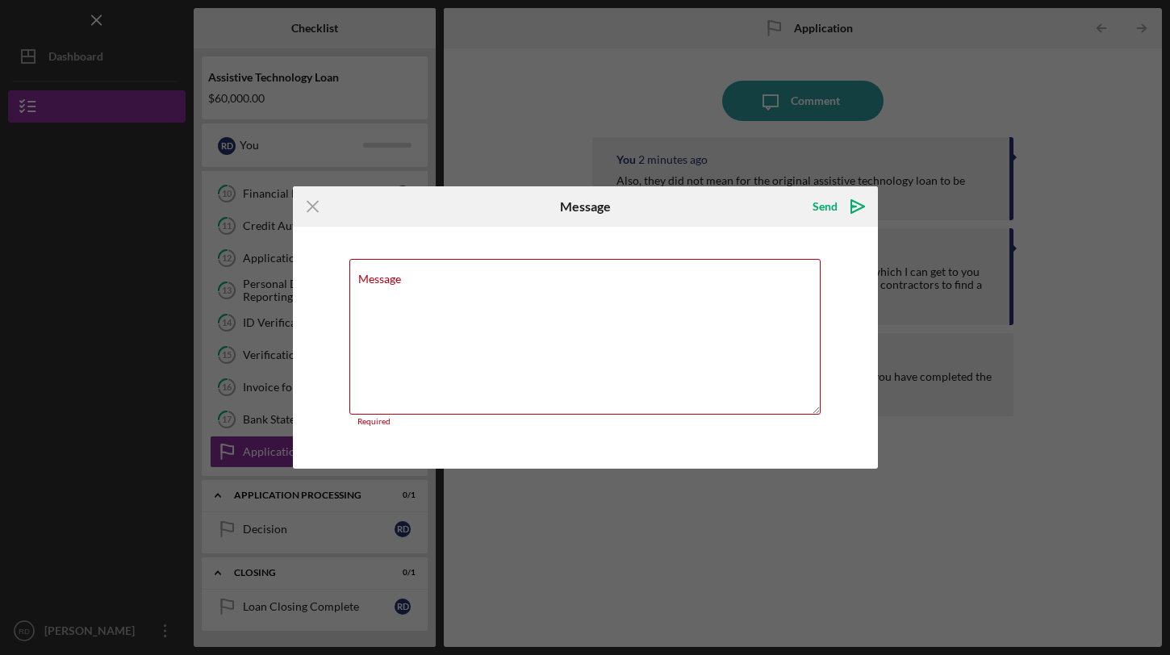
click at [1004, 78] on div "Icon/Menu Close Message Send Icon/icon-invite-send Message Required Cancel Send…" at bounding box center [585, 327] width 1170 height 655
click at [315, 214] on icon "Icon/Menu Close" at bounding box center [313, 206] width 40 height 40
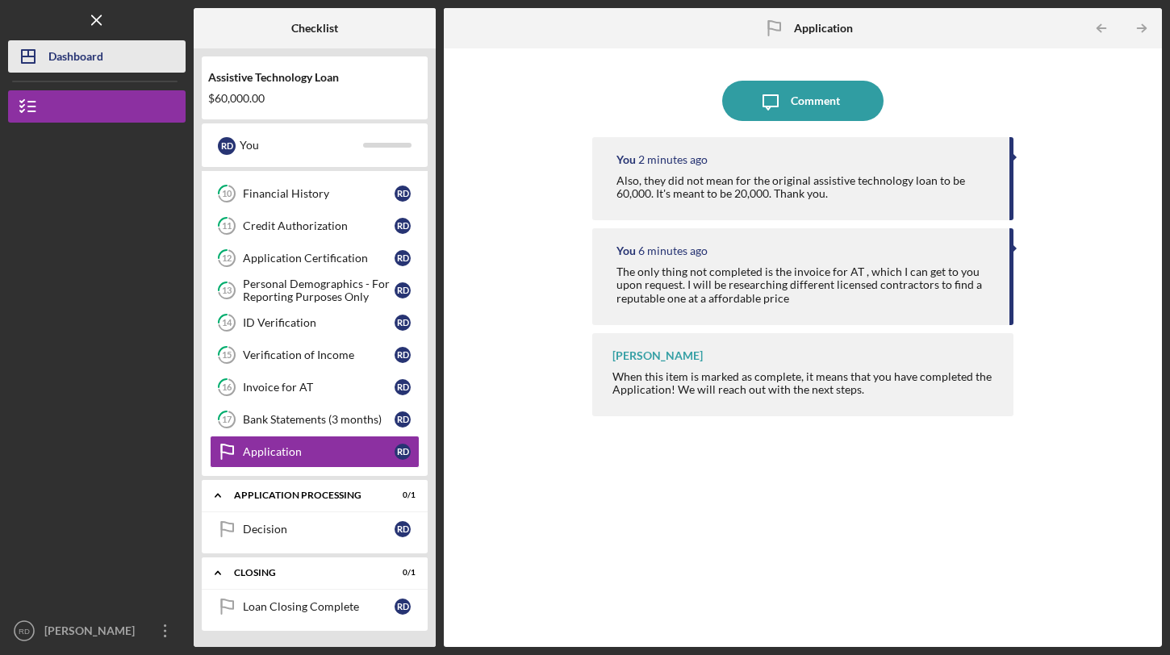
click at [141, 69] on button "Icon/Dashboard Dashboard" at bounding box center [97, 56] width 178 height 32
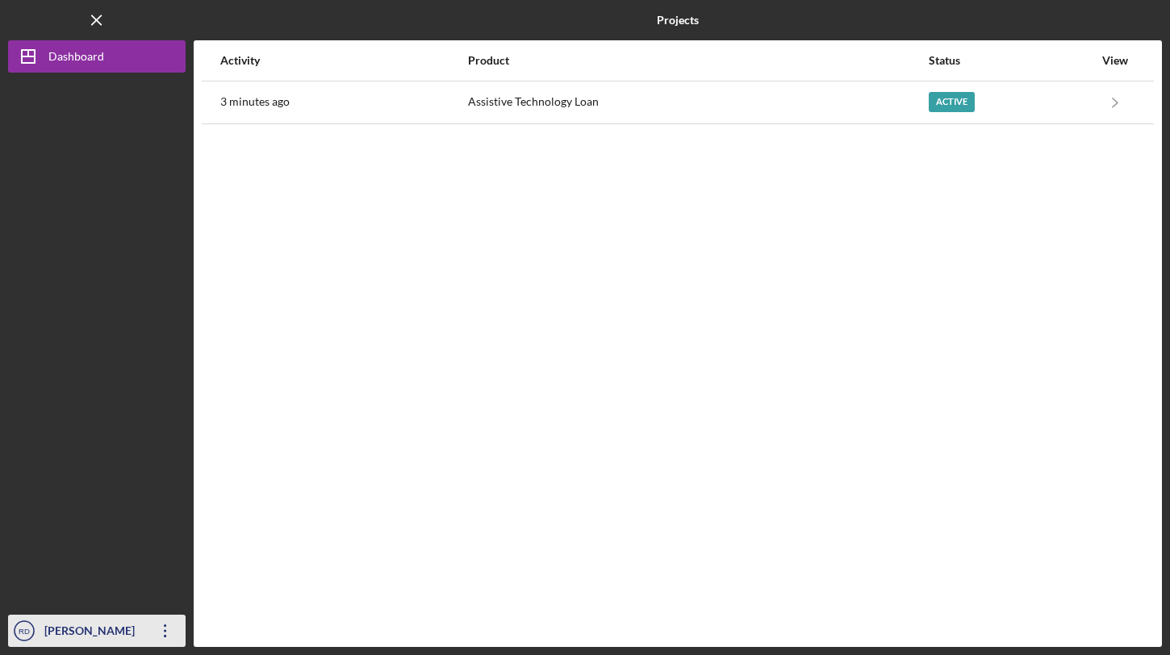
click at [80, 622] on div "[PERSON_NAME]" at bounding box center [92, 633] width 105 height 36
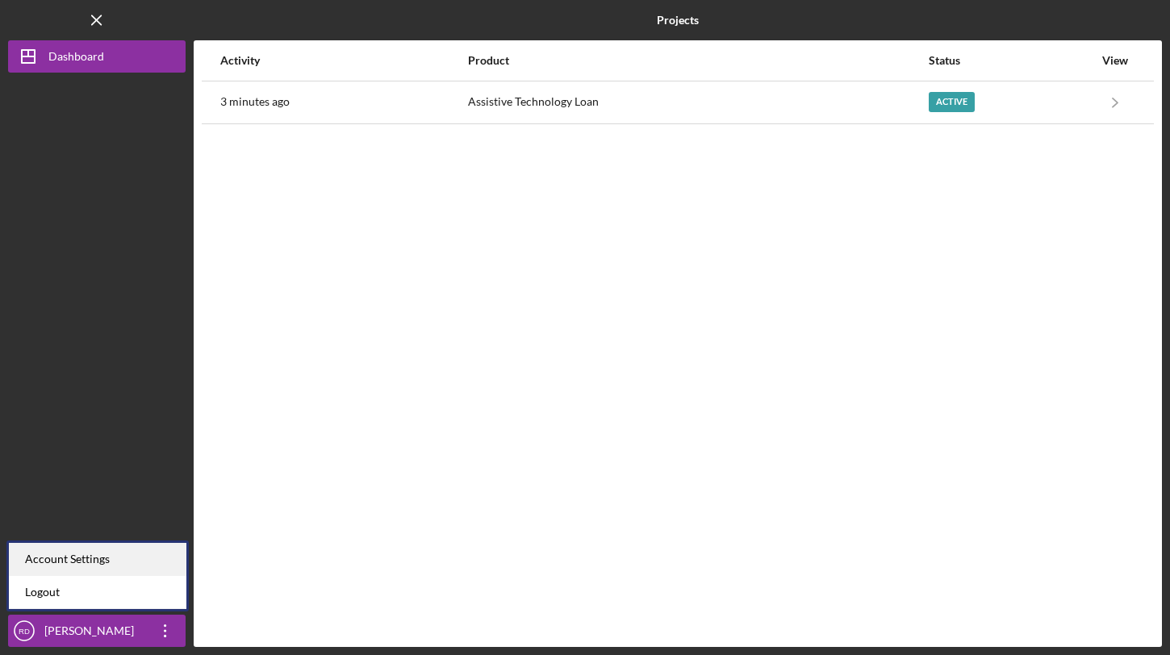
click at [149, 557] on div "Account Settings" at bounding box center [98, 559] width 178 height 33
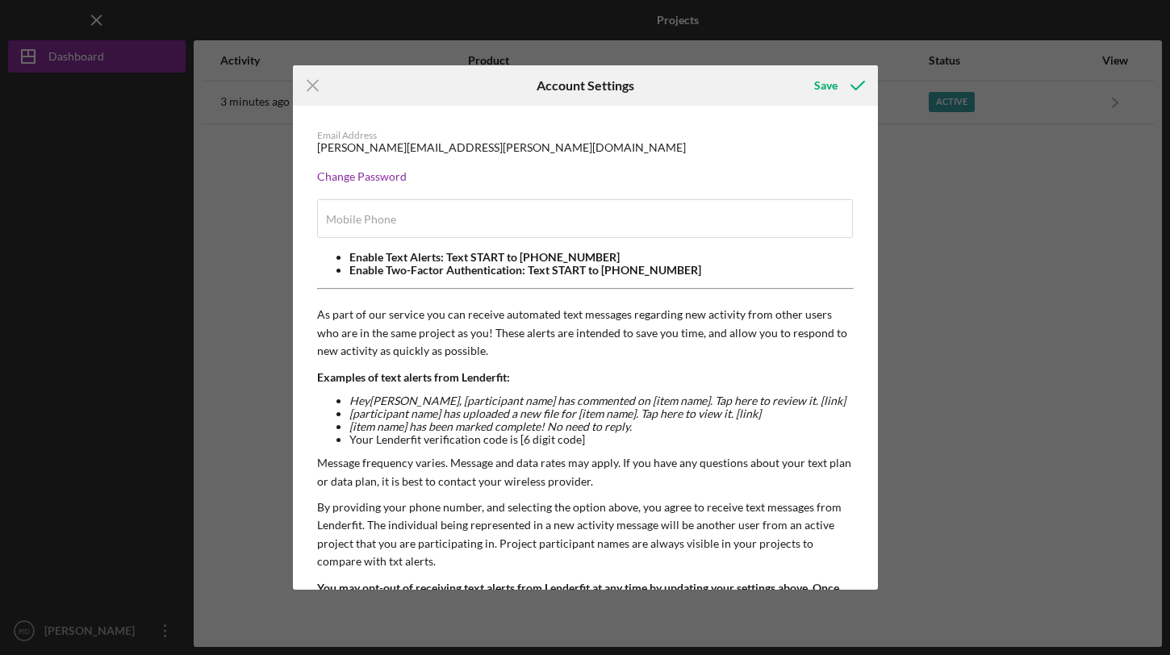
type input "[PHONE_NUMBER]"
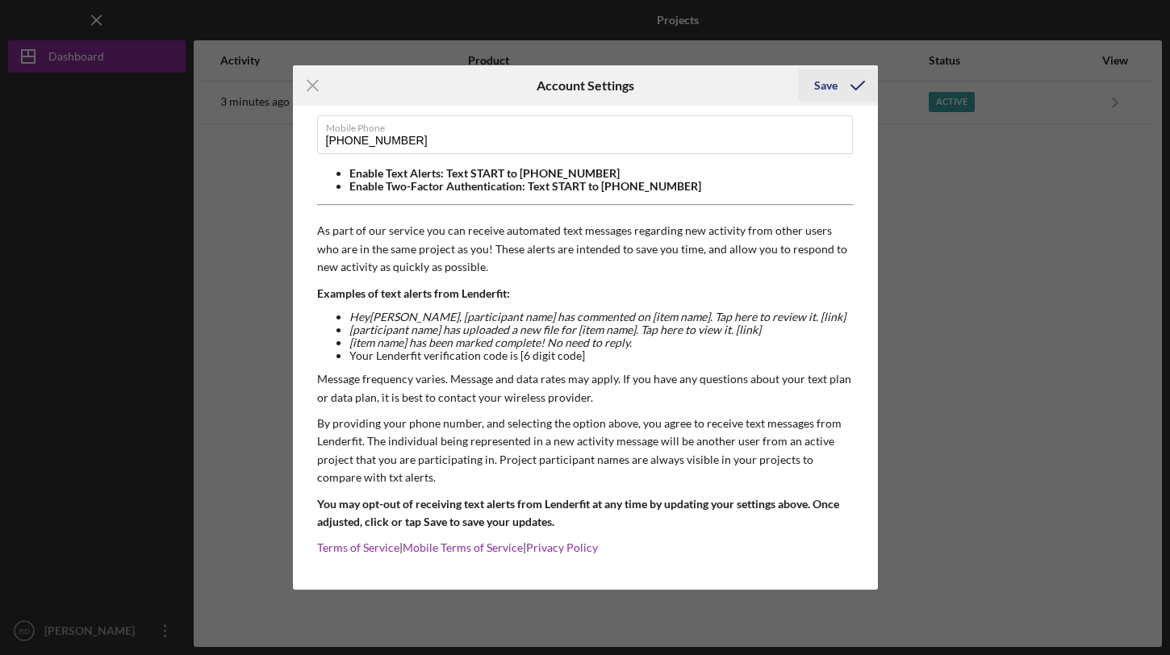
click at [846, 87] on icon "submit" at bounding box center [858, 85] width 40 height 40
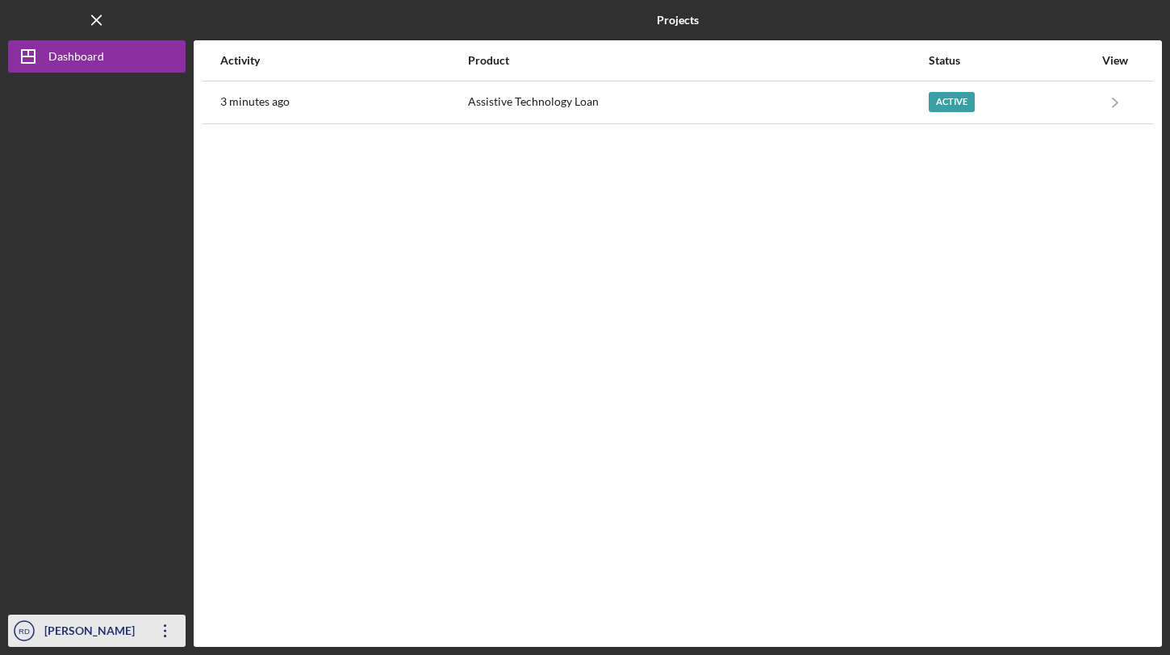
click at [164, 633] on icon "Icon/Overflow" at bounding box center [165, 631] width 40 height 40
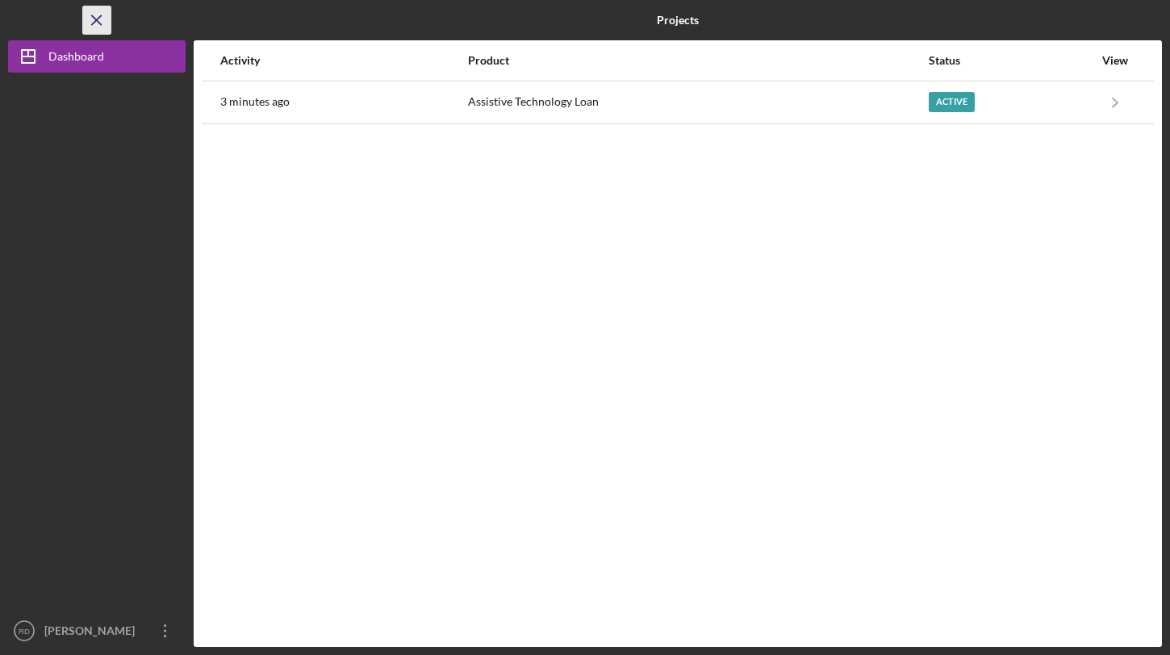
click at [96, 19] on line "button" at bounding box center [96, 19] width 9 height 9
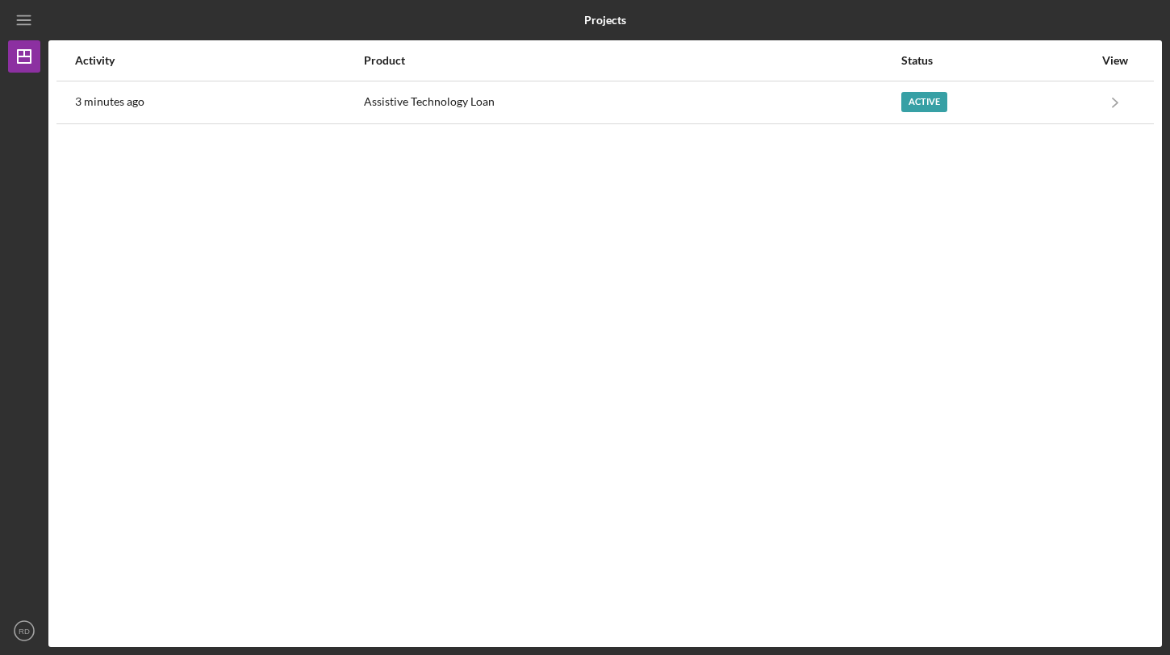
click at [1100, 67] on div "View" at bounding box center [1115, 60] width 40 height 39
click at [1105, 67] on div "View" at bounding box center [1115, 60] width 40 height 39
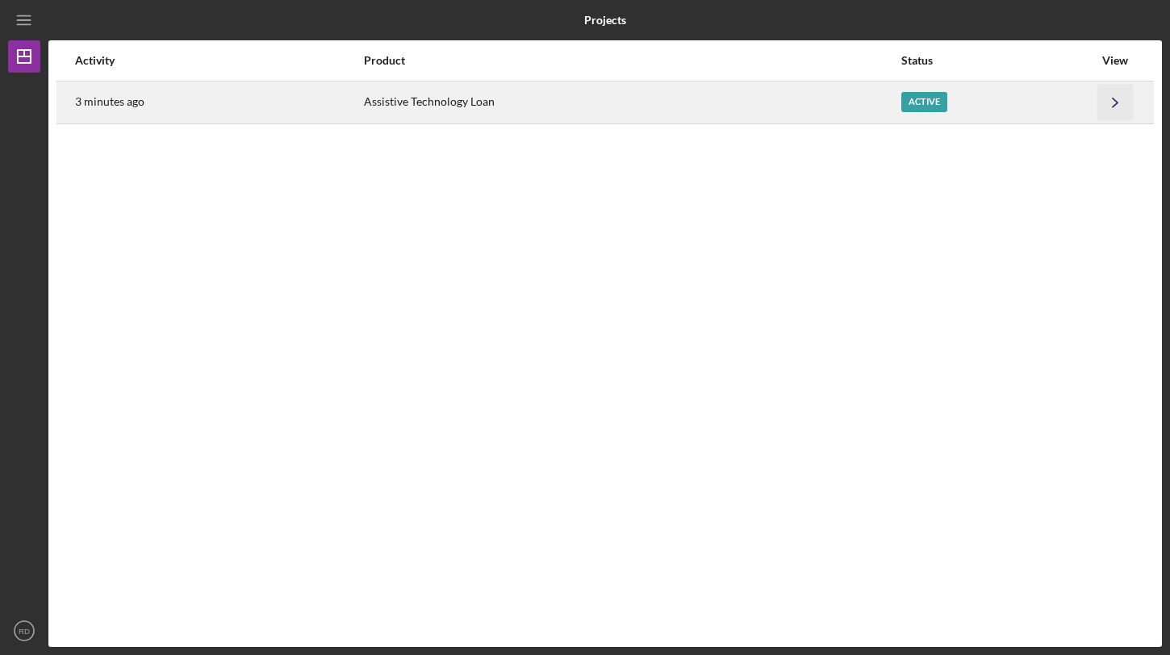
click at [1112, 98] on icon "Icon/Navigate" at bounding box center [1115, 102] width 36 height 36
